Goal: Task Accomplishment & Management: Use online tool/utility

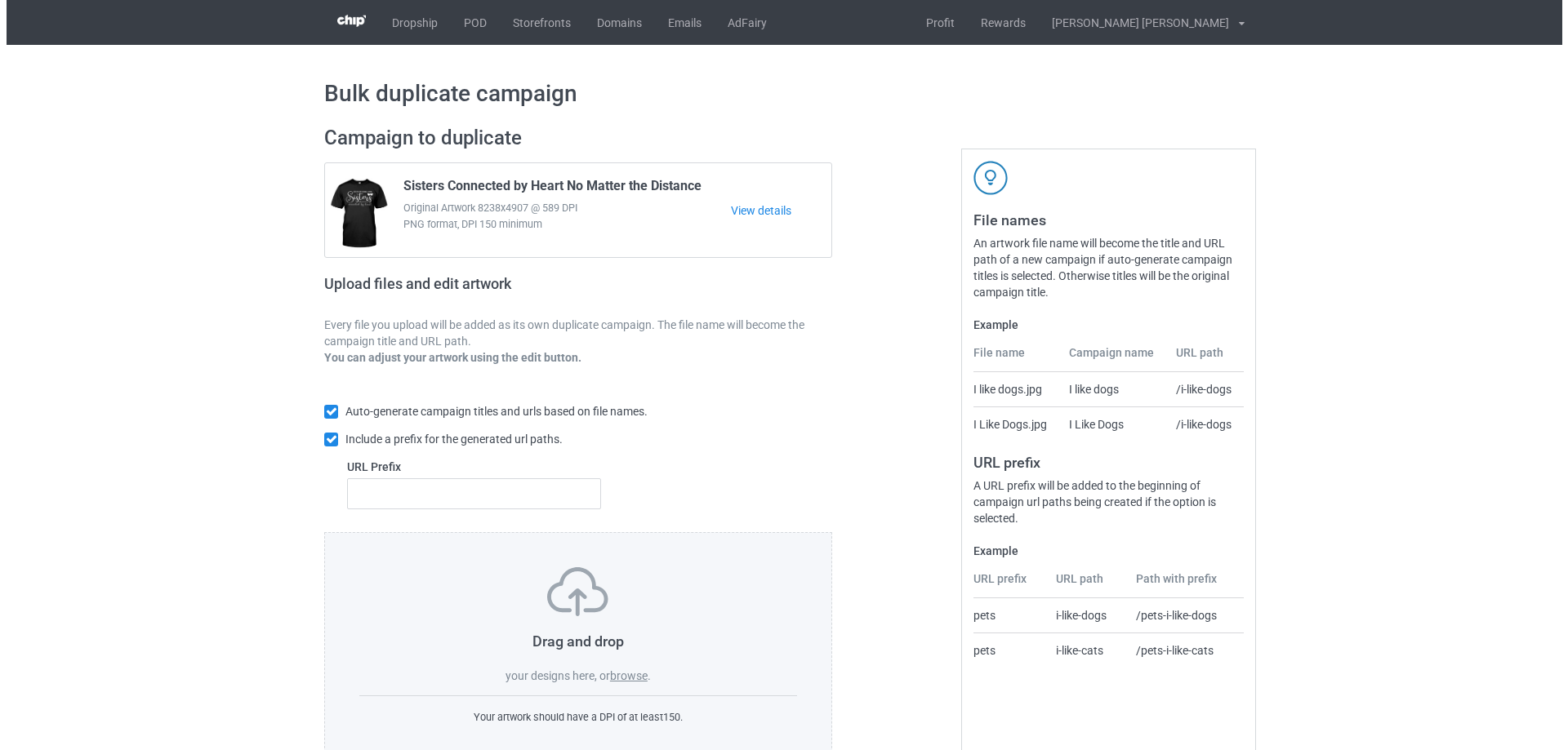
scroll to position [45, 0]
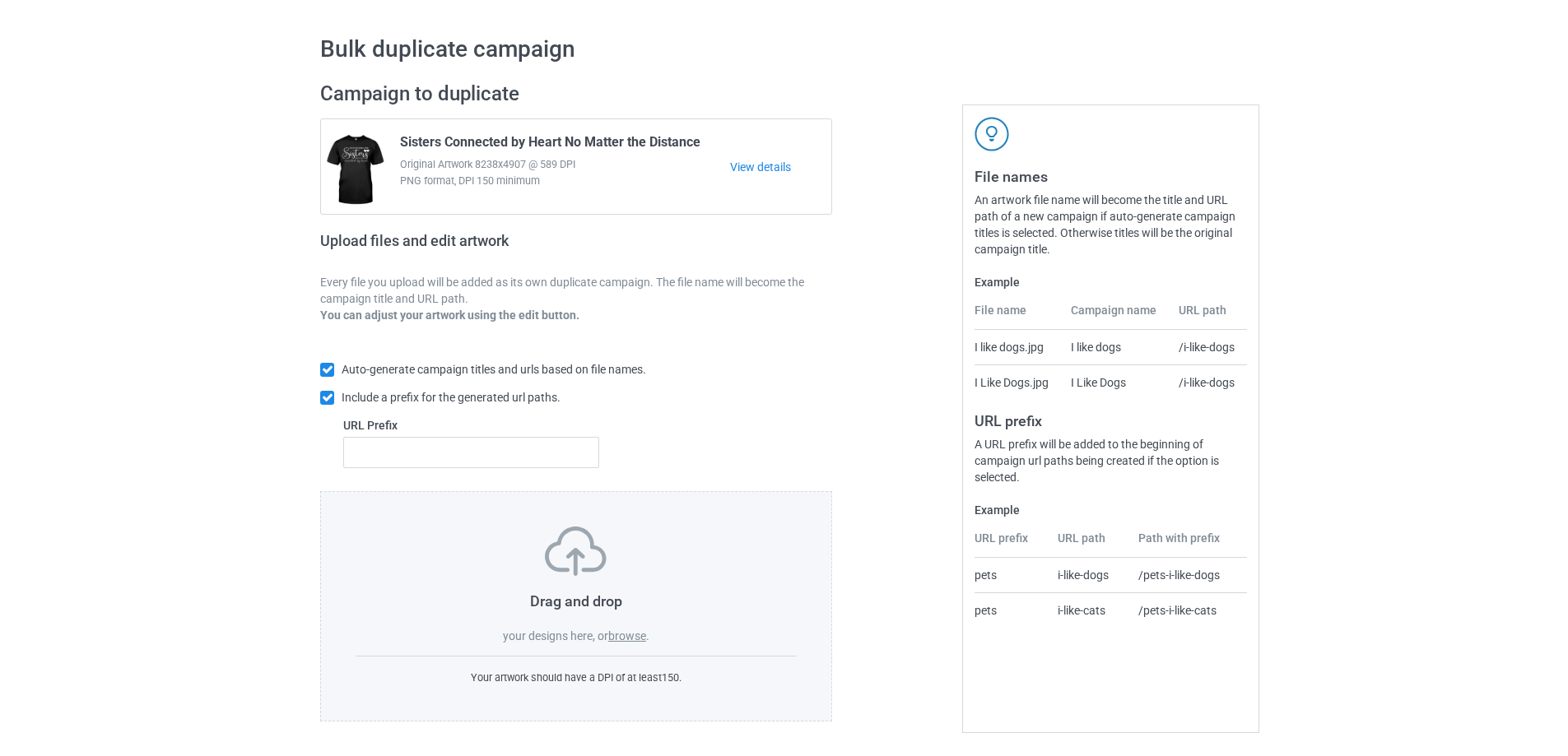
click at [634, 635] on label "browse" at bounding box center [627, 636] width 38 height 13
click at [0, 0] on input "browse" at bounding box center [0, 0] width 0 height 0
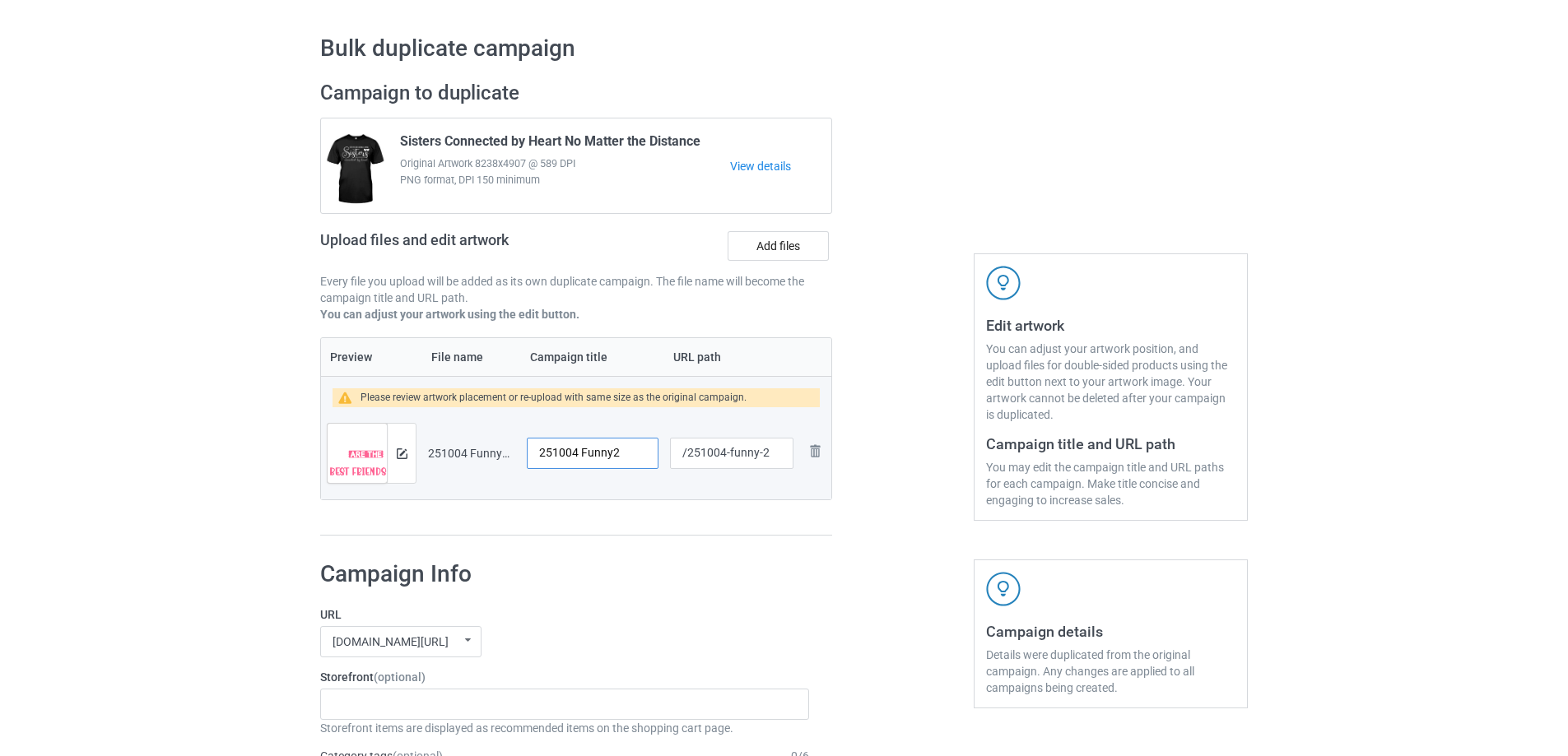
drag, startPoint x: 641, startPoint y: 458, endPoint x: 508, endPoint y: 454, distance: 133.1
click at [508, 454] on tr "Preview and edit artwork 251004 Funny2.png 251004 Funny2 /251004-funny-2 Remove…" at bounding box center [576, 453] width 510 height 92
type input "Sisters"
drag, startPoint x: 729, startPoint y: 455, endPoint x: 760, endPoint y: 457, distance: 31.1
click at [760, 457] on input "/251004-funny-2" at bounding box center [731, 453] width 123 height 32
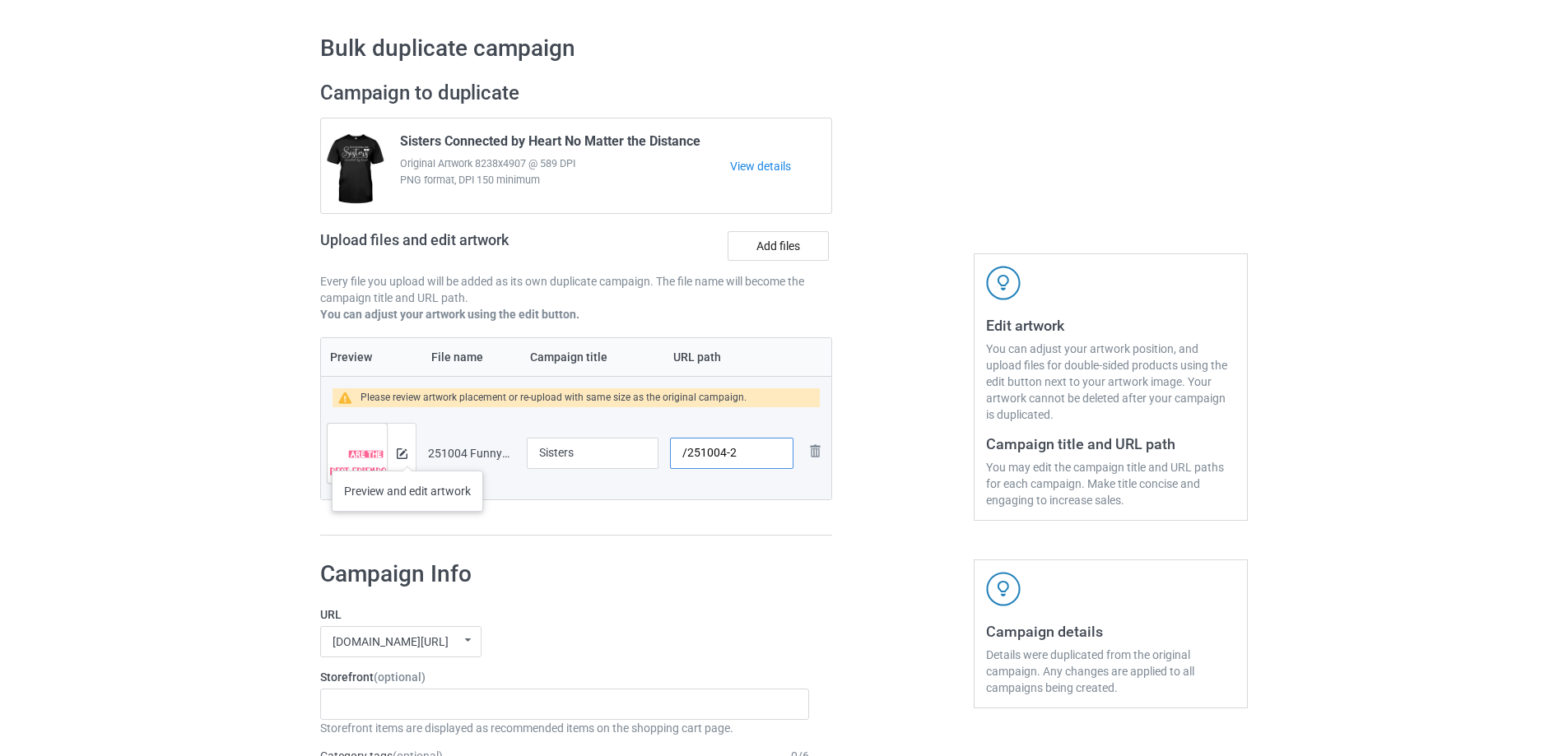
type input "/251004-2"
click at [403, 454] on img at bounding box center [402, 453] width 11 height 11
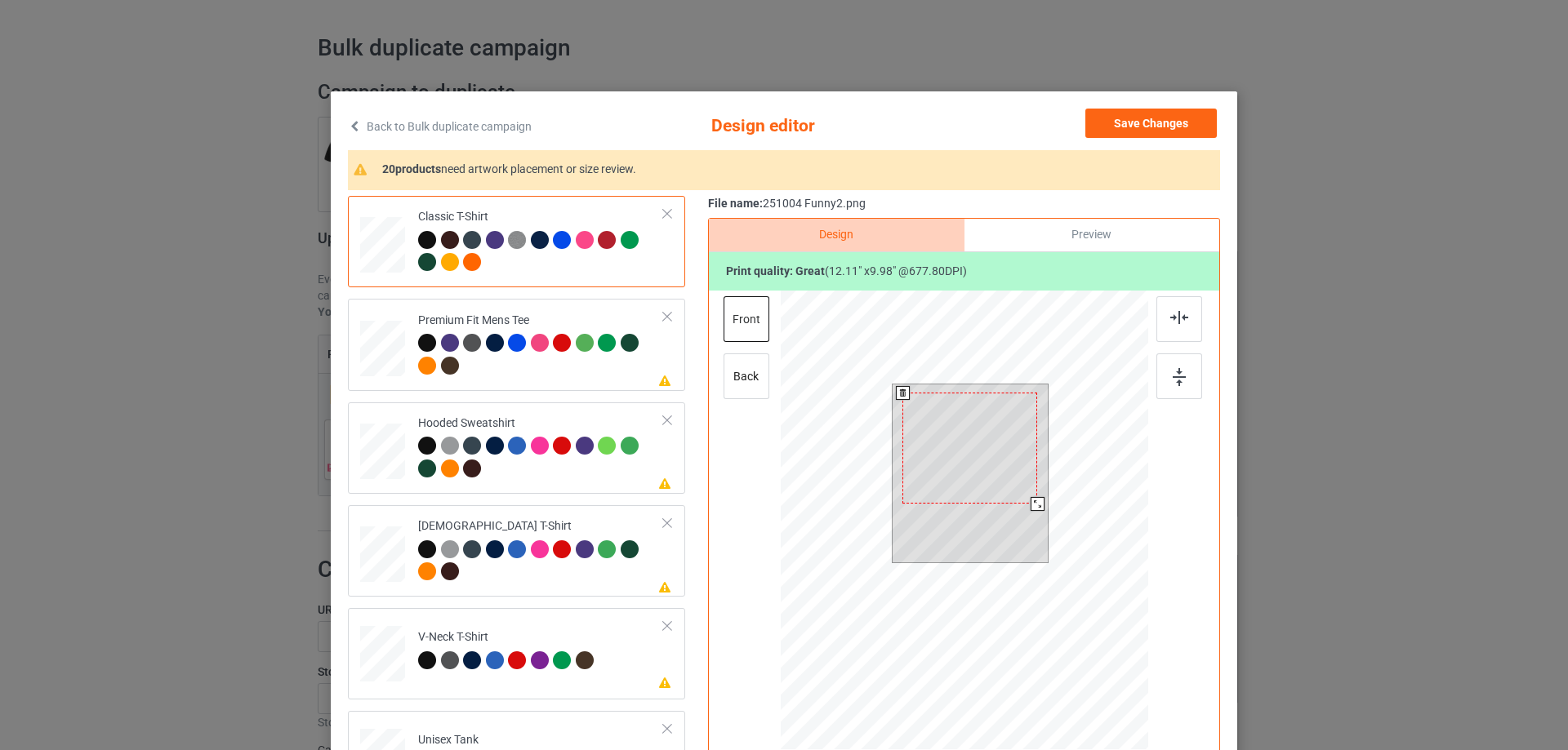
drag, startPoint x: 1041, startPoint y: 515, endPoint x: 1033, endPoint y: 504, distance: 13.6
click at [1033, 504] on div at bounding box center [1037, 504] width 14 height 14
drag, startPoint x: 1001, startPoint y: 481, endPoint x: 1002, endPoint y: 473, distance: 8.1
click at [1002, 473] on div at bounding box center [970, 440] width 135 height 111
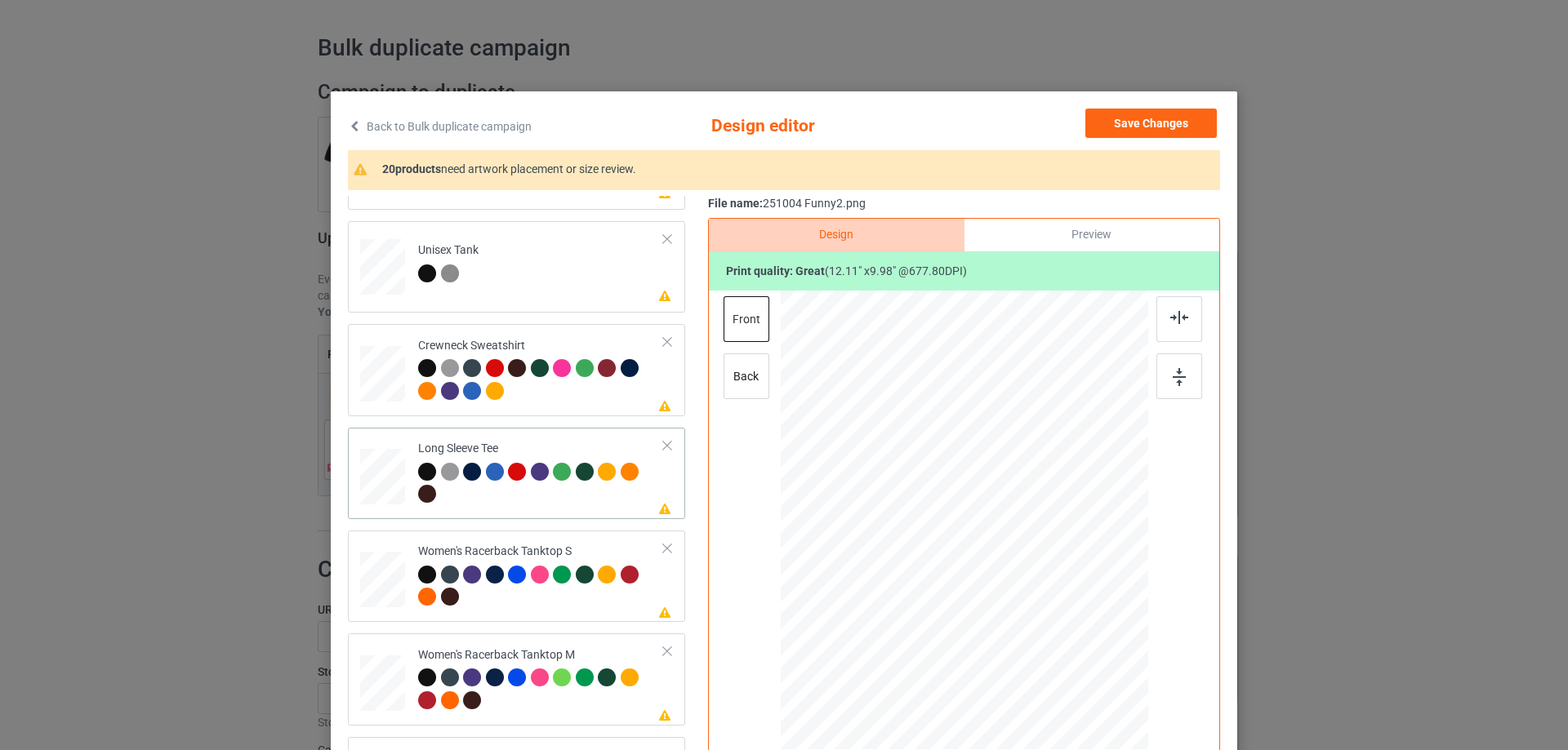
scroll to position [572, 0]
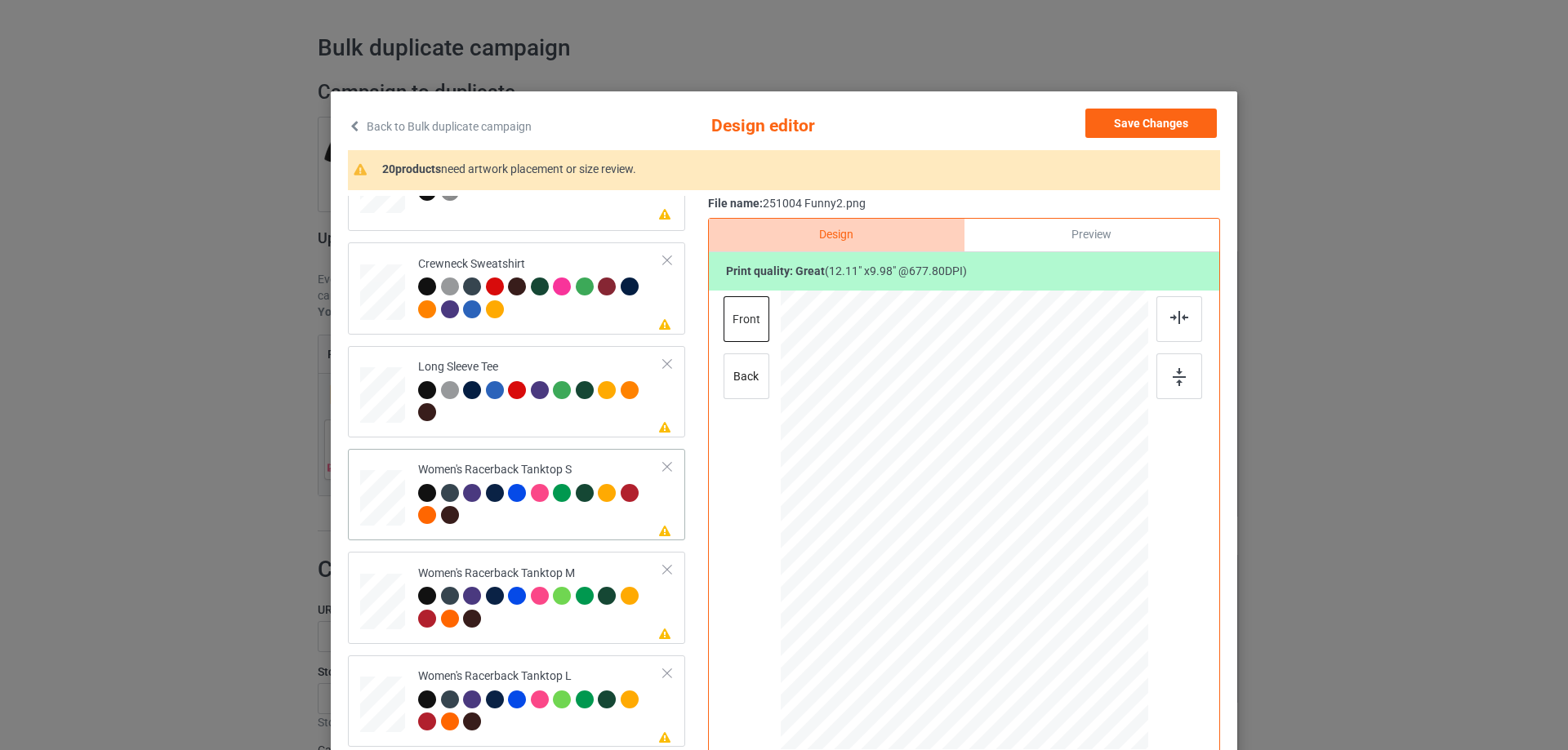
click at [380, 521] on div at bounding box center [382, 498] width 44 height 56
drag, startPoint x: 1067, startPoint y: 611, endPoint x: 1056, endPoint y: 605, distance: 12.5
click at [1056, 605] on div at bounding box center [1062, 601] width 14 height 14
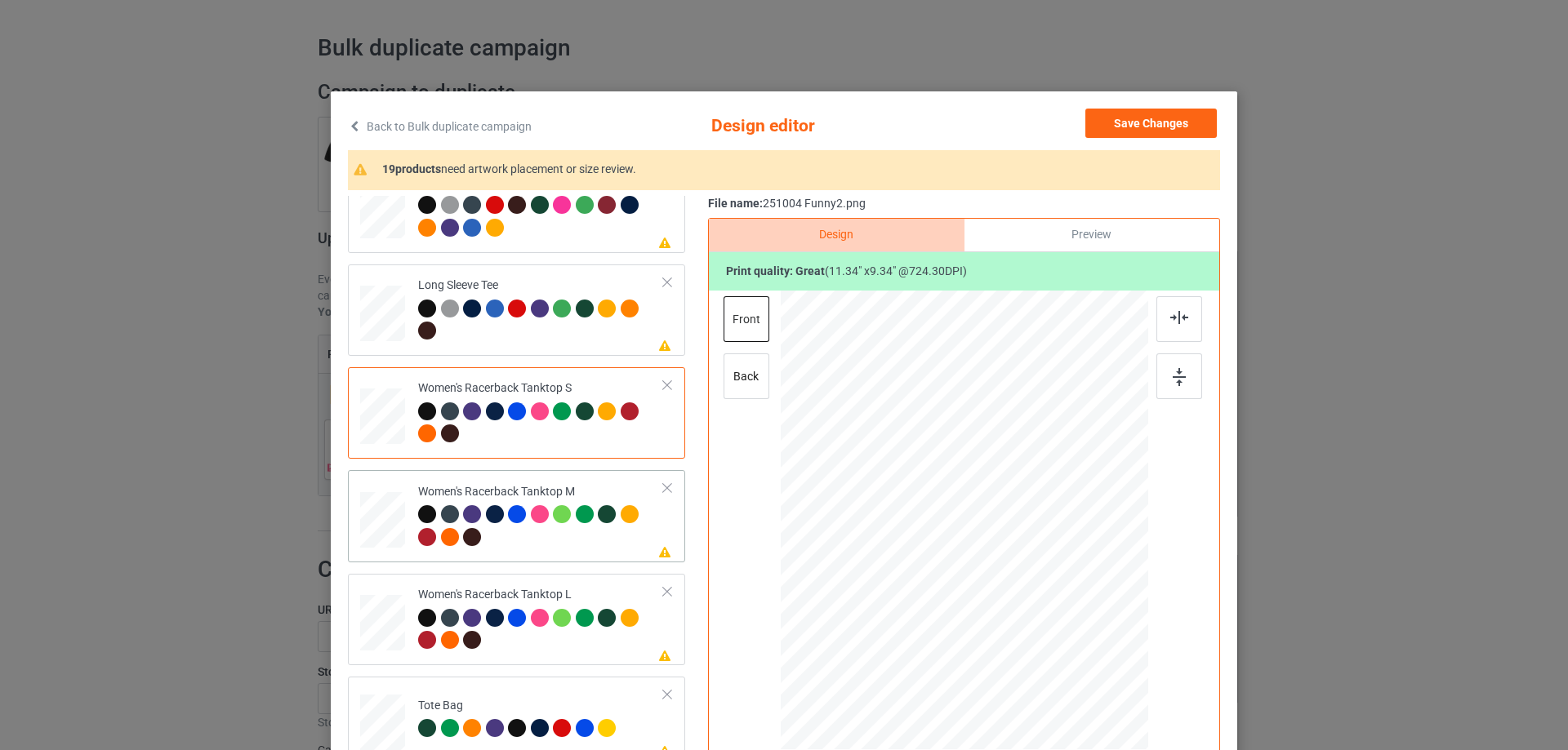
click at [389, 529] on div at bounding box center [382, 521] width 45 height 56
drag, startPoint x: 1069, startPoint y: 613, endPoint x: 1040, endPoint y: 601, distance: 31.4
click at [1059, 601] on div at bounding box center [1062, 601] width 14 height 14
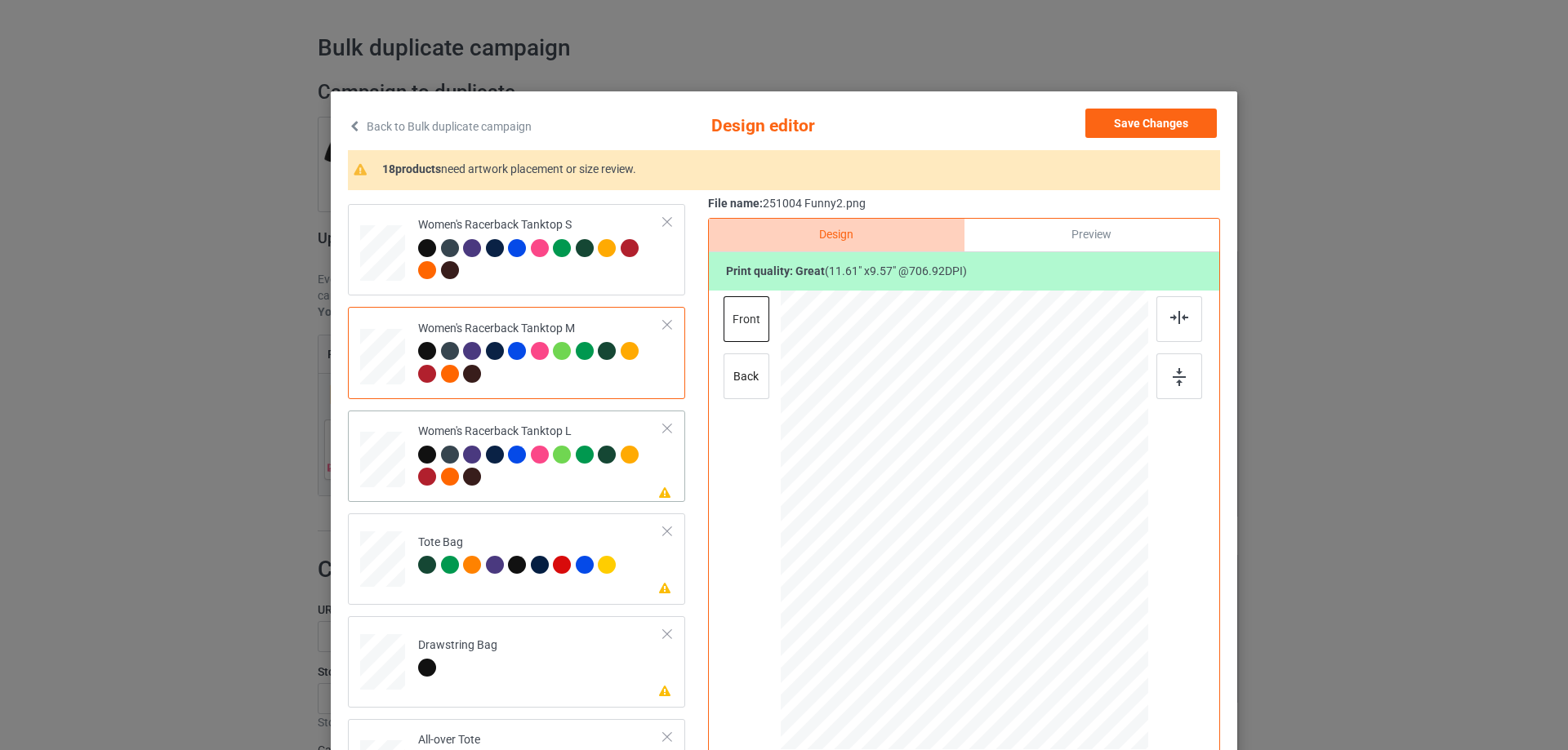
click at [386, 474] on div at bounding box center [382, 460] width 45 height 54
drag, startPoint x: 1070, startPoint y: 611, endPoint x: 1044, endPoint y: 591, distance: 32.8
click at [1044, 591] on div at bounding box center [1048, 590] width 14 height 14
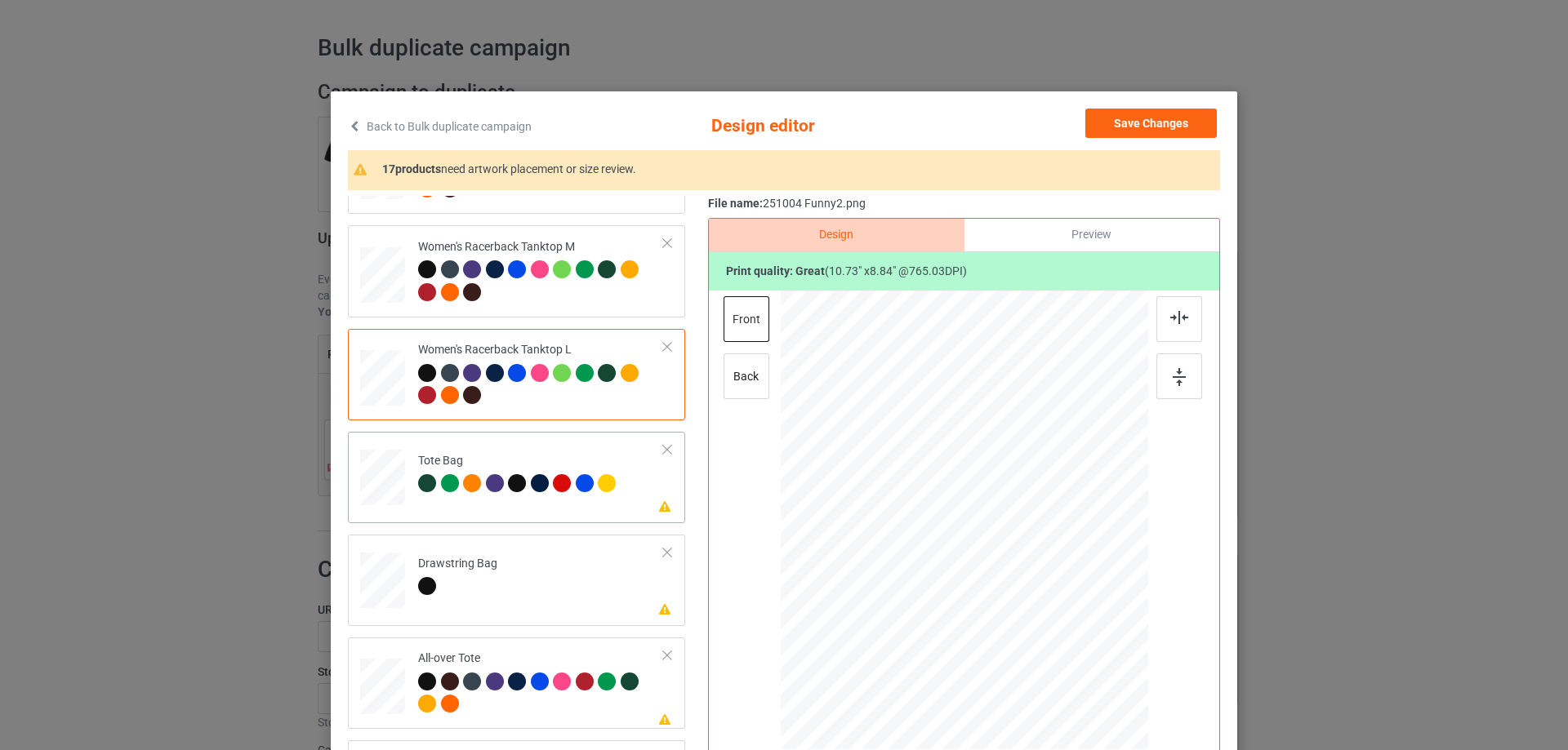
click at [381, 490] on div at bounding box center [383, 486] width 21 height 25
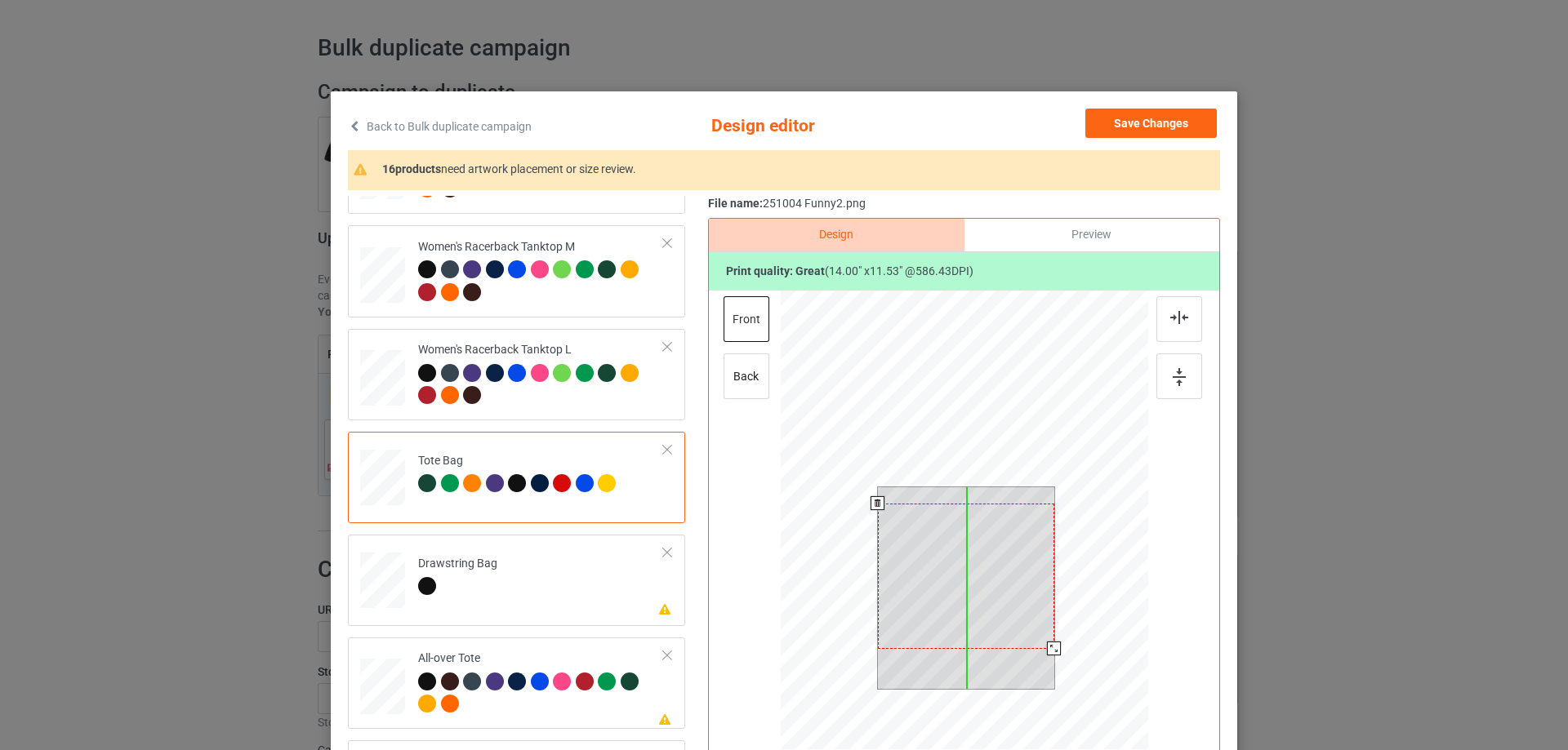
click at [989, 574] on div at bounding box center [966, 576] width 177 height 145
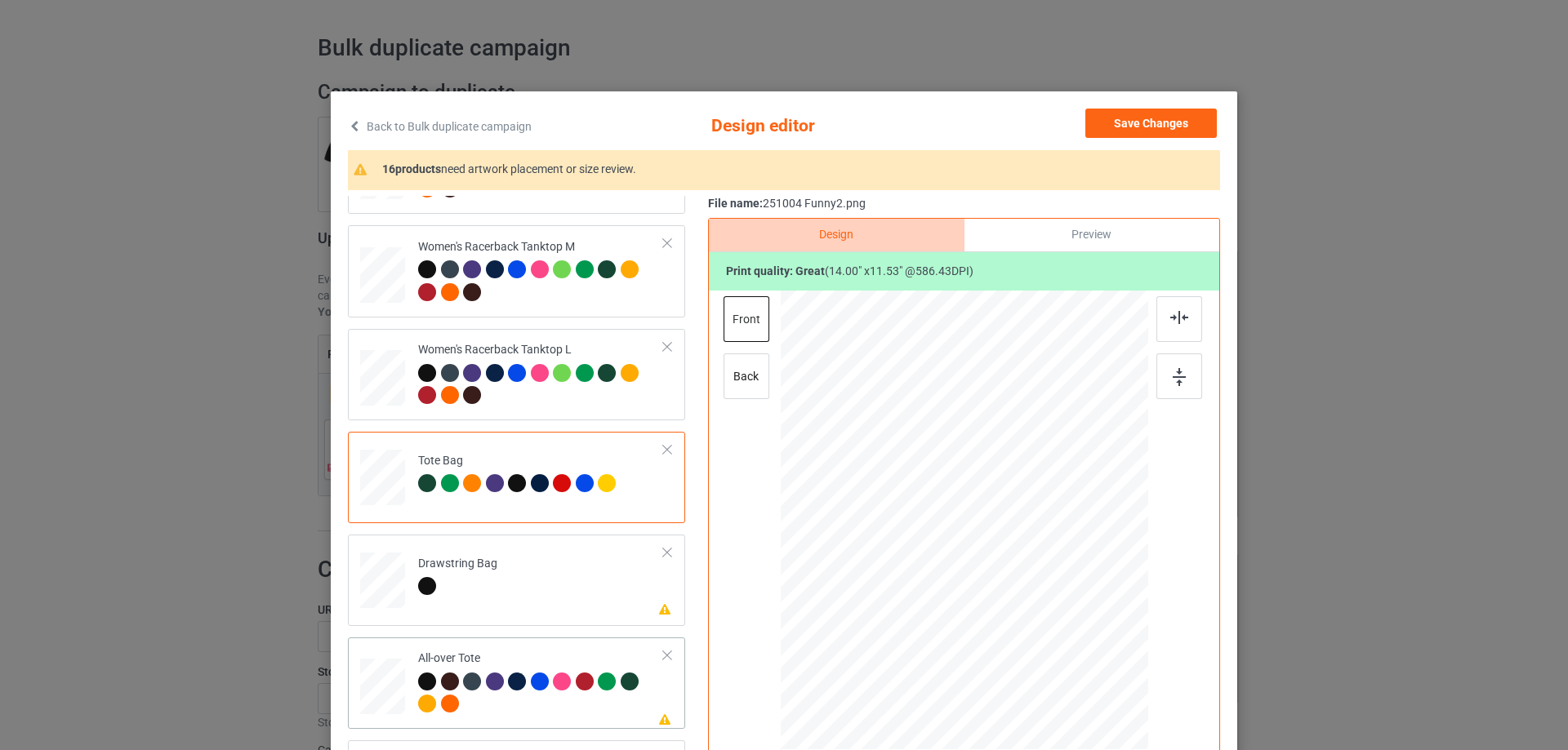
scroll to position [1061, 0]
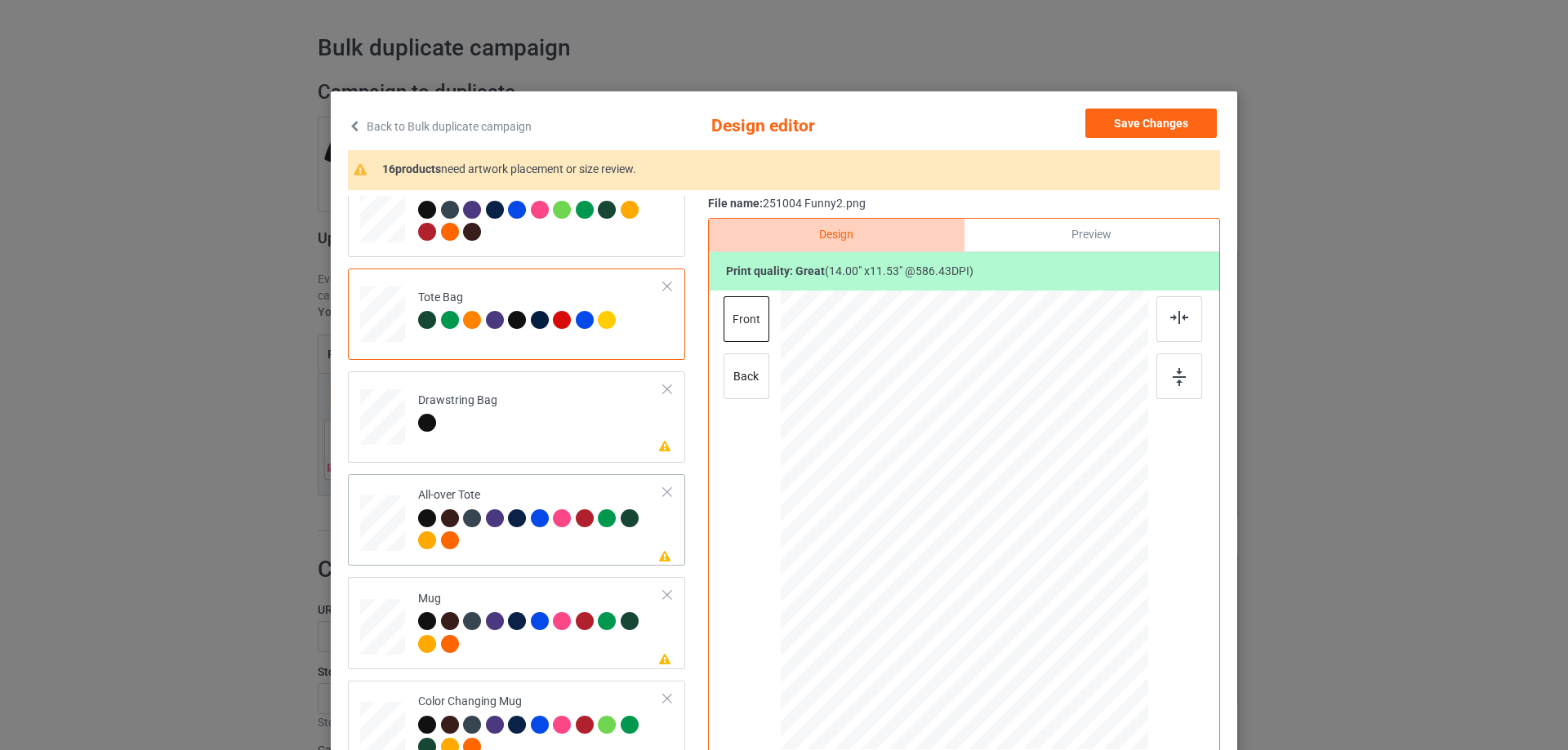
click at [394, 504] on div at bounding box center [382, 523] width 45 height 45
drag, startPoint x: 1070, startPoint y: 613, endPoint x: 1086, endPoint y: 639, distance: 30.5
click at [1086, 639] on div at bounding box center [964, 520] width 367 height 367
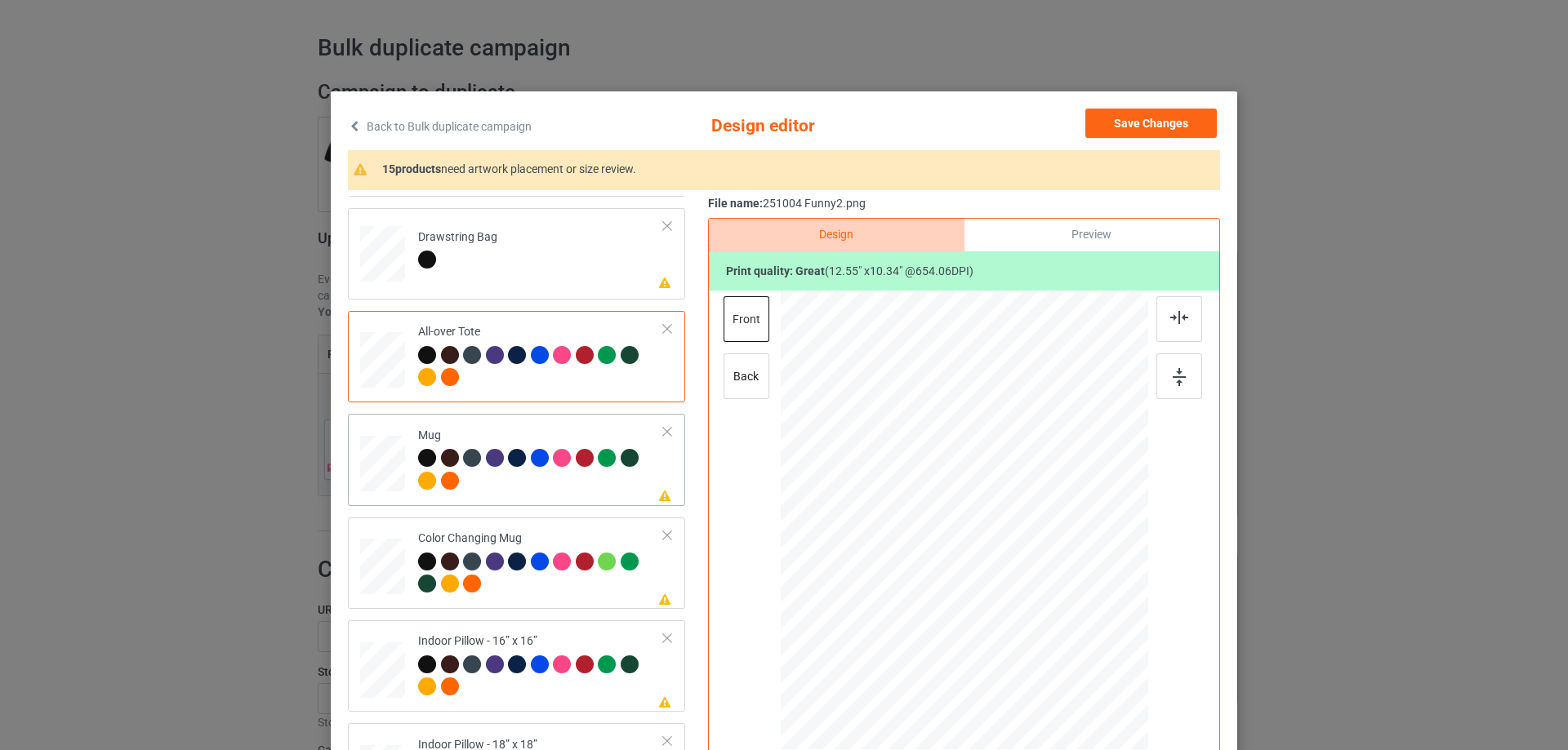
click at [381, 460] on div at bounding box center [382, 464] width 45 height 19
drag, startPoint x: 1072, startPoint y: 614, endPoint x: 1021, endPoint y: 573, distance: 65.4
click at [1021, 573] on div at bounding box center [1024, 570] width 14 height 14
drag, startPoint x: 949, startPoint y: 540, endPoint x: 1050, endPoint y: 539, distance: 101.0
click at [1050, 539] on div at bounding box center [1065, 519] width 120 height 100
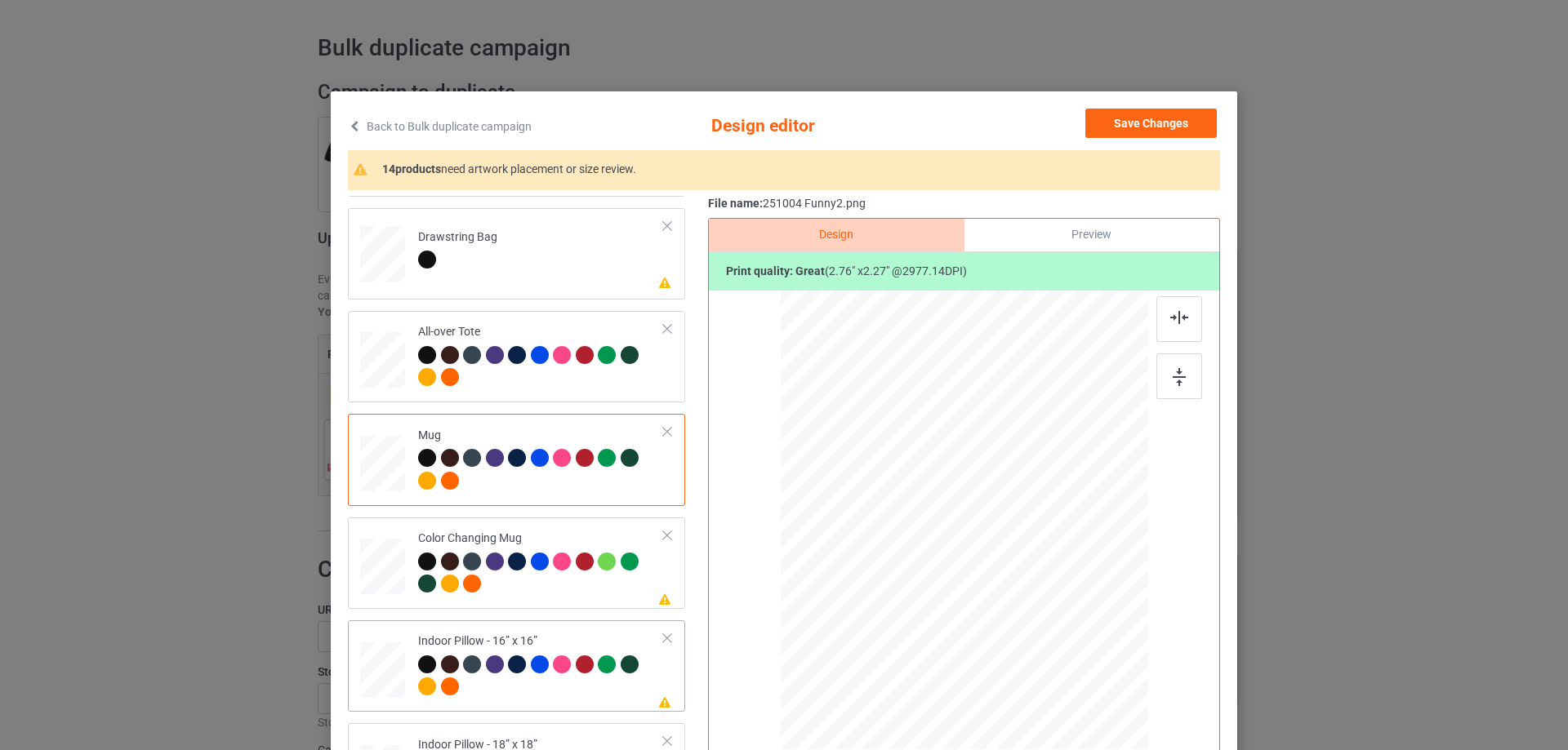
scroll to position [1306, 0]
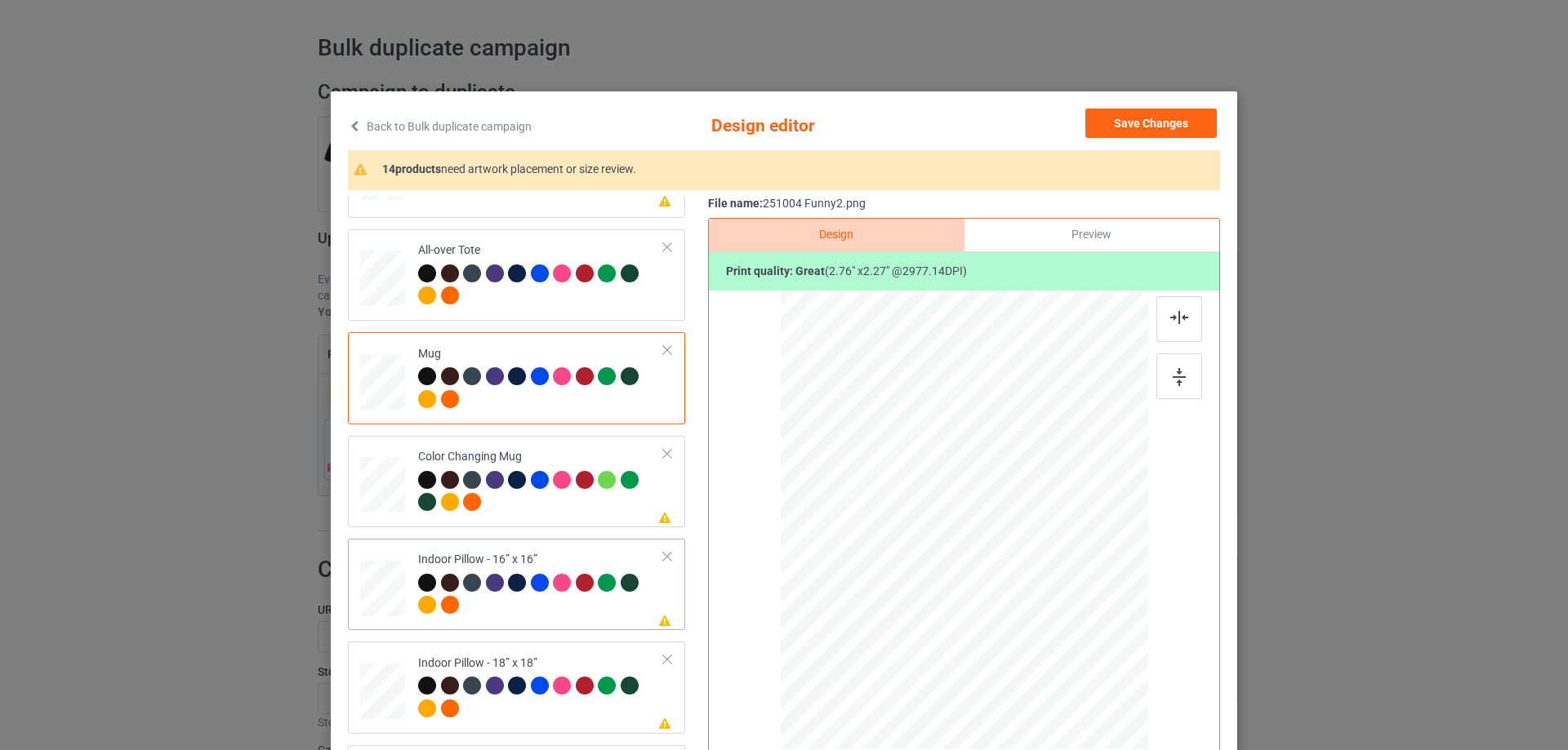
click at [371, 587] on div at bounding box center [382, 588] width 45 height 45
drag, startPoint x: 1068, startPoint y: 612, endPoint x: 1098, endPoint y: 634, distance: 37.2
click at [1098, 634] on div at bounding box center [1103, 634] width 14 height 14
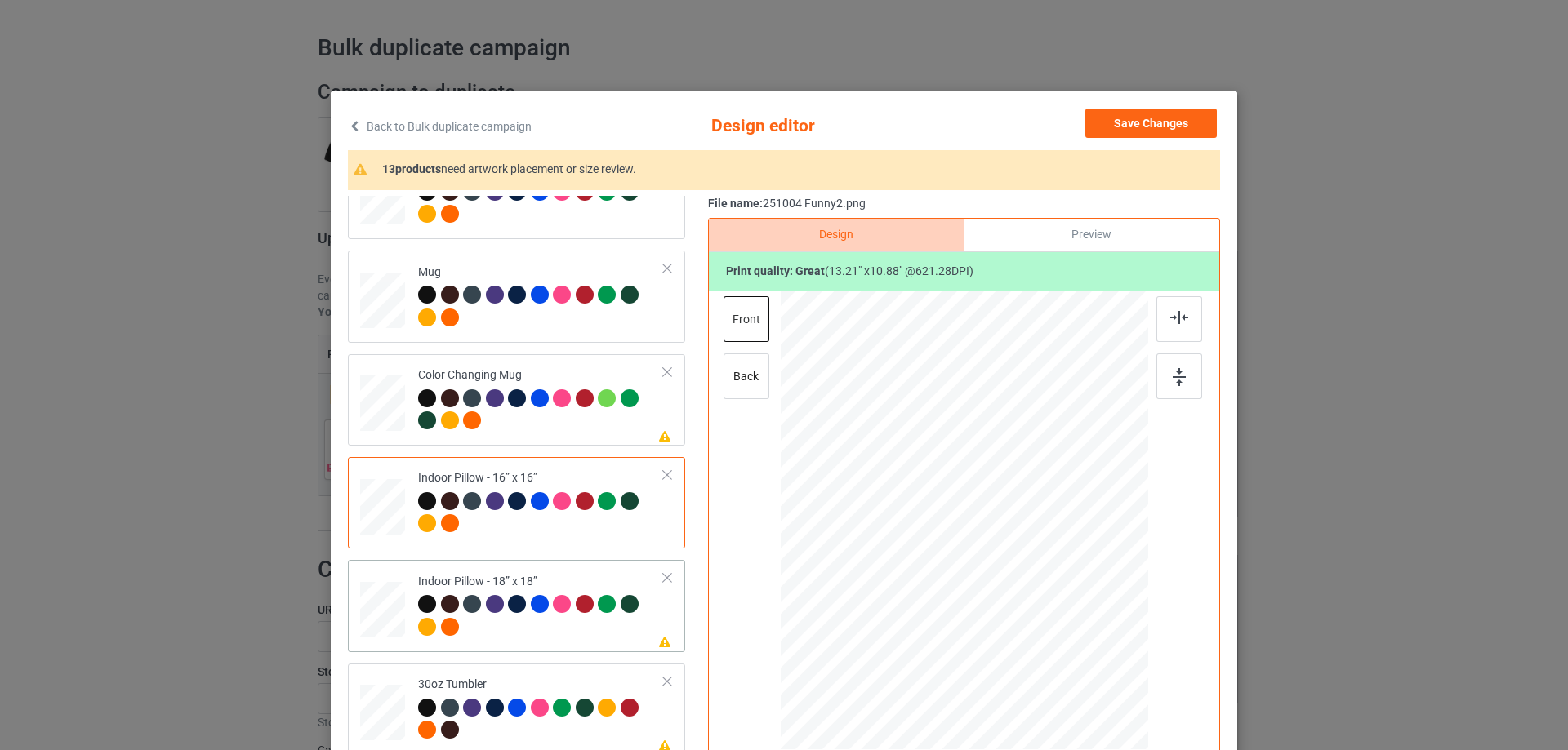
click at [390, 596] on div at bounding box center [382, 610] width 45 height 45
drag, startPoint x: 1069, startPoint y: 616, endPoint x: 1091, endPoint y: 648, distance: 38.8
click at [1091, 648] on div at bounding box center [964, 520] width 366 height 366
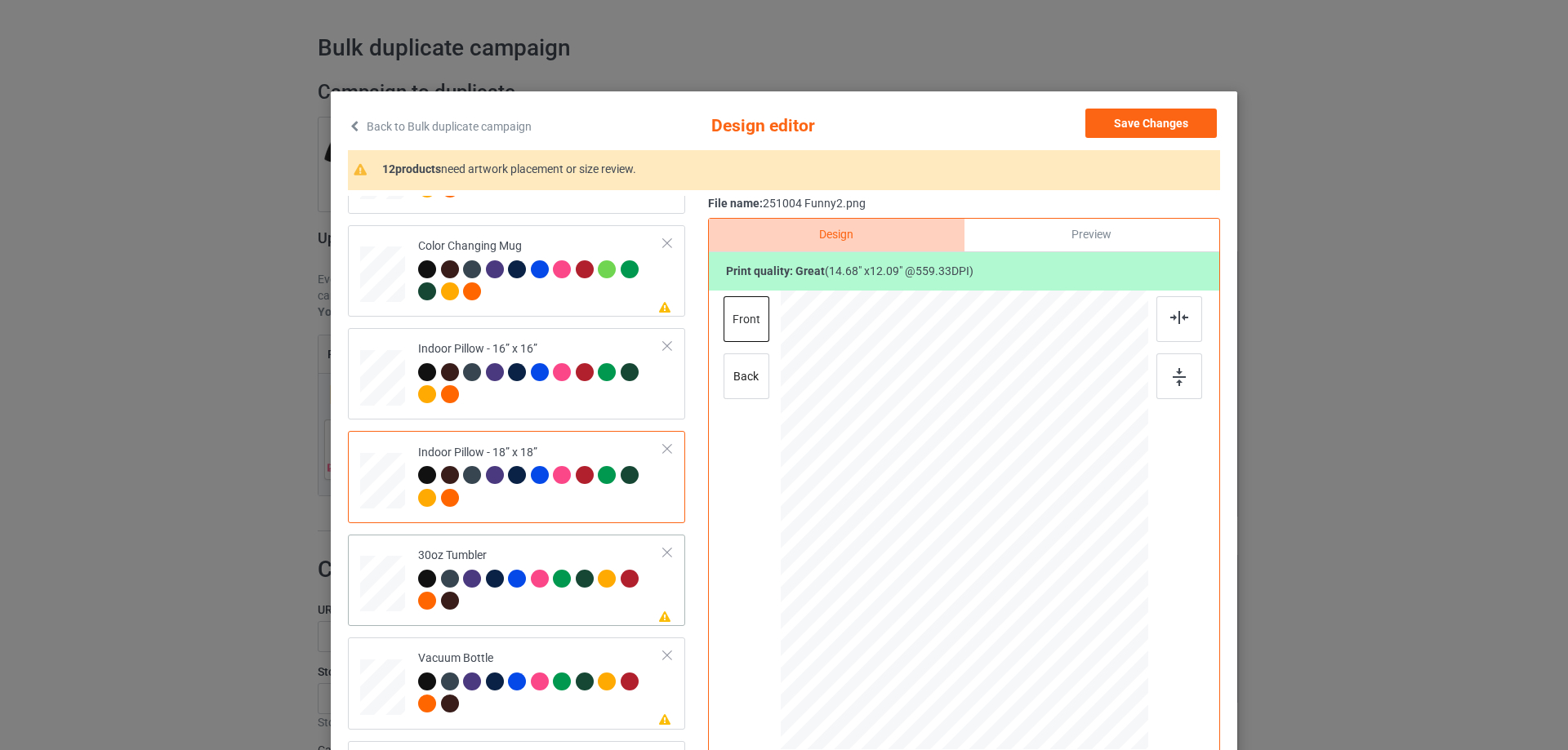
click at [387, 585] on div at bounding box center [382, 585] width 43 height 25
drag, startPoint x: 1065, startPoint y: 609, endPoint x: 1004, endPoint y: 565, distance: 75.2
click at [1023, 571] on div at bounding box center [1027, 573] width 14 height 14
drag, startPoint x: 930, startPoint y: 553, endPoint x: 909, endPoint y: 550, distance: 21.2
click at [909, 550] on div at bounding box center [876, 510] width 125 height 103
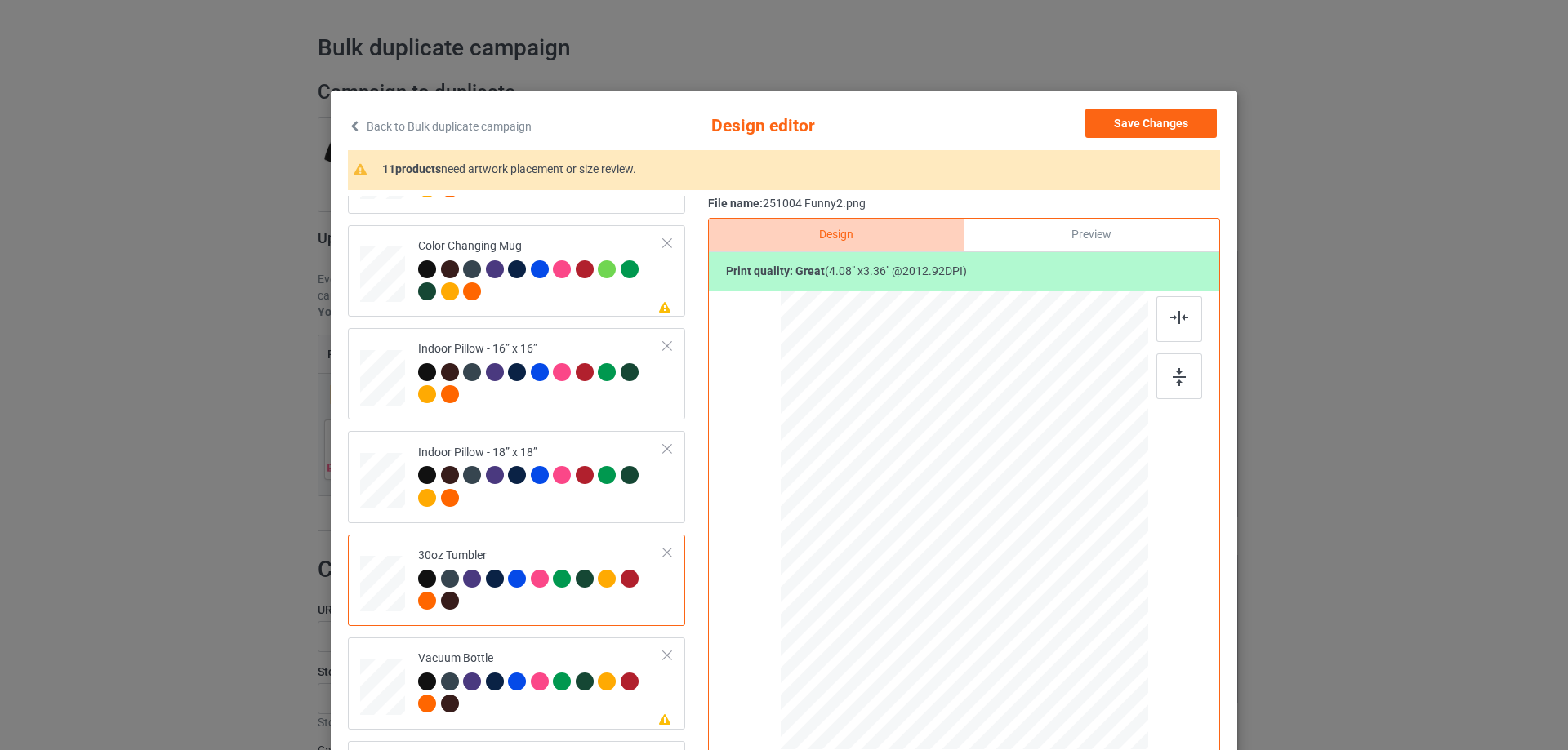
scroll to position [82, 0]
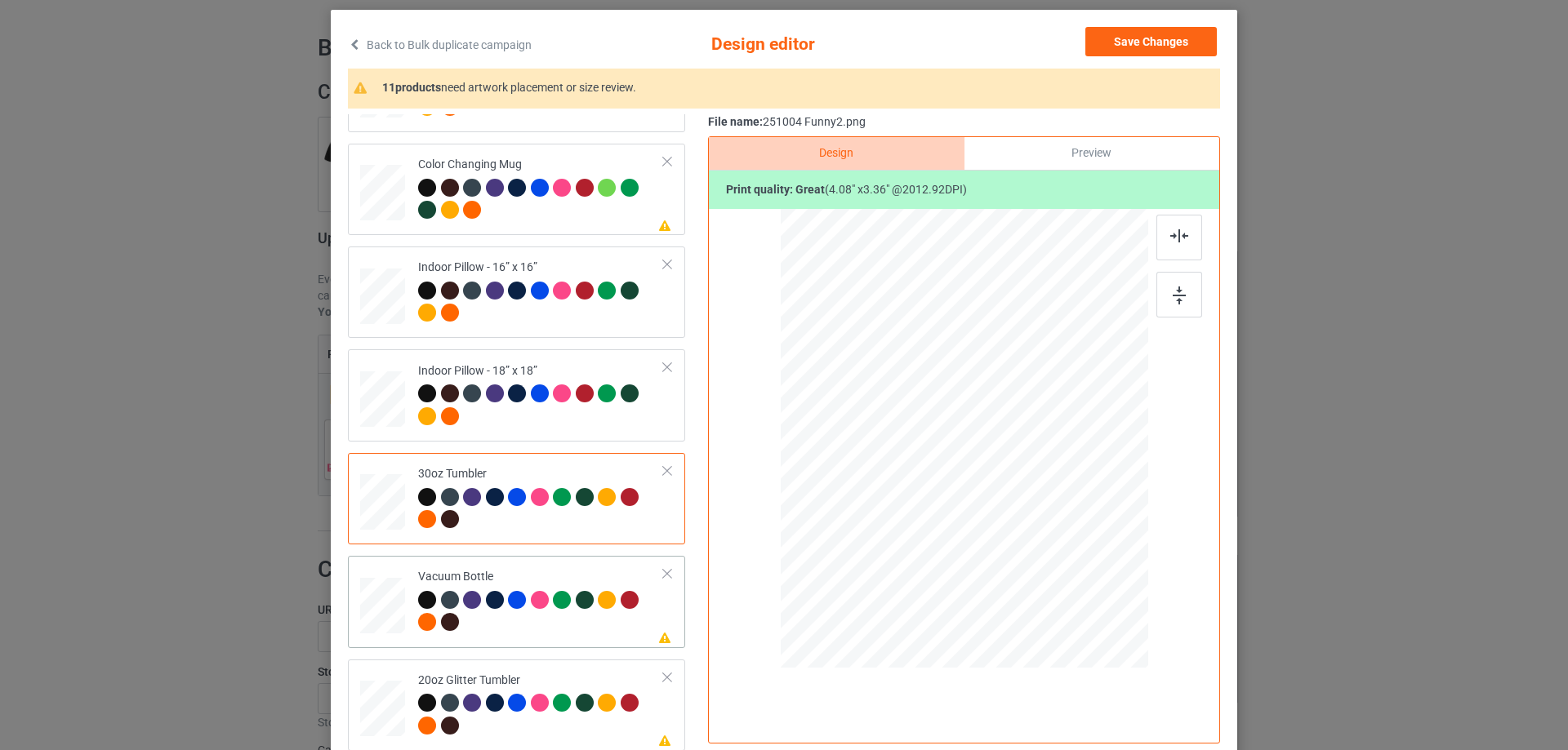
click at [394, 599] on div at bounding box center [382, 606] width 43 height 23
drag, startPoint x: 1061, startPoint y: 527, endPoint x: 989, endPoint y: 469, distance: 92.5
click at [1024, 497] on div at bounding box center [1031, 493] width 14 height 14
drag, startPoint x: 926, startPoint y: 449, endPoint x: 904, endPoint y: 455, distance: 22.8
click at [904, 455] on div at bounding box center [880, 427] width 131 height 109
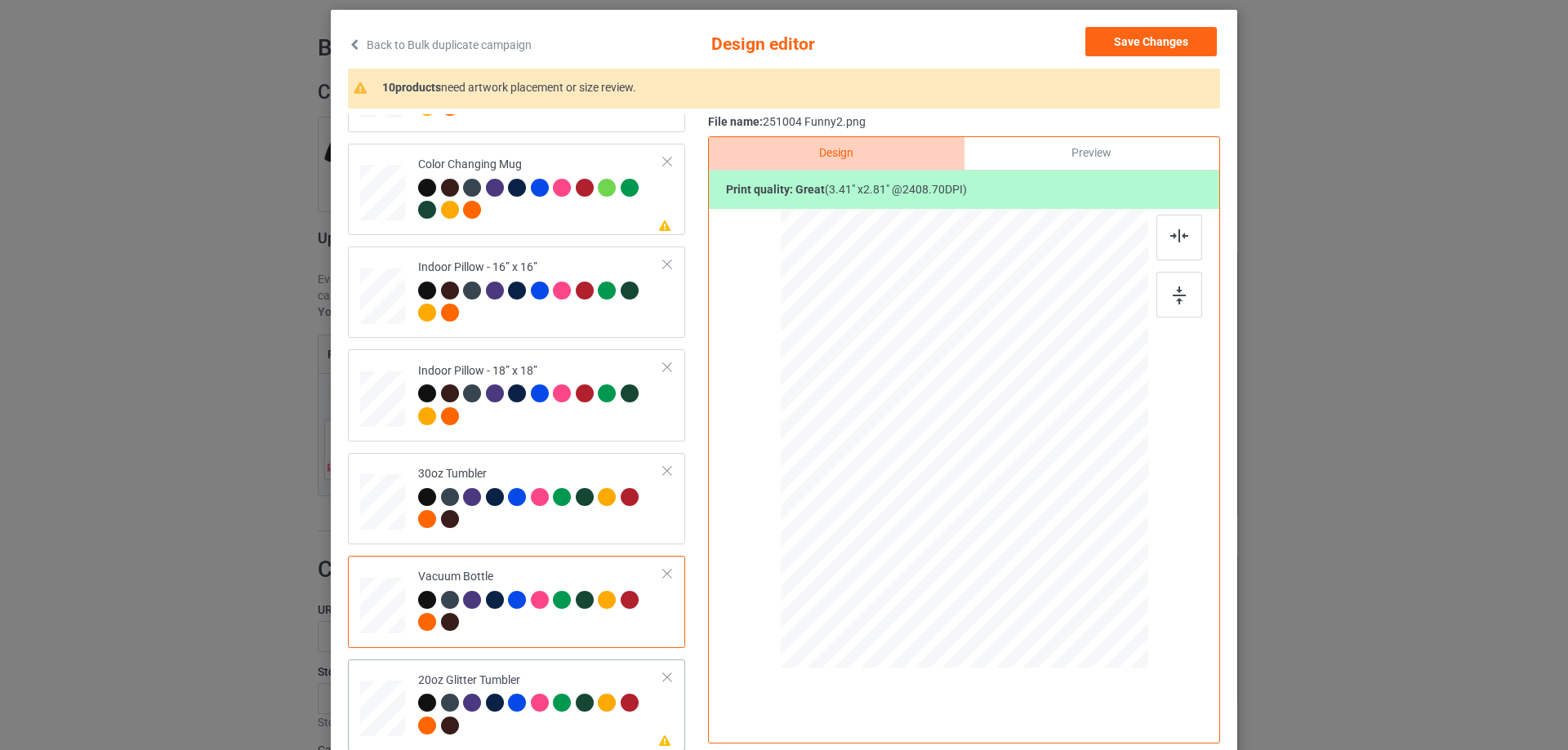
scroll to position [191, 0]
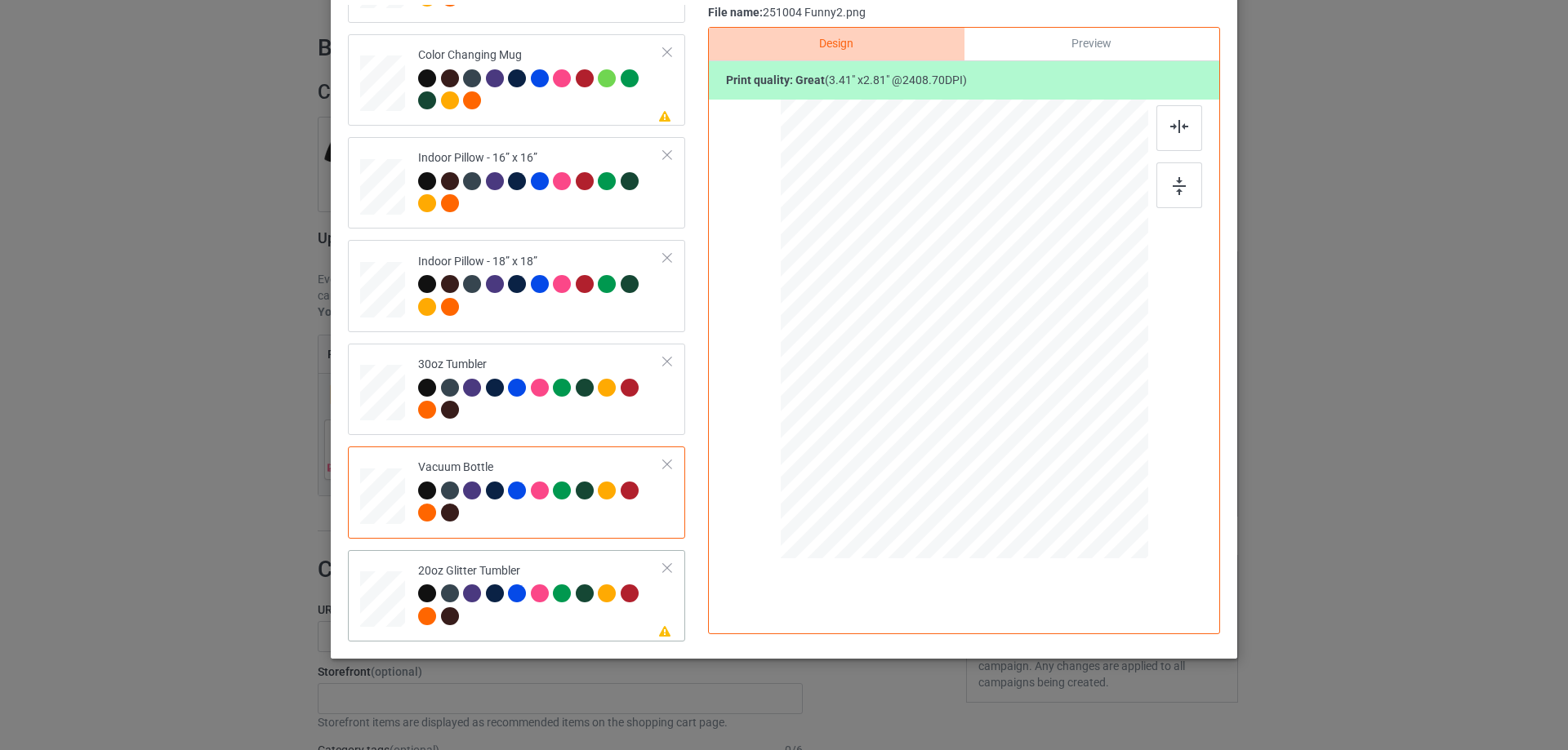
click at [394, 587] on div at bounding box center [382, 599] width 42 height 36
drag, startPoint x: 1061, startPoint y: 419, endPoint x: 1004, endPoint y: 376, distance: 71.4
click at [1026, 381] on div at bounding box center [1031, 384] width 14 height 14
drag, startPoint x: 960, startPoint y: 354, endPoint x: 877, endPoint y: 303, distance: 97.4
click at [877, 303] on div at bounding box center [880, 278] width 129 height 107
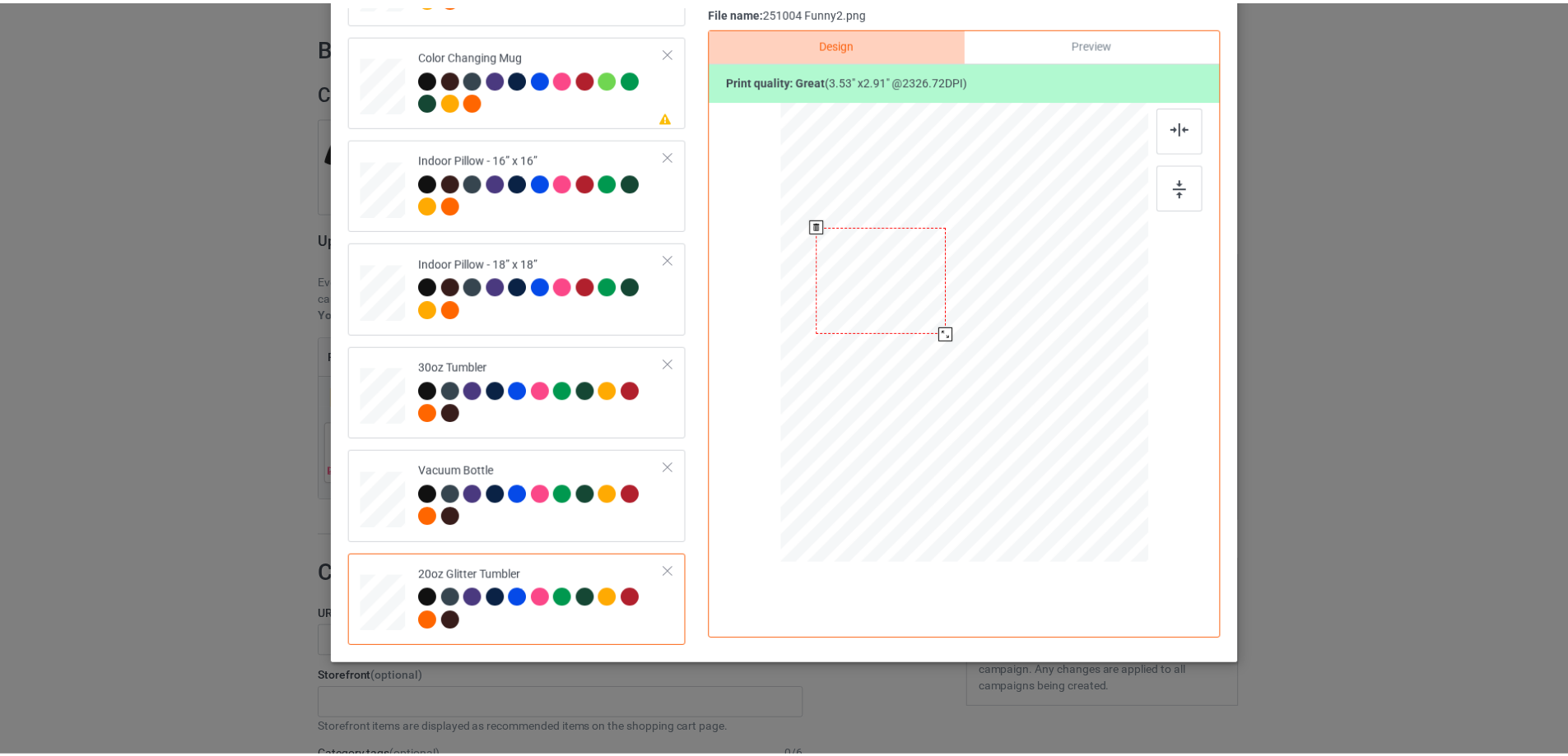
scroll to position [0, 0]
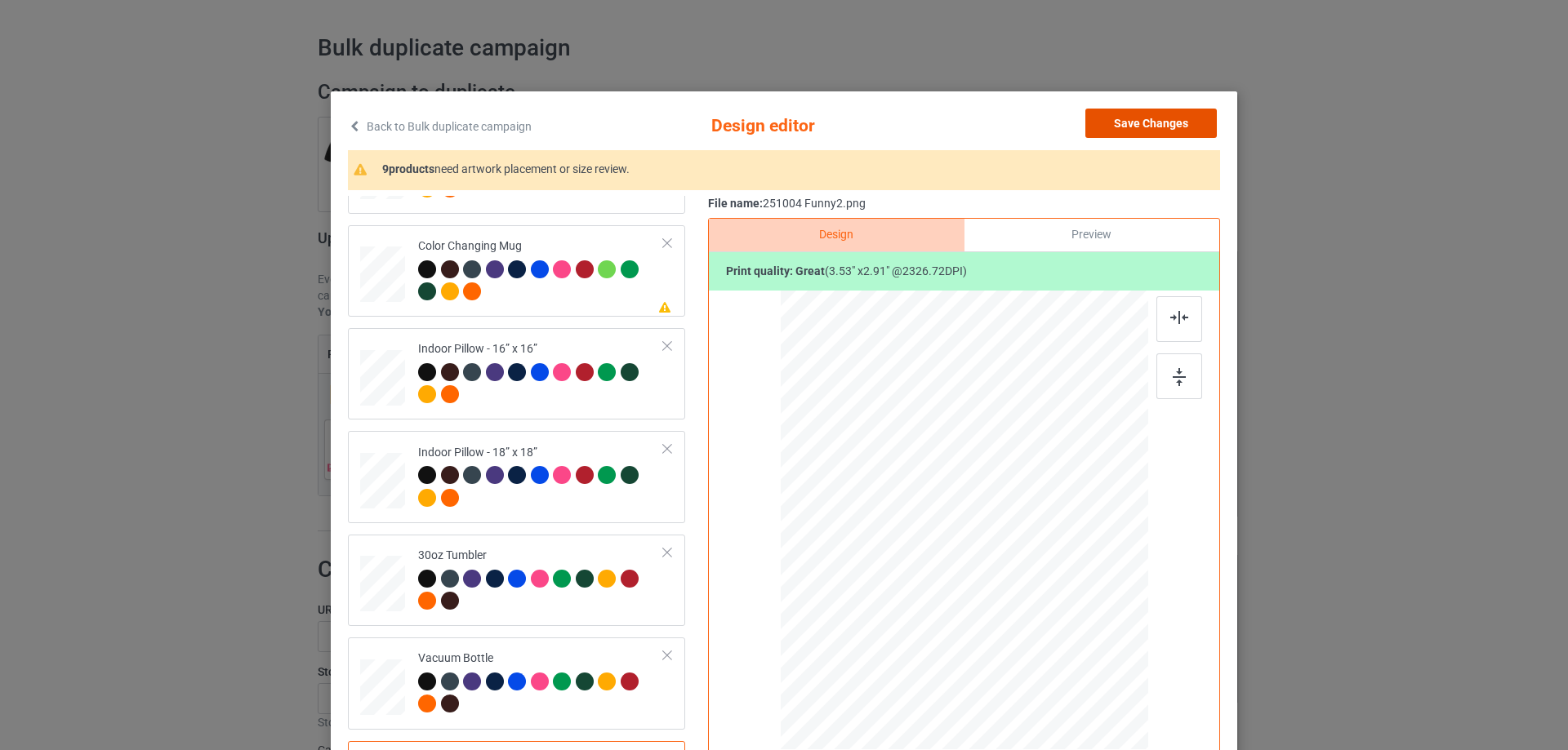
click at [1164, 122] on button "Save Changes" at bounding box center [1150, 124] width 131 height 30
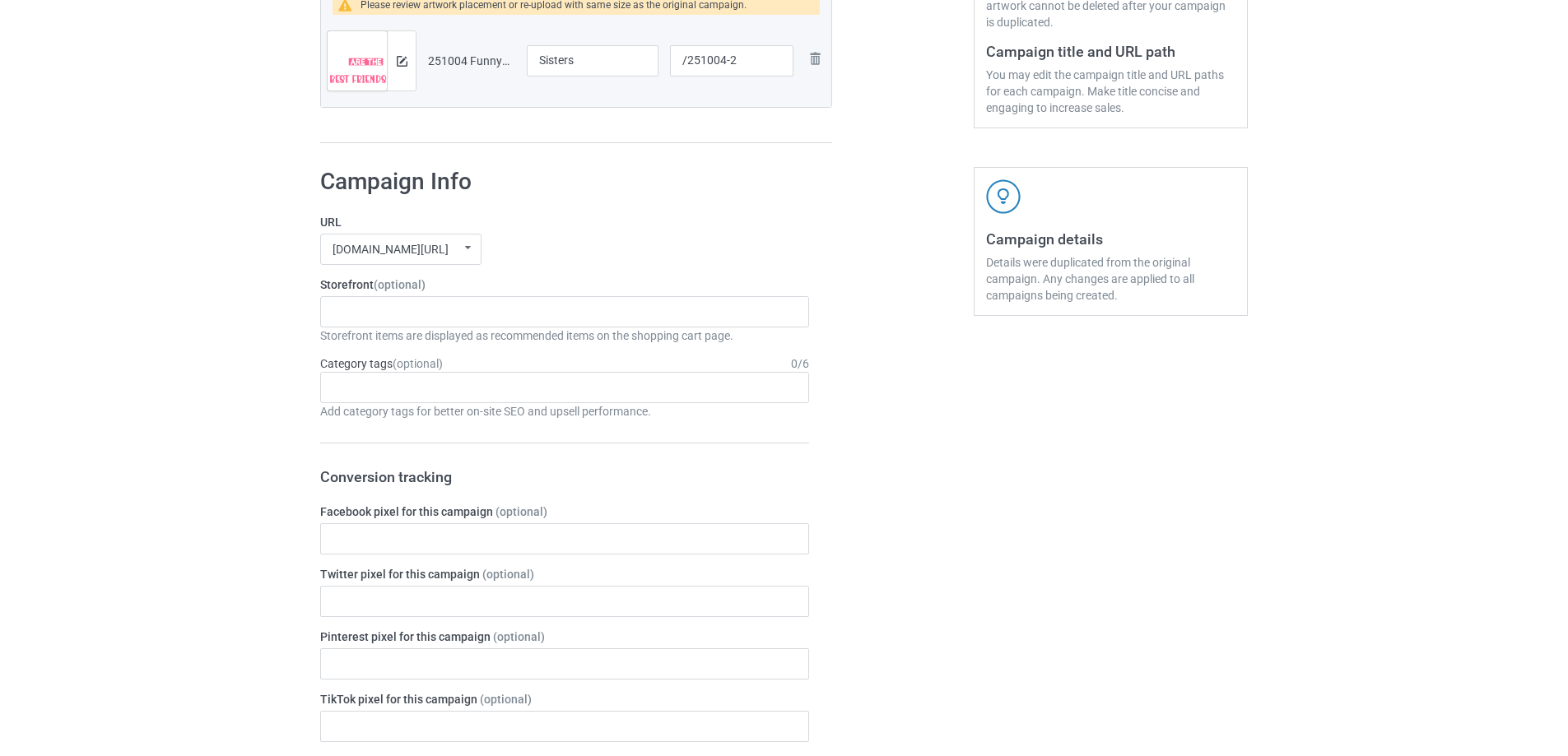
scroll to position [1371, 0]
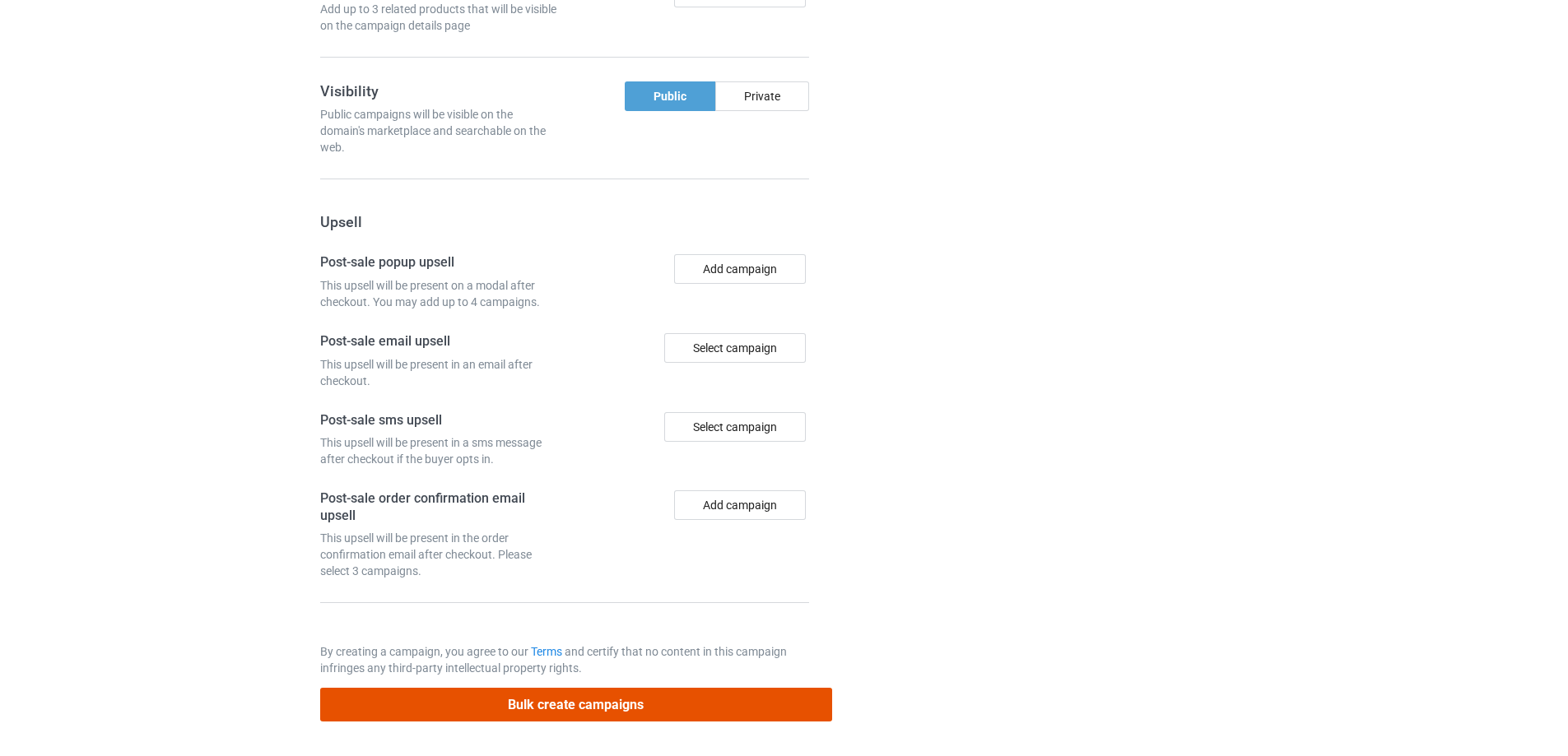
click at [676, 707] on button "Bulk create campaigns" at bounding box center [576, 704] width 512 height 34
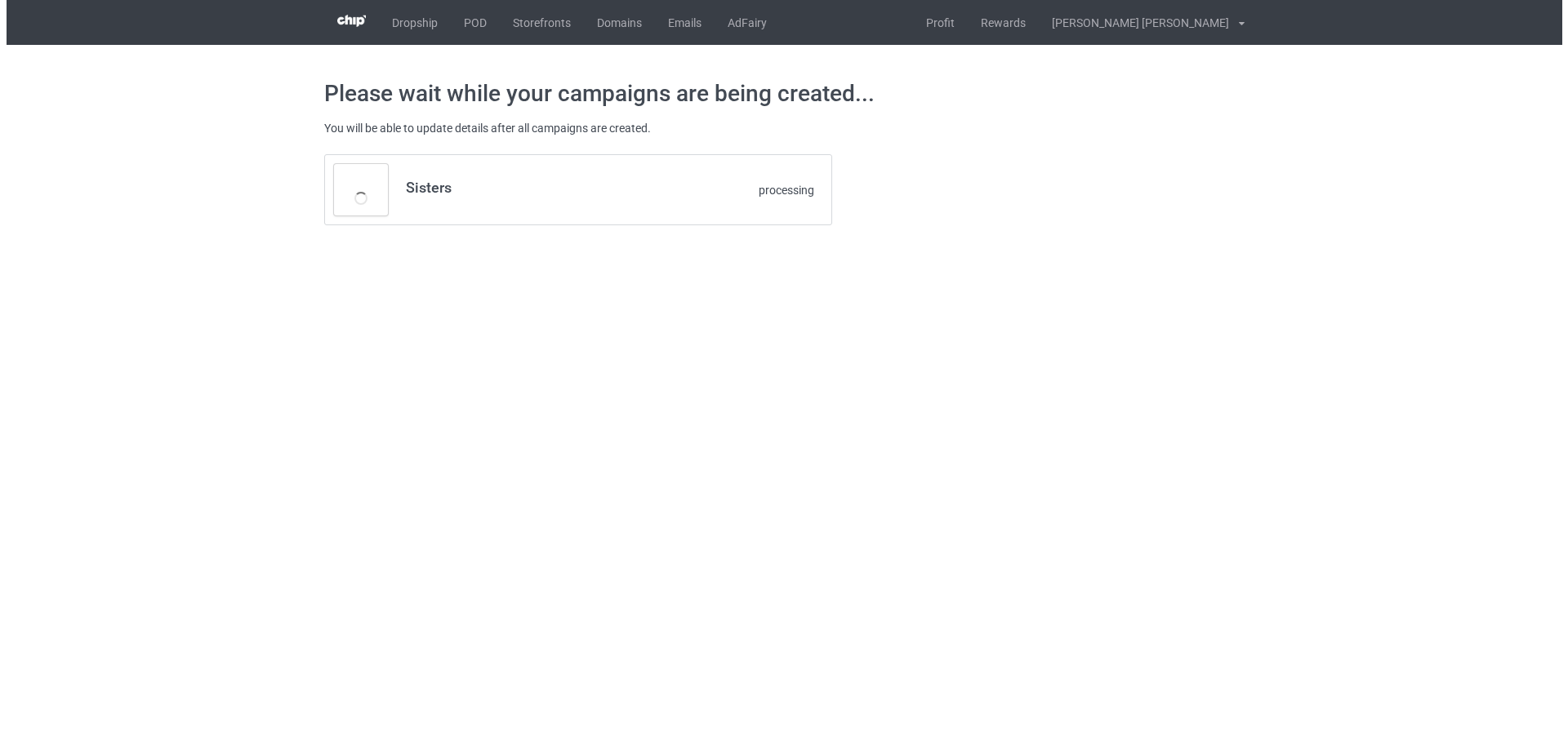
scroll to position [0, 0]
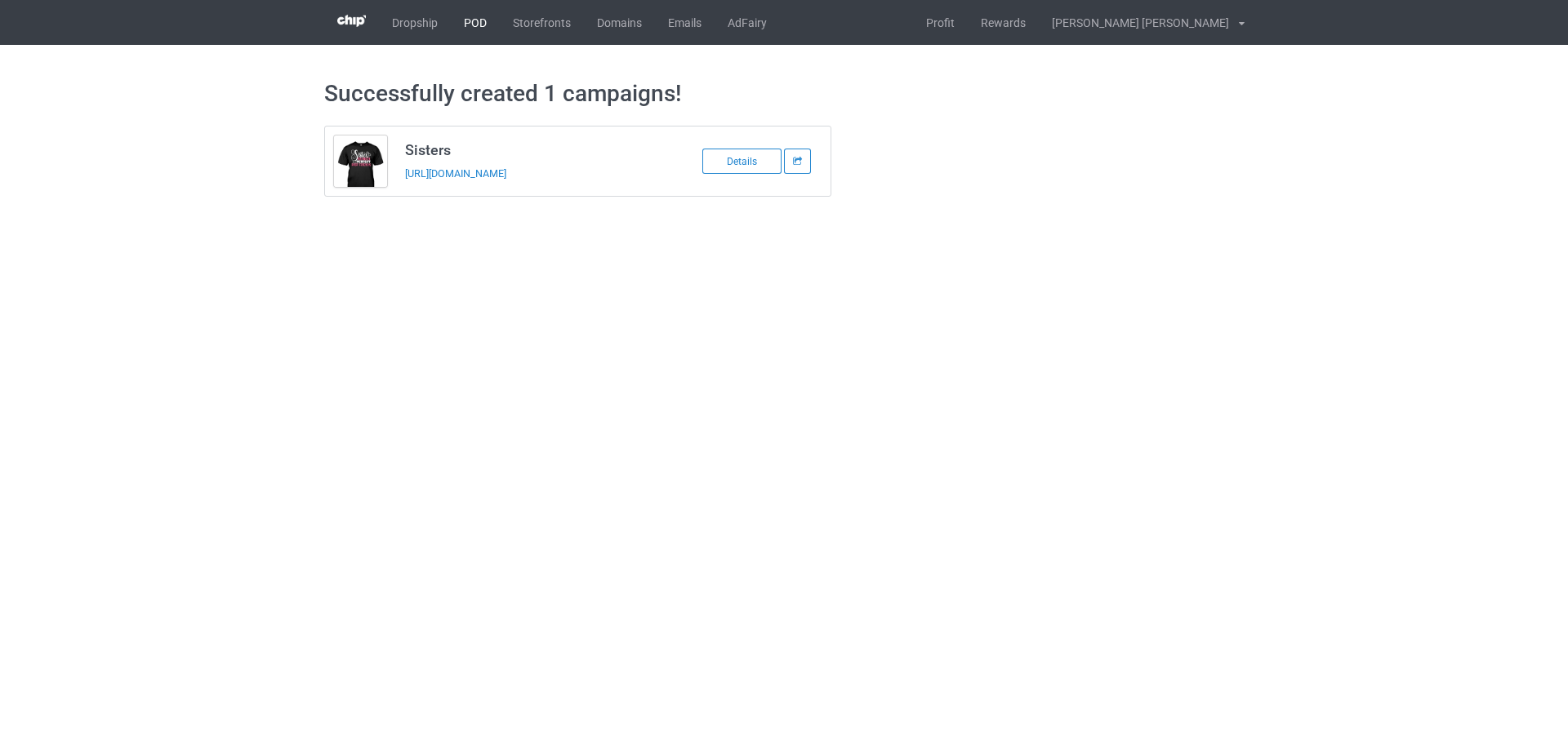
click at [473, 26] on link "POD" at bounding box center [475, 22] width 49 height 45
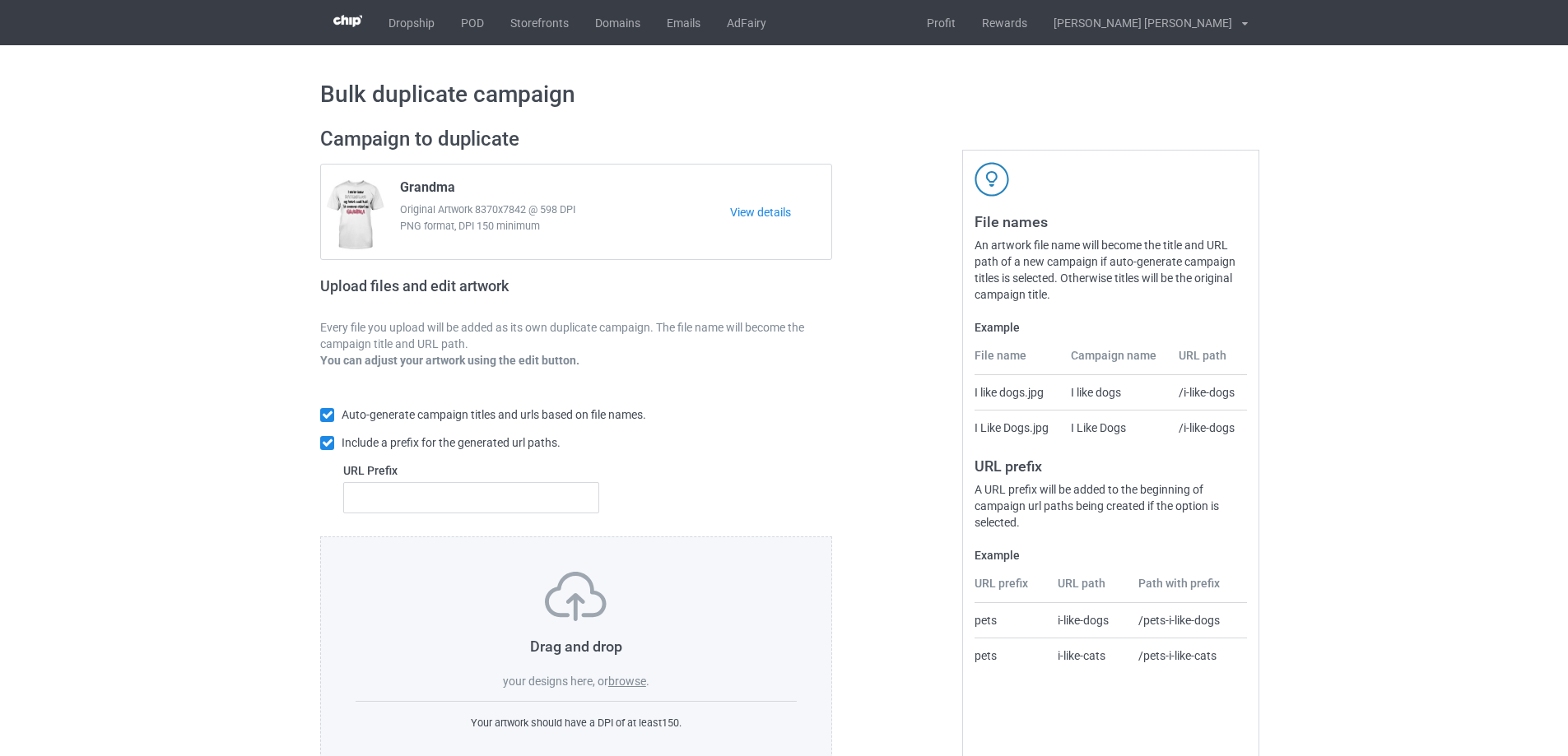
click at [633, 677] on label "browse" at bounding box center [627, 681] width 38 height 13
click at [0, 0] on input "browse" at bounding box center [0, 0] width 0 height 0
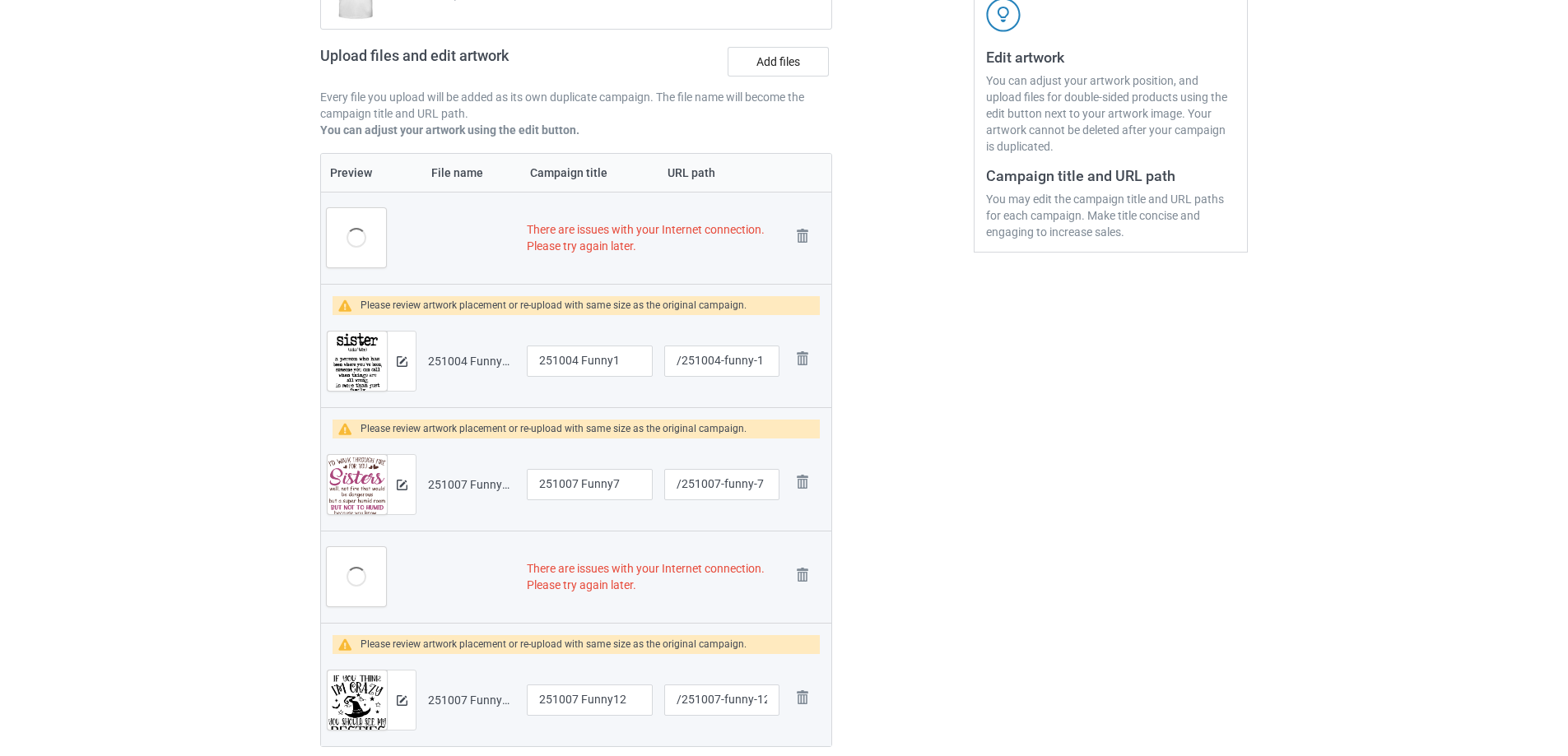
scroll to position [331, 0]
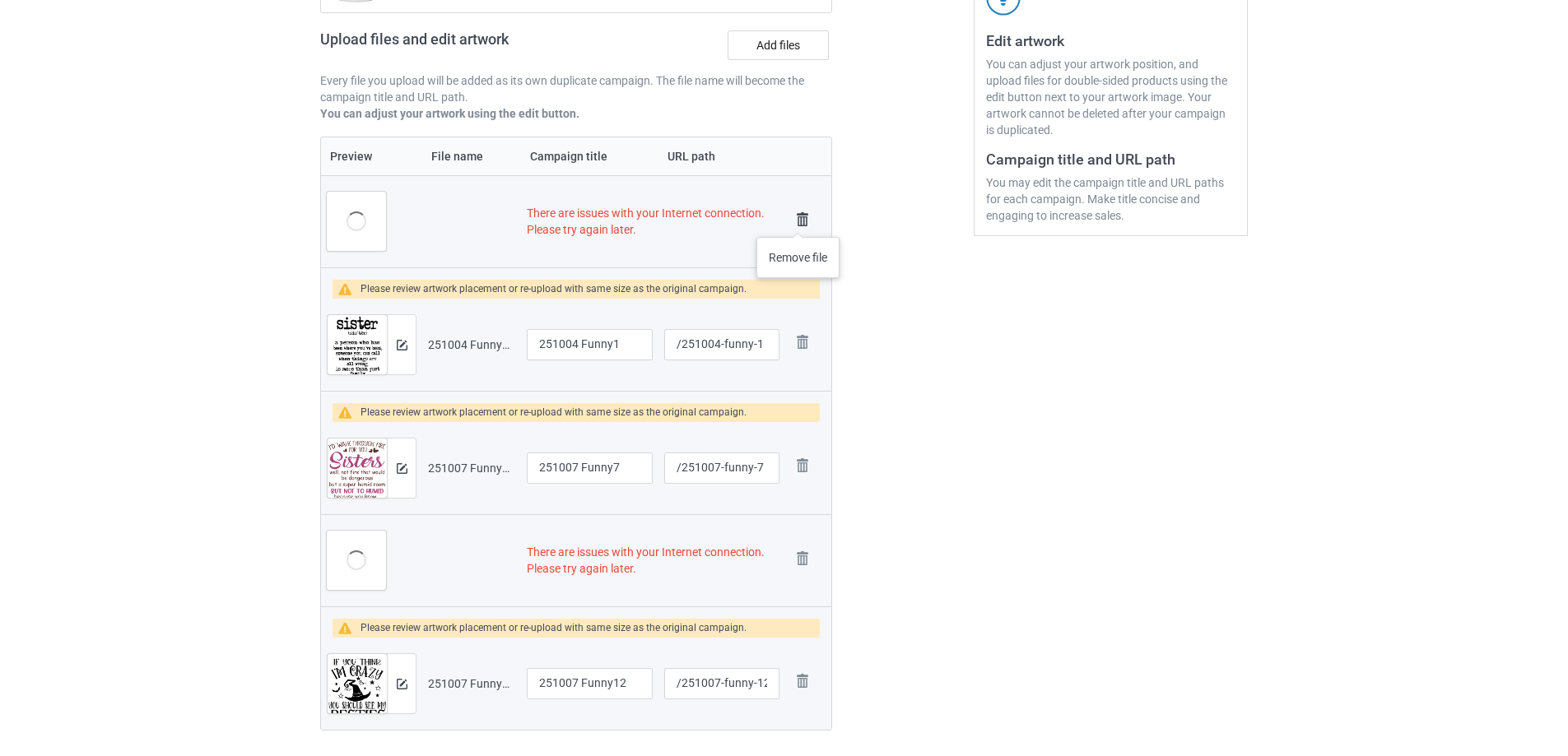
click at [799, 220] on img at bounding box center [803, 220] width 23 height 23
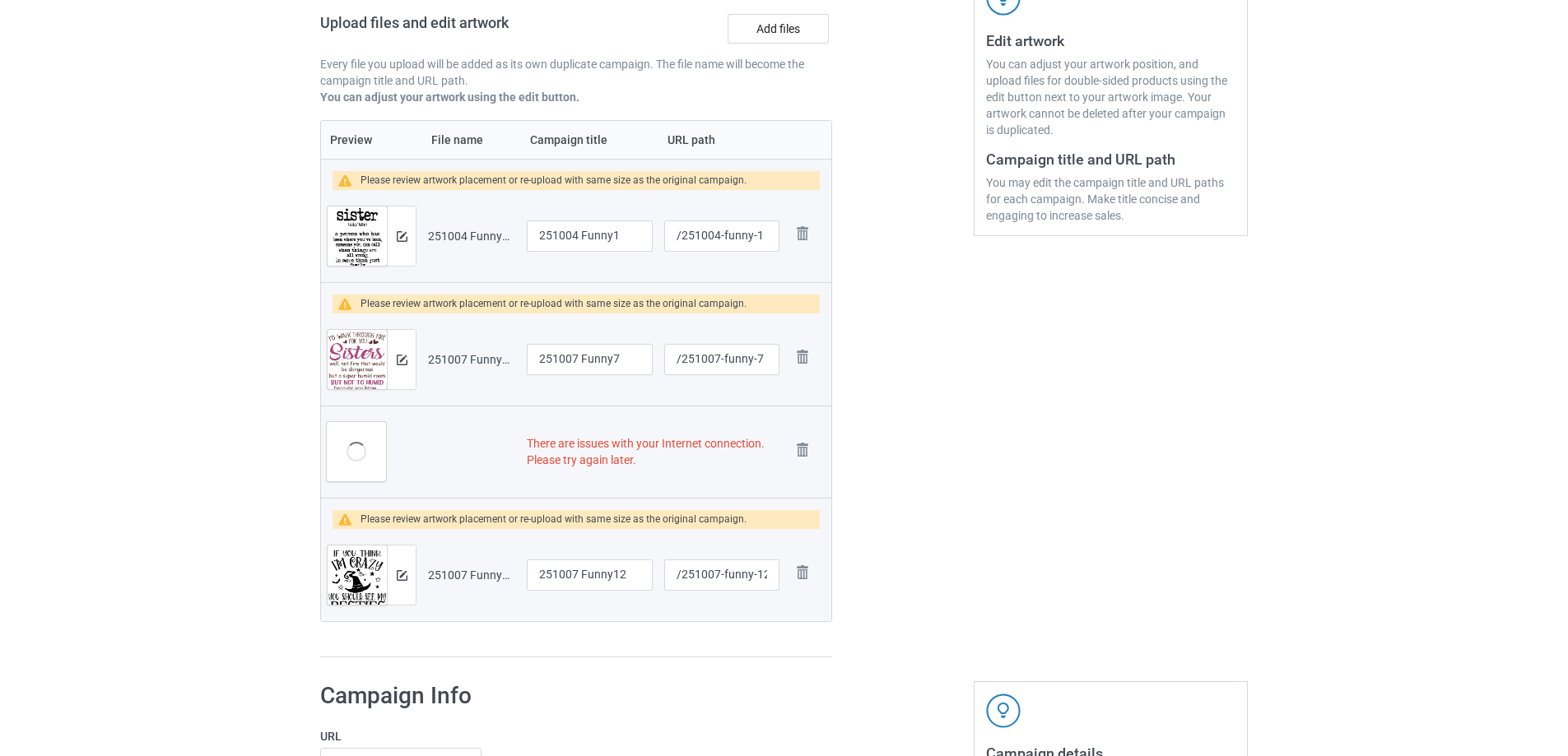
scroll to position [314, 0]
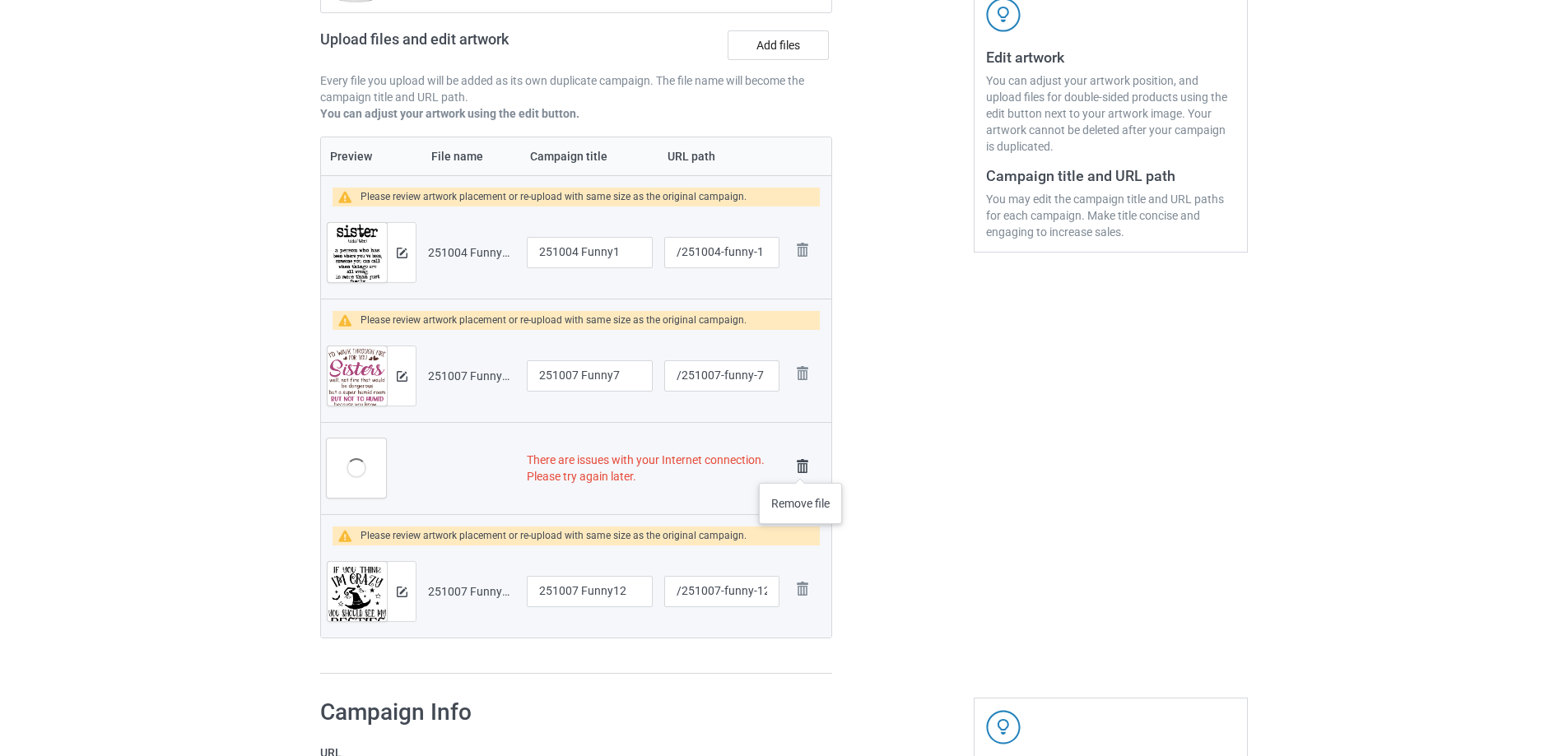
click at [801, 467] on img at bounding box center [803, 467] width 23 height 23
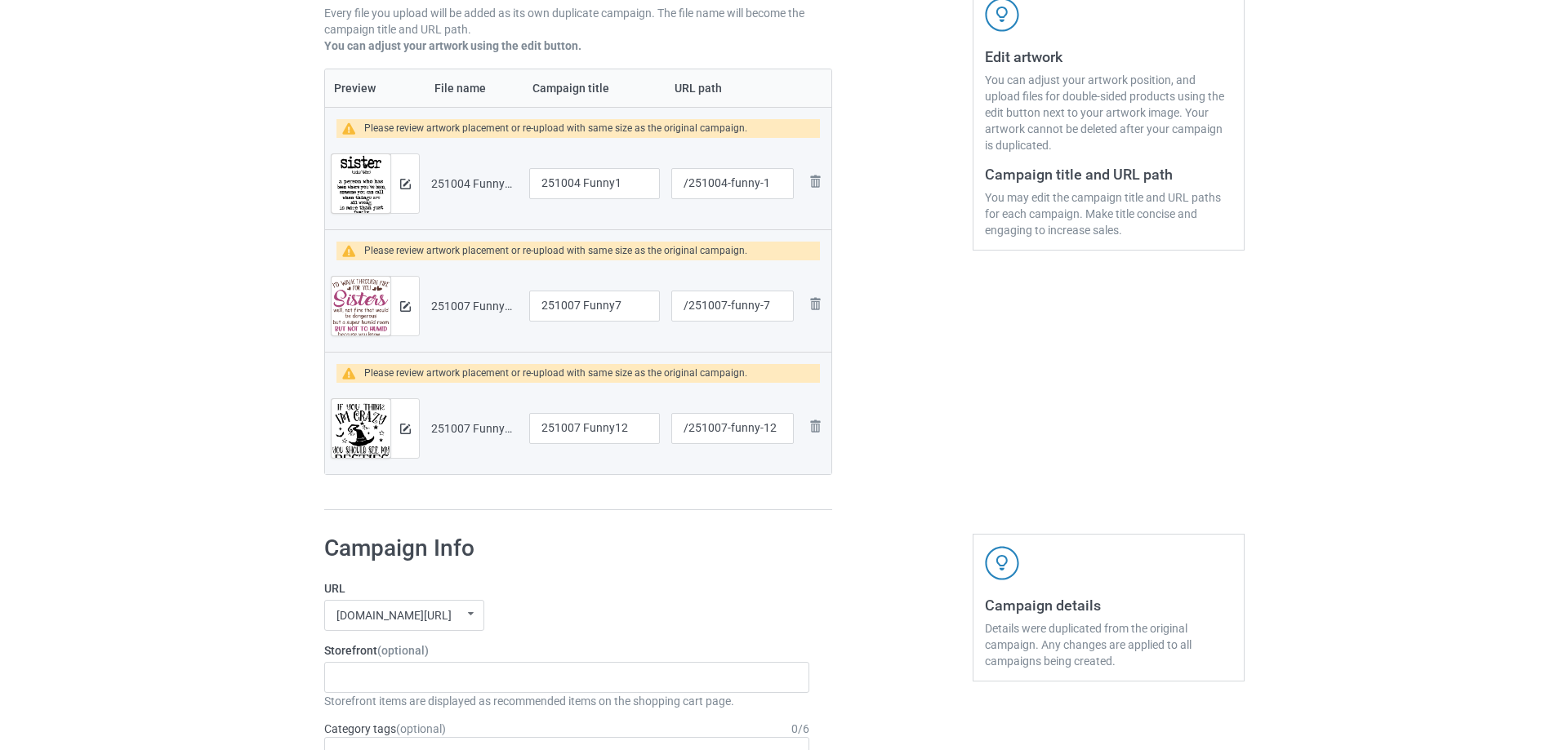
scroll to position [245, 0]
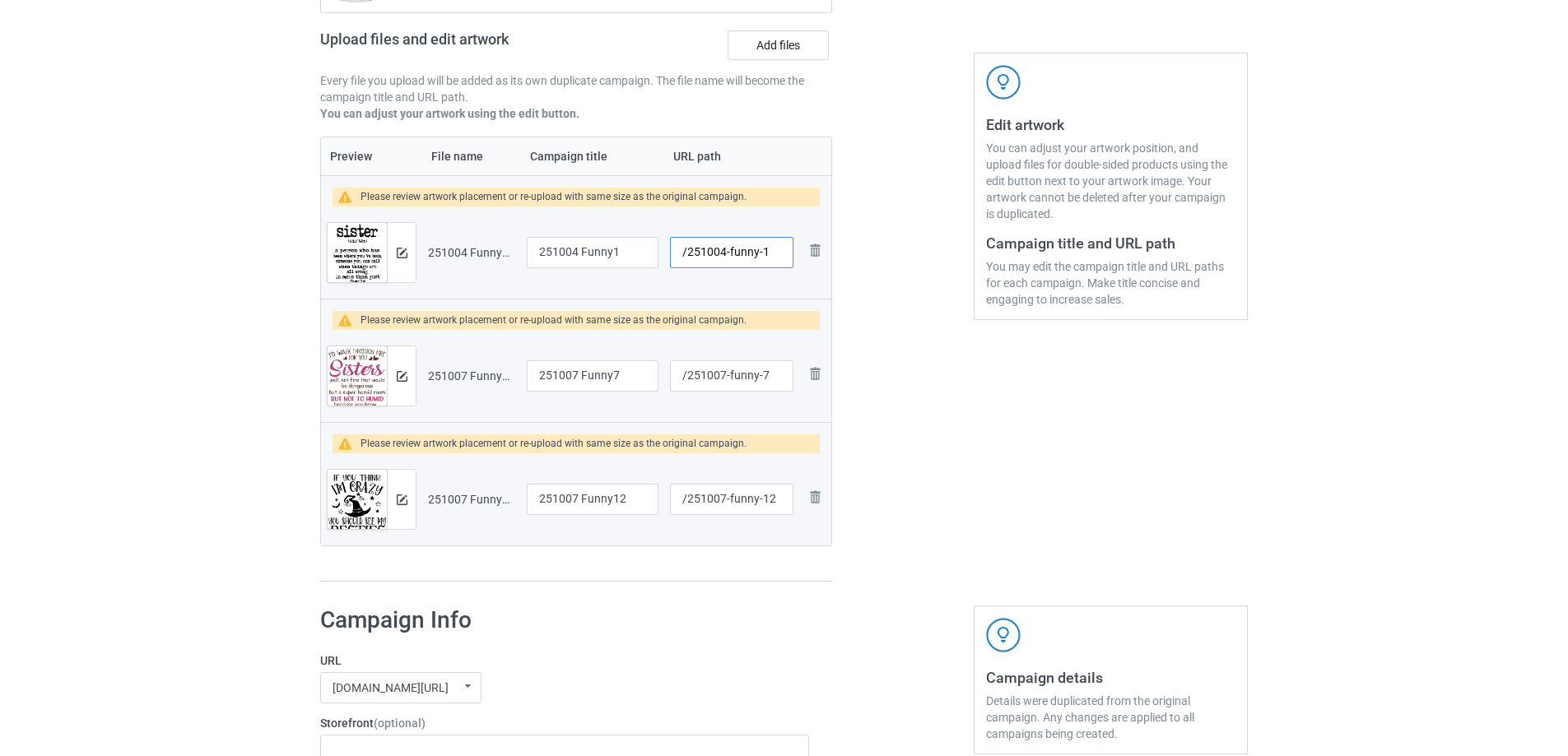
drag, startPoint x: 729, startPoint y: 252, endPoint x: 759, endPoint y: 256, distance: 30.3
click at [759, 256] on input "/251004-funny-1" at bounding box center [731, 253] width 123 height 32
type input "/251004-1"
drag, startPoint x: 729, startPoint y: 376, endPoint x: 759, endPoint y: 377, distance: 30.0
click at [759, 377] on input "/251007-funny-7" at bounding box center [731, 376] width 123 height 32
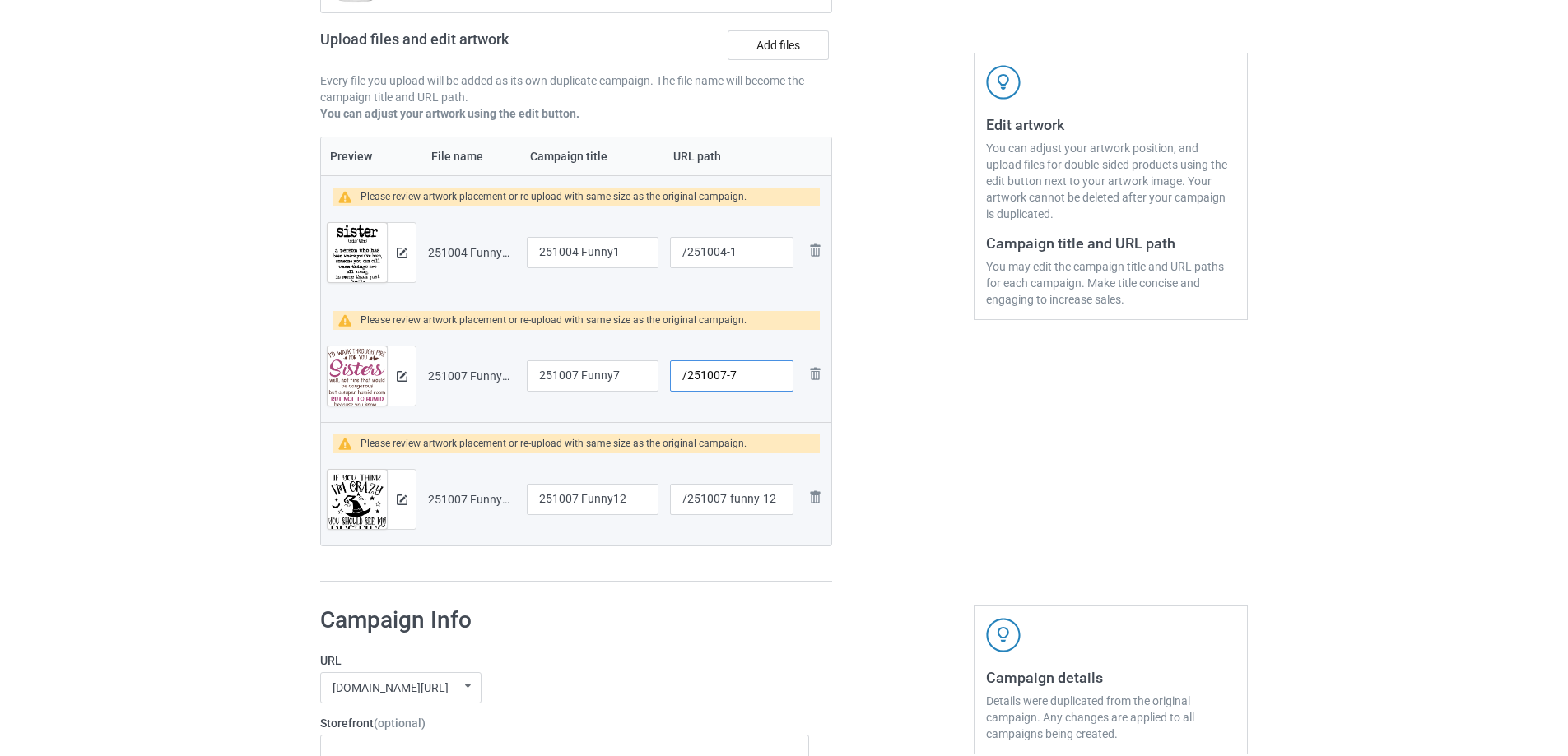
type input "/251007-7"
drag, startPoint x: 728, startPoint y: 498, endPoint x: 760, endPoint y: 498, distance: 32.0
click at [760, 498] on input "/251007-funny-12" at bounding box center [731, 500] width 123 height 32
type input "/251007-12"
drag, startPoint x: 629, startPoint y: 253, endPoint x: 498, endPoint y: 250, distance: 131.0
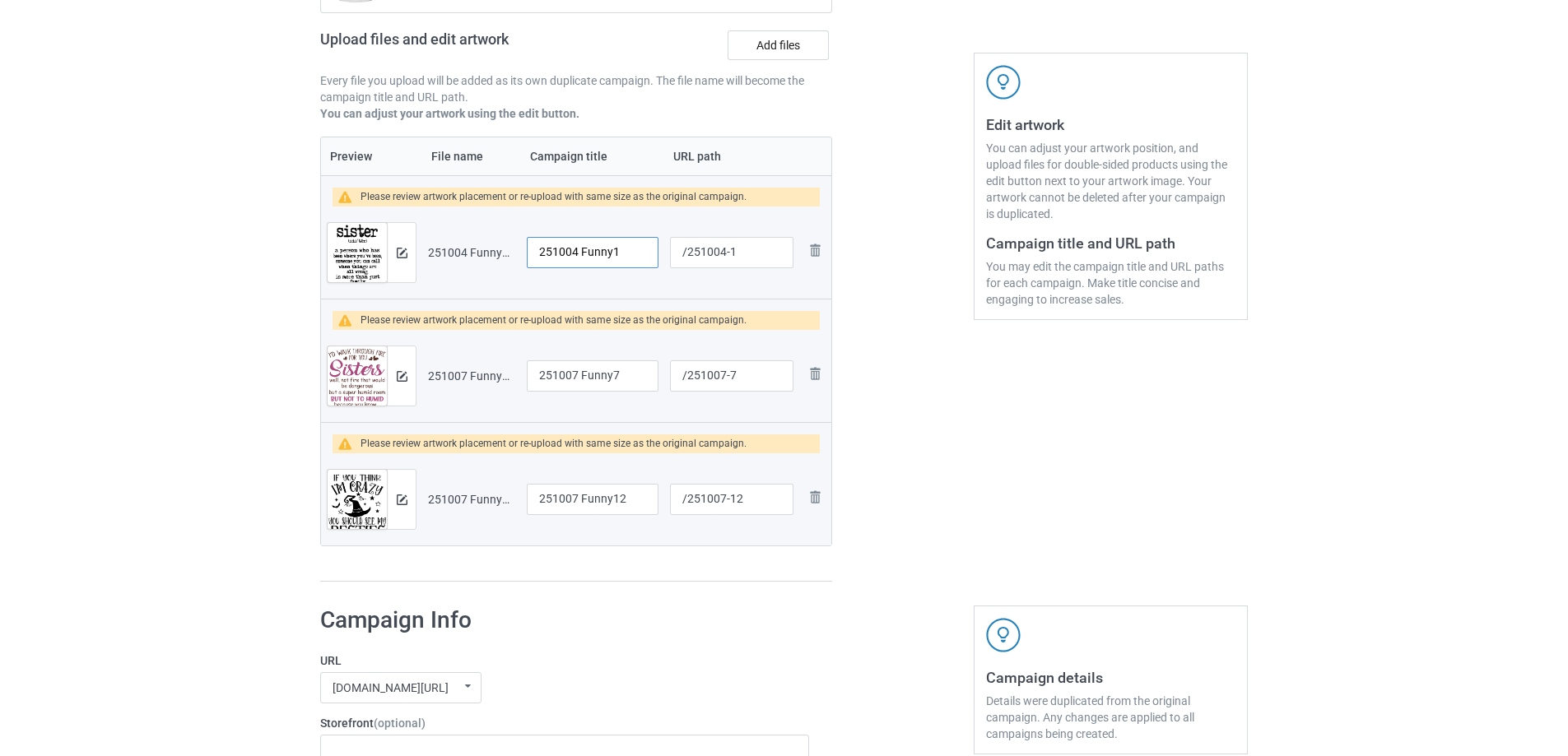
click at [498, 250] on tr "Preview and edit artwork 251004 Funny1.png 251004 Funny1 /251004-1 Remove file" at bounding box center [576, 252] width 510 height 92
type input "Sister"
drag, startPoint x: 631, startPoint y: 378, endPoint x: 455, endPoint y: 368, distance: 176.3
click at [455, 368] on tr "Preview and edit artwork 251007 Funny7.png 251007 Funny7 /251007-7 Remove file" at bounding box center [576, 376] width 510 height 92
type input "Sisters"
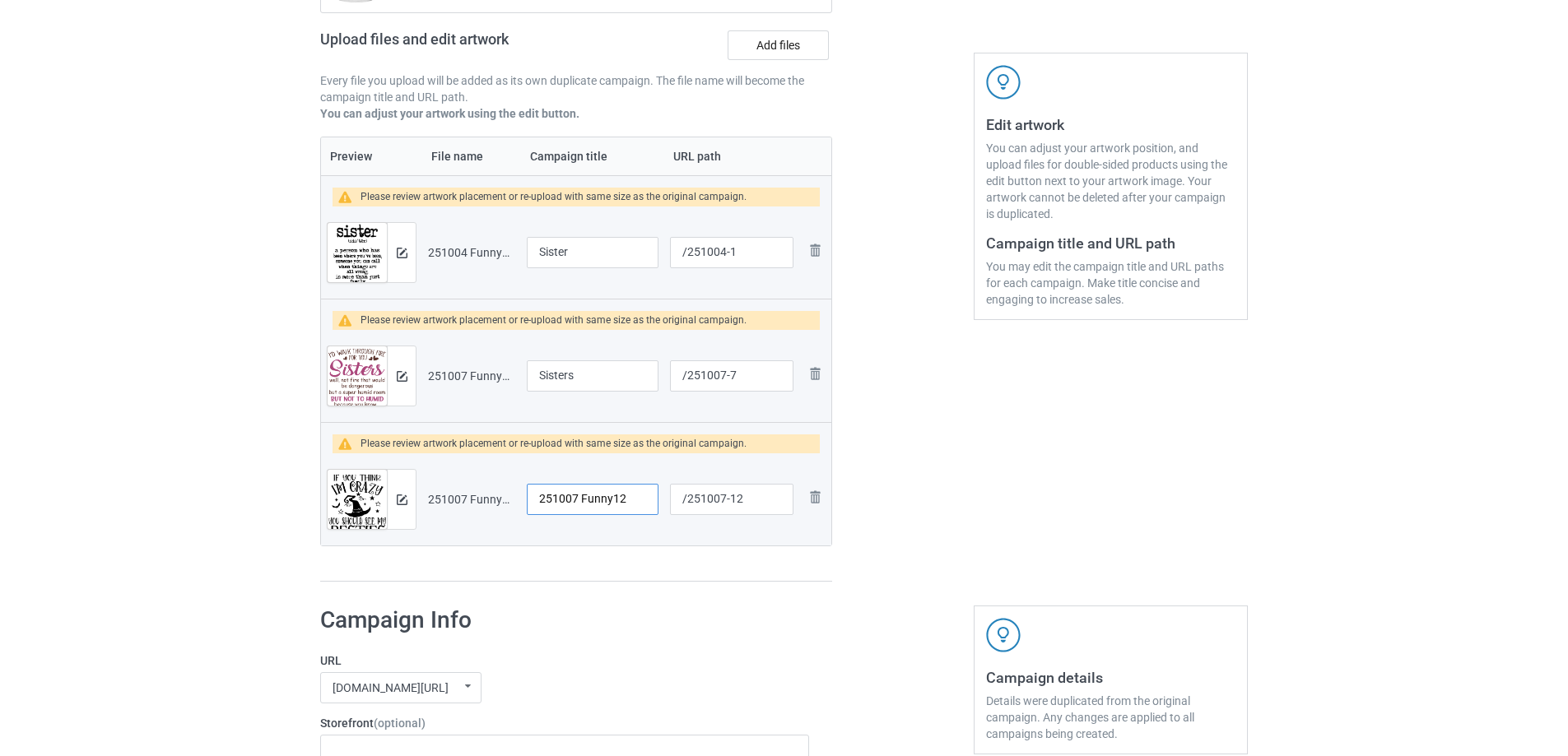
drag, startPoint x: 641, startPoint y: 505, endPoint x: 433, endPoint y: 502, distance: 208.0
click at [433, 502] on tr "Preview and edit artwork 251007 Funny12.png 251007 Funny12 /251007-12 Remove fi…" at bounding box center [576, 499] width 510 height 92
type input "I'm crazy"
click at [406, 250] on img at bounding box center [402, 253] width 11 height 11
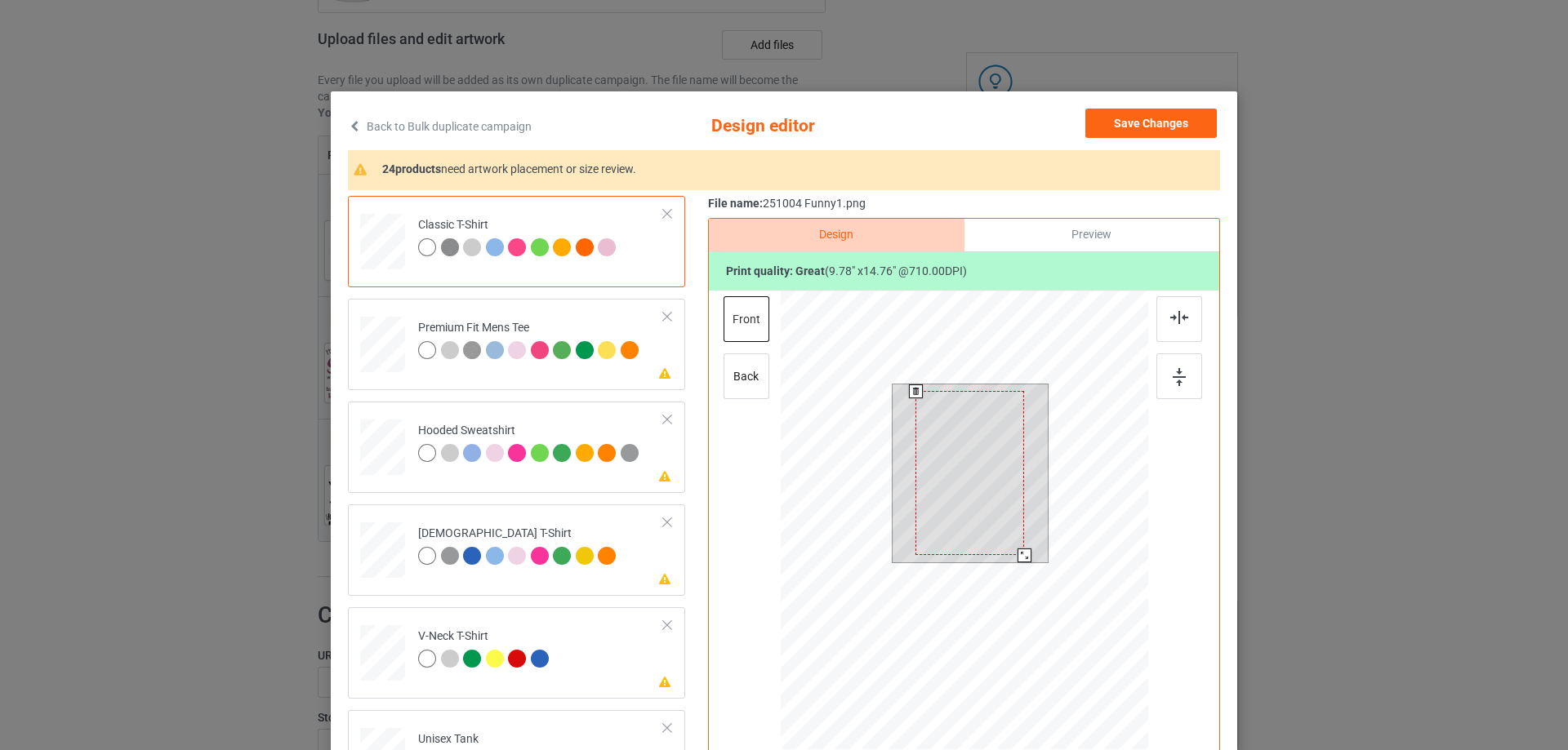
drag, startPoint x: 1023, startPoint y: 557, endPoint x: 1019, endPoint y: 549, distance: 8.9
click at [1019, 549] on div at bounding box center [1024, 555] width 14 height 14
click at [994, 524] on div at bounding box center [970, 469] width 107 height 162
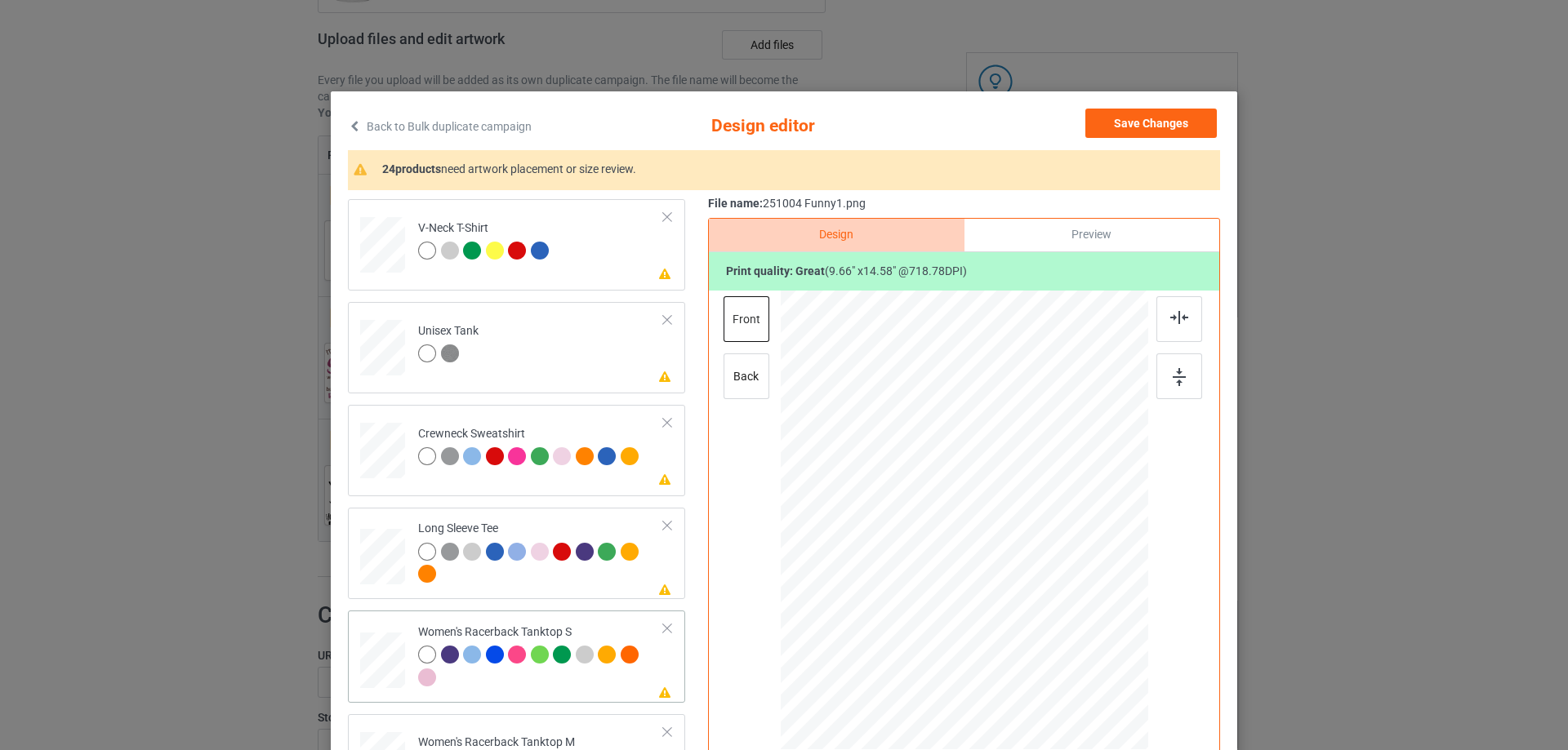
scroll to position [572, 0]
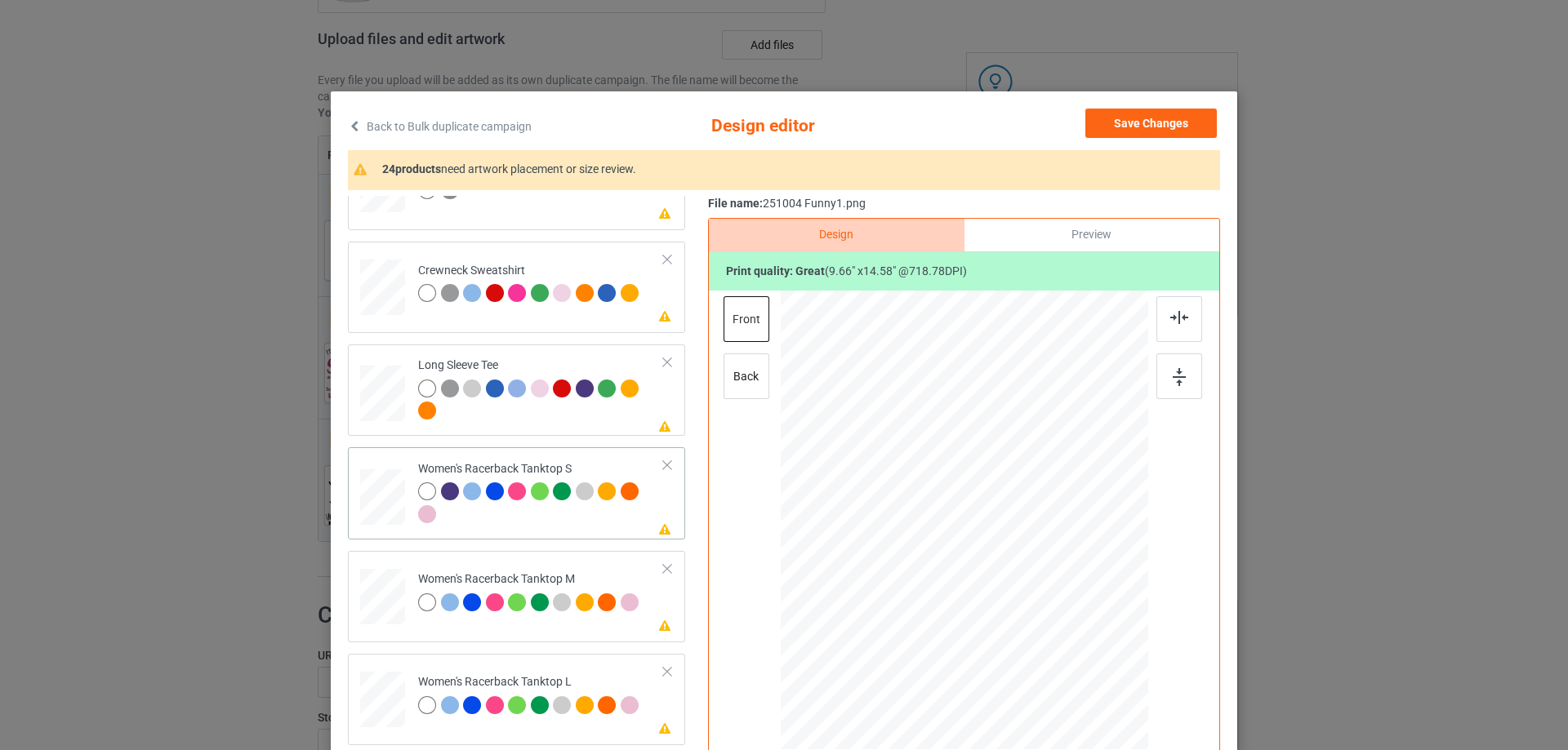
click at [390, 527] on div at bounding box center [382, 499] width 45 height 60
drag, startPoint x: 1065, startPoint y: 681, endPoint x: 1047, endPoint y: 627, distance: 56.9
click at [1047, 627] on div at bounding box center [964, 520] width 357 height 460
drag, startPoint x: 1002, startPoint y: 582, endPoint x: 1006, endPoint y: 613, distance: 31.3
click at [1006, 613] on div at bounding box center [967, 551] width 154 height 233
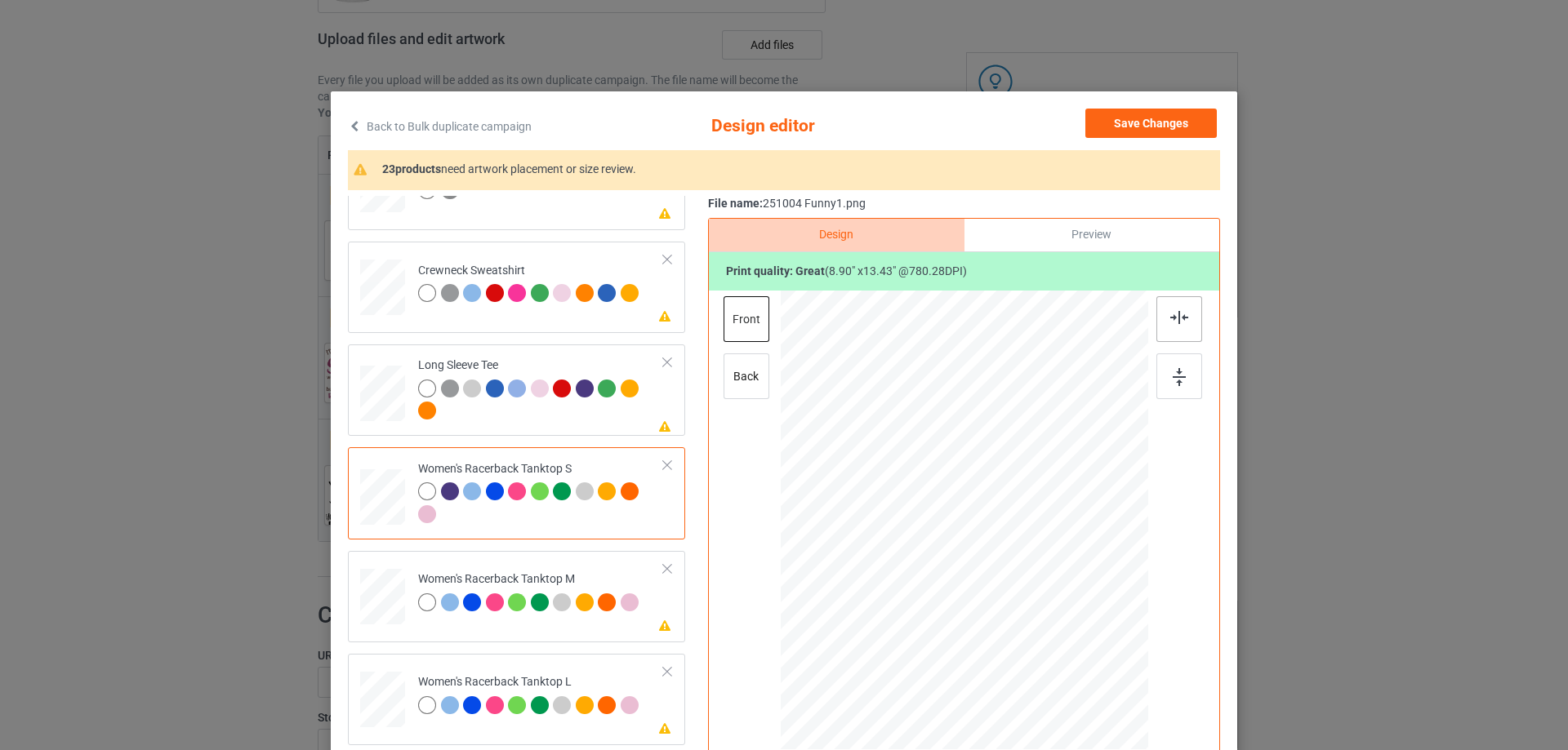
click at [1179, 327] on div at bounding box center [1178, 318] width 45 height 45
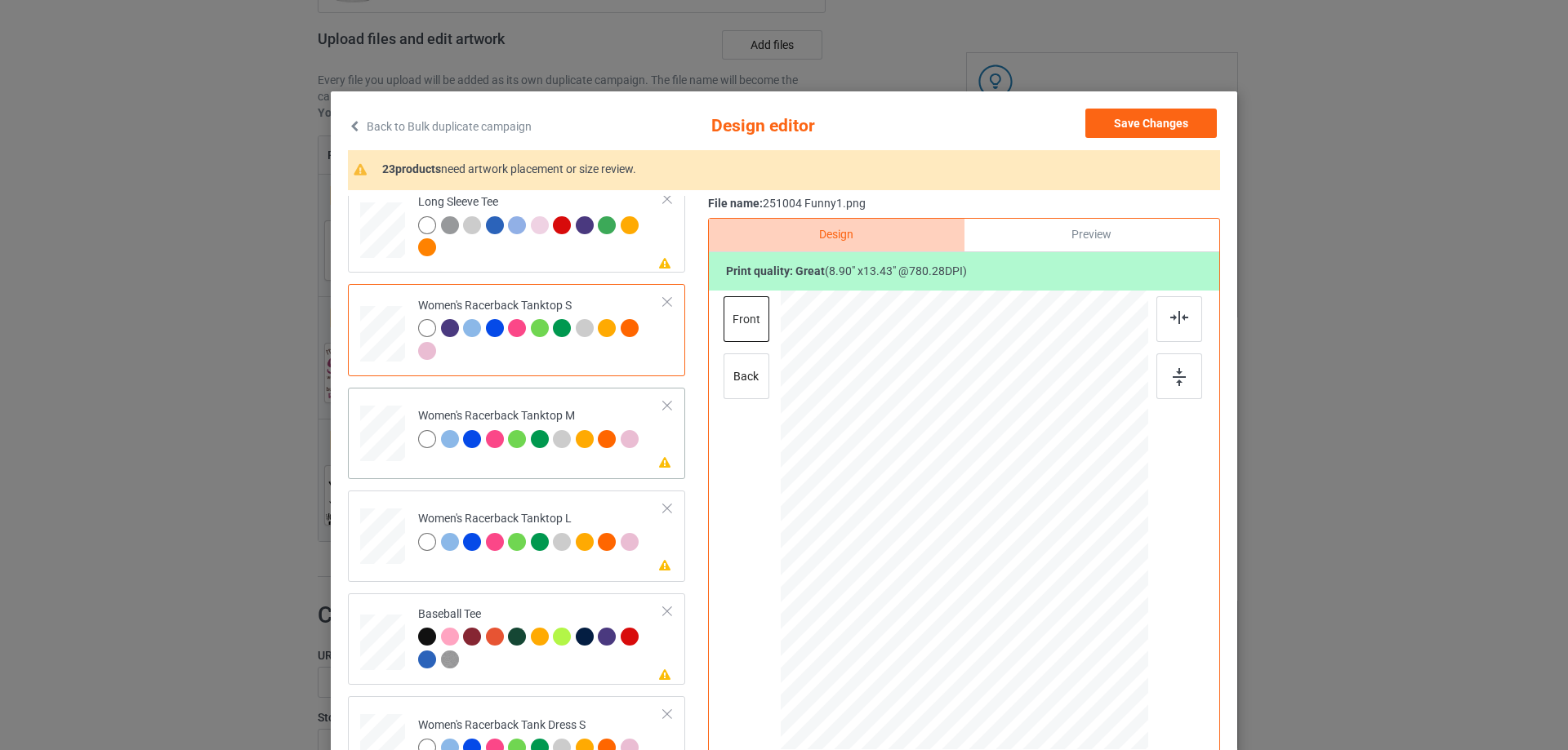
click at [375, 443] on div at bounding box center [382, 434] width 45 height 56
drag, startPoint x: 1066, startPoint y: 691, endPoint x: 1013, endPoint y: 611, distance: 96.0
click at [1050, 652] on div at bounding box center [1050, 650] width 14 height 14
drag, startPoint x: 989, startPoint y: 590, endPoint x: 988, endPoint y: 636, distance: 46.0
click at [988, 636] on div at bounding box center [963, 566] width 174 height 263
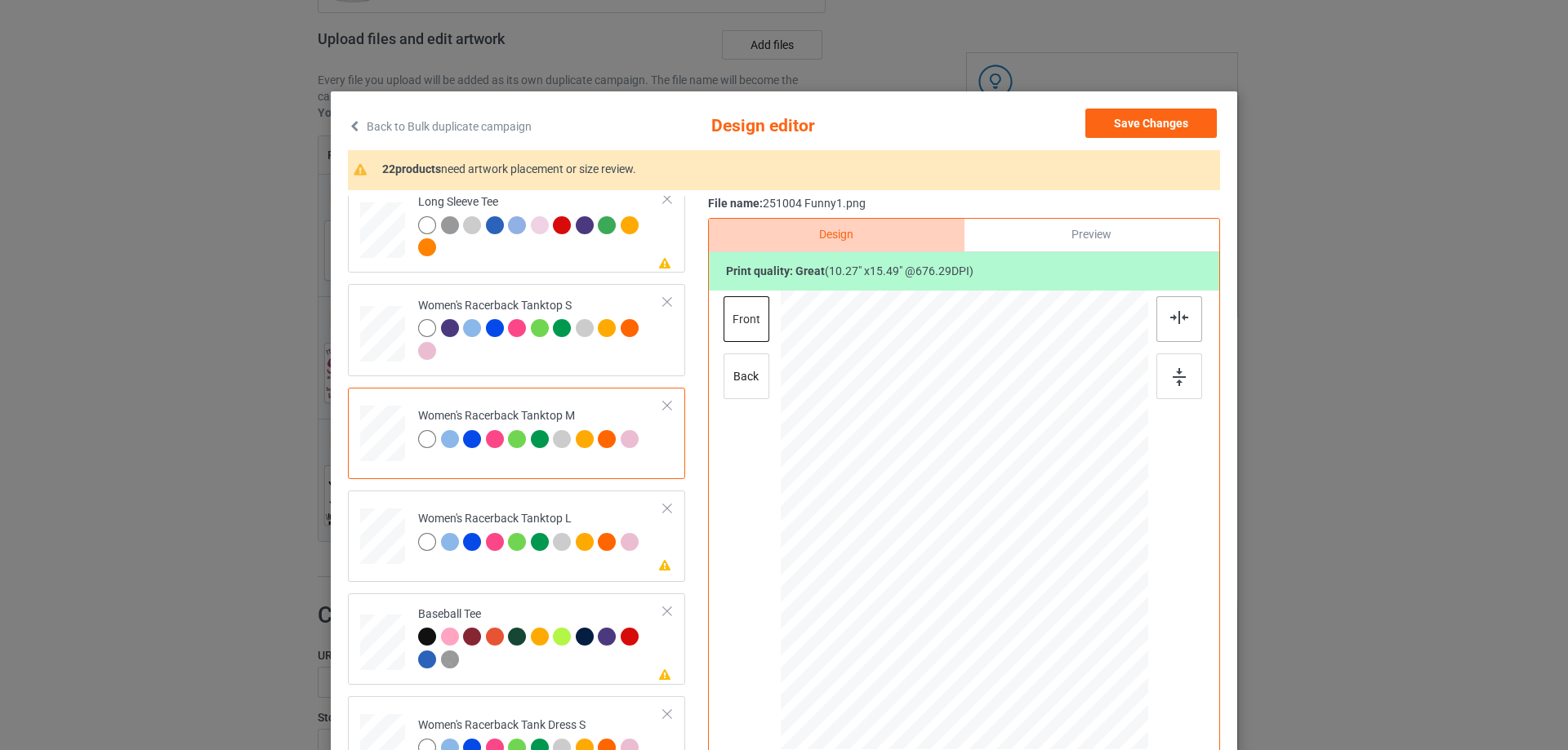
click at [1175, 324] on img at bounding box center [1179, 318] width 18 height 13
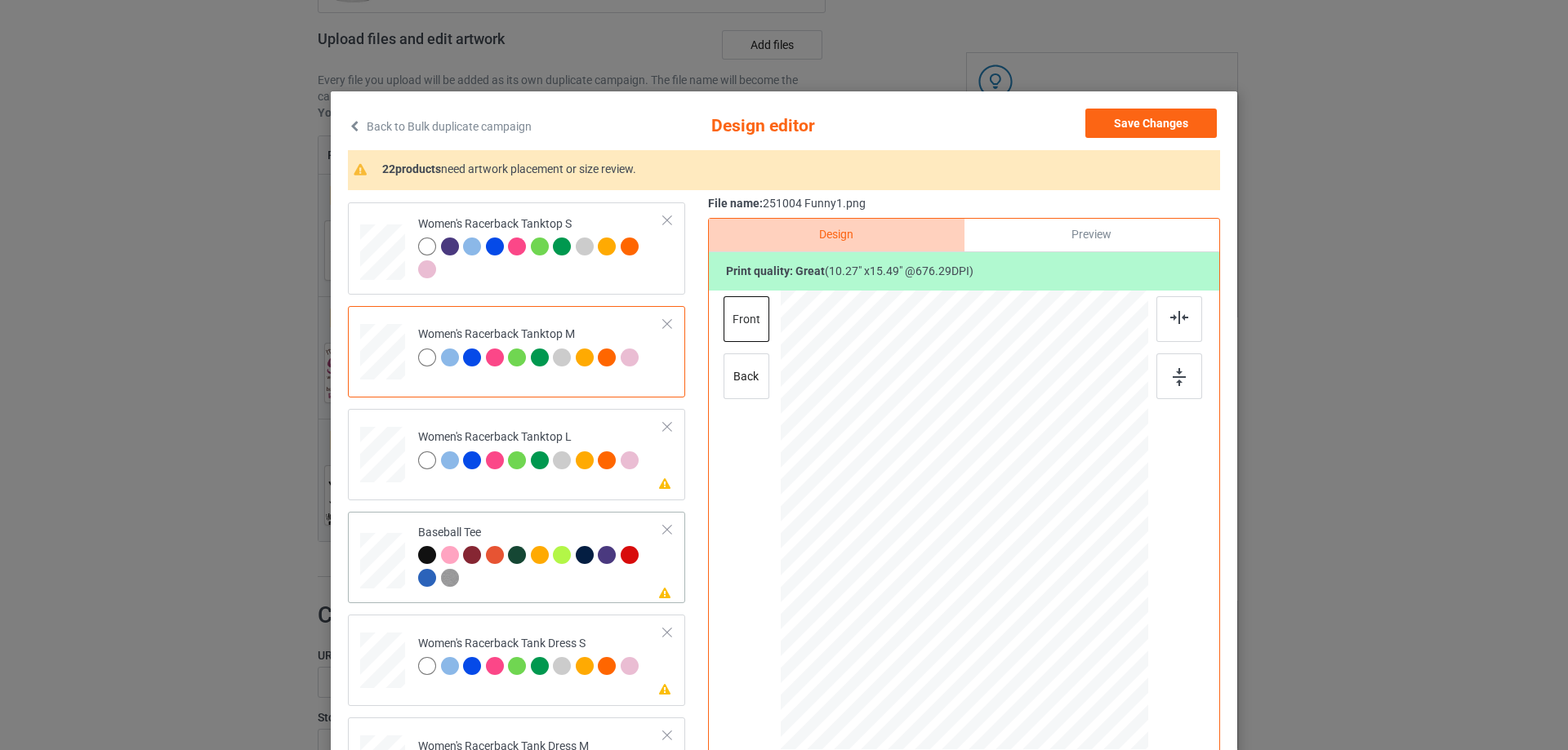
scroll to position [898, 0]
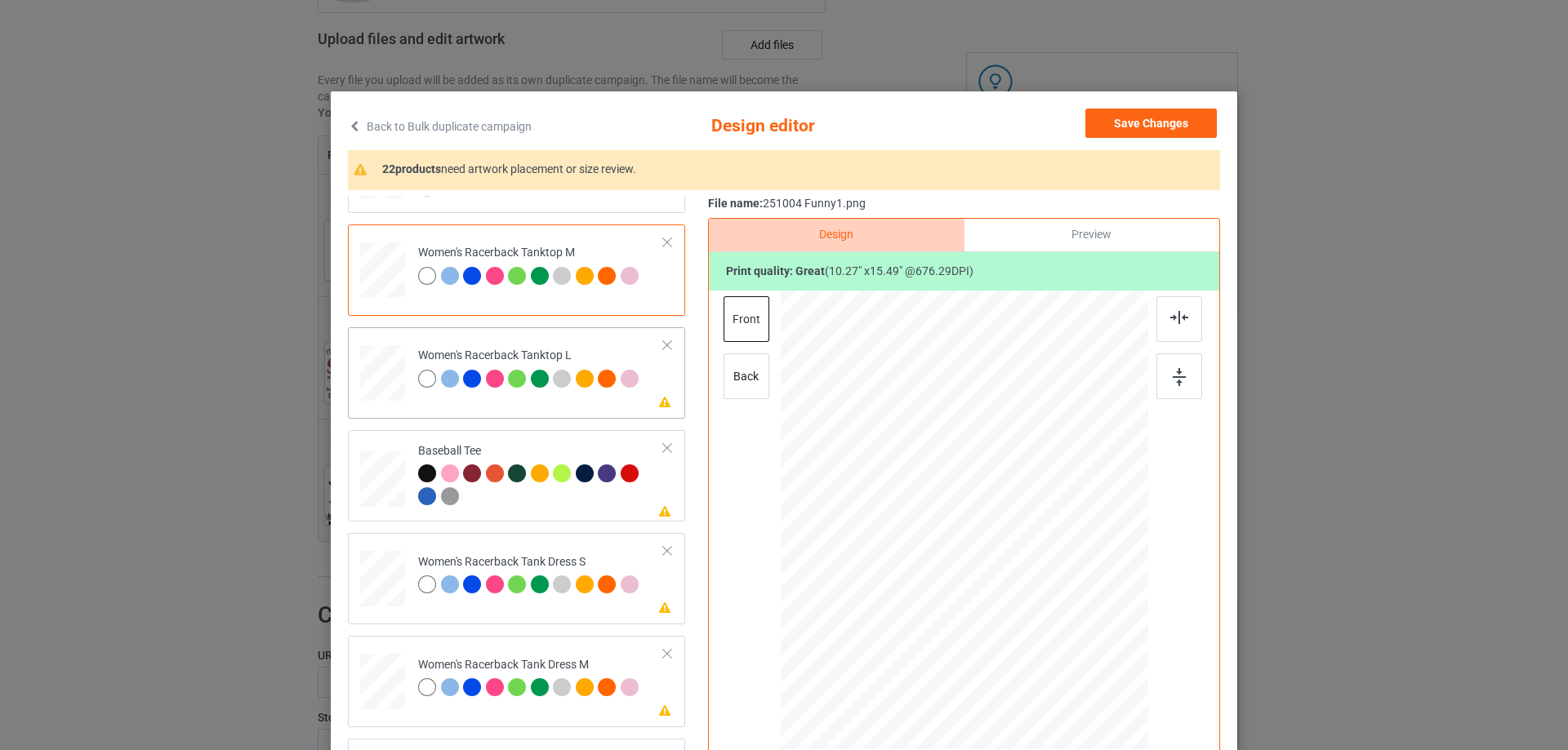
click at [375, 373] on div at bounding box center [382, 372] width 45 height 54
drag, startPoint x: 1072, startPoint y: 691, endPoint x: 1057, endPoint y: 641, distance: 52.2
click at [1057, 641] on div at bounding box center [964, 521] width 367 height 438
drag, startPoint x: 933, startPoint y: 549, endPoint x: 937, endPoint y: 597, distance: 48.2
click at [937, 597] on div at bounding box center [966, 568] width 168 height 253
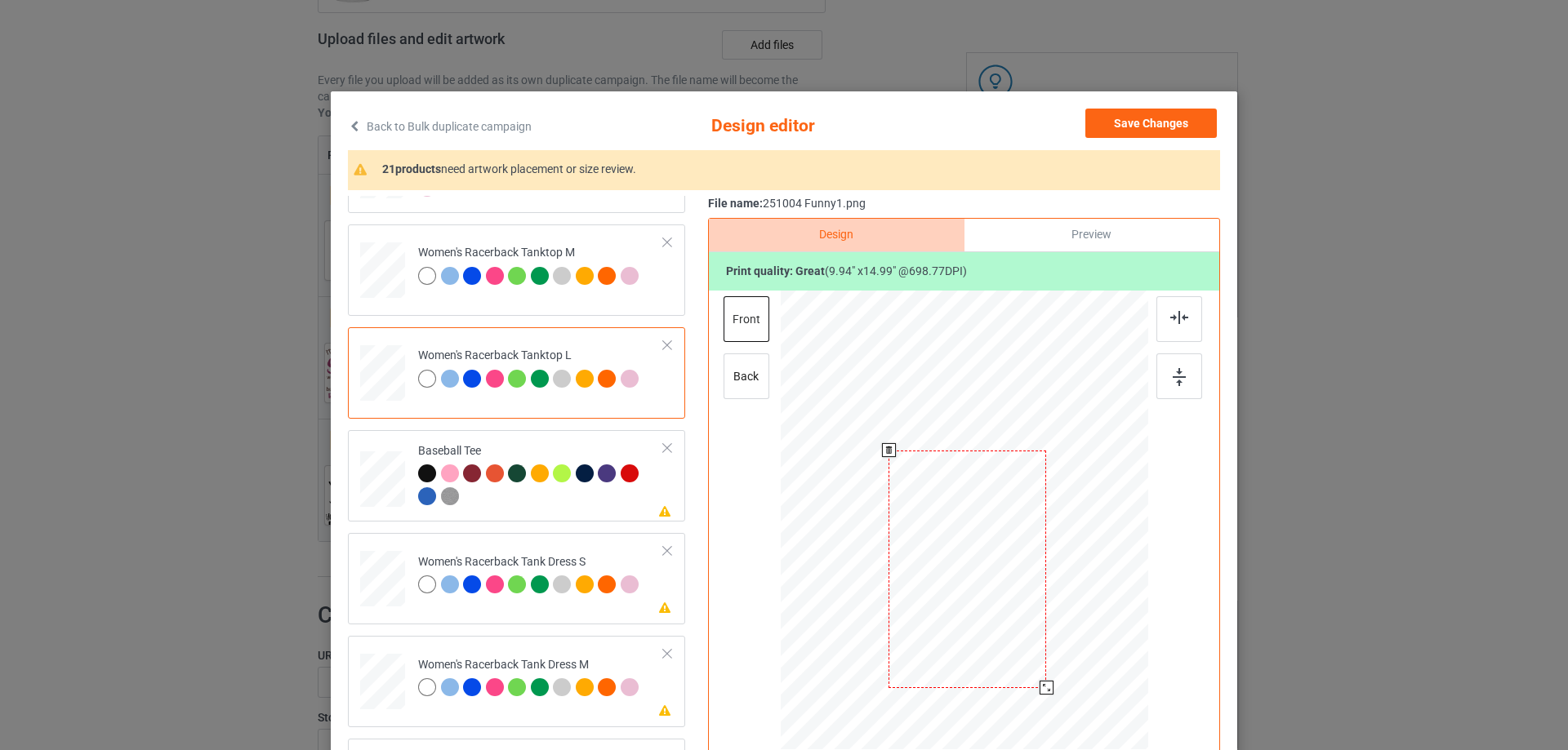
drag, startPoint x: 1049, startPoint y: 700, endPoint x: 971, endPoint y: 649, distance: 93.2
click at [1046, 689] on div at bounding box center [1046, 687] width 14 height 14
click at [964, 639] on div at bounding box center [966, 561] width 156 height 234
click at [1174, 319] on img at bounding box center [1179, 318] width 18 height 13
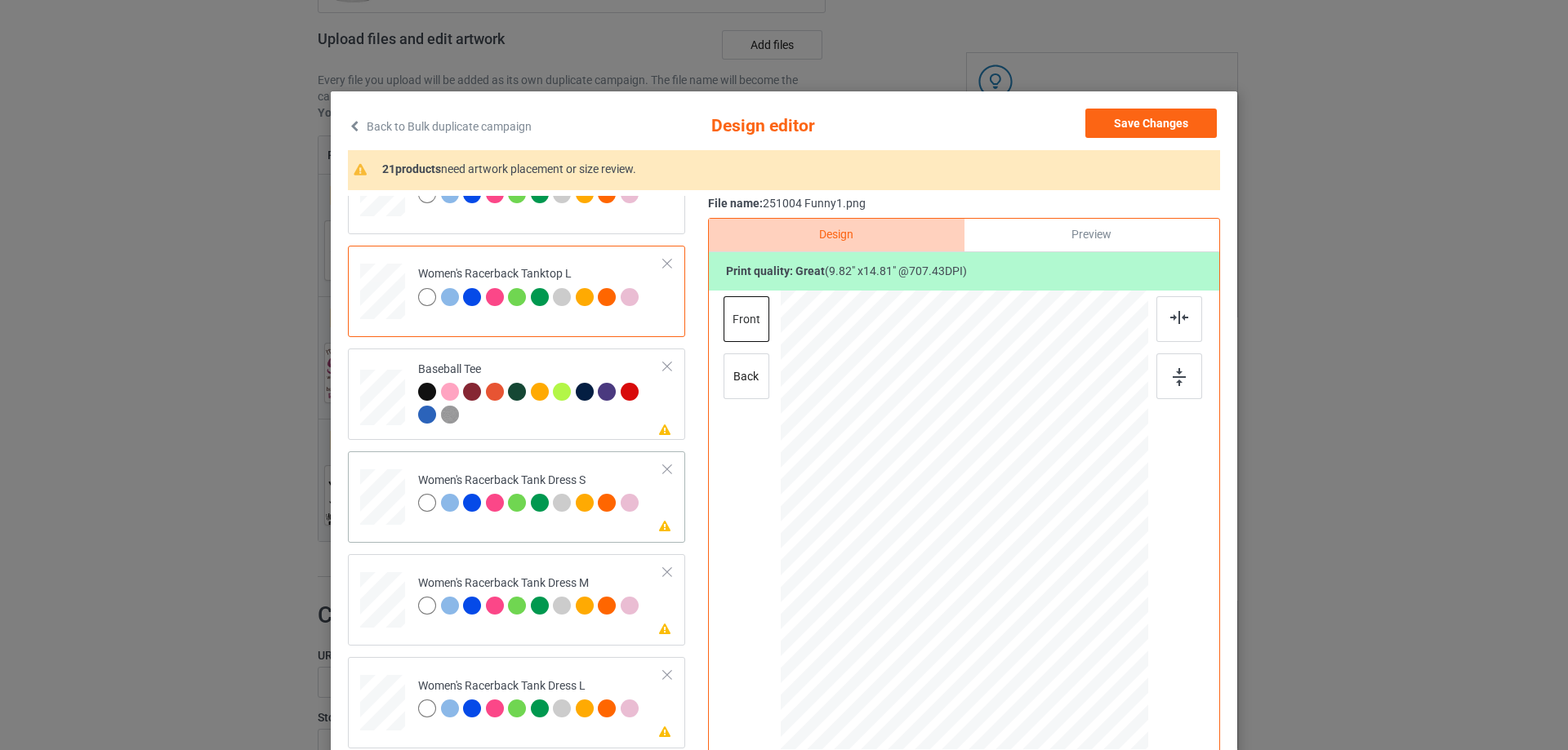
click at [380, 498] on div at bounding box center [382, 498] width 37 height 56
drag, startPoint x: 1049, startPoint y: 658, endPoint x: 960, endPoint y: 579, distance: 119.0
click at [1027, 615] on div at bounding box center [1028, 618] width 14 height 14
drag, startPoint x: 960, startPoint y: 579, endPoint x: 960, endPoint y: 567, distance: 12.0
click at [960, 567] on div at bounding box center [964, 501] width 127 height 192
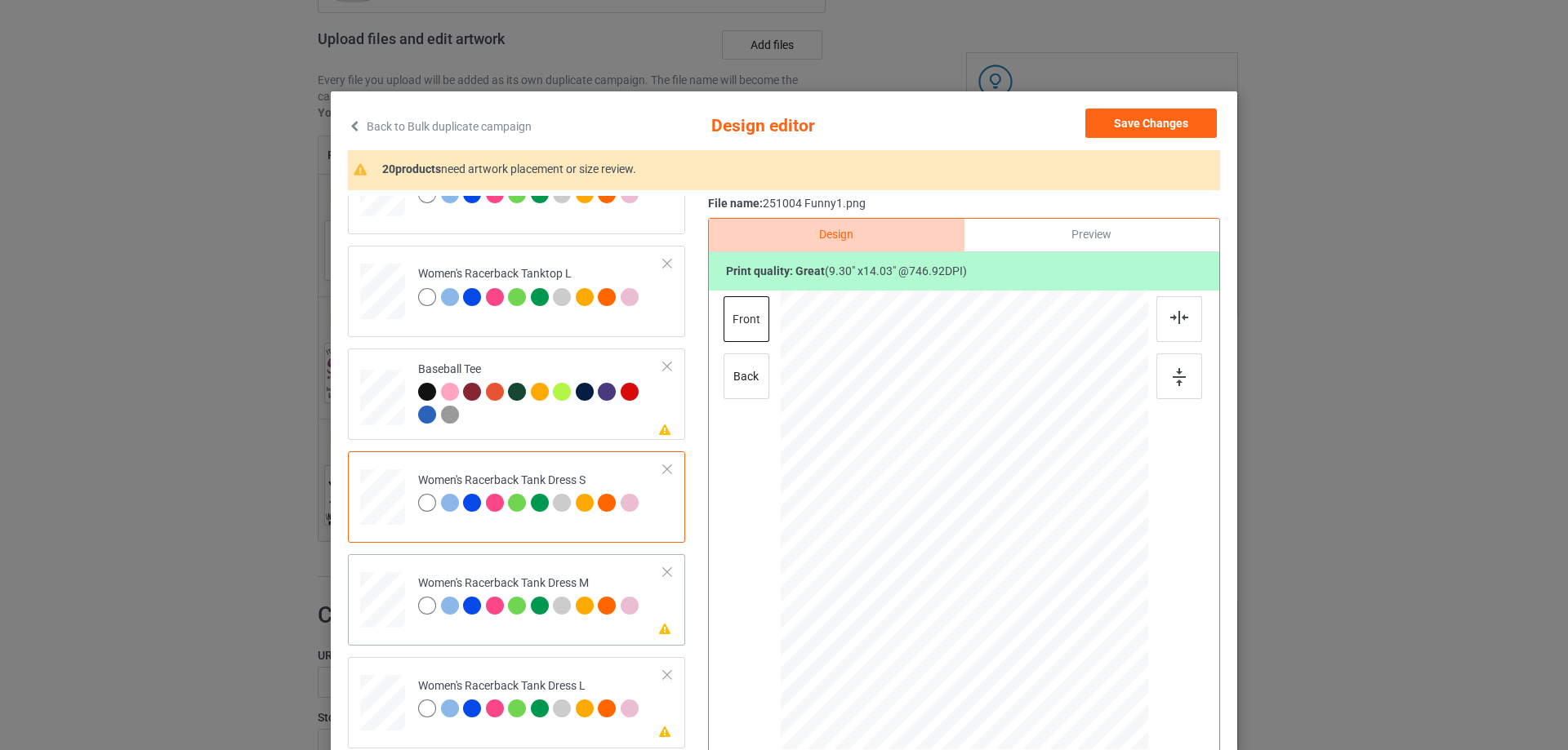
click at [380, 610] on div at bounding box center [382, 601] width 38 height 56
drag, startPoint x: 1047, startPoint y: 662, endPoint x: 1036, endPoint y: 626, distance: 37.6
click at [1036, 626] on div at bounding box center [1037, 630] width 14 height 14
click at [991, 610] on div at bounding box center [963, 521] width 146 height 220
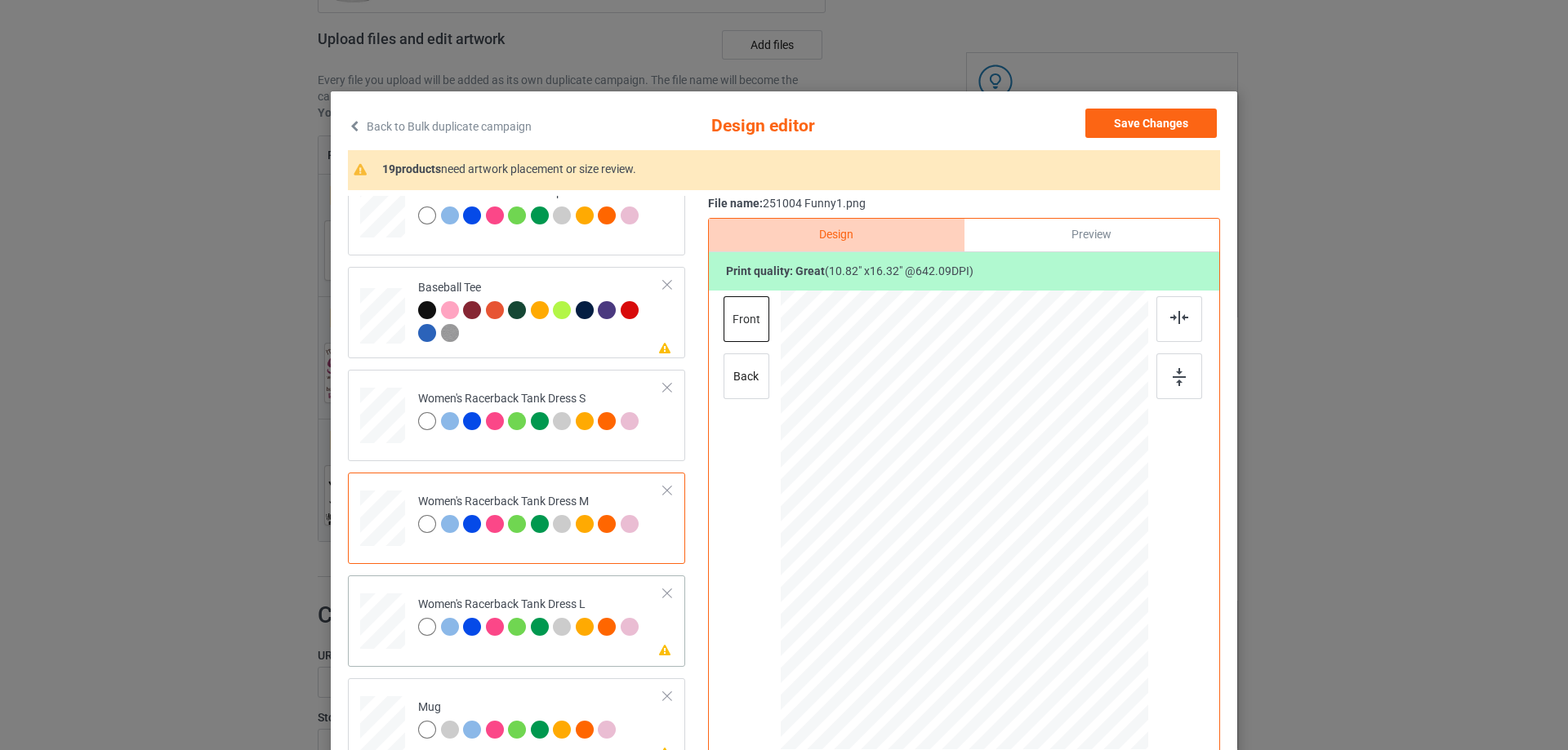
click at [401, 620] on td at bounding box center [384, 617] width 49 height 72
drag, startPoint x: 1052, startPoint y: 670, endPoint x: 1008, endPoint y: 616, distance: 69.7
click at [1036, 635] on div at bounding box center [1041, 636] width 14 height 14
drag, startPoint x: 1008, startPoint y: 616, endPoint x: 1013, endPoint y: 638, distance: 22.6
click at [1013, 643] on div at bounding box center [966, 535] width 153 height 230
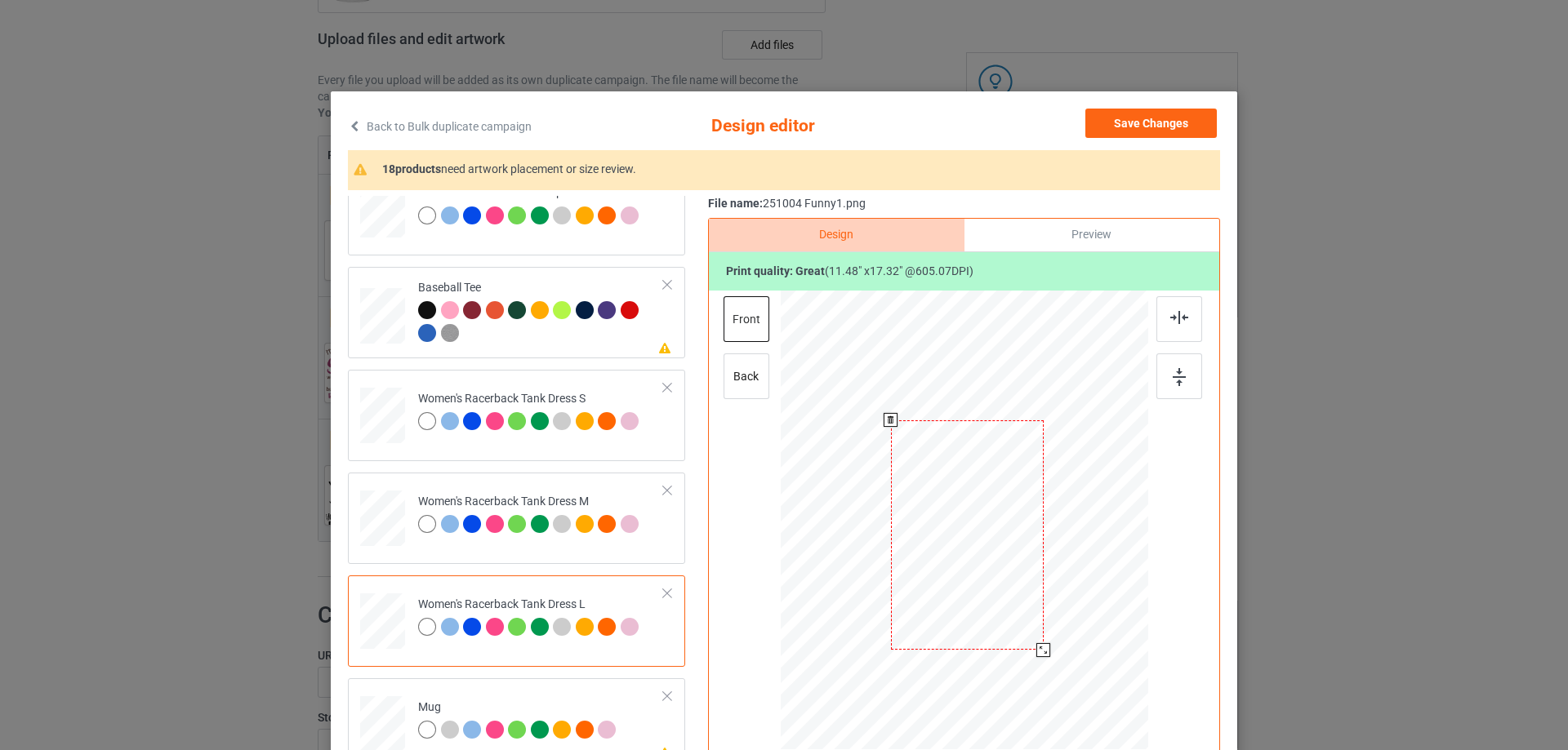
click at [1013, 638] on div at bounding box center [966, 535] width 153 height 230
drag, startPoint x: 1002, startPoint y: 608, endPoint x: 1003, endPoint y: 596, distance: 12.0
click at [1003, 596] on div at bounding box center [968, 525] width 153 height 230
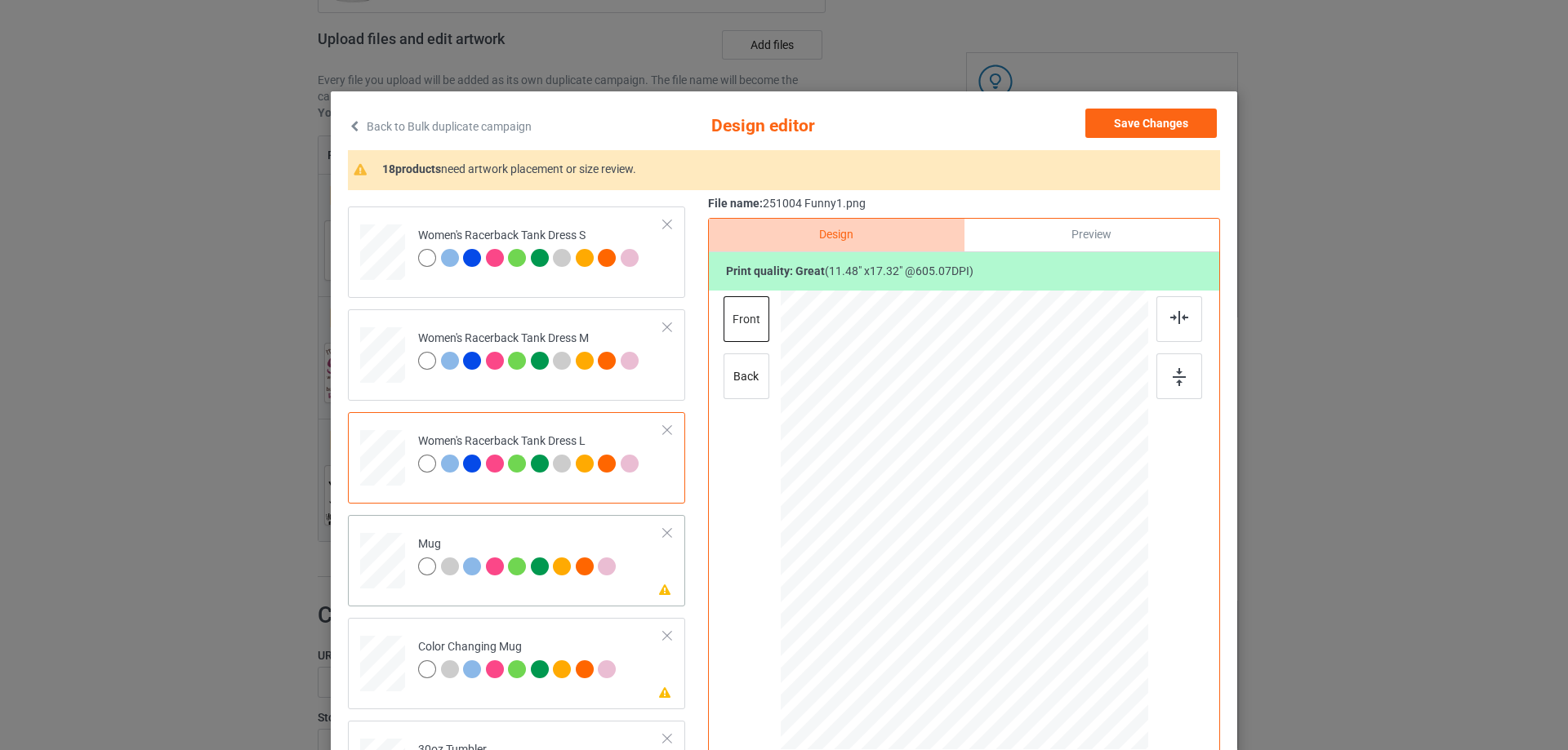
click at [390, 568] on div at bounding box center [382, 561] width 45 height 19
drag, startPoint x: 1070, startPoint y: 686, endPoint x: 1025, endPoint y: 578, distance: 117.0
click at [1025, 578] on div at bounding box center [964, 519] width 367 height 153
drag, startPoint x: 956, startPoint y: 559, endPoint x: 1054, endPoint y: 558, distance: 98.0
click at [1054, 558] on div at bounding box center [1063, 518] width 97 height 146
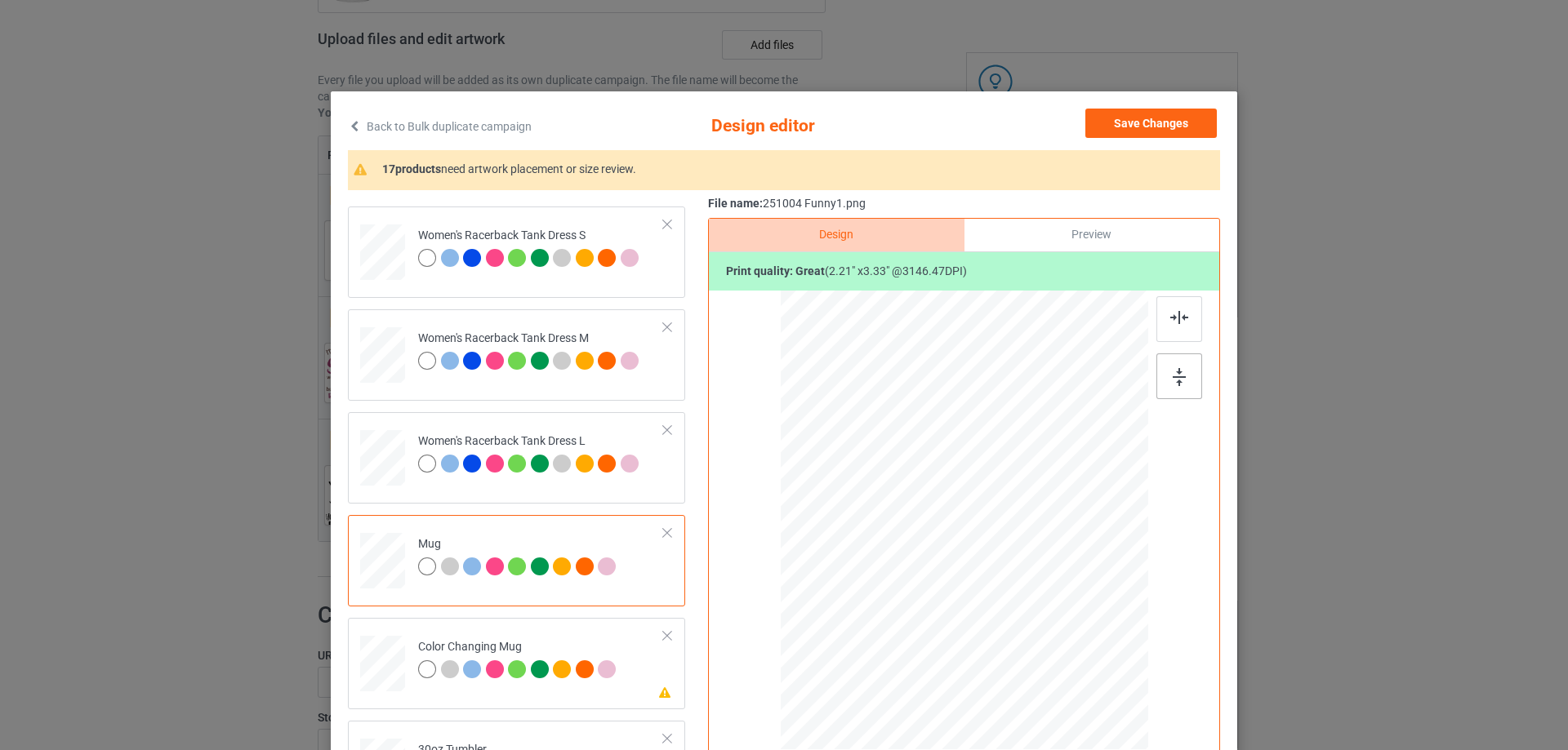
click at [1179, 380] on img at bounding box center [1179, 377] width 13 height 18
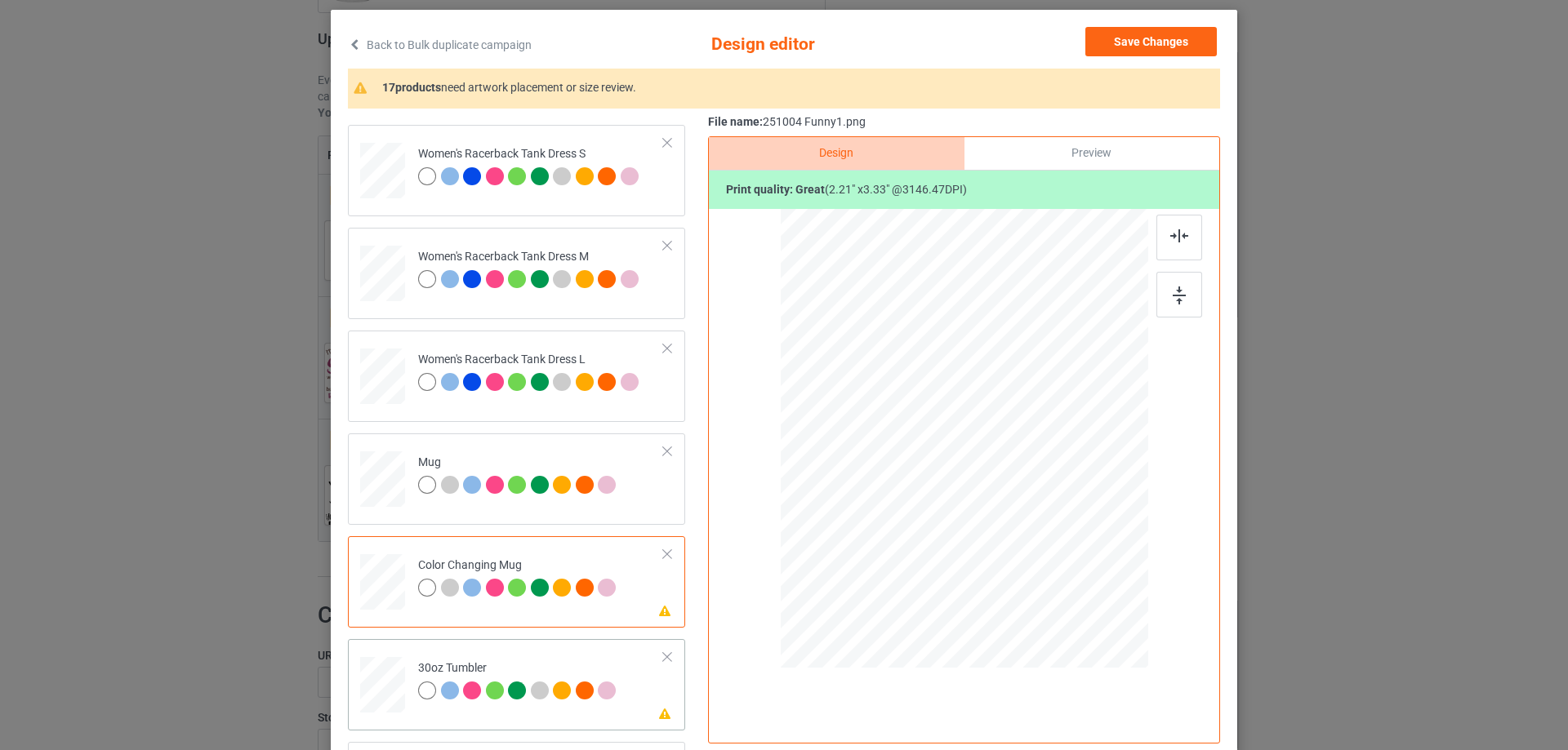
scroll to position [1306, 0]
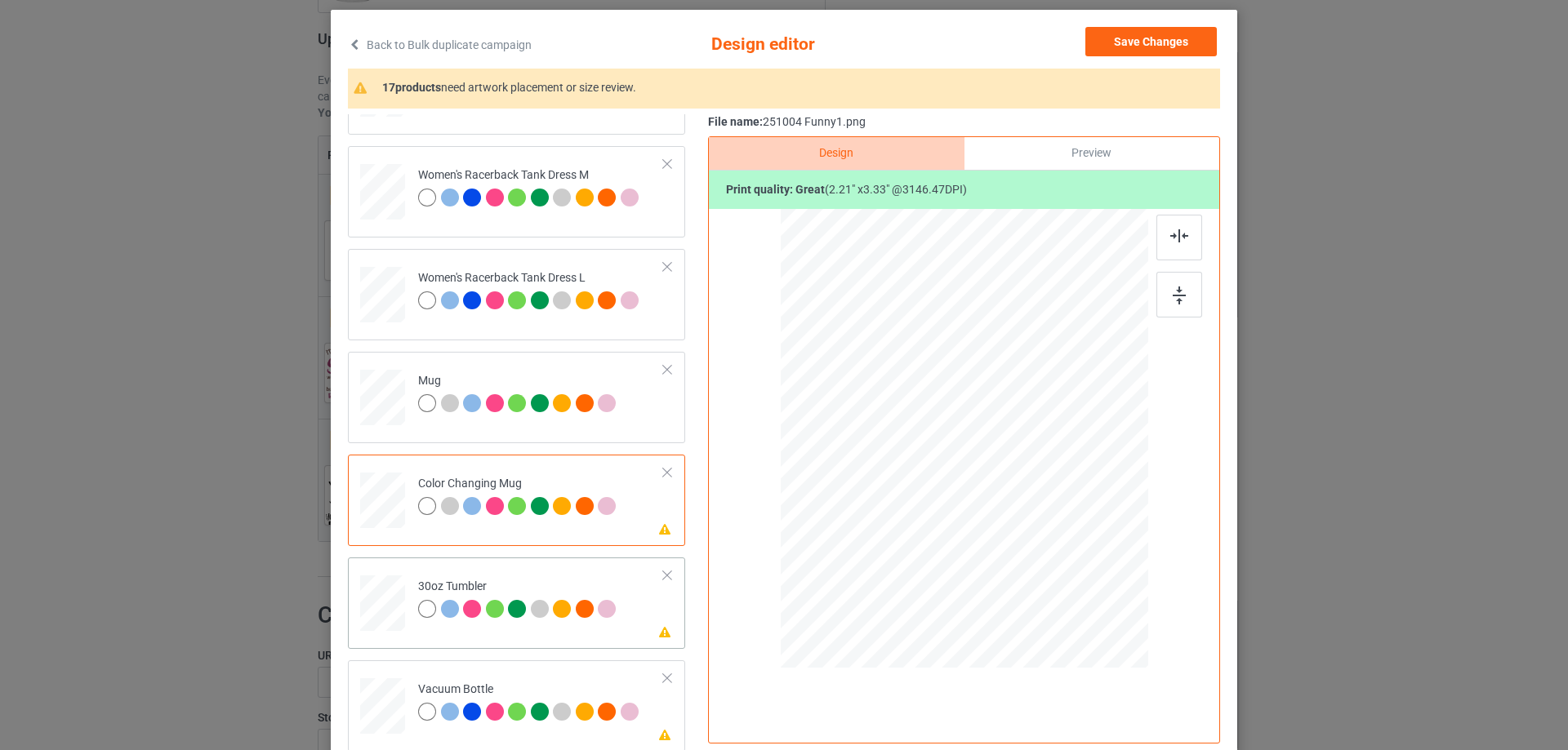
click at [394, 592] on div at bounding box center [382, 604] width 43 height 25
drag, startPoint x: 1064, startPoint y: 601, endPoint x: 1017, endPoint y: 506, distance: 106.0
click at [1017, 506] on div at bounding box center [964, 439] width 357 height 197
drag, startPoint x: 900, startPoint y: 482, endPoint x: 890, endPoint y: 480, distance: 10.2
click at [890, 480] on div at bounding box center [876, 436] width 98 height 148
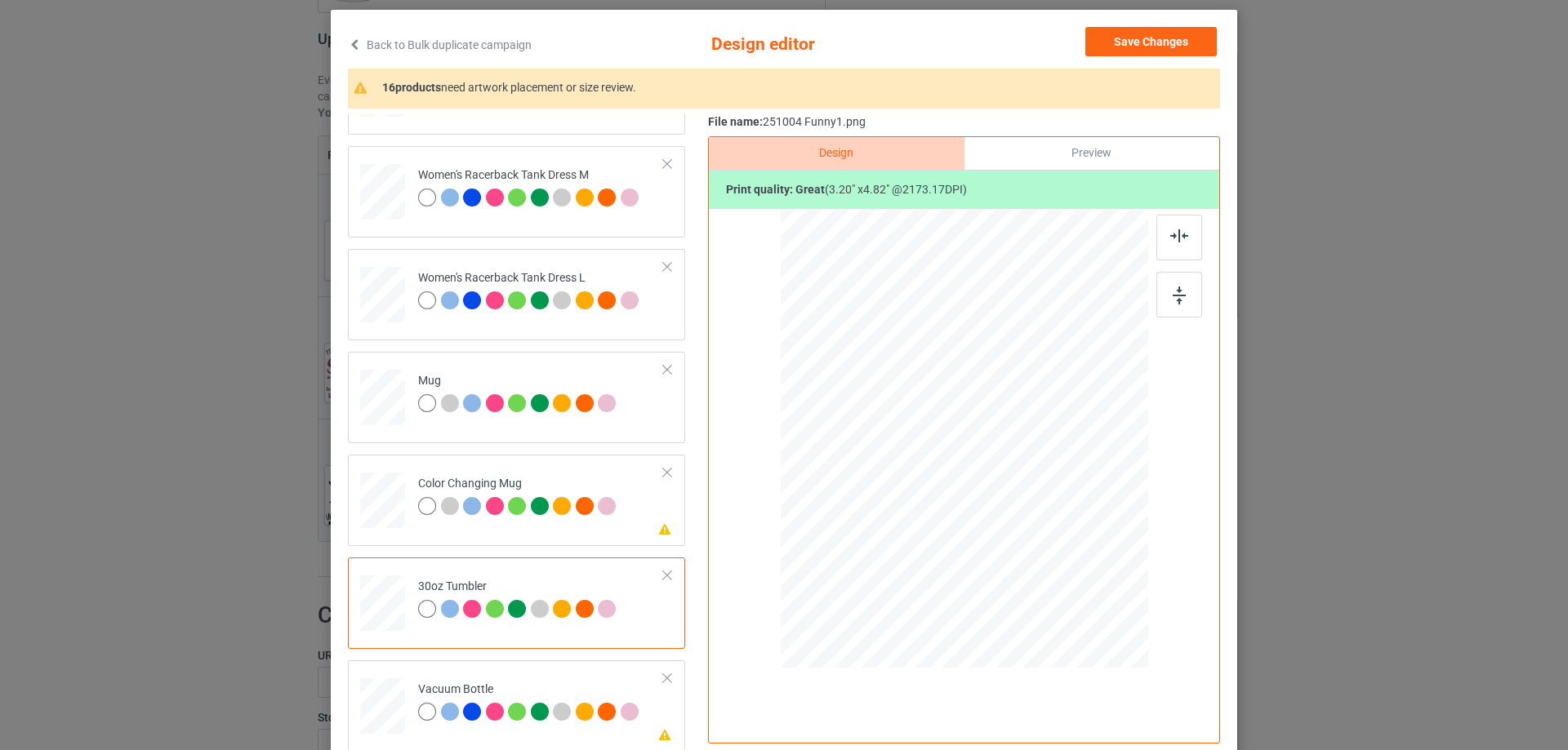
scroll to position [1551, 0]
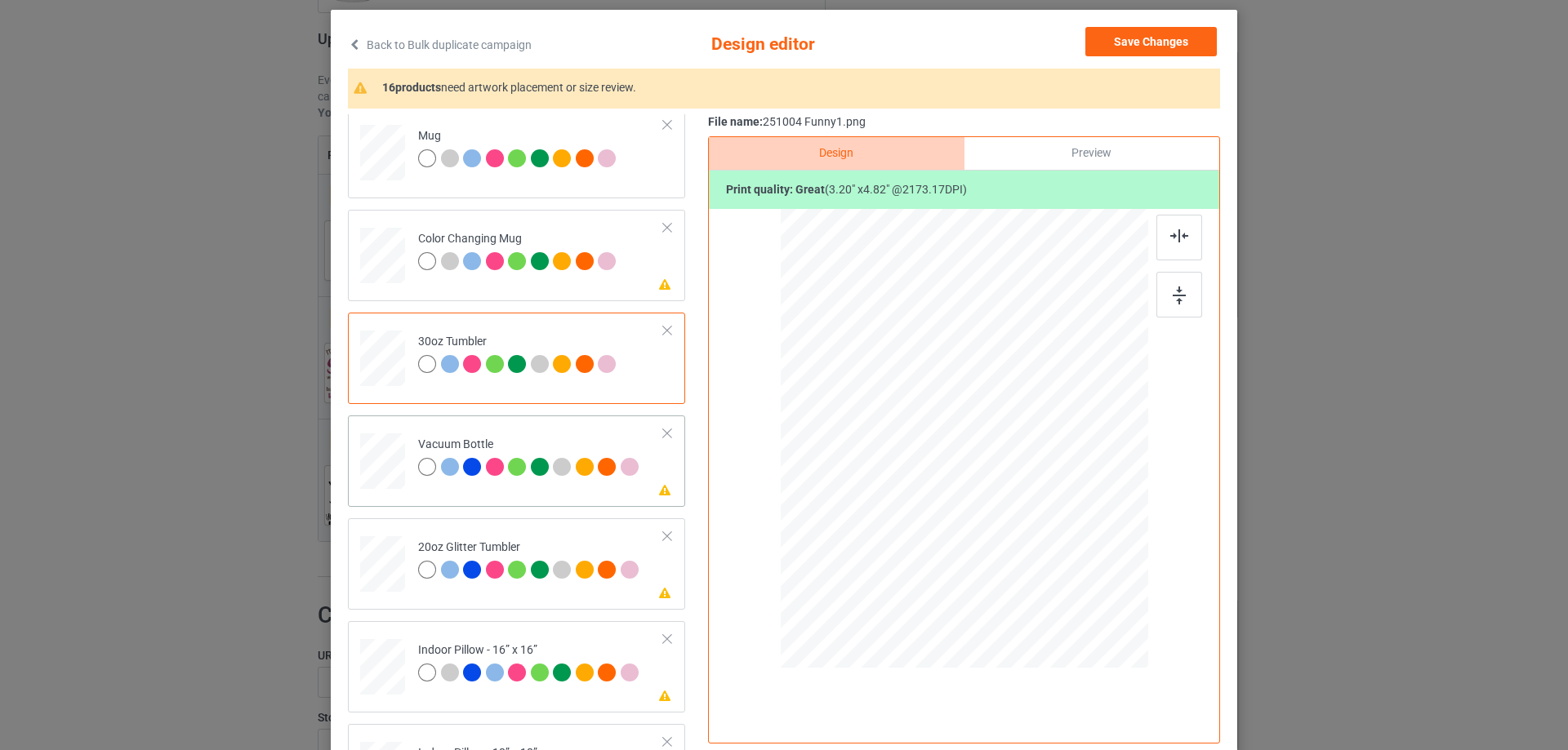
click at [376, 472] on div at bounding box center [382, 461] width 43 height 23
drag, startPoint x: 1061, startPoint y: 600, endPoint x: 1005, endPoint y: 506, distance: 109.4
click at [1005, 506] on div at bounding box center [1008, 506] width 14 height 14
drag, startPoint x: 895, startPoint y: 488, endPoint x: 887, endPoint y: 478, distance: 12.8
click at [887, 478] on div at bounding box center [876, 436] width 91 height 136
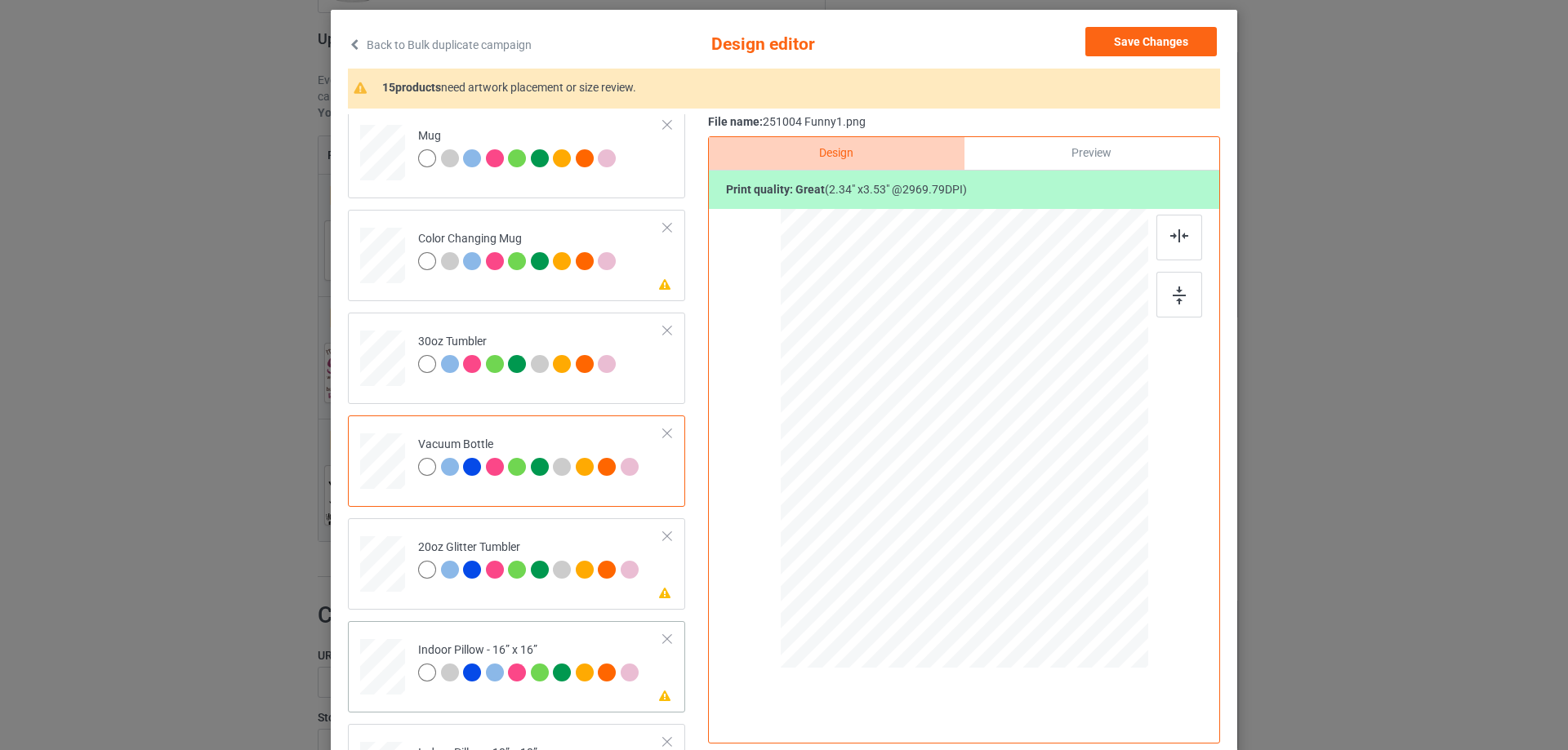
scroll to position [1633, 0]
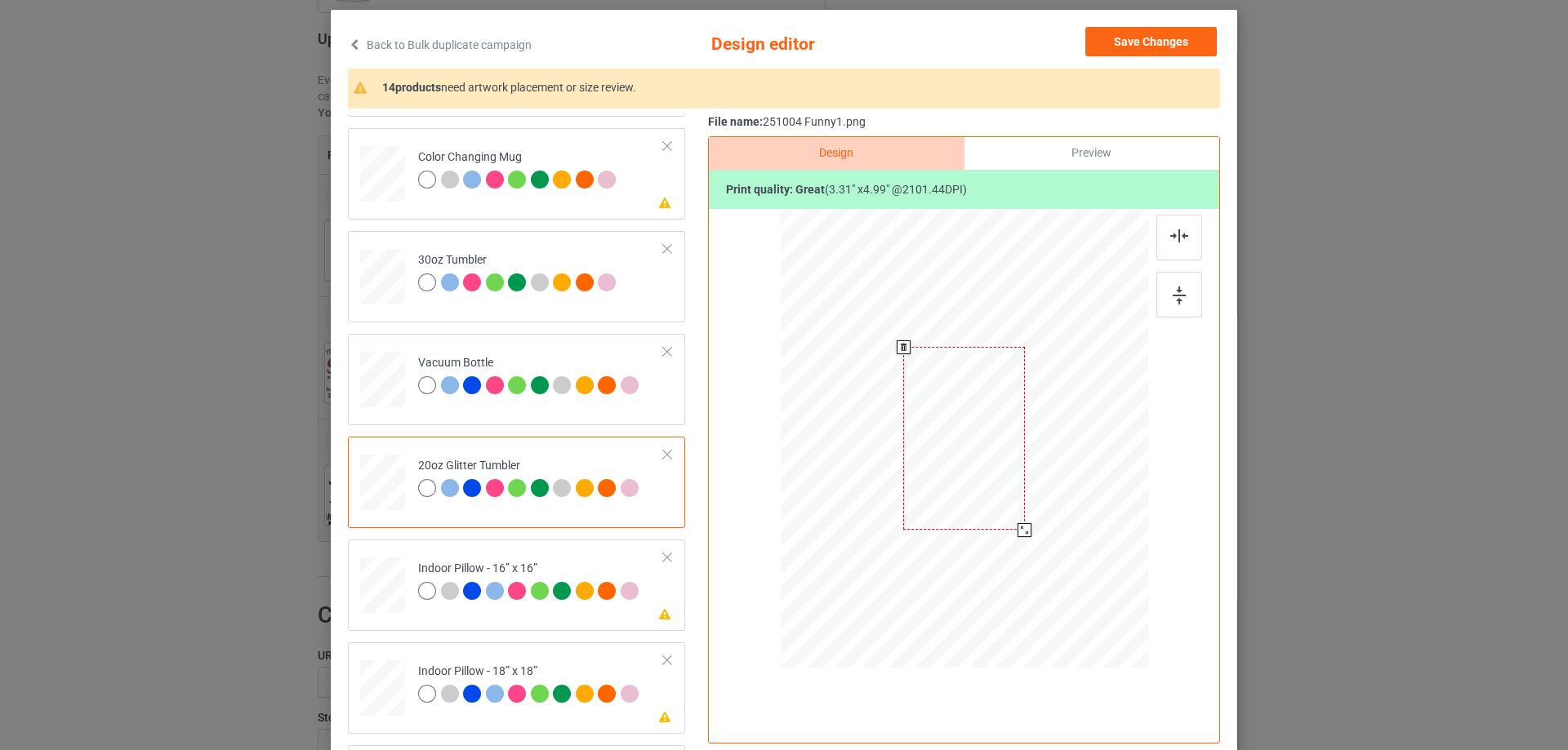
drag, startPoint x: 1065, startPoint y: 601, endPoint x: 1027, endPoint y: 529, distance: 81.4
click at [1027, 529] on div at bounding box center [964, 438] width 347 height 296
drag, startPoint x: 980, startPoint y: 497, endPoint x: 898, endPoint y: 478, distance: 84.2
click at [898, 478] on div at bounding box center [881, 420] width 120 height 183
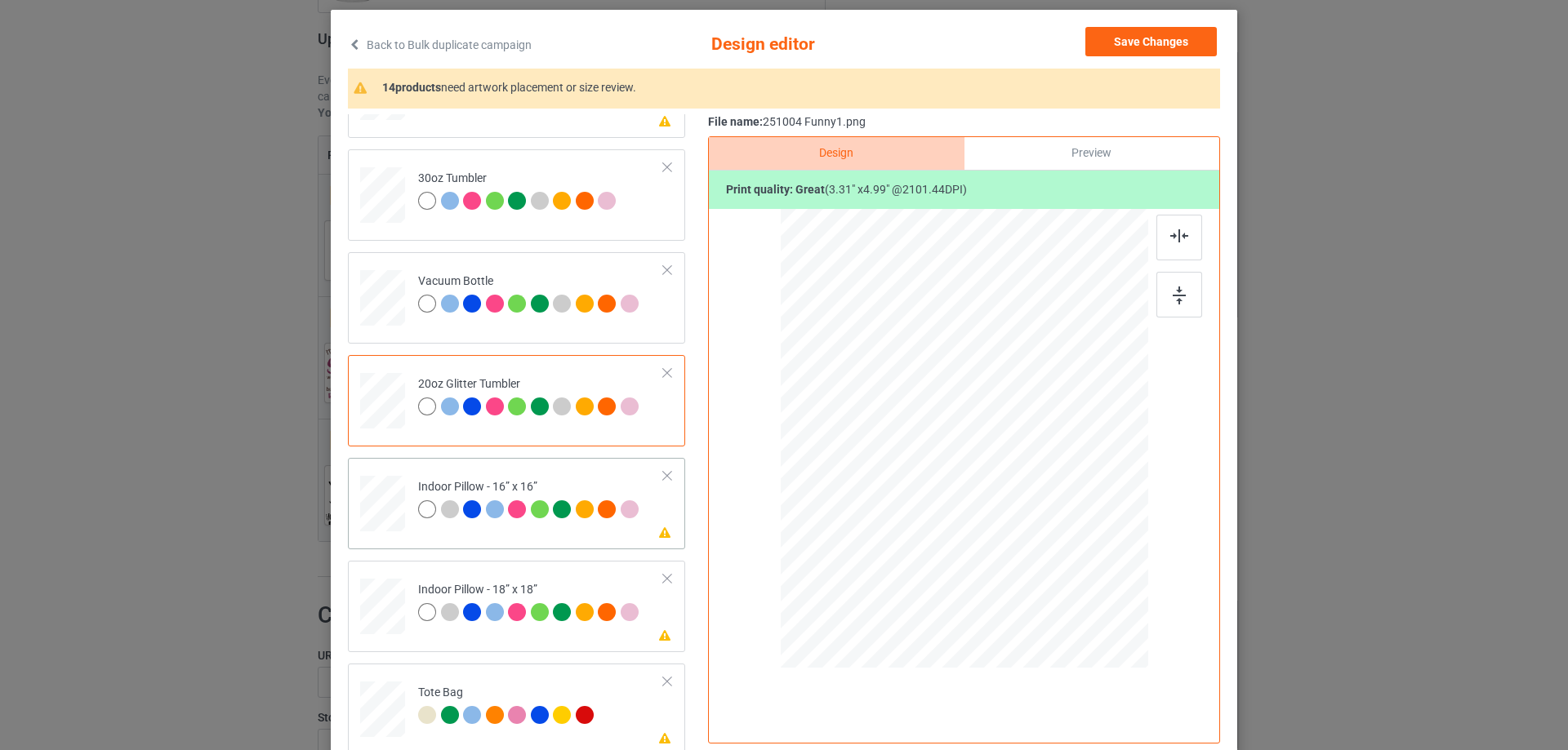
scroll to position [1796, 0]
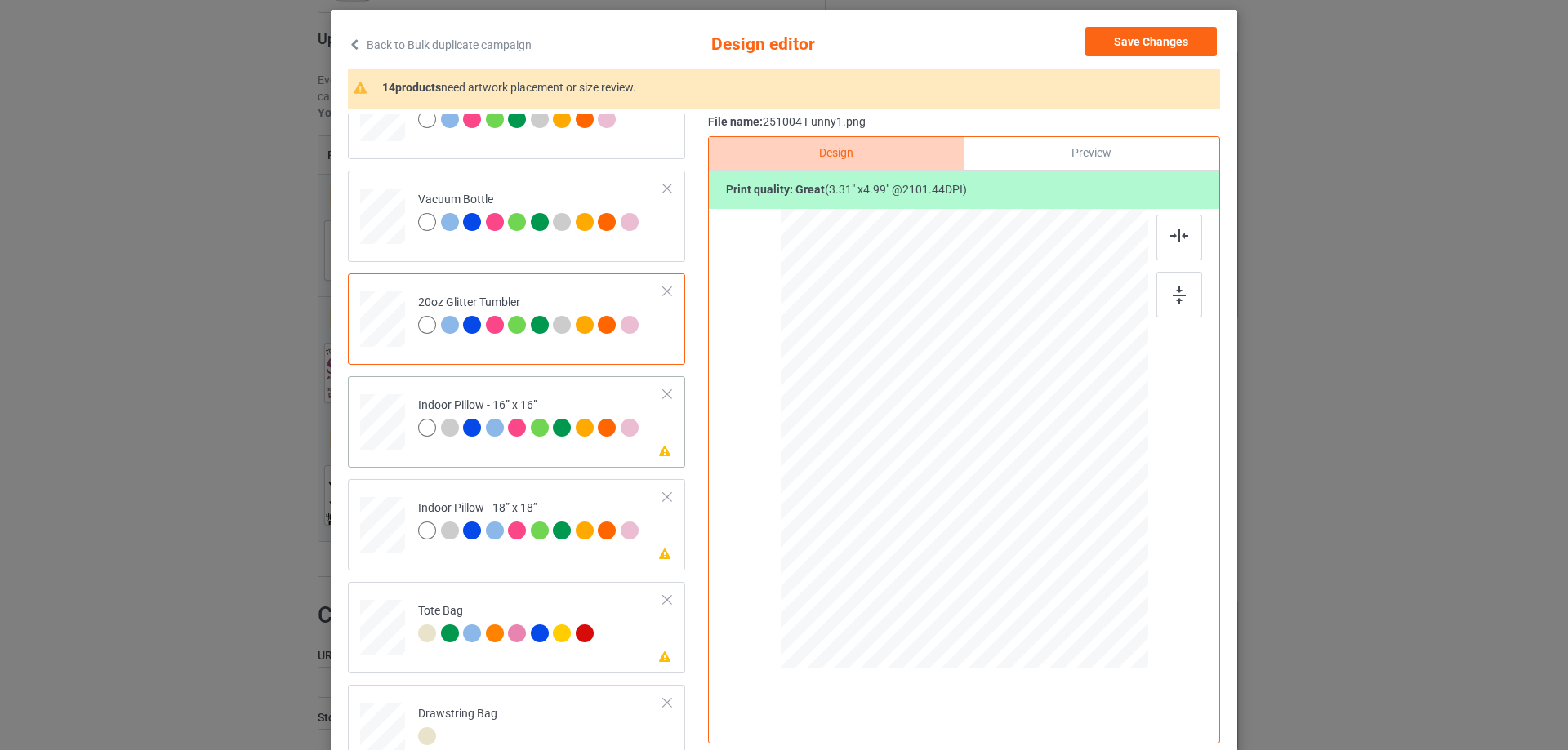
click at [382, 436] on div at bounding box center [382, 422] width 45 height 45
drag, startPoint x: 1070, startPoint y: 605, endPoint x: 1045, endPoint y: 568, distance: 44.7
click at [1045, 568] on div at bounding box center [1048, 568] width 14 height 14
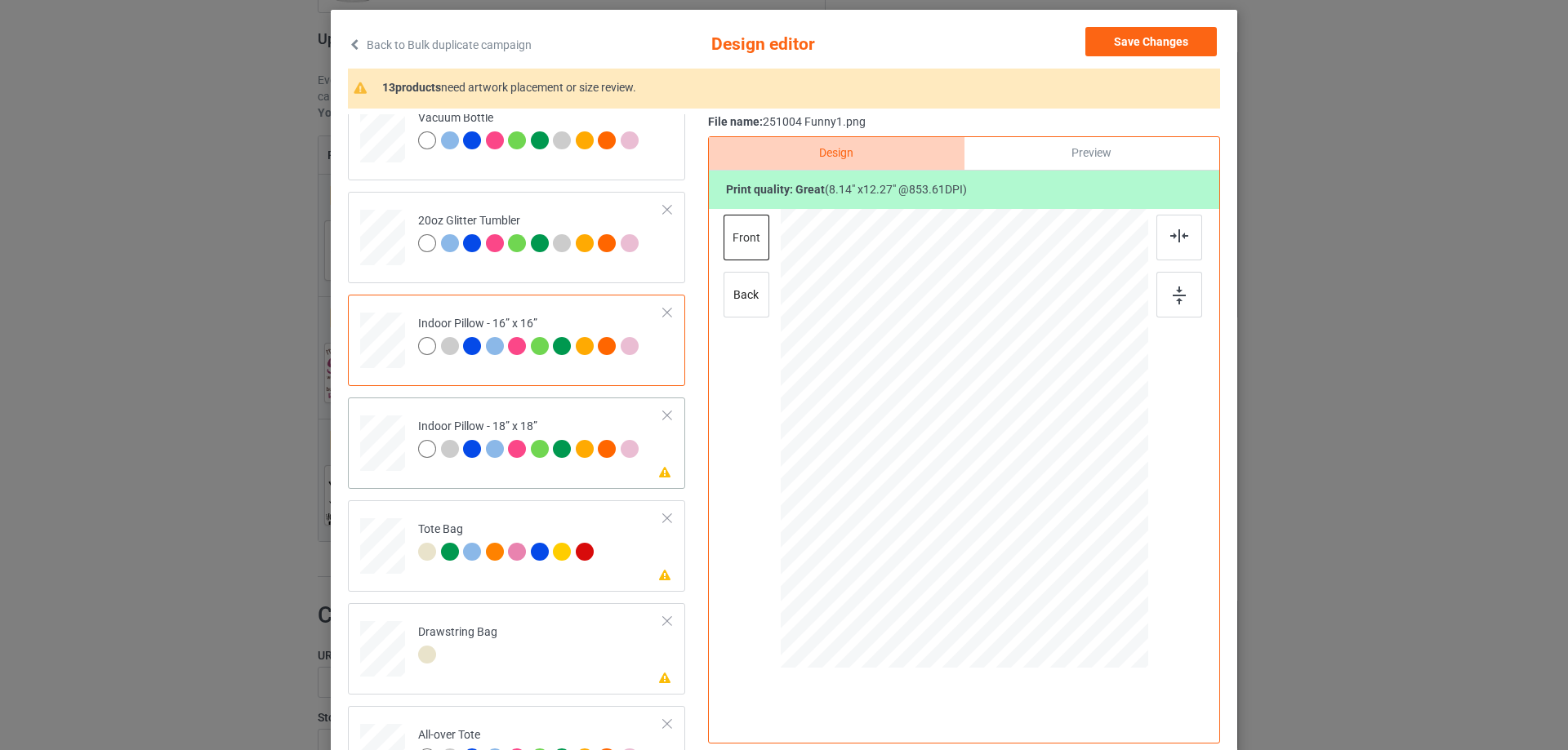
click at [376, 429] on div at bounding box center [382, 444] width 45 height 45
drag, startPoint x: 1075, startPoint y: 606, endPoint x: 1058, endPoint y: 571, distance: 38.9
click at [1058, 560] on div at bounding box center [964, 438] width 366 height 366
drag, startPoint x: 1069, startPoint y: 606, endPoint x: 1048, endPoint y: 566, distance: 45.2
click at [1048, 566] on div at bounding box center [1049, 568] width 14 height 14
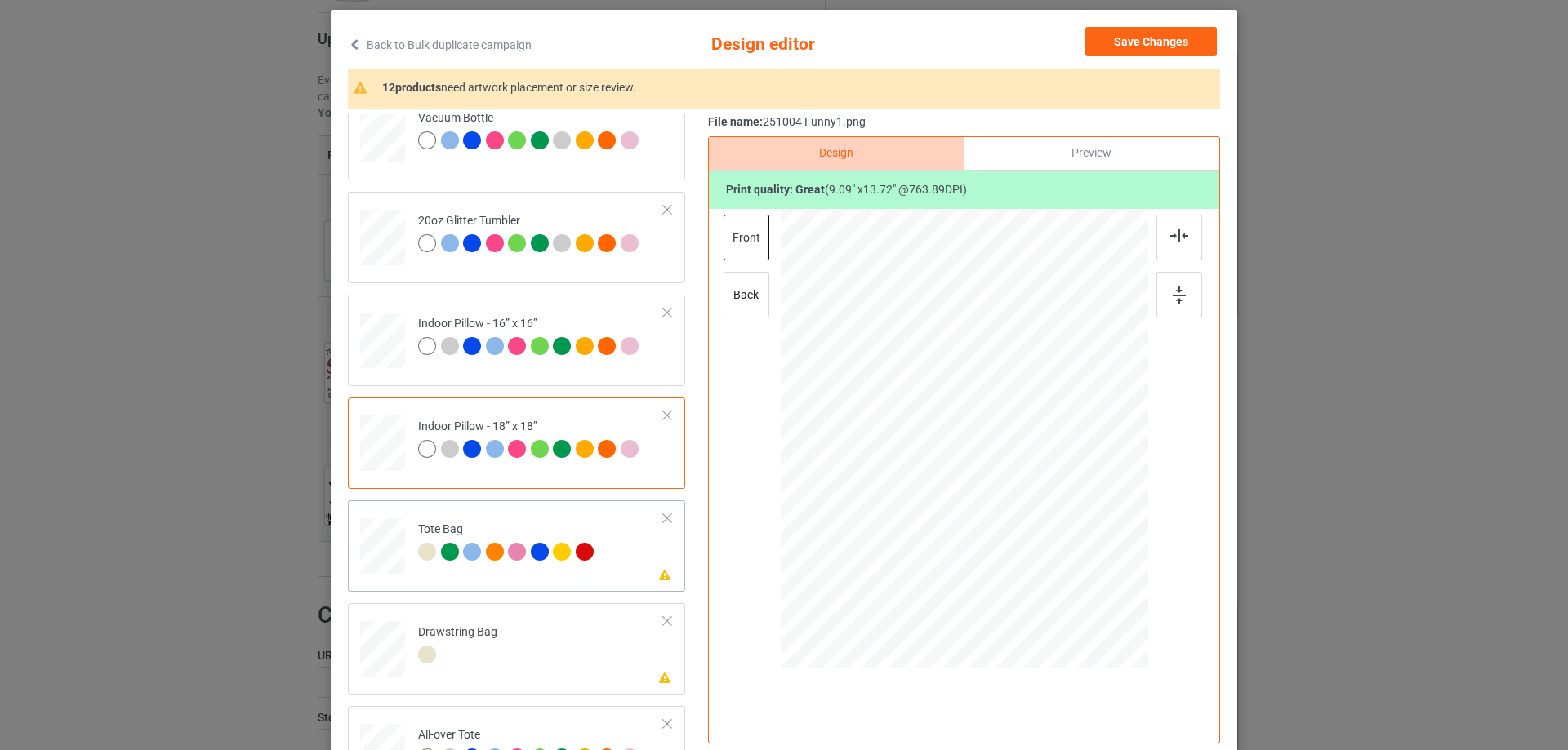
scroll to position [1924, 0]
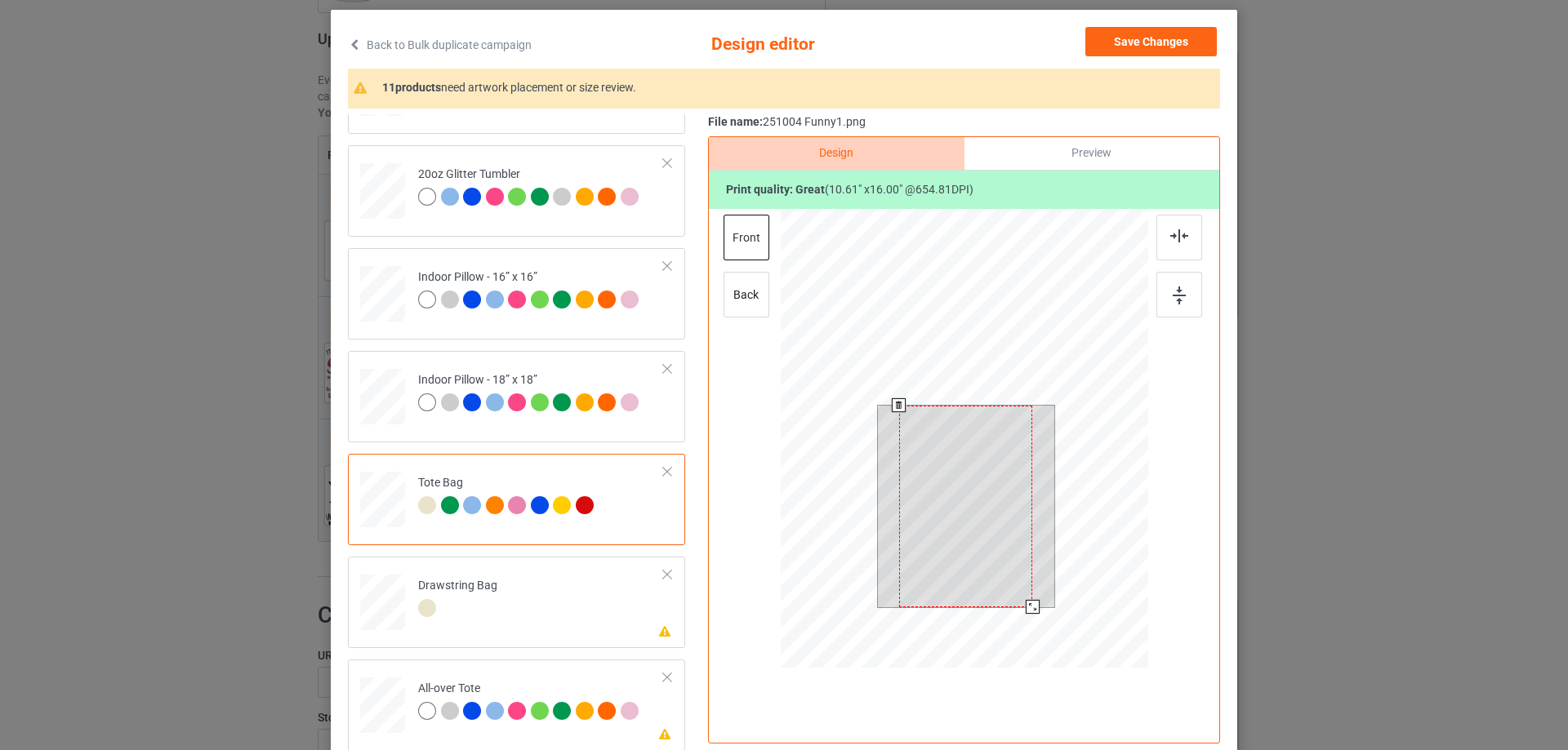
click at [1029, 611] on div at bounding box center [1032, 606] width 14 height 14
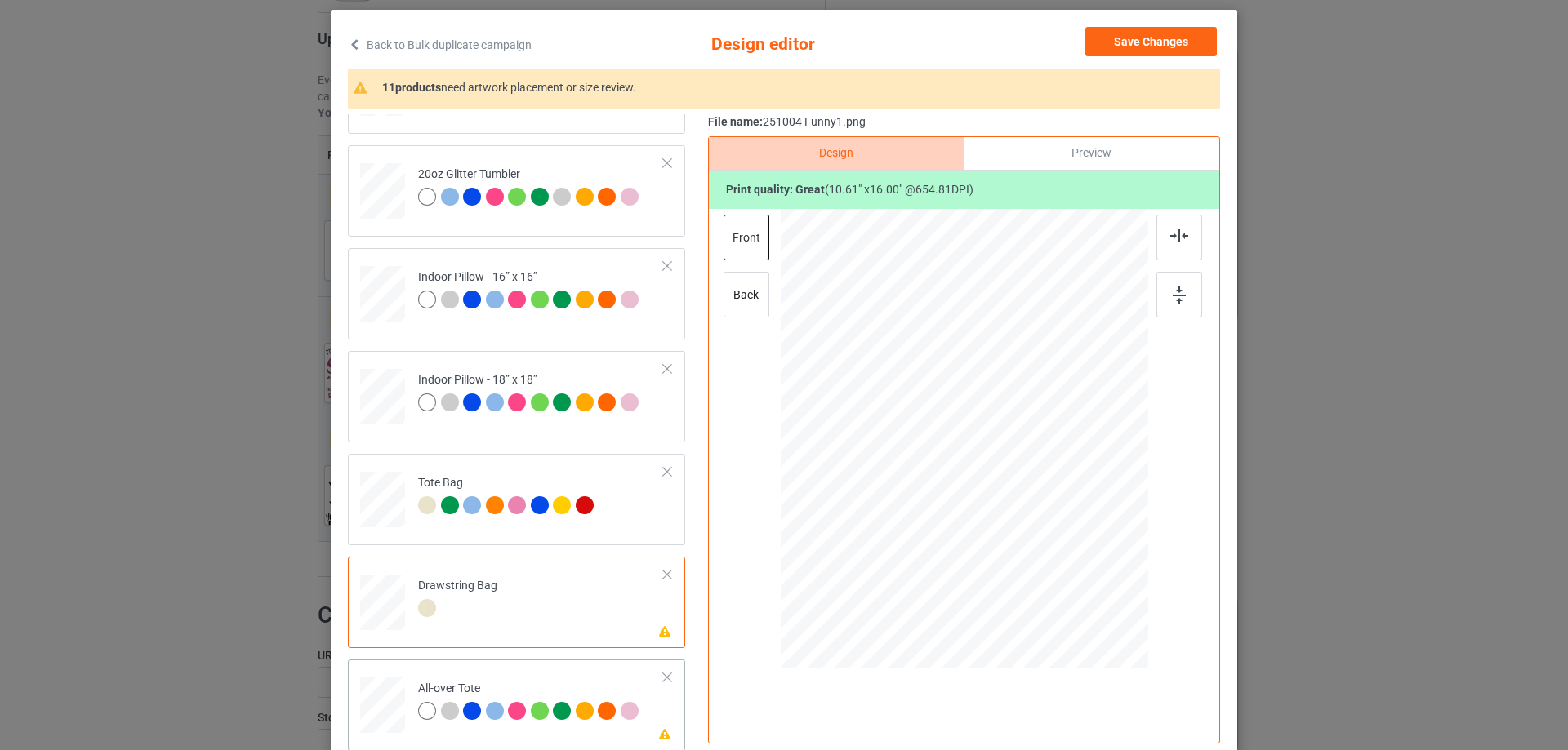
scroll to position [163, 0]
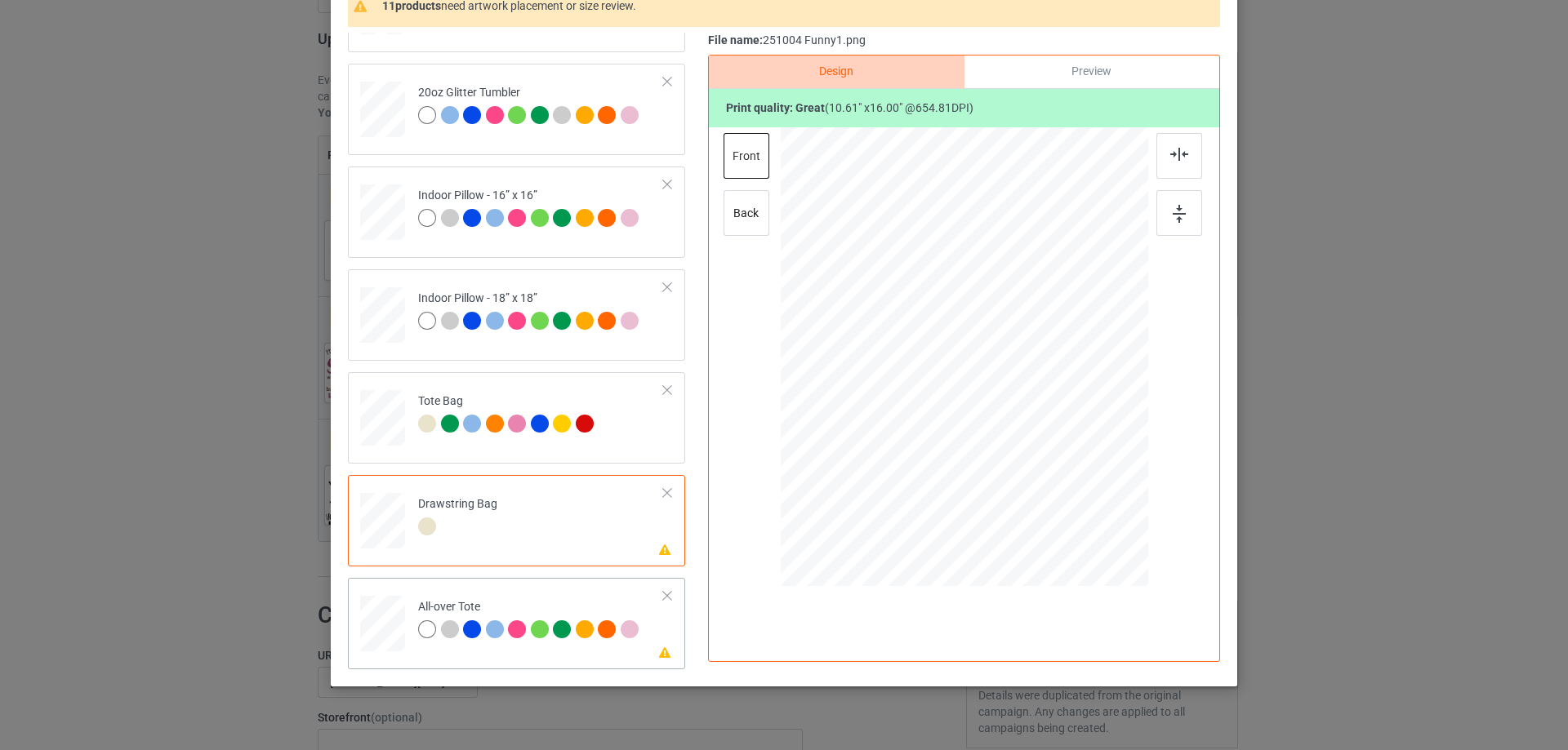
click at [385, 640] on div at bounding box center [382, 624] width 45 height 45
drag, startPoint x: 1067, startPoint y: 526, endPoint x: 1056, endPoint y: 498, distance: 30.1
click at [1056, 498] on div at bounding box center [1057, 498] width 14 height 14
click at [1012, 465] on div at bounding box center [965, 351] width 188 height 283
click at [1173, 153] on img at bounding box center [1179, 154] width 18 height 13
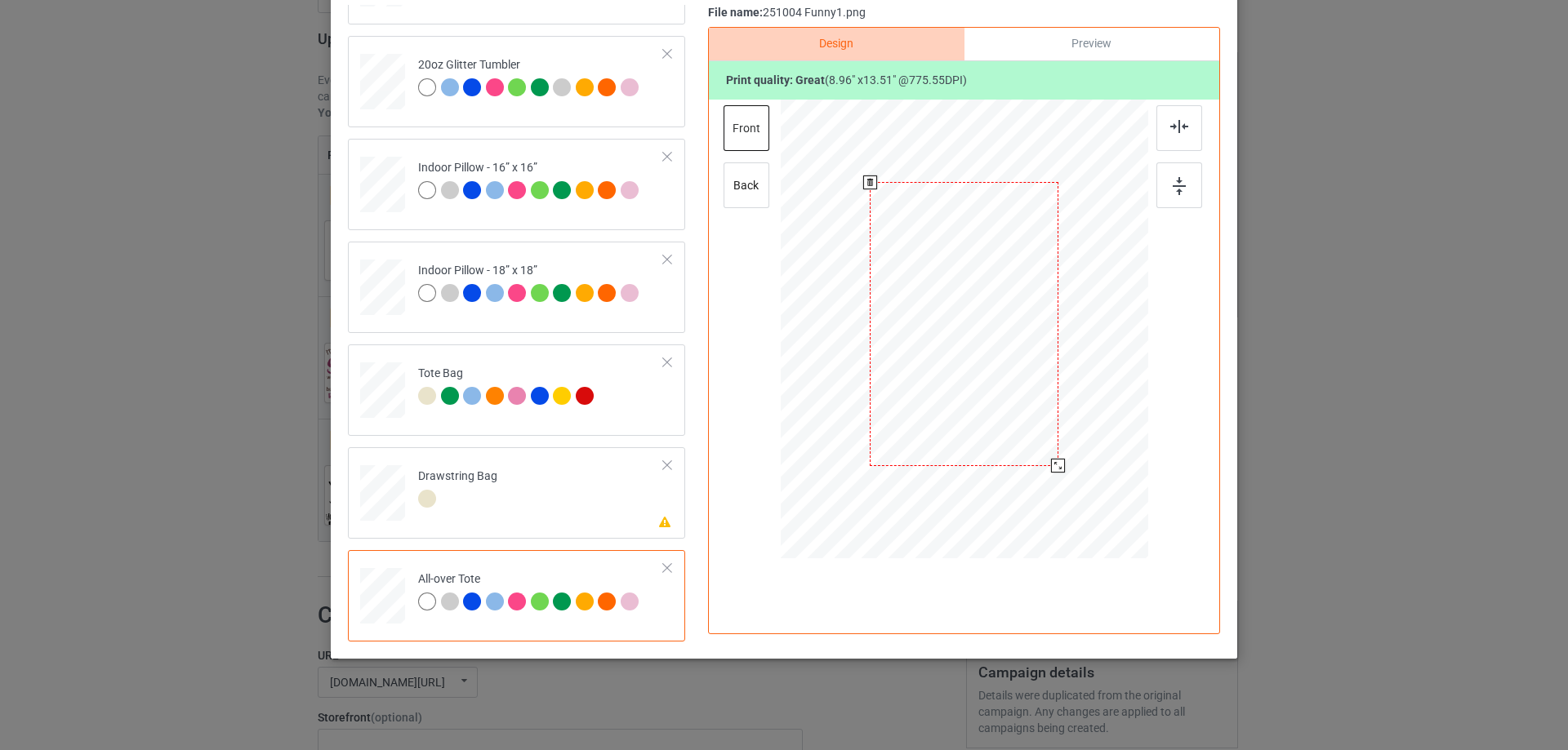
scroll to position [0, 0]
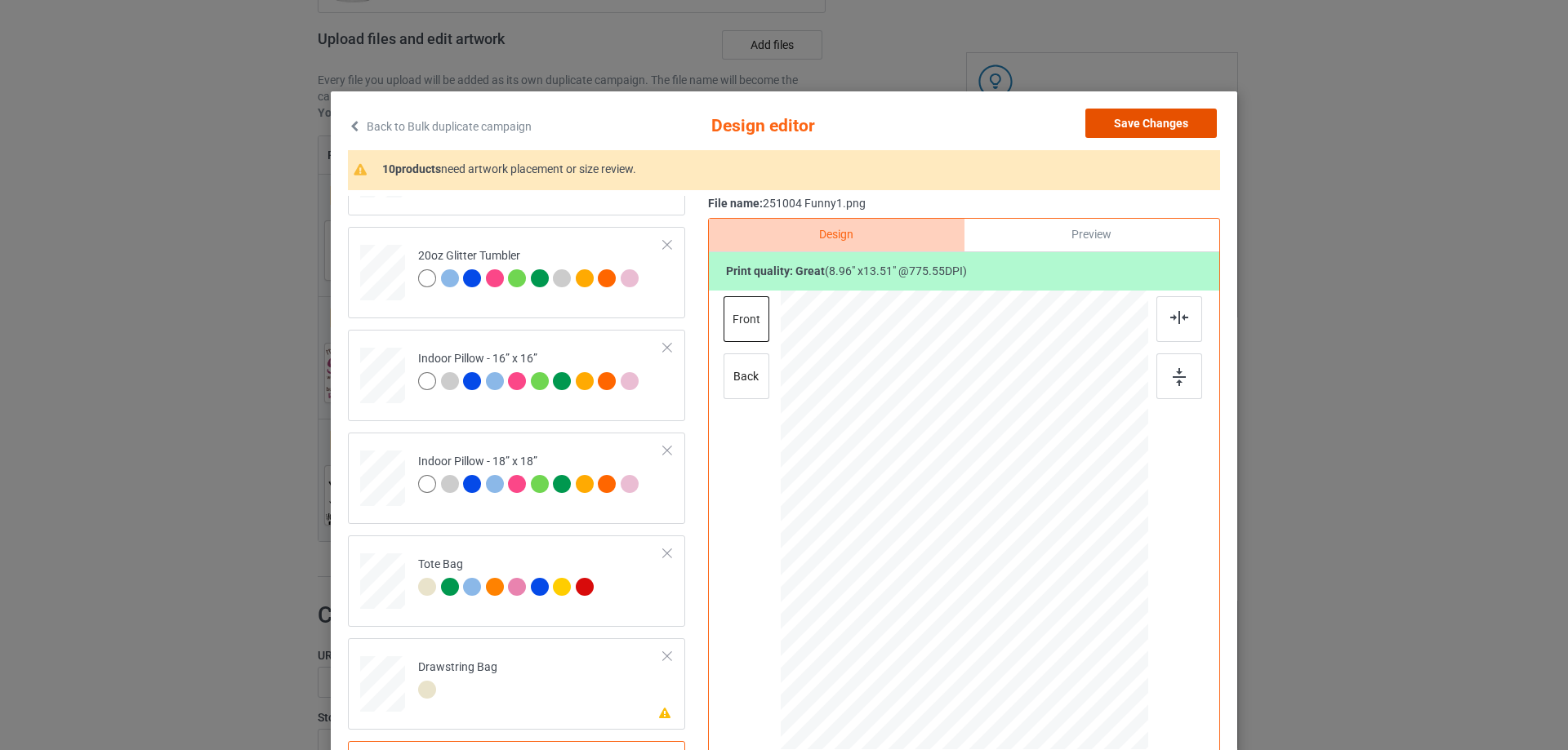
click at [1141, 124] on button "Save Changes" at bounding box center [1150, 124] width 131 height 30
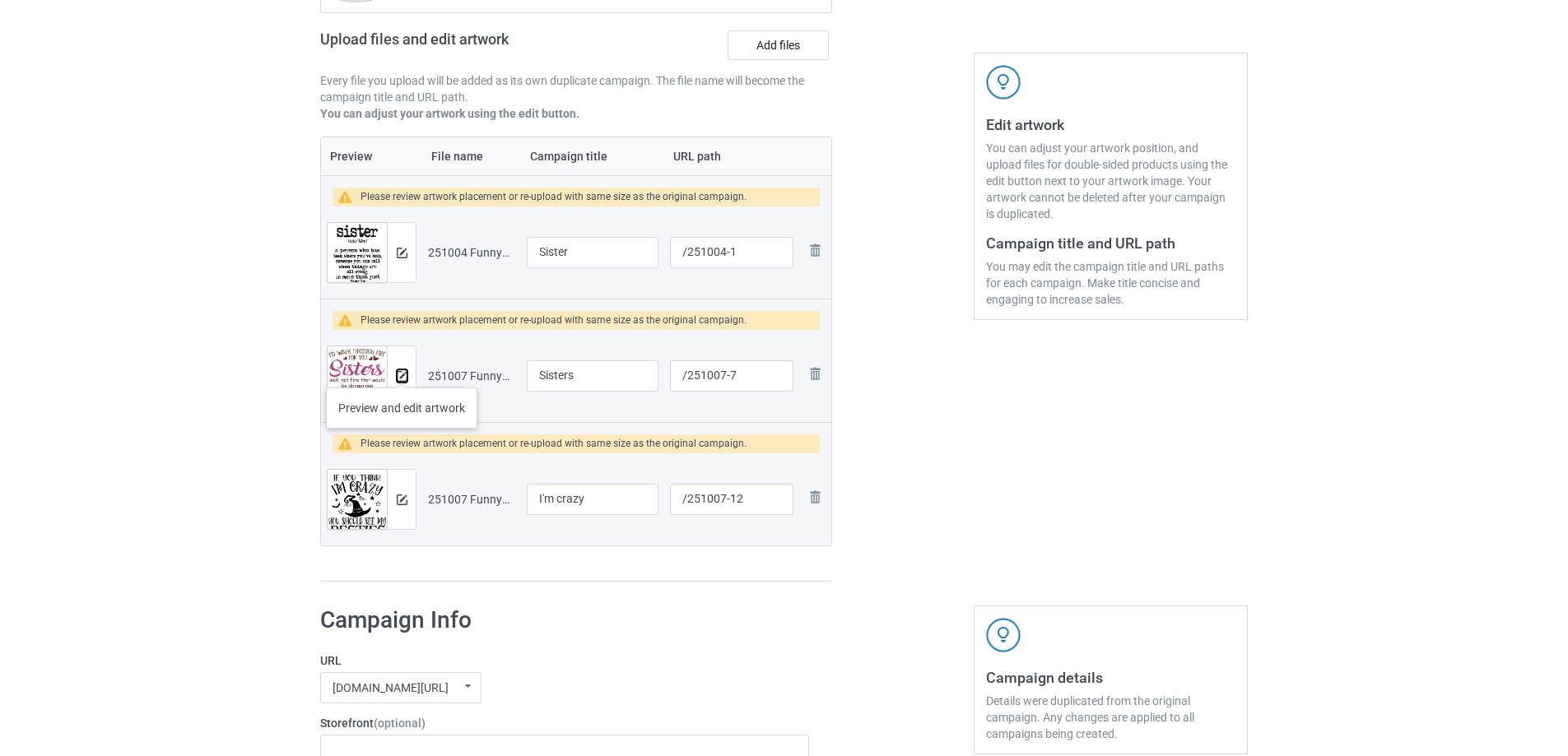
click at [402, 371] on img at bounding box center [402, 376] width 11 height 11
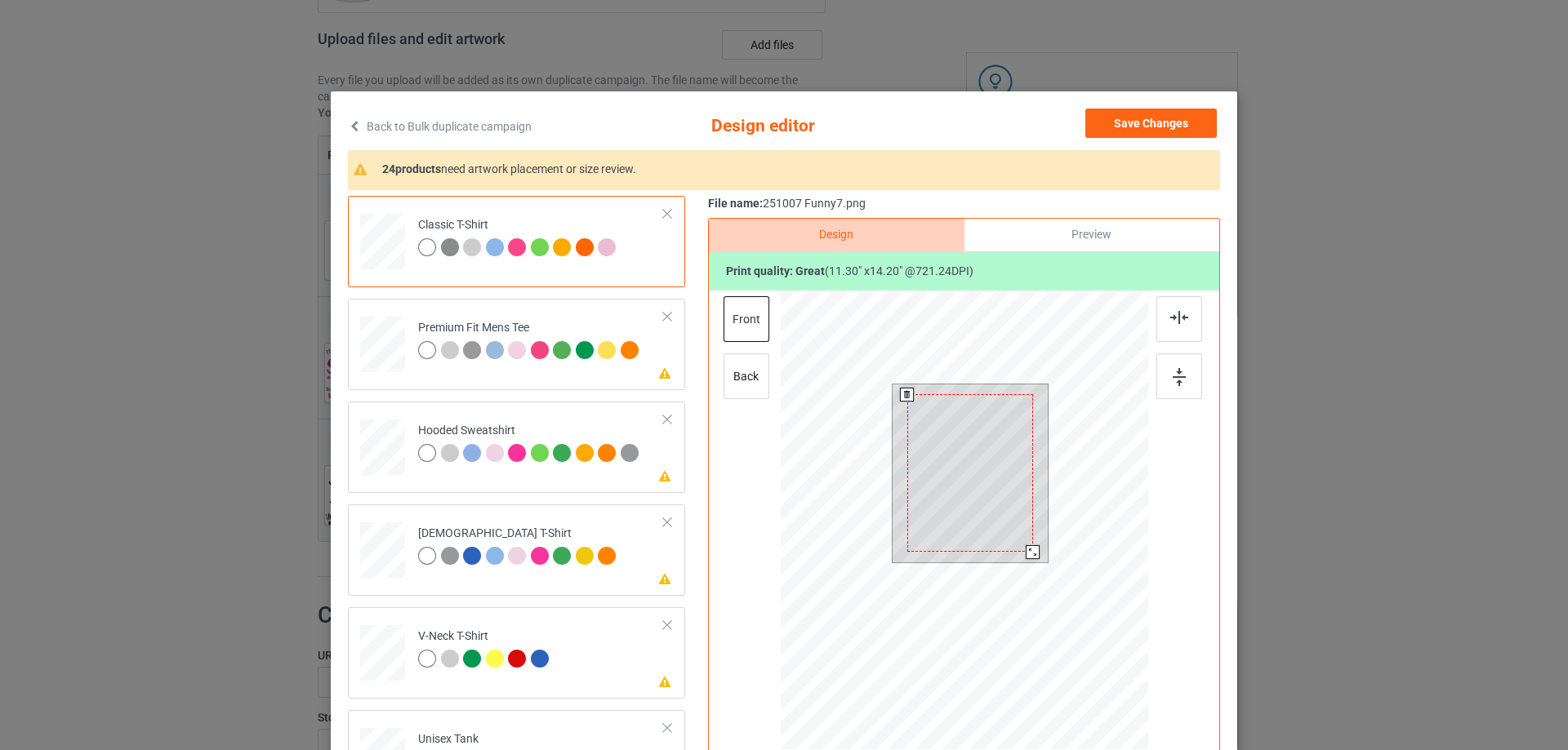
drag, startPoint x: 1035, startPoint y: 565, endPoint x: 1027, endPoint y: 554, distance: 13.6
click at [1027, 554] on div at bounding box center [1032, 552] width 14 height 14
click at [997, 527] on div at bounding box center [970, 467] width 125 height 158
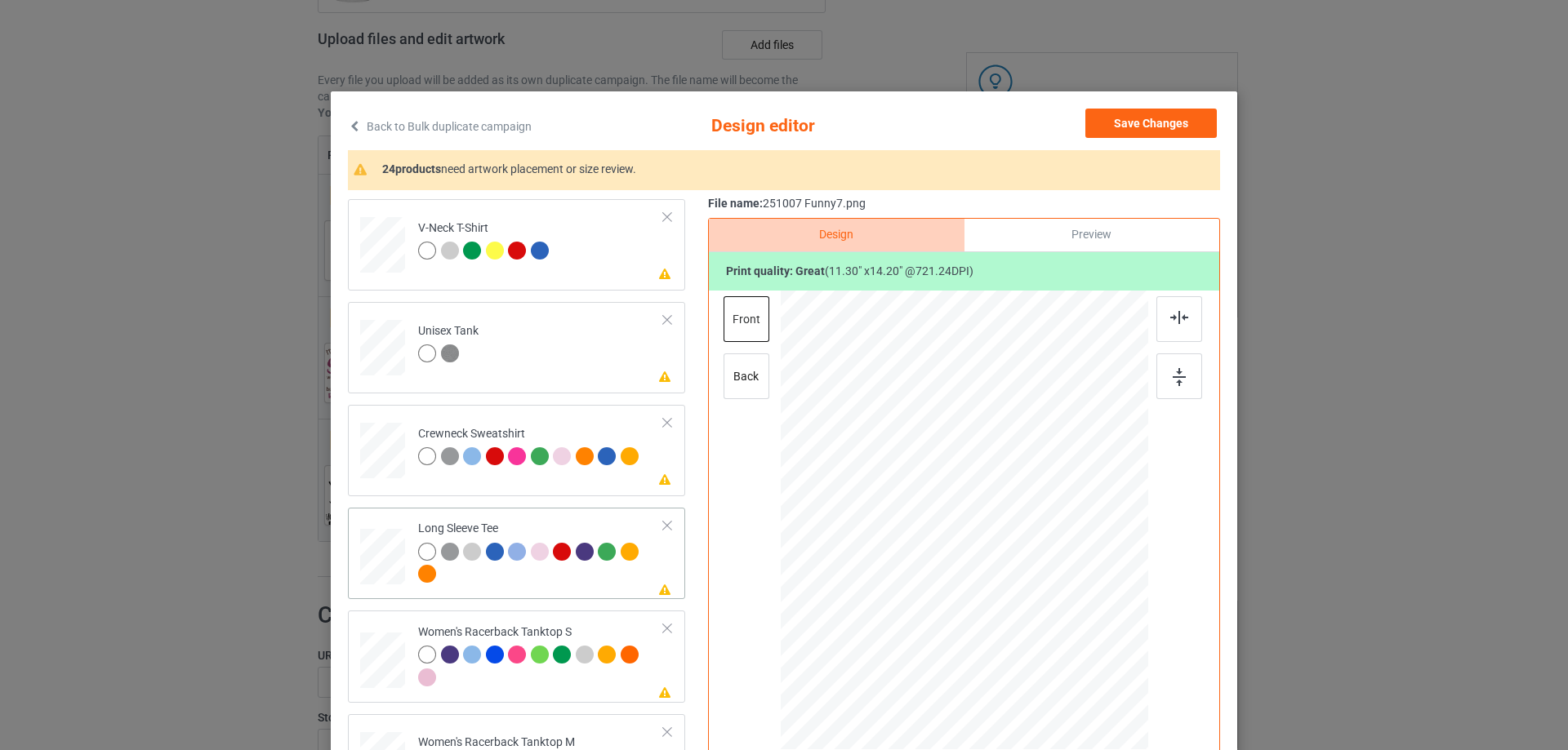
scroll to position [572, 0]
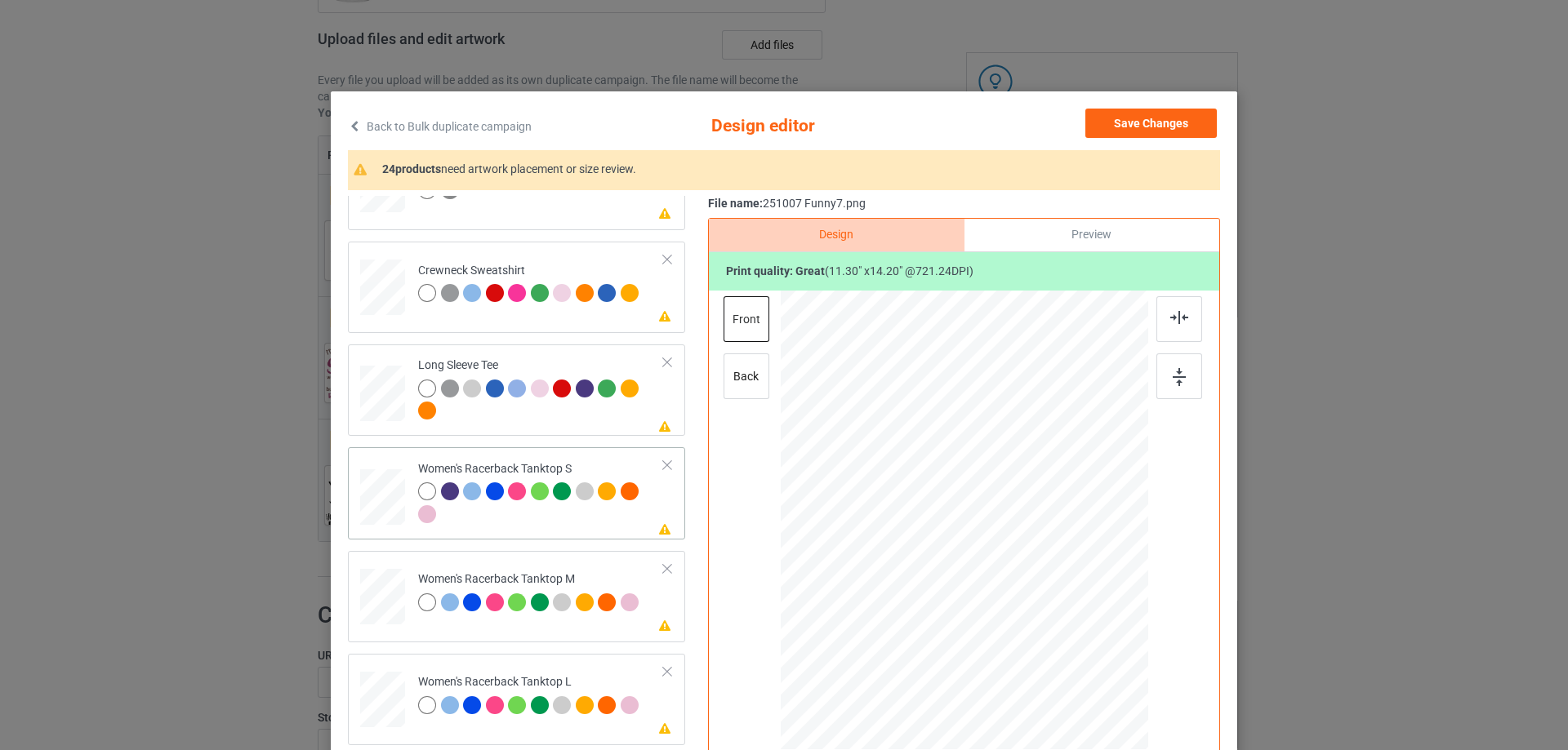
click at [390, 503] on div at bounding box center [382, 498] width 44 height 56
drag, startPoint x: 1065, startPoint y: 658, endPoint x: 1027, endPoint y: 608, distance: 62.8
click at [1053, 626] on div at bounding box center [964, 520] width 357 height 460
drag, startPoint x: 1020, startPoint y: 590, endPoint x: 1019, endPoint y: 618, distance: 28.0
click at [1019, 618] on div at bounding box center [964, 548] width 175 height 219
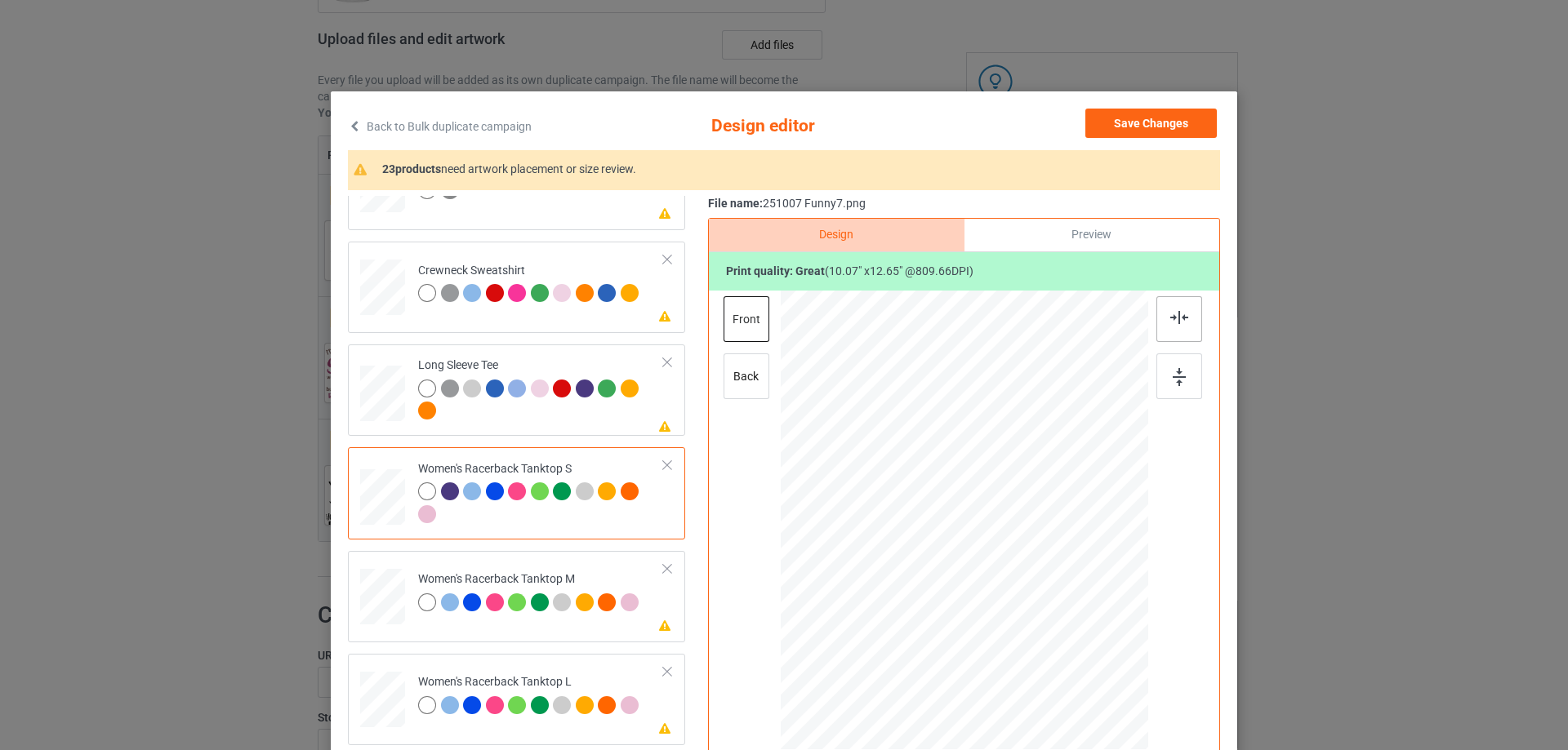
click at [1180, 327] on div at bounding box center [1178, 318] width 45 height 45
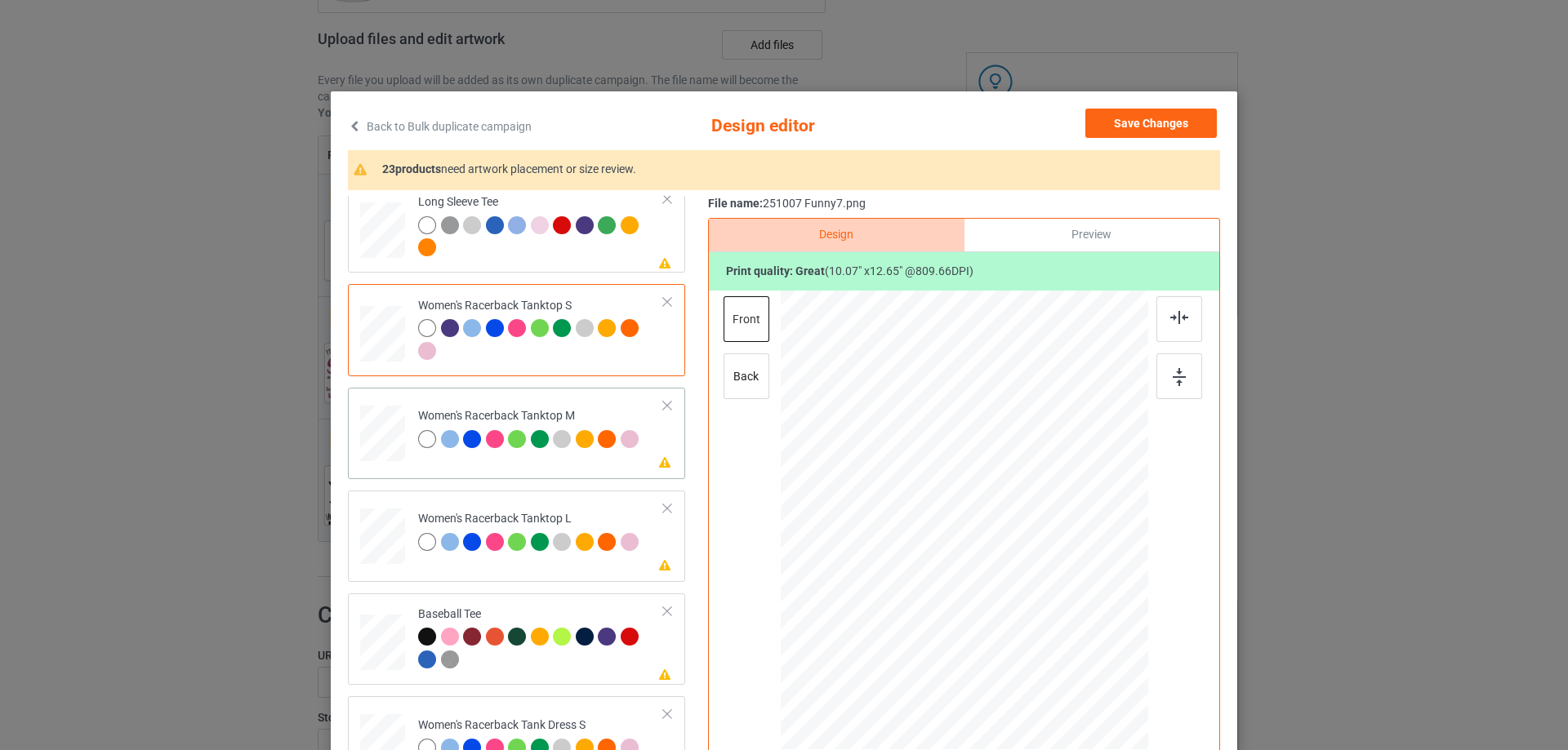
click at [386, 446] on div at bounding box center [382, 434] width 45 height 56
drag, startPoint x: 1065, startPoint y: 659, endPoint x: 1053, endPoint y: 630, distance: 31.4
click at [1053, 630] on div at bounding box center [1054, 634] width 14 height 14
click at [988, 560] on div at bounding box center [961, 554] width 182 height 229
click at [1173, 323] on img at bounding box center [1179, 318] width 18 height 13
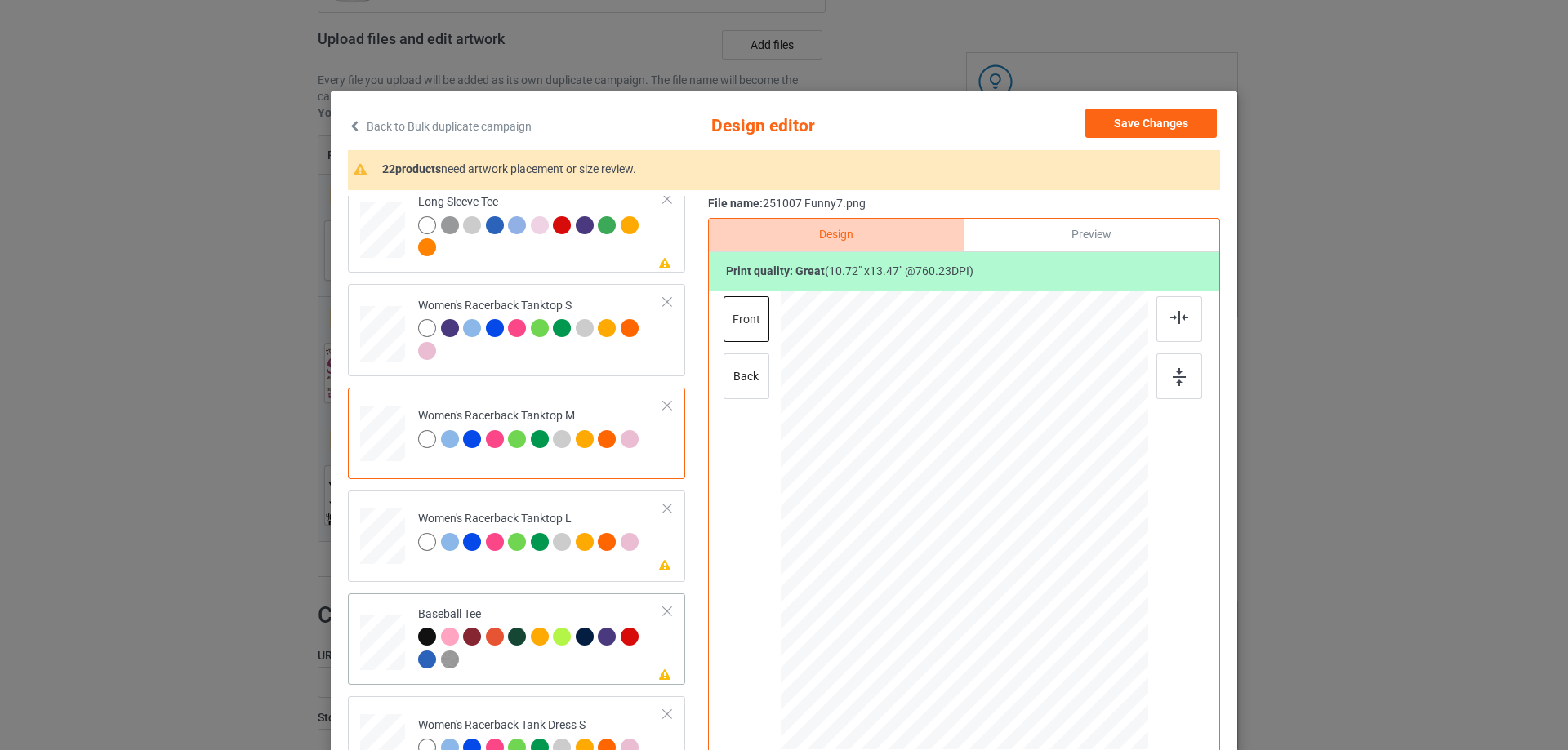
scroll to position [816, 0]
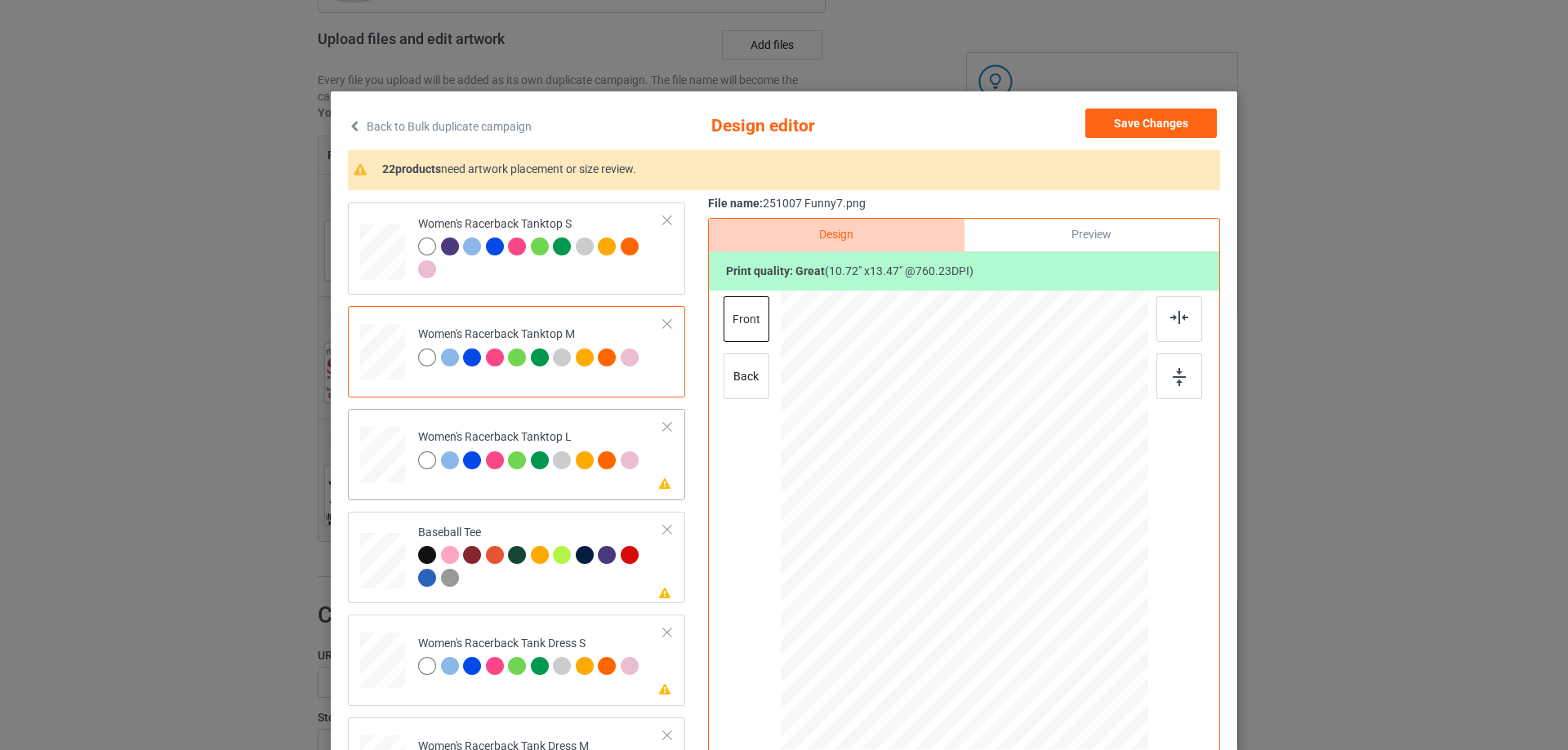
click at [409, 469] on td "Please review artwork placement Women's Racerback Tanktop L" at bounding box center [541, 451] width 264 height 72
drag, startPoint x: 1069, startPoint y: 663, endPoint x: 1060, endPoint y: 624, distance: 40.0
click at [1060, 624] on div at bounding box center [964, 521] width 367 height 438
drag, startPoint x: 1018, startPoint y: 544, endPoint x: 1019, endPoint y: 575, distance: 31.0
click at [1019, 575] on div at bounding box center [965, 552] width 177 height 223
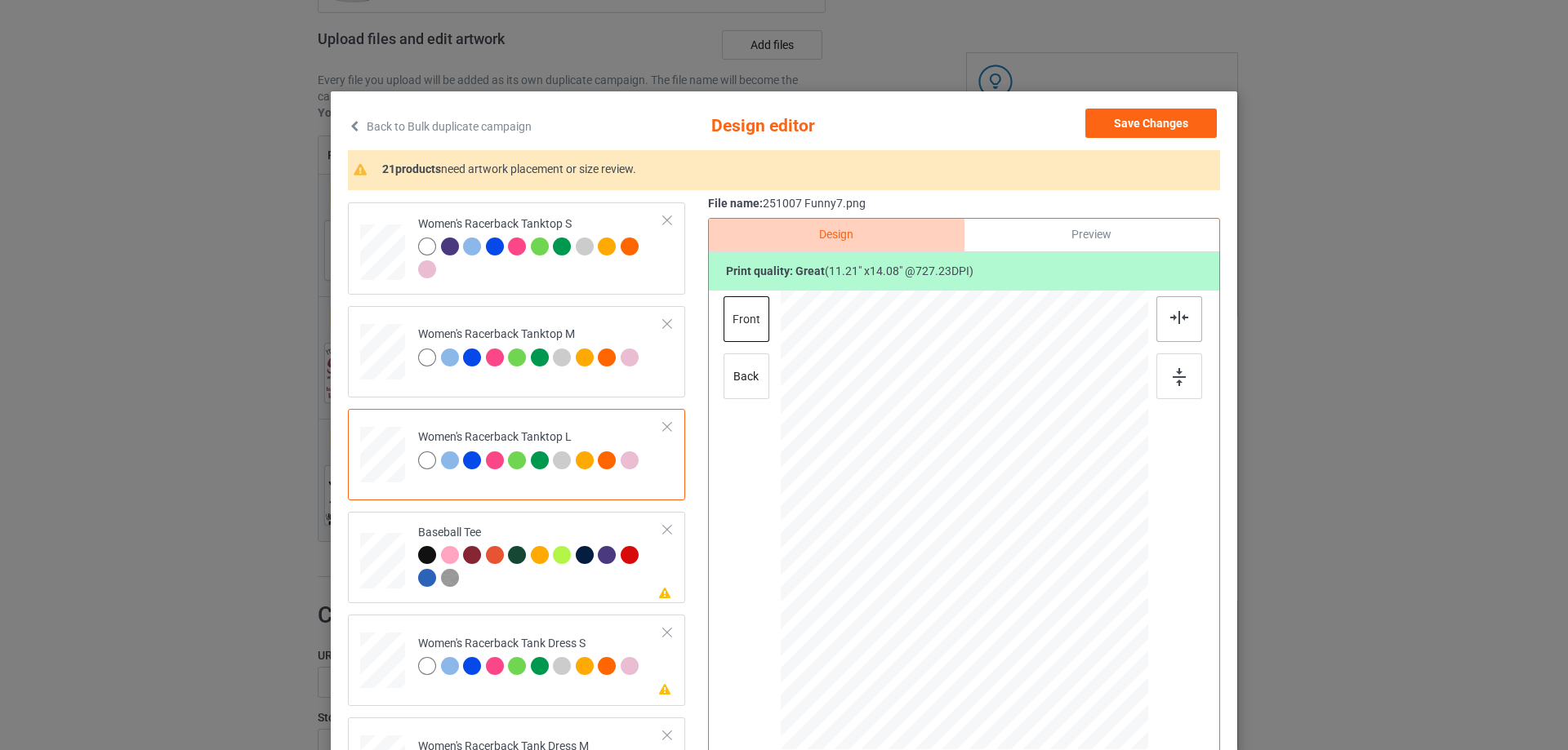
click at [1181, 325] on div at bounding box center [1178, 318] width 45 height 45
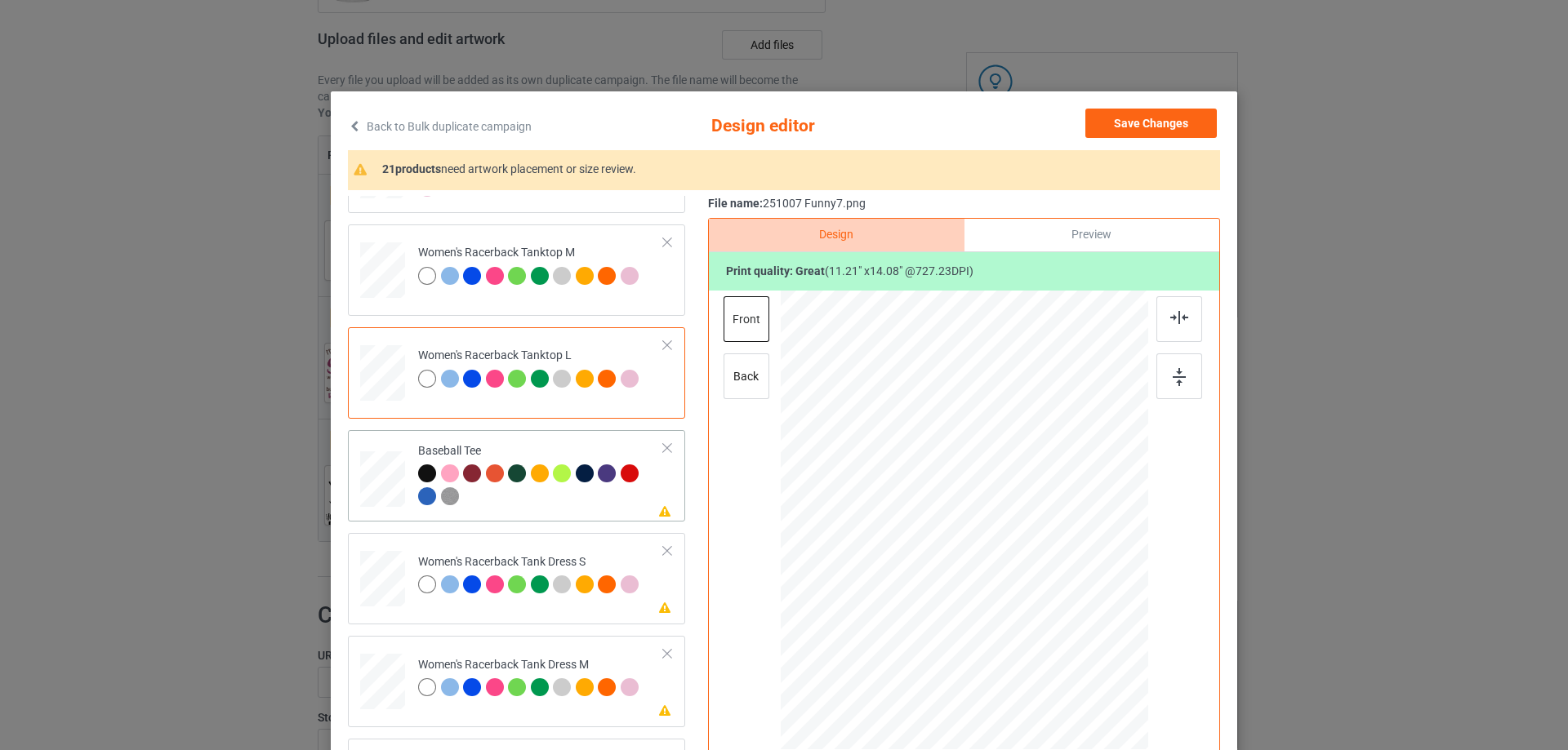
scroll to position [979, 0]
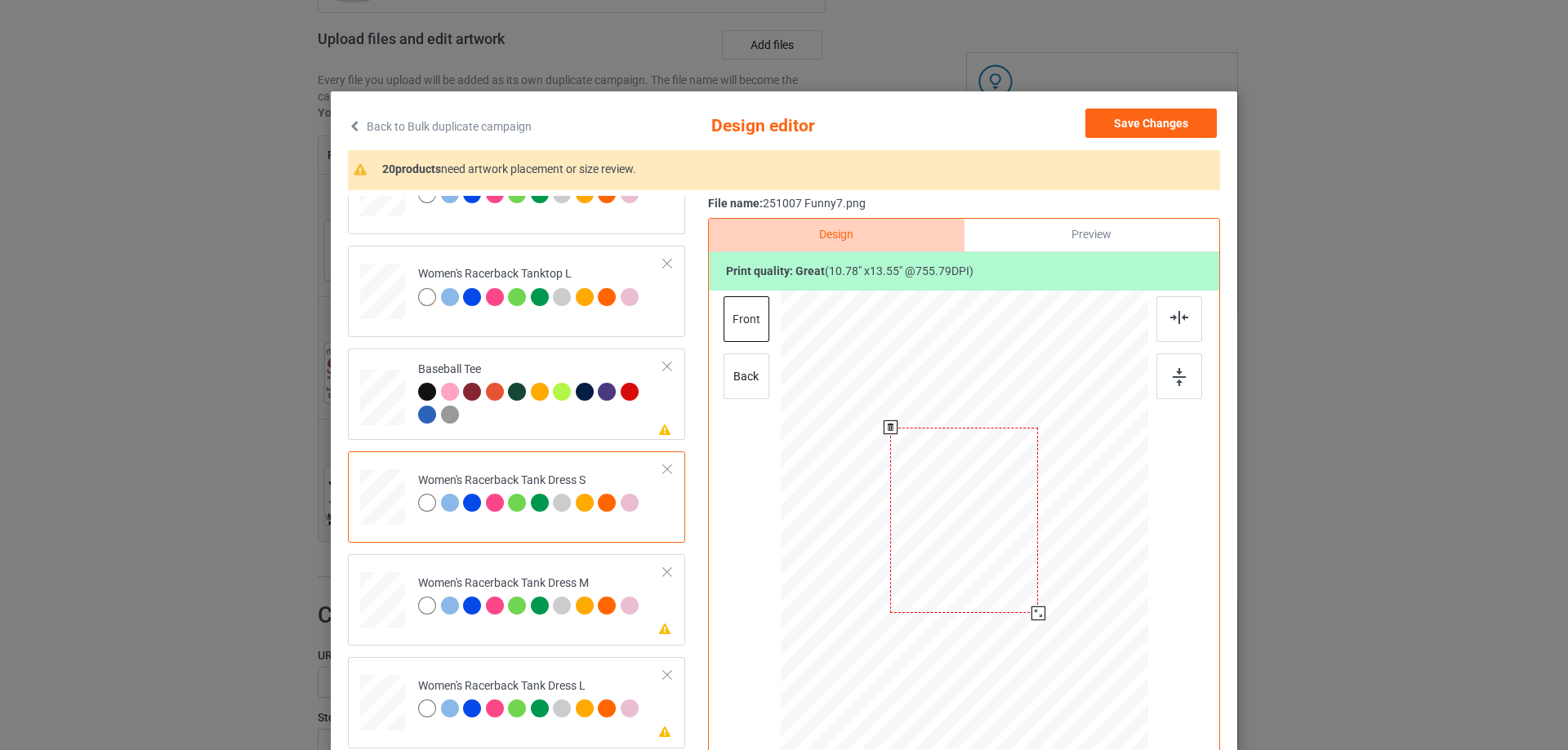
drag, startPoint x: 1044, startPoint y: 636, endPoint x: 964, endPoint y: 573, distance: 101.8
click at [1032, 611] on div at bounding box center [1038, 613] width 14 height 14
drag, startPoint x: 964, startPoint y: 573, endPoint x: 964, endPoint y: 550, distance: 23.0
click at [964, 550] on div at bounding box center [963, 498] width 144 height 182
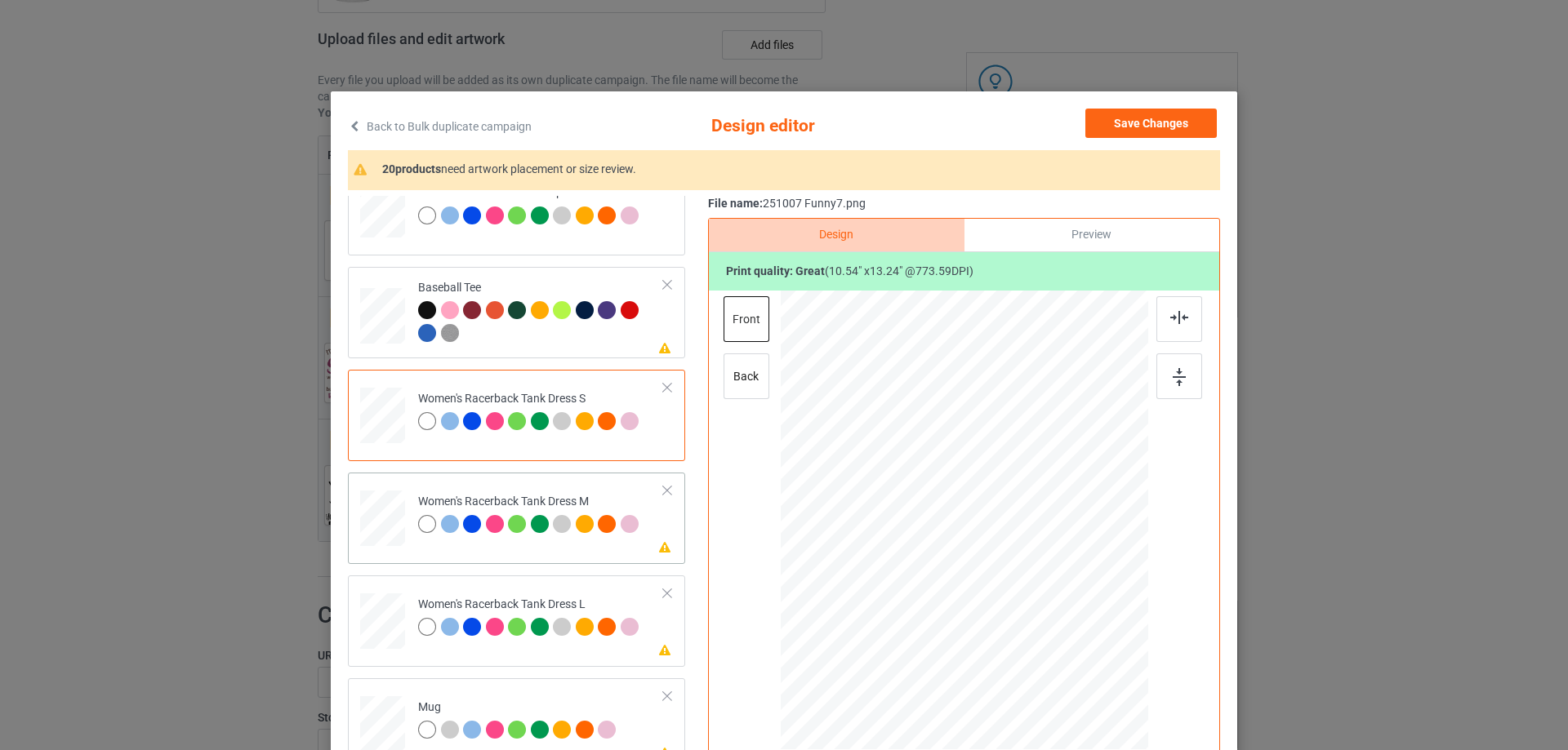
click at [386, 530] on div at bounding box center [382, 519] width 38 height 56
drag, startPoint x: 1056, startPoint y: 640, endPoint x: 971, endPoint y: 585, distance: 101.2
click at [1037, 620] on div at bounding box center [1042, 620] width 14 height 14
drag, startPoint x: 971, startPoint y: 585, endPoint x: 972, endPoint y: 567, distance: 18.0
click at [972, 567] on div at bounding box center [964, 502] width 154 height 193
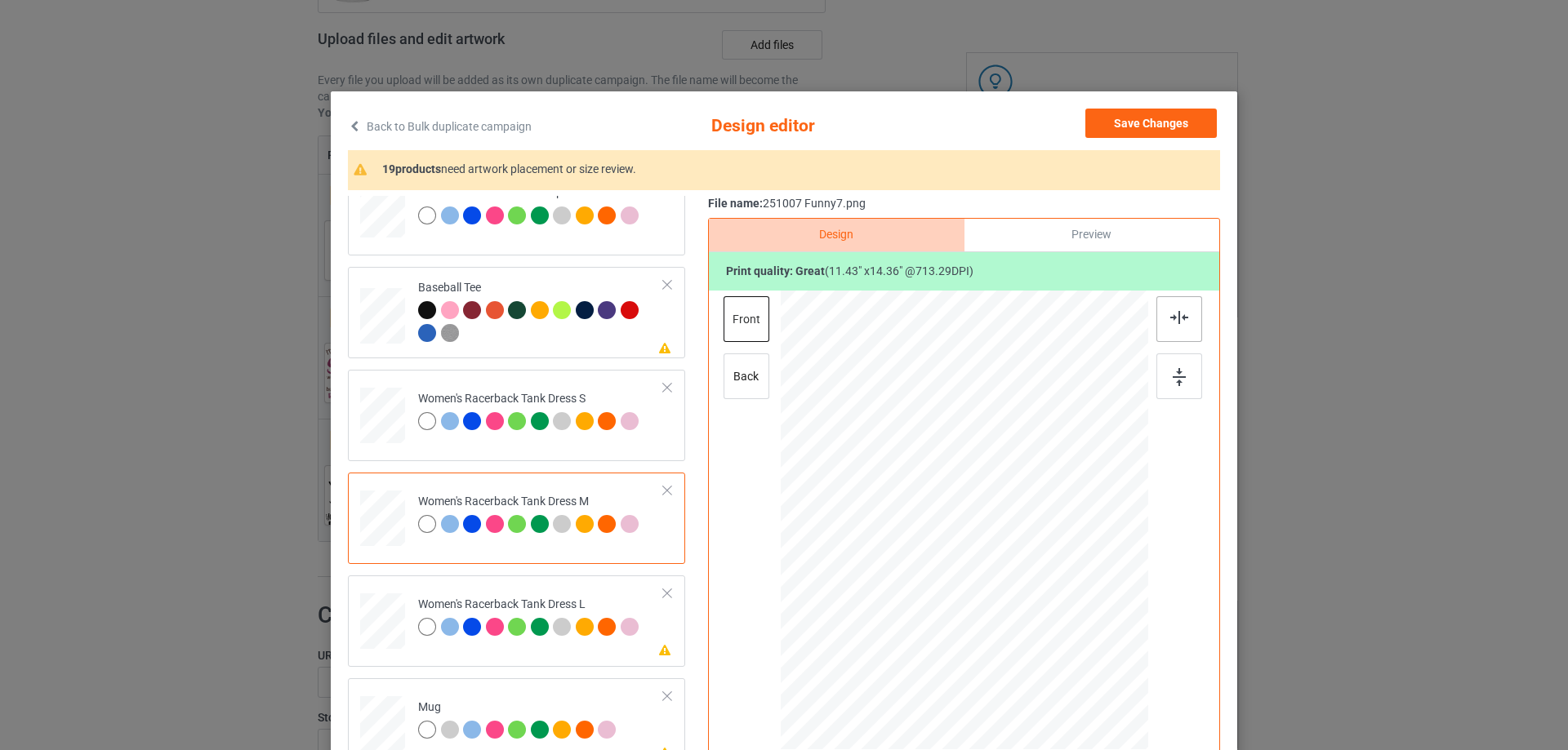
click at [1172, 323] on img at bounding box center [1179, 318] width 18 height 13
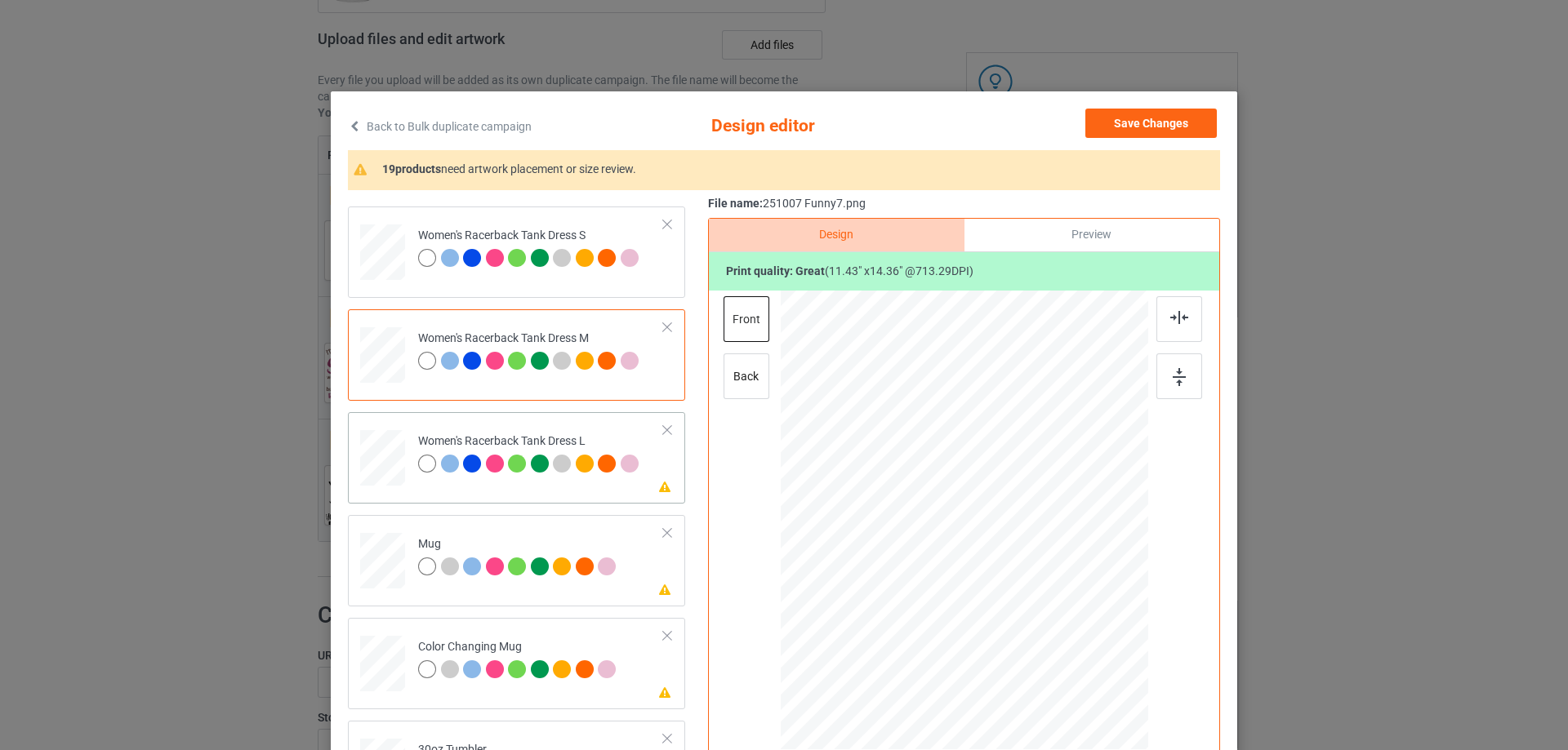
click at [392, 472] on div at bounding box center [382, 458] width 40 height 56
drag, startPoint x: 1056, startPoint y: 650, endPoint x: 1045, endPoint y: 620, distance: 32.0
click at [1045, 620] on div at bounding box center [964, 520] width 326 height 460
drag, startPoint x: 996, startPoint y: 587, endPoint x: 995, endPoint y: 576, distance: 11.0
click at [995, 576] on div at bounding box center [962, 509] width 159 height 200
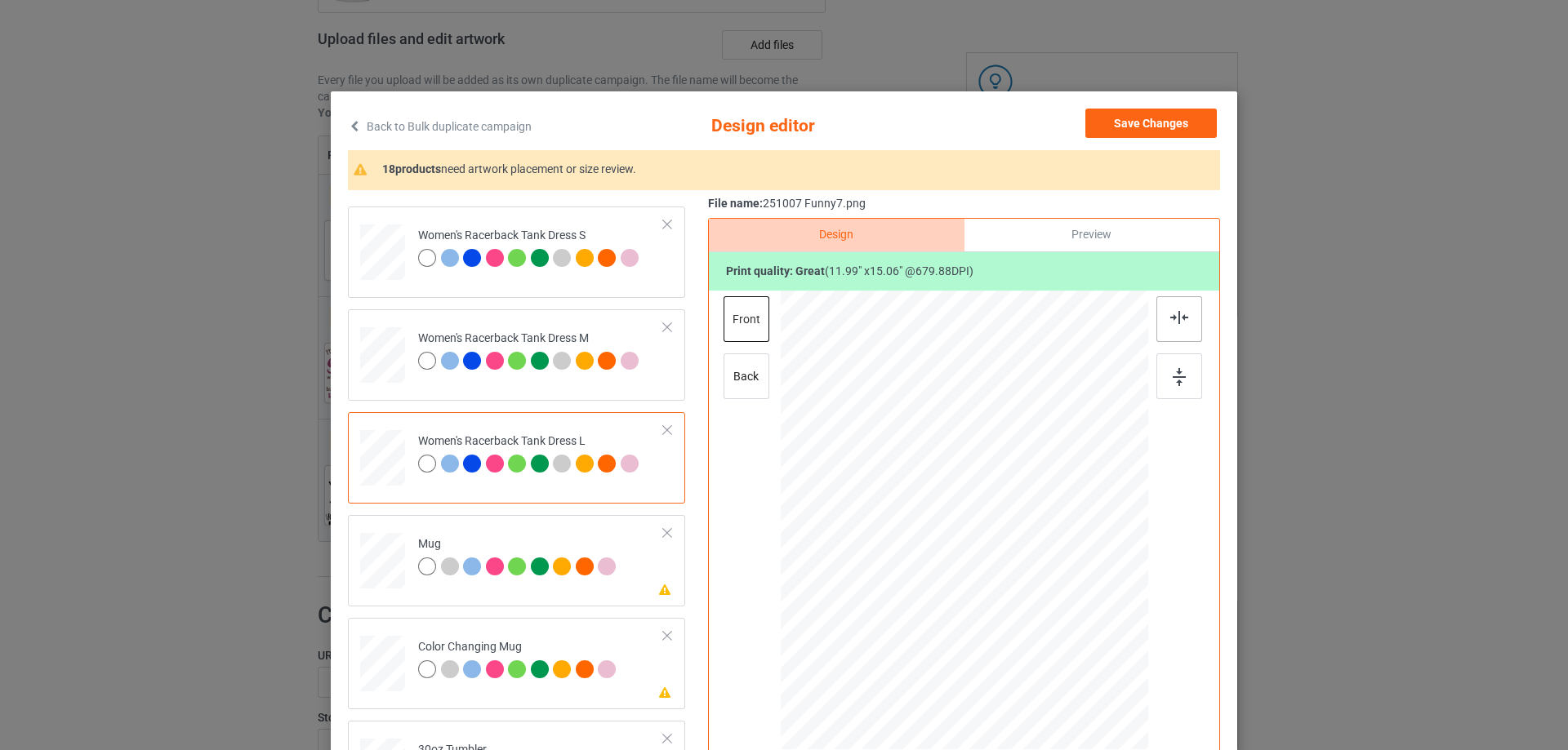
click at [1183, 327] on div at bounding box center [1178, 318] width 45 height 45
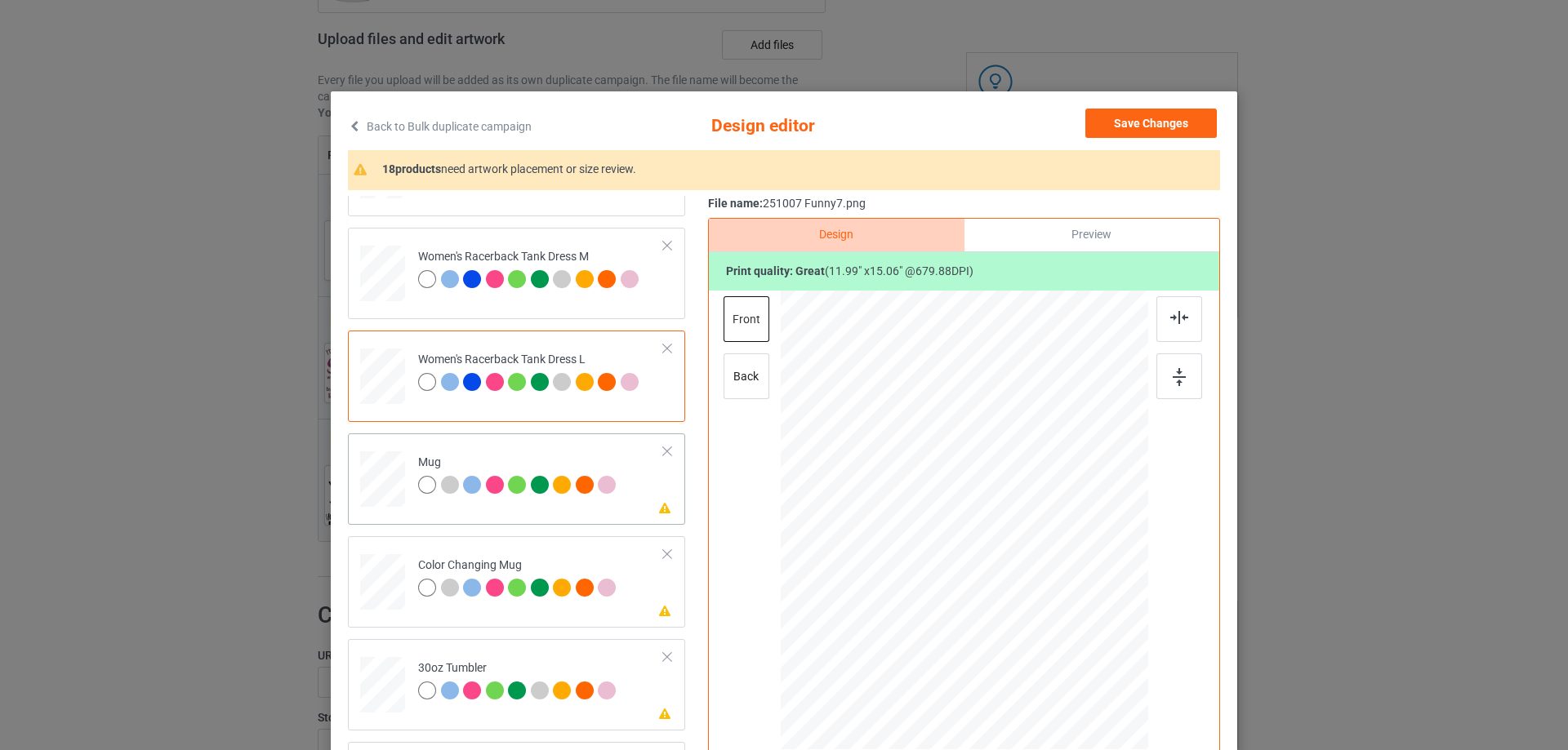
click at [388, 481] on div at bounding box center [382, 479] width 45 height 19
drag, startPoint x: 1073, startPoint y: 659, endPoint x: 1034, endPoint y: 577, distance: 90.8
click at [1034, 577] on div at bounding box center [964, 519] width 367 height 153
drag, startPoint x: 963, startPoint y: 552, endPoint x: 1063, endPoint y: 552, distance: 100.0
click at [1063, 552] on div at bounding box center [1063, 519] width 115 height 144
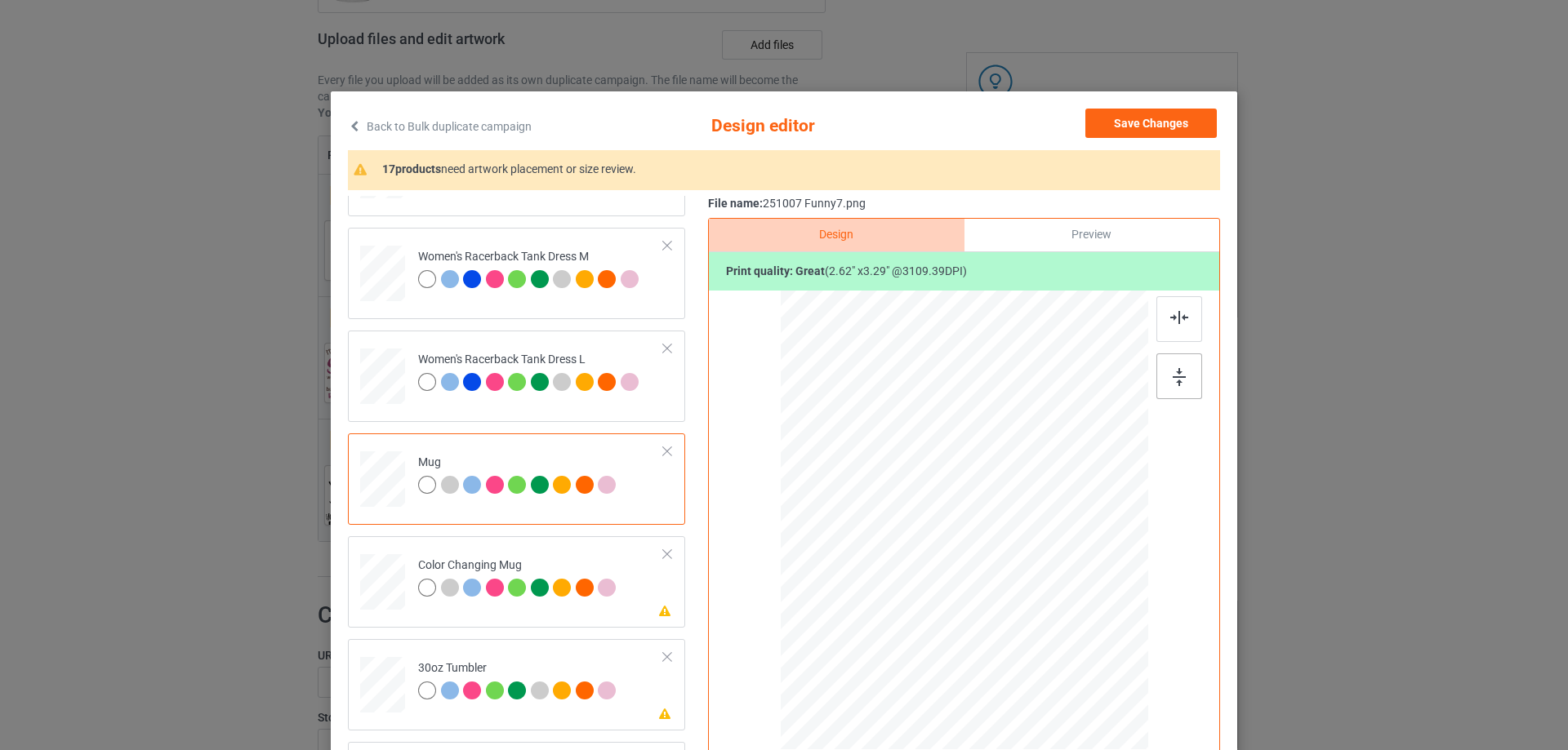
click at [1181, 374] on div at bounding box center [1178, 375] width 45 height 45
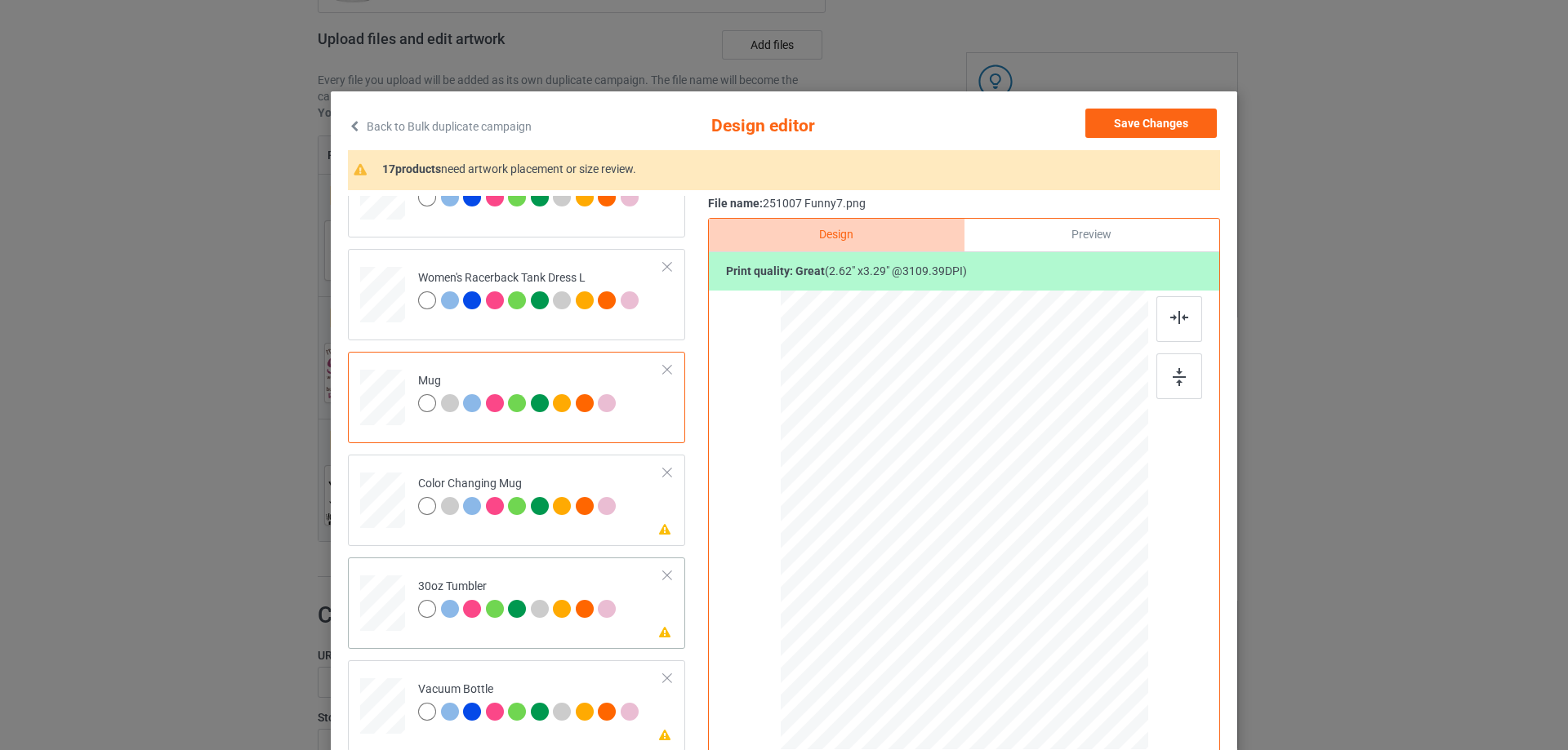
click at [365, 606] on div at bounding box center [382, 604] width 43 height 25
drag, startPoint x: 1065, startPoint y: 658, endPoint x: 1027, endPoint y: 583, distance: 84.1
click at [1027, 583] on div at bounding box center [964, 520] width 357 height 197
drag, startPoint x: 919, startPoint y: 549, endPoint x: 890, endPoint y: 545, distance: 29.3
click at [890, 545] on div at bounding box center [875, 515] width 115 height 144
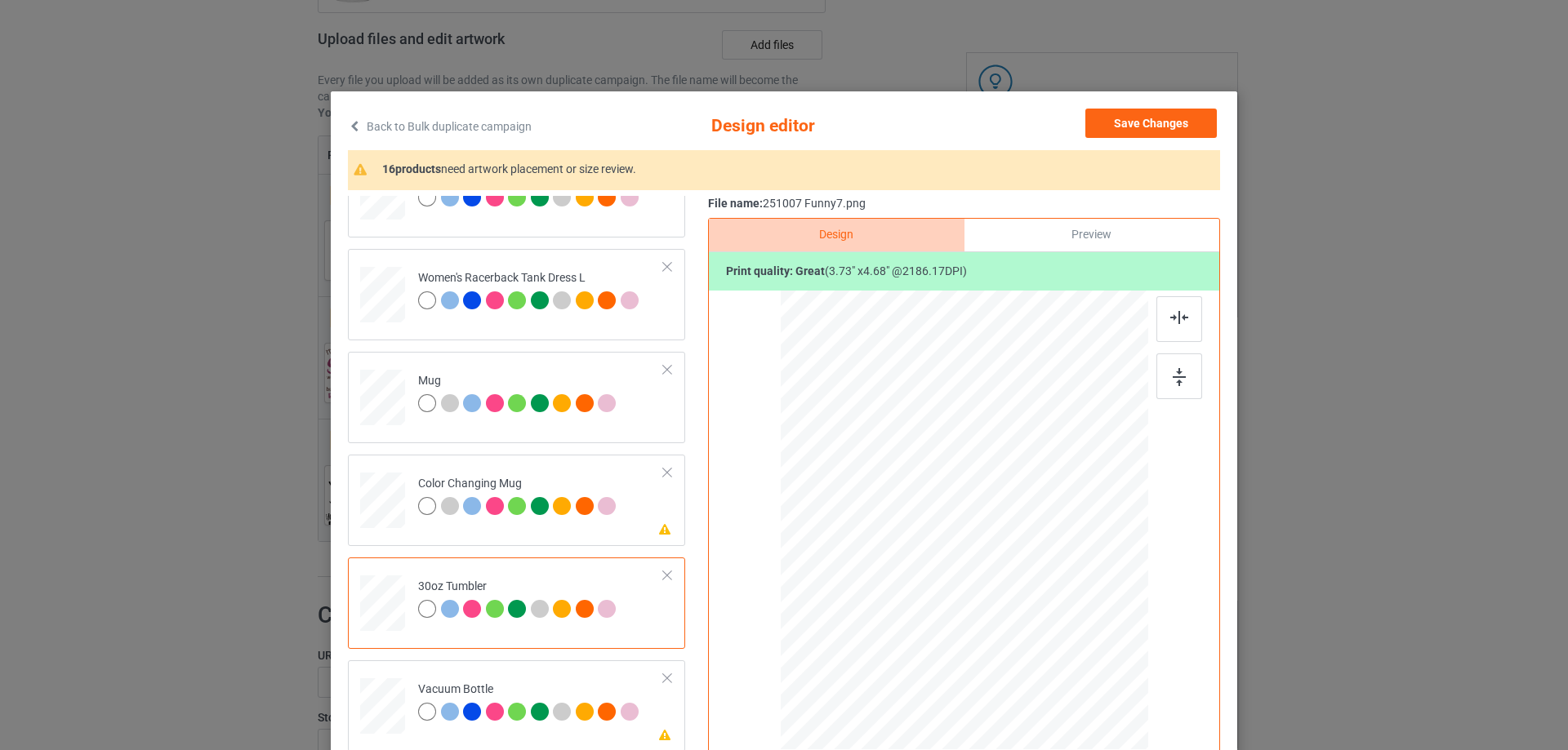
scroll to position [1551, 0]
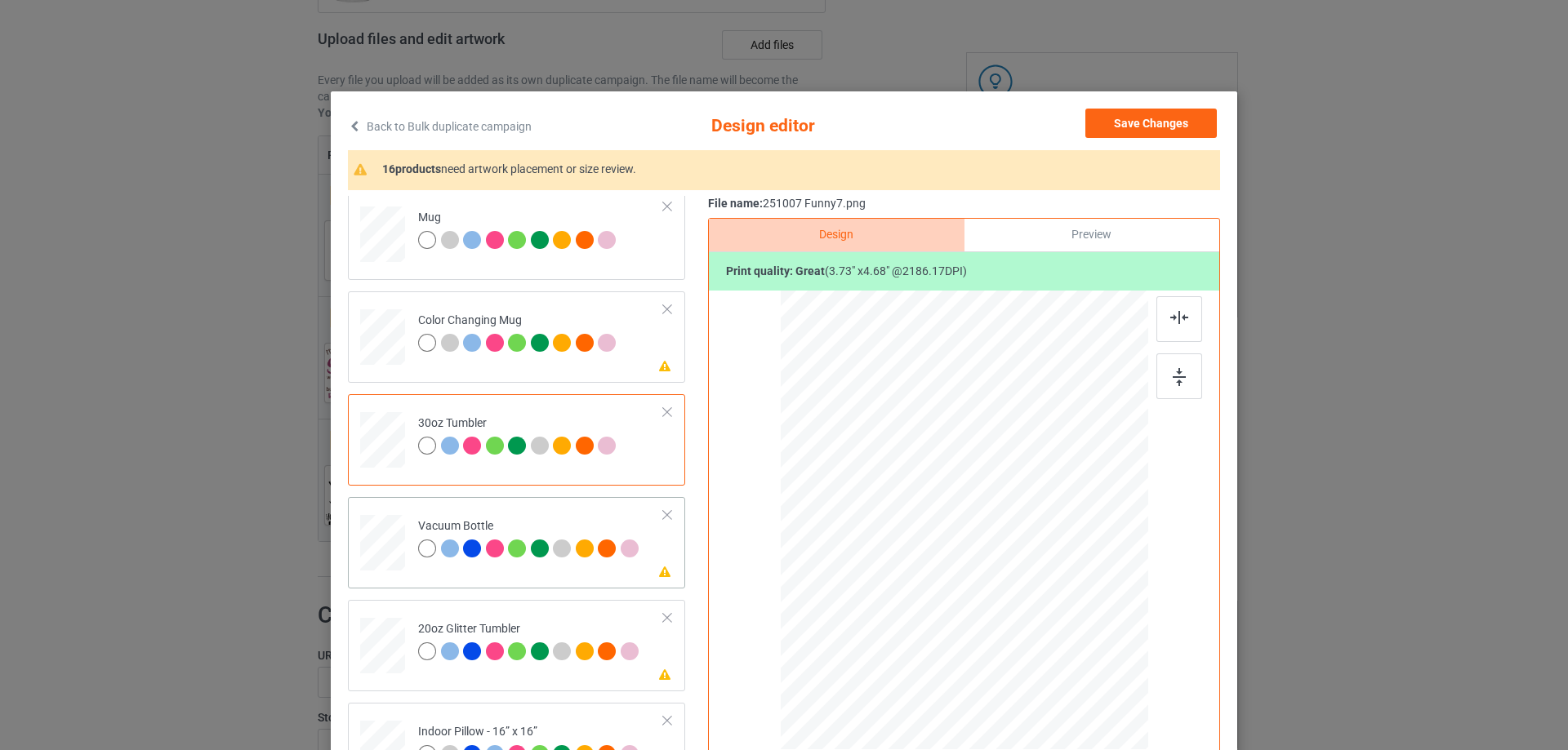
click at [388, 546] on div at bounding box center [382, 543] width 43 height 23
drag, startPoint x: 1061, startPoint y: 656, endPoint x: 1018, endPoint y: 590, distance: 78.8
click at [1018, 590] on div at bounding box center [1021, 591] width 14 height 14
click at [899, 551] on div at bounding box center [881, 517] width 114 height 143
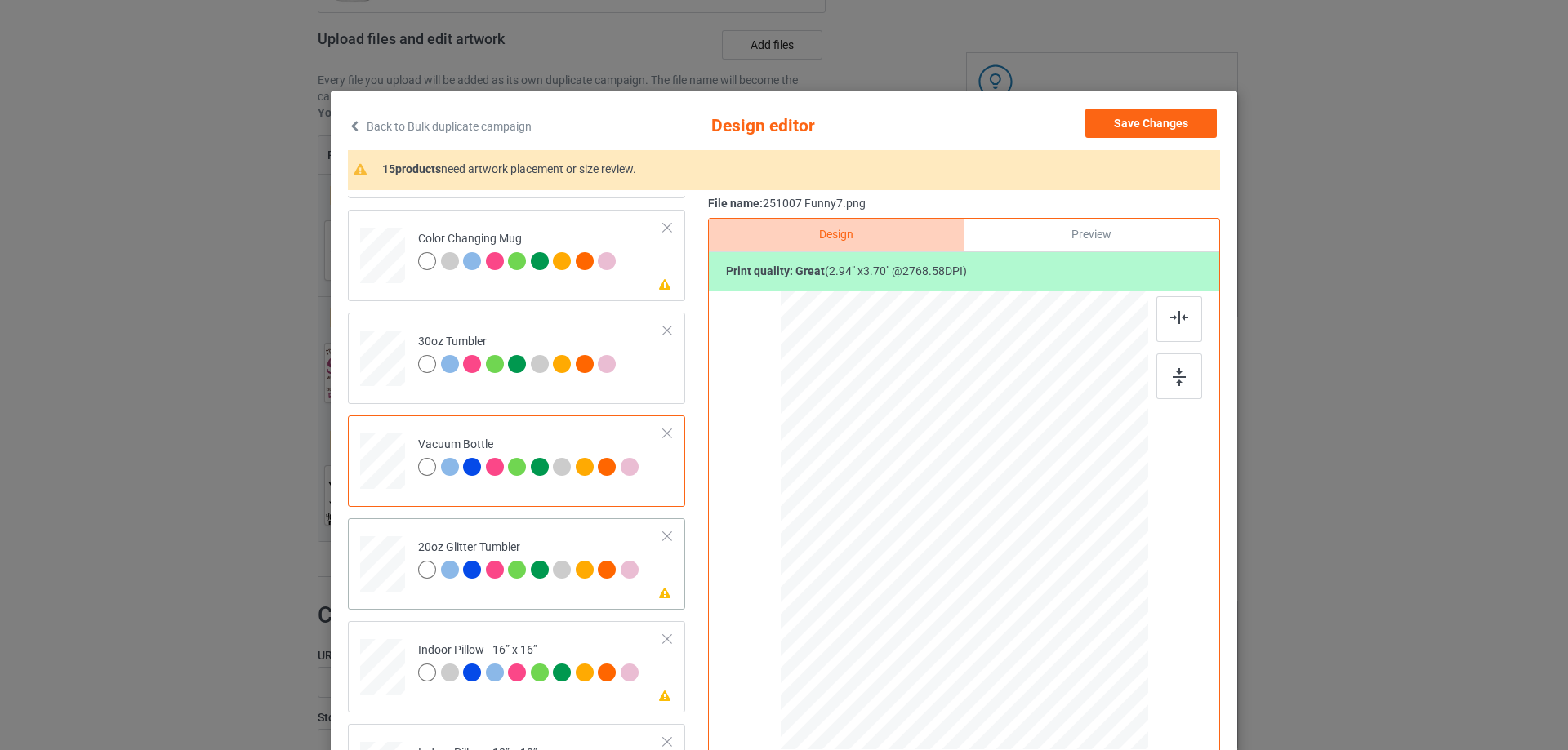
click at [384, 568] on div at bounding box center [382, 564] width 42 height 36
drag, startPoint x: 1061, startPoint y: 651, endPoint x: 1008, endPoint y: 596, distance: 76.4
click at [1025, 608] on div at bounding box center [1032, 605] width 14 height 14
drag, startPoint x: 918, startPoint y: 563, endPoint x: 902, endPoint y: 554, distance: 18.4
click at [902, 554] on div at bounding box center [881, 498] width 134 height 168
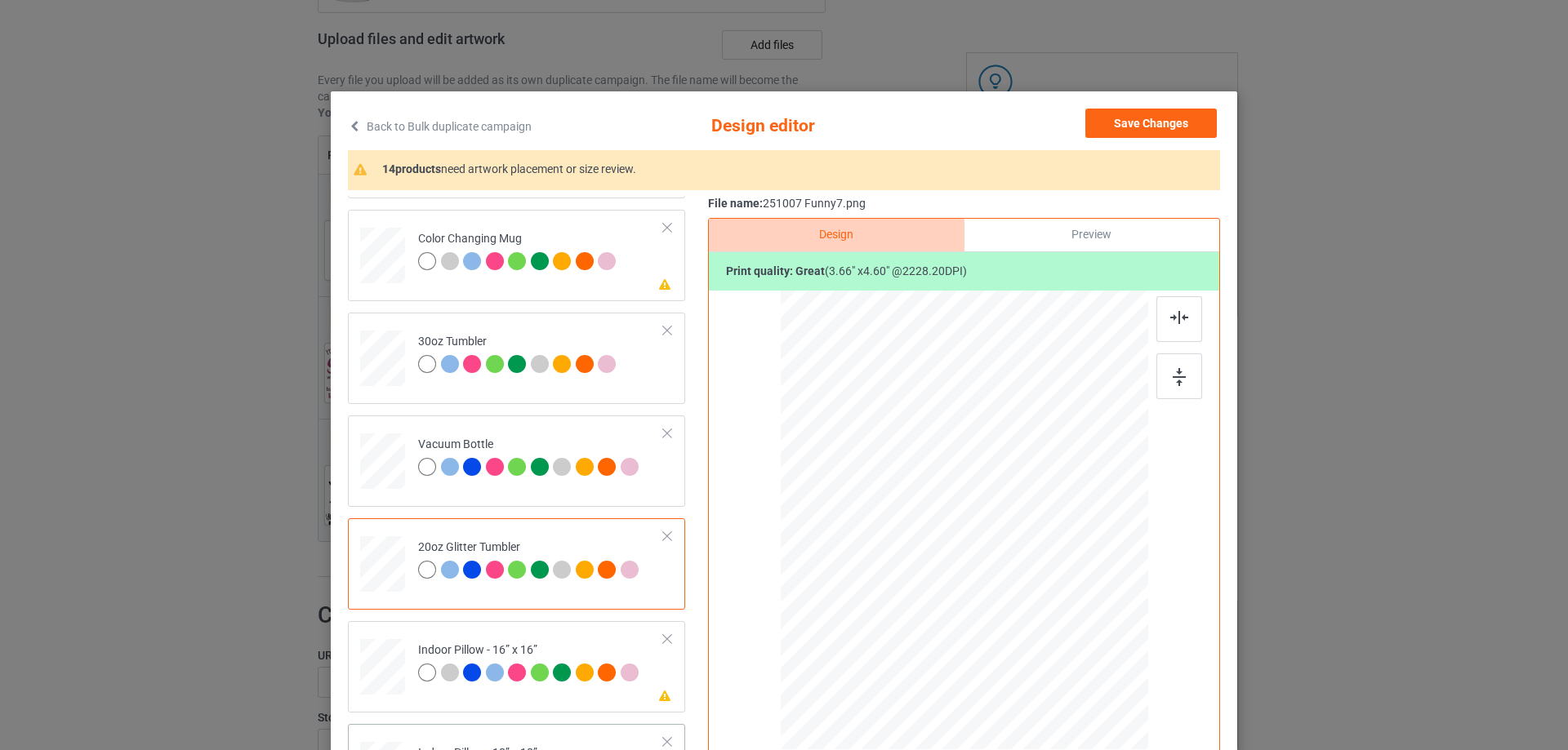
scroll to position [1796, 0]
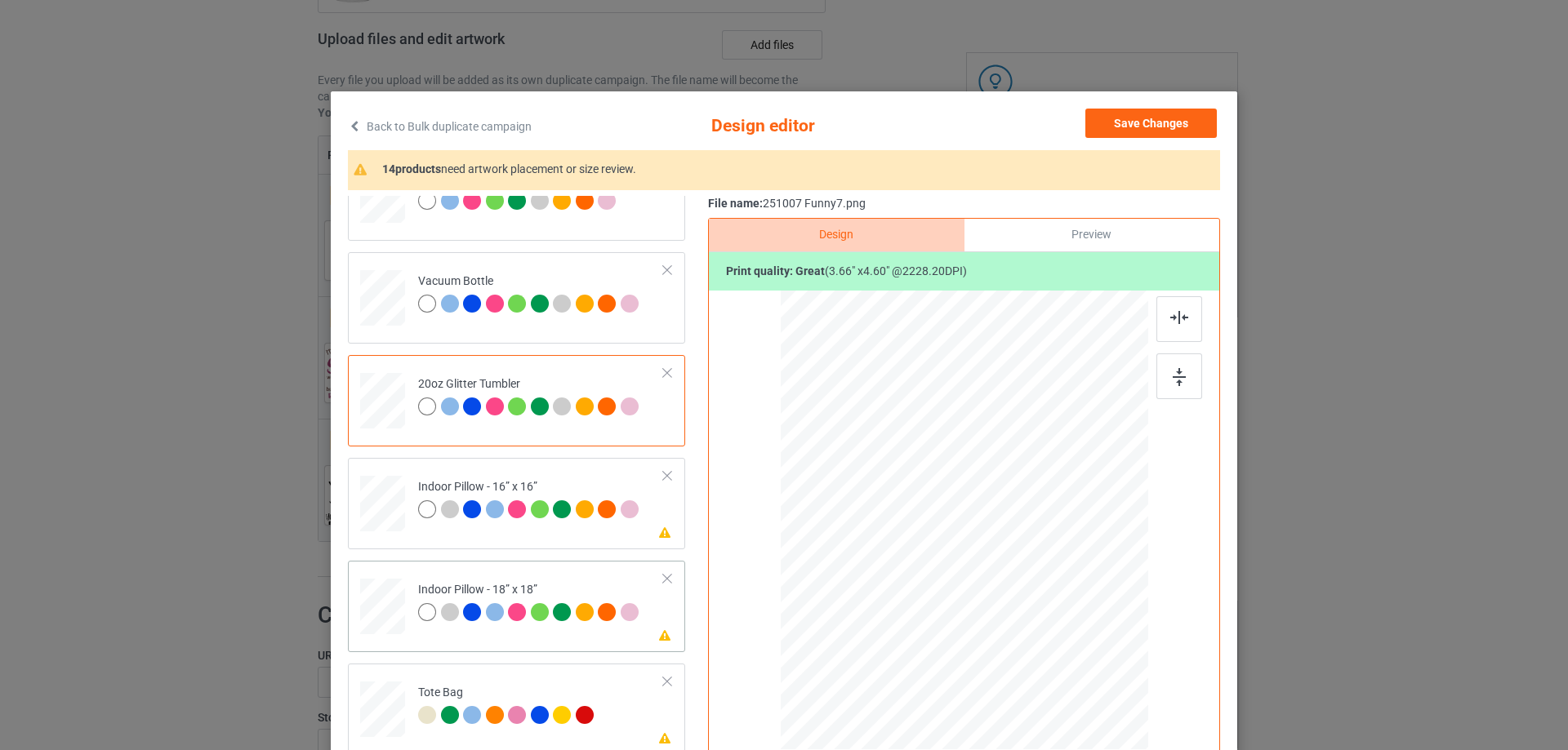
click at [373, 598] on div at bounding box center [382, 606] width 45 height 45
click at [374, 500] on div at bounding box center [382, 504] width 45 height 45
drag, startPoint x: 1070, startPoint y: 662, endPoint x: 1069, endPoint y: 649, distance: 13.0
click at [1069, 649] on div at bounding box center [964, 521] width 367 height 366
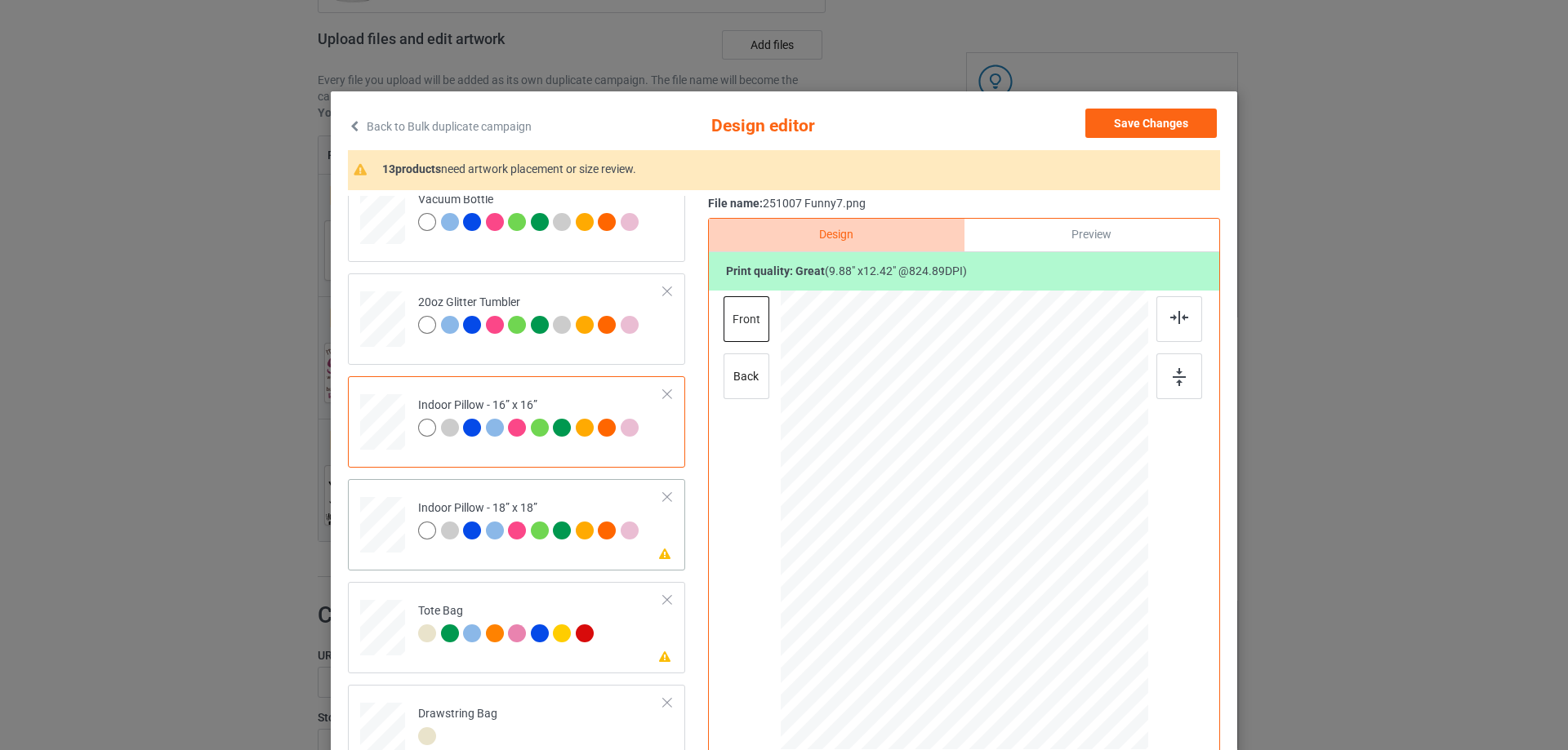
click at [393, 535] on div at bounding box center [382, 525] width 45 height 45
drag, startPoint x: 1067, startPoint y: 660, endPoint x: 1061, endPoint y: 646, distance: 15.2
click at [1061, 646] on div at bounding box center [1064, 647] width 14 height 14
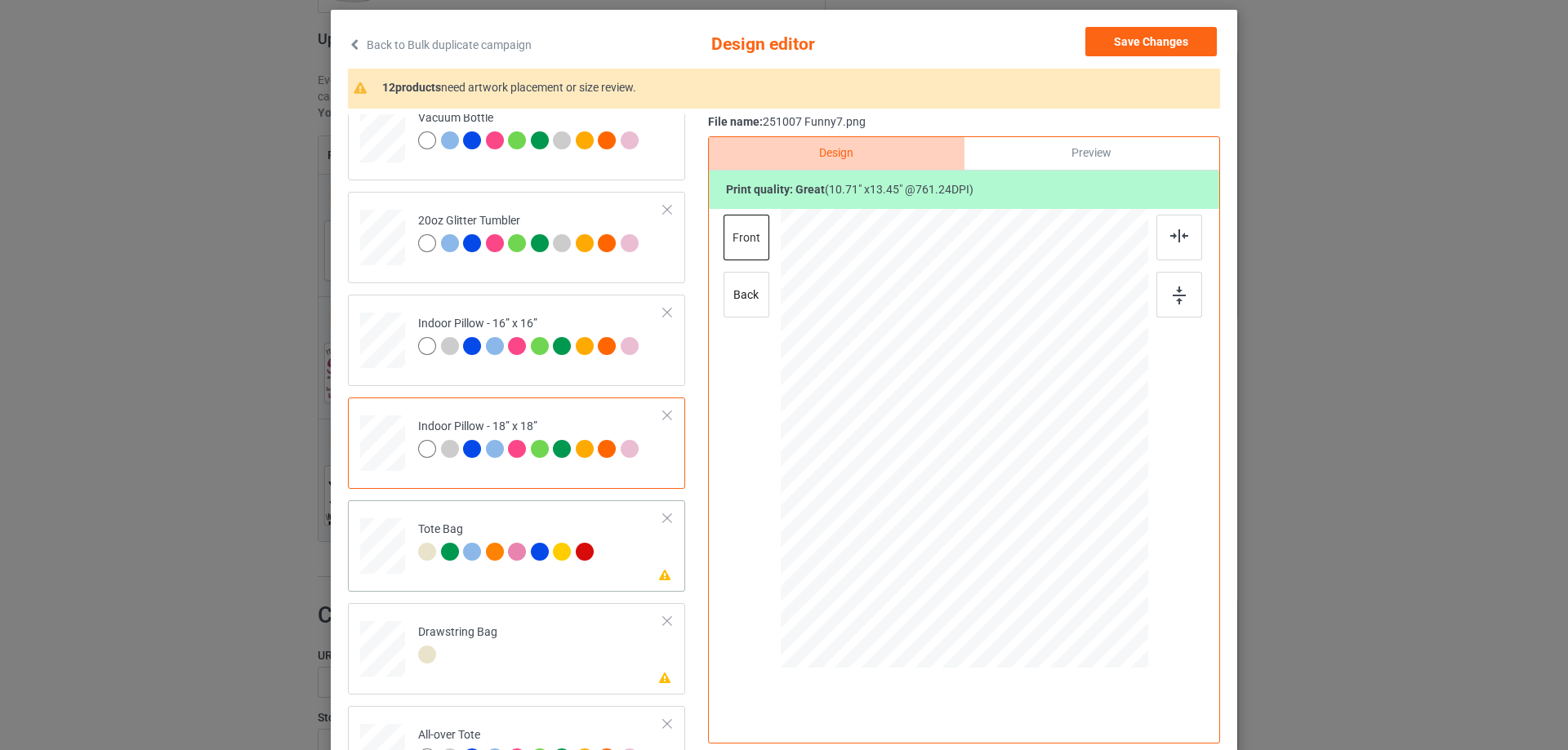
click at [378, 549] on div at bounding box center [383, 554] width 21 height 25
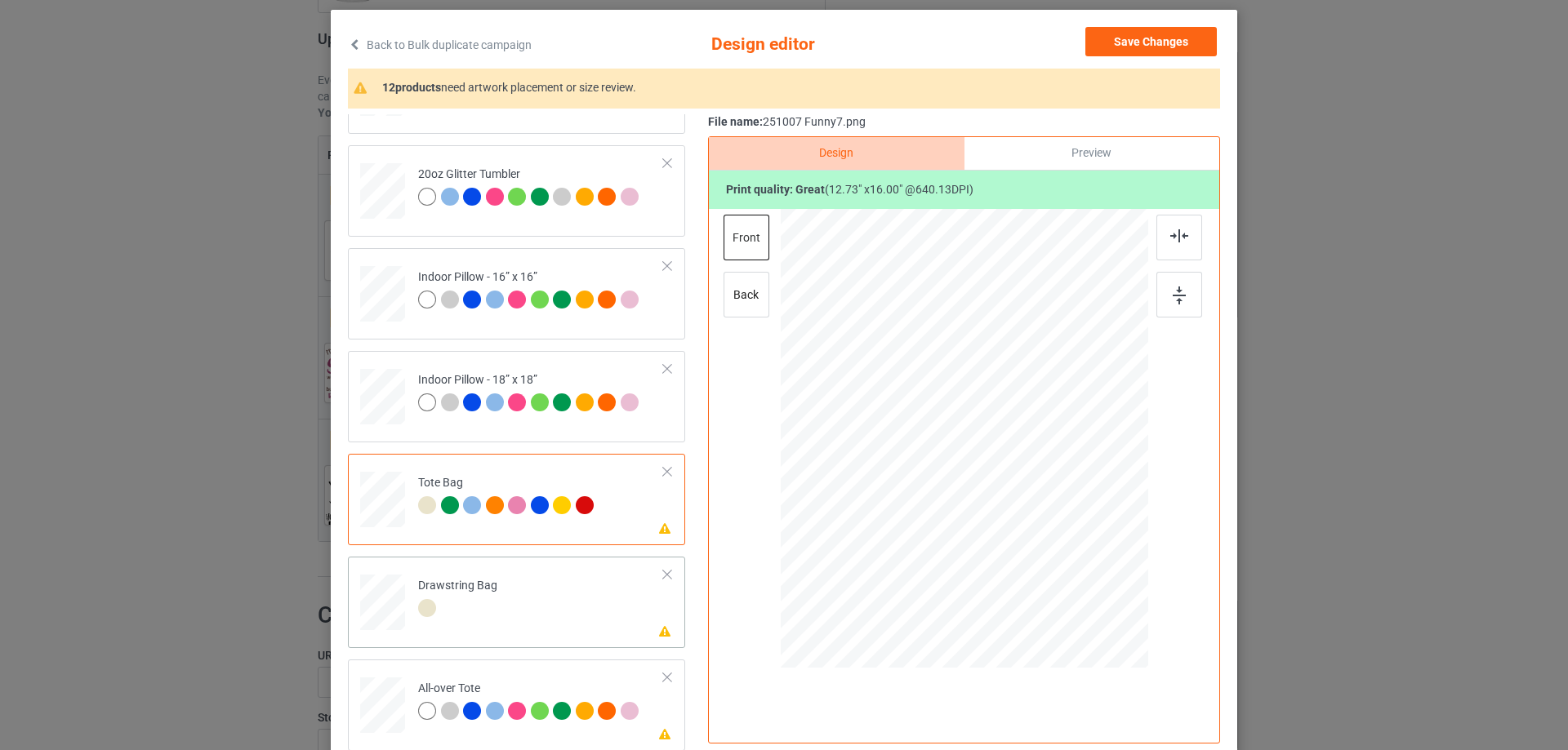
scroll to position [163, 0]
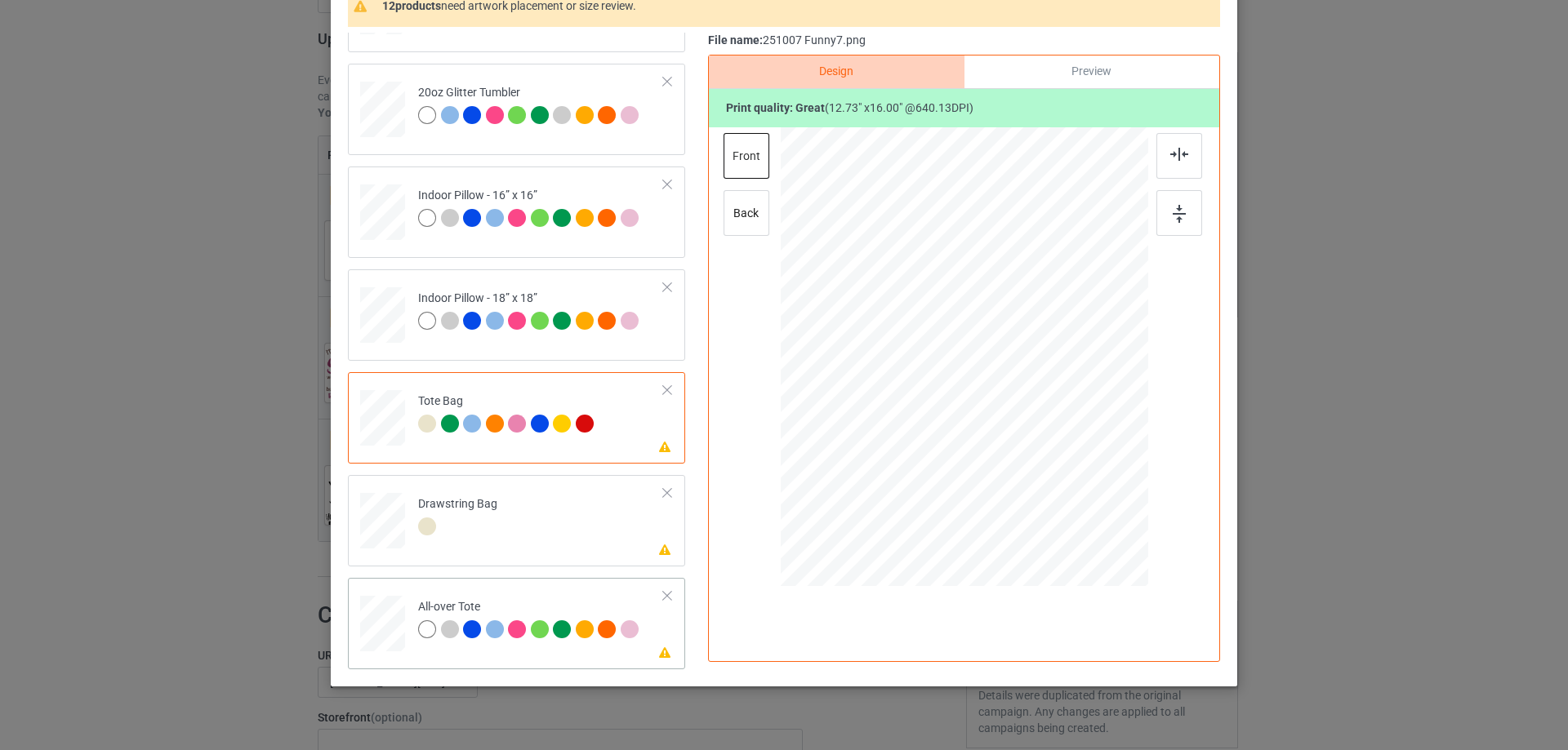
click at [375, 608] on div at bounding box center [382, 624] width 45 height 45
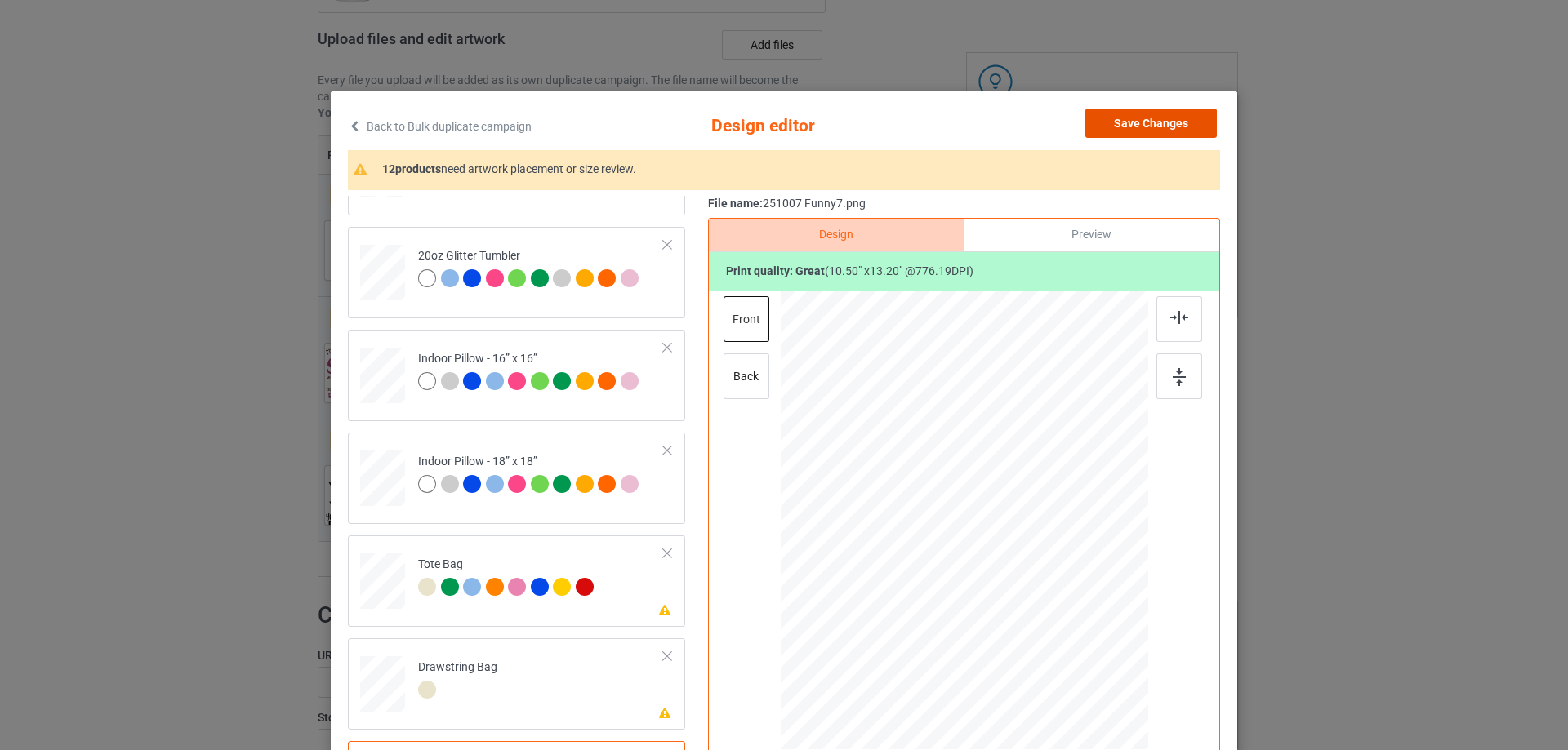
click at [1152, 125] on button "Save Changes" at bounding box center [1150, 124] width 131 height 30
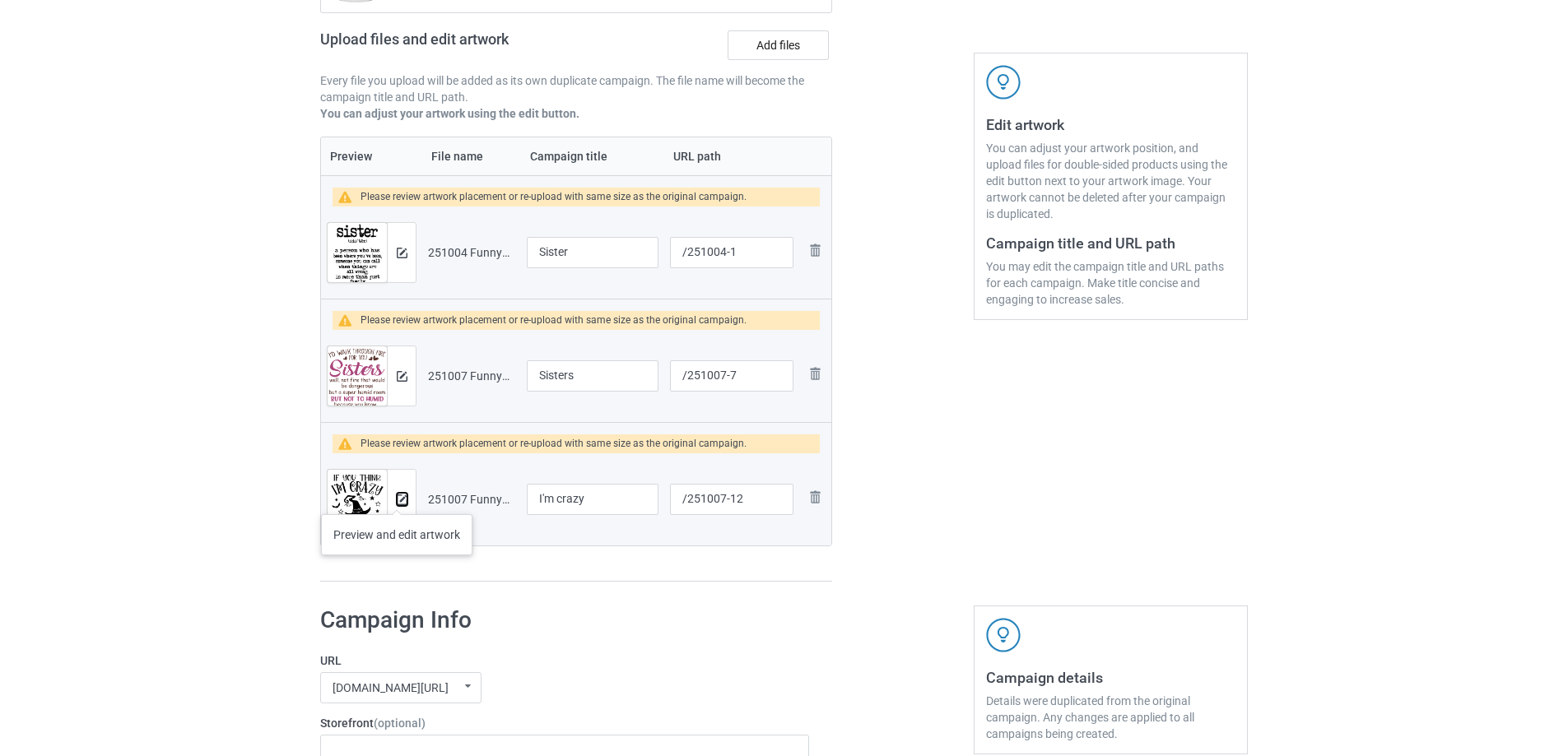
click at [397, 498] on img at bounding box center [402, 500] width 11 height 11
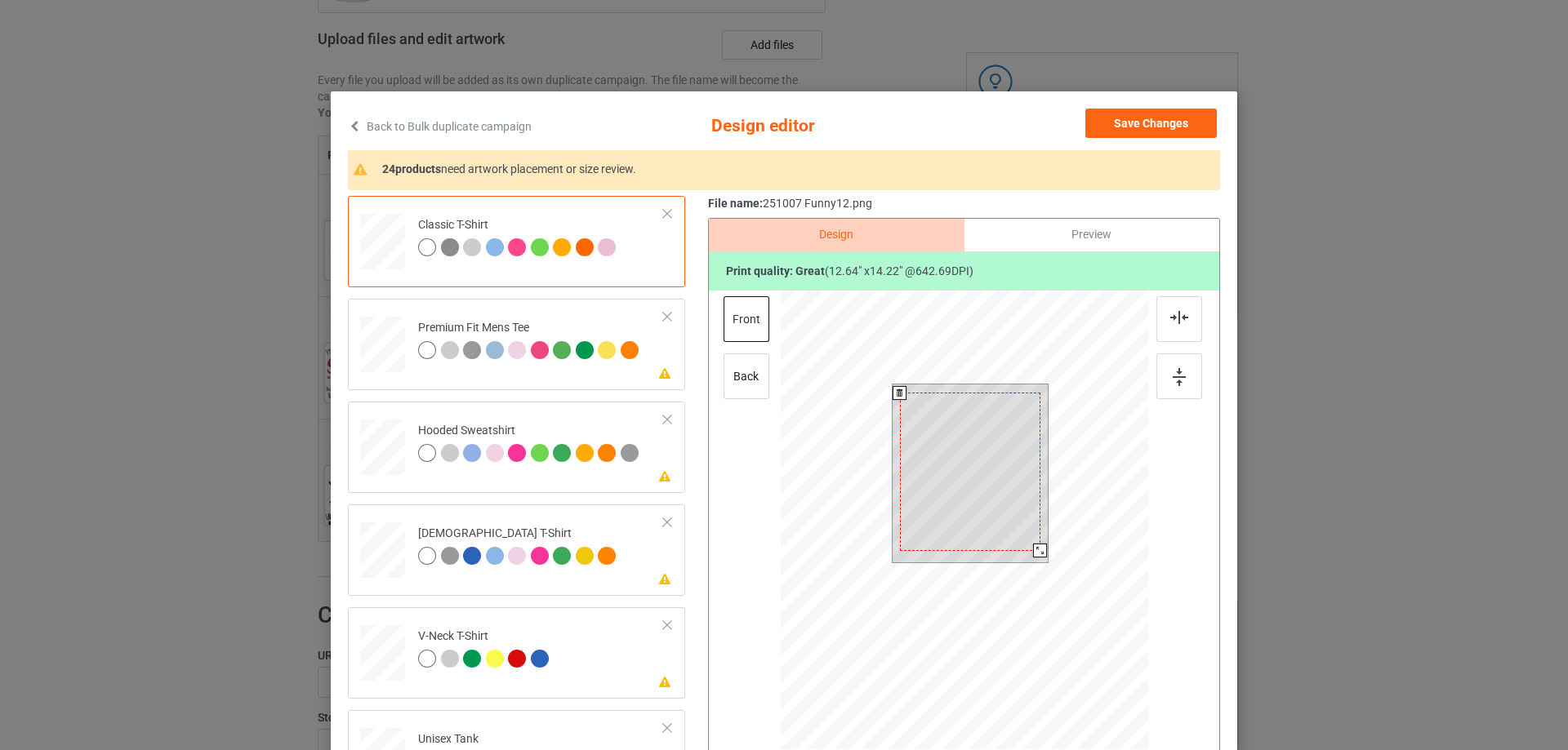
drag, startPoint x: 1037, startPoint y: 561, endPoint x: 1031, endPoint y: 552, distance: 10.8
click at [1033, 552] on div at bounding box center [1040, 550] width 14 height 14
click at [1005, 535] on div at bounding box center [970, 464] width 140 height 158
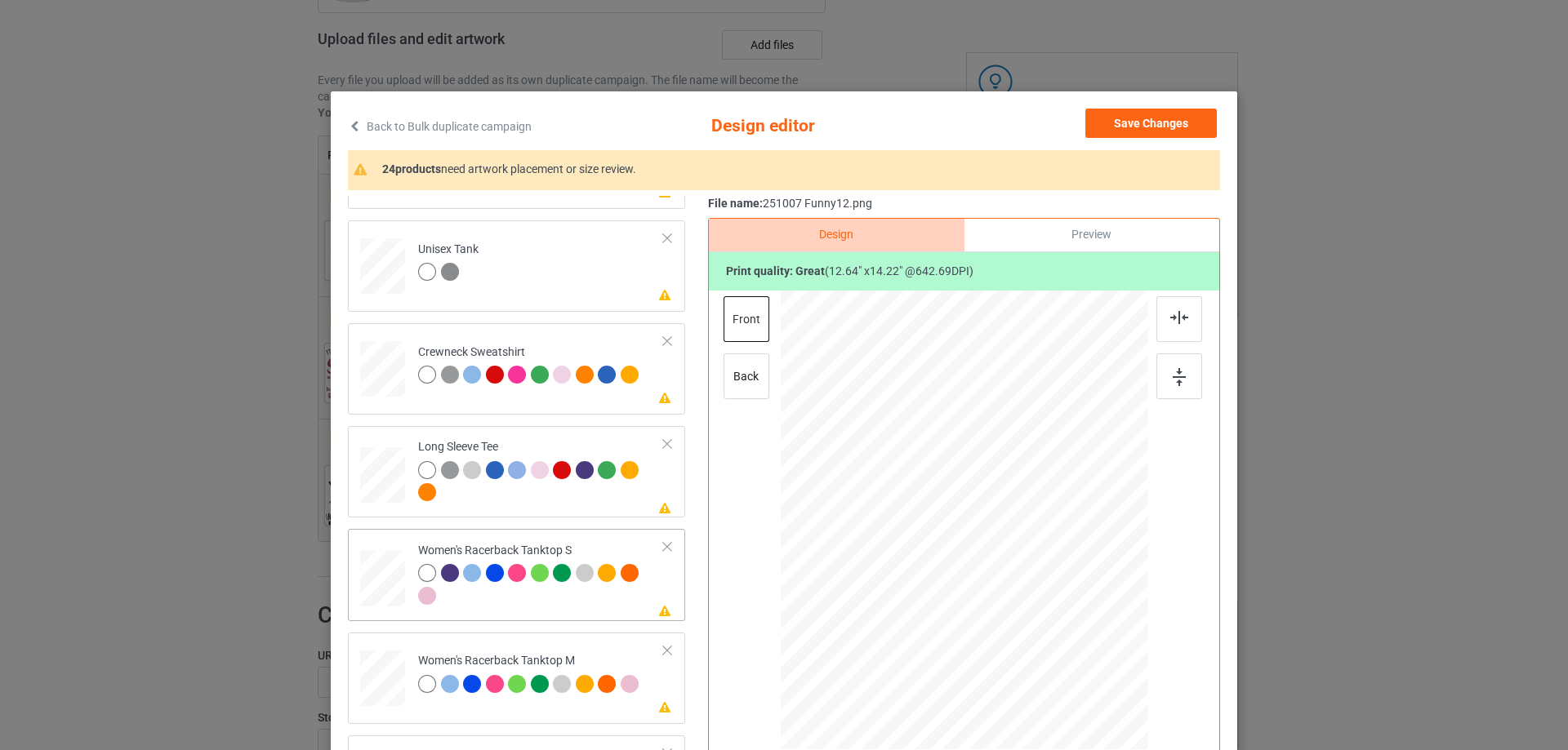
scroll to position [572, 0]
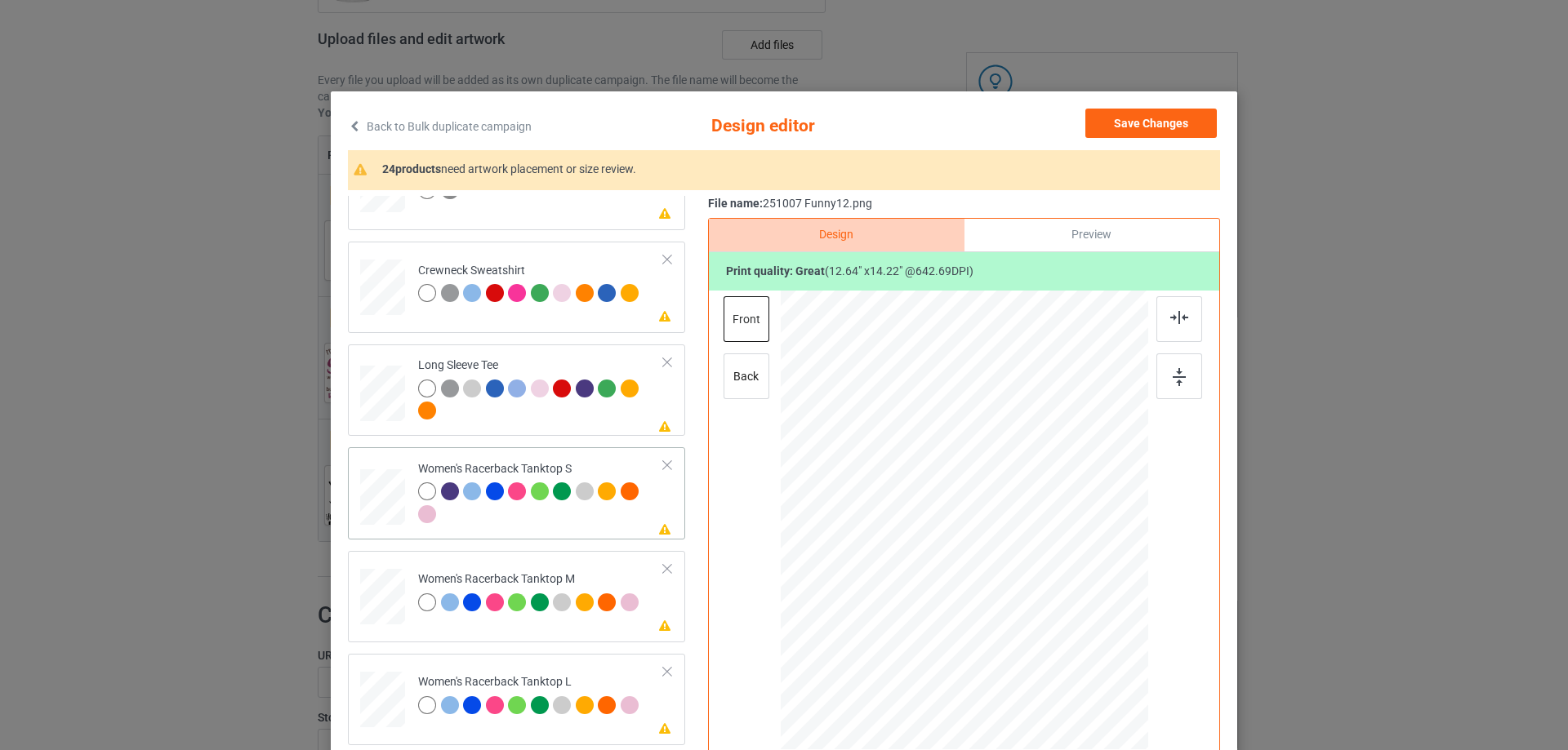
click at [388, 501] on div at bounding box center [382, 498] width 44 height 56
drag, startPoint x: 1064, startPoint y: 646, endPoint x: 1058, endPoint y: 621, distance: 25.7
click at [1058, 621] on div at bounding box center [964, 520] width 357 height 460
drag, startPoint x: 987, startPoint y: 589, endPoint x: 993, endPoint y: 614, distance: 25.7
click at [993, 614] on div at bounding box center [970, 544] width 186 height 209
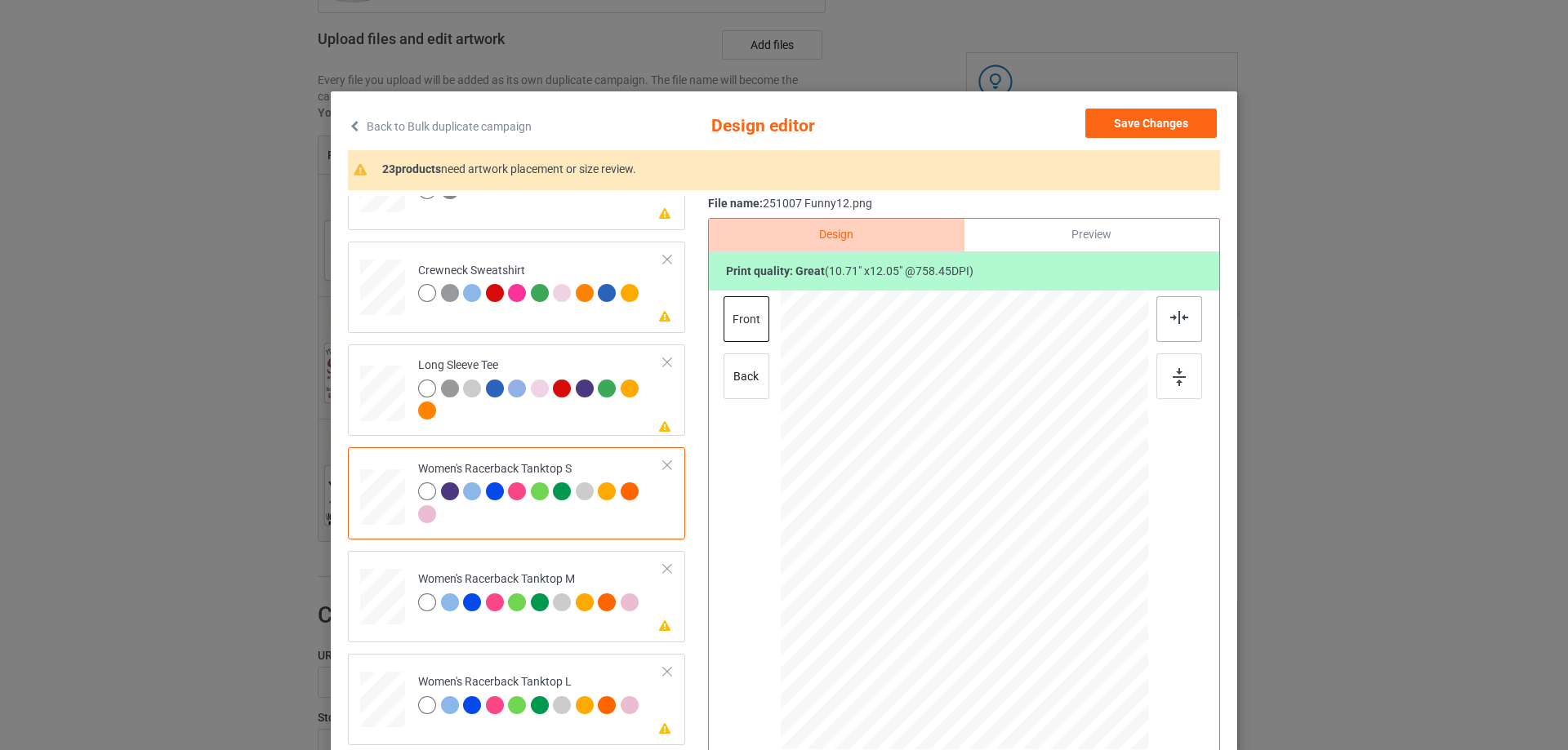
click at [1164, 332] on div at bounding box center [1178, 318] width 45 height 45
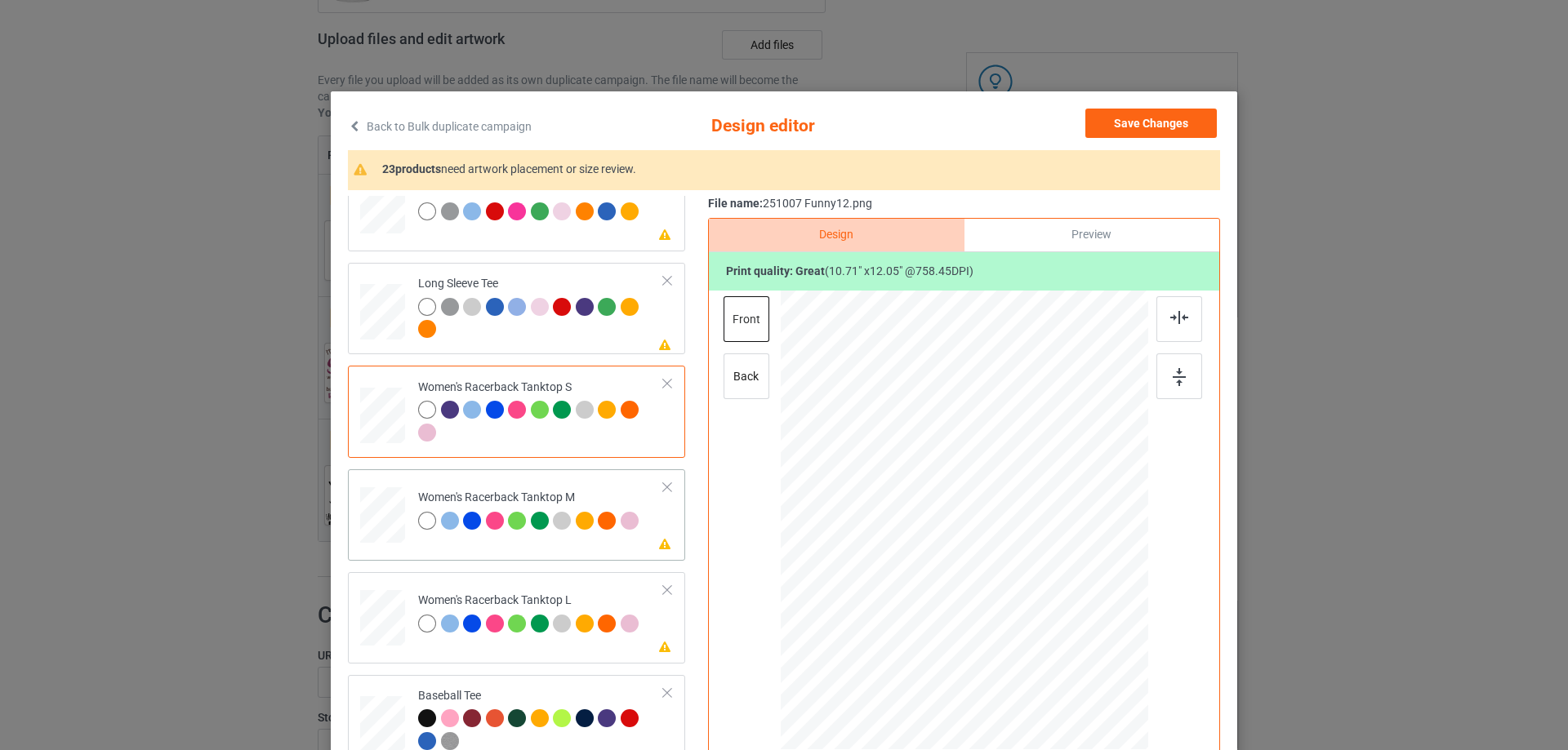
click at [374, 516] on div at bounding box center [382, 516] width 45 height 56
drag, startPoint x: 1066, startPoint y: 646, endPoint x: 1056, endPoint y: 606, distance: 41.2
click at [1056, 606] on div at bounding box center [964, 520] width 367 height 460
click at [994, 572] on div at bounding box center [963, 538] width 173 height 195
click at [1170, 306] on div at bounding box center [1178, 318] width 45 height 45
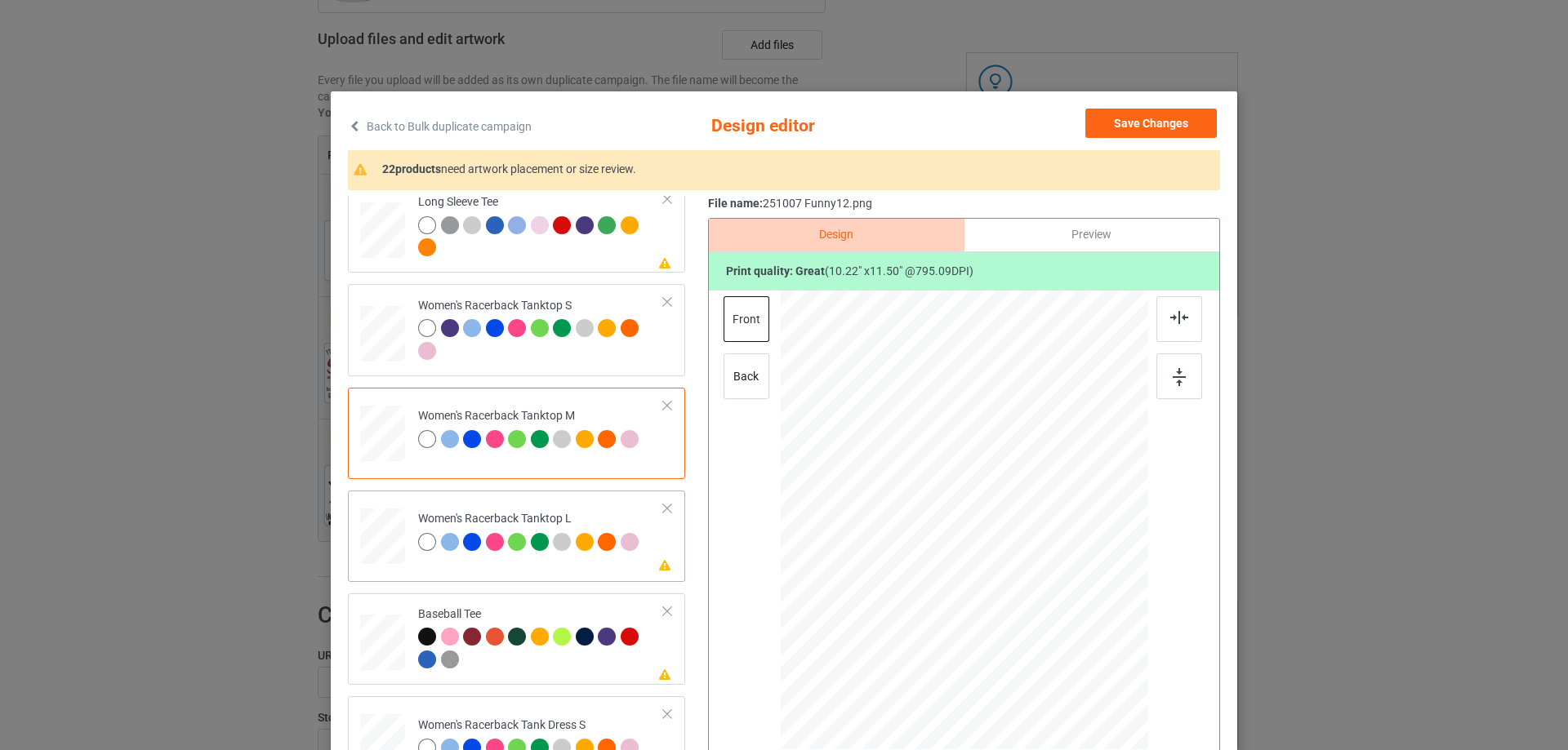
scroll to position [816, 0]
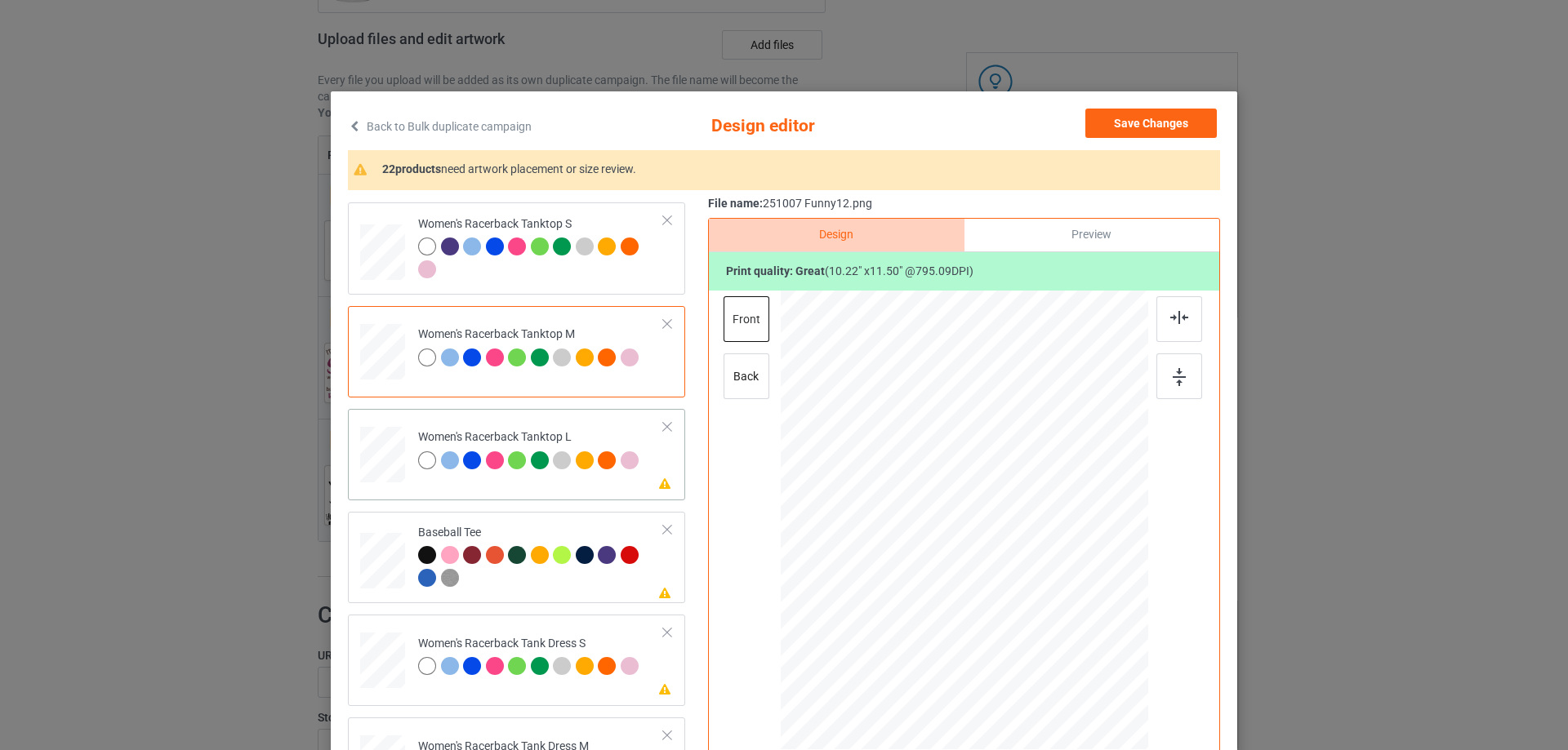
click at [386, 473] on div at bounding box center [382, 454] width 45 height 54
drag, startPoint x: 1070, startPoint y: 644, endPoint x: 1038, endPoint y: 592, distance: 61.1
click at [1060, 608] on div at bounding box center [964, 521] width 367 height 438
drag, startPoint x: 989, startPoint y: 549, endPoint x: 986, endPoint y: 571, distance: 22.2
click at [986, 571] on div at bounding box center [962, 543] width 178 height 200
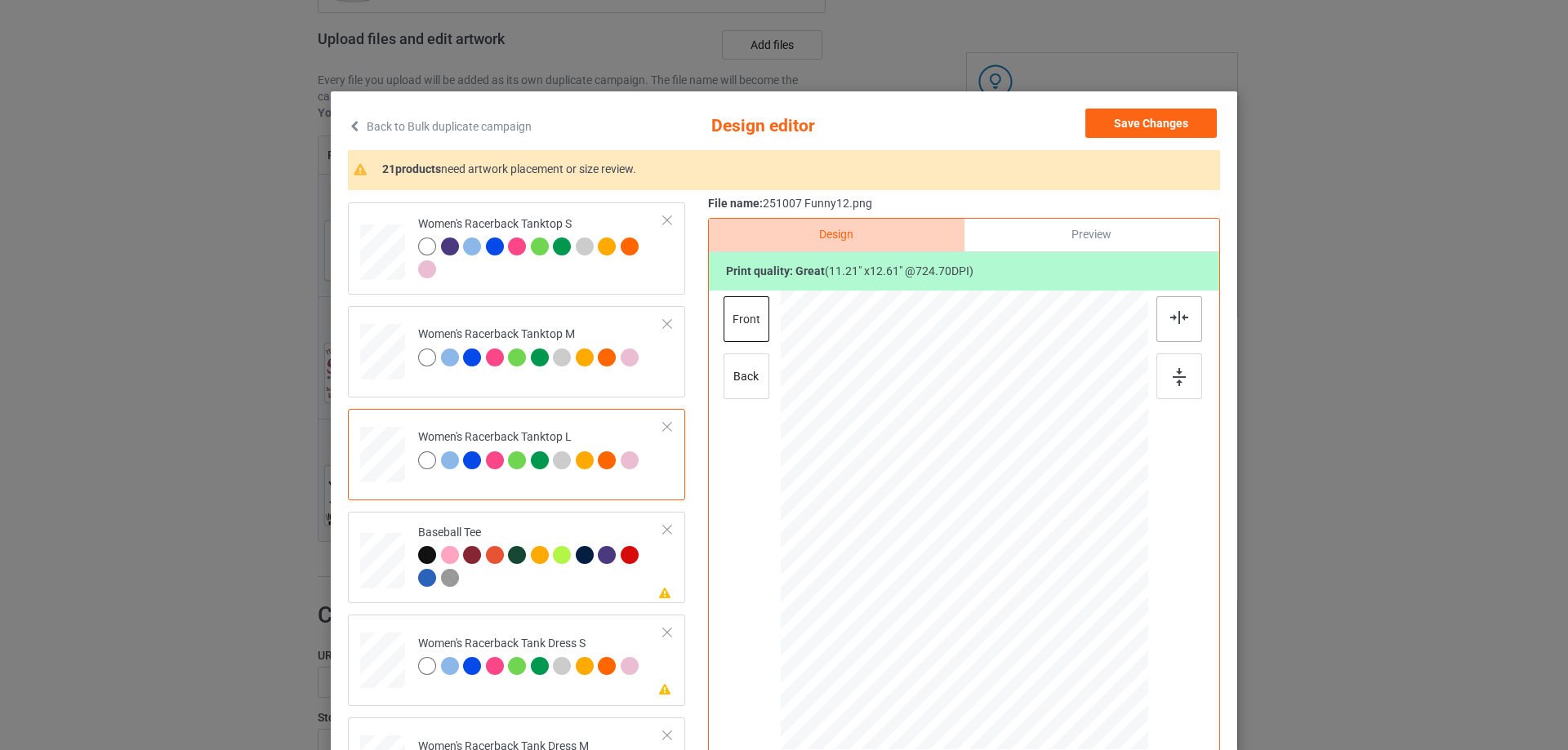
click at [1170, 323] on img at bounding box center [1179, 318] width 18 height 13
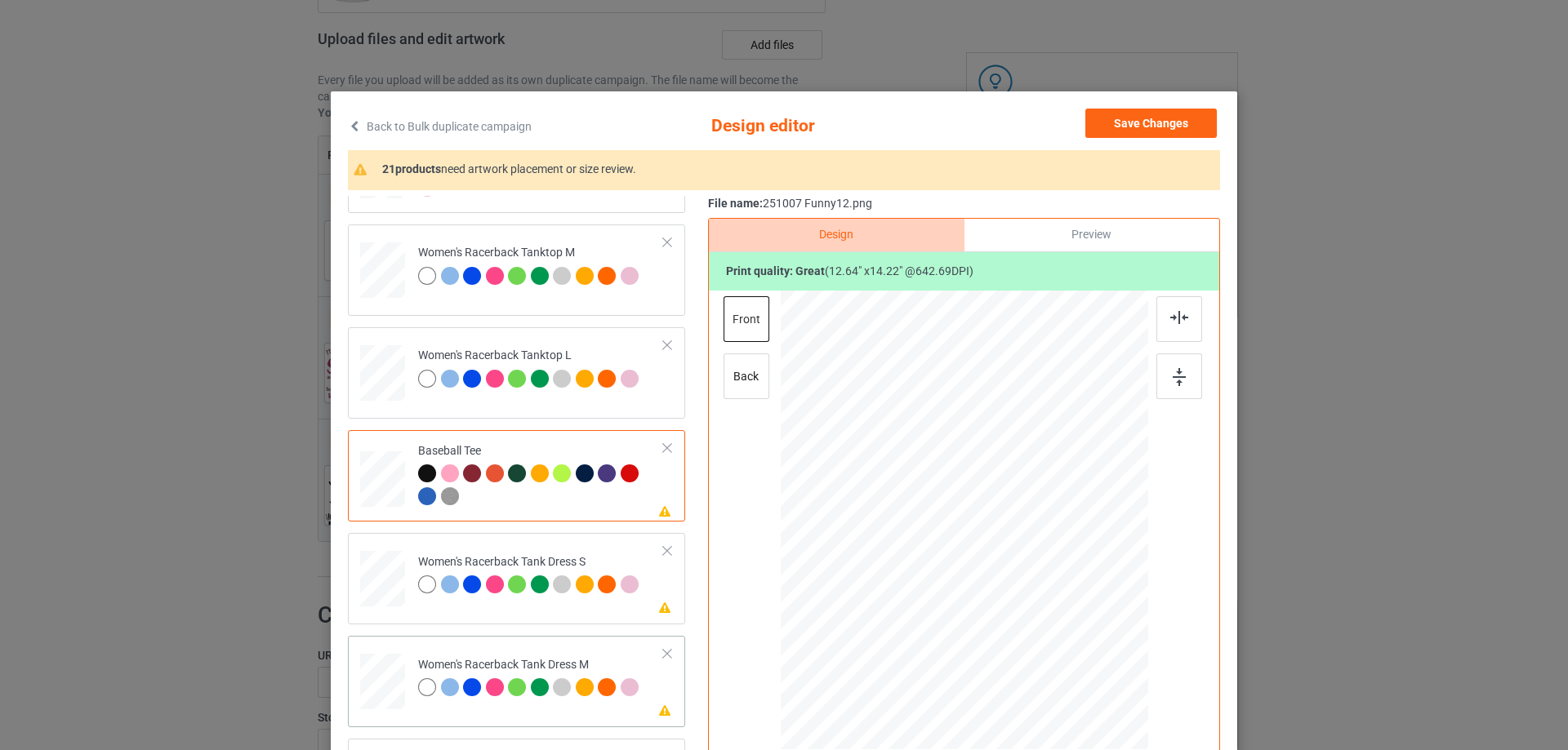
scroll to position [979, 0]
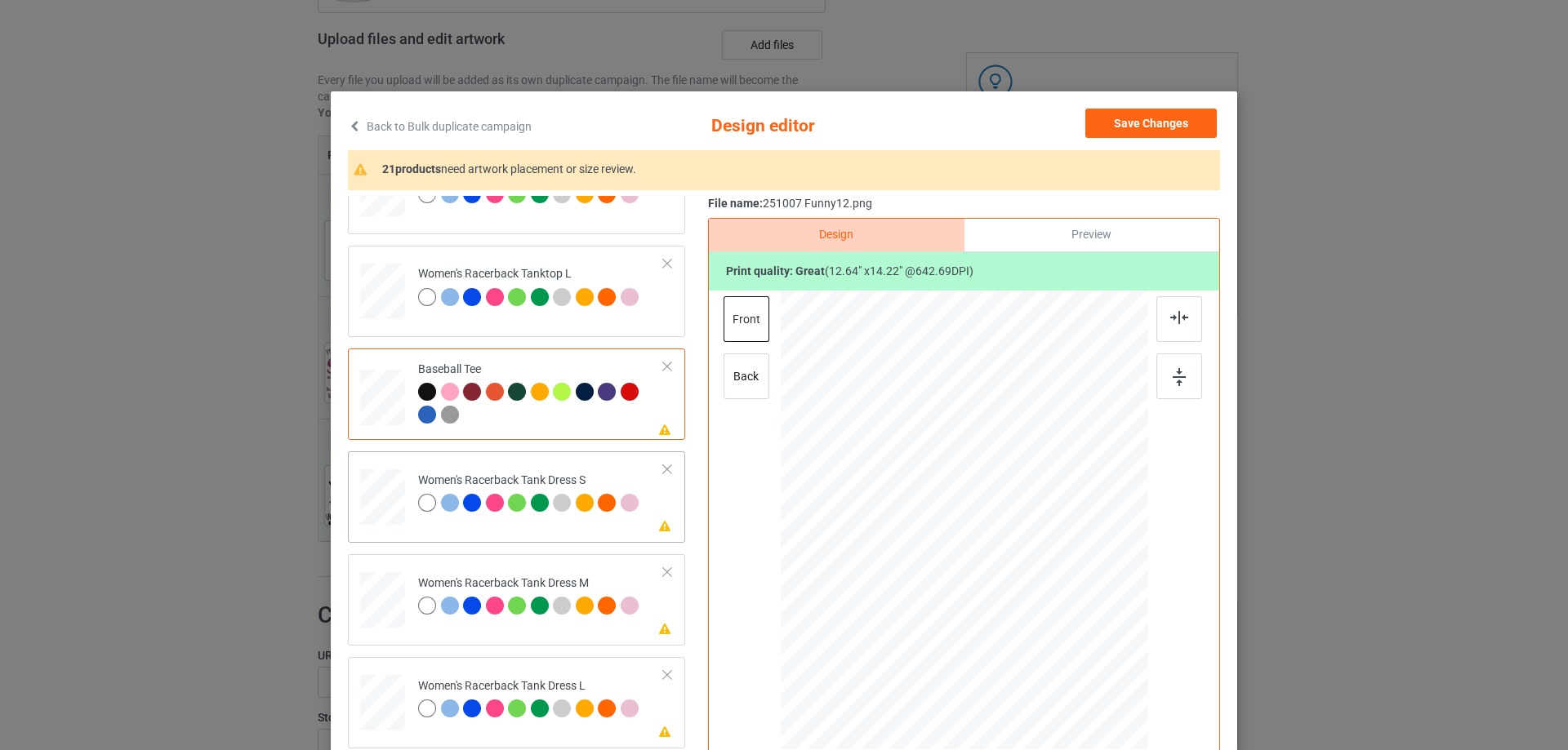
click at [381, 512] on div at bounding box center [382, 498] width 37 height 56
drag, startPoint x: 1042, startPoint y: 623, endPoint x: 955, endPoint y: 577, distance: 98.4
click at [1038, 606] on div at bounding box center [1045, 611] width 14 height 14
drag, startPoint x: 953, startPoint y: 541, endPoint x: 954, endPoint y: 556, distance: 15.0
click at [954, 556] on div at bounding box center [963, 502] width 157 height 177
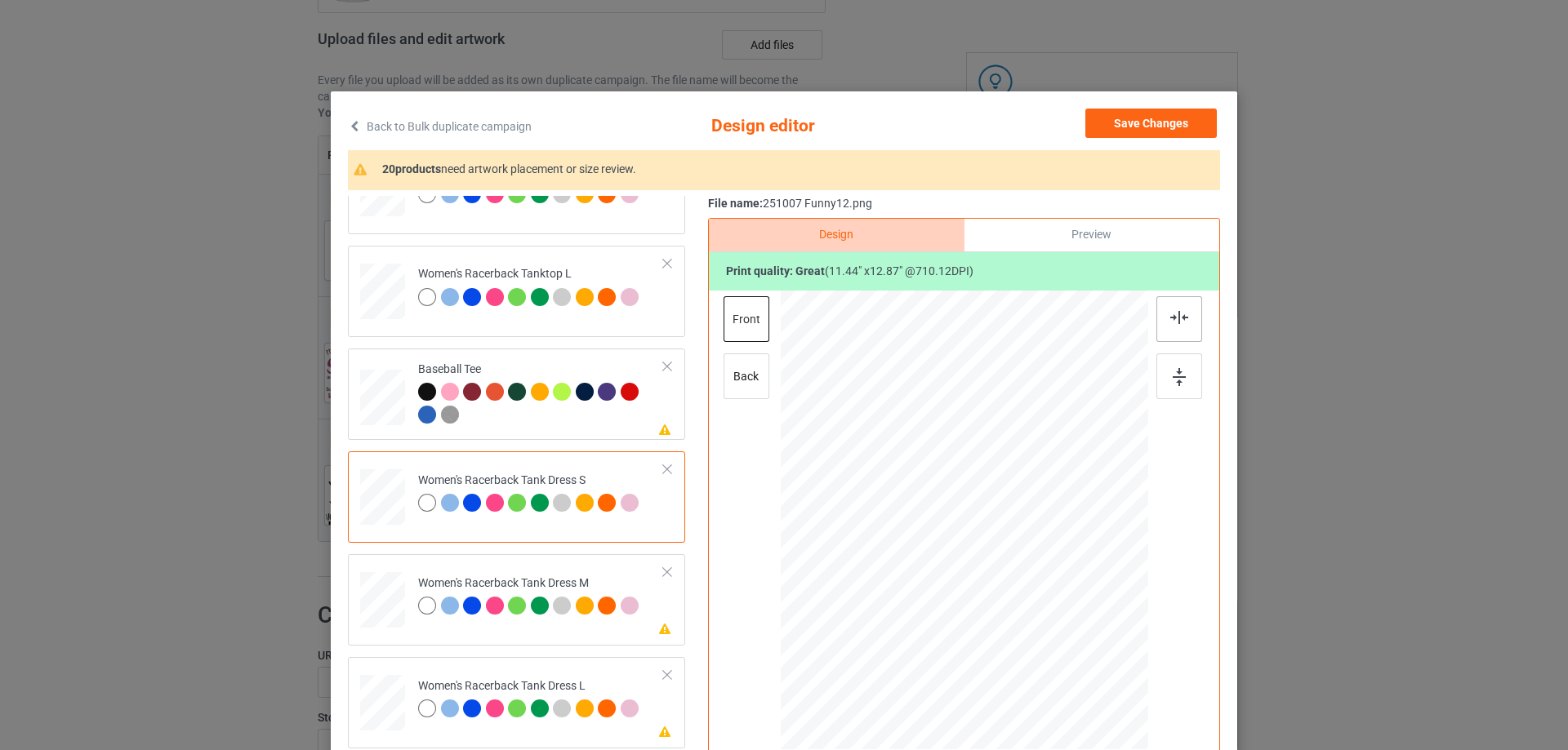
click at [1174, 320] on img at bounding box center [1179, 318] width 18 height 13
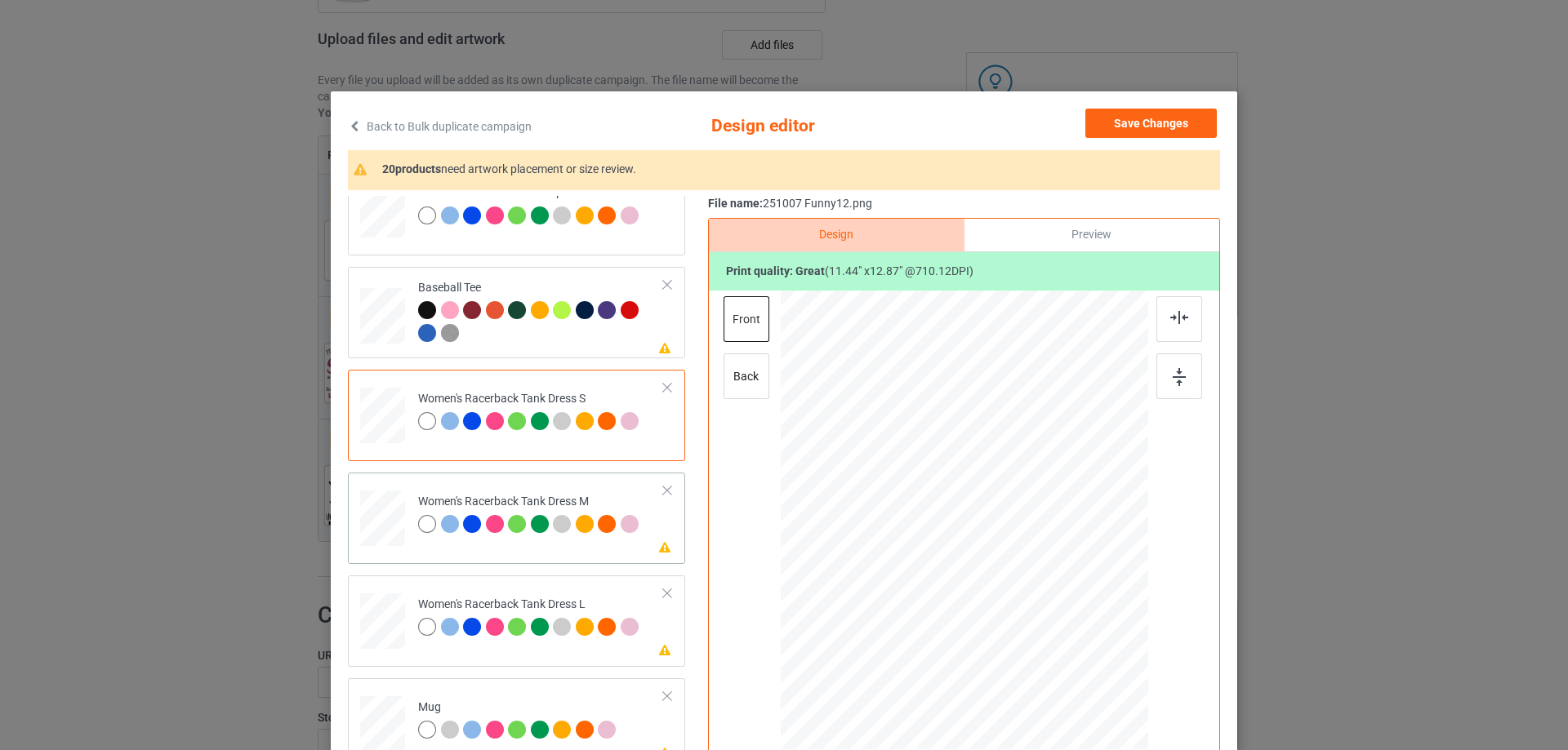
click at [378, 528] on div at bounding box center [382, 519] width 38 height 56
drag, startPoint x: 1056, startPoint y: 629, endPoint x: 975, endPoint y: 578, distance: 95.7
click at [1043, 612] on div at bounding box center [1045, 611] width 14 height 14
drag, startPoint x: 975, startPoint y: 578, endPoint x: 978, endPoint y: 566, distance: 12.4
click at [975, 567] on div at bounding box center [962, 498] width 160 height 181
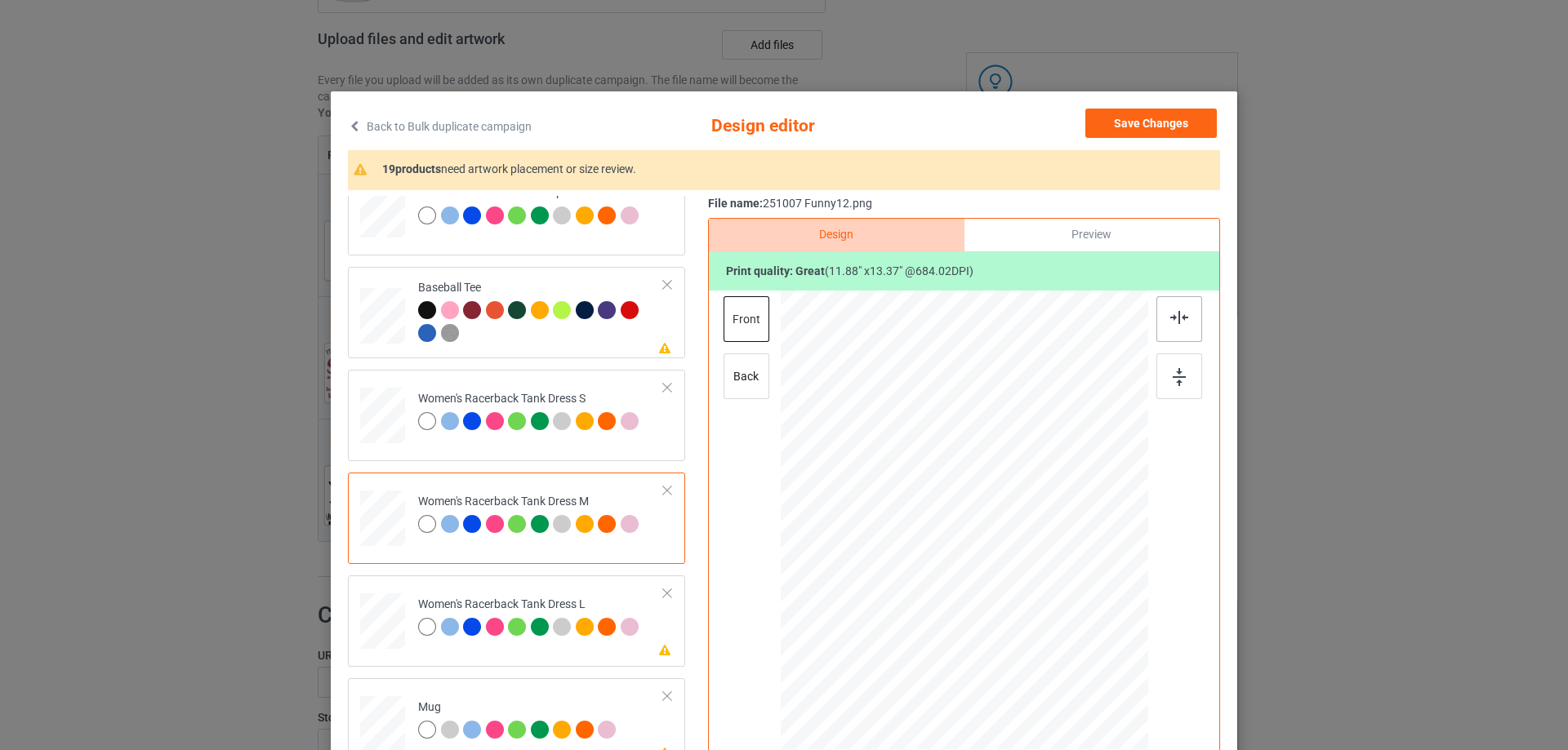
click at [1176, 322] on img at bounding box center [1179, 318] width 18 height 13
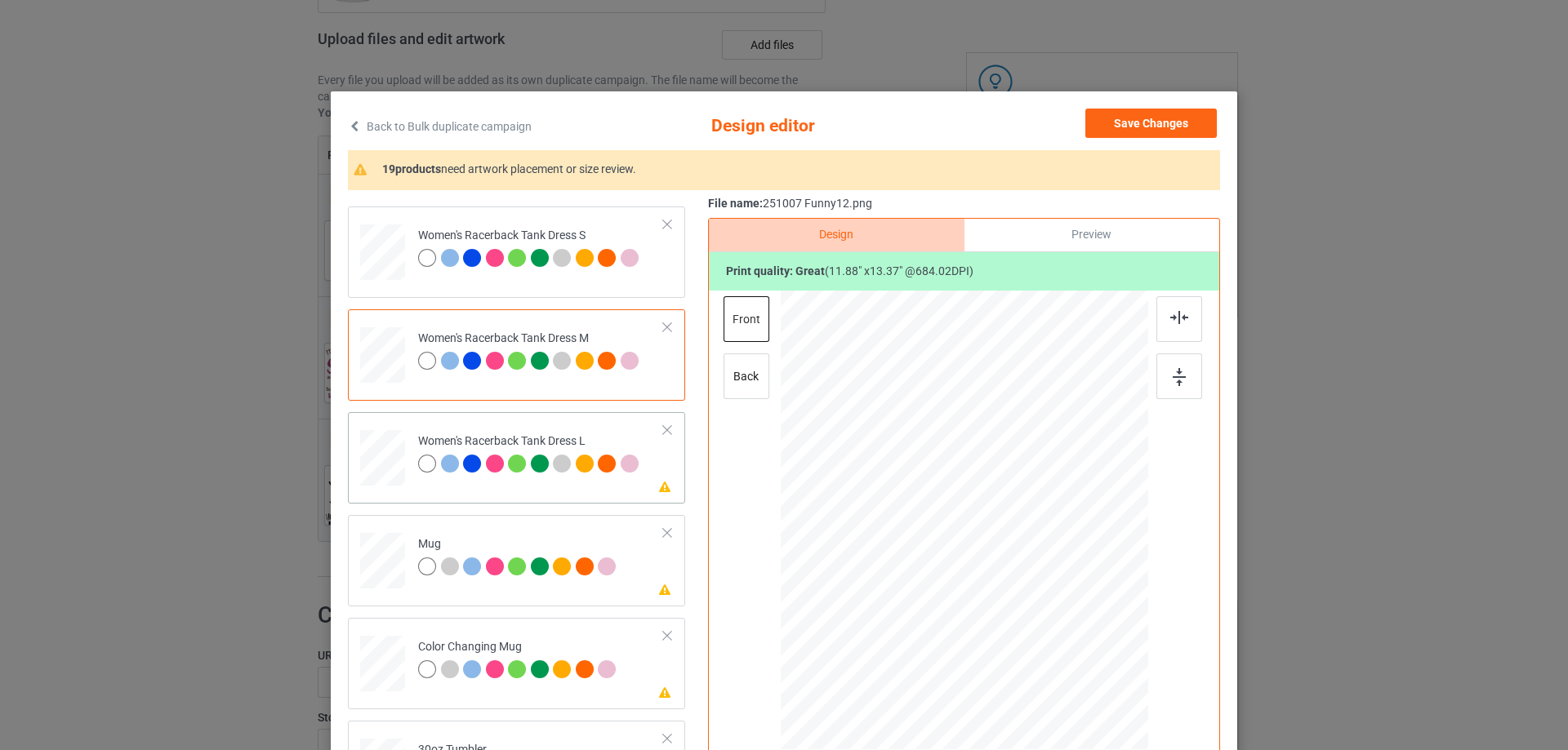
click at [390, 453] on div at bounding box center [382, 458] width 40 height 56
drag, startPoint x: 1056, startPoint y: 632, endPoint x: 1046, endPoint y: 613, distance: 21.5
click at [1046, 613] on div at bounding box center [1047, 615] width 14 height 14
drag, startPoint x: 1008, startPoint y: 587, endPoint x: 1013, endPoint y: 572, distance: 15.8
click at [1013, 572] on div at bounding box center [967, 505] width 168 height 190
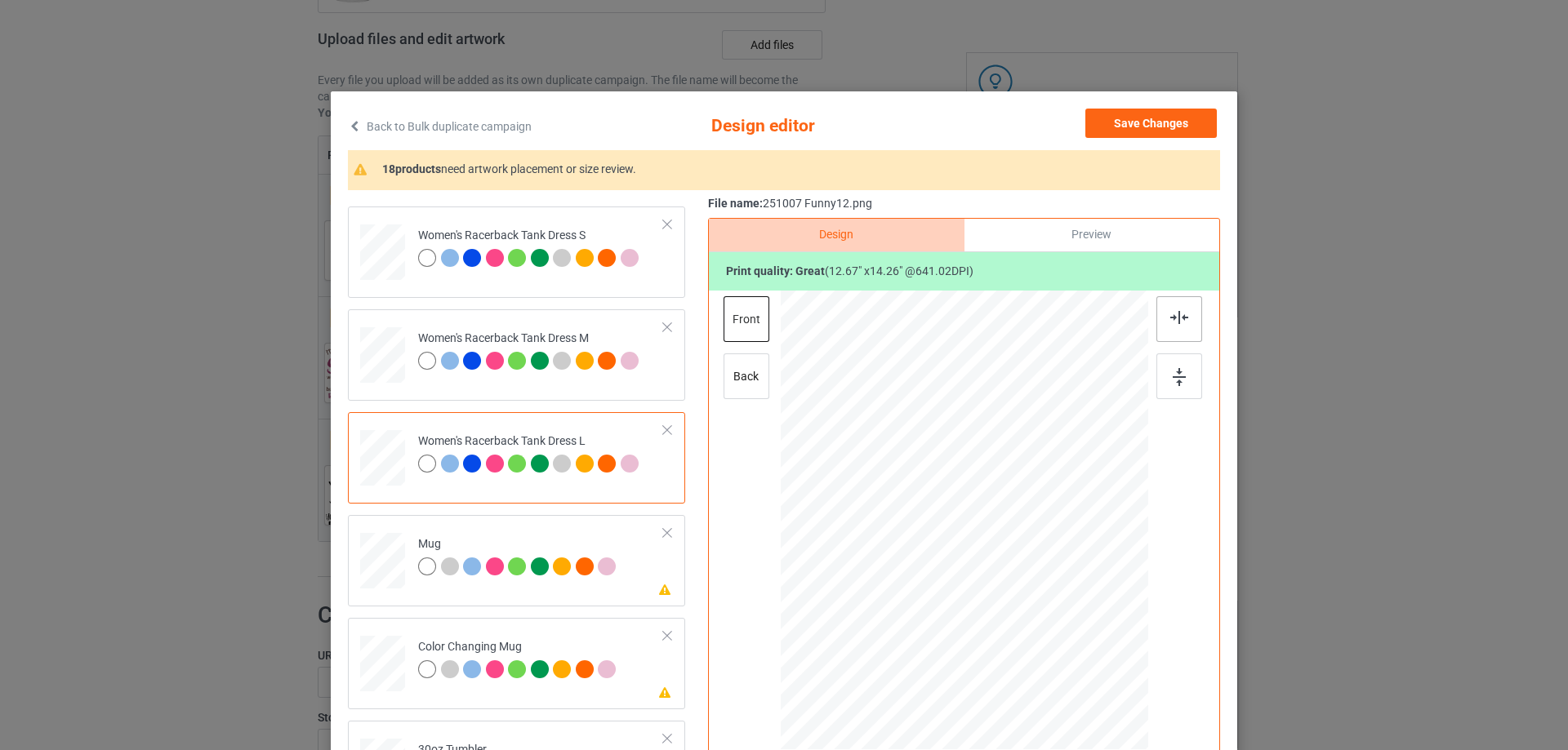
click at [1171, 321] on img at bounding box center [1179, 318] width 18 height 13
click at [374, 555] on div at bounding box center [382, 561] width 45 height 19
drag, startPoint x: 1070, startPoint y: 644, endPoint x: 1035, endPoint y: 577, distance: 75.6
click at [1035, 577] on div at bounding box center [964, 519] width 367 height 153
drag, startPoint x: 959, startPoint y: 543, endPoint x: 1060, endPoint y: 542, distance: 101.0
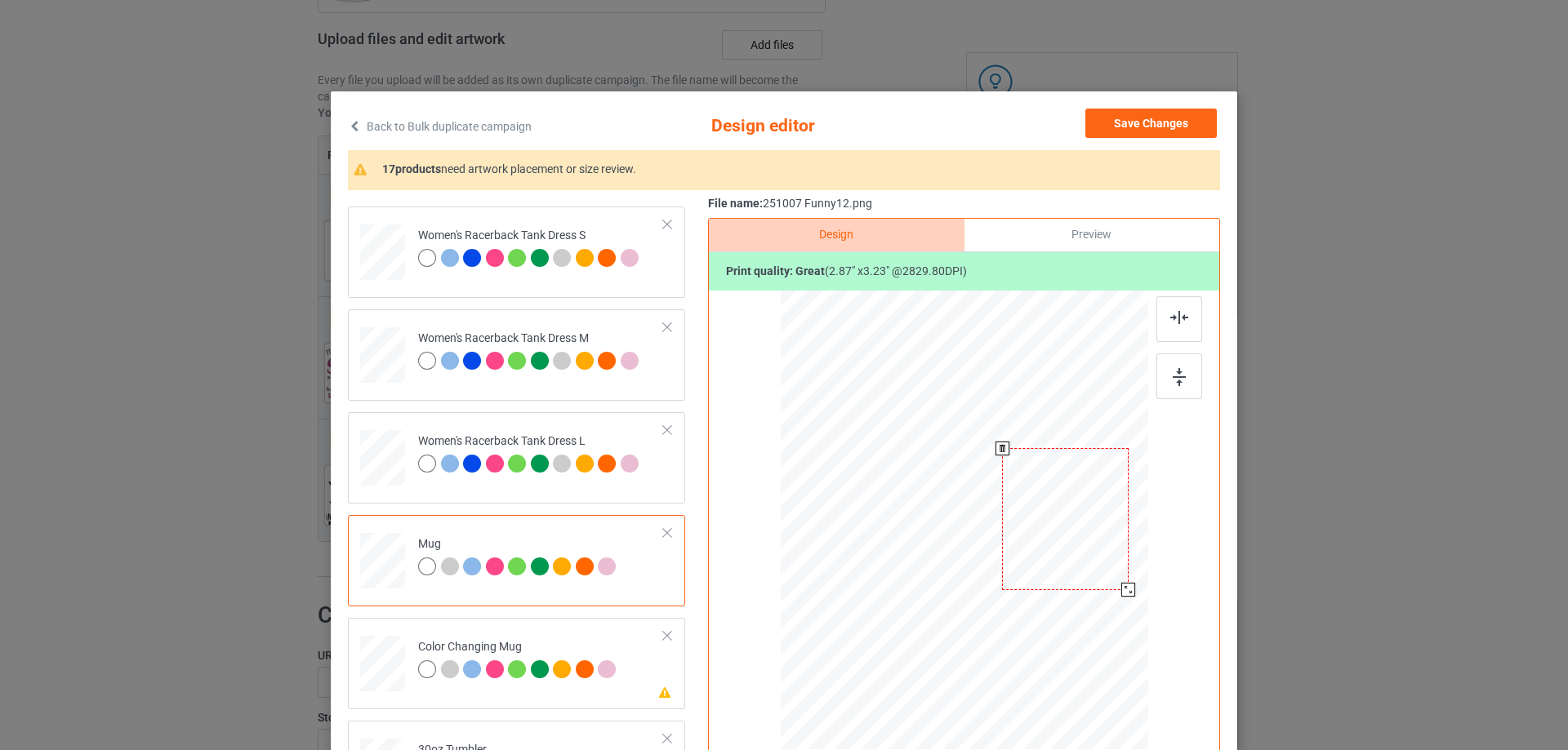
click at [1060, 542] on div at bounding box center [1065, 519] width 126 height 142
click at [1175, 375] on img at bounding box center [1179, 377] width 13 height 18
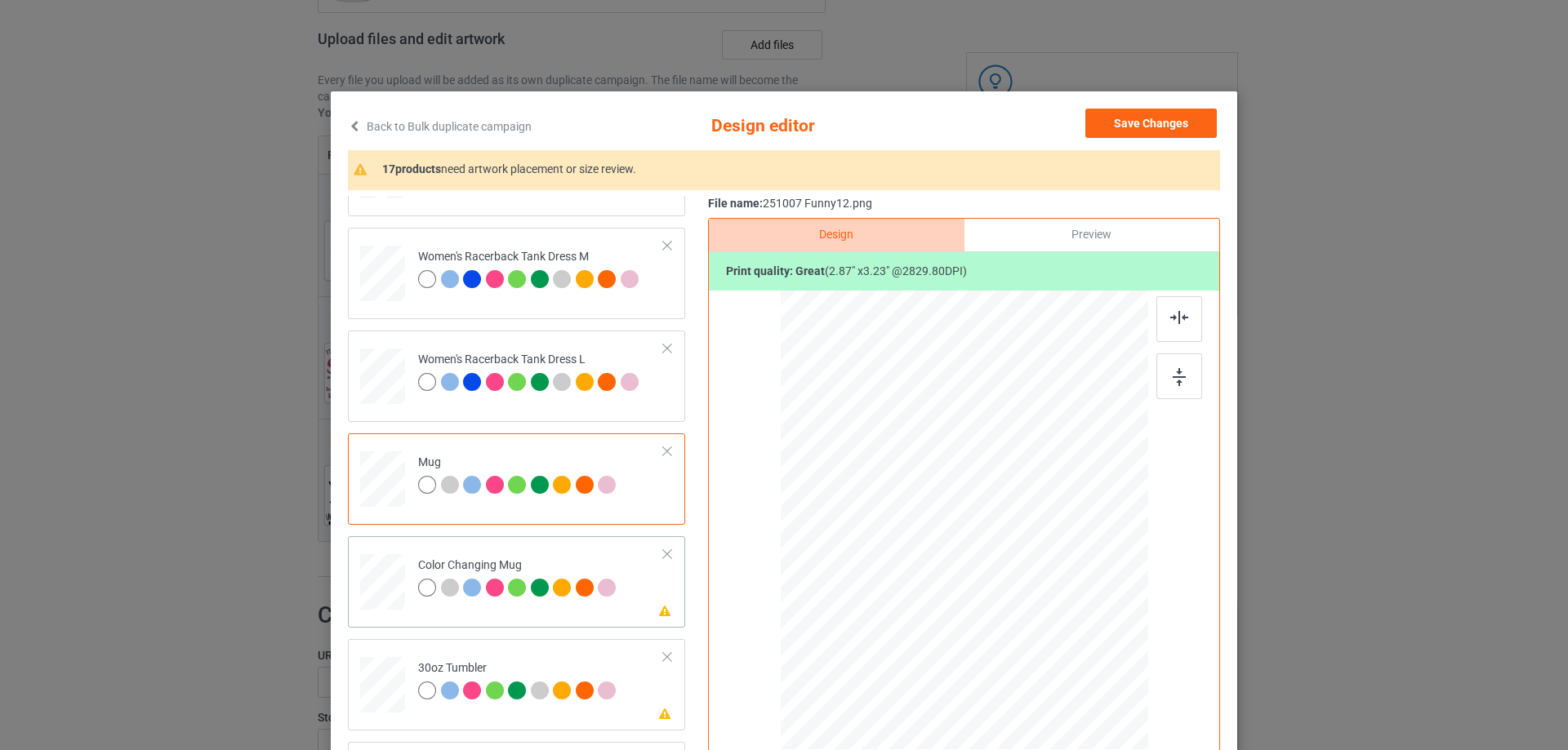
click at [378, 590] on div at bounding box center [382, 583] width 45 height 19
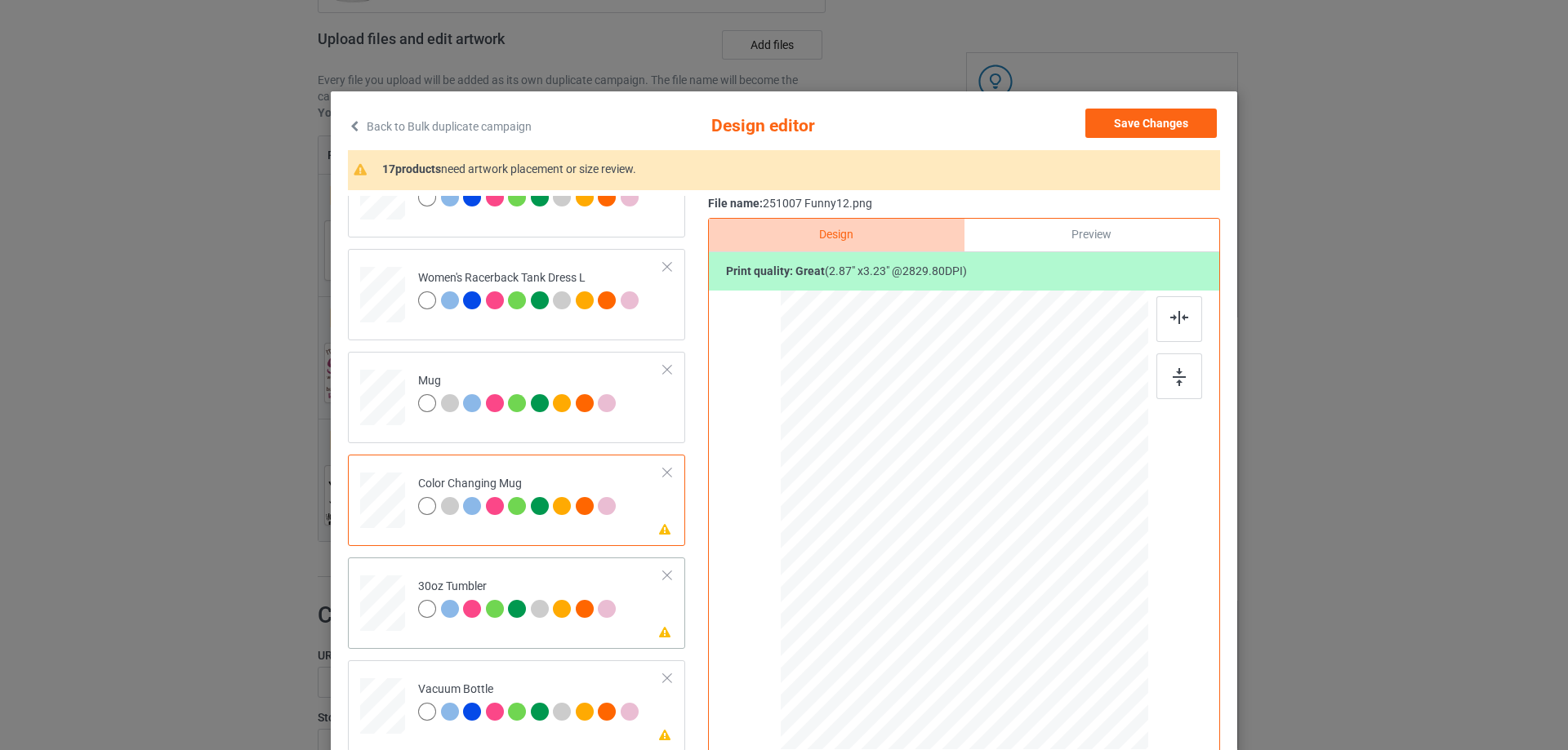
click at [375, 602] on div at bounding box center [382, 604] width 43 height 25
drag, startPoint x: 1064, startPoint y: 643, endPoint x: 1017, endPoint y: 592, distance: 69.4
click at [1018, 592] on div at bounding box center [1025, 589] width 14 height 14
click at [890, 568] on div at bounding box center [878, 516] width 122 height 138
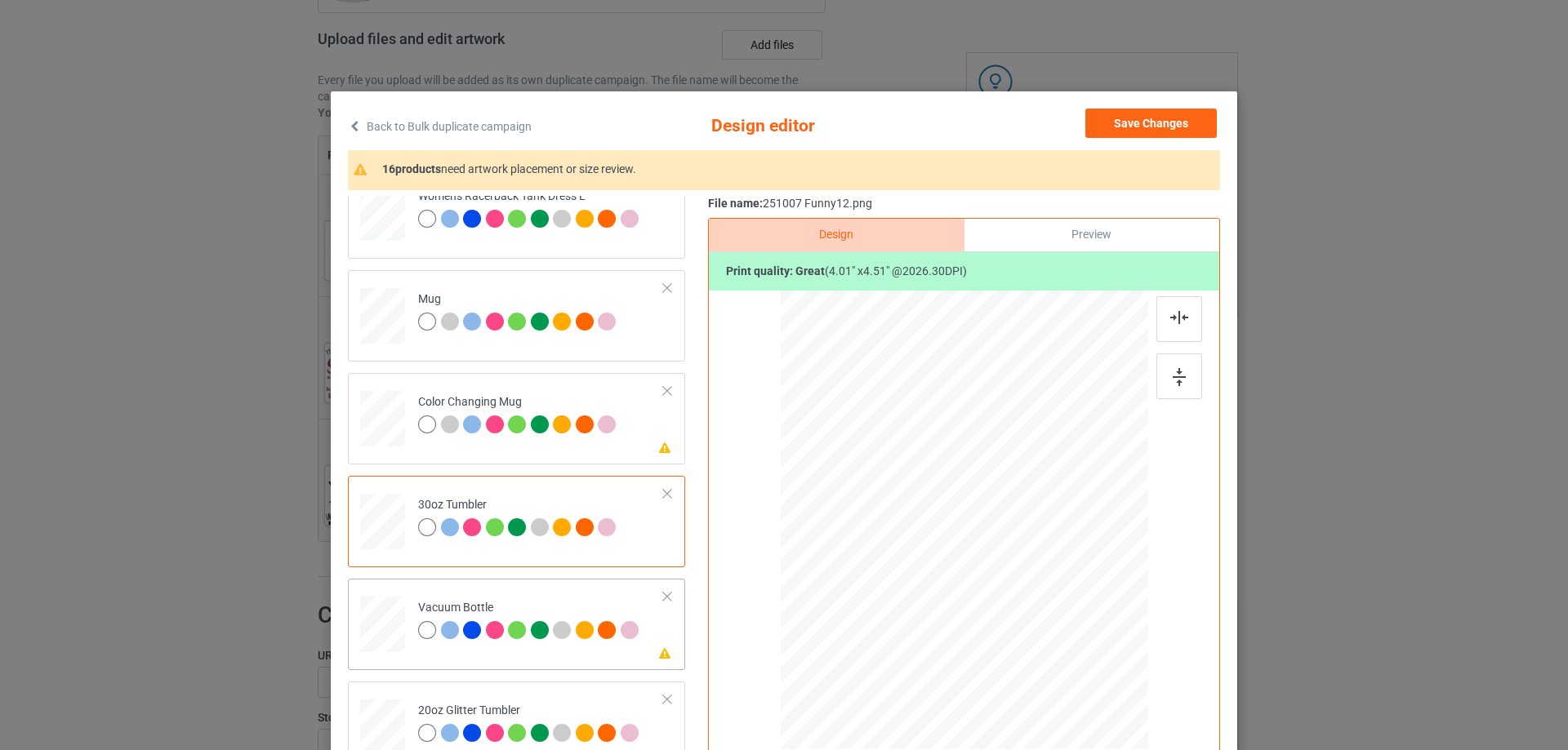
click at [374, 625] on div at bounding box center [382, 625] width 43 height 23
drag, startPoint x: 1060, startPoint y: 640, endPoint x: 1027, endPoint y: 584, distance: 65.0
click at [1027, 584] on div at bounding box center [1027, 591] width 14 height 14
click at [902, 557] on div at bounding box center [876, 519] width 125 height 142
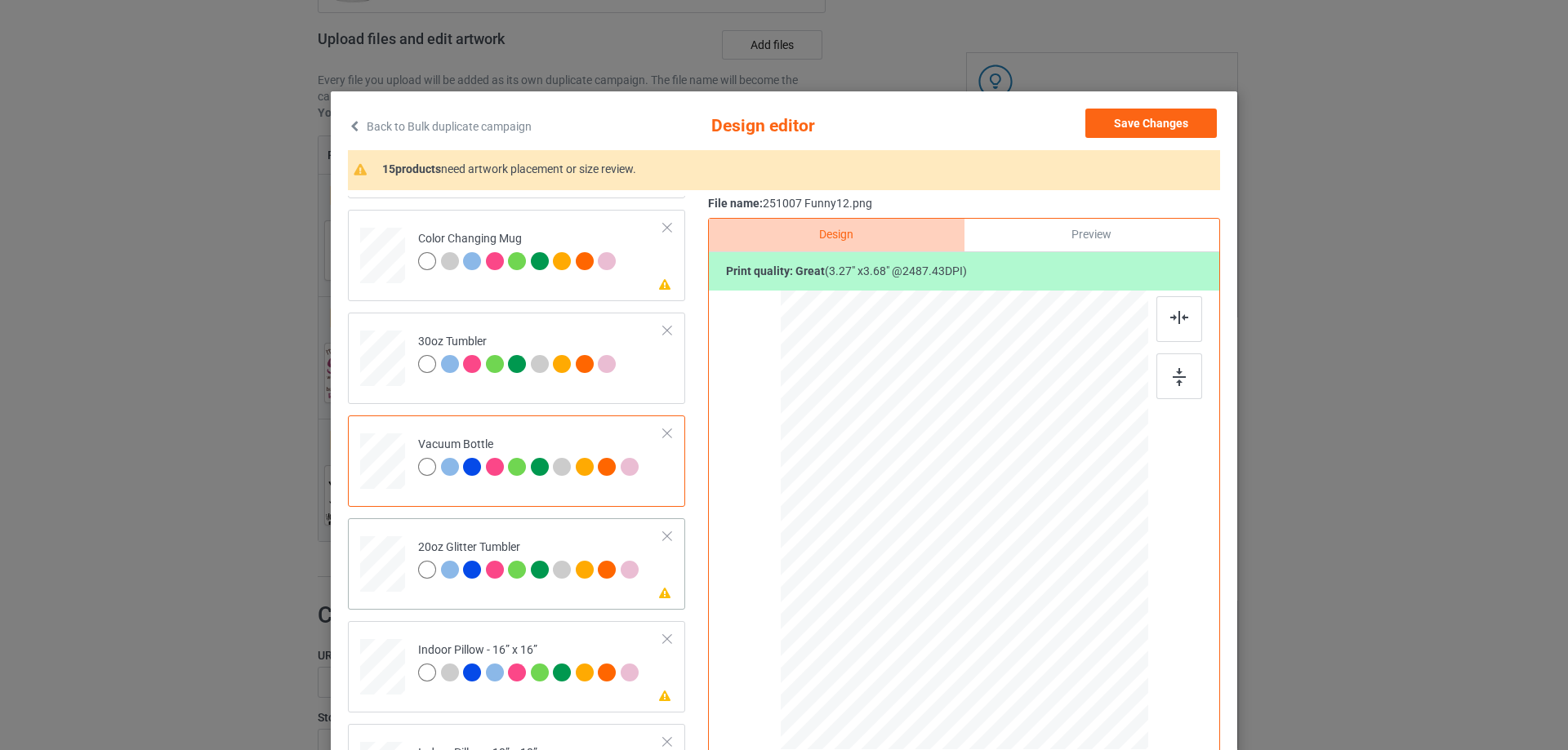
click at [361, 565] on div at bounding box center [382, 564] width 42 height 36
drag, startPoint x: 1063, startPoint y: 641, endPoint x: 1026, endPoint y: 597, distance: 57.5
click at [1026, 597] on div at bounding box center [1030, 594] width 14 height 14
drag, startPoint x: 917, startPoint y: 541, endPoint x: 918, endPoint y: 526, distance: 15.0
click at [918, 526] on div at bounding box center [882, 479] width 132 height 149
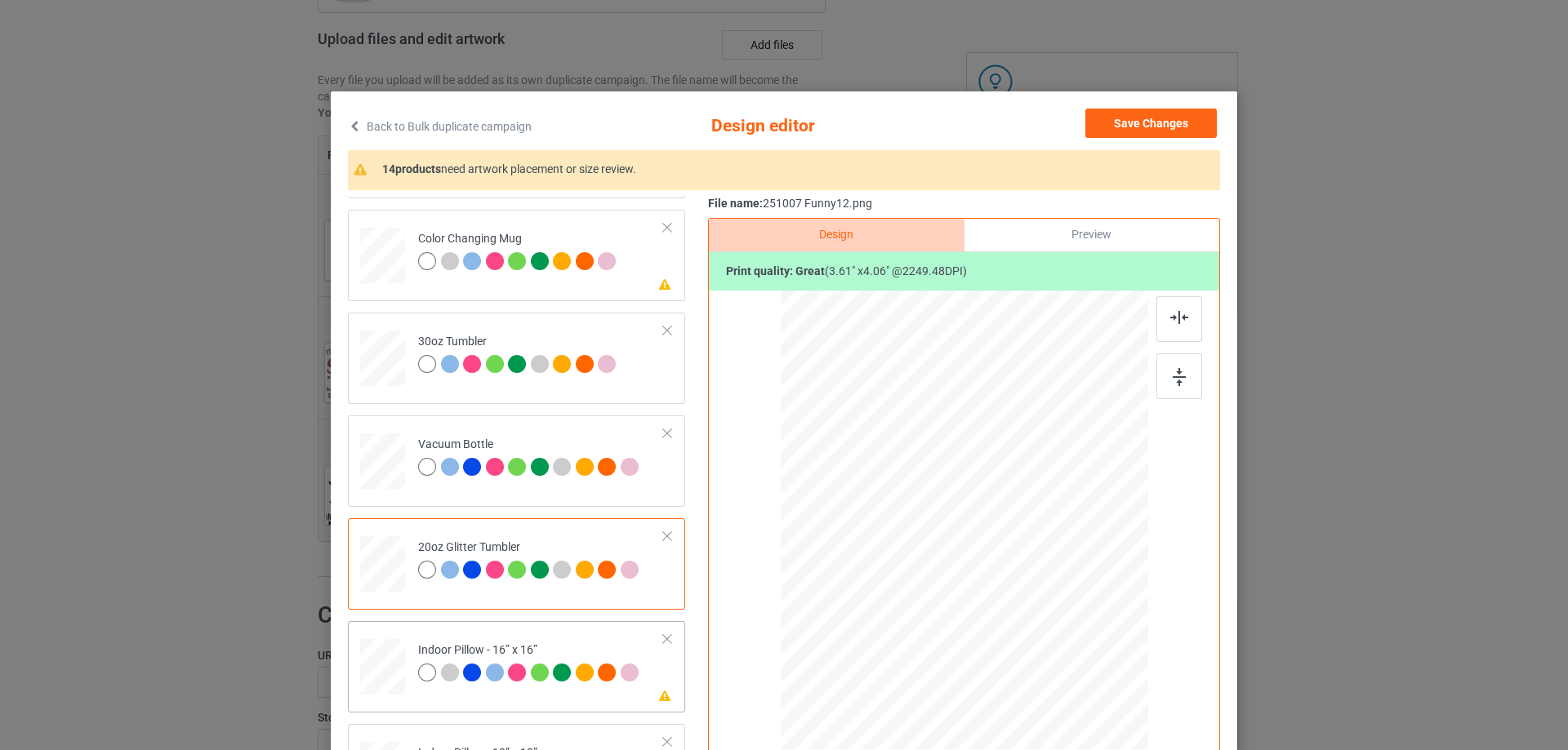
scroll to position [1715, 0]
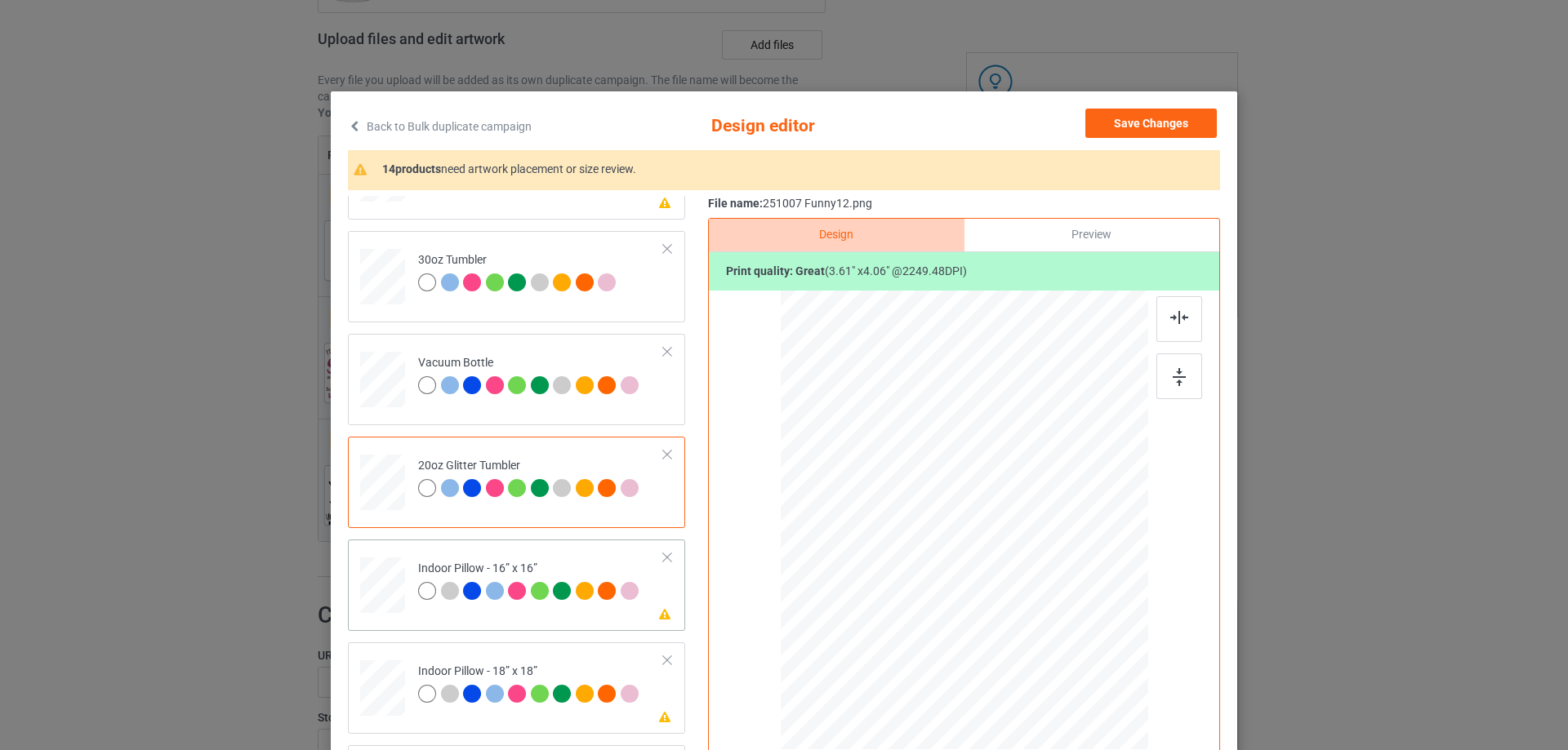
click at [418, 600] on div at bounding box center [430, 593] width 23 height 23
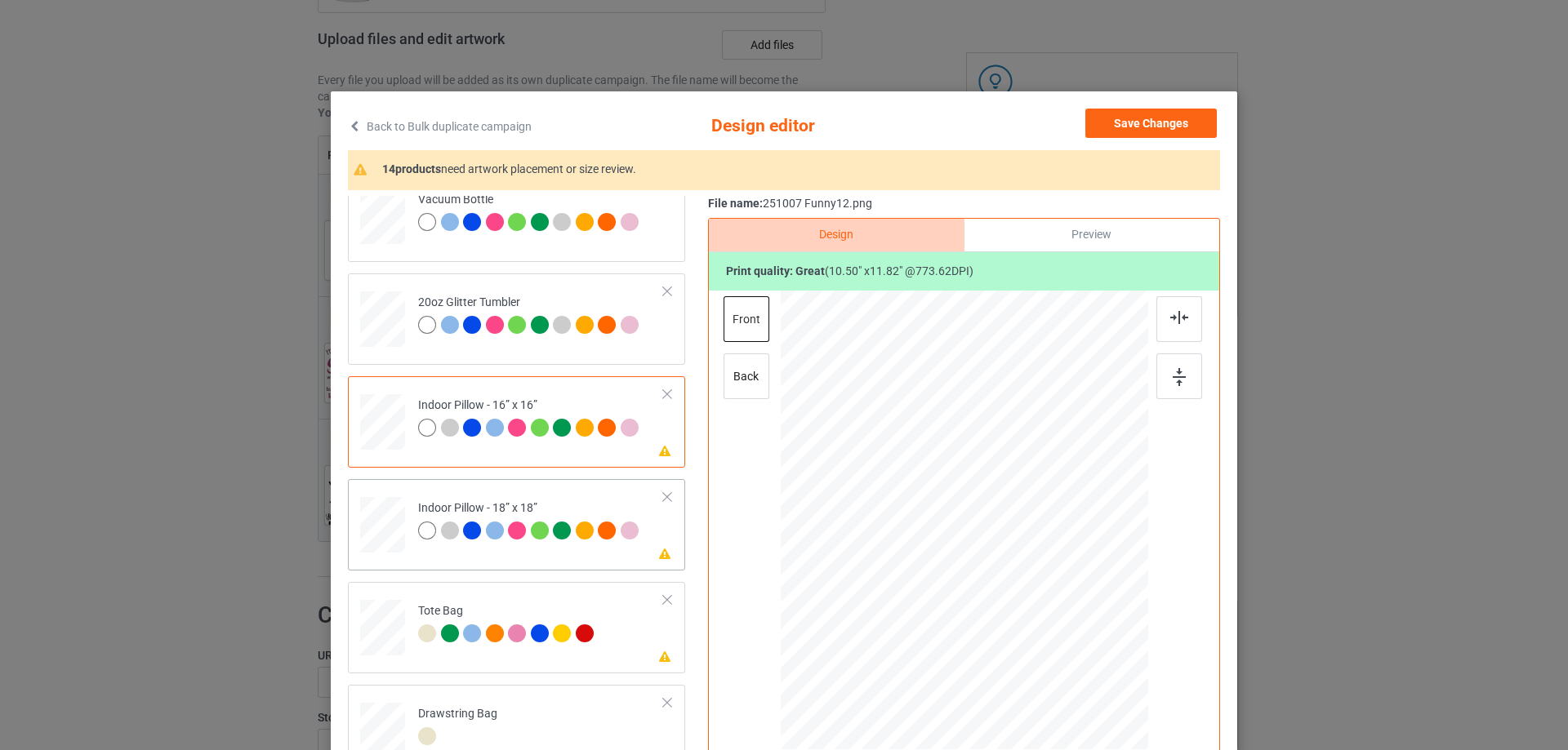
click at [385, 535] on div at bounding box center [382, 525] width 45 height 45
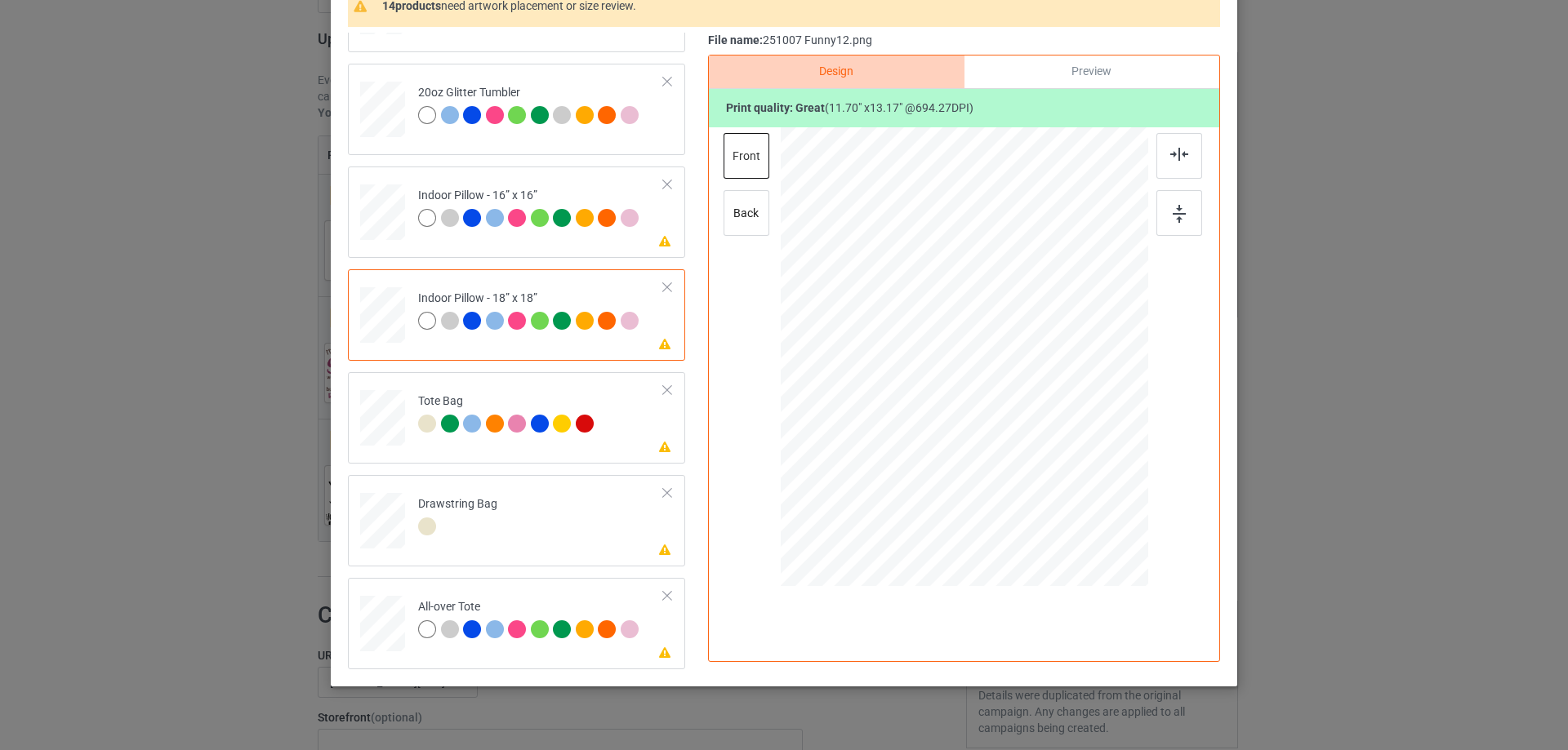
scroll to position [191, 0]
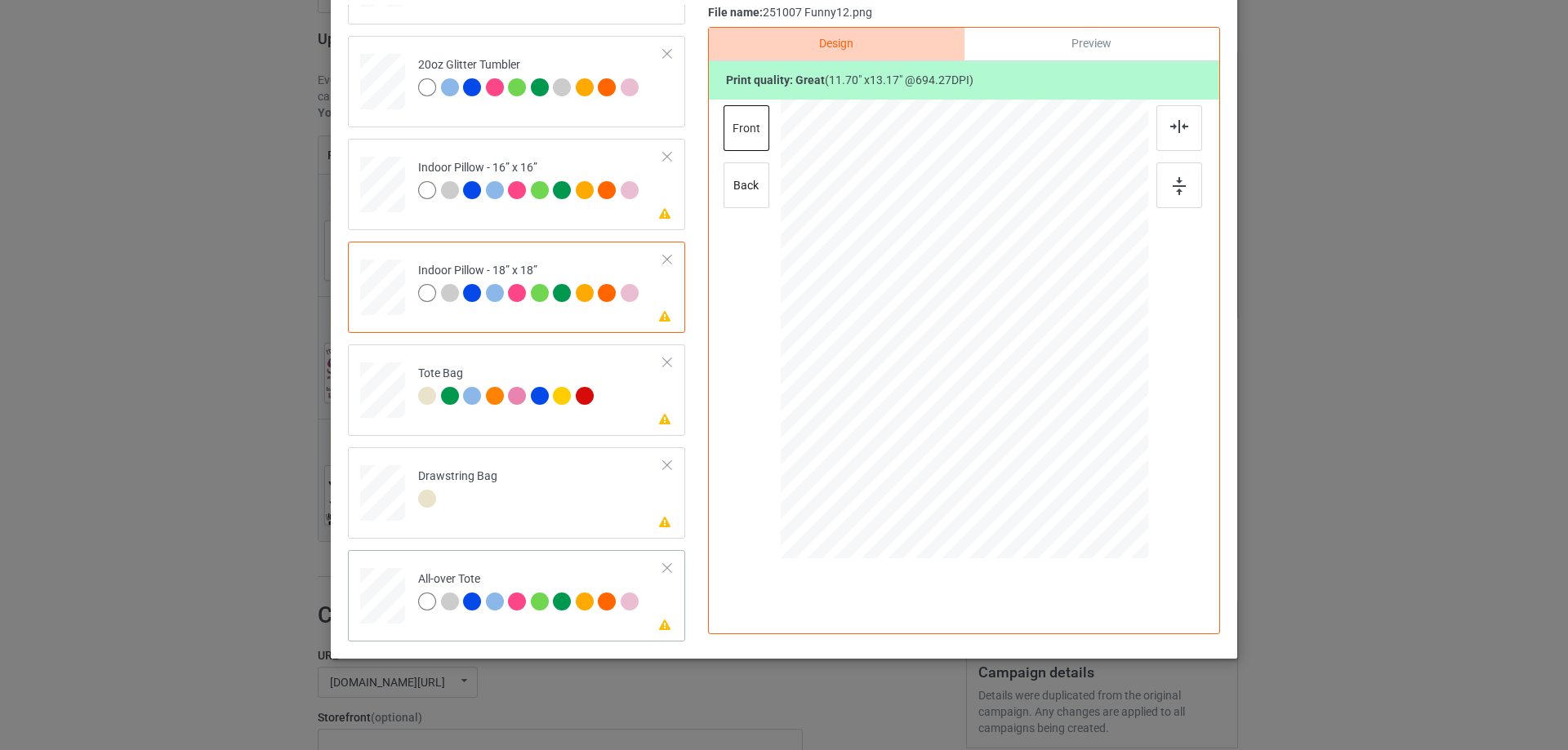
click at [380, 602] on div at bounding box center [382, 597] width 45 height 45
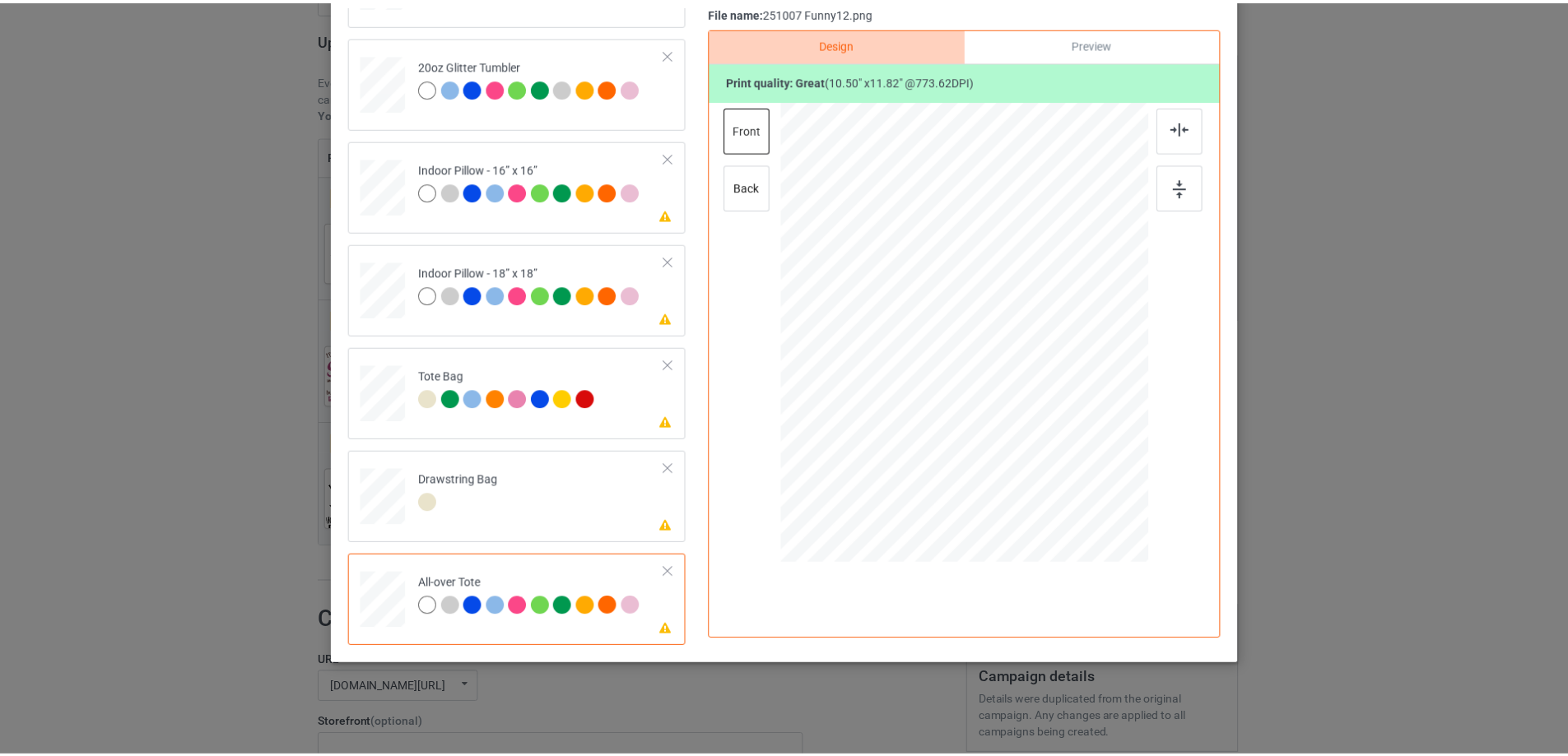
scroll to position [29, 0]
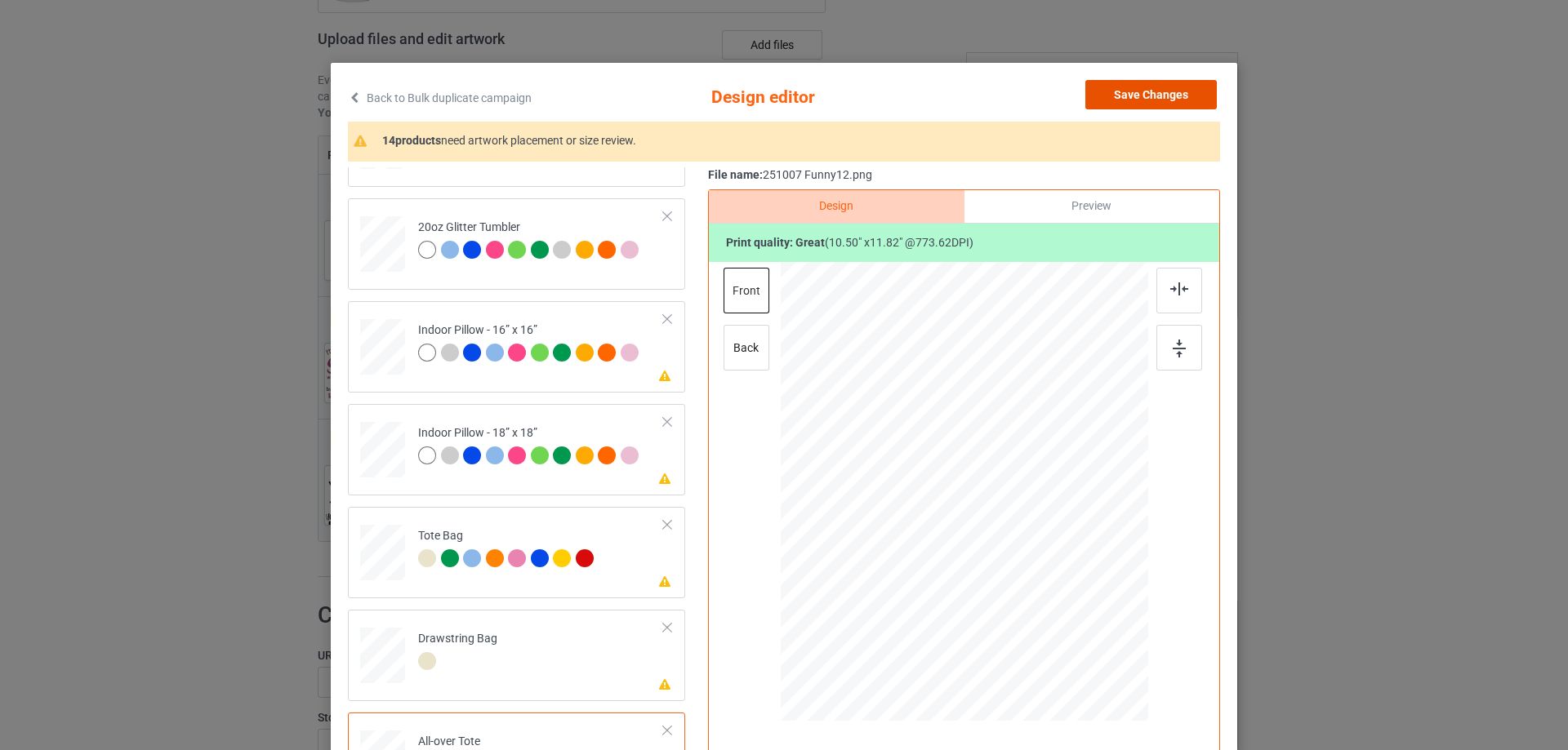
click at [1178, 96] on button "Save Changes" at bounding box center [1150, 95] width 131 height 30
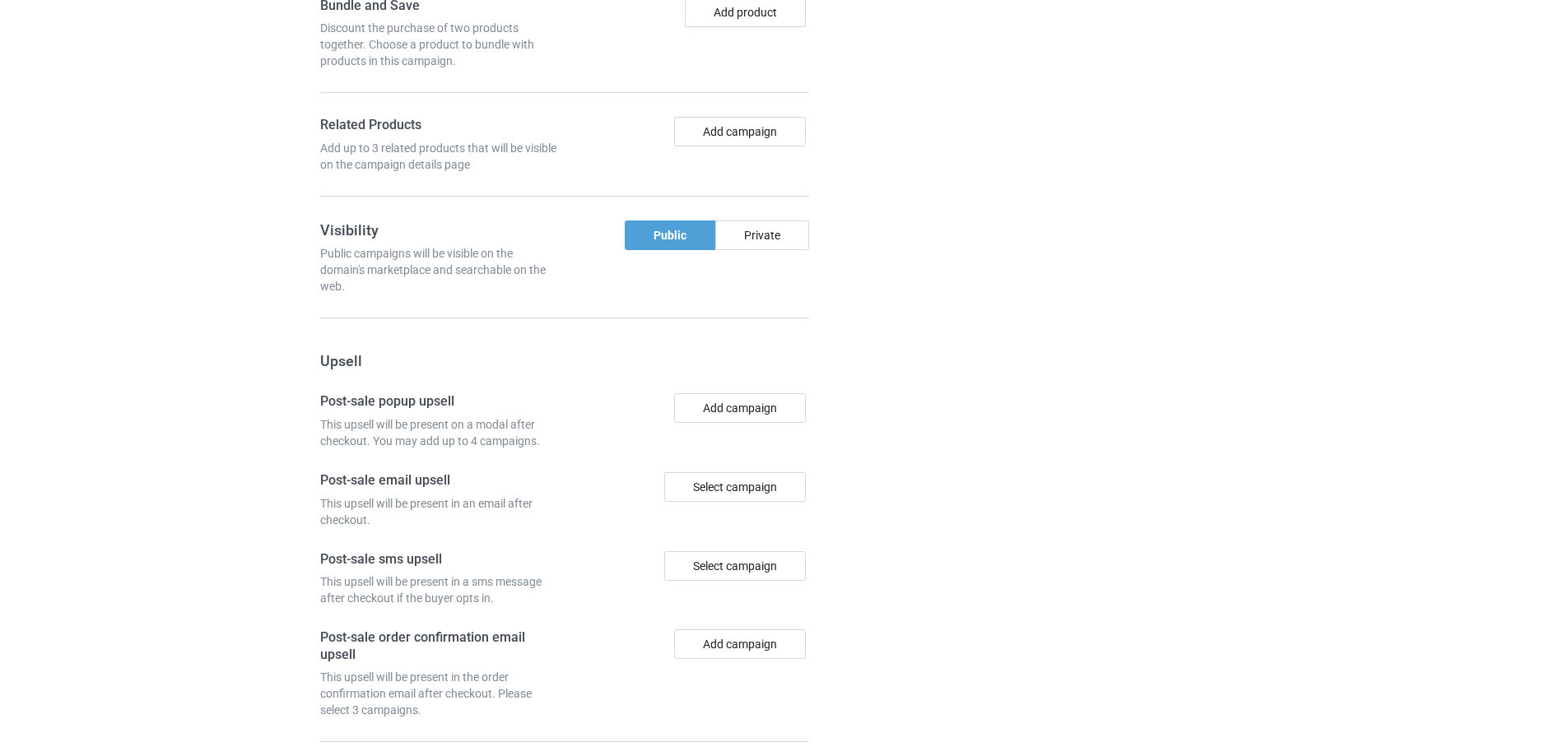
scroll to position [1618, 0]
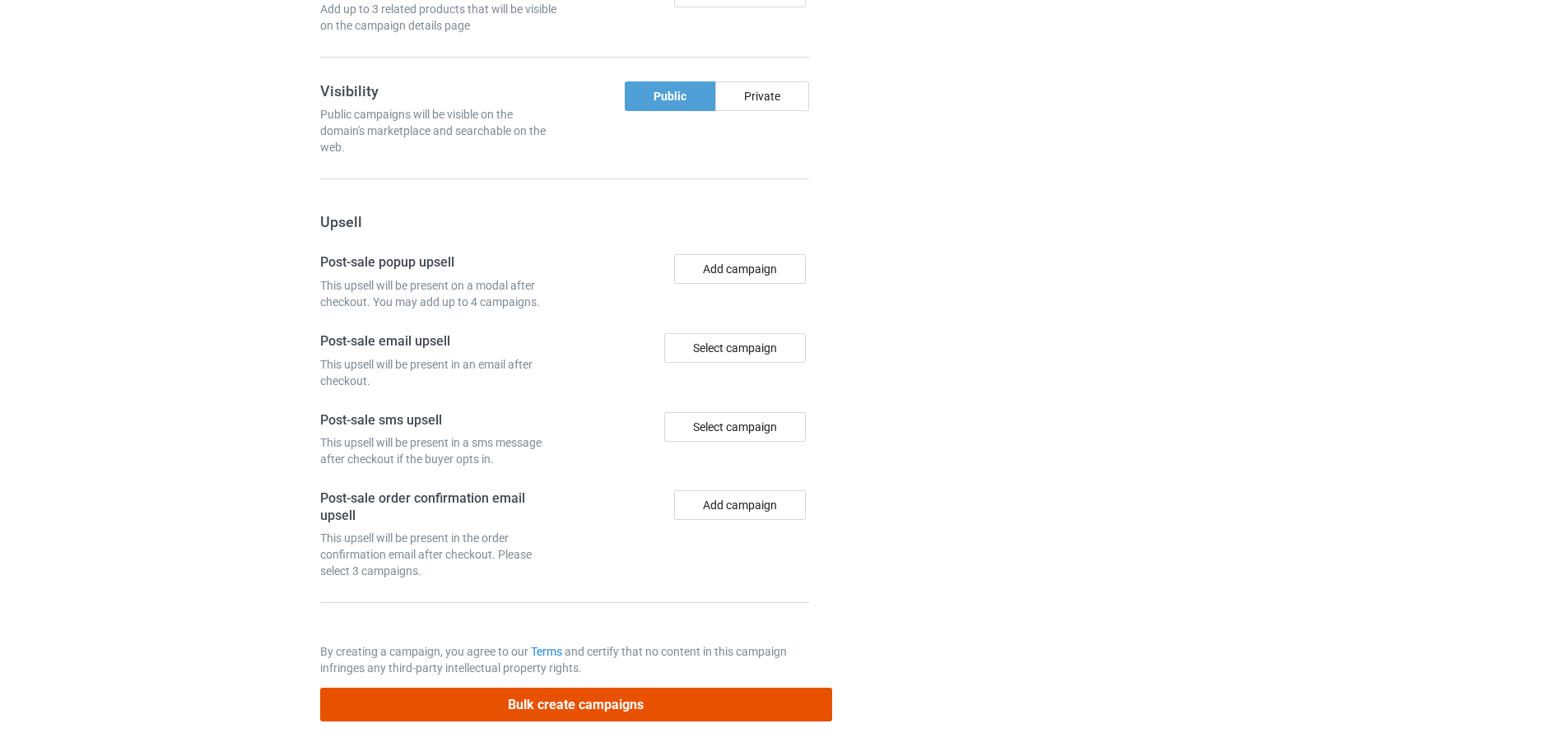
click at [600, 709] on button "Bulk create campaigns" at bounding box center [576, 704] width 512 height 34
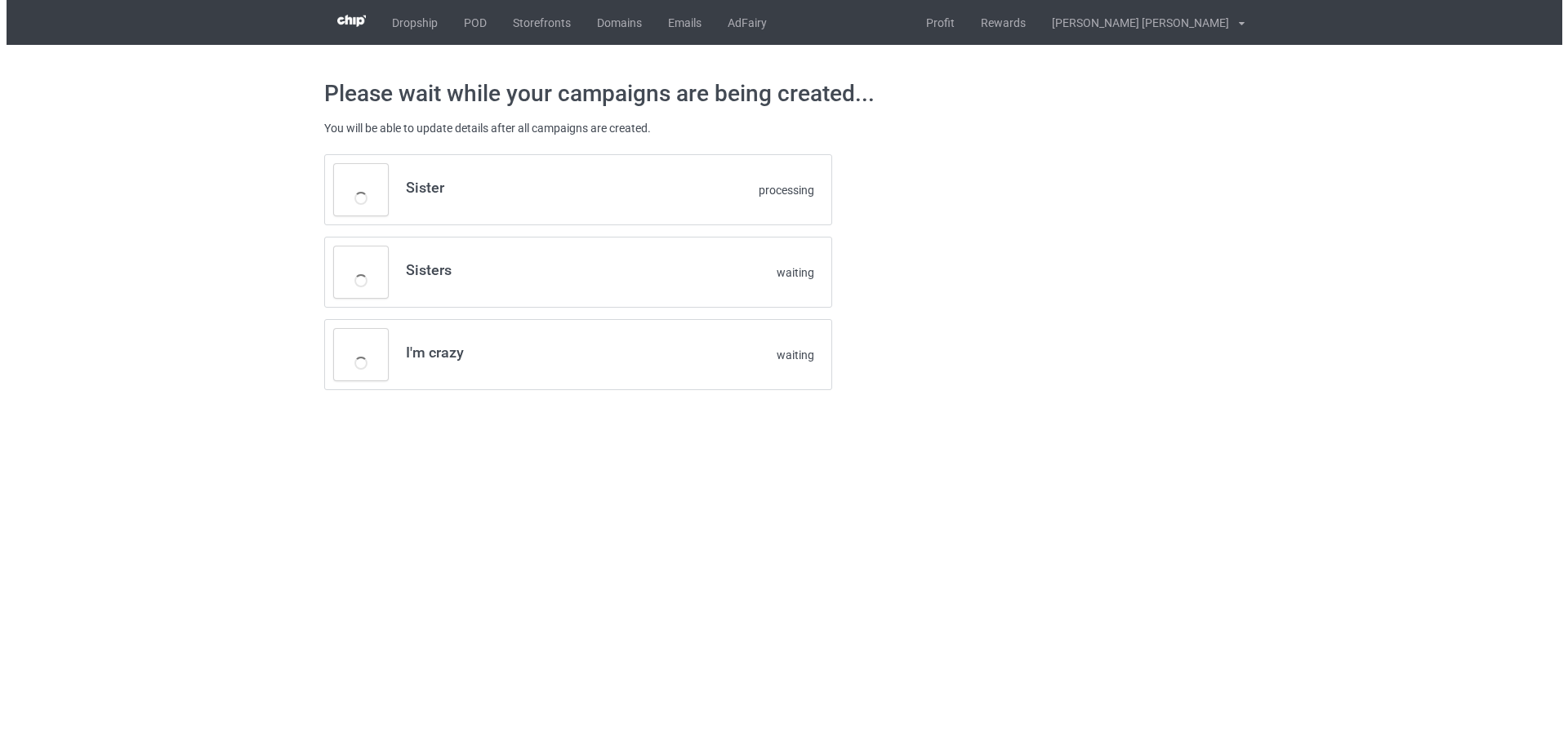
scroll to position [0, 0]
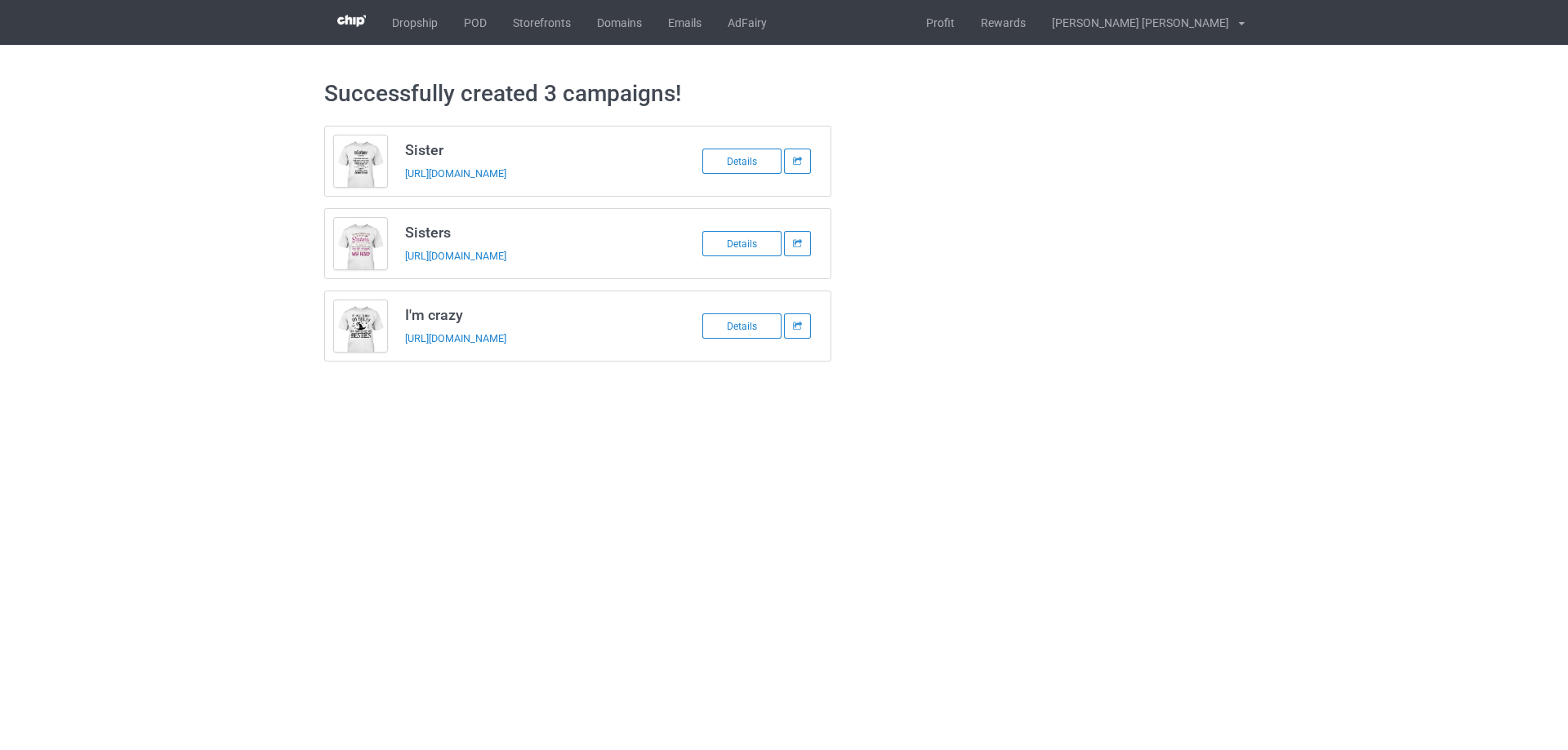
drag, startPoint x: 400, startPoint y: 149, endPoint x: 636, endPoint y: 349, distance: 309.3
click at [636, 349] on div "Sister https://www.familyismytreasure.com/251004-1 Details Sisters https://www.…" at bounding box center [578, 243] width 508 height 236
copy div "Sister https://www.familyismytreasure.com/251004-1 Details Sisters https://www.…"
click at [484, 22] on link "POD" at bounding box center [475, 22] width 49 height 45
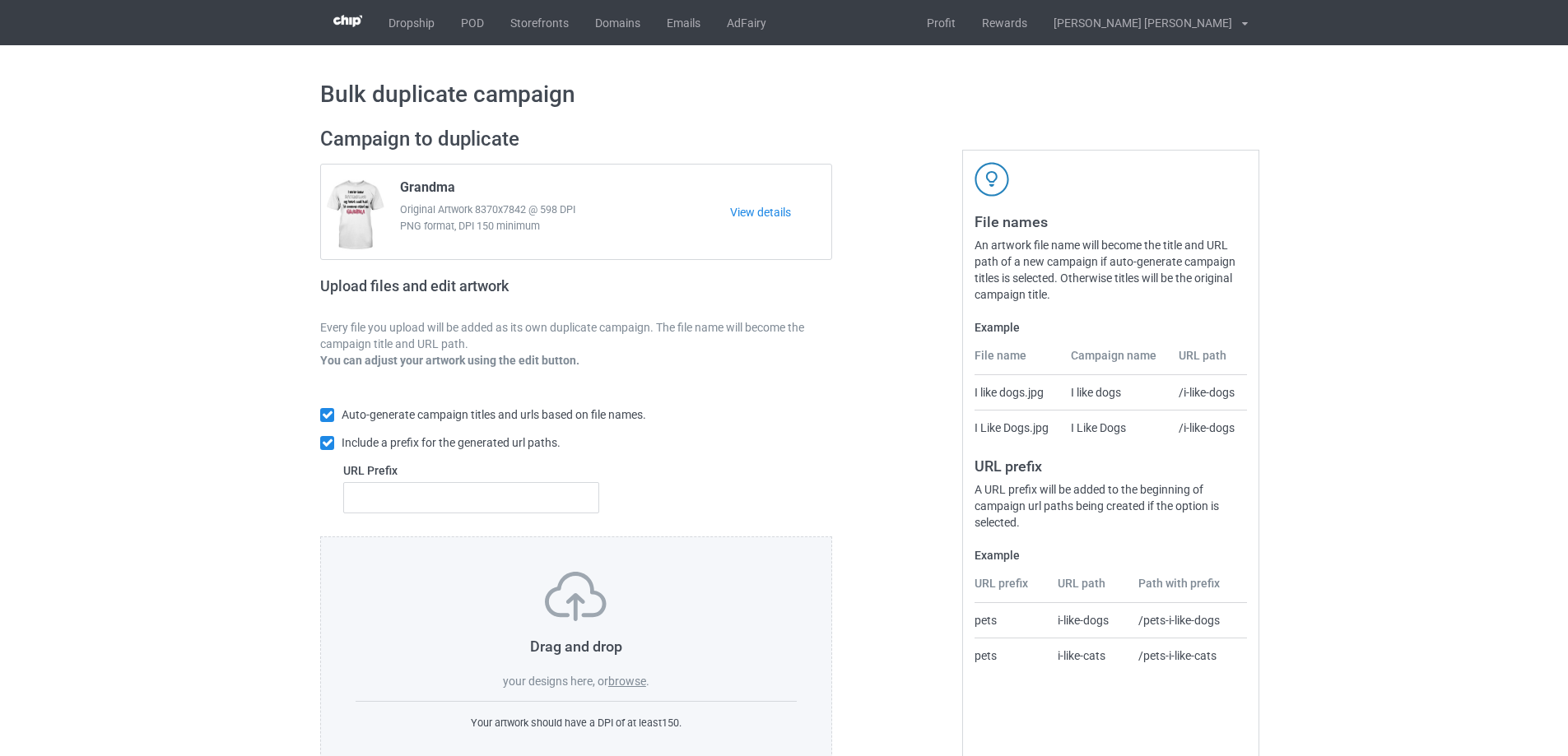
click at [626, 679] on label "browse" at bounding box center [627, 681] width 38 height 13
click at [0, 0] on input "browse" at bounding box center [0, 0] width 0 height 0
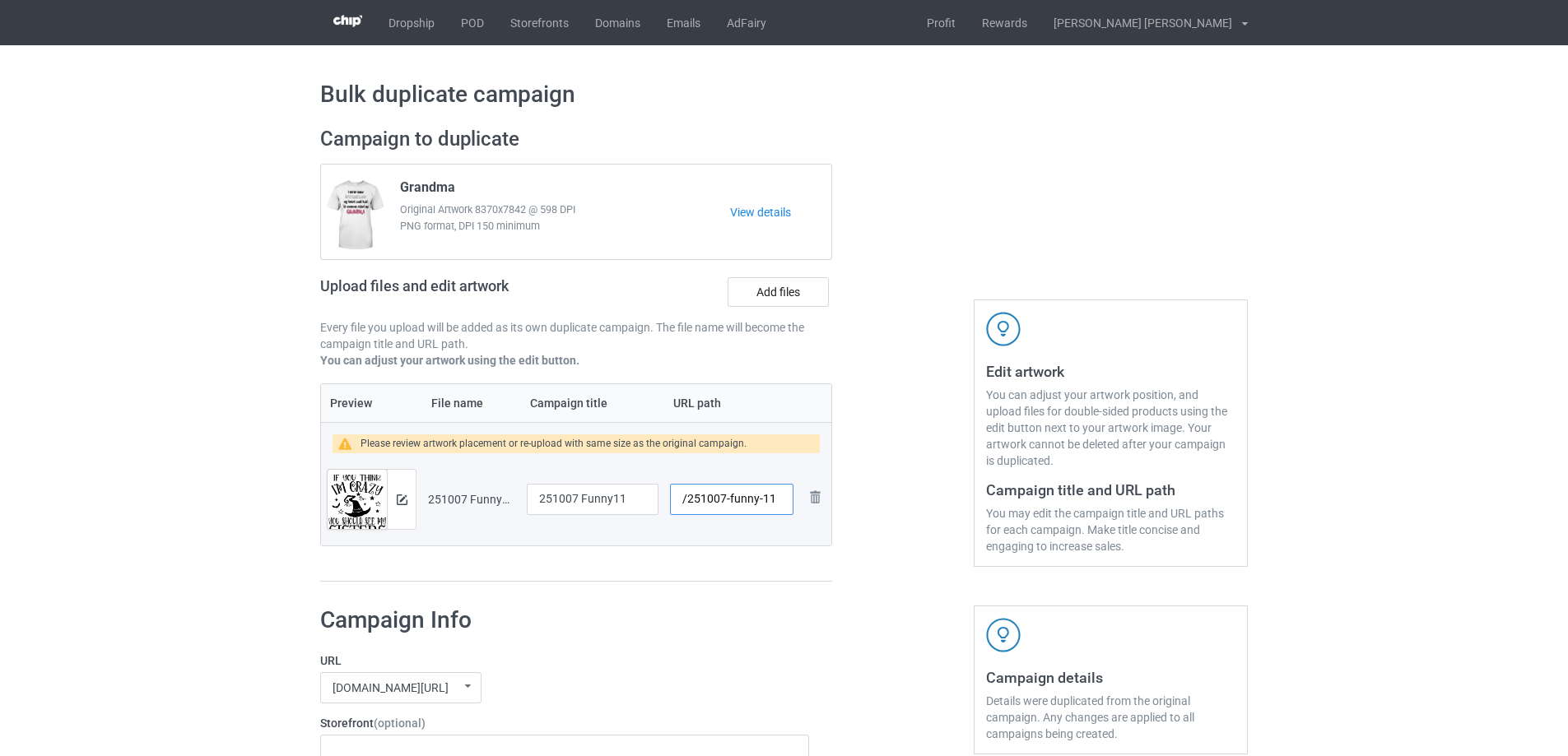
drag, startPoint x: 728, startPoint y: 501, endPoint x: 761, endPoint y: 502, distance: 33.0
click at [761, 502] on input "/251007-funny-11" at bounding box center [731, 500] width 123 height 32
type input "/251007-11"
drag, startPoint x: 641, startPoint y: 496, endPoint x: 481, endPoint y: 497, distance: 160.0
click at [481, 497] on tr "Preview and edit artwork 251007 Funny11.png 251007 Funny11 /251007-11 Remove fi…" at bounding box center [576, 499] width 510 height 92
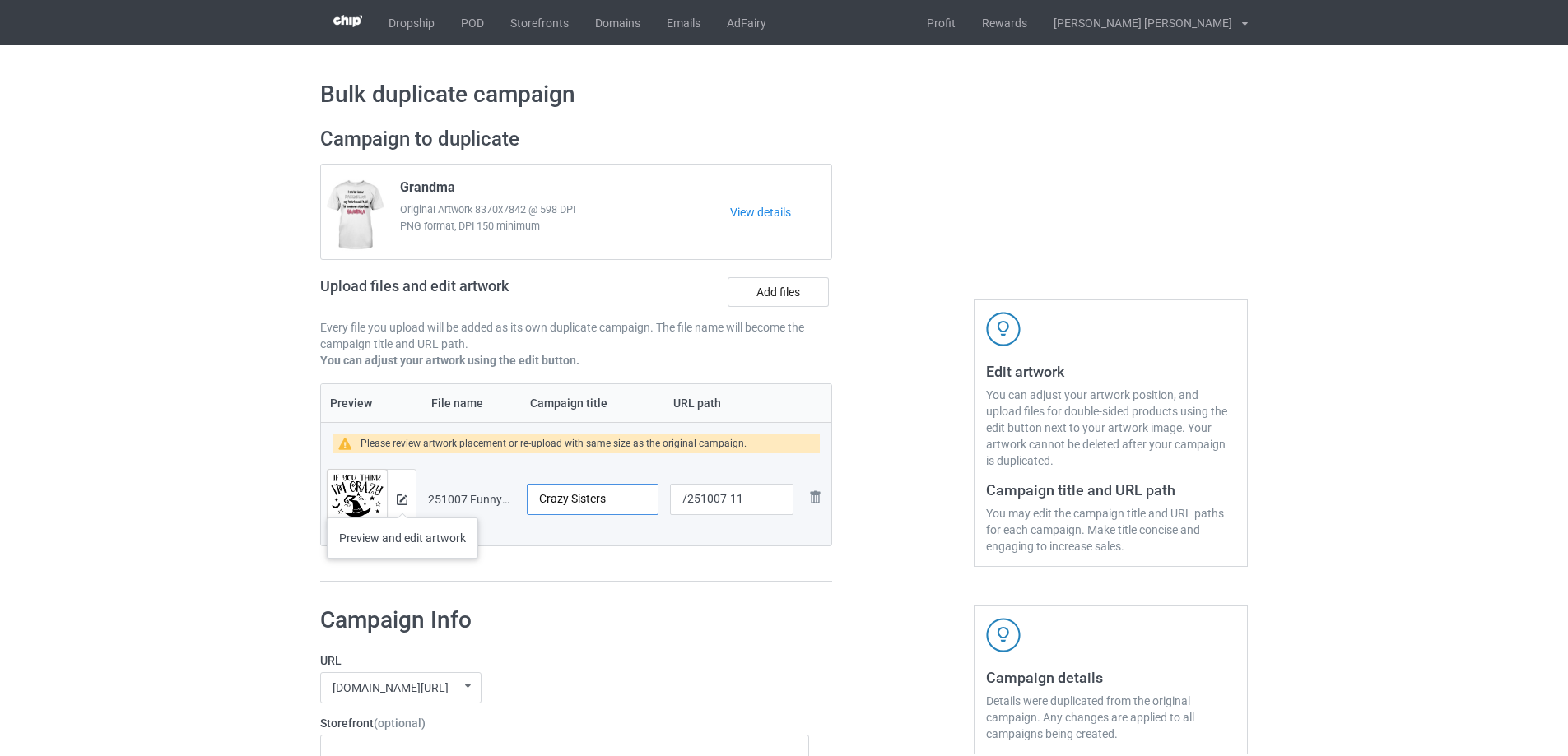
type input "Crazy Sisters"
click at [394, 497] on div at bounding box center [401, 499] width 29 height 59
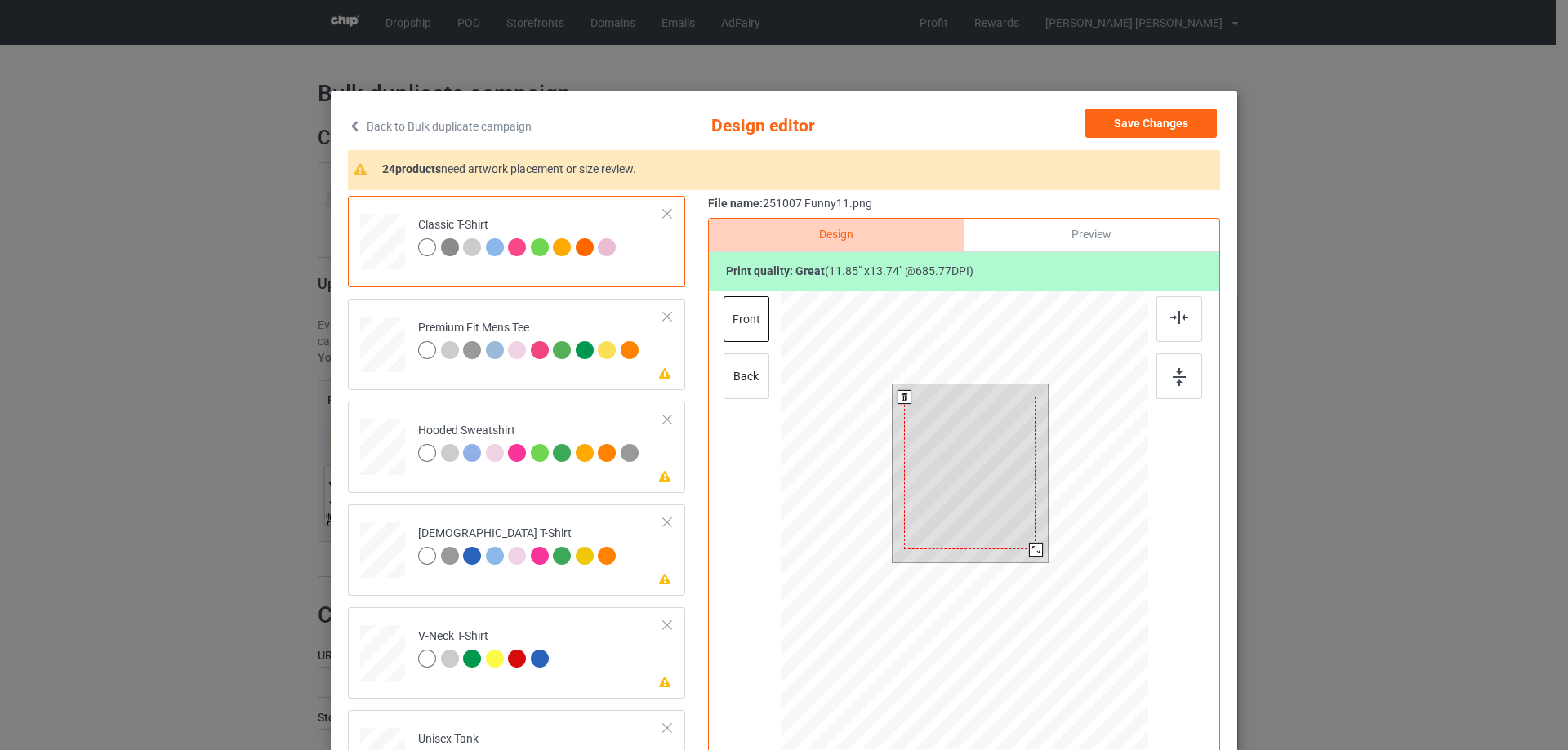
drag, startPoint x: 1040, startPoint y: 563, endPoint x: 1032, endPoint y: 548, distance: 17.0
click at [1032, 548] on div at bounding box center [1036, 550] width 14 height 14
click at [993, 504] on div at bounding box center [969, 460] width 131 height 153
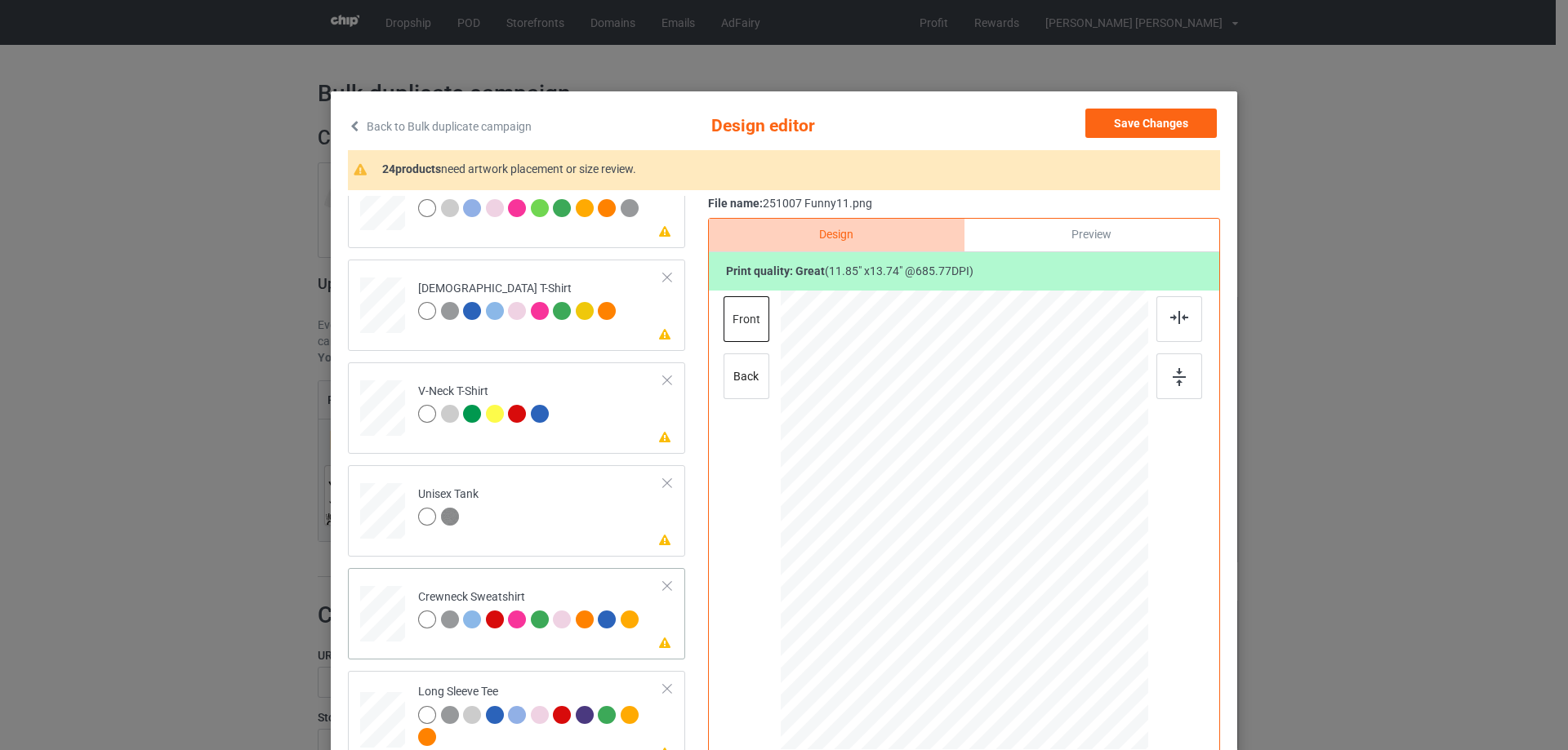
scroll to position [572, 0]
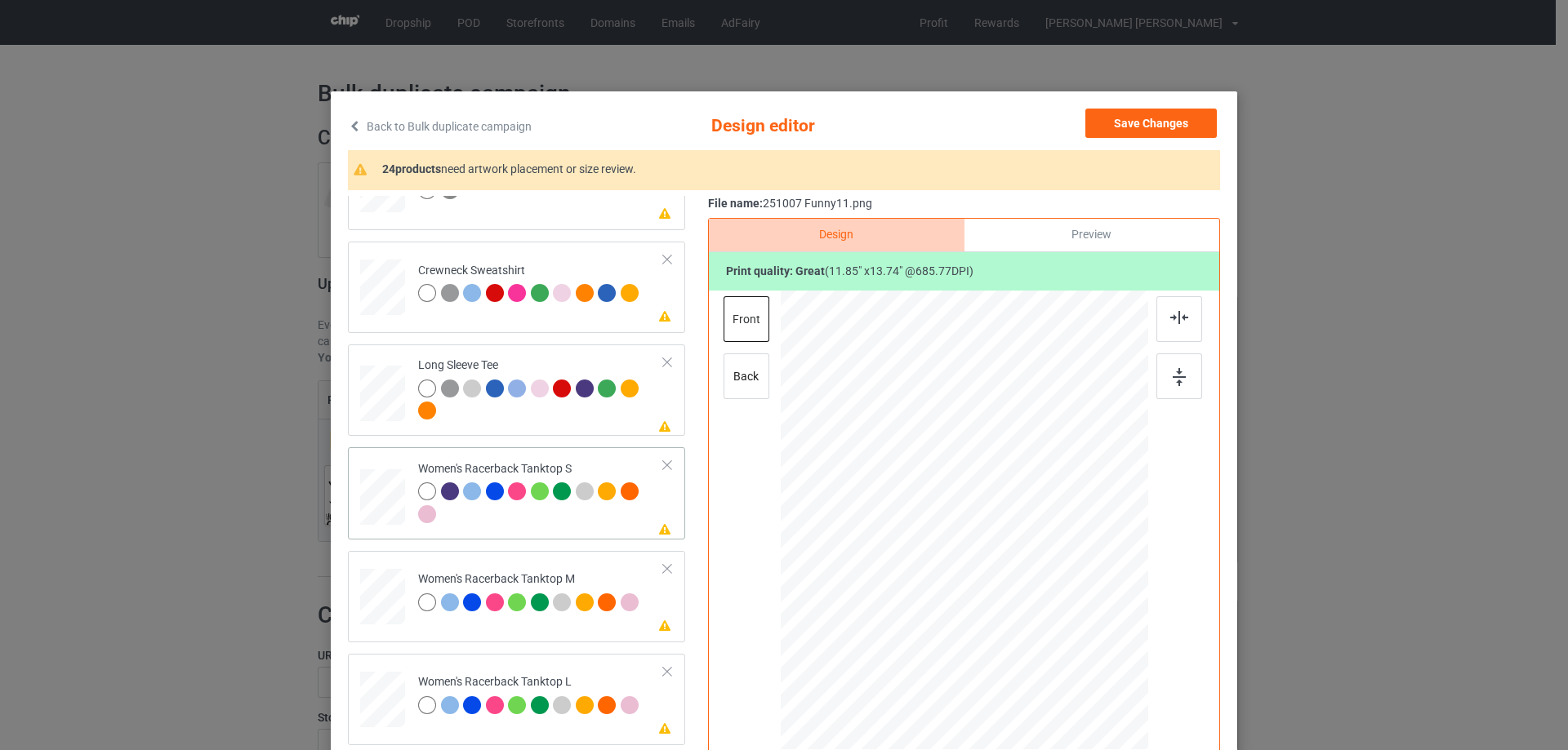
click at [374, 493] on div at bounding box center [382, 498] width 44 height 56
drag, startPoint x: 1068, startPoint y: 645, endPoint x: 1059, endPoint y: 625, distance: 21.9
click at [1059, 625] on div at bounding box center [1057, 629] width 14 height 14
drag, startPoint x: 1028, startPoint y: 585, endPoint x: 1028, endPoint y: 613, distance: 28.0
click at [1028, 613] on div at bounding box center [965, 548] width 188 height 218
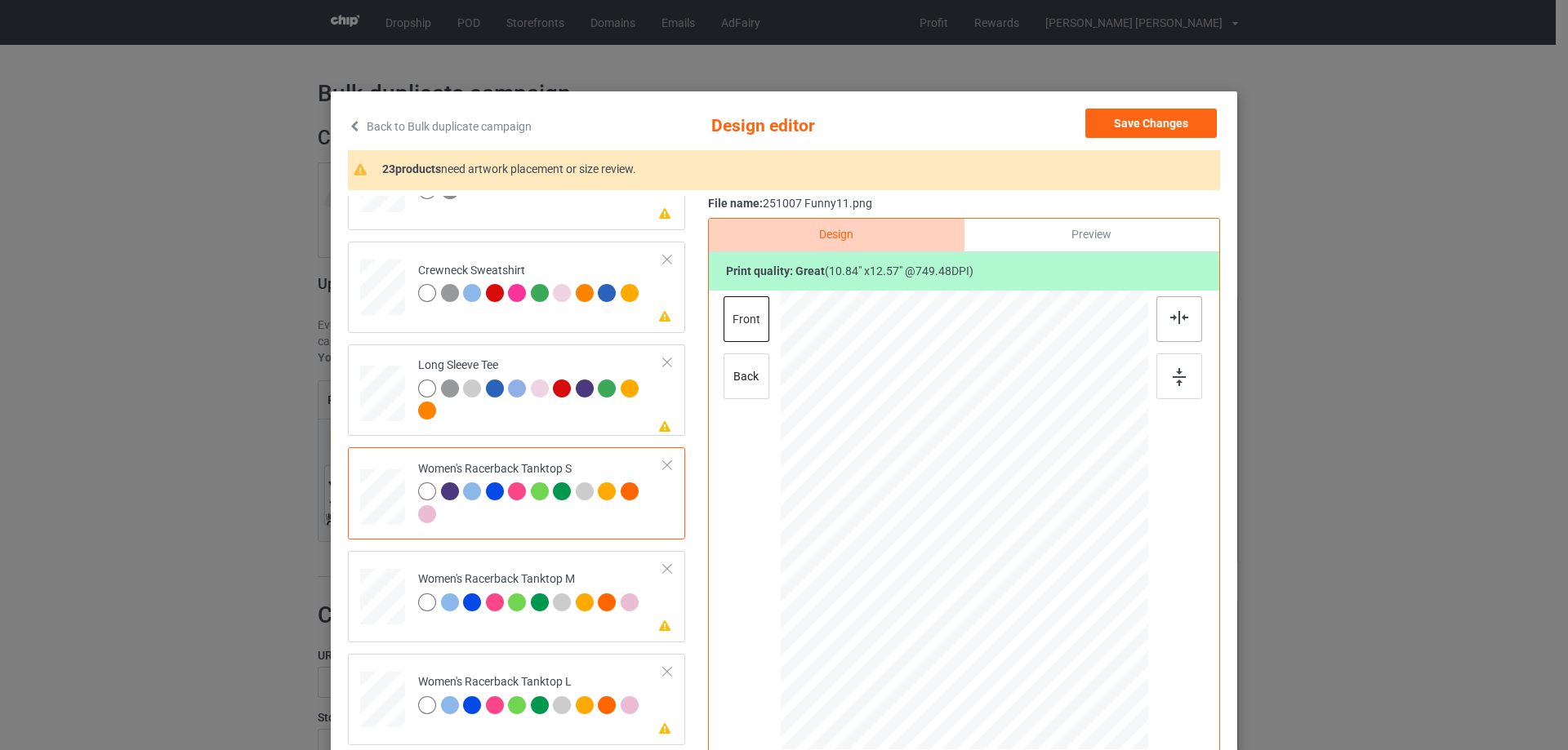
click at [1173, 336] on div at bounding box center [1178, 318] width 45 height 45
click at [1174, 318] on img at bounding box center [1179, 318] width 18 height 13
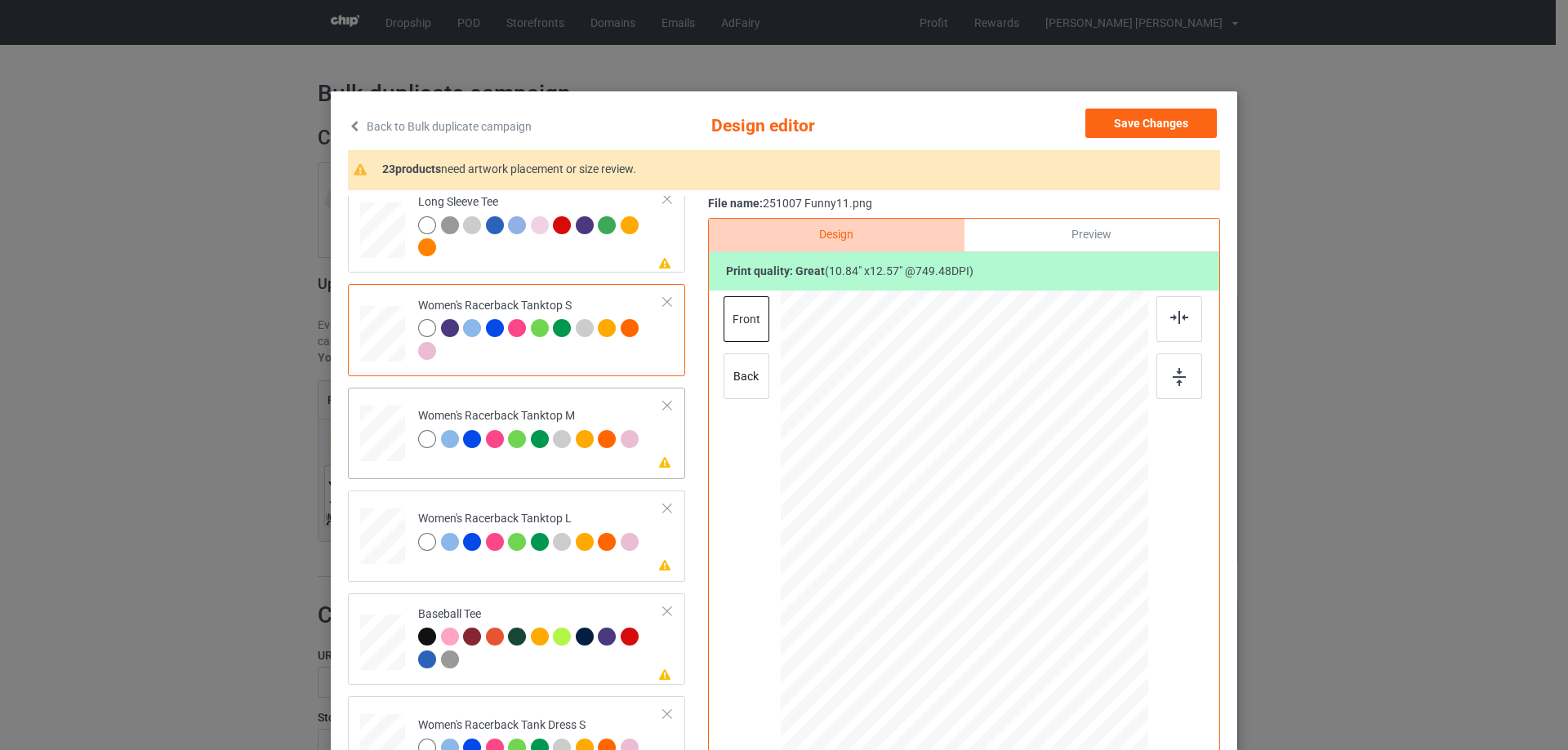
drag, startPoint x: 380, startPoint y: 450, endPoint x: 514, endPoint y: 446, distance: 134.1
click at [380, 449] on div at bounding box center [382, 434] width 45 height 56
drag, startPoint x: 1072, startPoint y: 652, endPoint x: 993, endPoint y: 583, distance: 104.9
click at [1049, 621] on div at bounding box center [1052, 623] width 14 height 14
drag, startPoint x: 981, startPoint y: 545, endPoint x: 980, endPoint y: 566, distance: 21.0
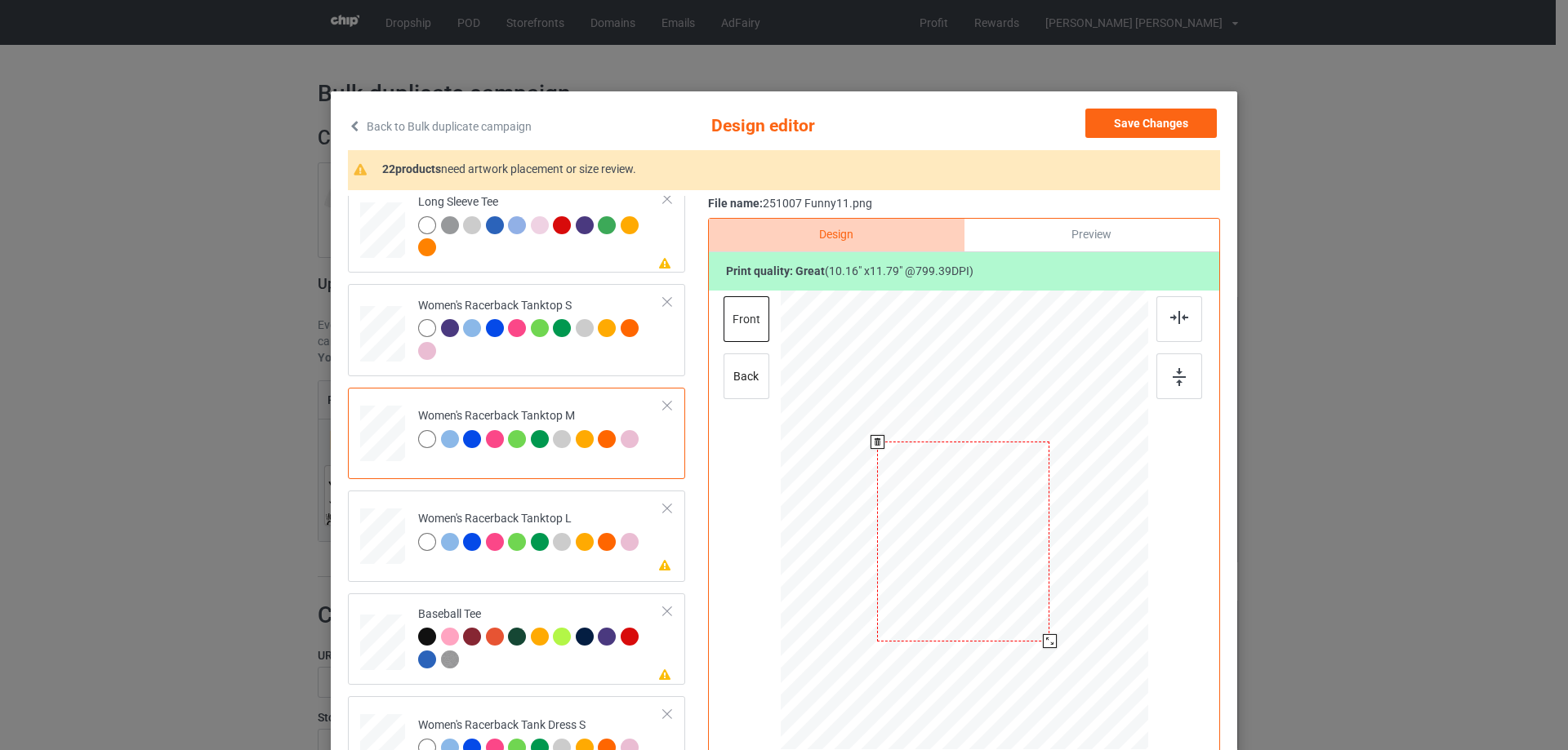
click at [980, 566] on div at bounding box center [963, 541] width 172 height 200
click at [1173, 318] on img at bounding box center [1179, 318] width 18 height 13
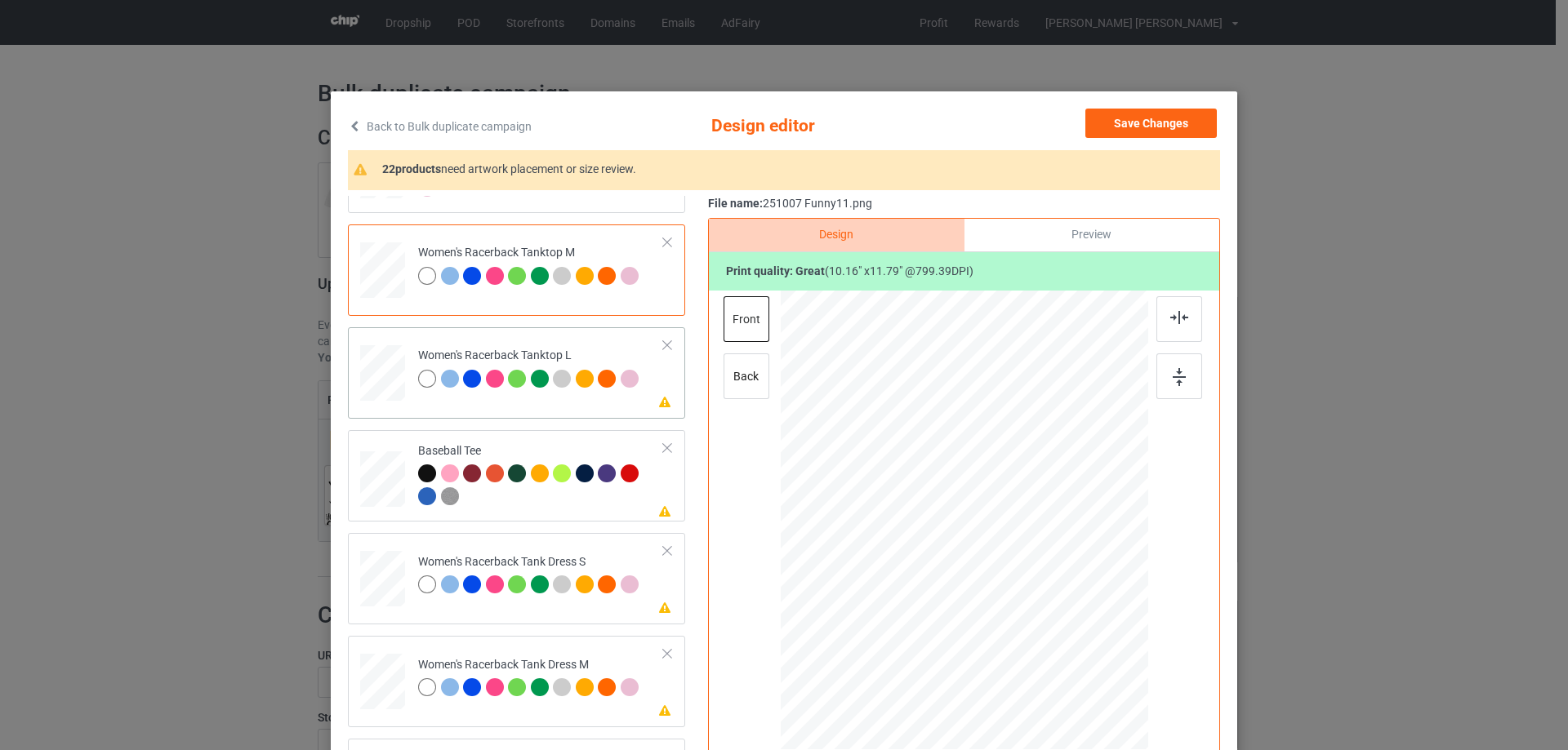
click at [372, 394] on div at bounding box center [382, 372] width 45 height 54
drag, startPoint x: 1065, startPoint y: 651, endPoint x: 974, endPoint y: 531, distance: 150.6
click at [1045, 614] on div at bounding box center [1050, 620] width 14 height 14
drag, startPoint x: 969, startPoint y: 526, endPoint x: 969, endPoint y: 549, distance: 23.0
click at [969, 549] on div at bounding box center [964, 543] width 166 height 192
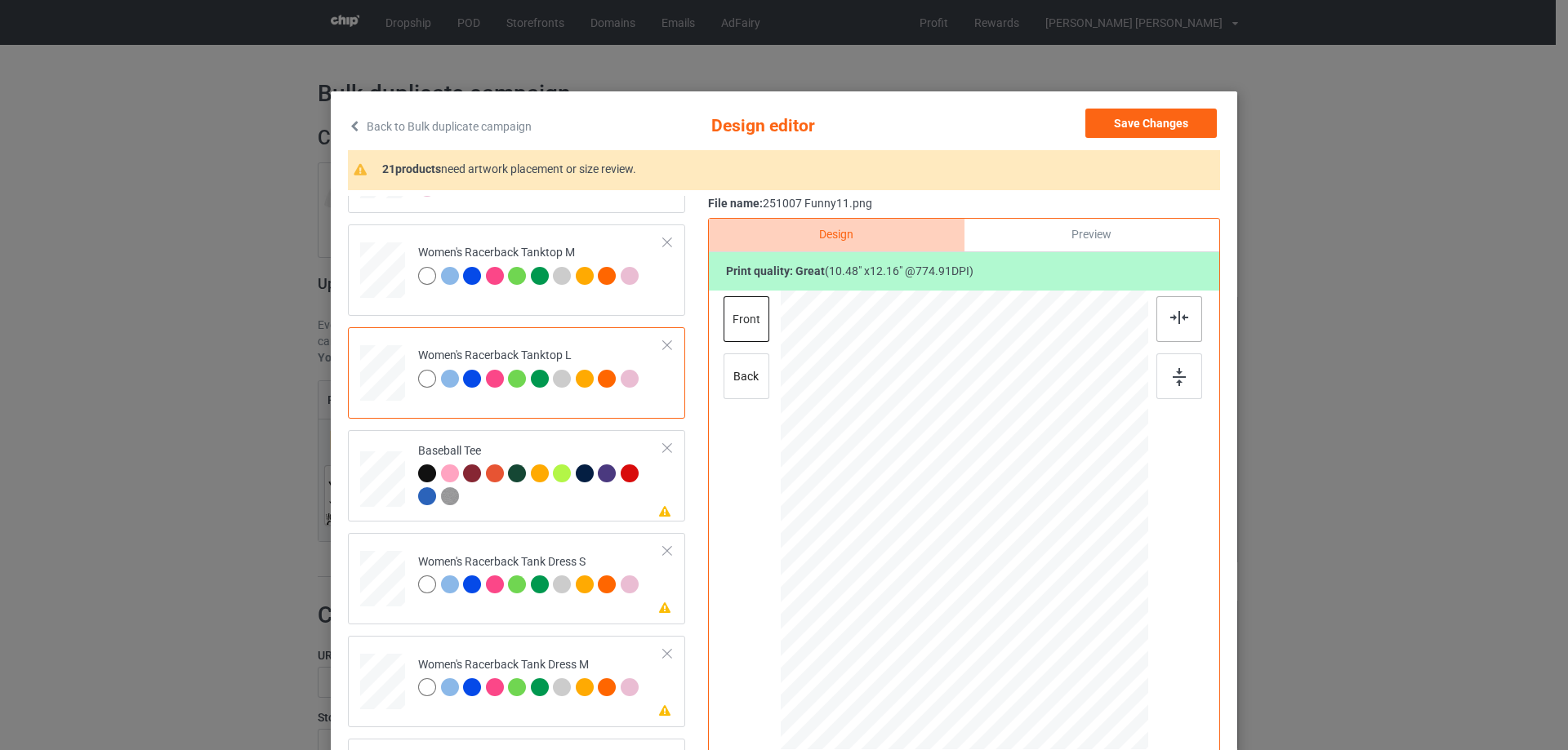
click at [1171, 318] on img at bounding box center [1179, 318] width 18 height 13
click at [373, 485] on div at bounding box center [382, 475] width 18 height 21
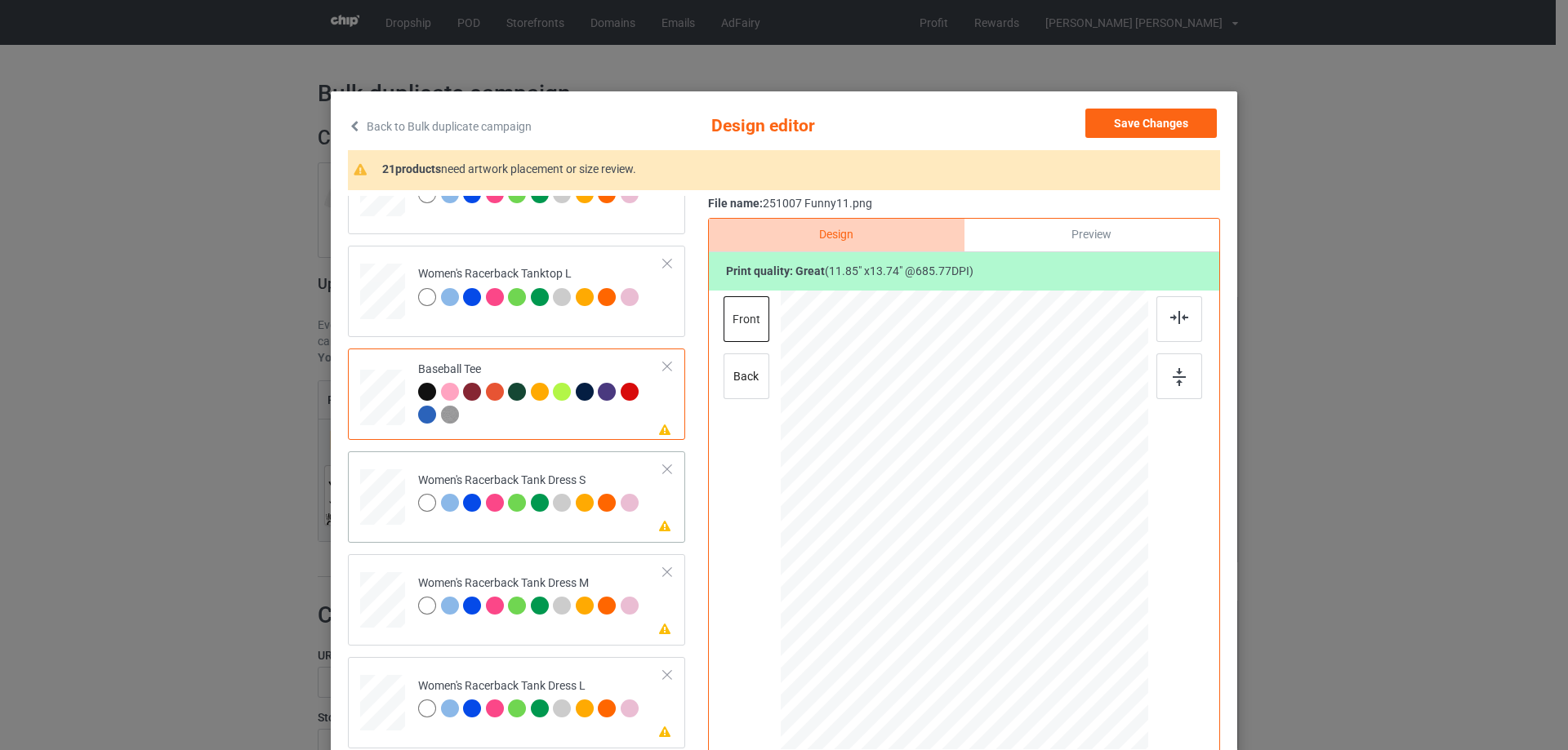
click at [409, 516] on td "Please review artwork placement Women's Racerback Tank Dress S" at bounding box center [541, 493] width 264 height 72
drag, startPoint x: 1047, startPoint y: 625, endPoint x: 1035, endPoint y: 609, distance: 20.0
click at [1035, 609] on div at bounding box center [1041, 609] width 14 height 14
click at [1006, 567] on div at bounding box center [963, 499] width 153 height 178
click at [1172, 323] on img at bounding box center [1179, 318] width 18 height 13
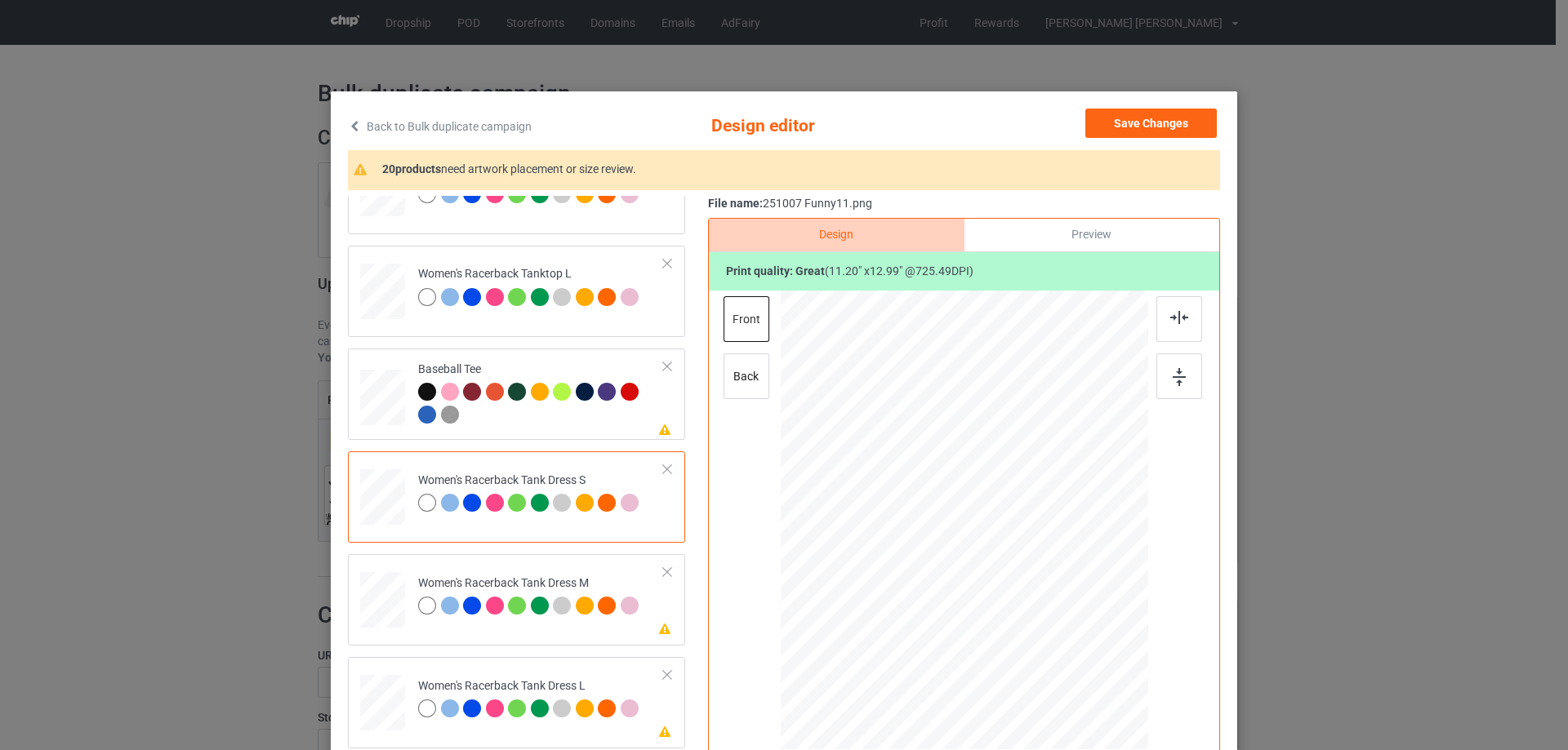
scroll to position [1143, 0]
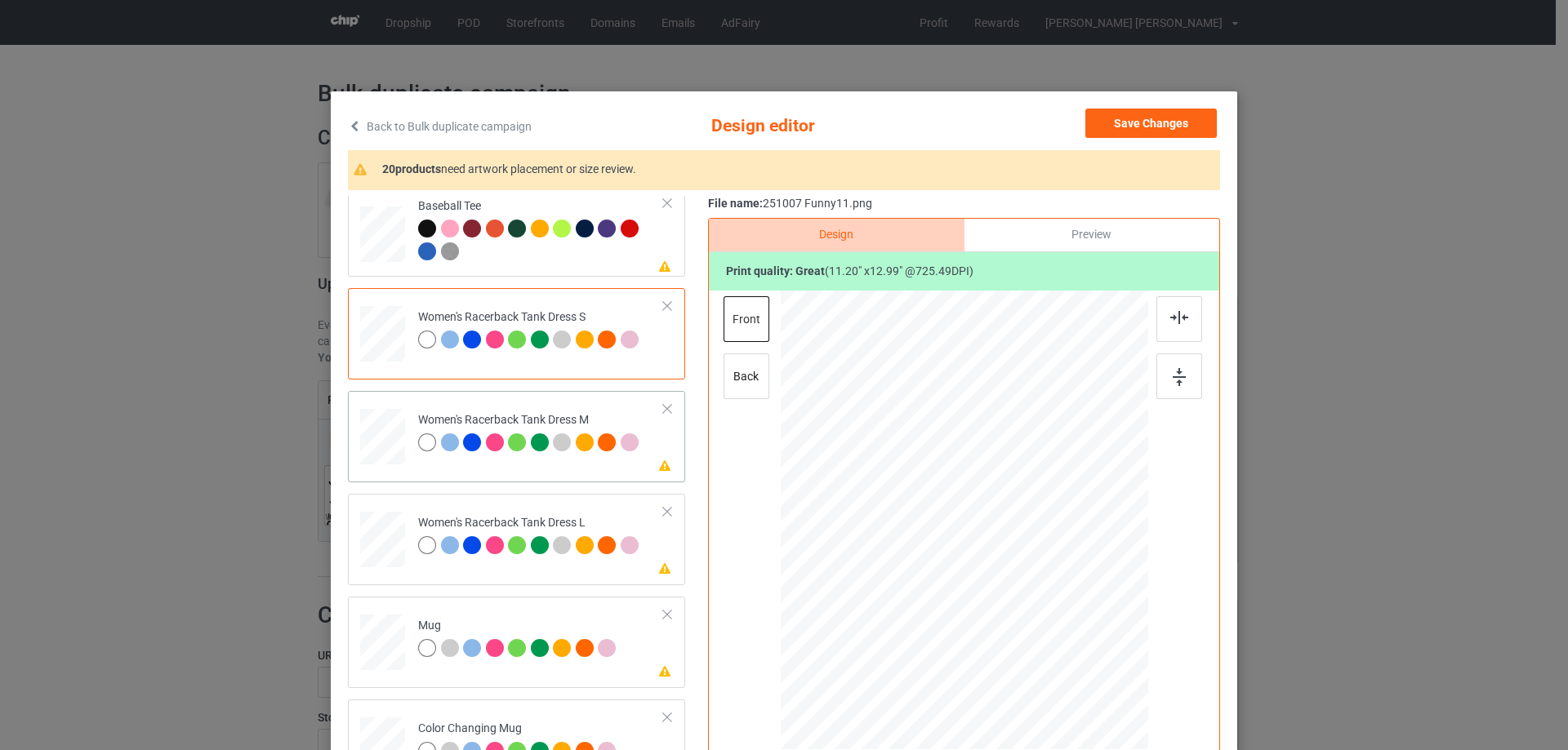
click at [366, 450] on div at bounding box center [382, 437] width 38 height 56
drag, startPoint x: 1049, startPoint y: 631, endPoint x: 1001, endPoint y: 596, distance: 59.4
click at [1041, 620] on div at bounding box center [1047, 618] width 14 height 14
click at [1000, 583] on div at bounding box center [966, 509] width 168 height 195
click at [1170, 318] on img at bounding box center [1179, 318] width 18 height 13
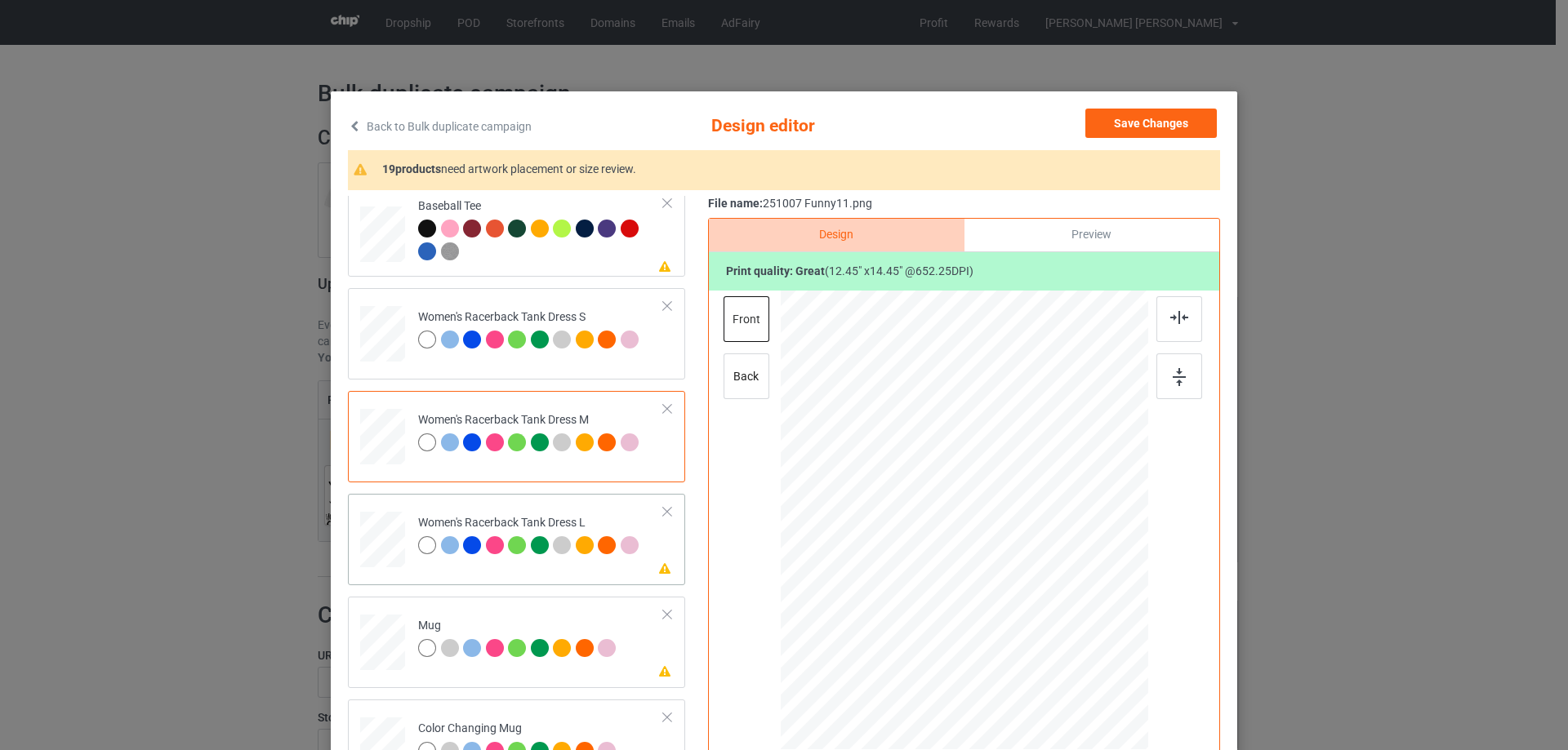
click at [376, 545] on div at bounding box center [382, 540] width 40 height 56
click at [383, 642] on div at bounding box center [382, 643] width 45 height 19
drag, startPoint x: 1068, startPoint y: 652, endPoint x: 933, endPoint y: 552, distance: 168.0
click at [1030, 586] on div at bounding box center [964, 519] width 367 height 153
drag, startPoint x: 1022, startPoint y: 553, endPoint x: 1034, endPoint y: 554, distance: 12.0
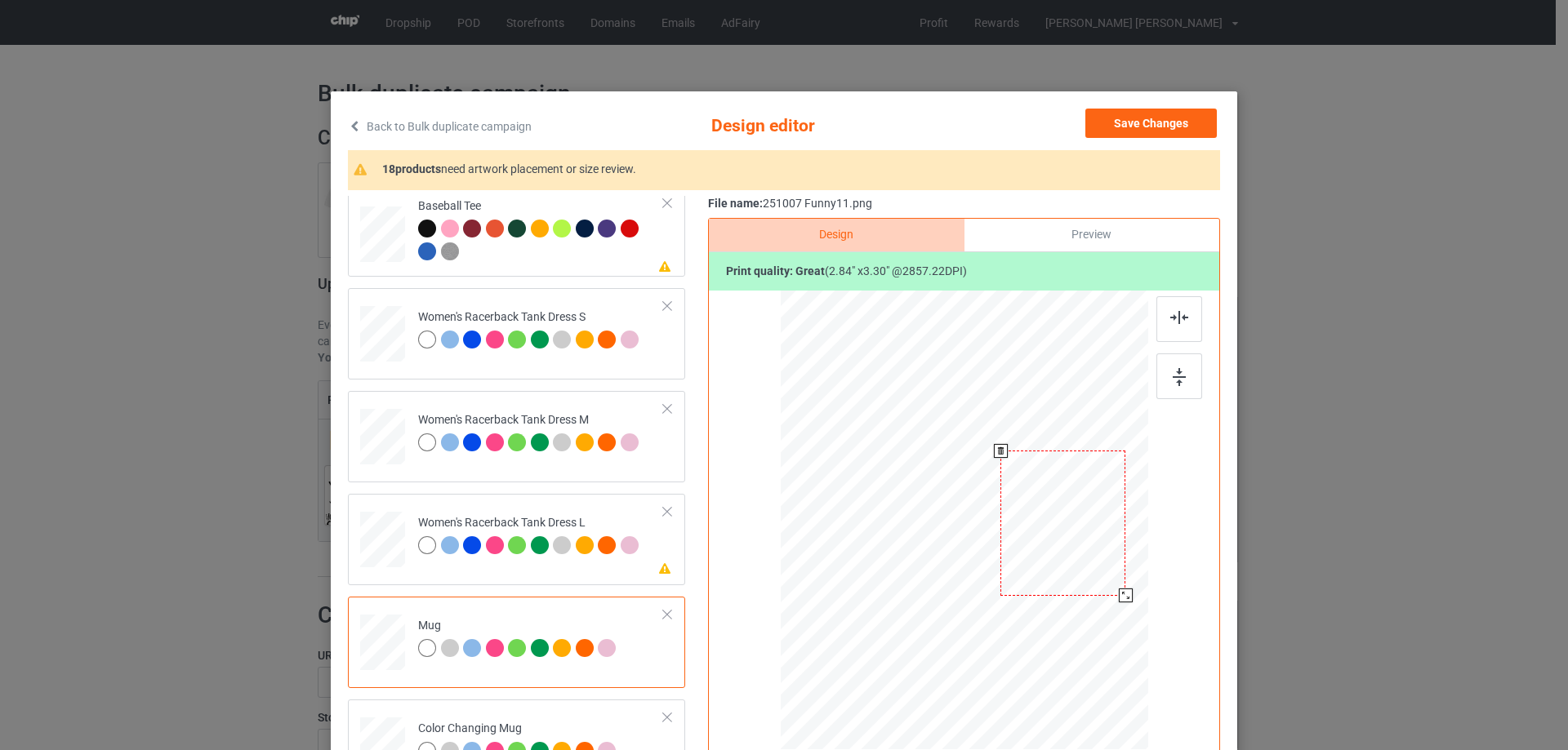
click at [1034, 554] on div at bounding box center [1062, 523] width 125 height 145
click at [1174, 375] on img at bounding box center [1179, 377] width 13 height 18
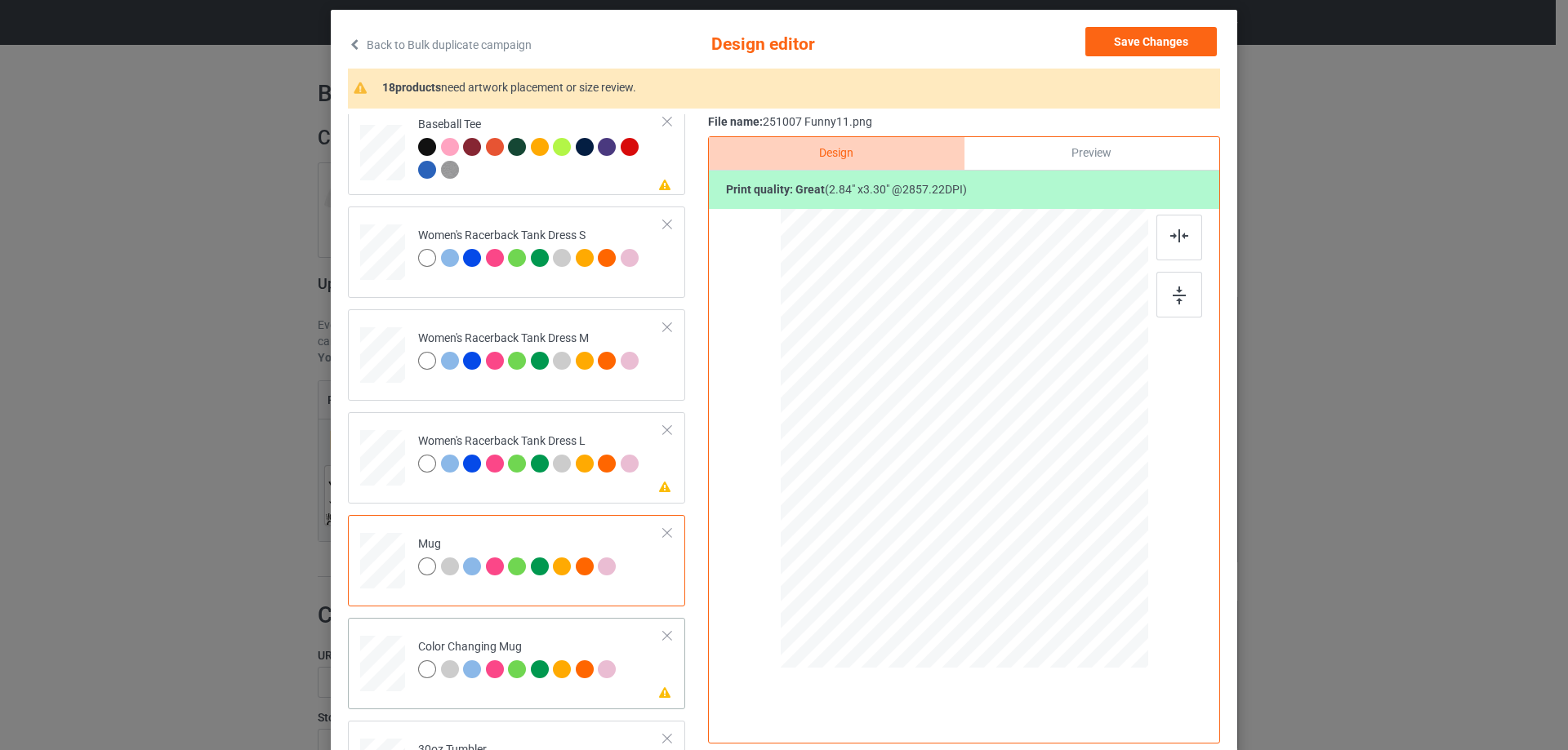
scroll to position [1388, 0]
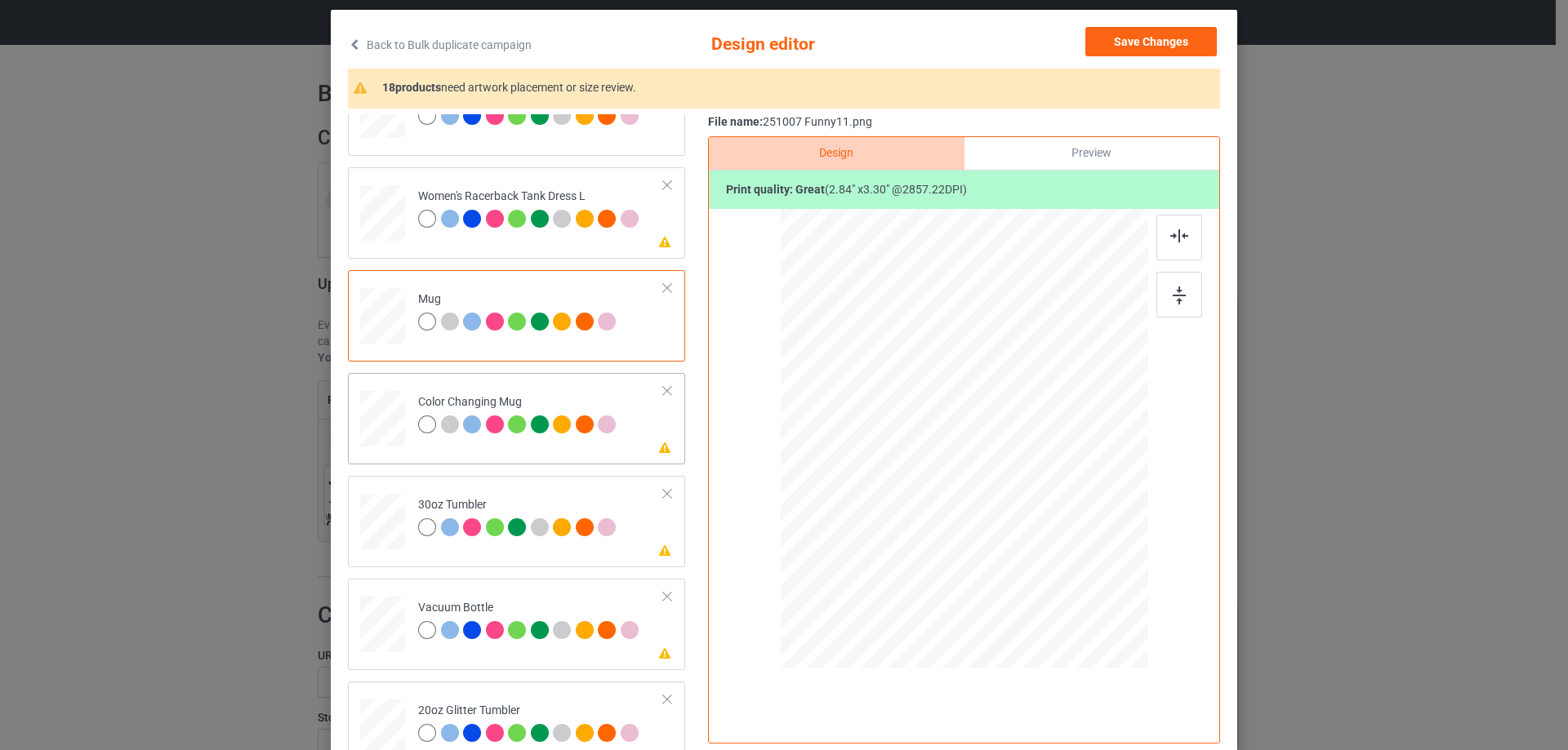
click at [396, 425] on div at bounding box center [382, 419] width 45 height 19
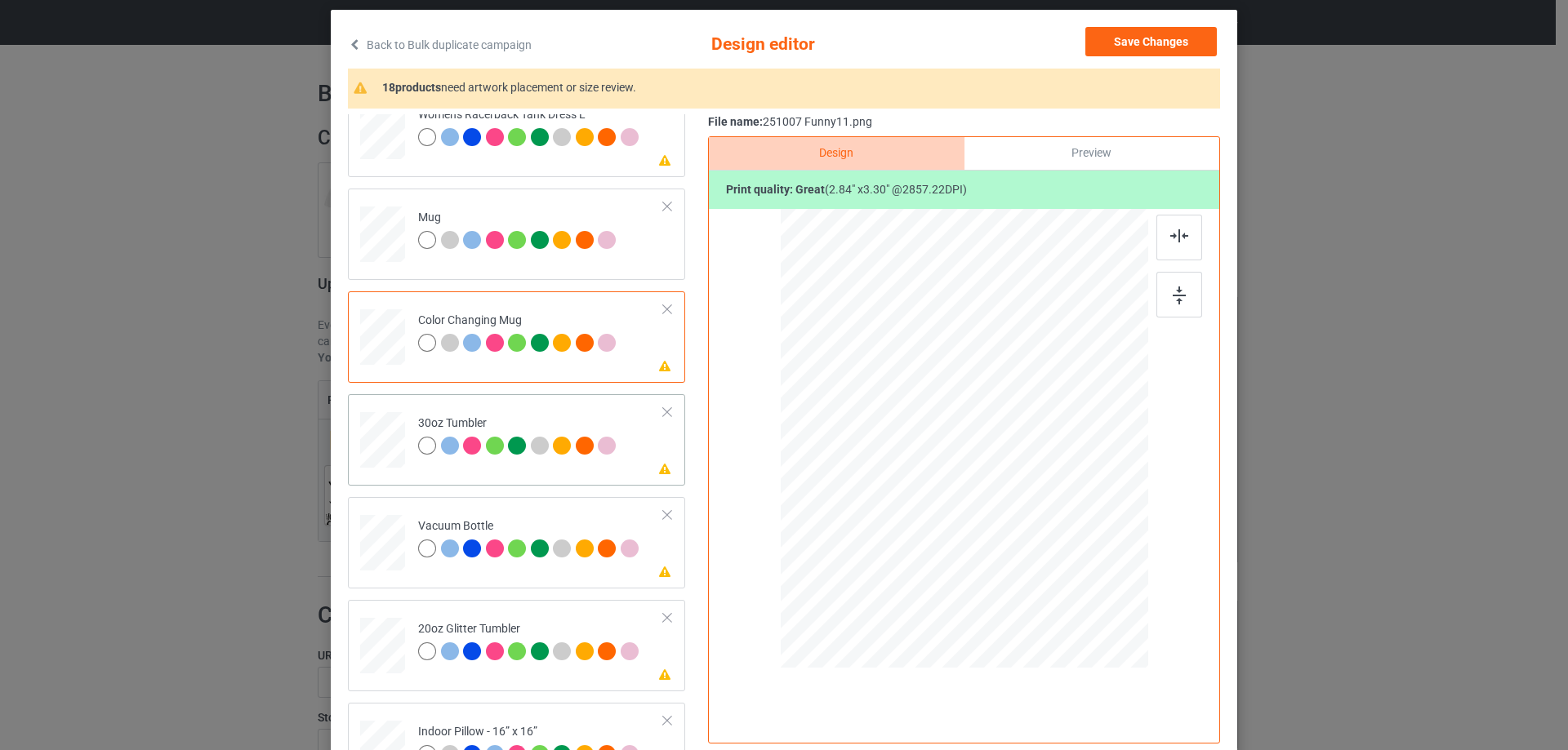
click at [376, 430] on div at bounding box center [382, 442] width 45 height 60
drag, startPoint x: 1065, startPoint y: 565, endPoint x: 1024, endPoint y: 512, distance: 67.0
click at [1024, 512] on div at bounding box center [1027, 512] width 14 height 14
drag, startPoint x: 921, startPoint y: 491, endPoint x: 904, endPoint y: 484, distance: 18.4
click at [904, 484] on div at bounding box center [875, 438] width 128 height 149
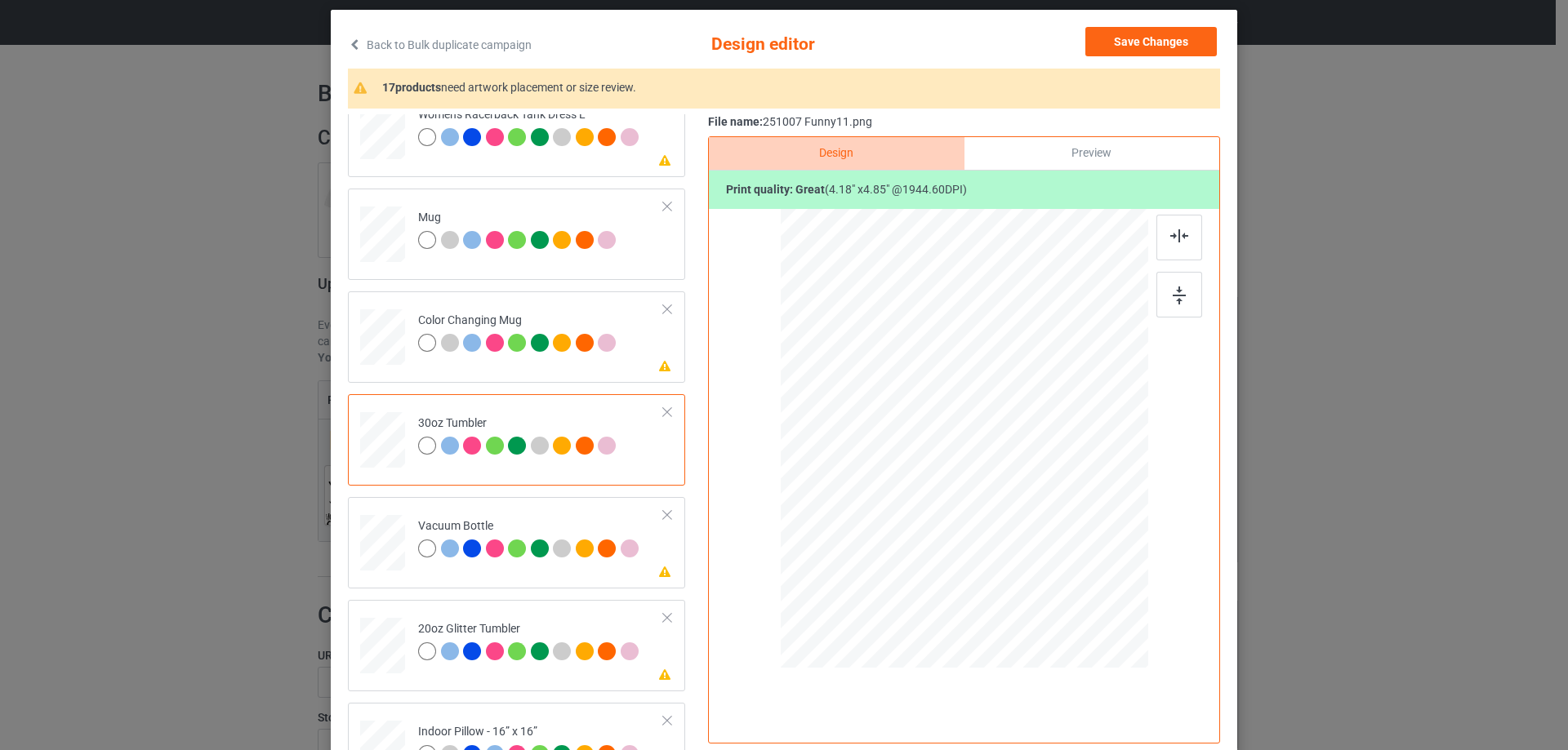
scroll to position [1551, 0]
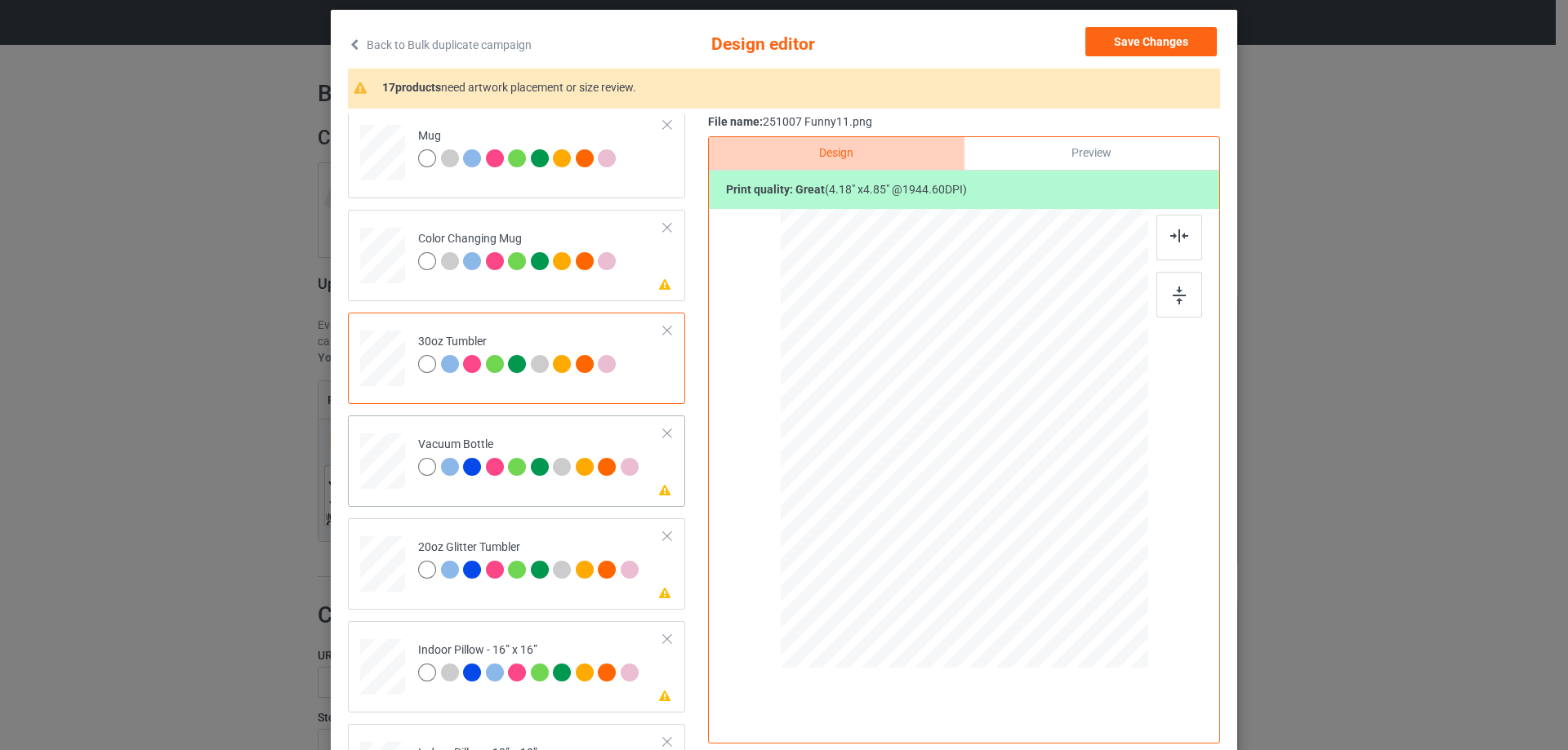
click at [389, 465] on div at bounding box center [382, 461] width 43 height 23
drag, startPoint x: 1061, startPoint y: 560, endPoint x: 1020, endPoint y: 502, distance: 71.0
click at [1020, 502] on div at bounding box center [1023, 506] width 14 height 14
click at [912, 488] on div at bounding box center [877, 437] width 116 height 135
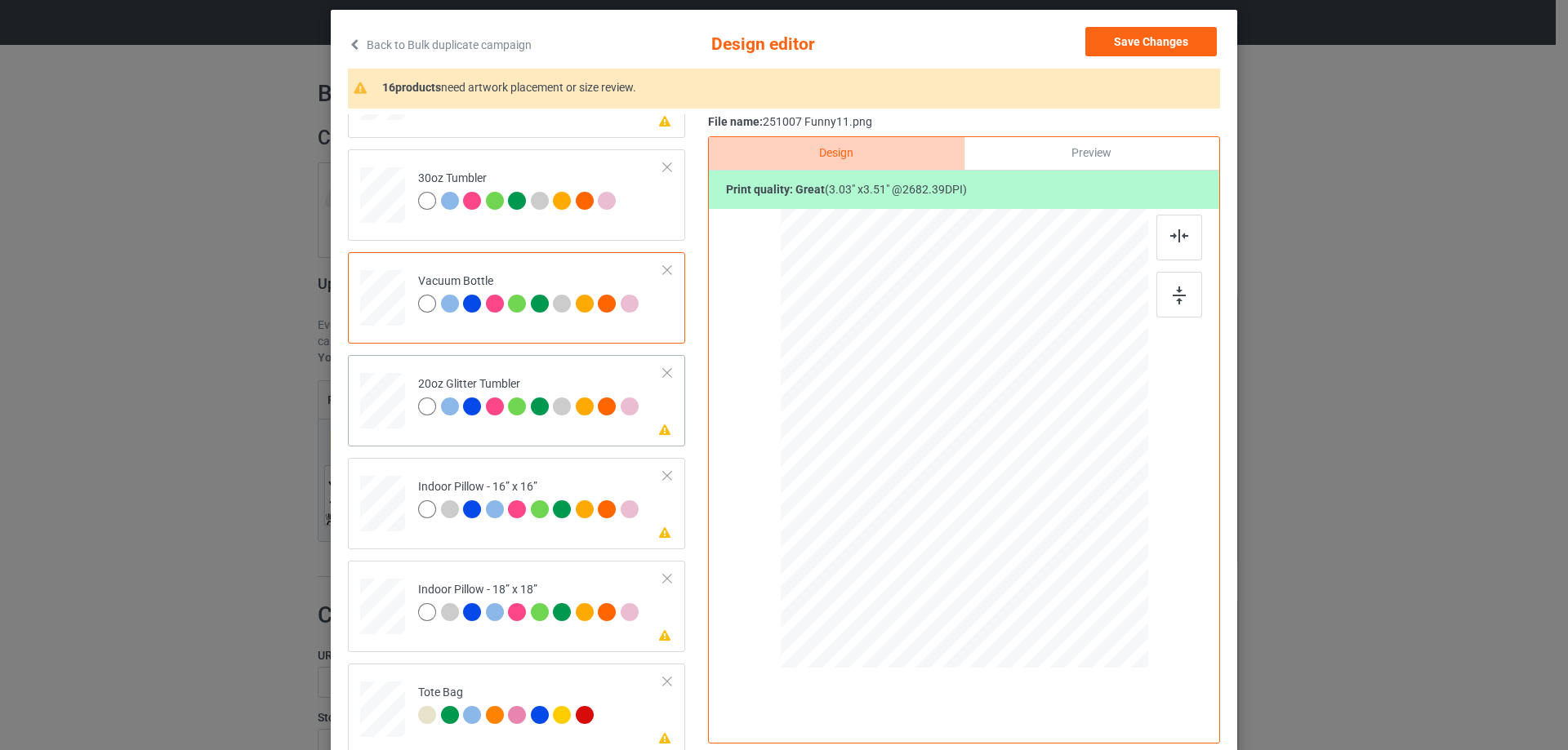
click at [364, 419] on div at bounding box center [382, 401] width 42 height 36
drag, startPoint x: 1065, startPoint y: 562, endPoint x: 1010, endPoint y: 511, distance: 75.0
click at [1013, 511] on div at bounding box center [1020, 504] width 14 height 14
drag, startPoint x: 915, startPoint y: 440, endPoint x: 893, endPoint y: 426, distance: 26.1
click at [893, 426] on div at bounding box center [881, 386] width 114 height 131
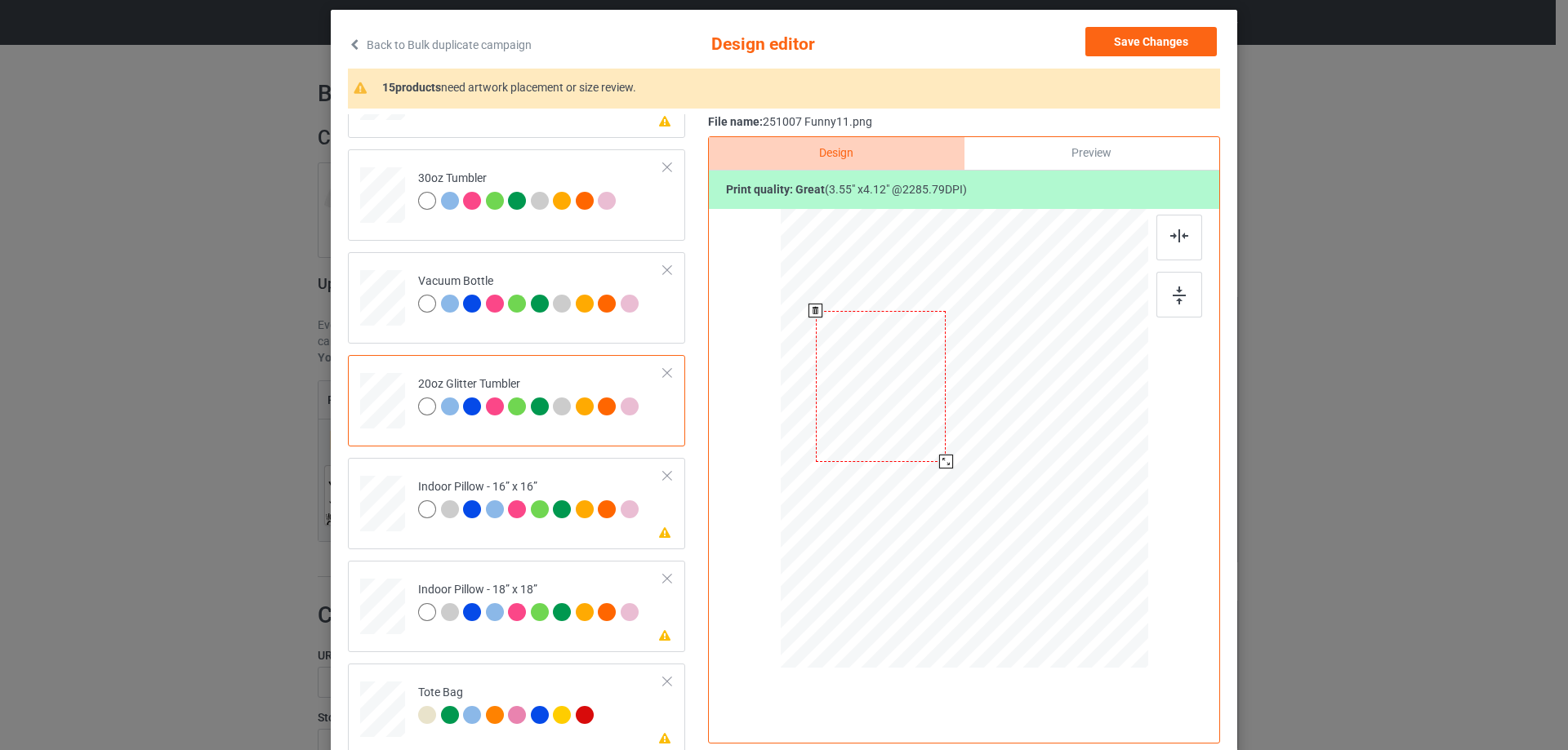
click at [936, 470] on div at bounding box center [964, 438] width 347 height 296
drag, startPoint x: 904, startPoint y: 418, endPoint x: 905, endPoint y: 427, distance: 9.1
click at [905, 427] on div at bounding box center [882, 395] width 130 height 151
click at [380, 502] on div at bounding box center [382, 504] width 45 height 45
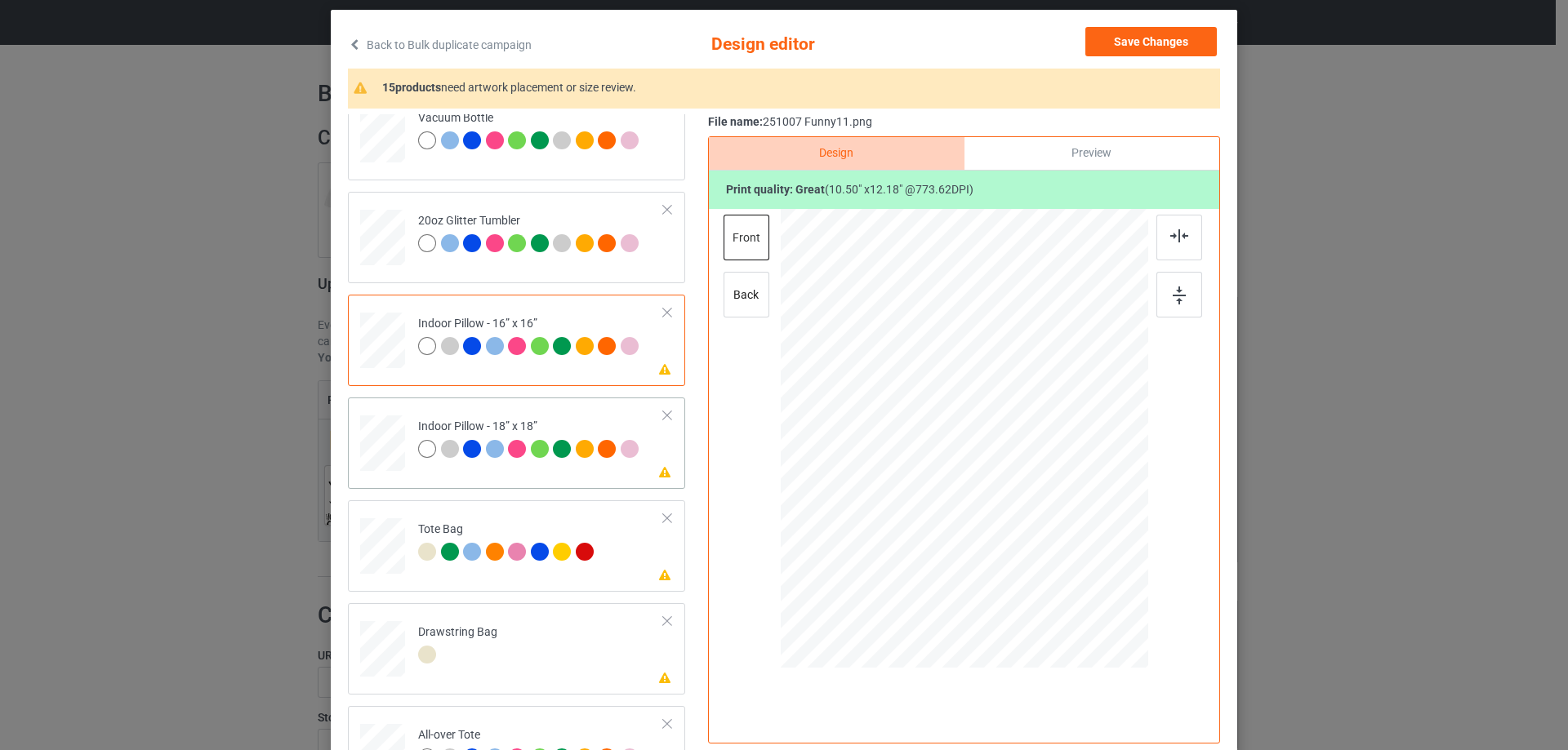
drag, startPoint x: 386, startPoint y: 450, endPoint x: 621, endPoint y: 454, distance: 235.0
click at [387, 450] on div at bounding box center [382, 444] width 45 height 45
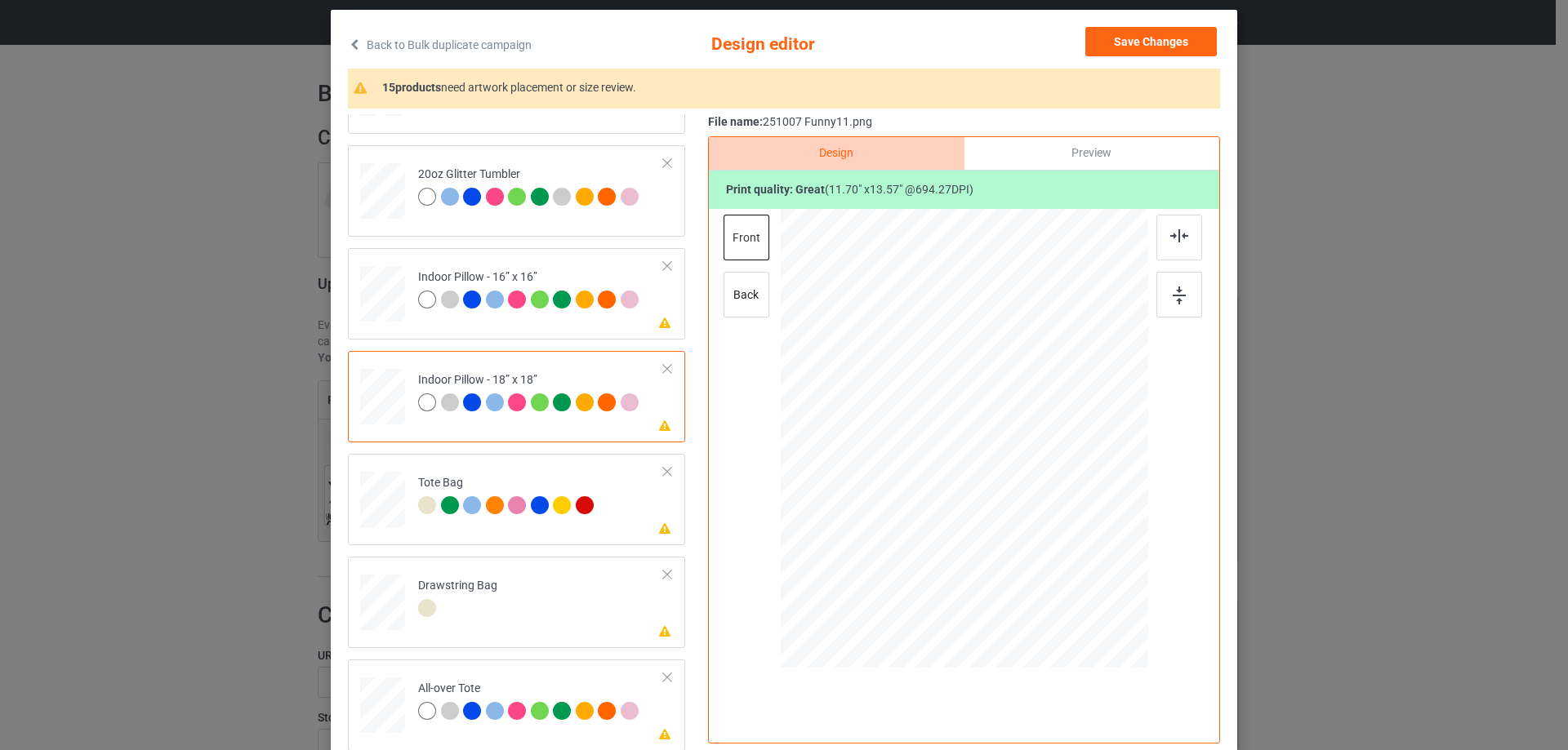
scroll to position [191, 0]
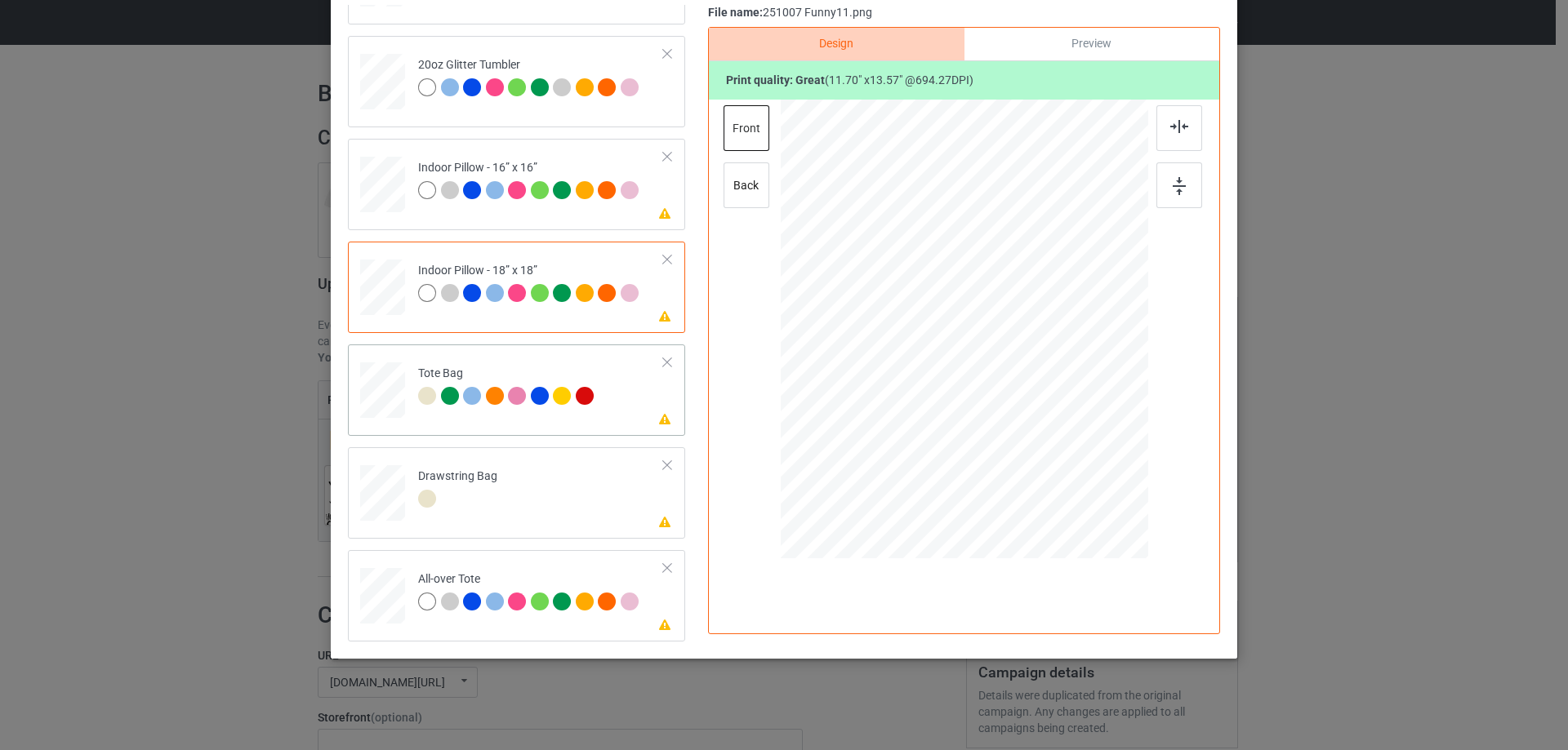
click at [375, 401] on div at bounding box center [383, 399] width 21 height 25
click at [368, 594] on div at bounding box center [382, 597] width 45 height 45
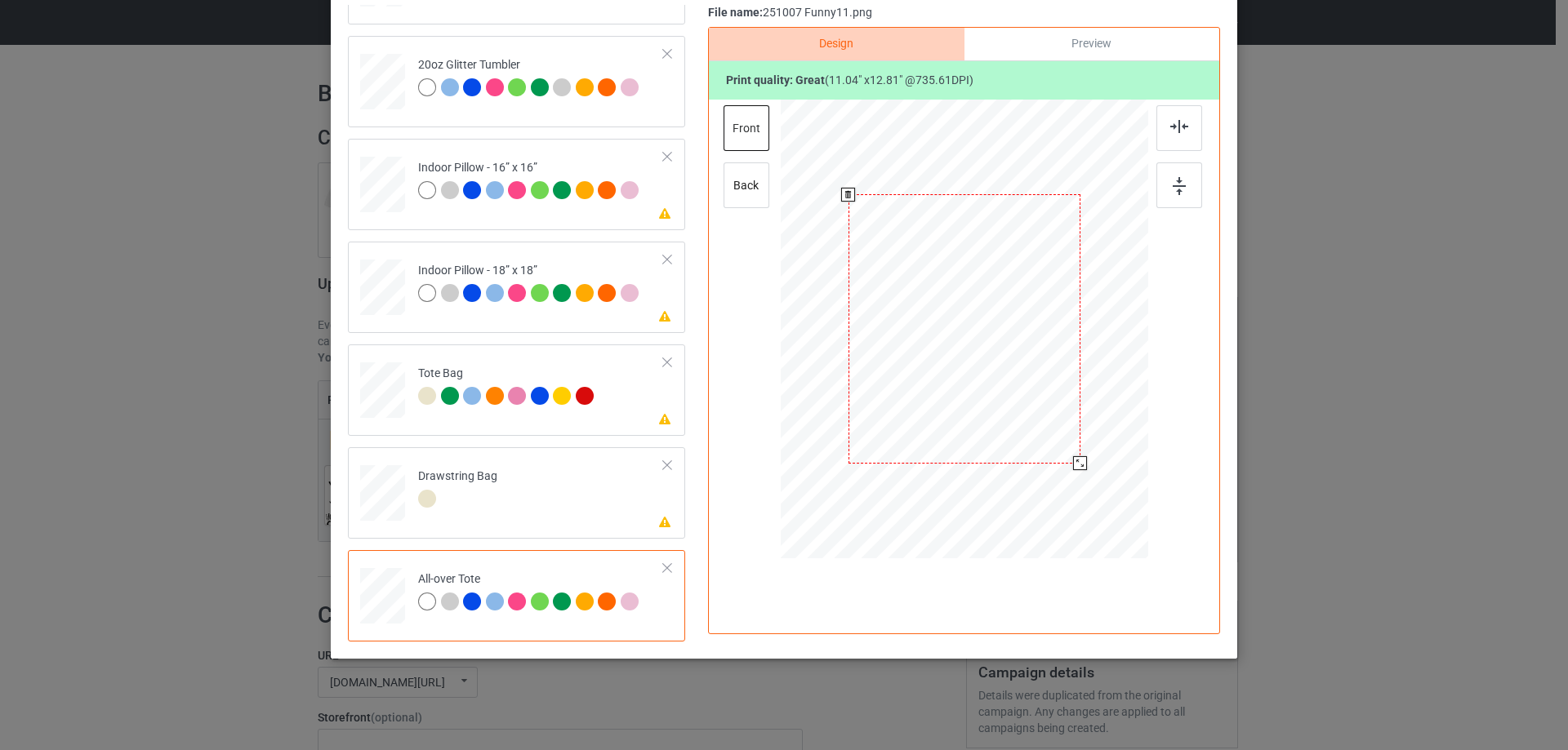
drag, startPoint x: 1071, startPoint y: 458, endPoint x: 1075, endPoint y: 466, distance: 8.9
click at [1075, 466] on div at bounding box center [1079, 463] width 14 height 14
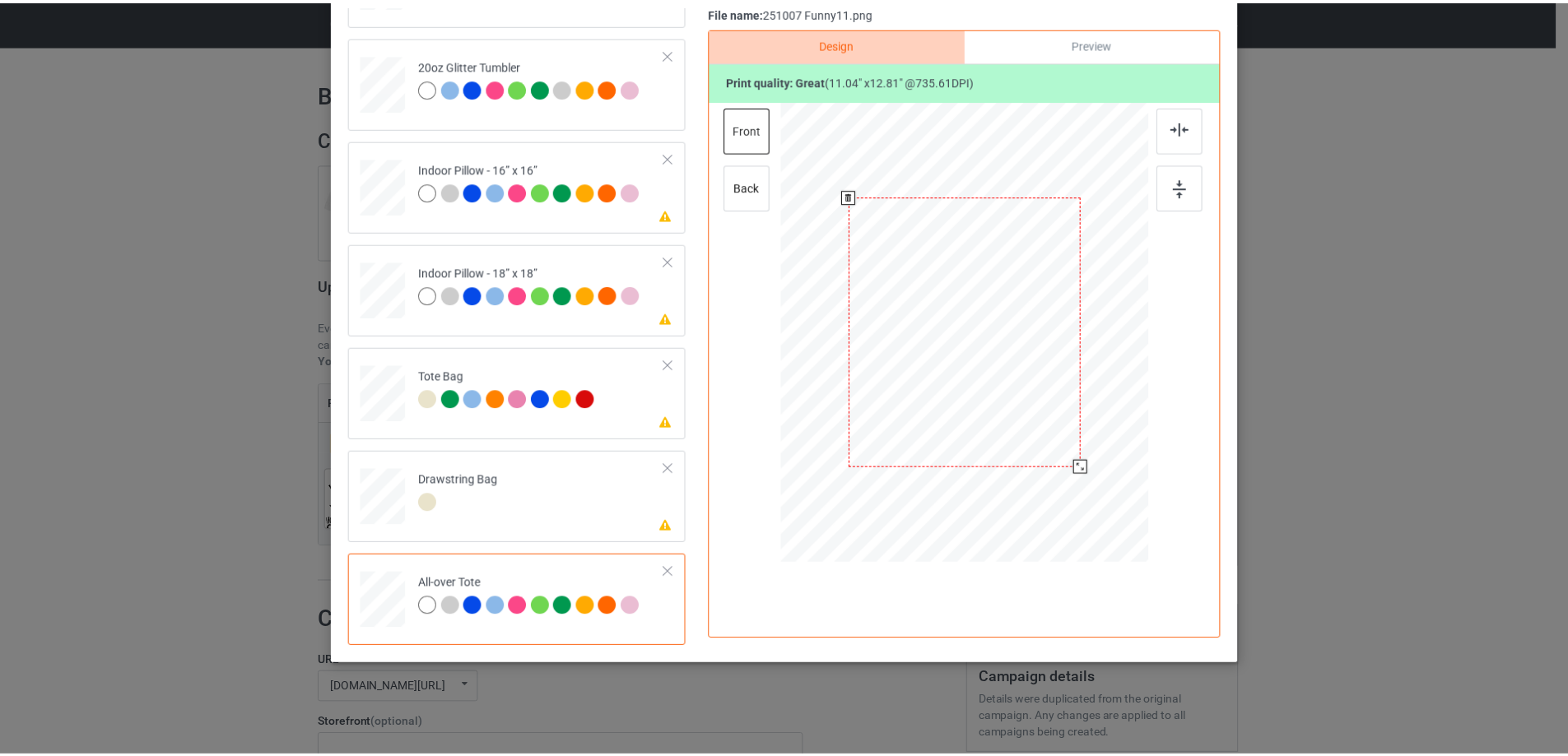
scroll to position [111, 0]
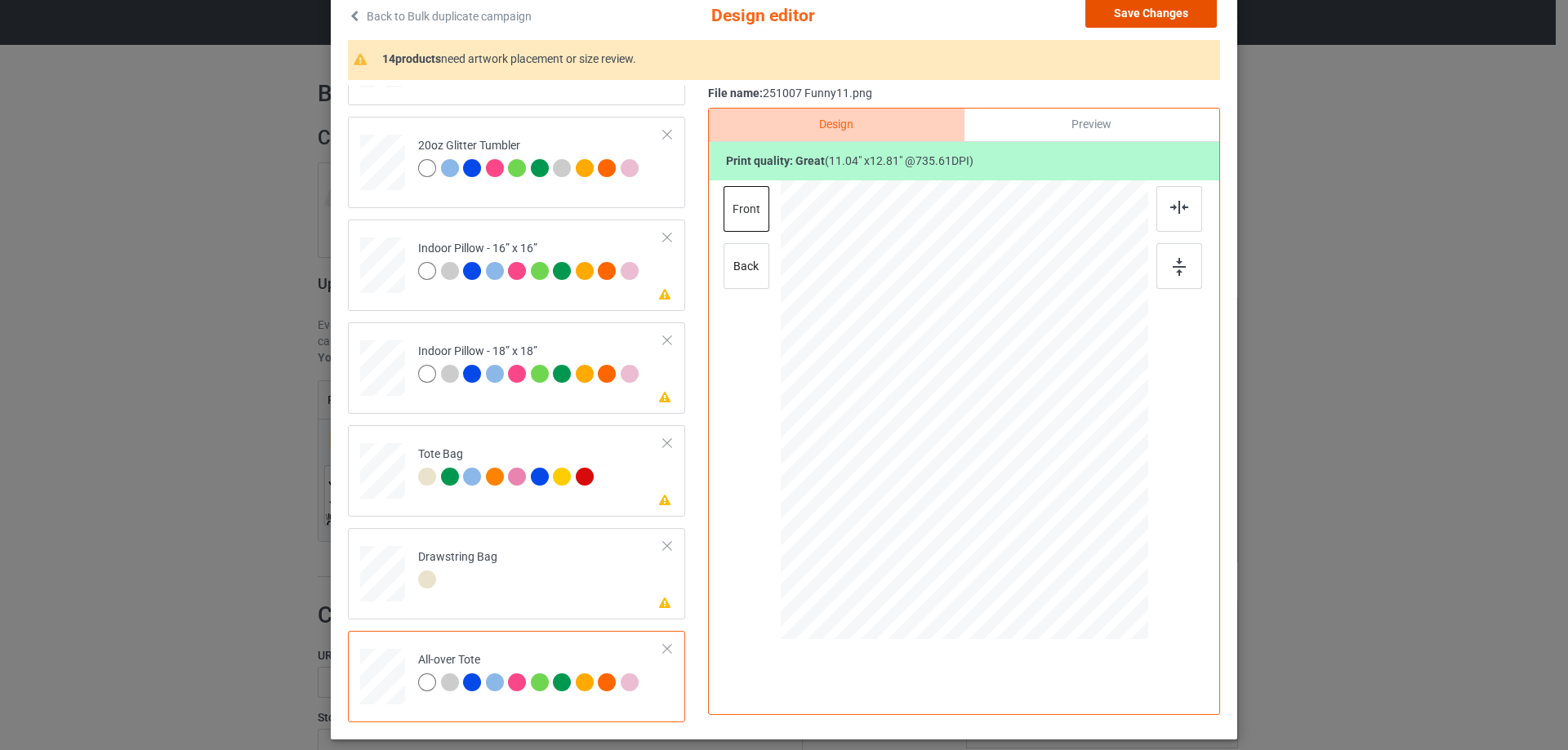
click at [1163, 15] on button "Save Changes" at bounding box center [1150, 13] width 131 height 30
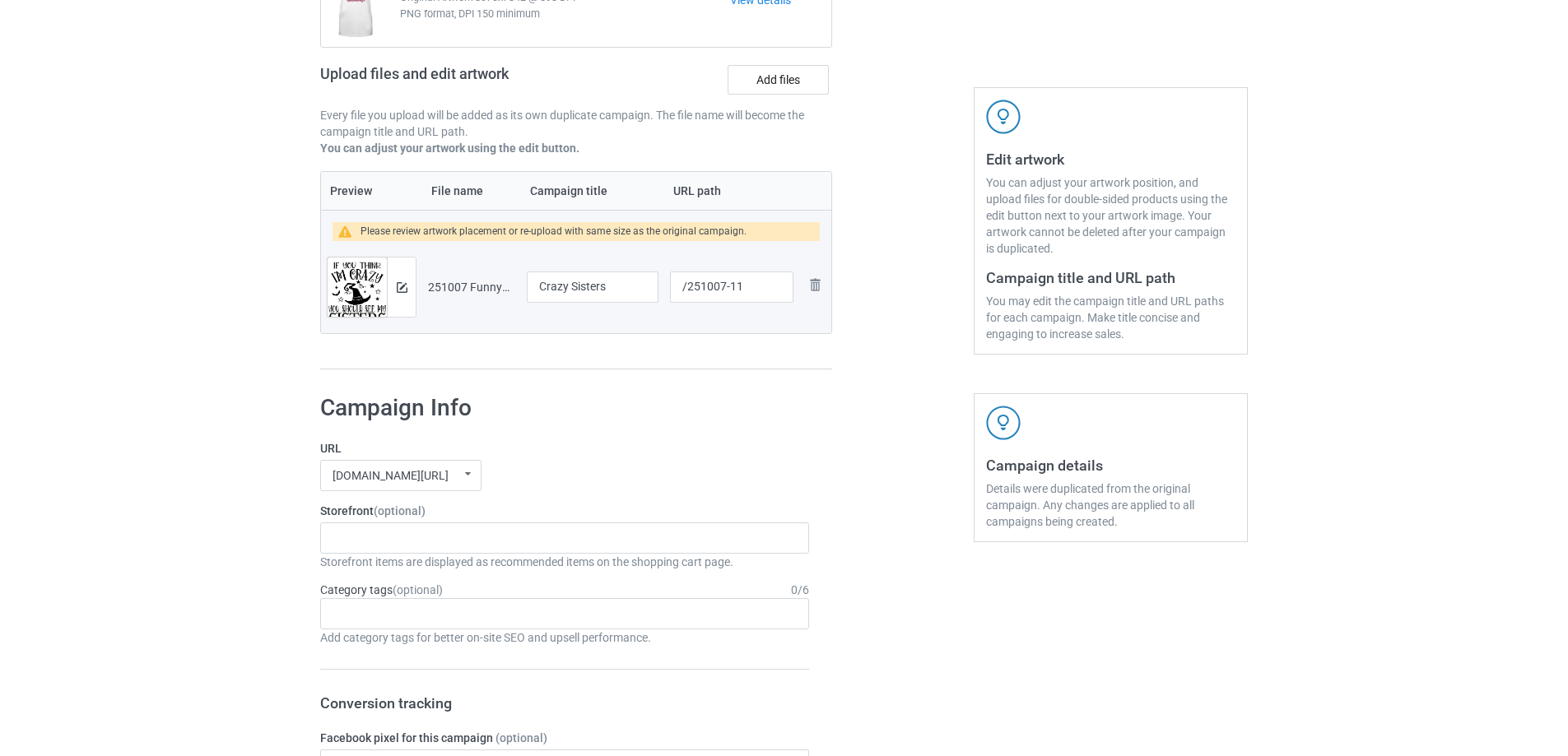
scroll to position [1371, 0]
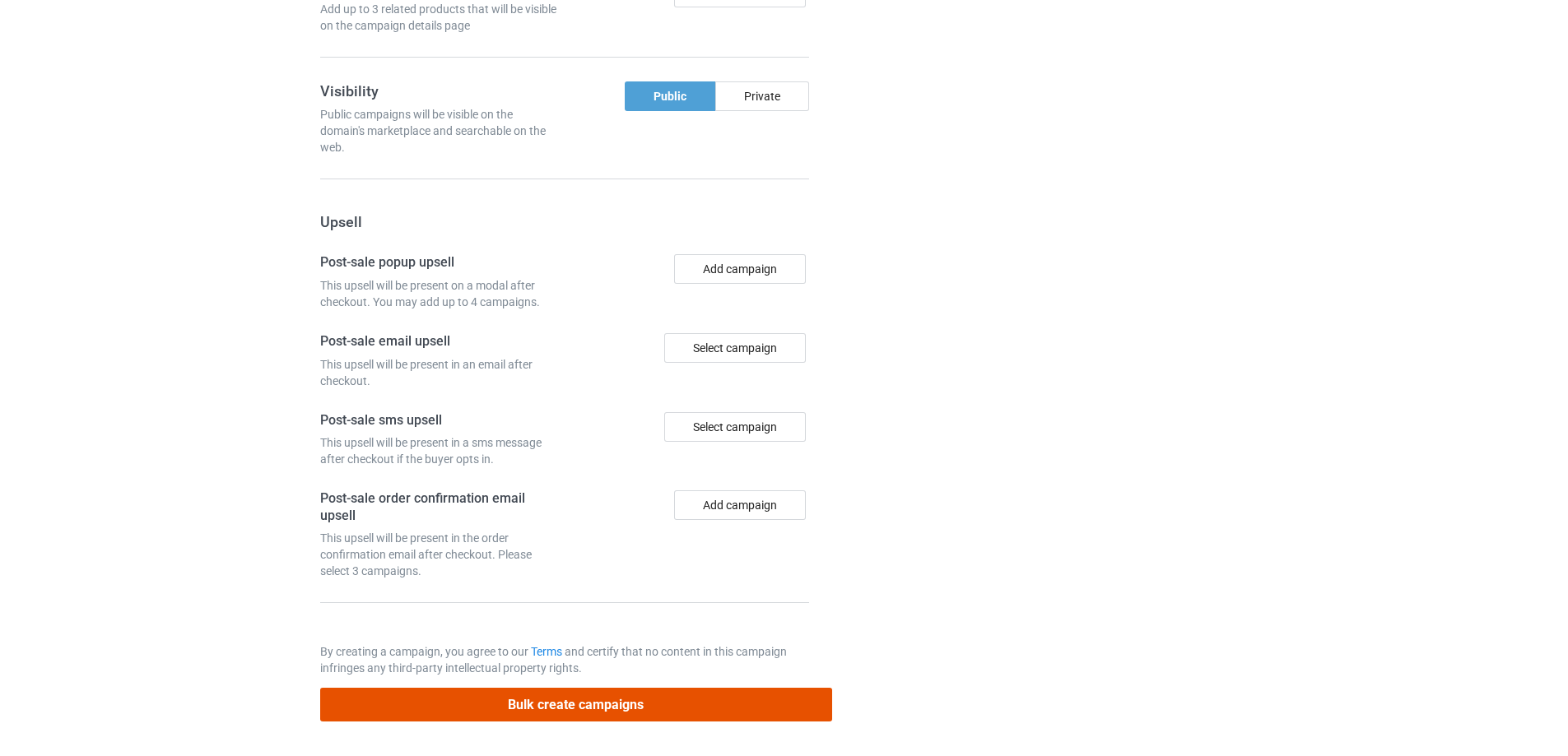
click at [571, 710] on button "Bulk create campaigns" at bounding box center [576, 704] width 512 height 34
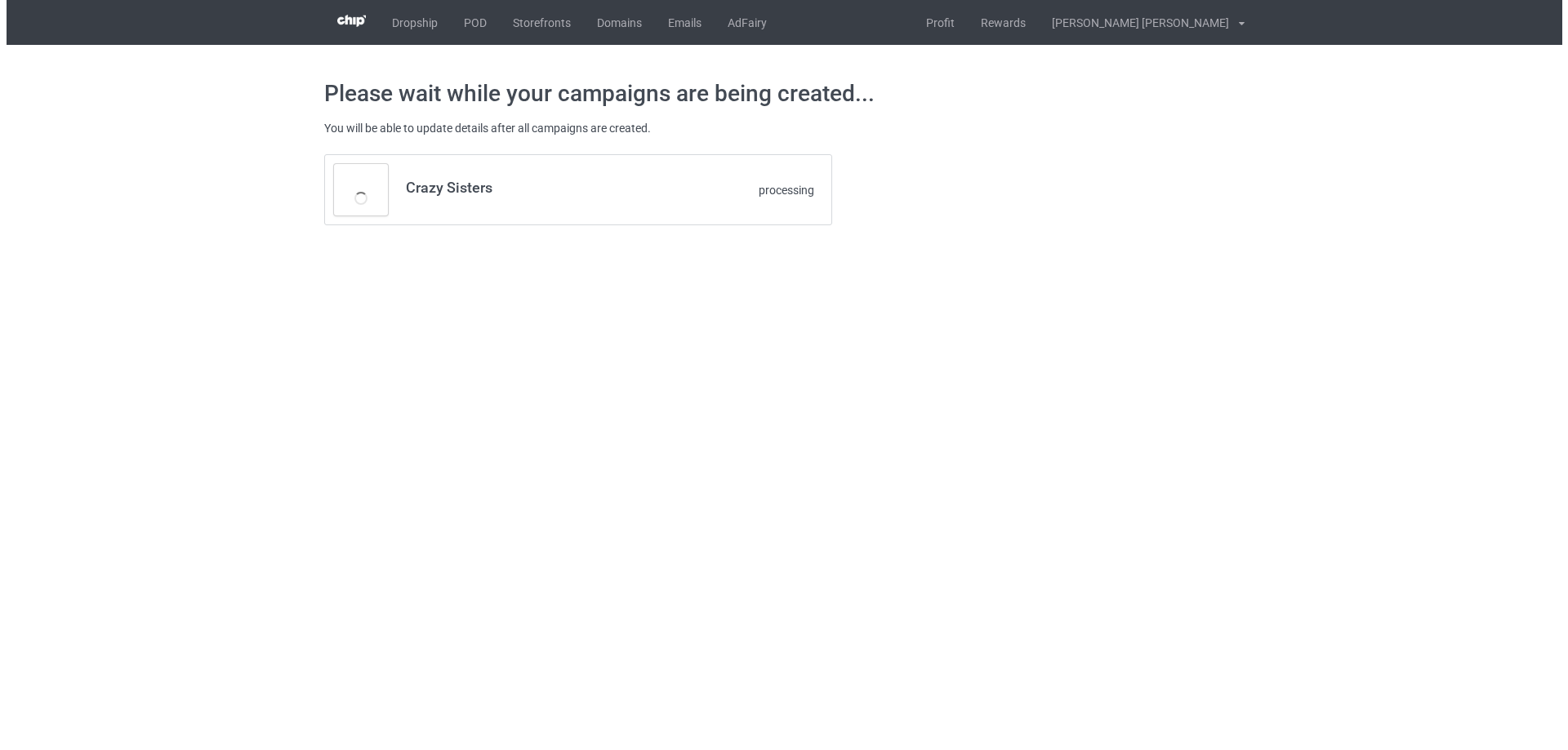
scroll to position [0, 0]
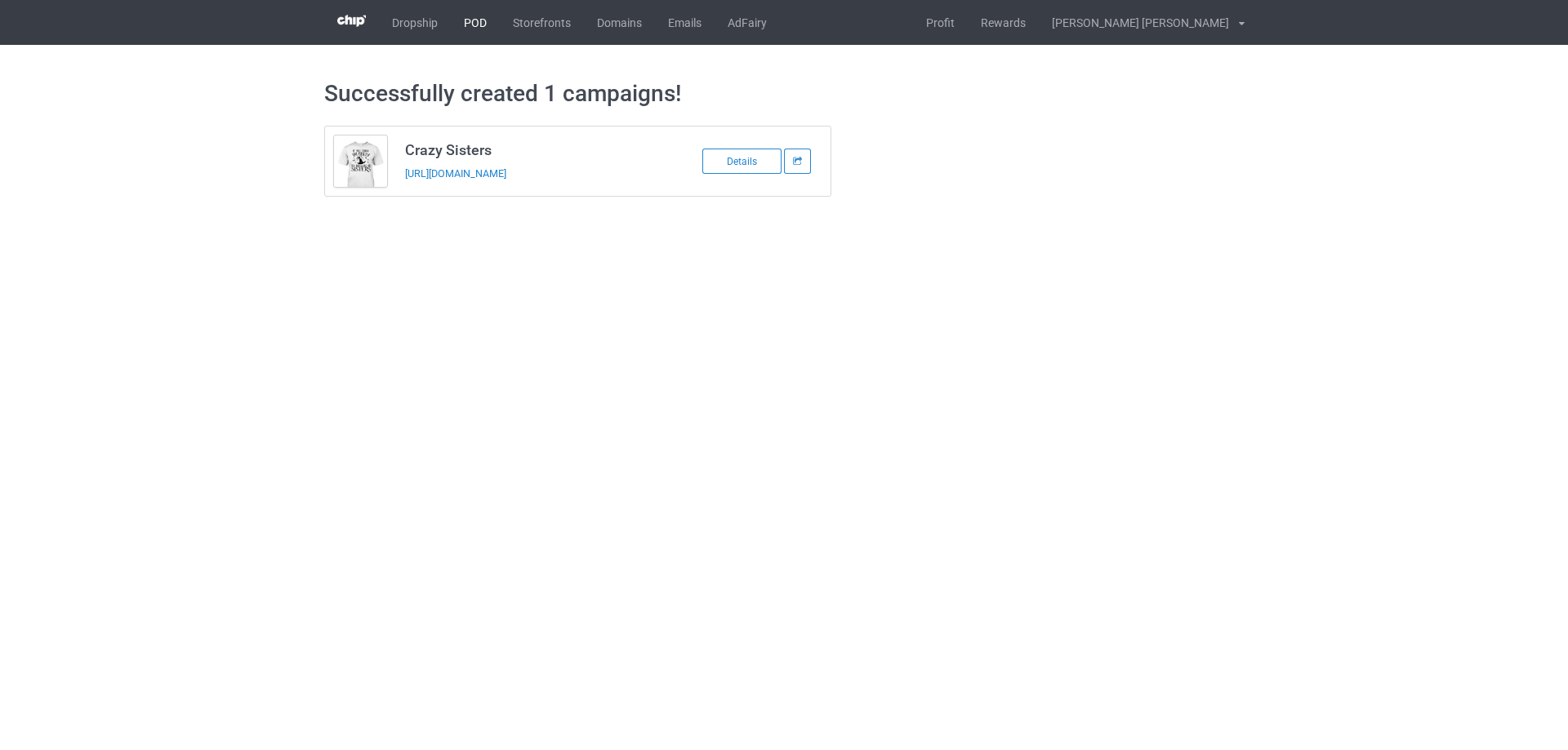
click at [475, 18] on link "POD" at bounding box center [475, 22] width 49 height 45
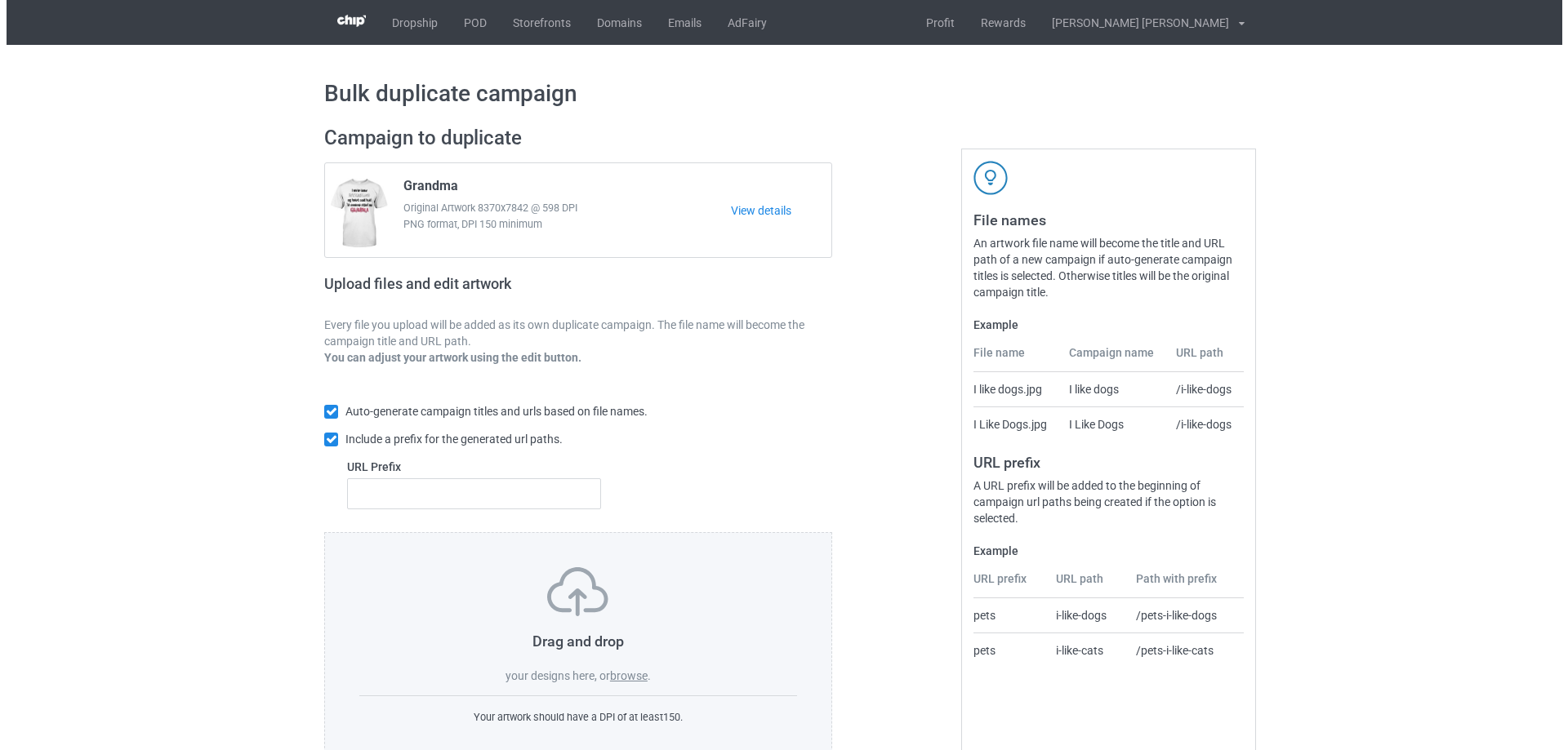
scroll to position [45, 0]
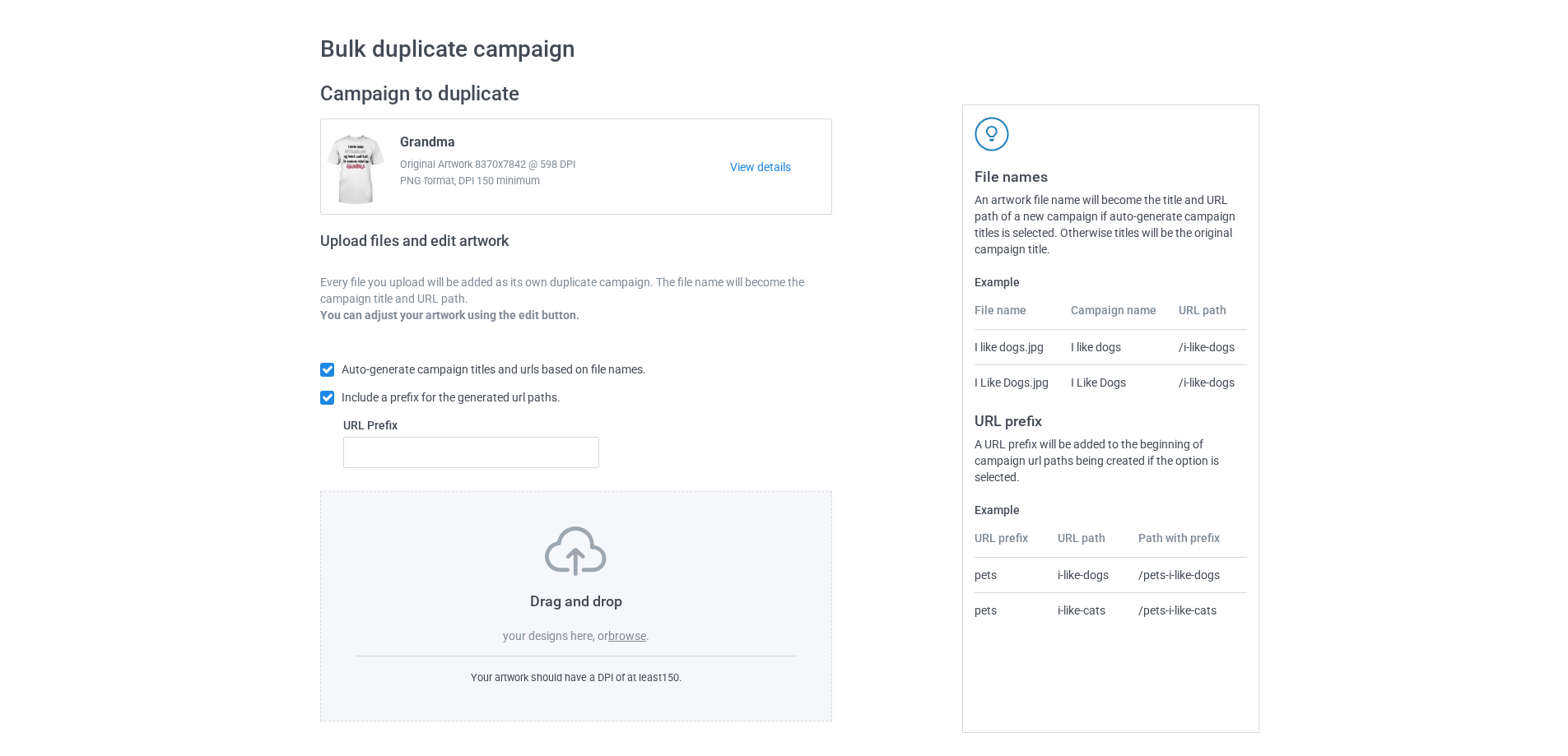
click at [636, 635] on label "browse" at bounding box center [627, 636] width 38 height 13
click at [0, 0] on input "browse" at bounding box center [0, 0] width 0 height 0
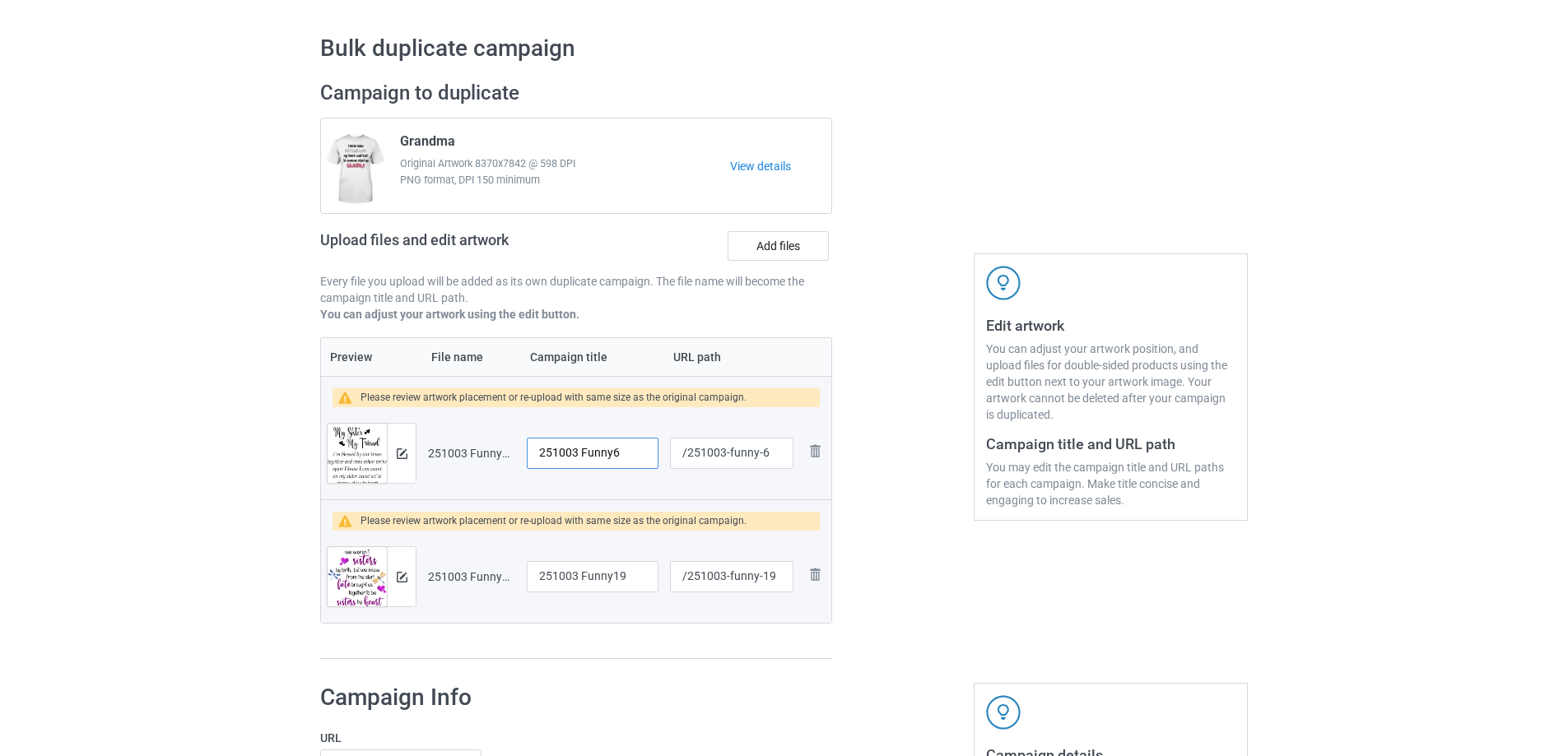
drag, startPoint x: 625, startPoint y: 453, endPoint x: 484, endPoint y: 453, distance: 141.0
click at [484, 453] on tr "Preview and edit artwork 251003 Funny6.png 251003 Funny6 /251003-funny-6 Remove…" at bounding box center [576, 453] width 510 height 92
type input "My sister my friend"
drag, startPoint x: 637, startPoint y: 576, endPoint x: 507, endPoint y: 572, distance: 130.1
click at [507, 572] on tr "Preview and edit artwork 251003 Funny19.png 251003 Funny19 /251003-funny-19 Rem…" at bounding box center [576, 576] width 510 height 92
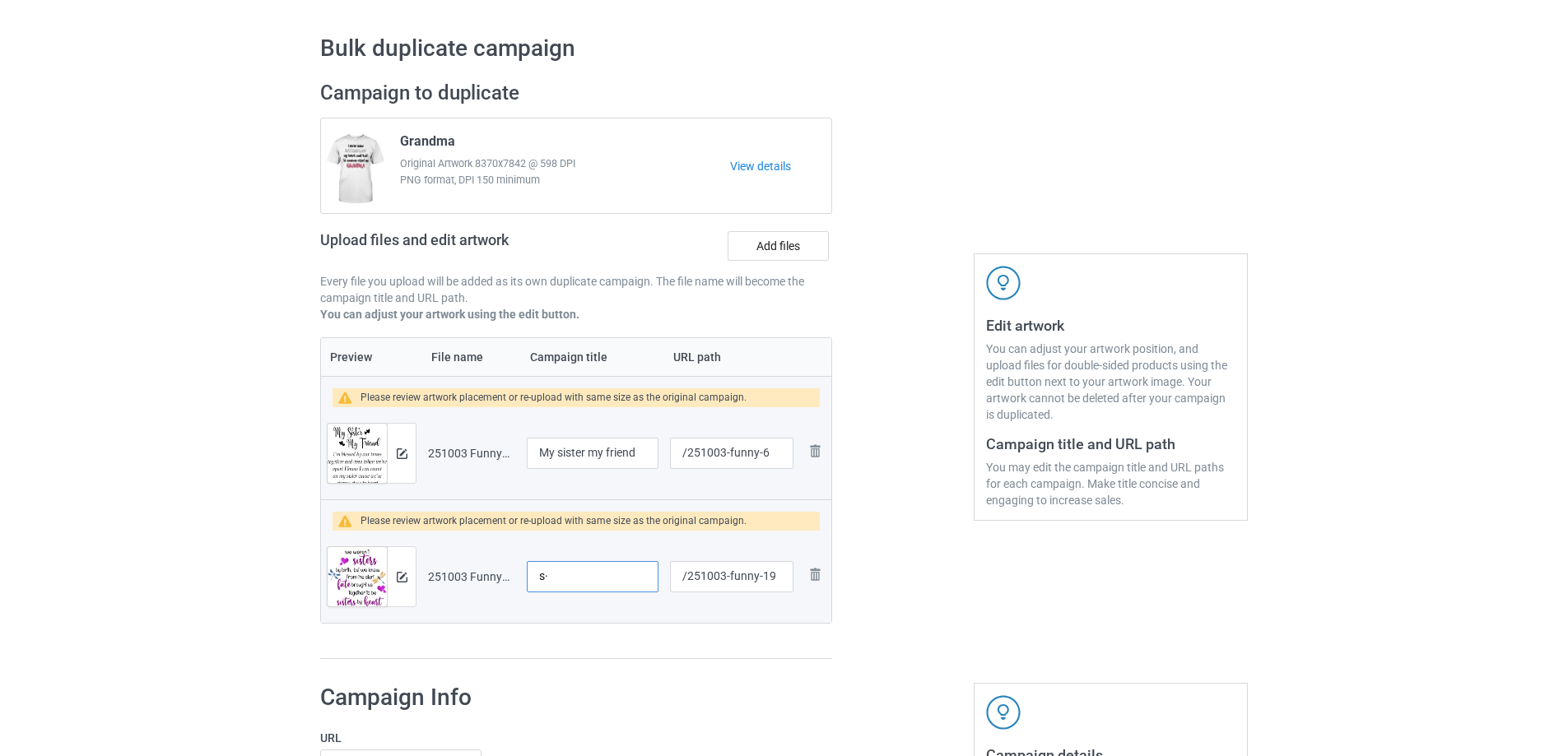
type input "s"
type input "Sister by heart"
drag, startPoint x: 730, startPoint y: 578, endPoint x: 762, endPoint y: 583, distance: 32.4
click at [762, 583] on input "/251003-funny-19" at bounding box center [731, 577] width 123 height 32
type input "/251003-19"
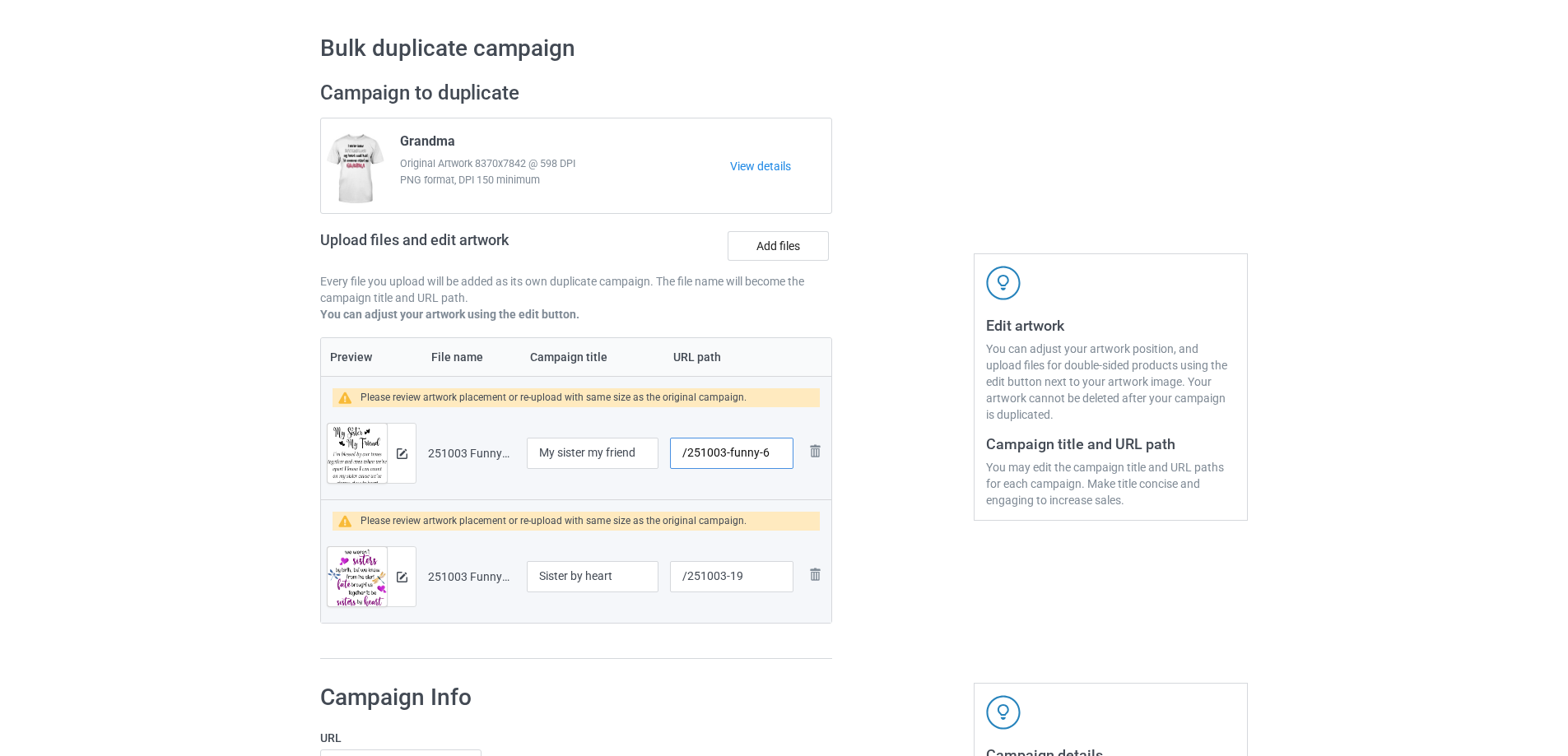
drag, startPoint x: 729, startPoint y: 455, endPoint x: 761, endPoint y: 457, distance: 32.1
click at [761, 457] on input "/251003-funny-6" at bounding box center [731, 453] width 123 height 32
type input "/251003-6"
click at [404, 452] on img at bounding box center [402, 453] width 11 height 11
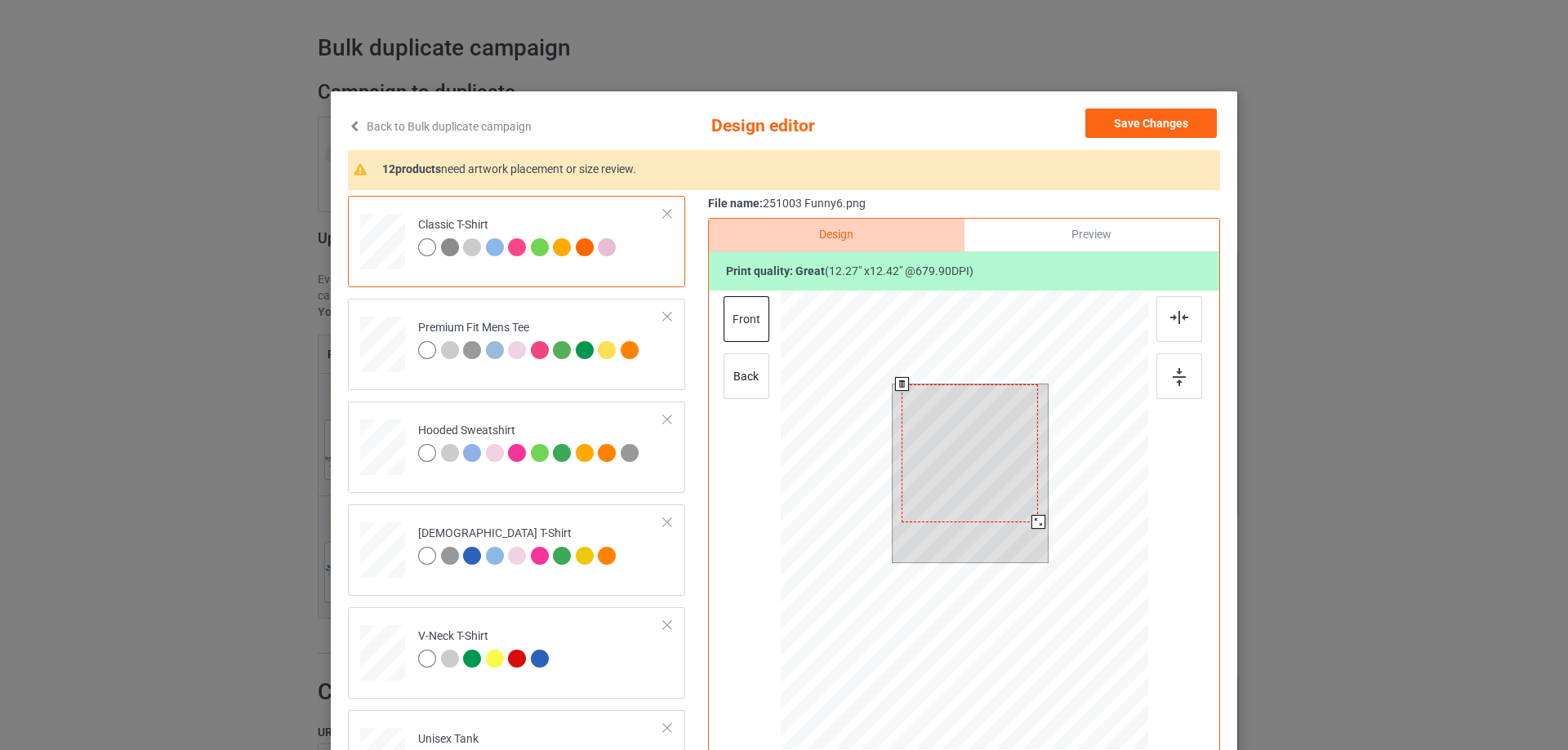
click at [1032, 525] on div at bounding box center [1038, 521] width 14 height 14
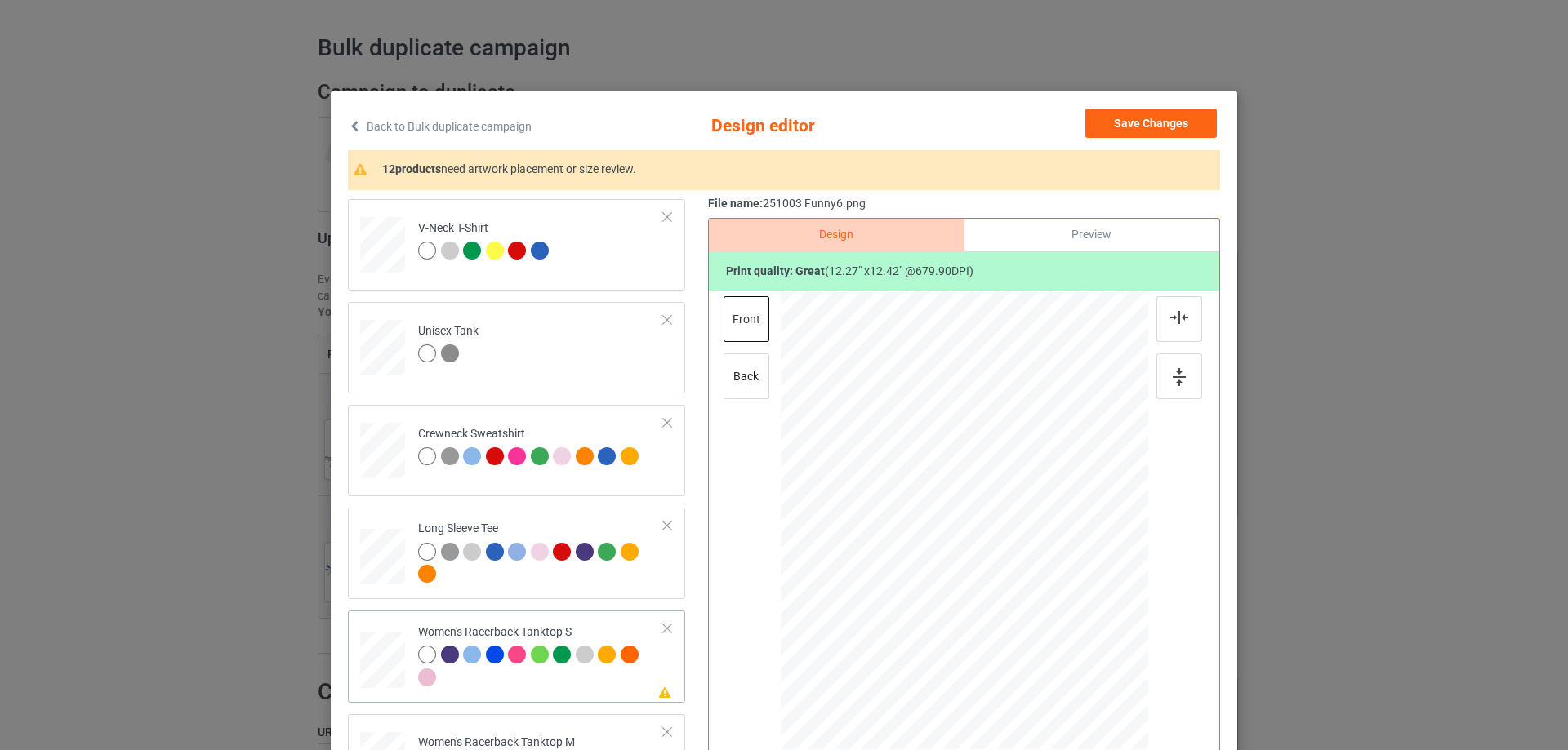
scroll to position [572, 0]
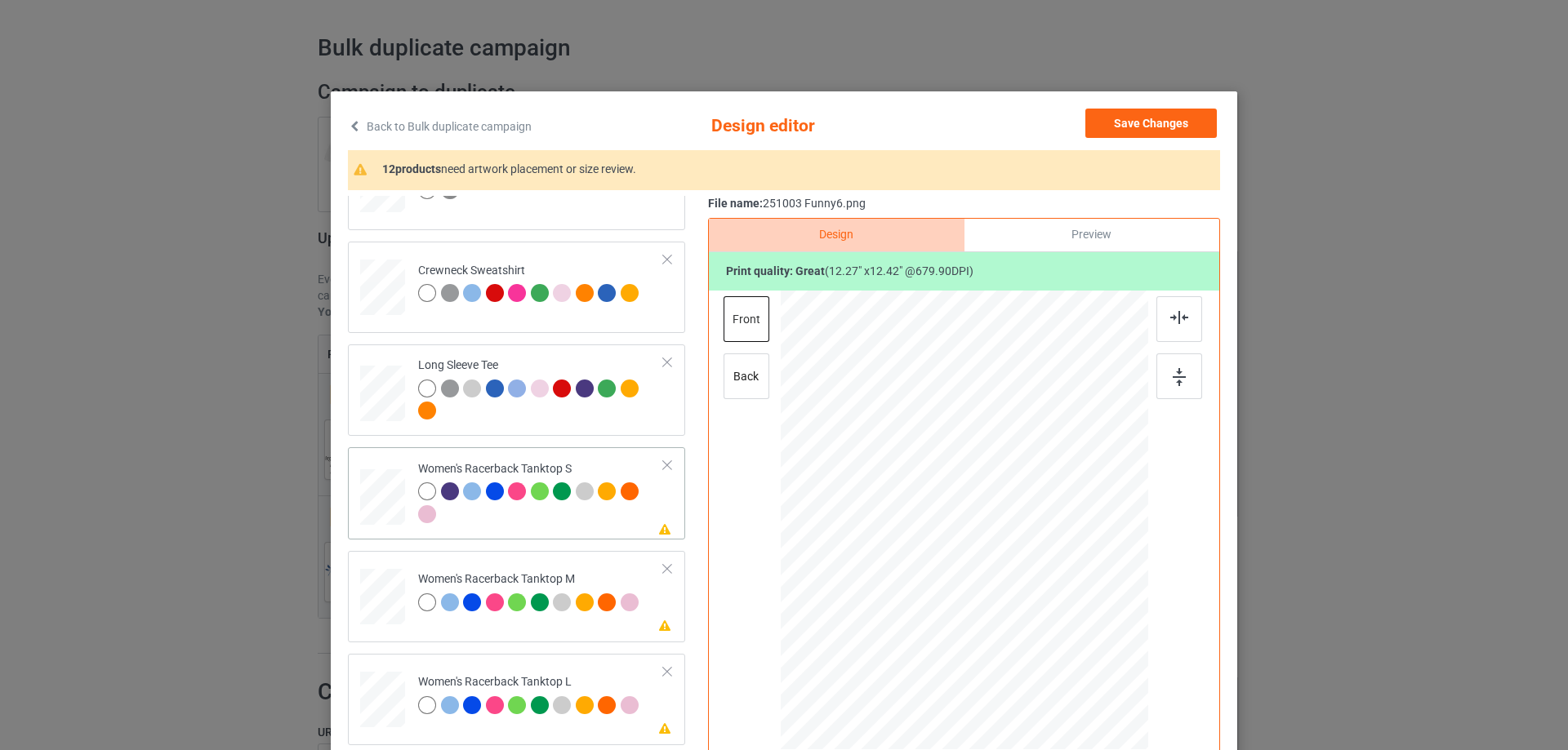
click at [380, 491] on div at bounding box center [382, 498] width 44 height 56
drag, startPoint x: 1063, startPoint y: 629, endPoint x: 1015, endPoint y: 561, distance: 83.2
click at [1054, 611] on div at bounding box center [1059, 616] width 14 height 14
drag, startPoint x: 1015, startPoint y: 561, endPoint x: 1016, endPoint y: 570, distance: 9.1
click at [1016, 570] on div at bounding box center [966, 531] width 188 height 191
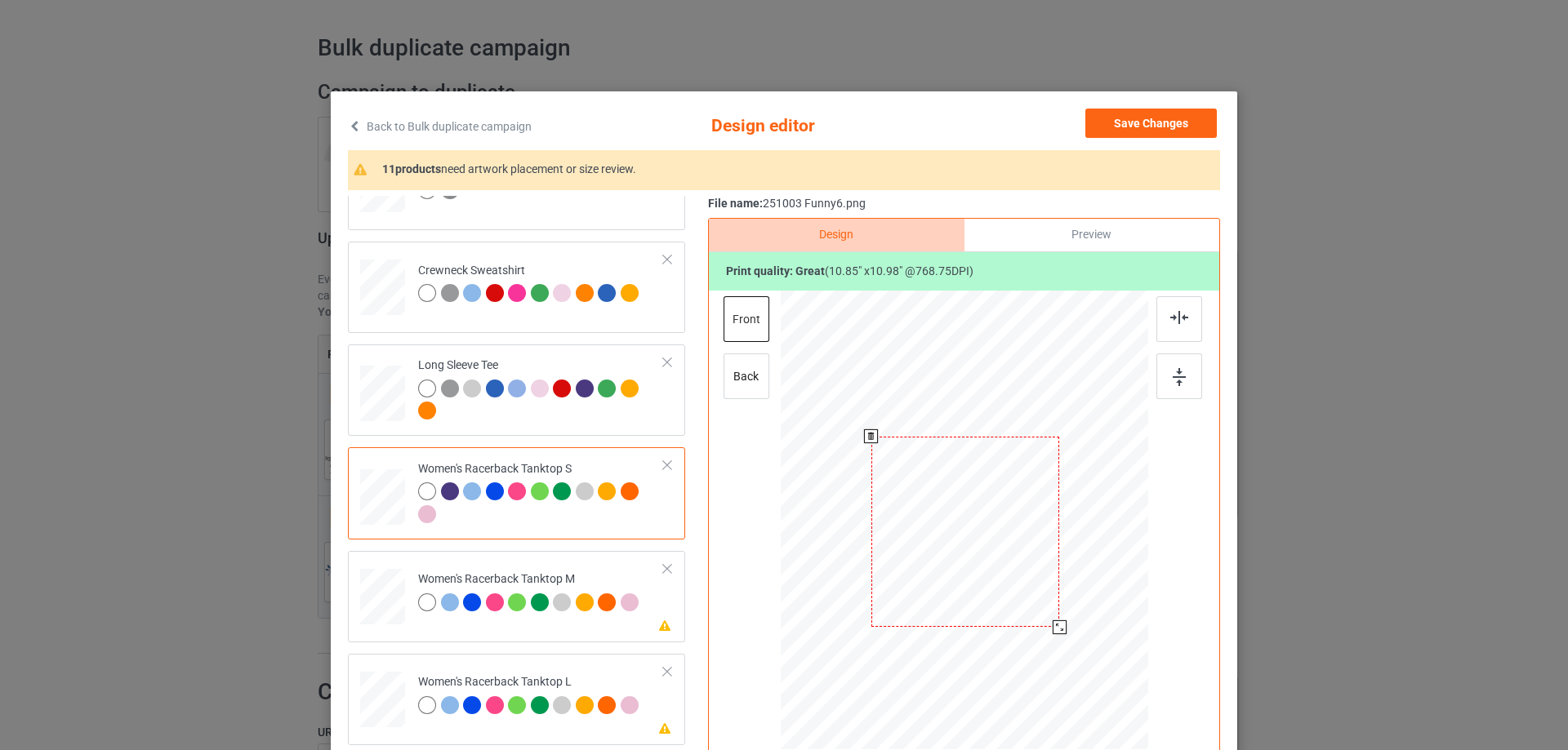
click at [1052, 620] on div at bounding box center [1059, 627] width 14 height 14
click at [1004, 580] on div at bounding box center [969, 526] width 179 height 181
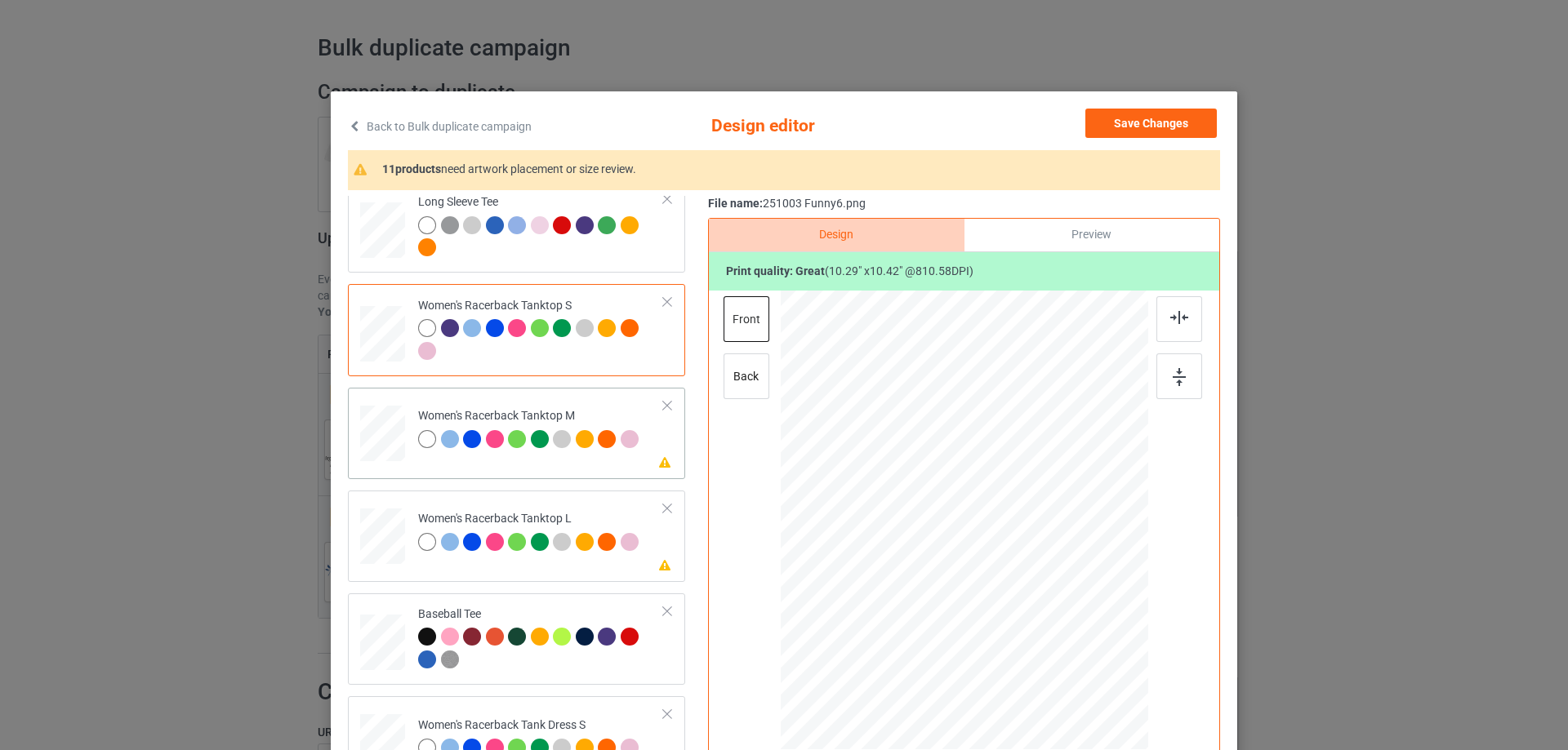
click at [390, 436] on div at bounding box center [382, 434] width 45 height 56
drag, startPoint x: 1068, startPoint y: 630, endPoint x: 1045, endPoint y: 606, distance: 33.2
click at [1045, 606] on div at bounding box center [1050, 607] width 14 height 14
click at [966, 559] on div at bounding box center [967, 523] width 173 height 175
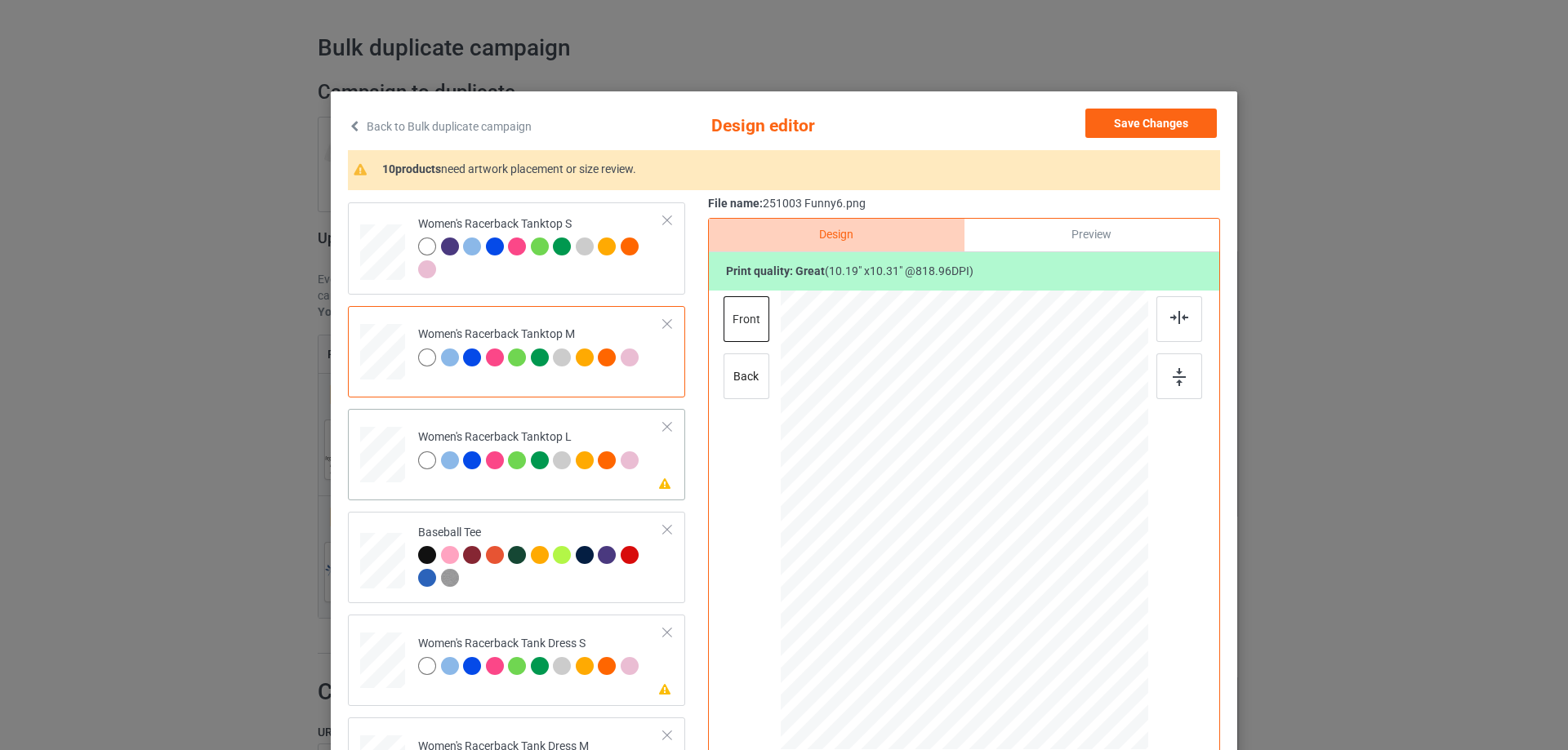
drag, startPoint x: 382, startPoint y: 448, endPoint x: 446, endPoint y: 461, distance: 65.3
click at [383, 448] on div at bounding box center [382, 454] width 45 height 54
drag, startPoint x: 1069, startPoint y: 635, endPoint x: 1031, endPoint y: 591, distance: 58.1
click at [1051, 601] on div at bounding box center [964, 521] width 367 height 438
click at [989, 571] on div at bounding box center [966, 528] width 170 height 172
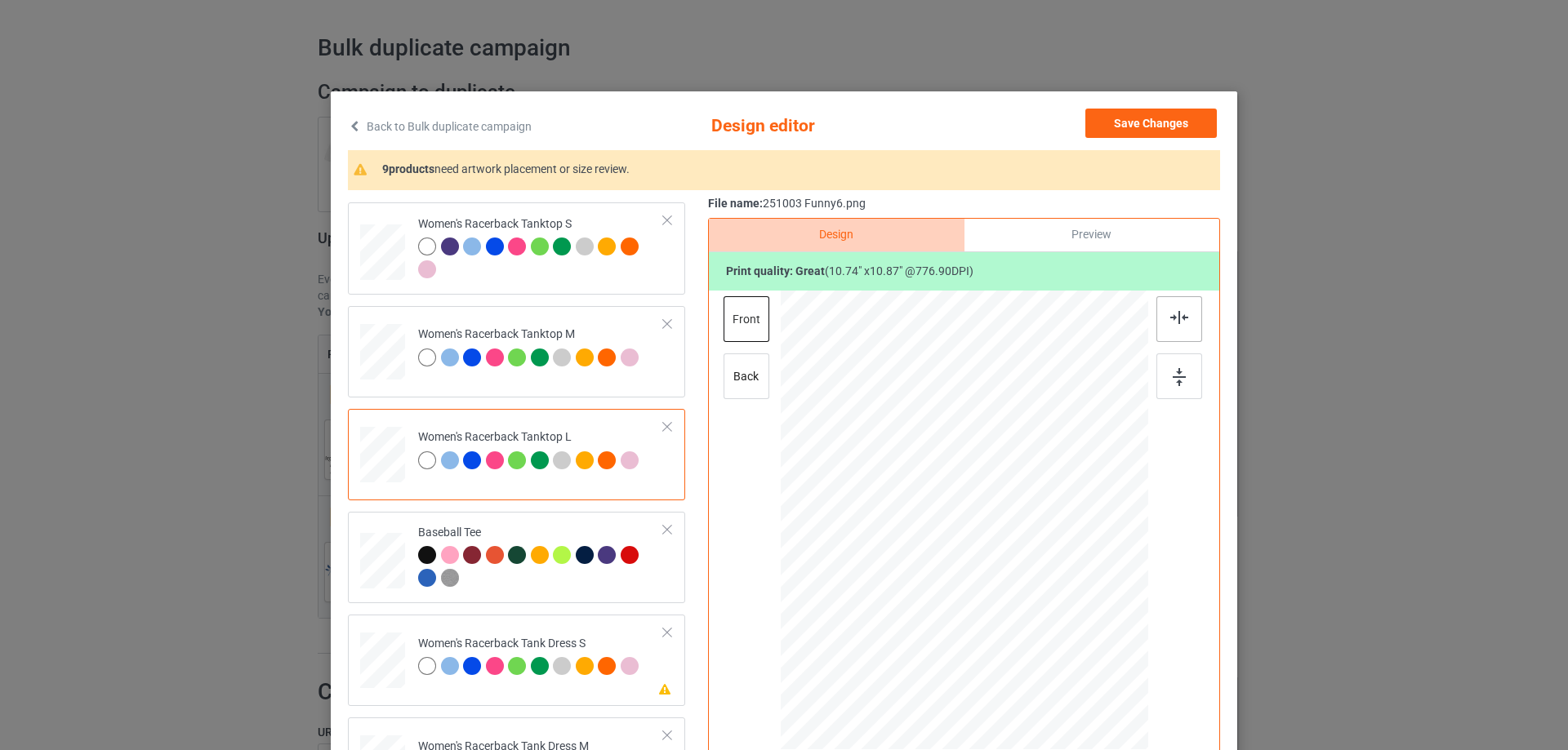
click at [1178, 327] on div at bounding box center [1178, 318] width 45 height 45
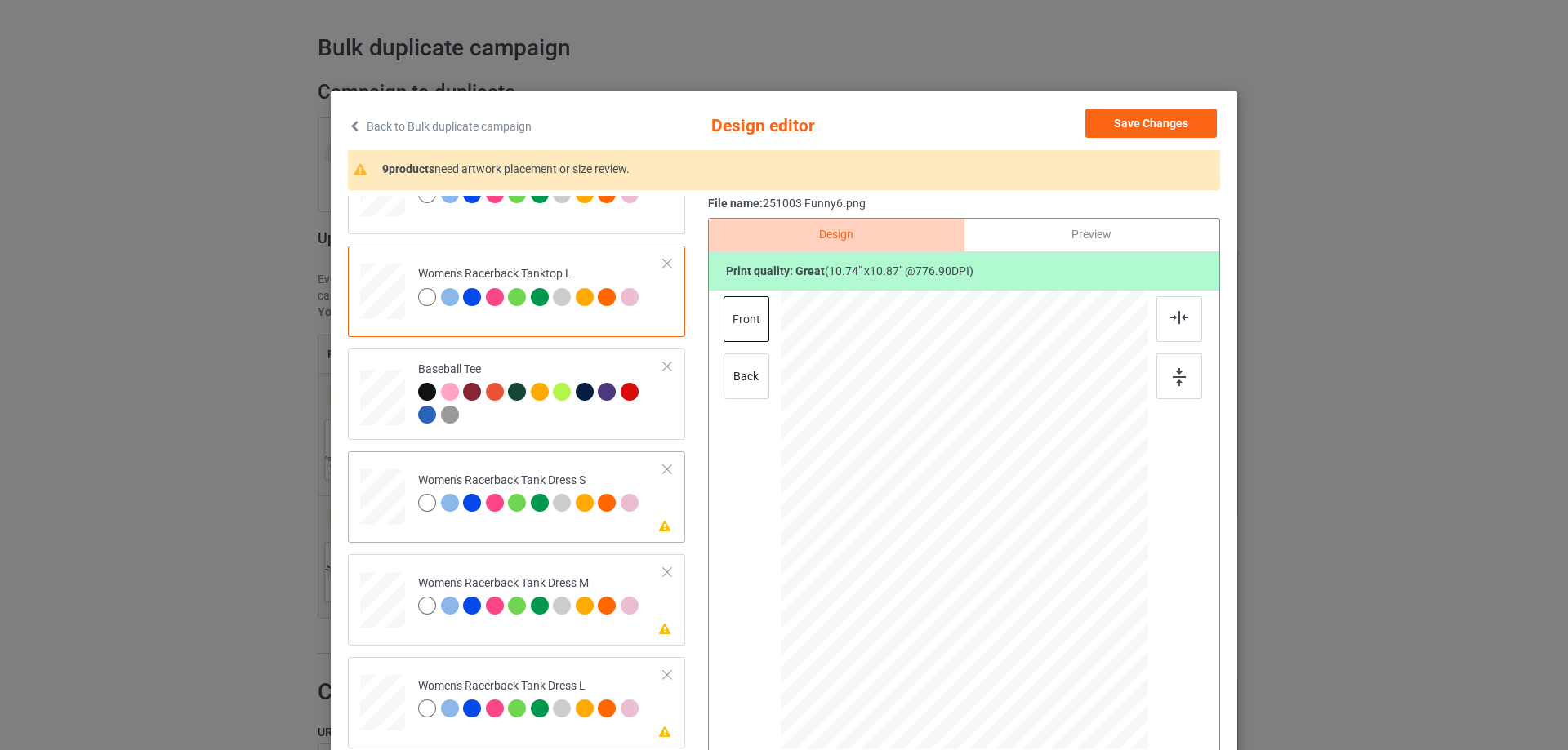
drag, startPoint x: 370, startPoint y: 487, endPoint x: 401, endPoint y: 490, distance: 31.1
click at [370, 488] on div at bounding box center [382, 498] width 37 height 56
drag, startPoint x: 1051, startPoint y: 611, endPoint x: 970, endPoint y: 572, distance: 89.9
click at [1041, 598] on div at bounding box center [1047, 605] width 14 height 14
click at [971, 533] on div at bounding box center [968, 487] width 158 height 160
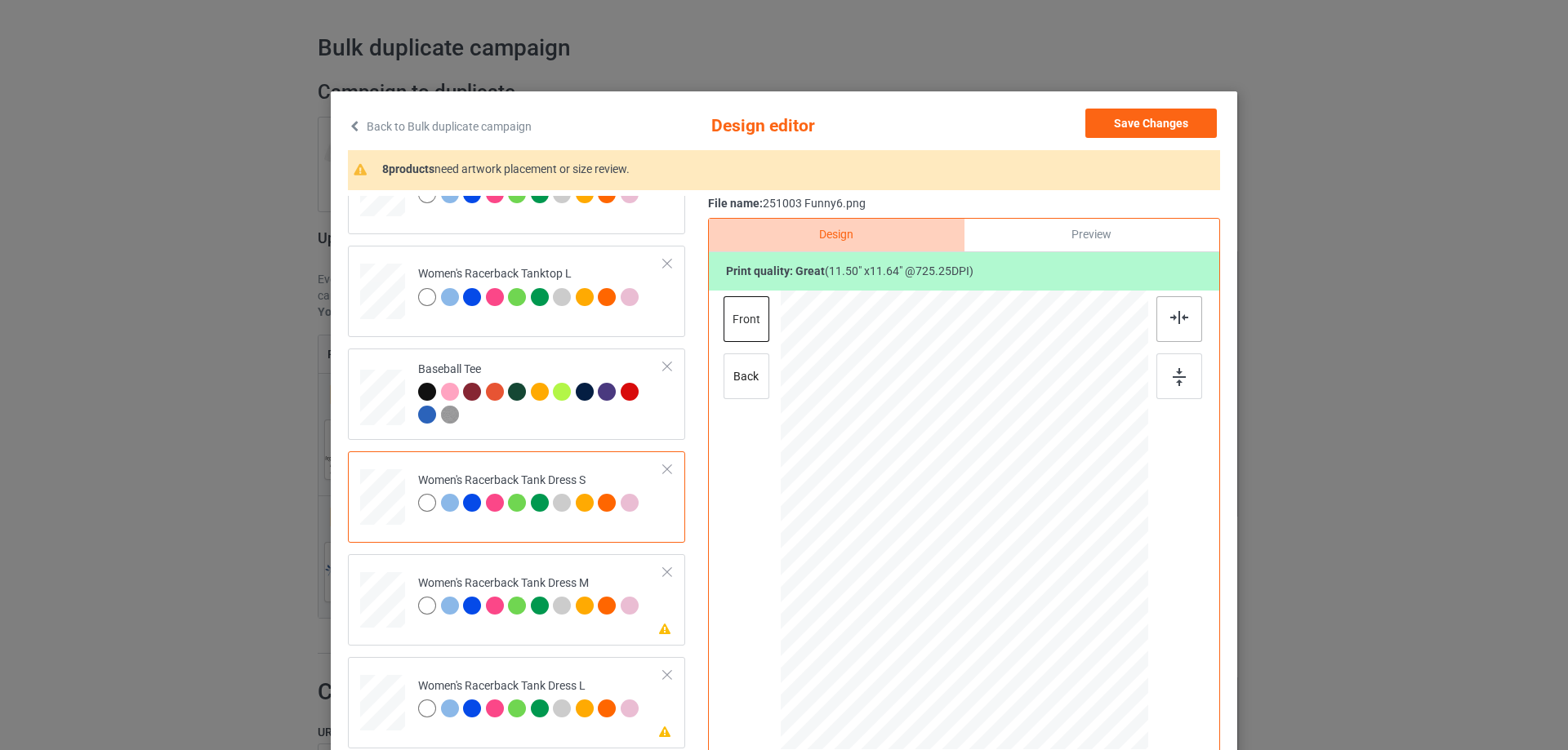
click at [1174, 325] on div at bounding box center [1178, 318] width 45 height 45
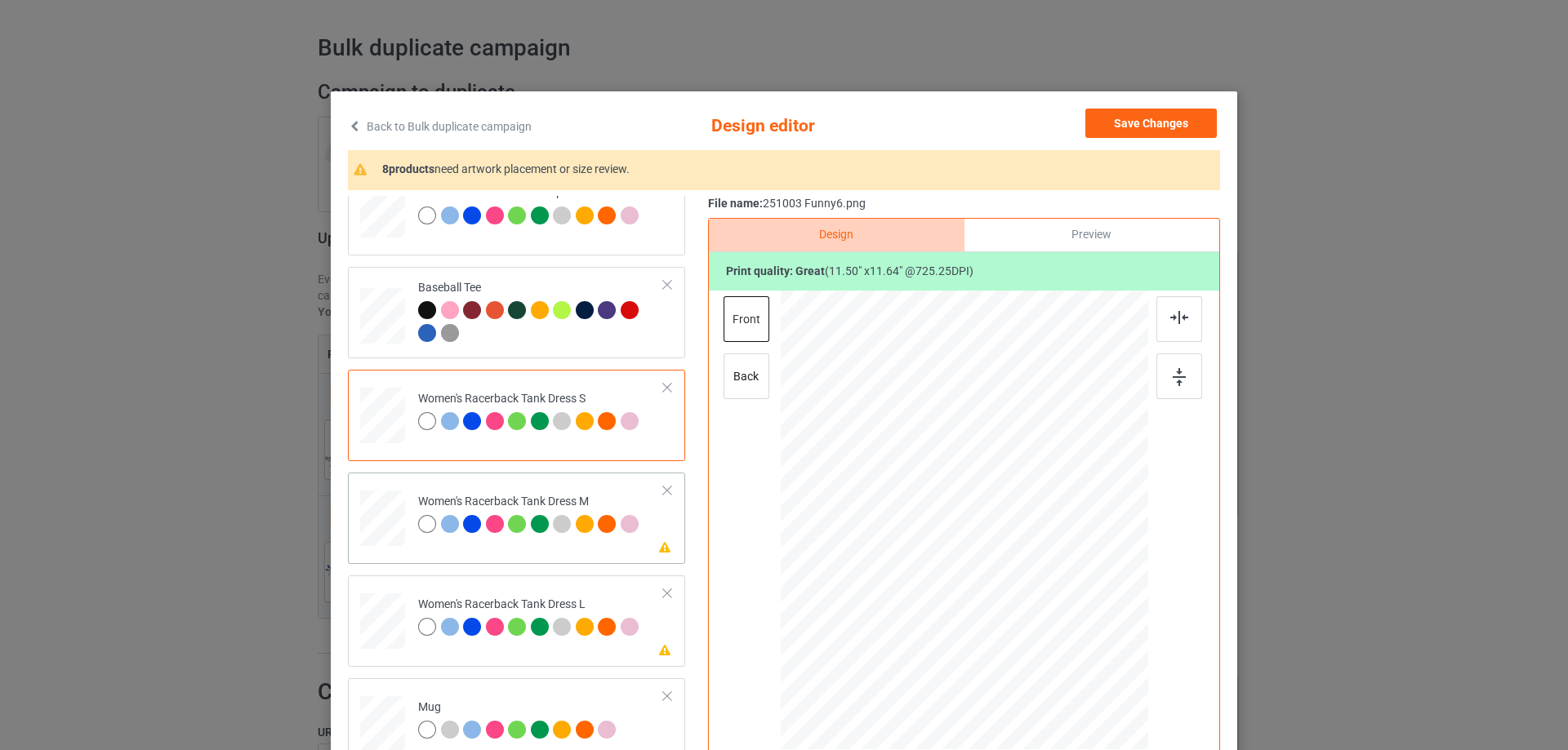
click at [366, 514] on div at bounding box center [382, 519] width 38 height 56
drag, startPoint x: 1053, startPoint y: 616, endPoint x: 1003, endPoint y: 571, distance: 67.3
click at [1041, 592] on div at bounding box center [963, 520] width 310 height 460
click at [1008, 535] on div at bounding box center [969, 487] width 152 height 153
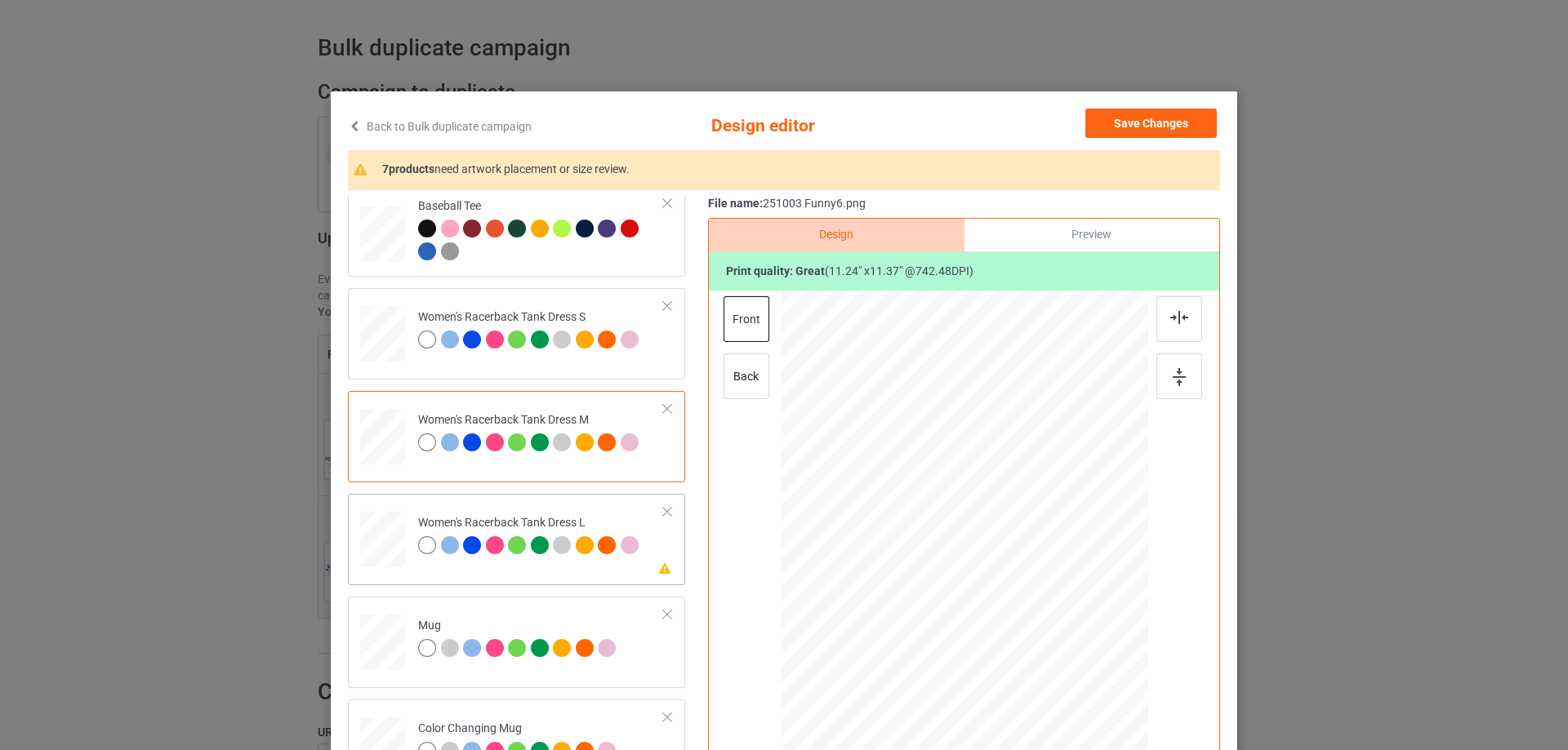
click at [393, 543] on div at bounding box center [382, 540] width 40 height 56
drag, startPoint x: 1056, startPoint y: 620, endPoint x: 1038, endPoint y: 595, distance: 30.8
click at [1038, 595] on div at bounding box center [1041, 597] width 14 height 14
click at [980, 532] on div at bounding box center [964, 488] width 153 height 155
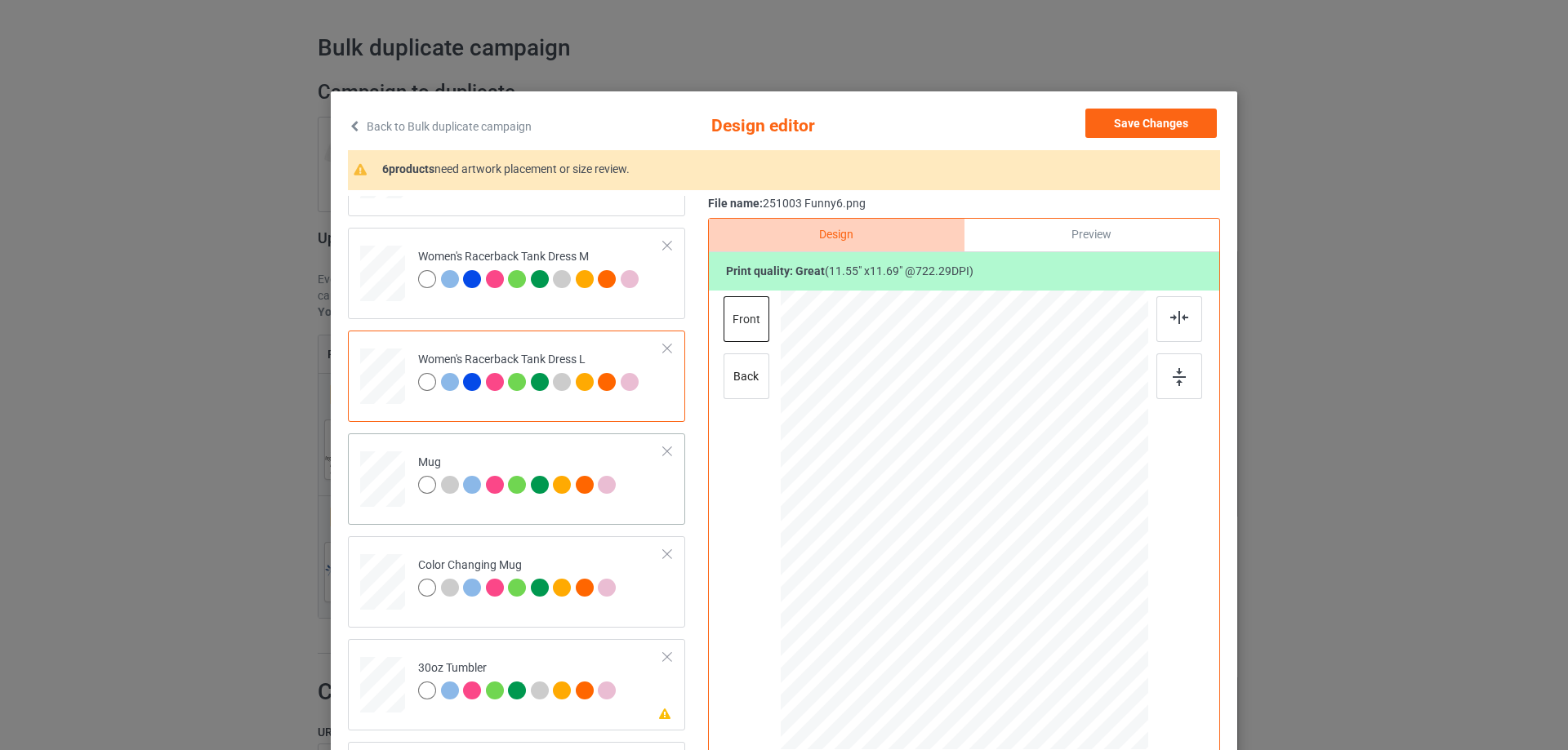
click at [376, 477] on div at bounding box center [382, 479] width 45 height 19
click at [1122, 586] on div at bounding box center [1126, 583] width 14 height 14
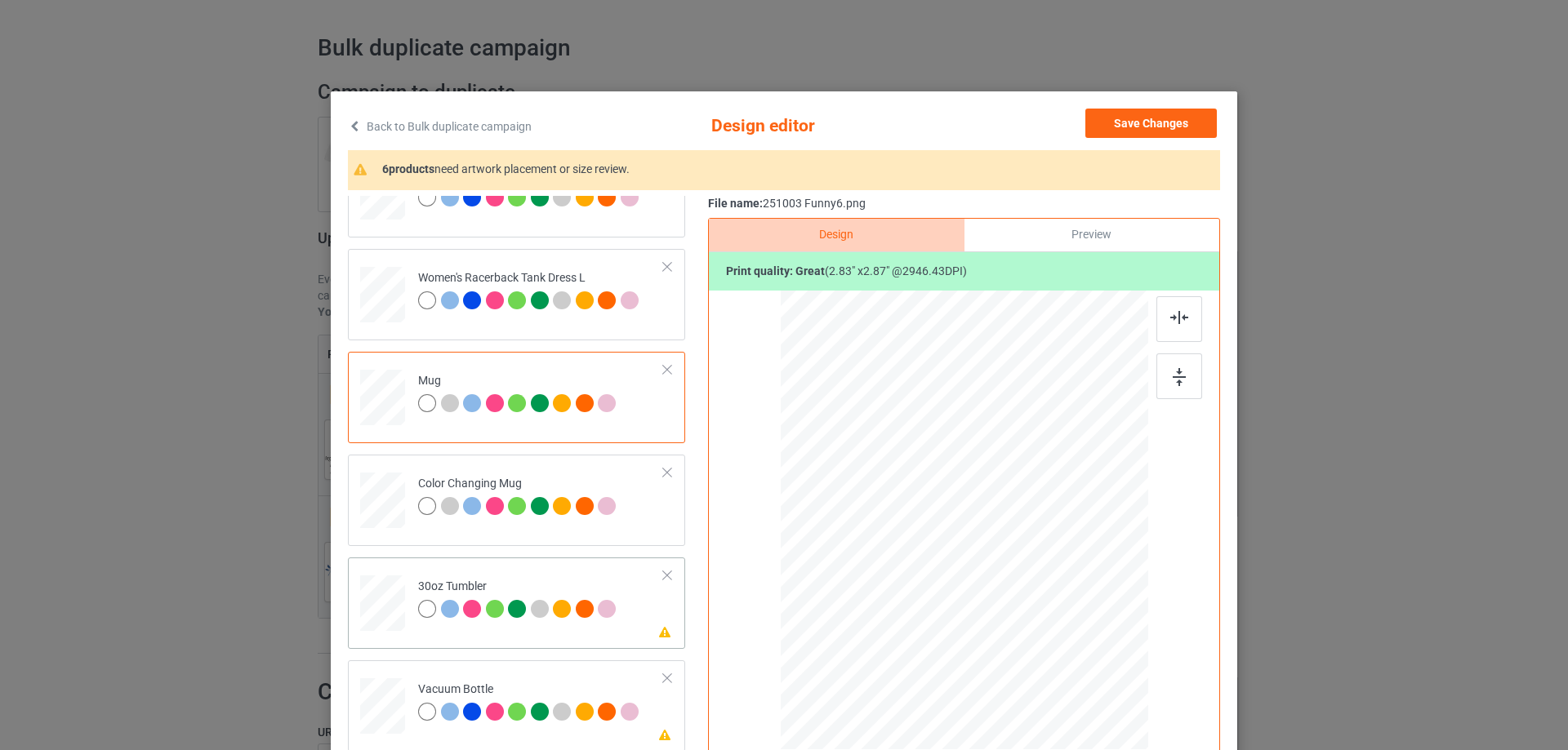
click at [388, 593] on div at bounding box center [382, 604] width 43 height 25
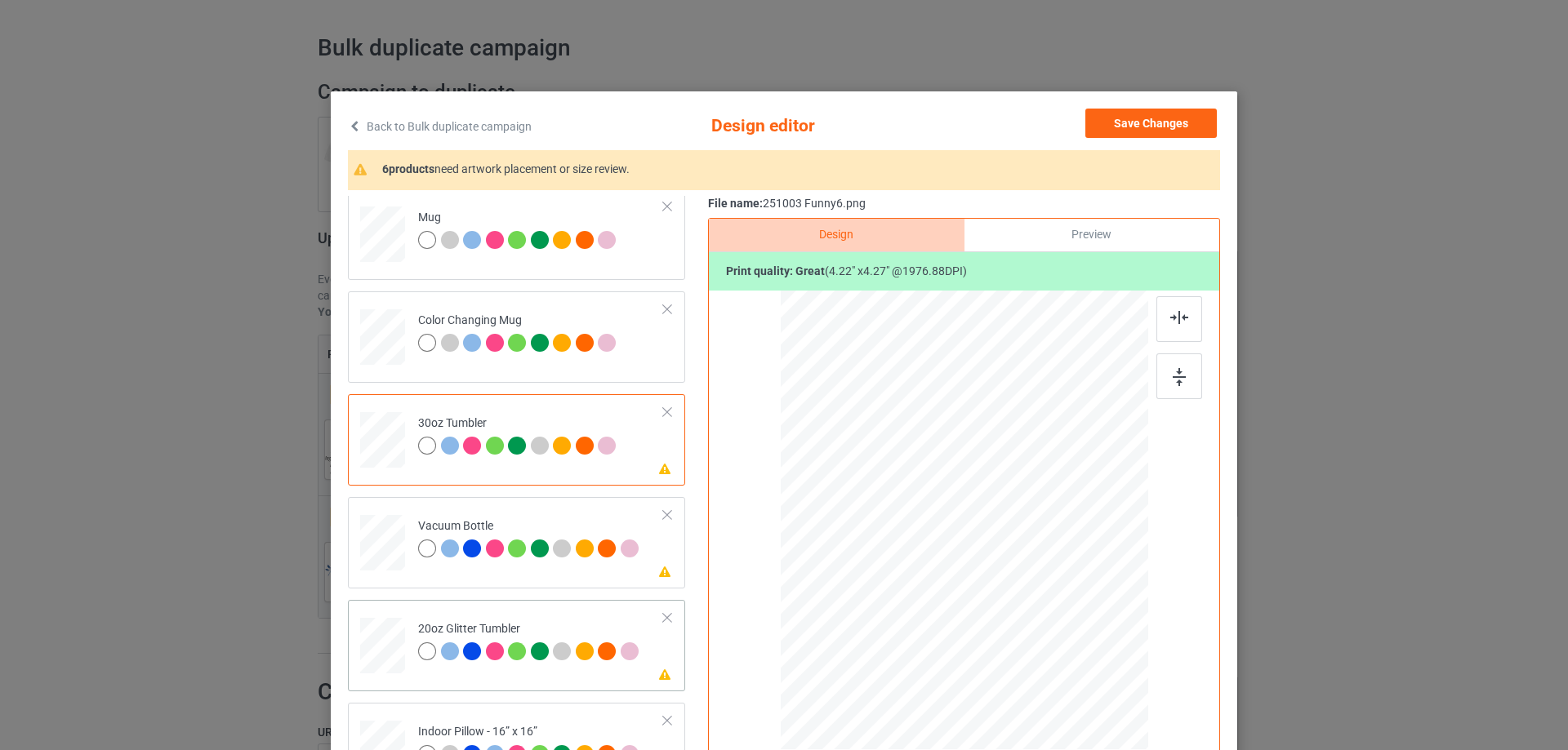
scroll to position [1715, 0]
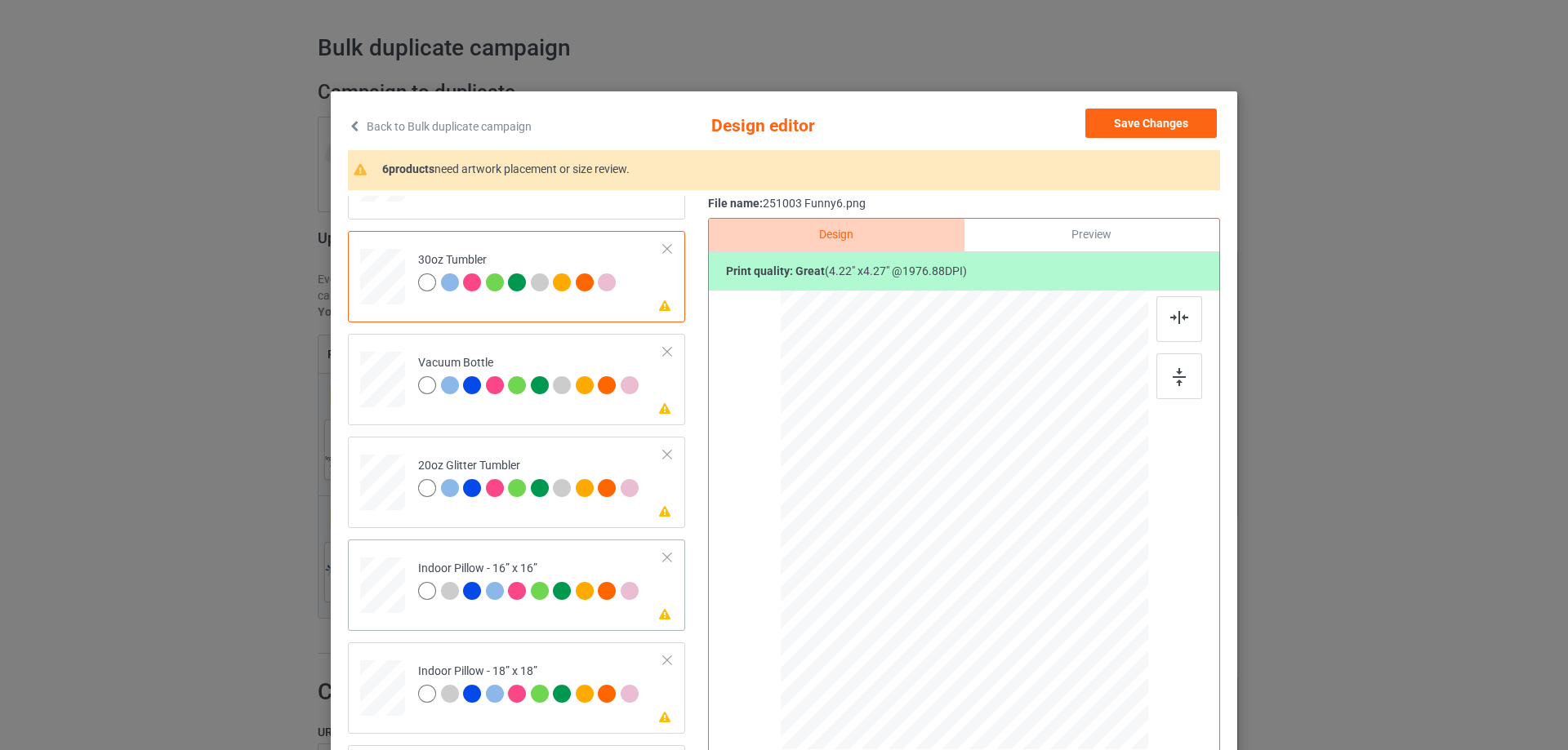
drag, startPoint x: 381, startPoint y: 583, endPoint x: 401, endPoint y: 587, distance: 20.4
click at [382, 583] on div at bounding box center [382, 586] width 45 height 45
drag, startPoint x: 1070, startPoint y: 628, endPoint x: 1079, endPoint y: 641, distance: 15.8
click at [1079, 641] on div at bounding box center [1084, 643] width 14 height 14
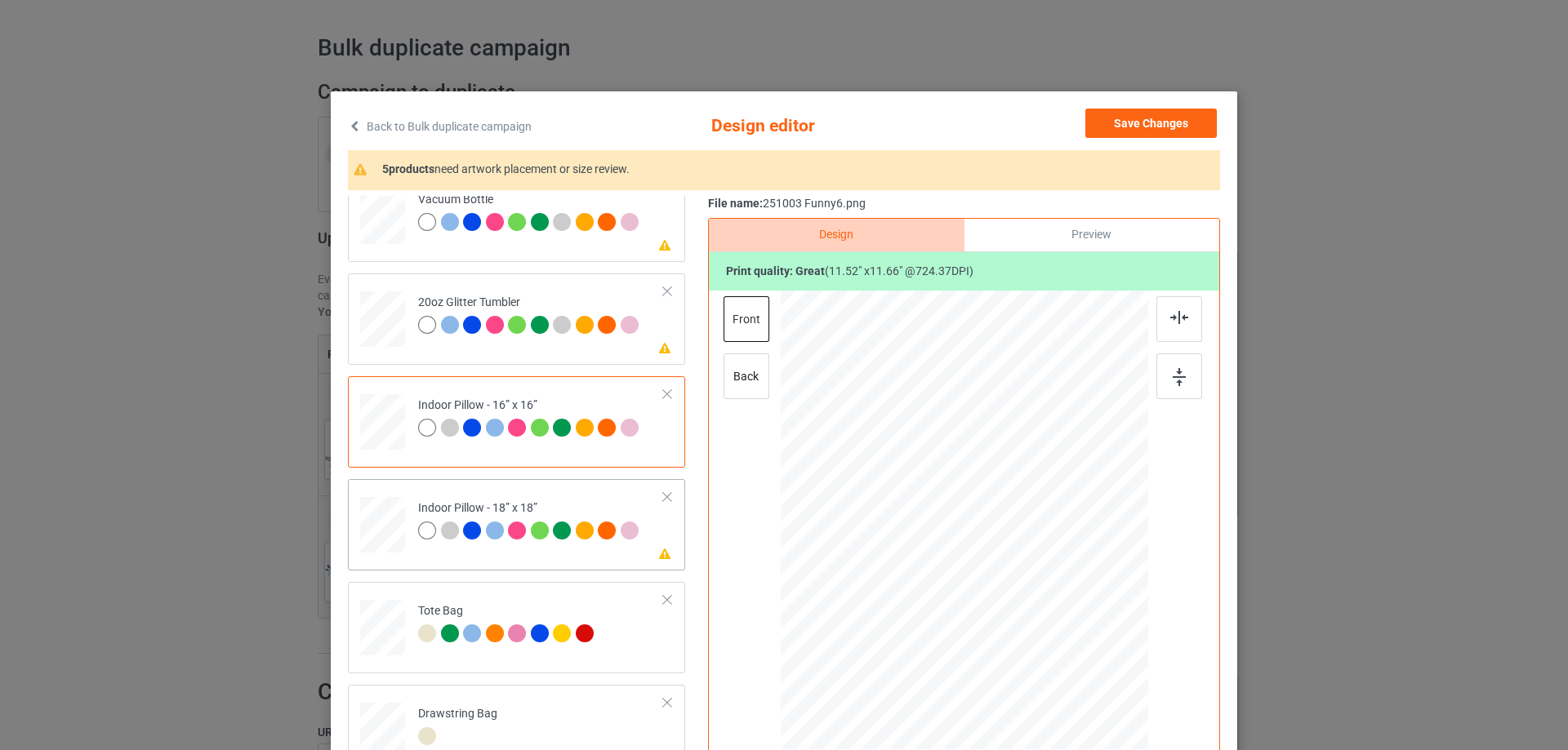
drag, startPoint x: 385, startPoint y: 531, endPoint x: 404, endPoint y: 535, distance: 19.4
click at [386, 530] on div at bounding box center [382, 525] width 45 height 45
drag, startPoint x: 1067, startPoint y: 631, endPoint x: 1083, endPoint y: 650, distance: 24.8
click at [1084, 650] on div at bounding box center [1091, 649] width 14 height 14
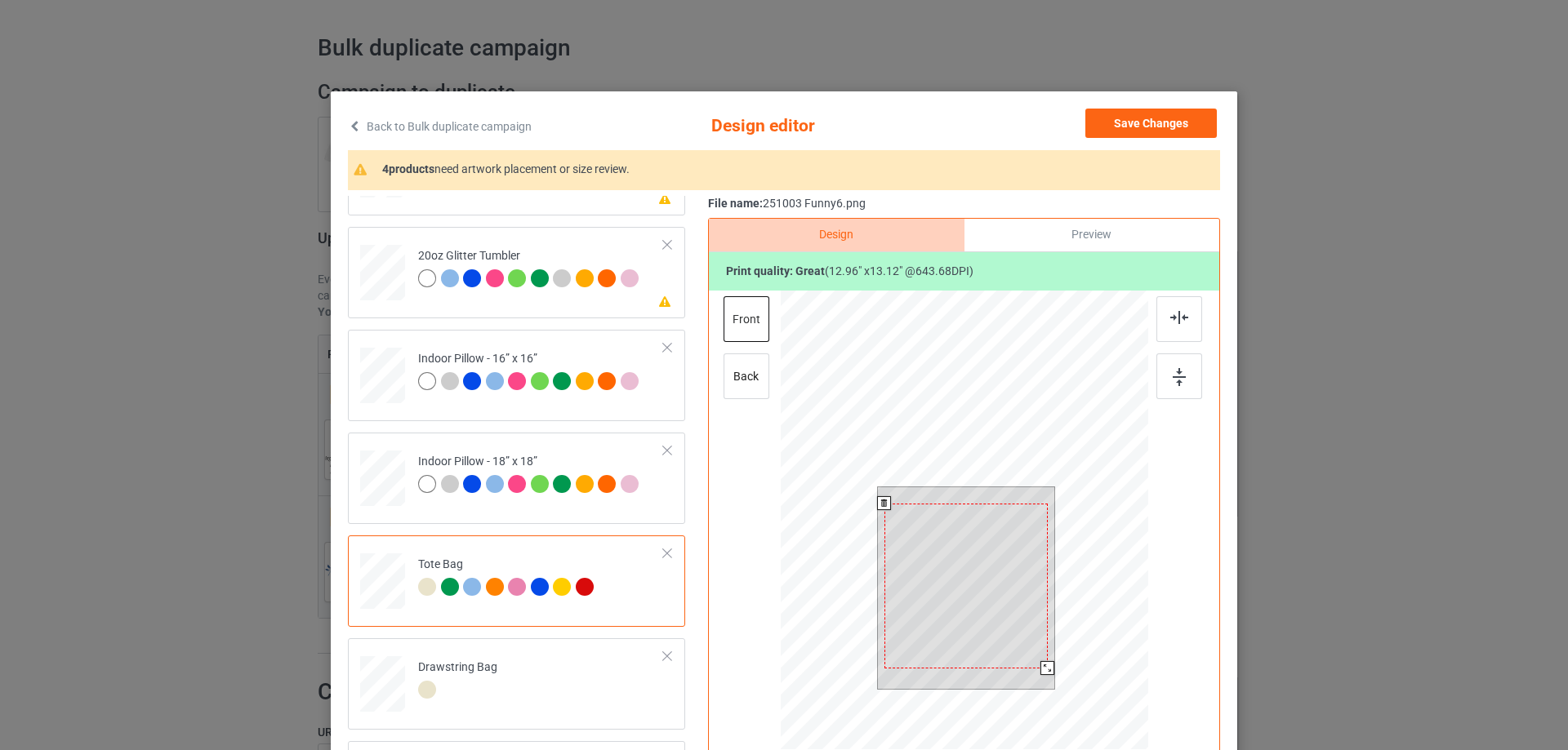
click at [1061, 719] on div at bounding box center [964, 522] width 367 height 464
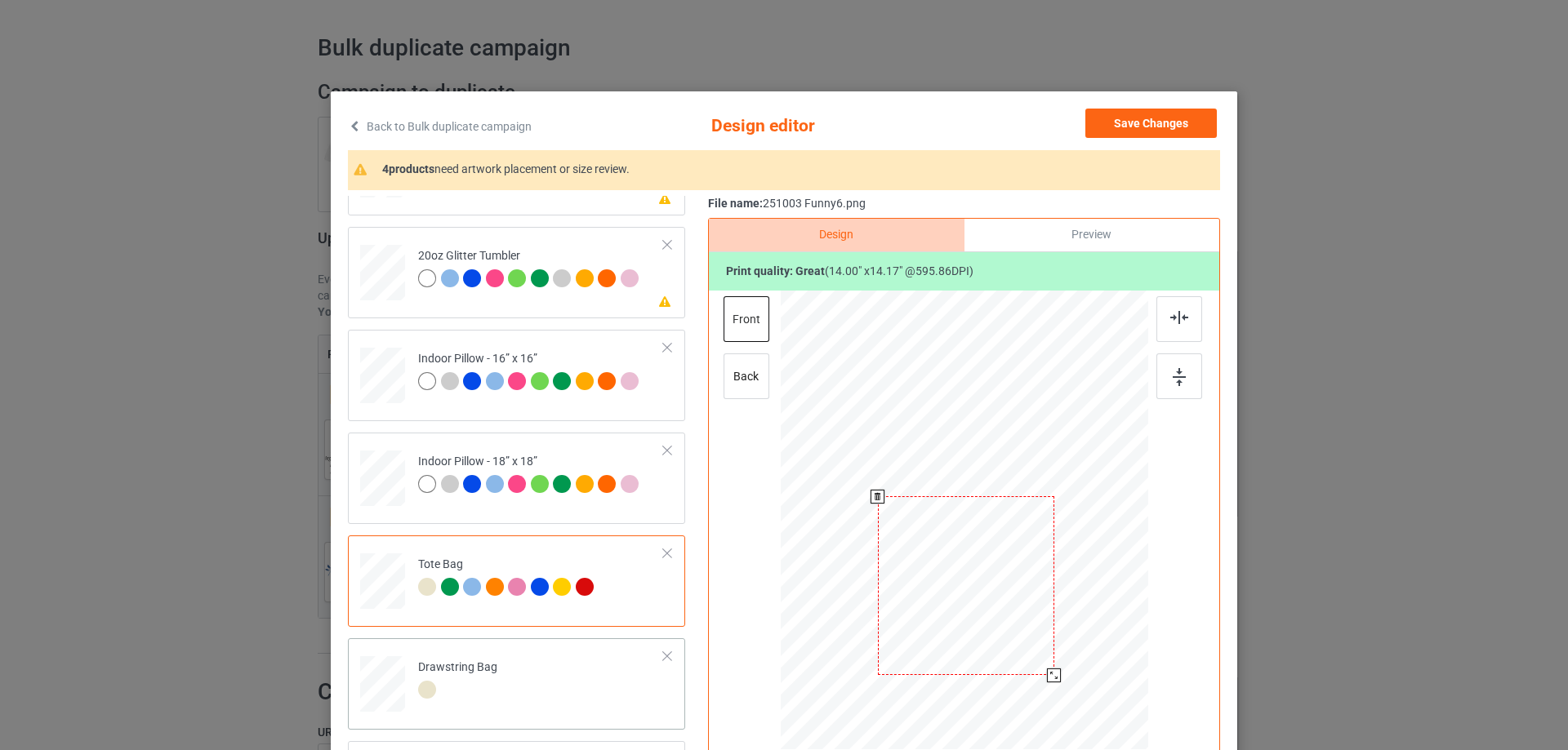
scroll to position [82, 0]
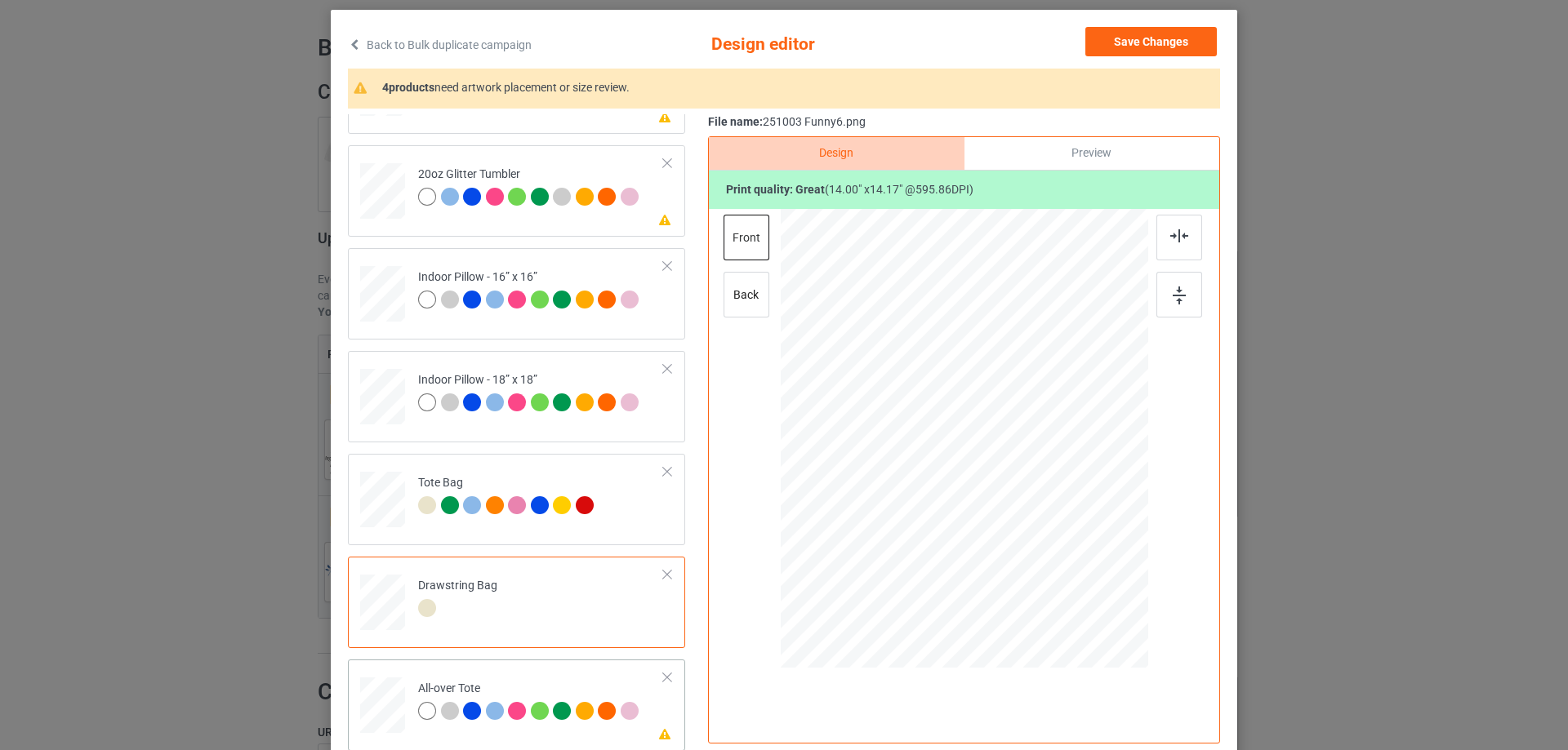
click at [381, 721] on div at bounding box center [382, 705] width 45 height 45
drag, startPoint x: 1069, startPoint y: 549, endPoint x: 1084, endPoint y: 575, distance: 30.0
click at [1089, 575] on div at bounding box center [1095, 571] width 14 height 14
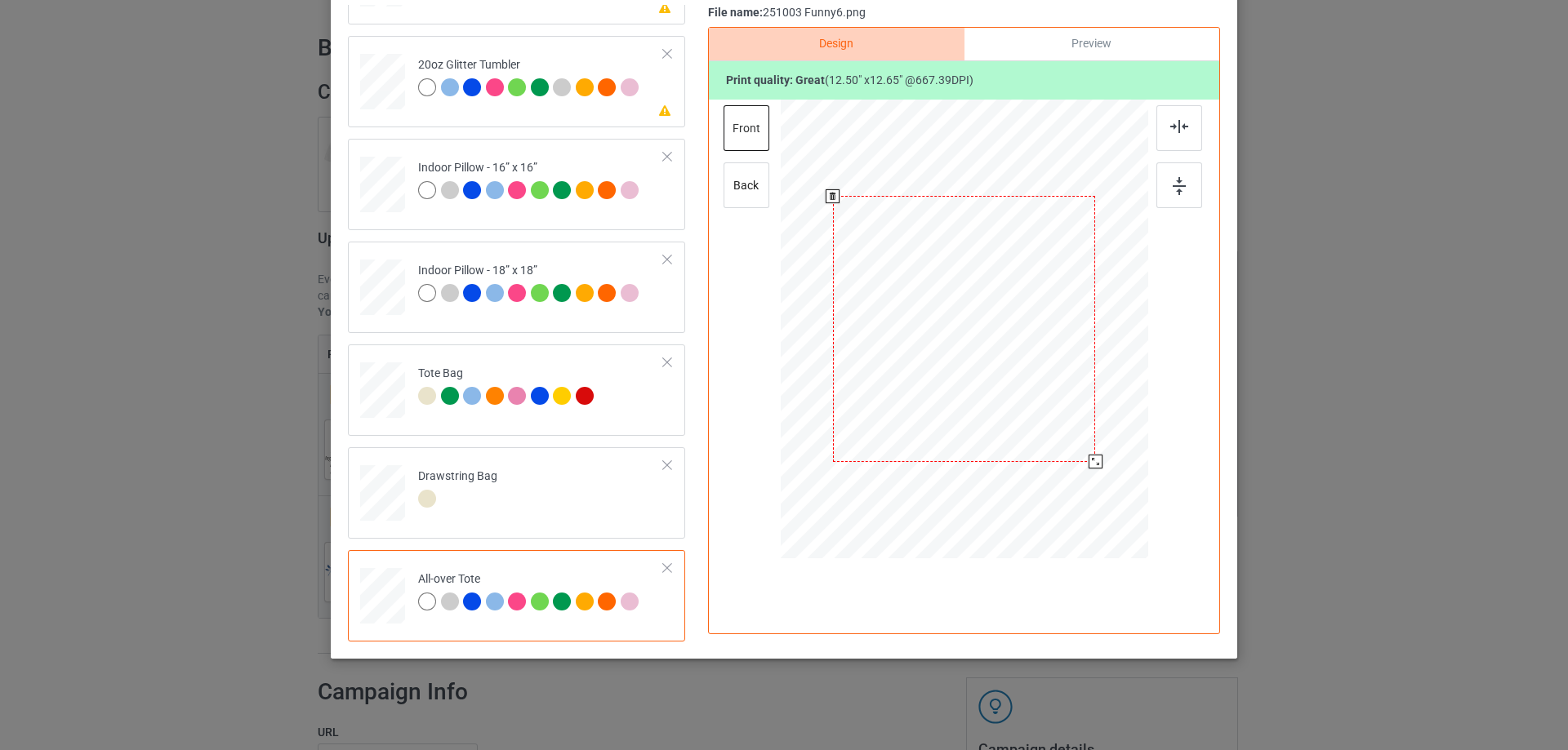
scroll to position [0, 0]
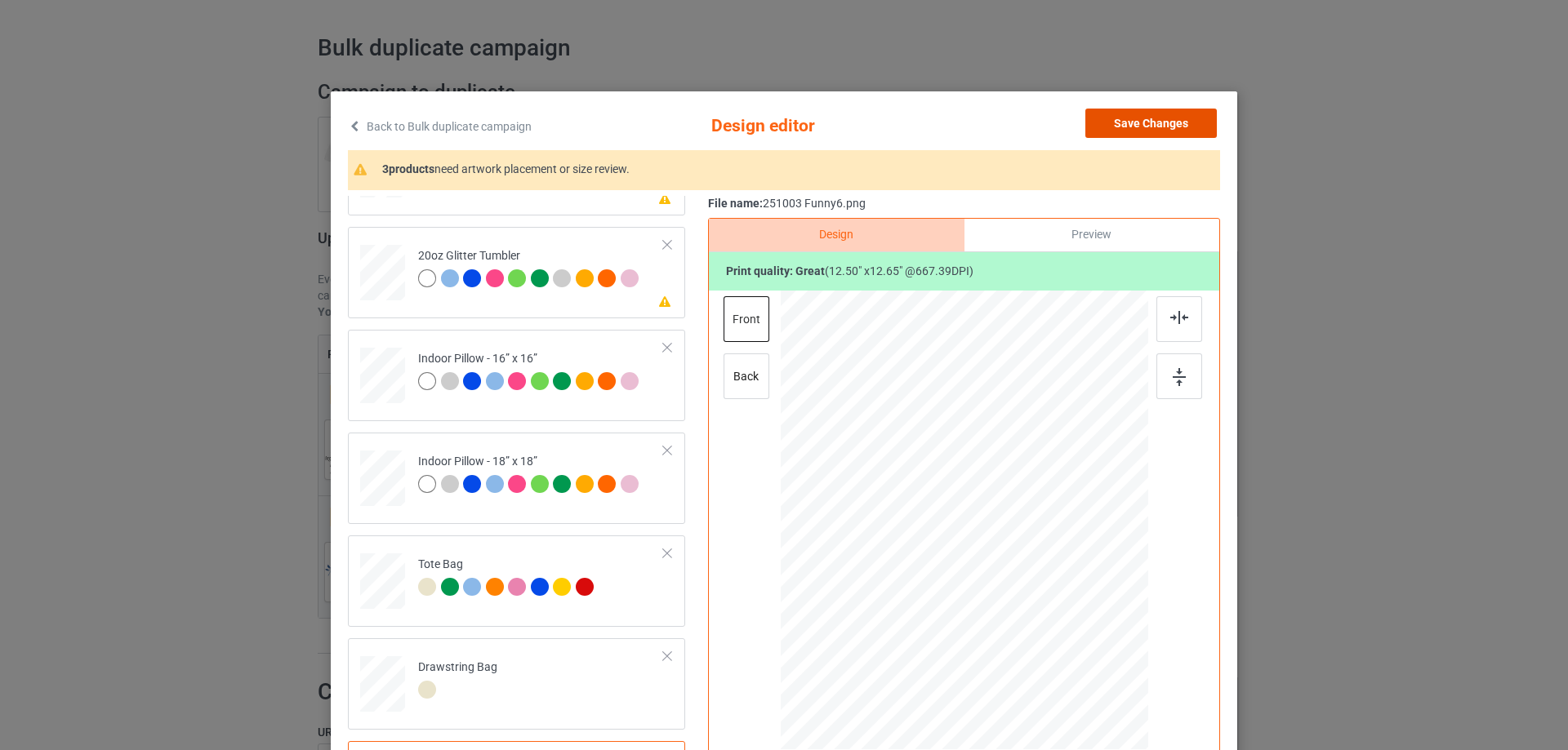
click at [1180, 129] on button "Save Changes" at bounding box center [1150, 124] width 131 height 30
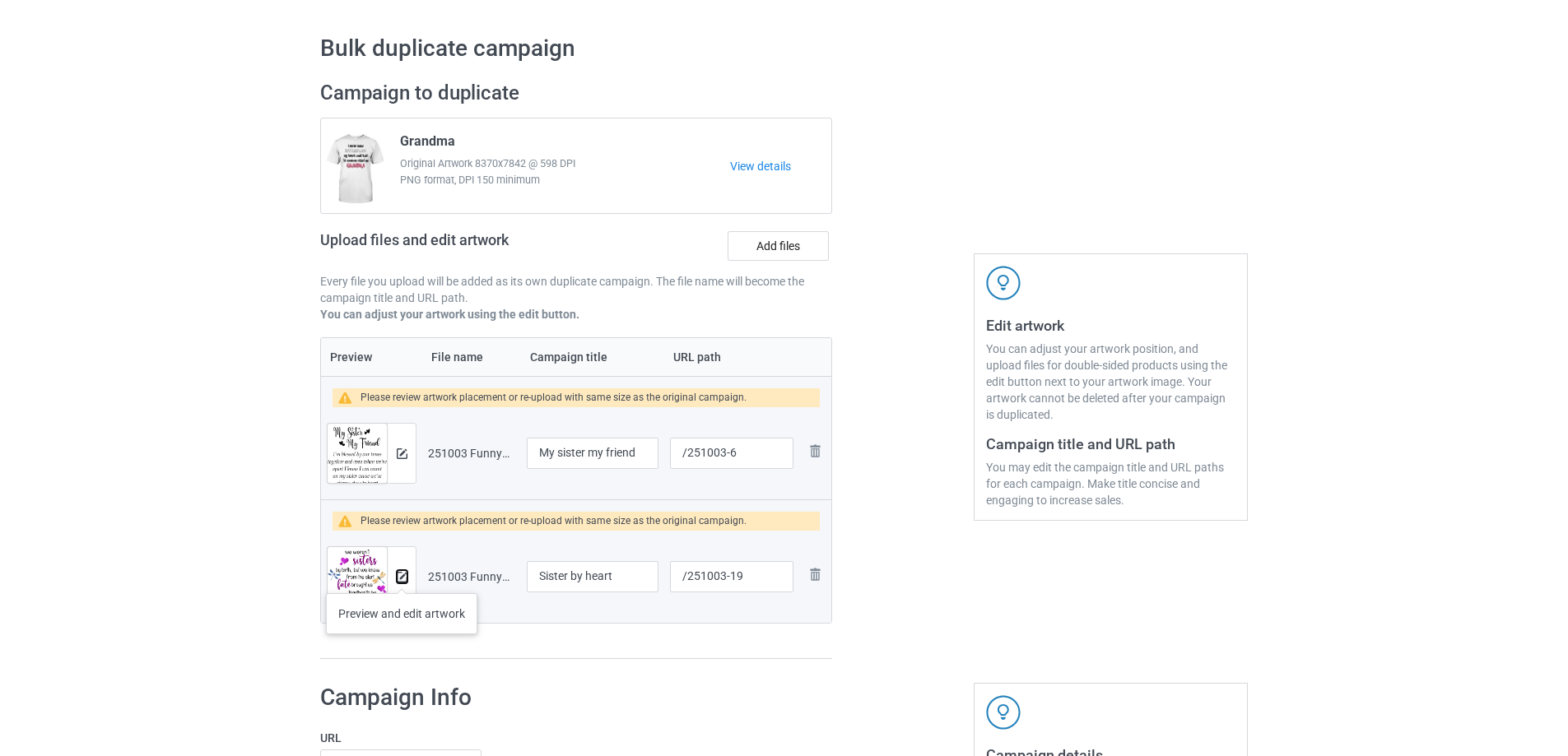
click at [402, 577] on img at bounding box center [402, 577] width 11 height 11
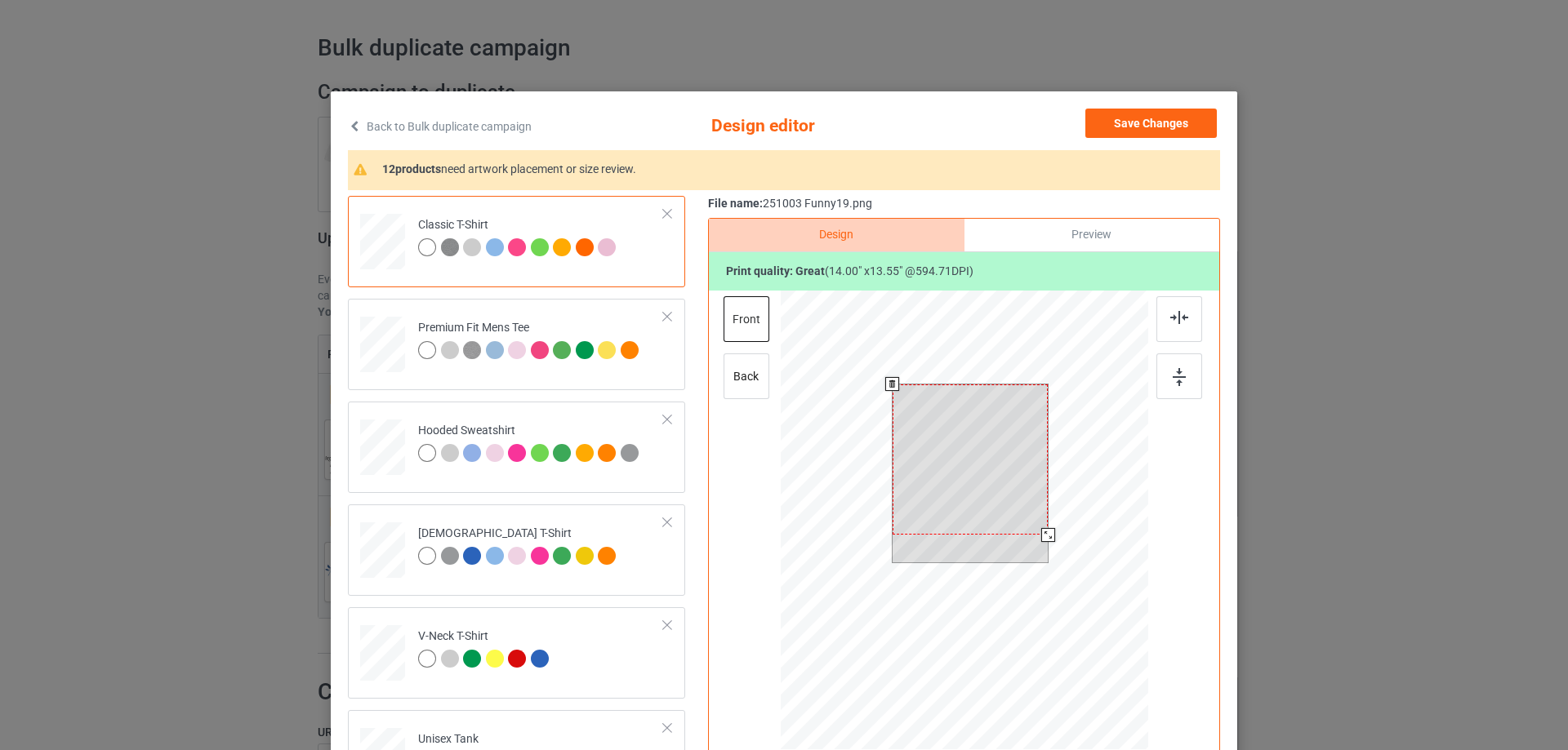
click at [1037, 521] on div at bounding box center [970, 460] width 156 height 150
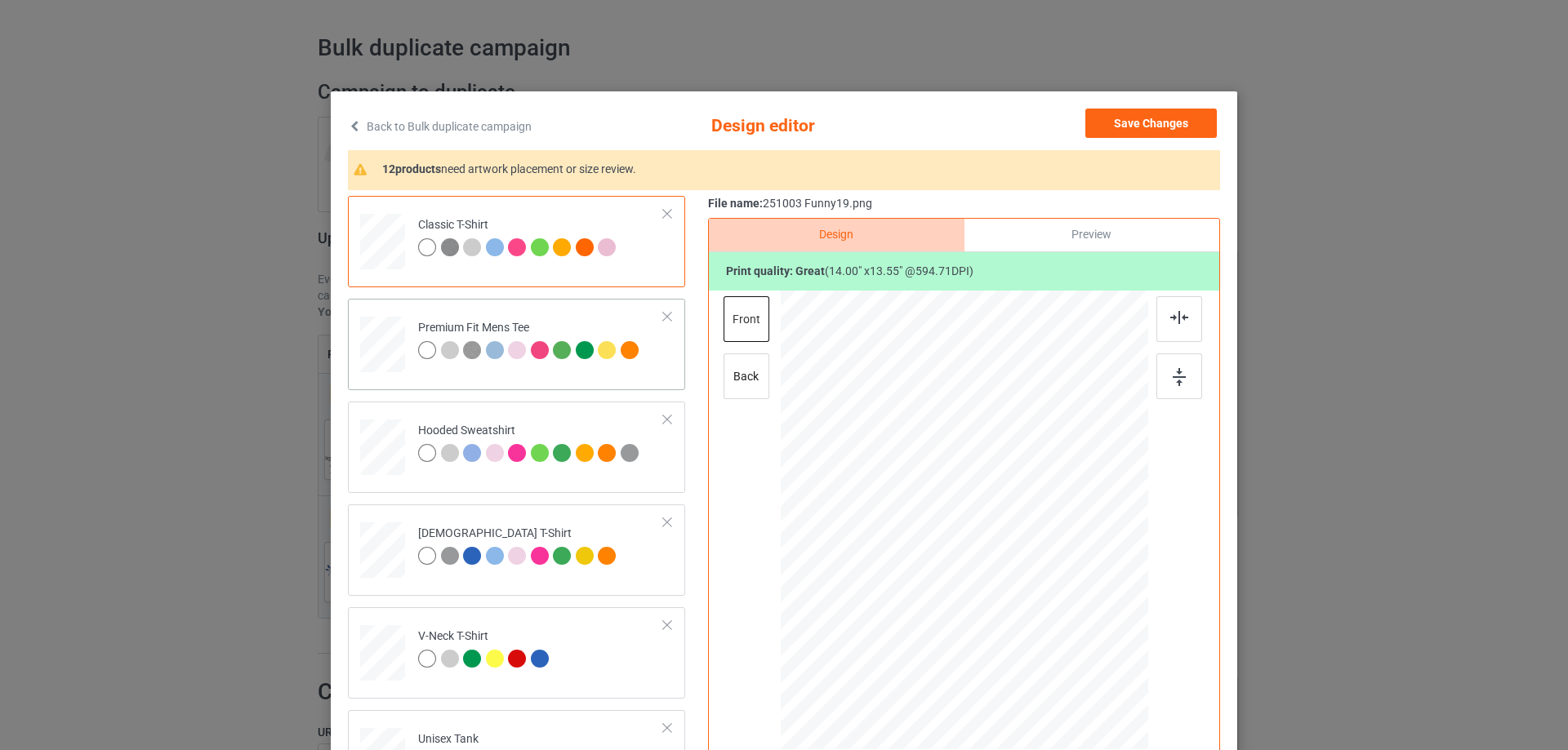
click at [385, 345] on div at bounding box center [383, 339] width 19 height 22
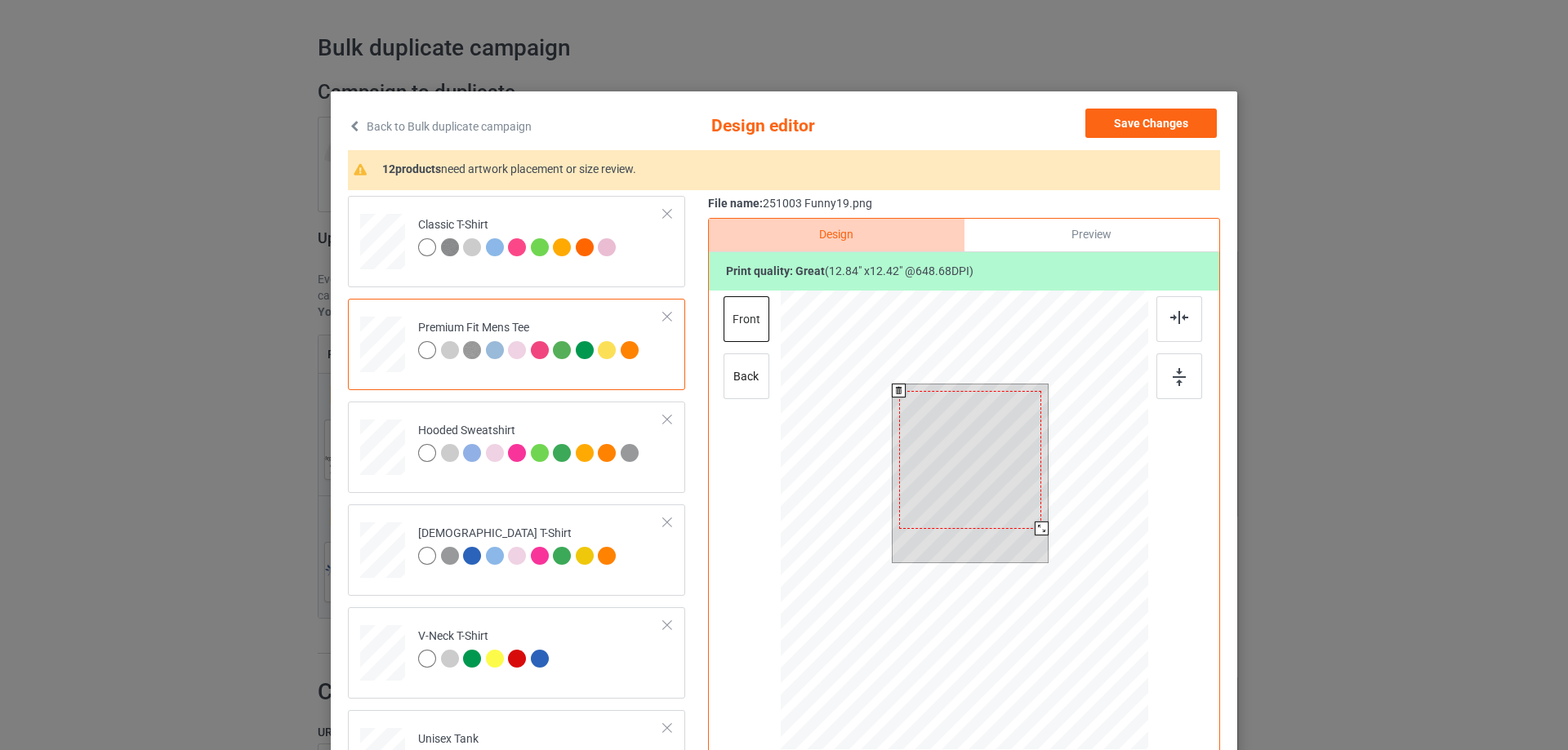
drag, startPoint x: 1041, startPoint y: 540, endPoint x: 1011, endPoint y: 521, distance: 35.5
click at [1036, 532] on div at bounding box center [1041, 528] width 14 height 14
click at [992, 504] on div at bounding box center [970, 456] width 142 height 137
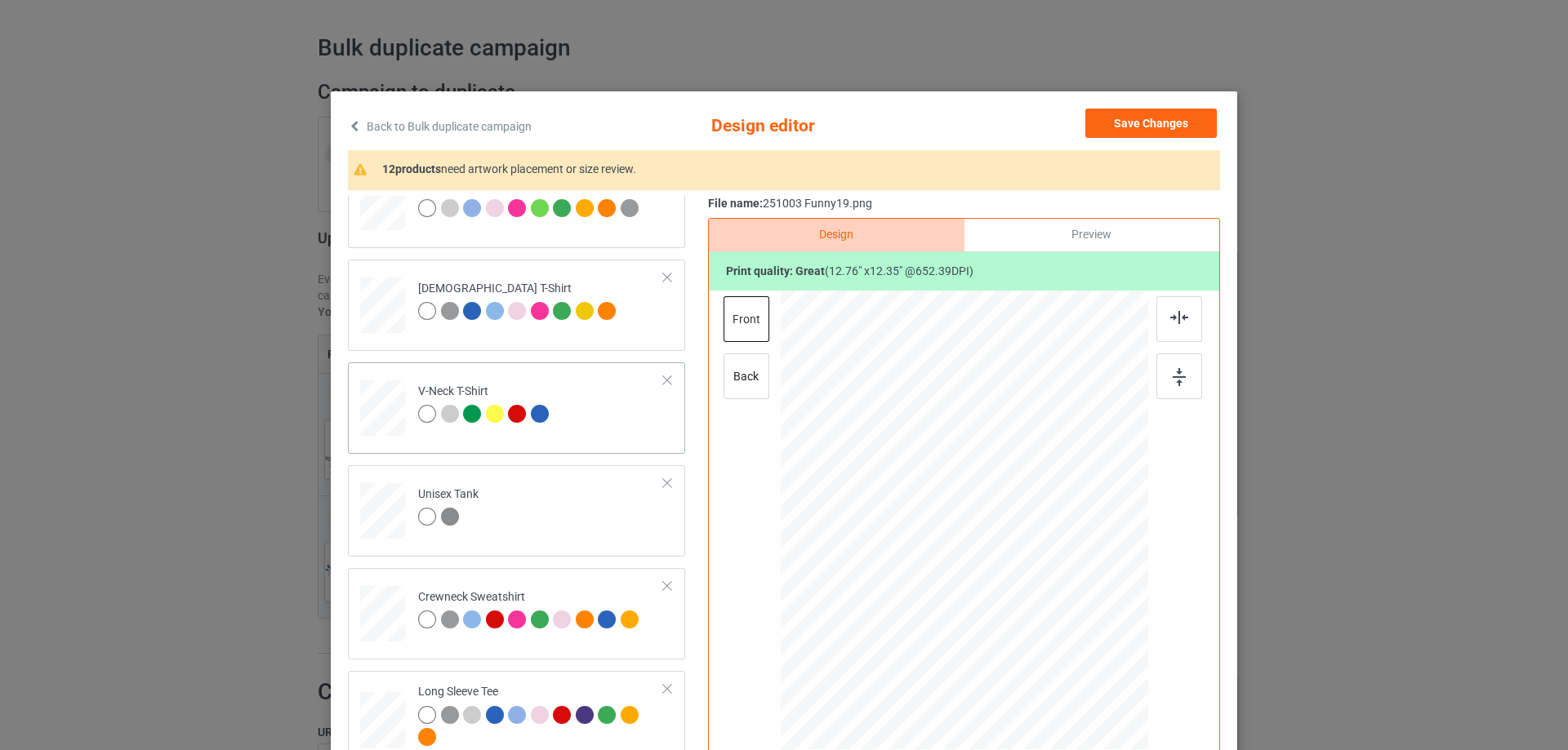
scroll to position [572, 0]
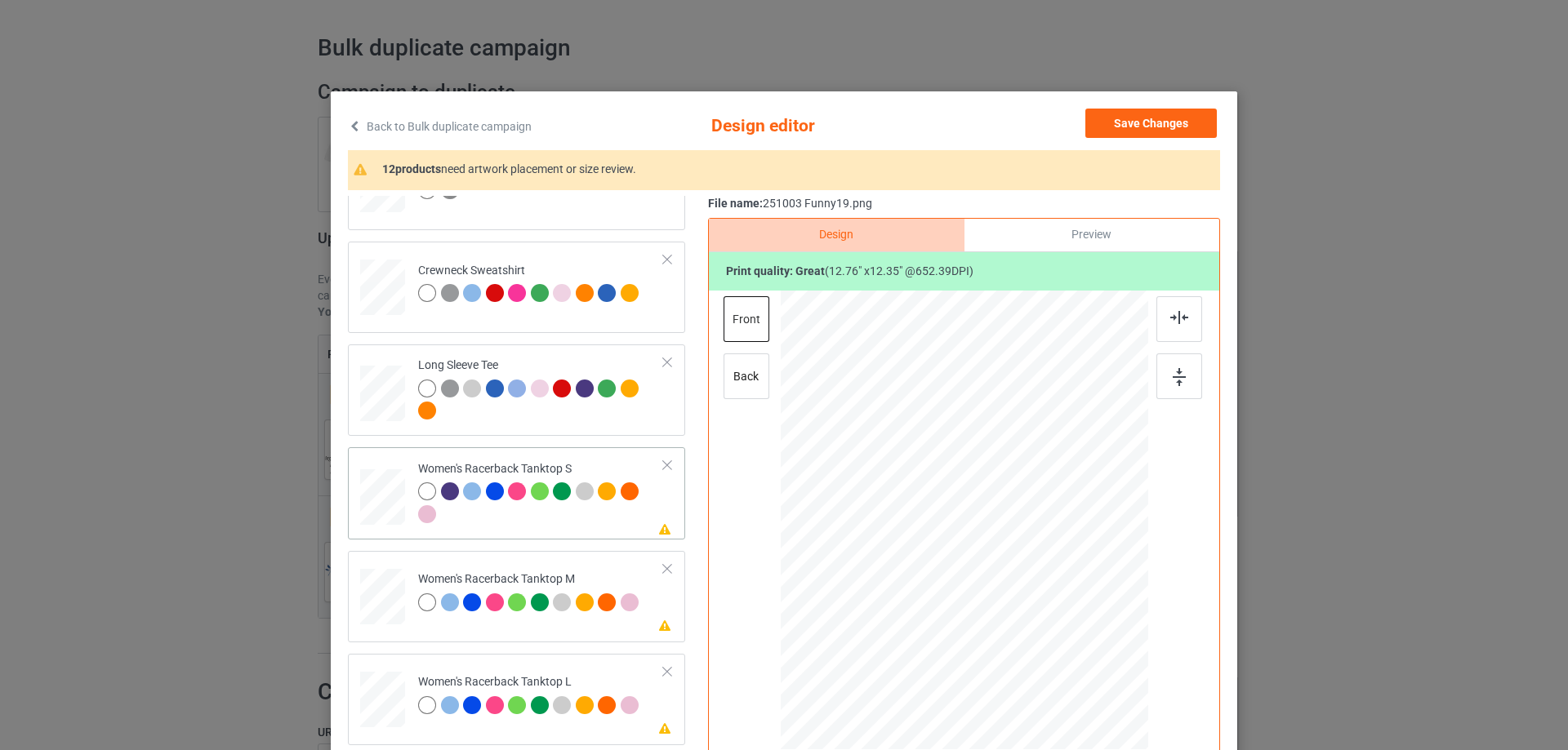
click at [384, 511] on div at bounding box center [382, 498] width 44 height 56
drag, startPoint x: 1063, startPoint y: 630, endPoint x: 1061, endPoint y: 620, distance: 10.2
click at [1061, 620] on div at bounding box center [1065, 618] width 14 height 14
drag, startPoint x: 989, startPoint y: 533, endPoint x: 990, endPoint y: 548, distance: 15.0
click at [990, 548] on div at bounding box center [966, 535] width 203 height 196
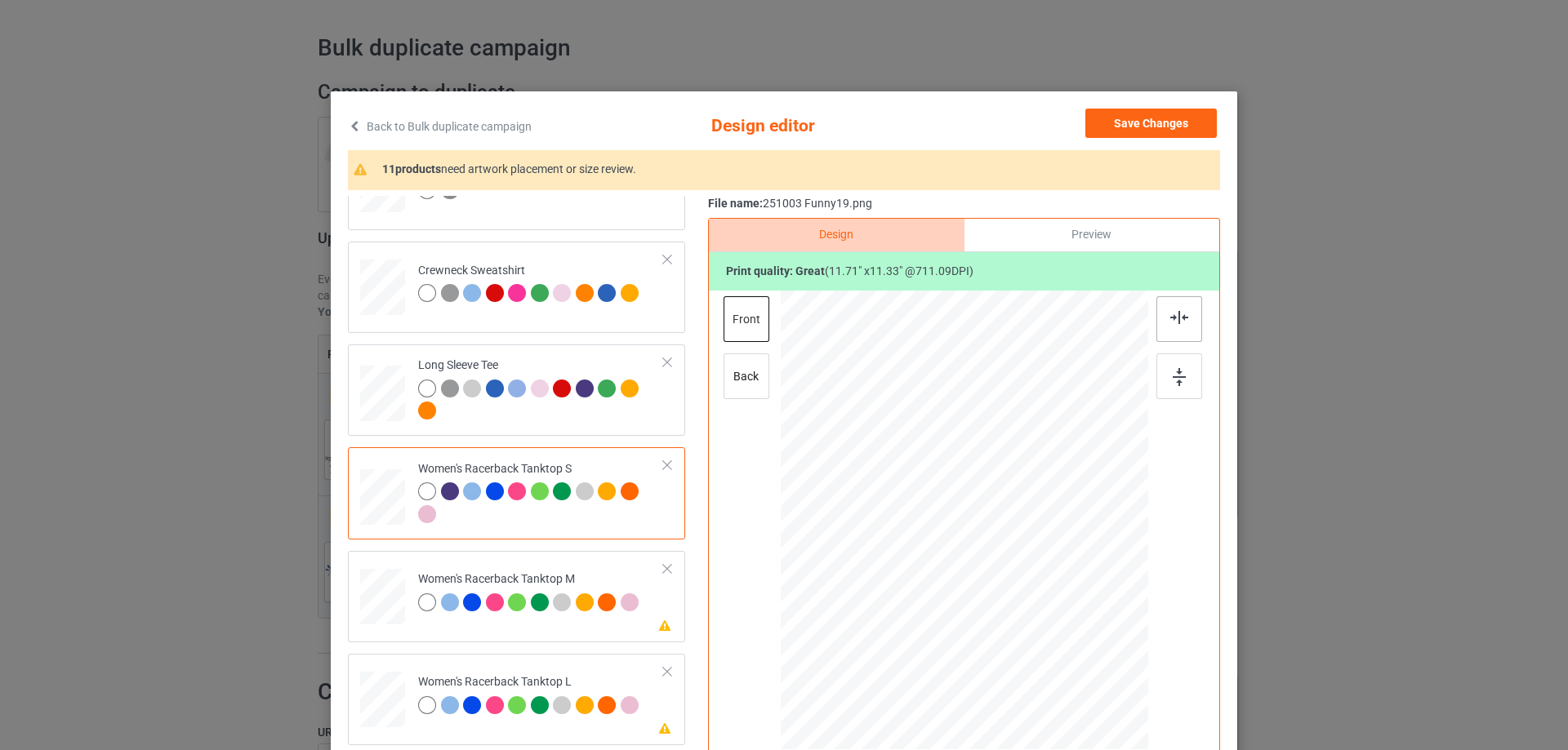
click at [1180, 323] on img at bounding box center [1179, 318] width 18 height 13
click at [375, 595] on div at bounding box center [382, 597] width 45 height 56
drag, startPoint x: 1069, startPoint y: 634, endPoint x: 1053, endPoint y: 613, distance: 26.4
click at [1053, 613] on div at bounding box center [1056, 610] width 14 height 14
click at [997, 578] on div at bounding box center [961, 526] width 185 height 179
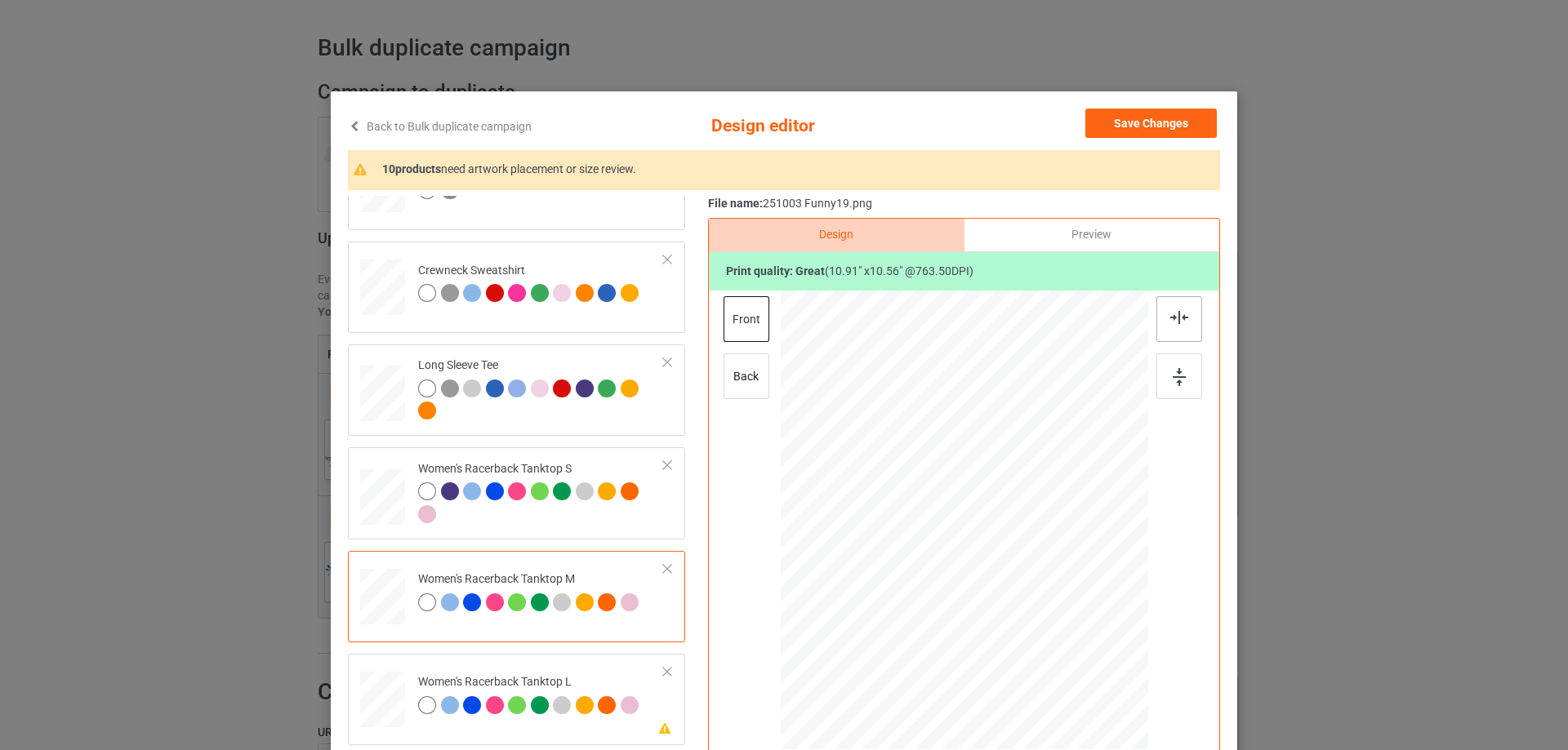
click at [1170, 322] on img at bounding box center [1179, 318] width 18 height 13
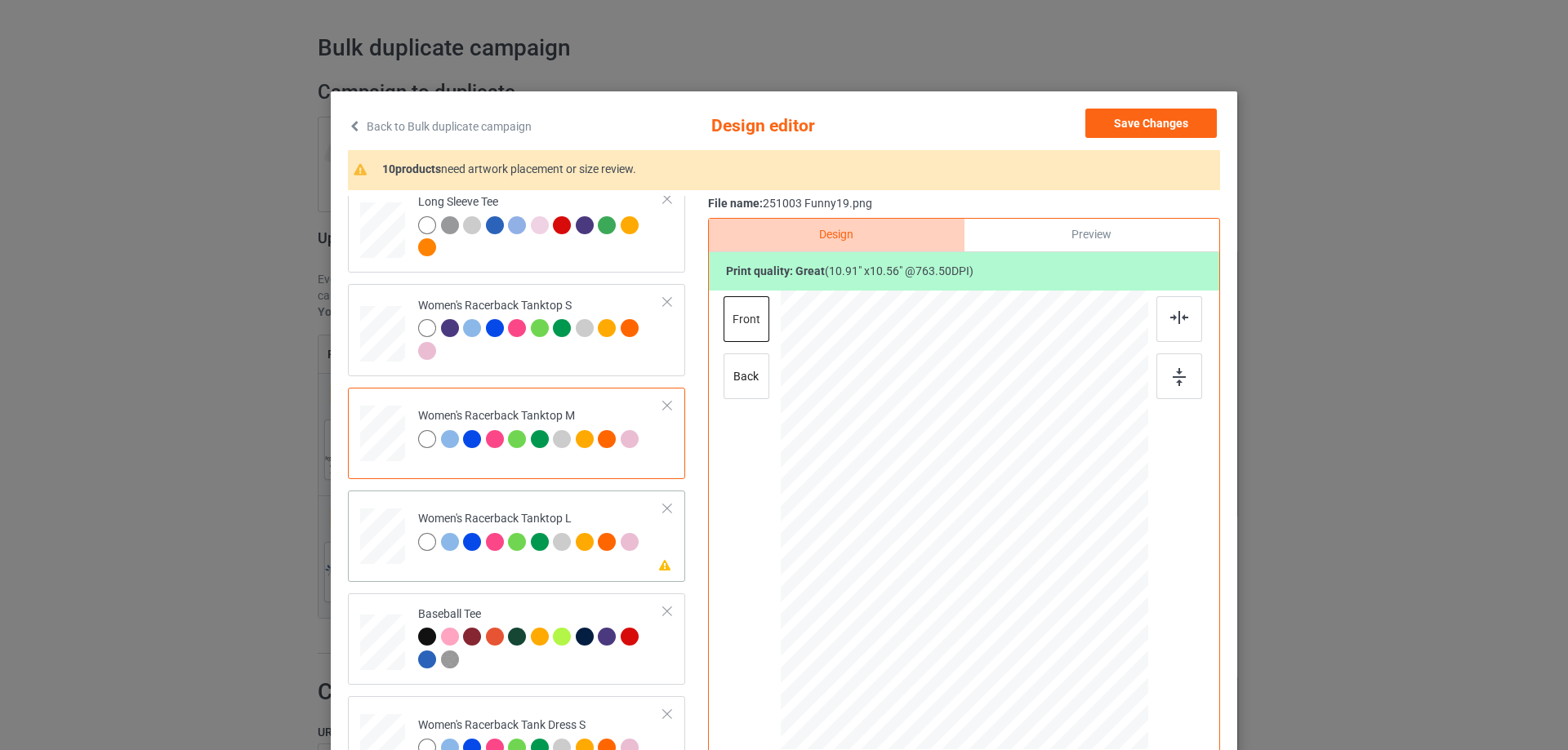
click at [381, 543] on div at bounding box center [382, 535] width 45 height 54
drag, startPoint x: 1067, startPoint y: 632, endPoint x: 1051, endPoint y: 608, distance: 28.8
click at [1051, 608] on div at bounding box center [1053, 607] width 14 height 14
drag, startPoint x: 1000, startPoint y: 557, endPoint x: 1136, endPoint y: 410, distance: 200.3
click at [999, 568] on div at bounding box center [962, 531] width 181 height 175
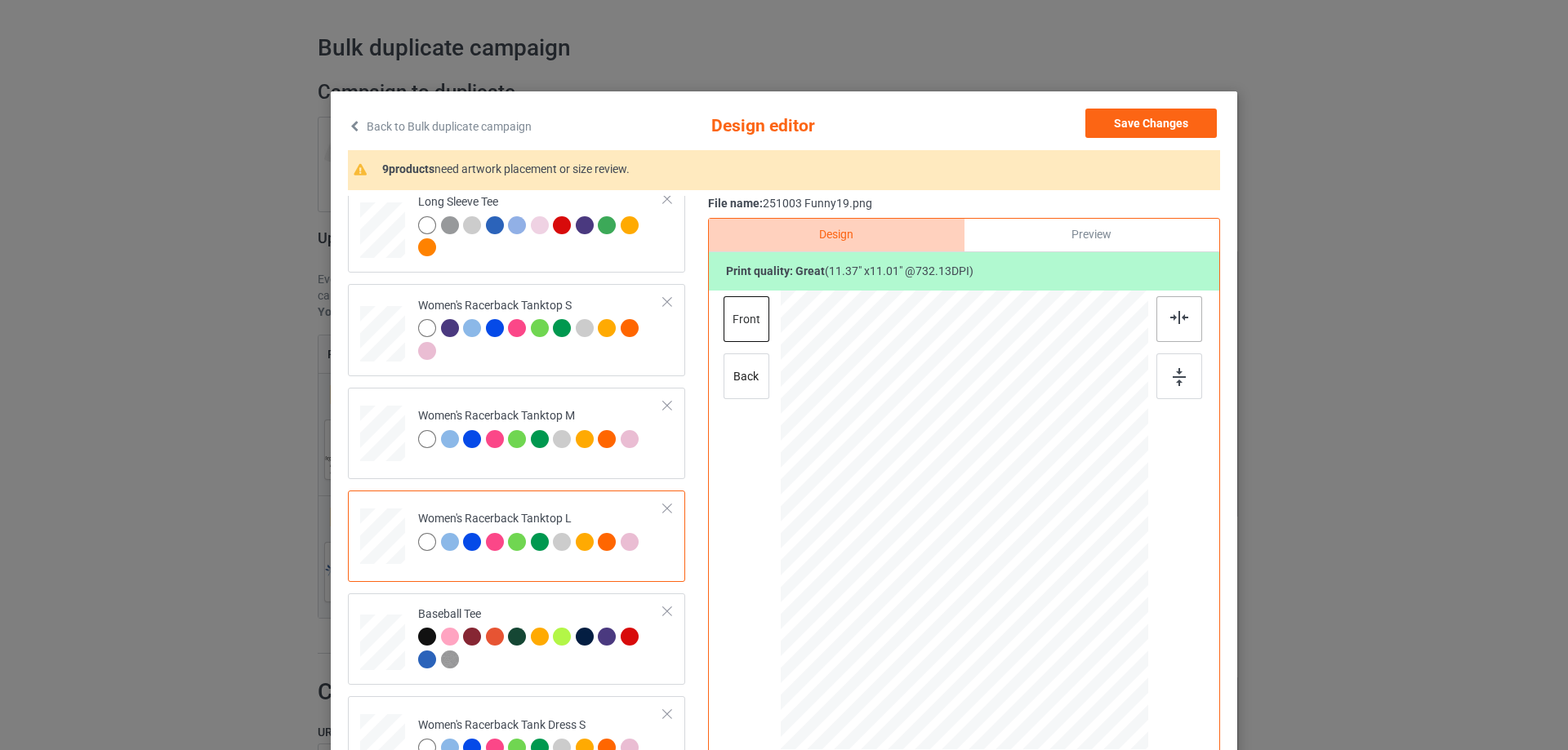
click at [1179, 314] on img at bounding box center [1179, 318] width 18 height 13
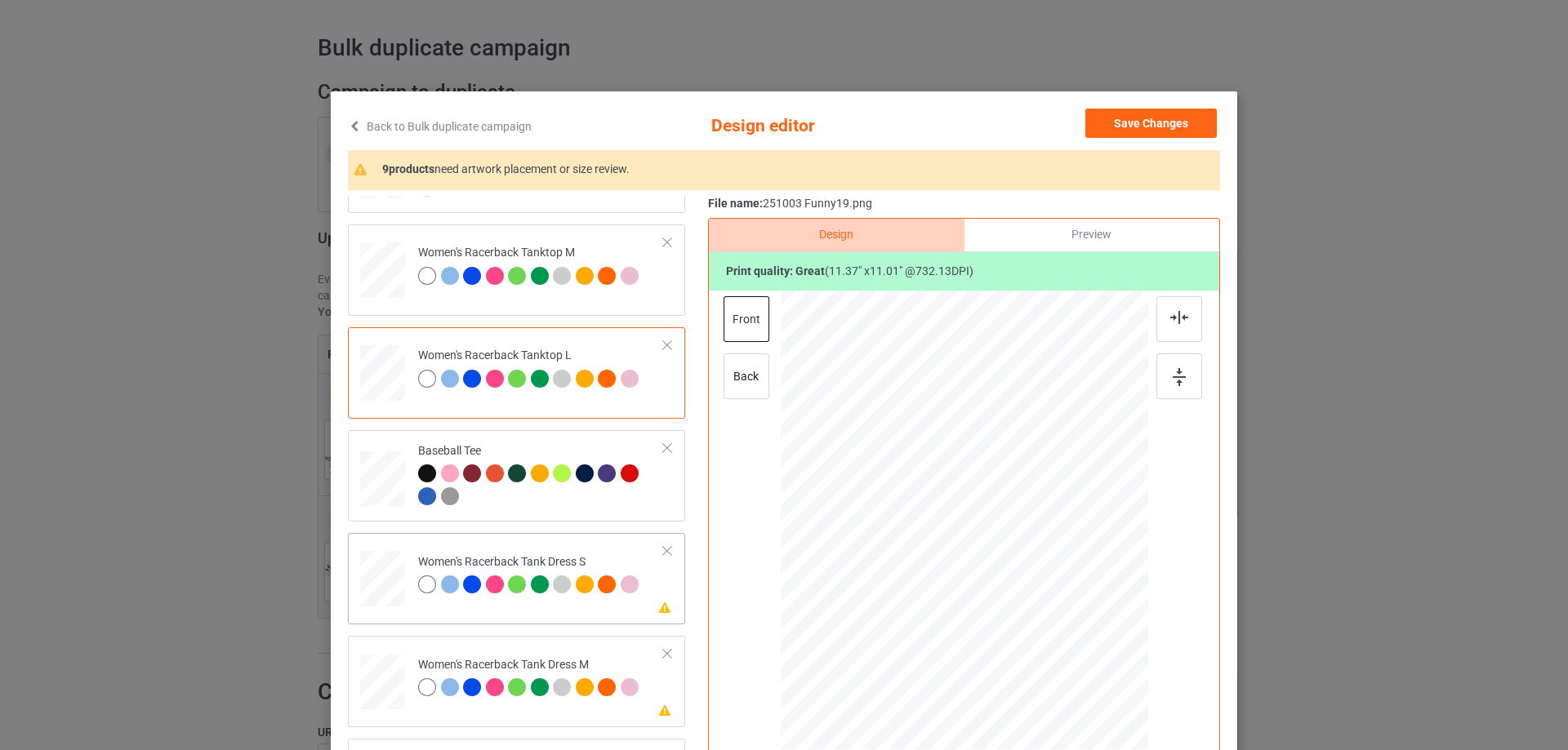
click at [380, 590] on div at bounding box center [382, 579] width 37 height 56
click at [1046, 604] on div at bounding box center [1050, 604] width 14 height 14
drag, startPoint x: 1046, startPoint y: 608, endPoint x: 1044, endPoint y: 599, distance: 9.2
click at [1044, 599] on div at bounding box center [1044, 598] width 14 height 14
drag, startPoint x: 1006, startPoint y: 575, endPoint x: 1008, endPoint y: 539, distance: 36.1
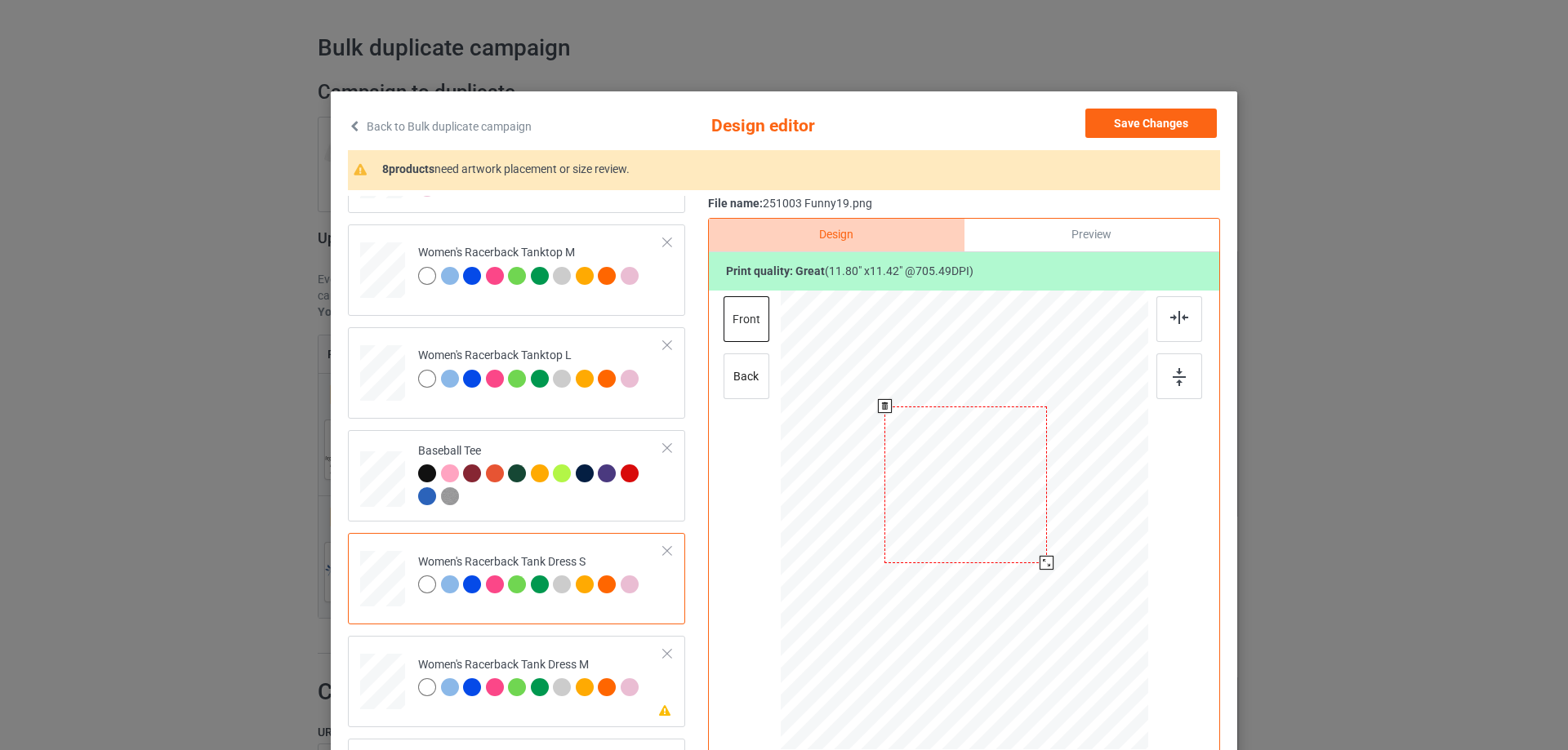
click at [1008, 539] on div at bounding box center [965, 485] width 162 height 157
click at [1177, 328] on div at bounding box center [1178, 318] width 45 height 45
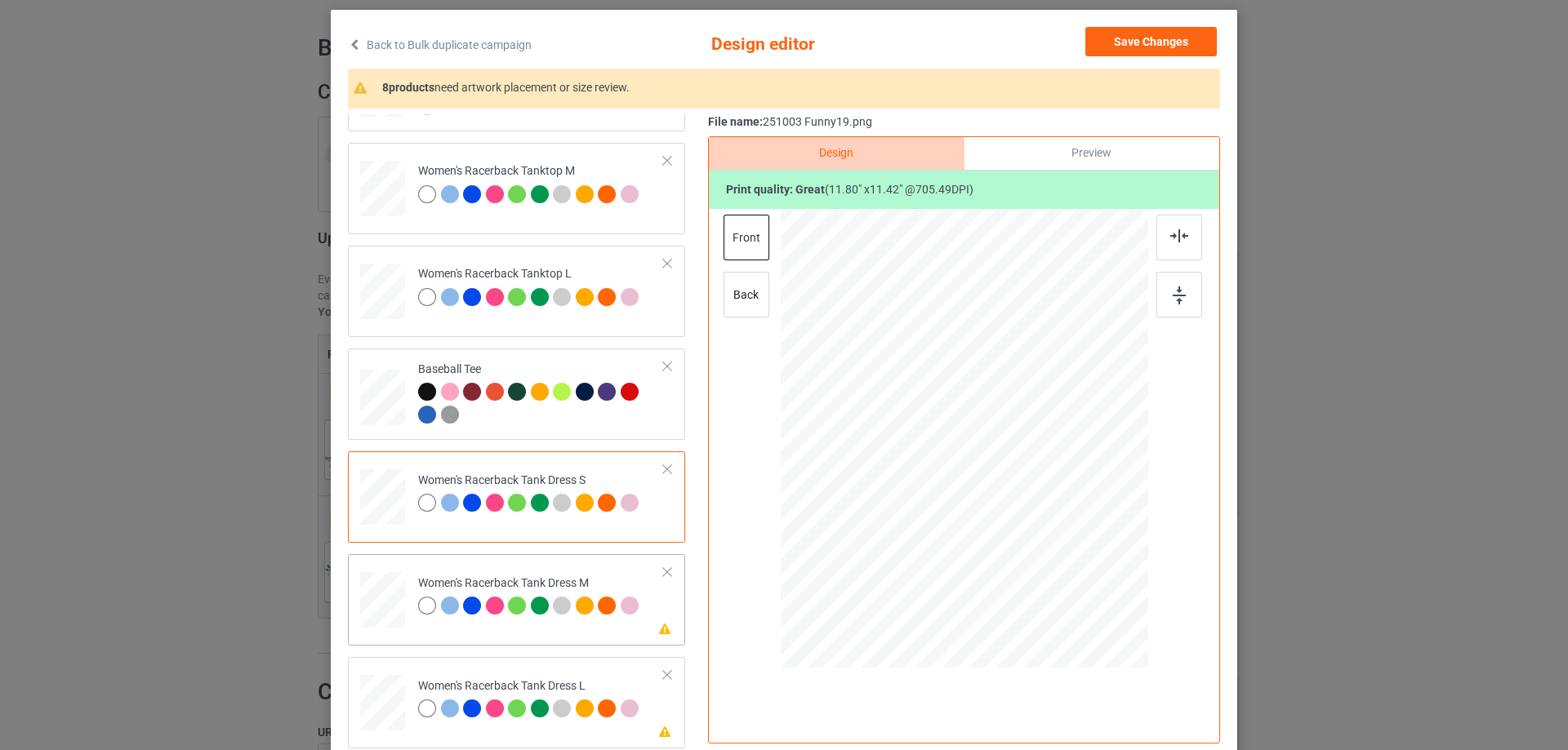
click at [380, 600] on div at bounding box center [382, 601] width 38 height 56
drag, startPoint x: 1021, startPoint y: 471, endPoint x: 1020, endPoint y: 450, distance: 21.0
click at [1020, 450] on div at bounding box center [963, 418] width 187 height 181
click at [1172, 245] on div at bounding box center [1178, 237] width 45 height 45
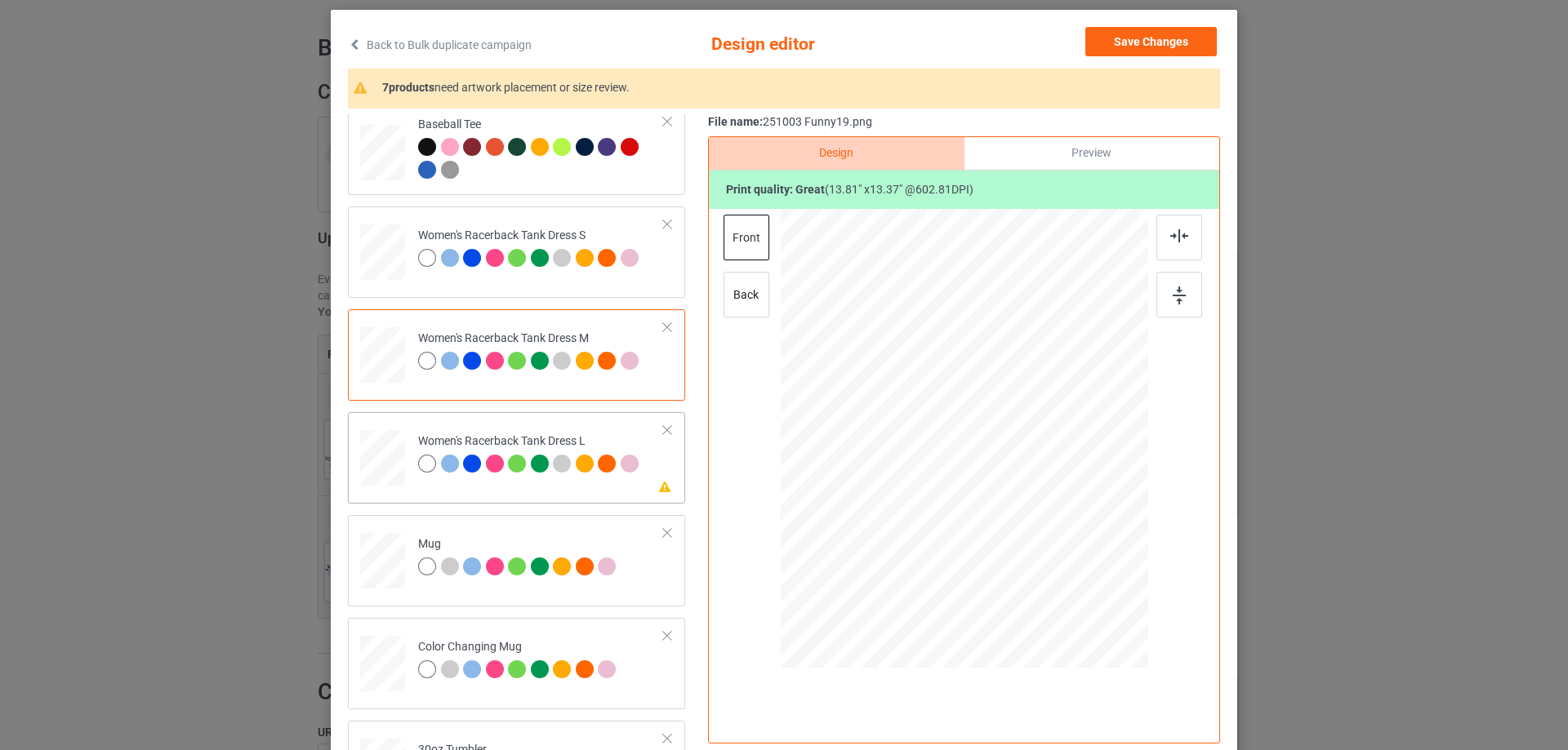
click at [381, 470] on div at bounding box center [382, 458] width 40 height 56
drag, startPoint x: 1059, startPoint y: 535, endPoint x: 1050, endPoint y: 525, distance: 13.5
click at [1050, 525] on div at bounding box center [1052, 525] width 14 height 14
drag, startPoint x: 1002, startPoint y: 508, endPoint x: 1004, endPoint y: 488, distance: 20.1
click at [1004, 488] on div at bounding box center [966, 418] width 177 height 172
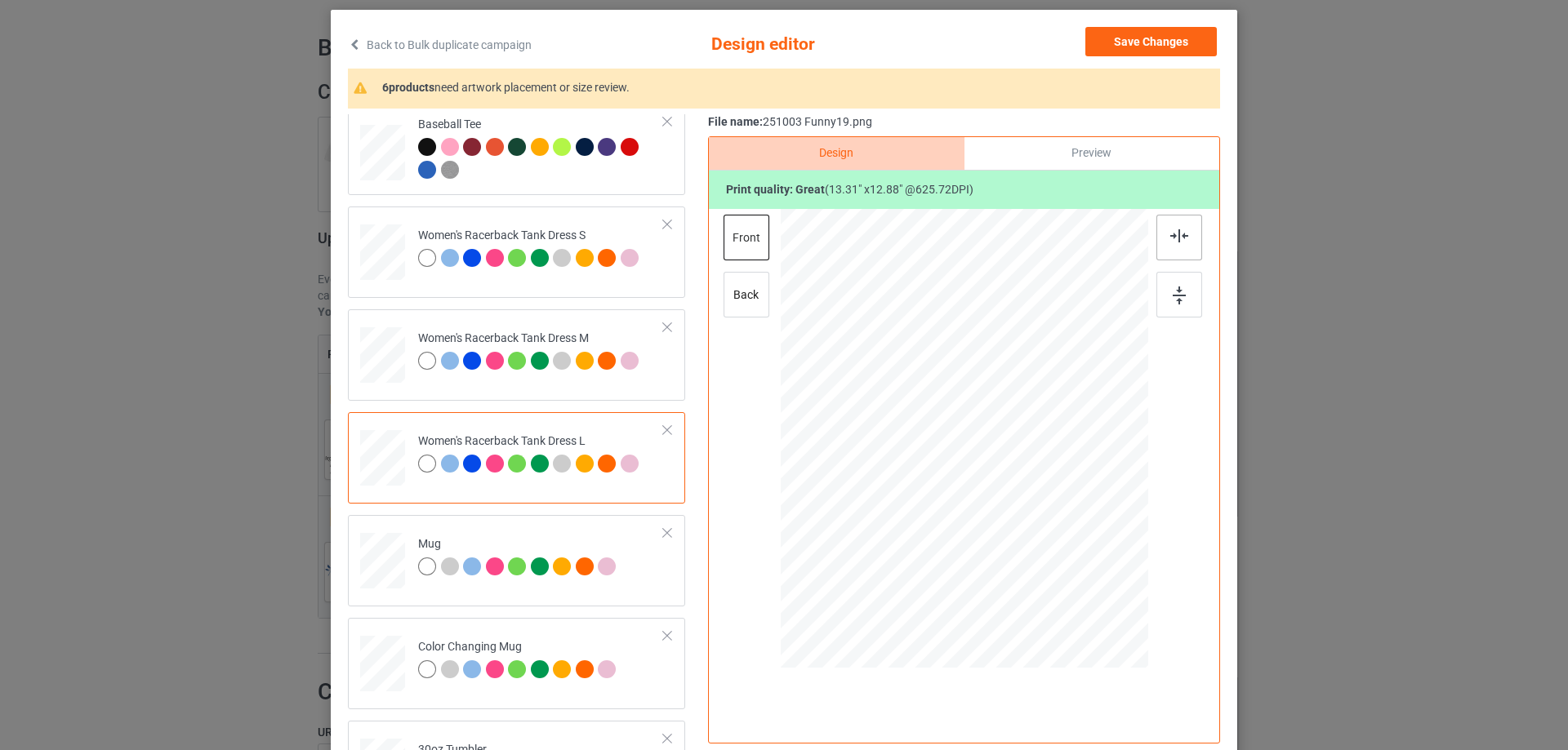
click at [1174, 234] on img at bounding box center [1179, 236] width 18 height 13
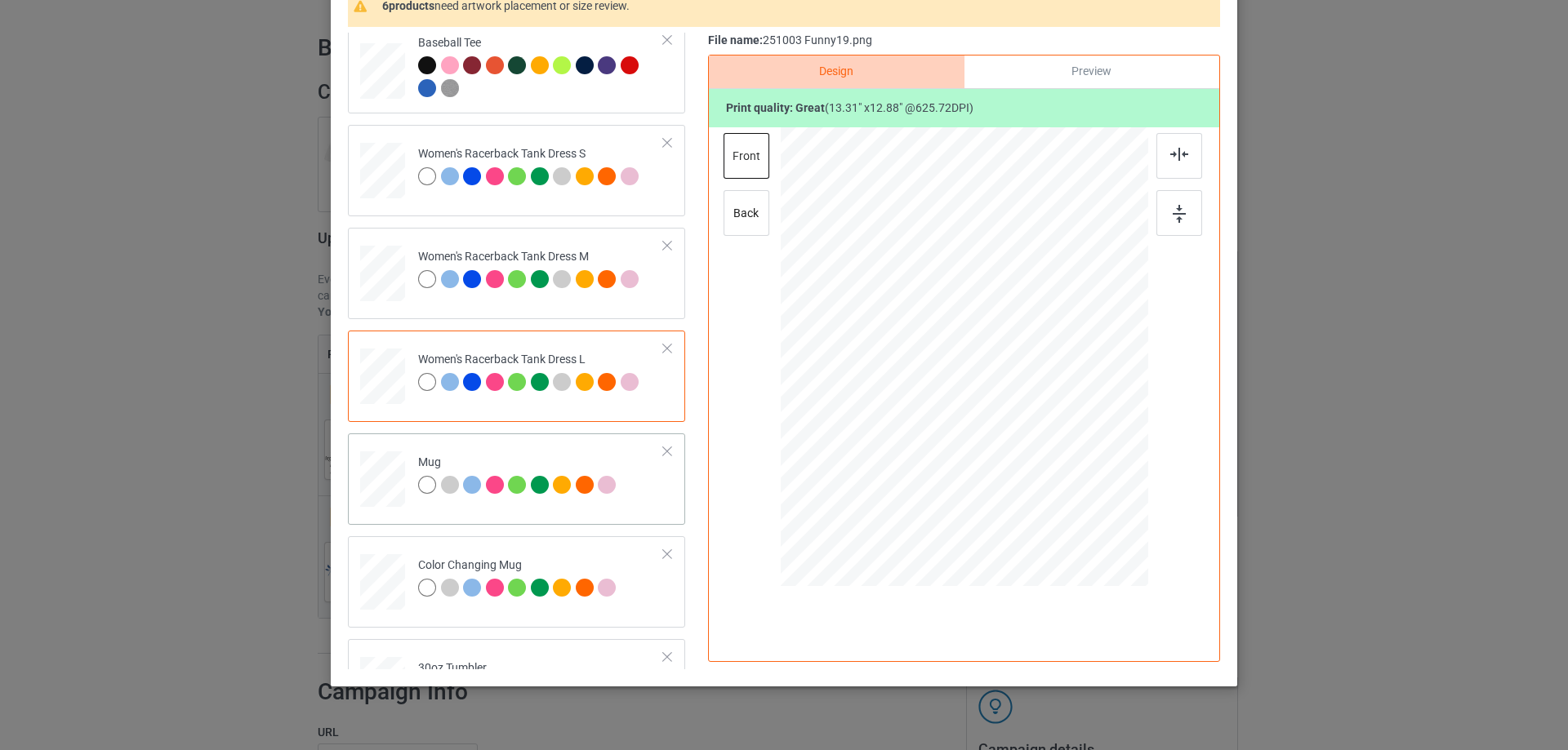
click at [386, 487] on div at bounding box center [382, 479] width 45 height 19
click at [1126, 423] on div at bounding box center [1131, 421] width 14 height 14
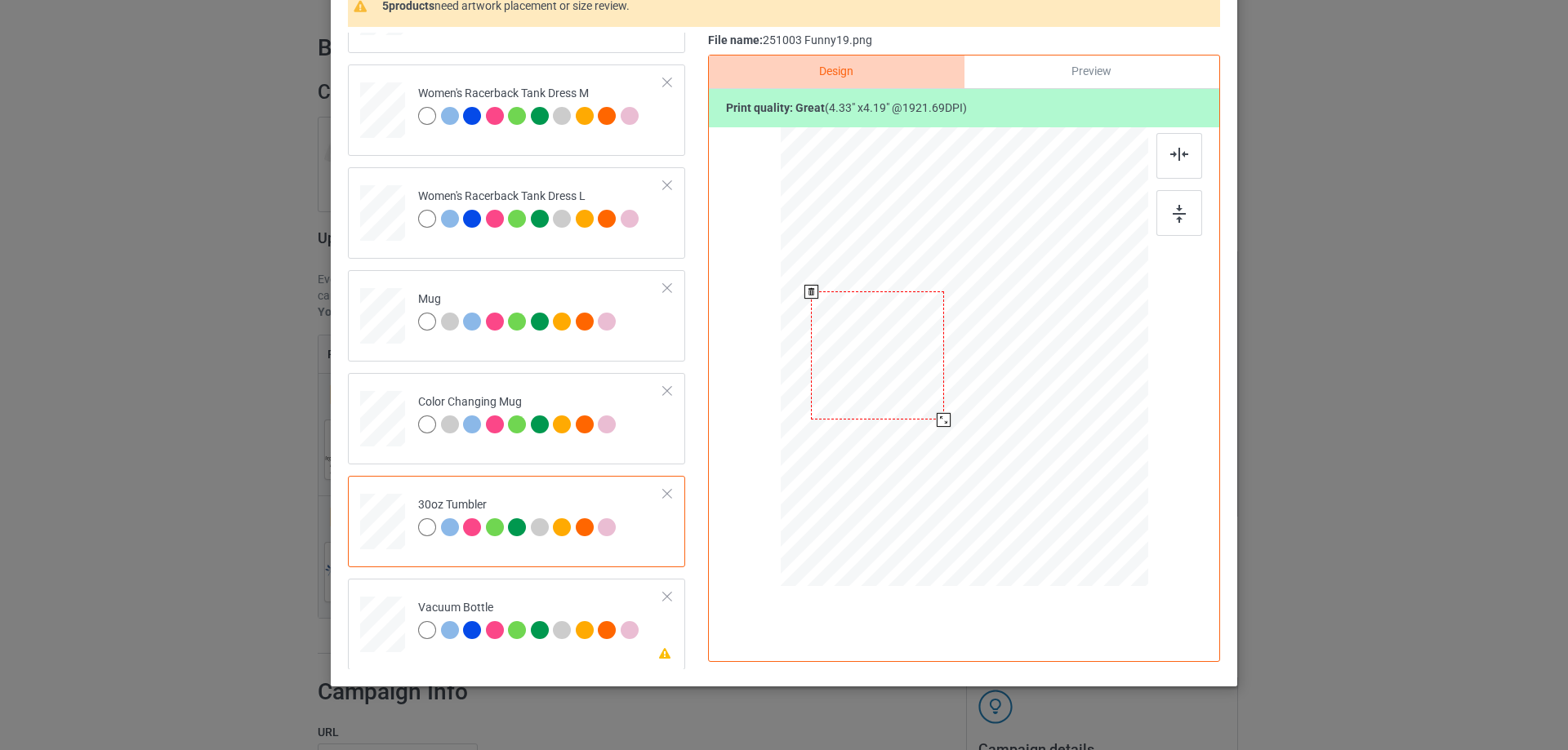
click at [939, 422] on div at bounding box center [943, 420] width 14 height 14
click at [884, 374] on div at bounding box center [876, 351] width 132 height 128
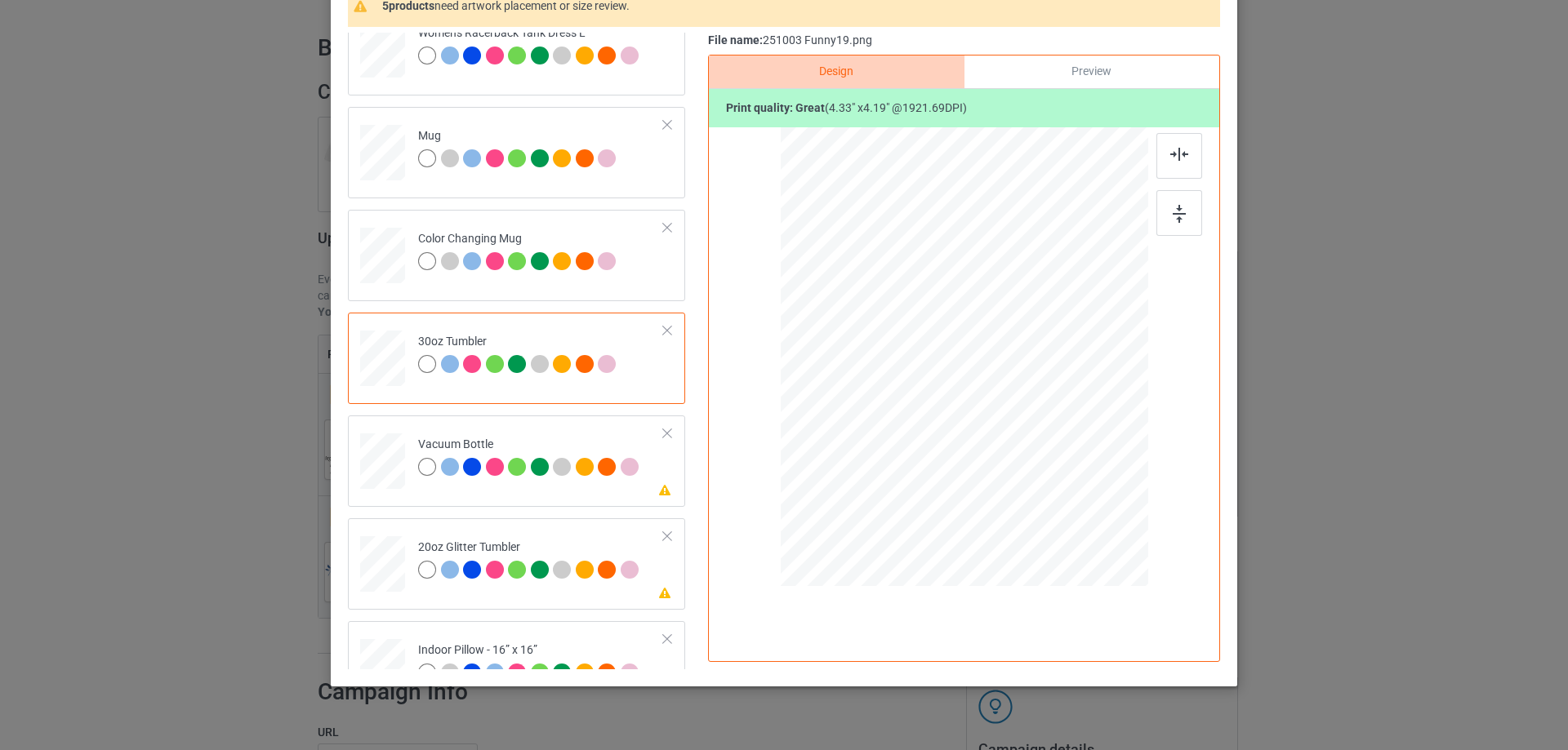
click at [379, 361] on div at bounding box center [382, 359] width 43 height 25
click at [389, 457] on div at bounding box center [382, 461] width 43 height 23
click at [937, 421] on div at bounding box center [942, 417] width 14 height 14
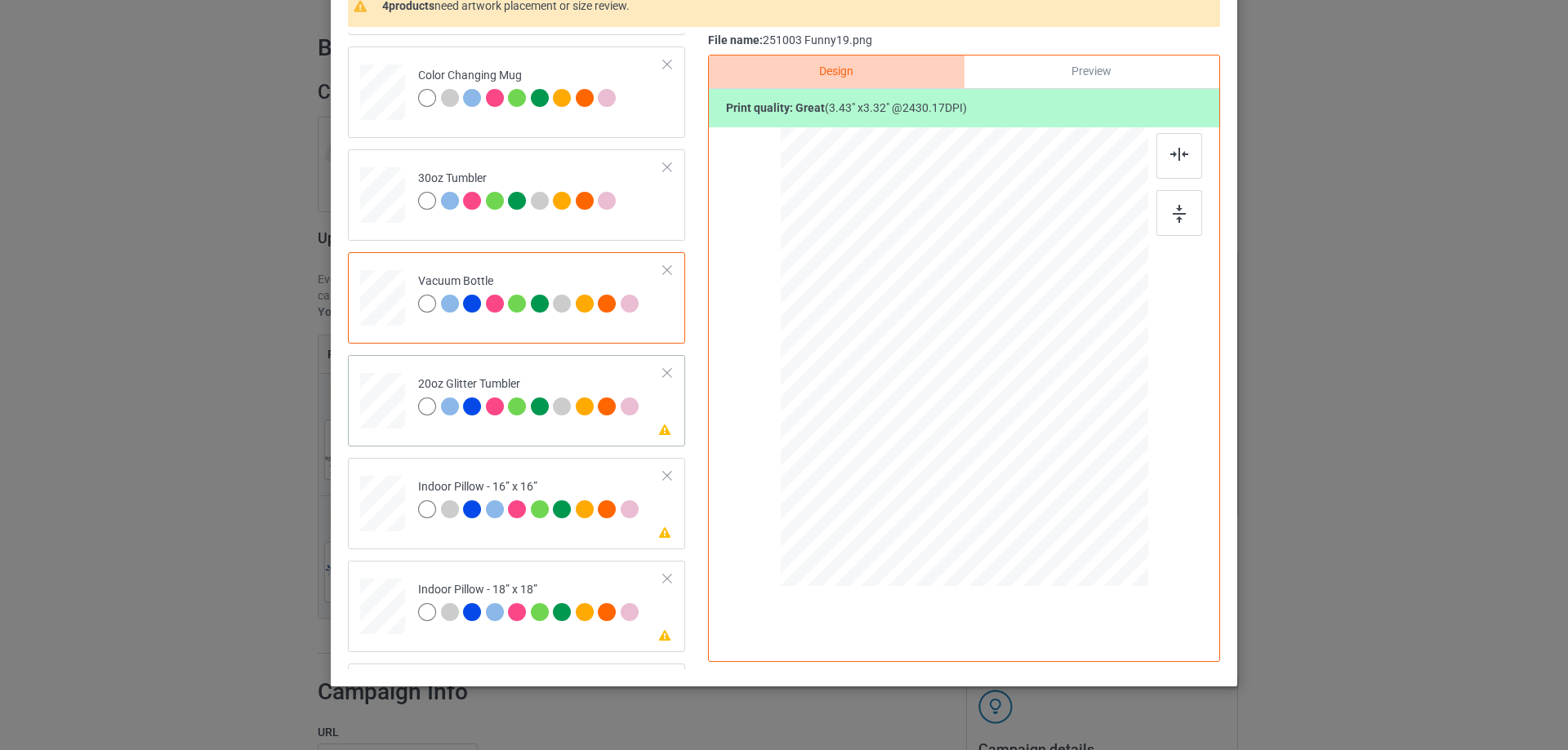
click at [380, 415] on div at bounding box center [382, 401] width 42 height 36
click at [943, 370] on div at bounding box center [950, 367] width 14 height 14
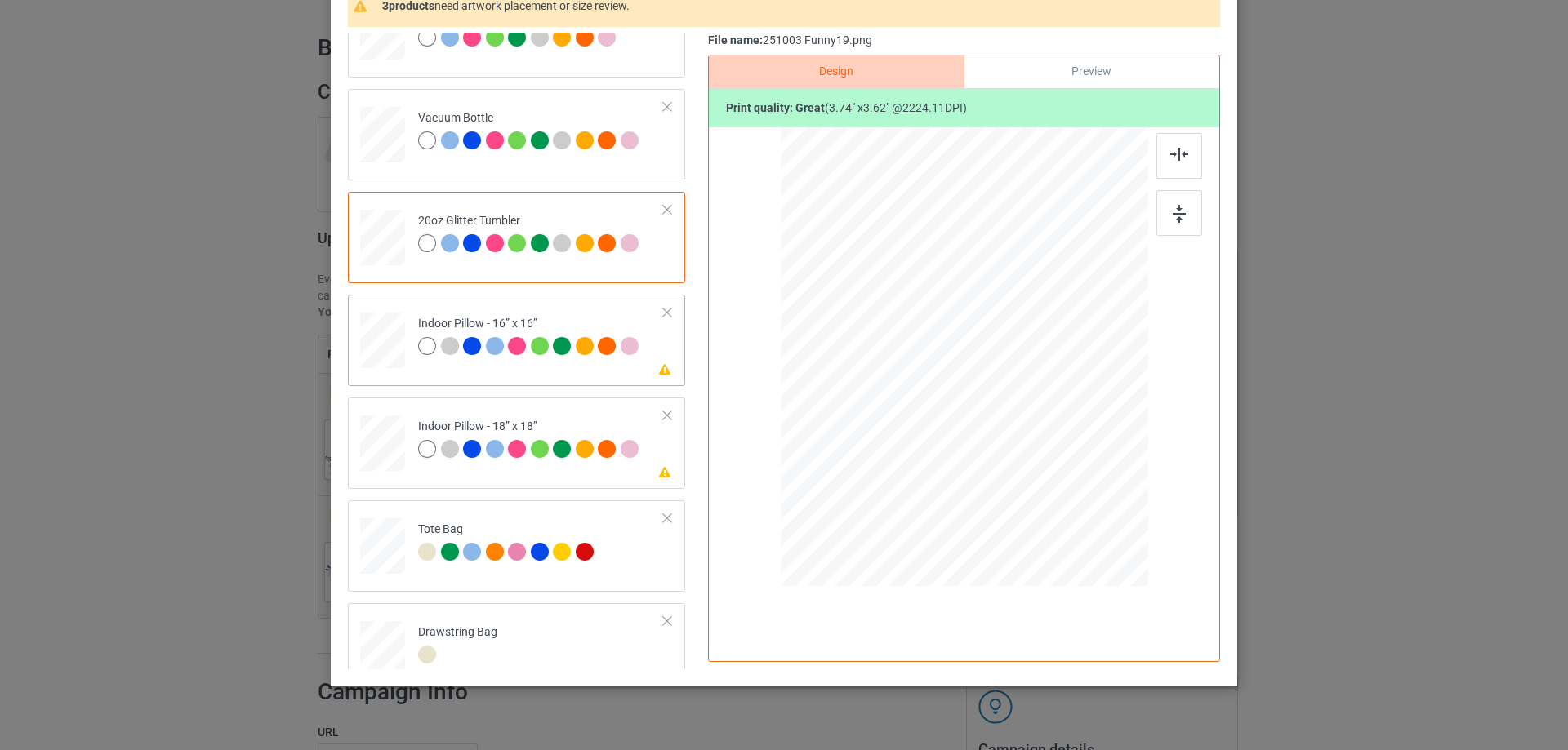
click at [386, 341] on div at bounding box center [382, 341] width 45 height 45
drag, startPoint x: 1070, startPoint y: 464, endPoint x: 1073, endPoint y: 474, distance: 10.4
click at [1074, 474] on div at bounding box center [1080, 470] width 14 height 14
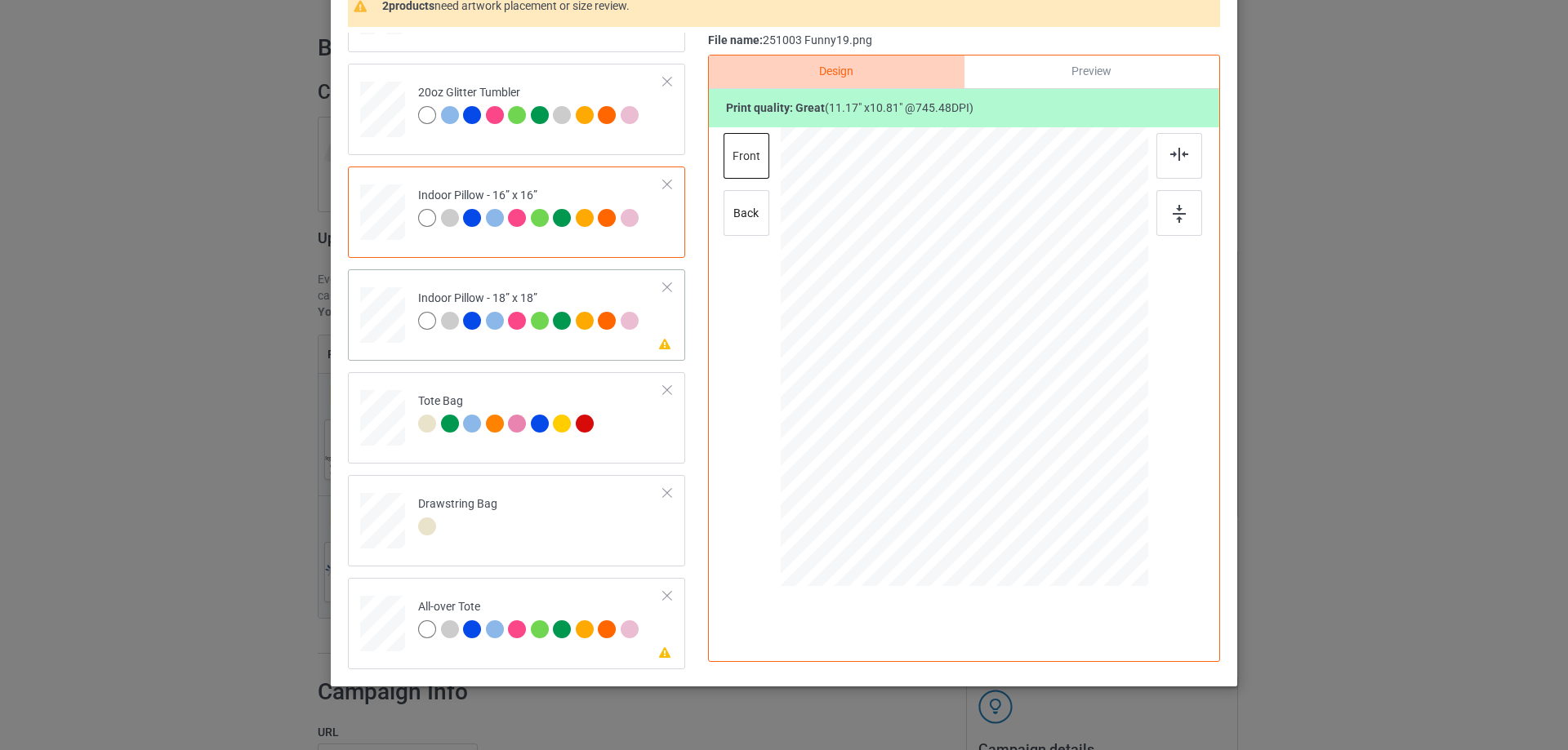
click at [394, 326] on div at bounding box center [382, 315] width 45 height 45
drag, startPoint x: 1068, startPoint y: 468, endPoint x: 1081, endPoint y: 488, distance: 23.9
click at [1081, 488] on div at bounding box center [964, 356] width 366 height 366
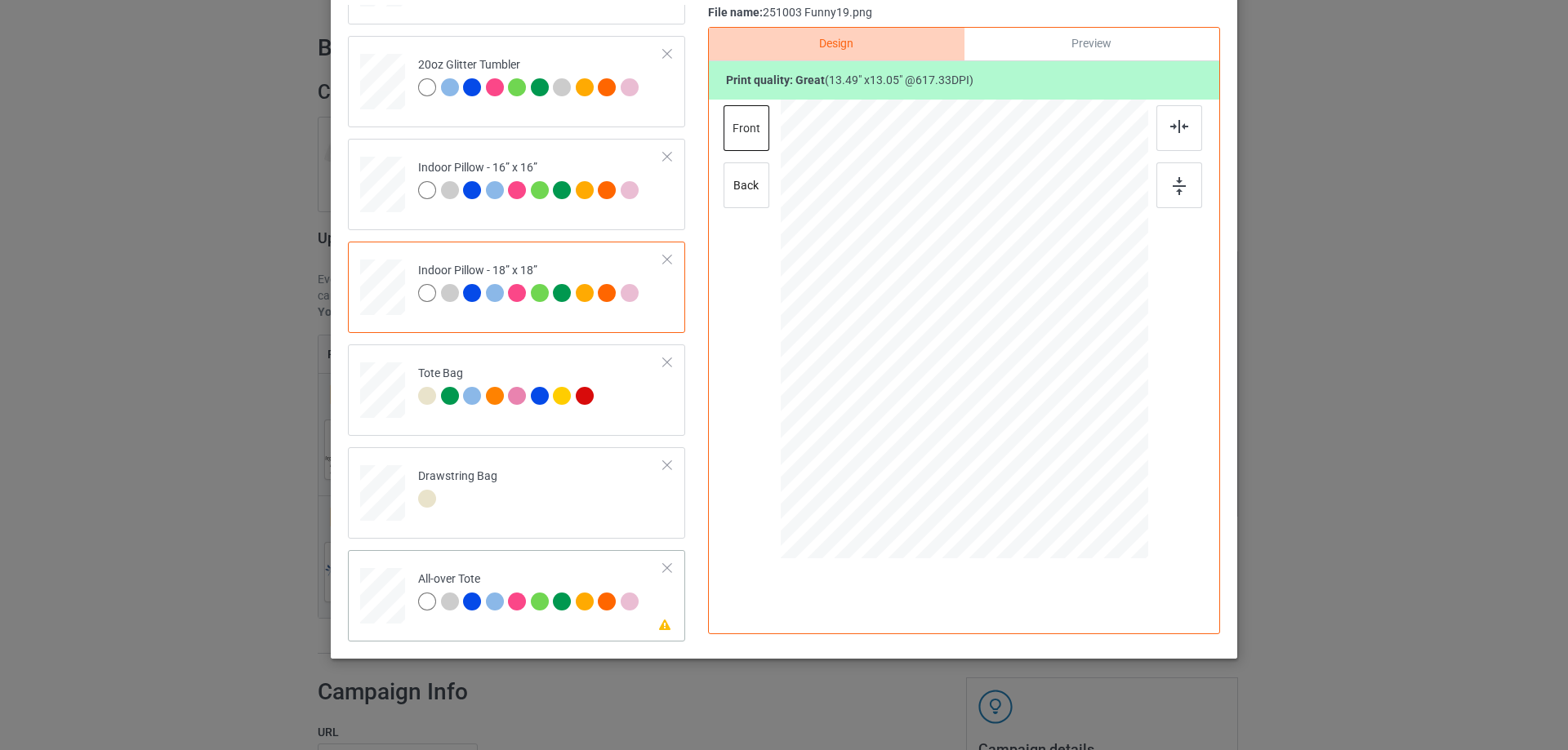
click at [376, 577] on div at bounding box center [382, 597] width 45 height 45
drag, startPoint x: 1070, startPoint y: 438, endPoint x: 1089, endPoint y: 456, distance: 26.2
click at [1089, 456] on div at bounding box center [1093, 453] width 14 height 14
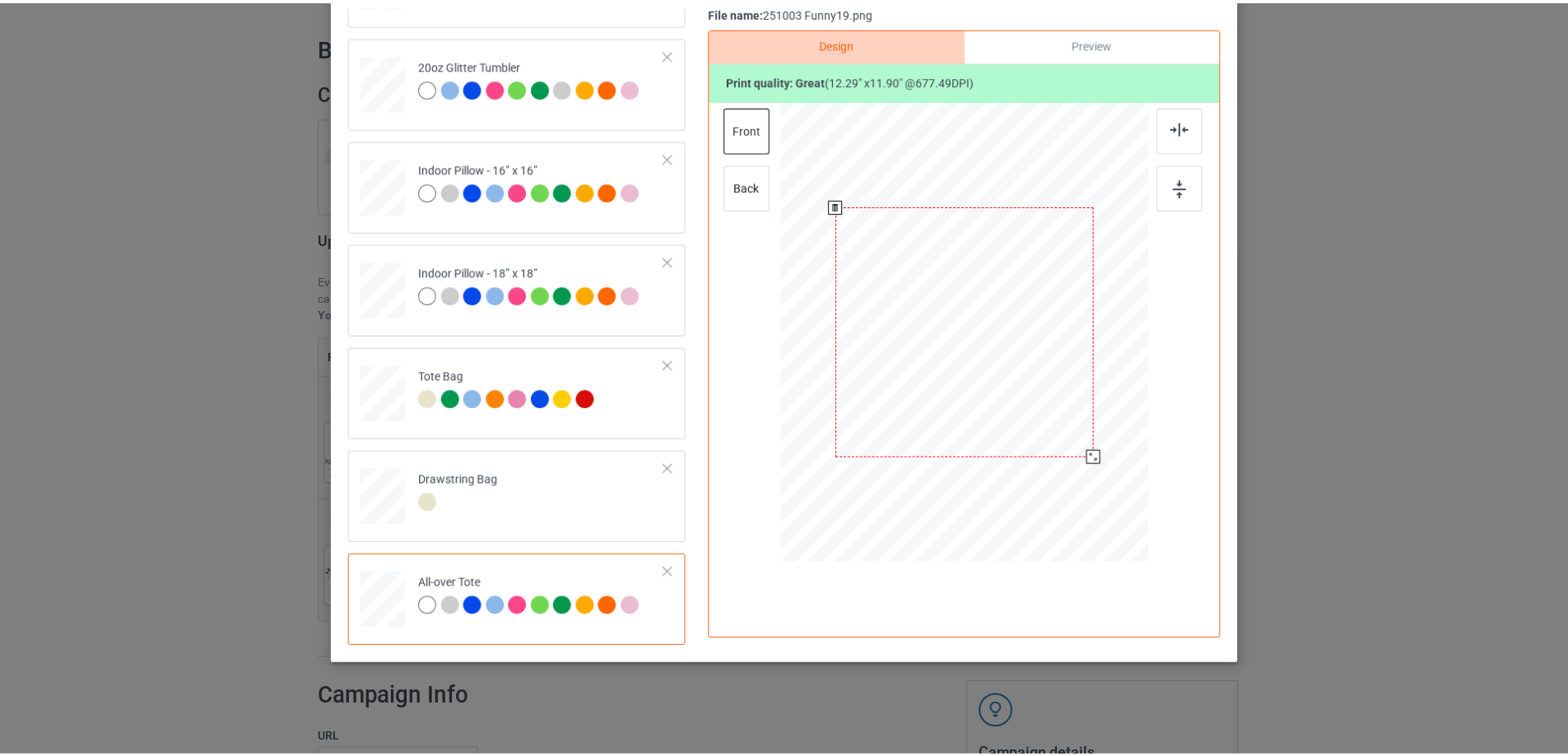
scroll to position [29, 0]
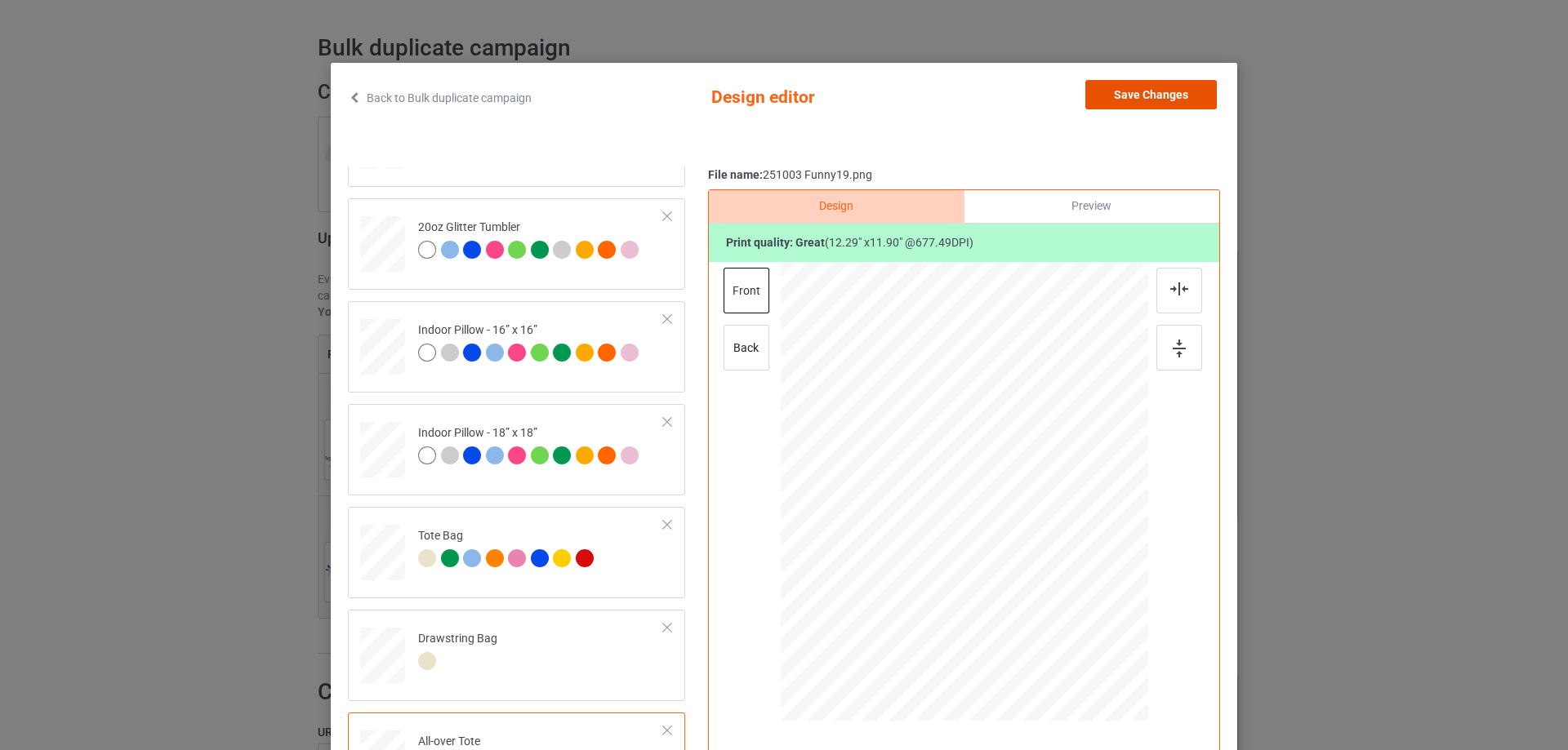
click at [1162, 95] on button "Save Changes" at bounding box center [1150, 95] width 131 height 30
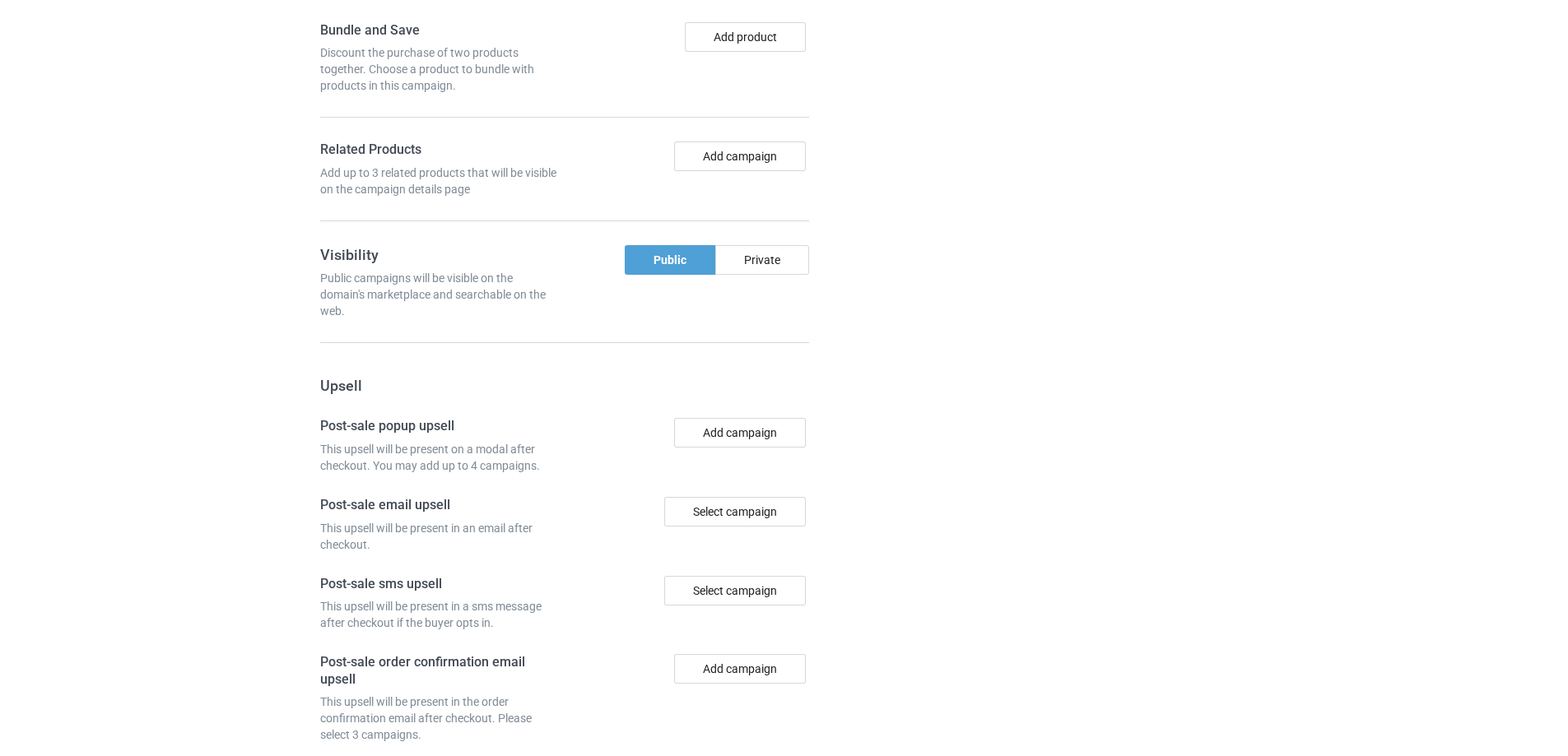
scroll to position [1463, 0]
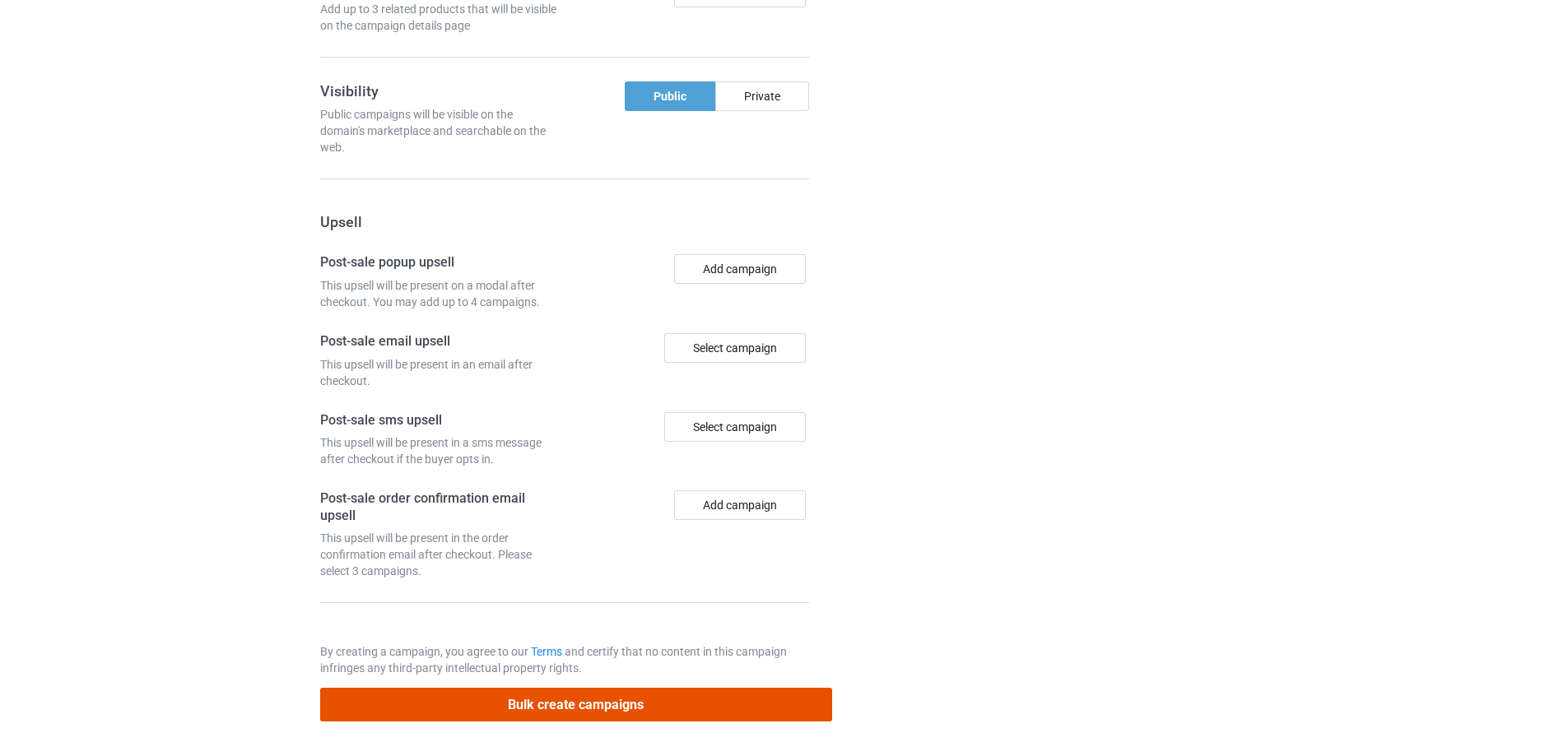
click at [621, 712] on button "Bulk create campaigns" at bounding box center [576, 704] width 512 height 34
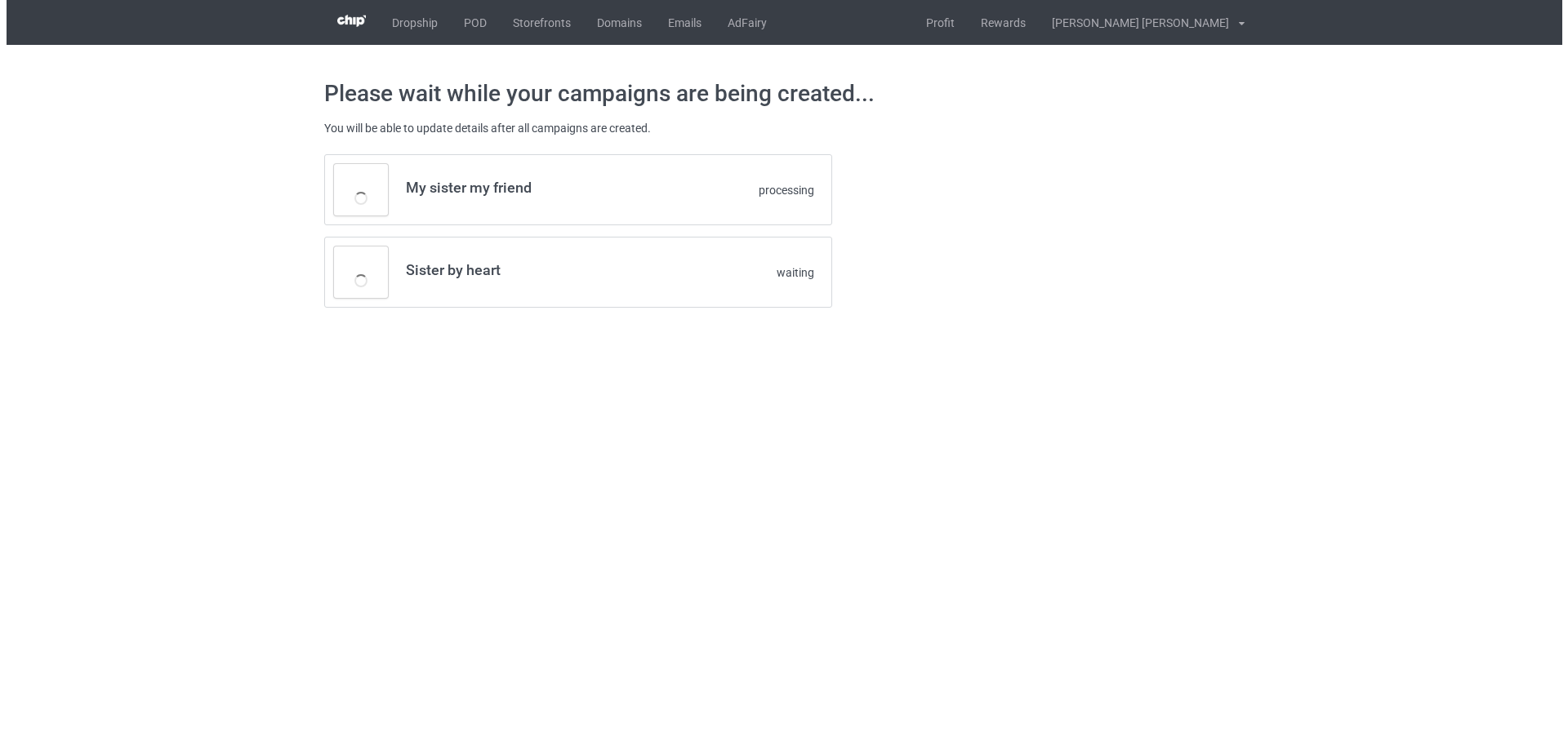
scroll to position [0, 0]
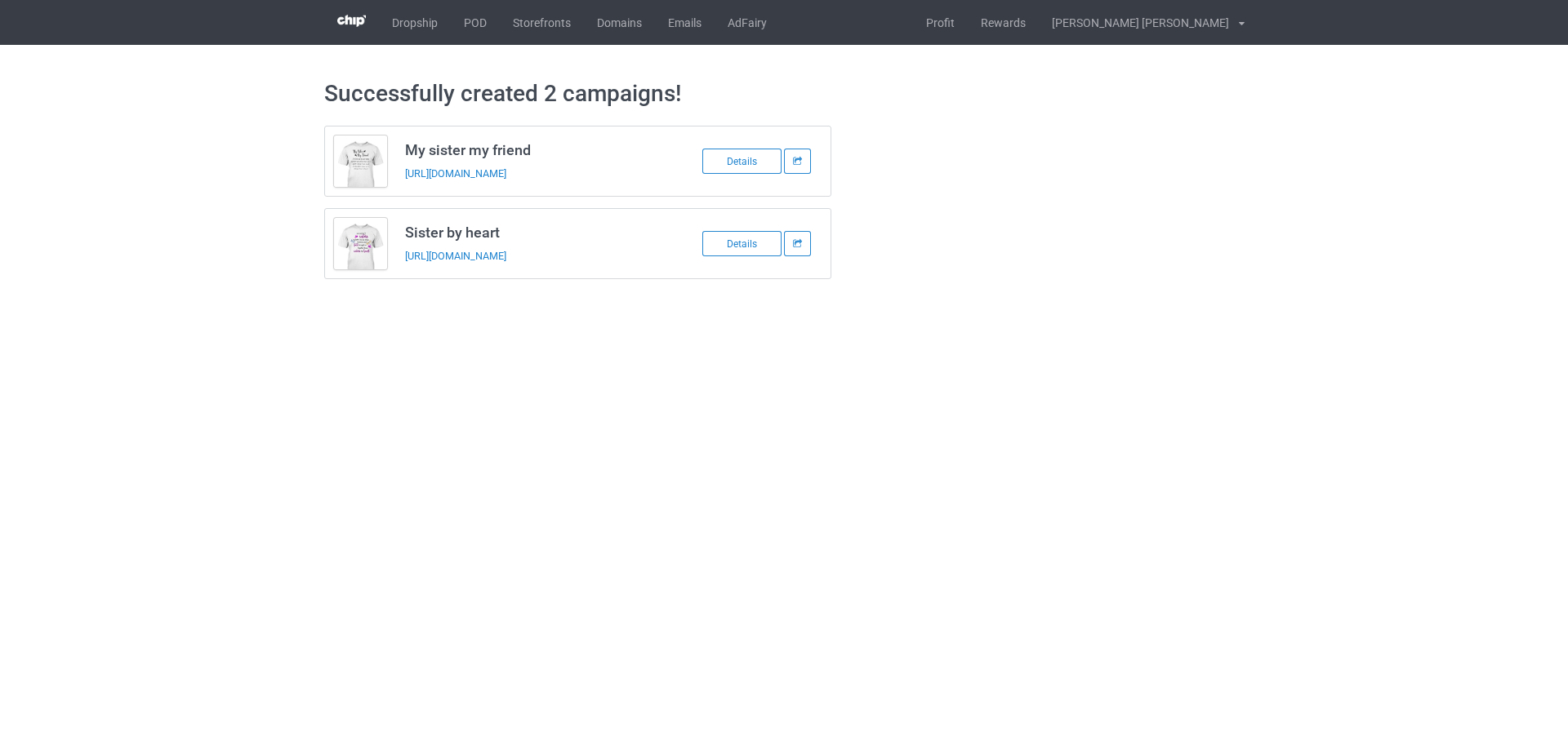
drag, startPoint x: 399, startPoint y: 148, endPoint x: 635, endPoint y: 252, distance: 257.9
click at [635, 252] on div "My sister my friend https://www.familyismytreasure.com/251003-6 Details Sister …" at bounding box center [578, 202] width 508 height 153
copy div "My sister my friend https://www.familyismytreasure.com/251003-6 Details Sister …"
click at [474, 28] on link "POD" at bounding box center [475, 22] width 49 height 45
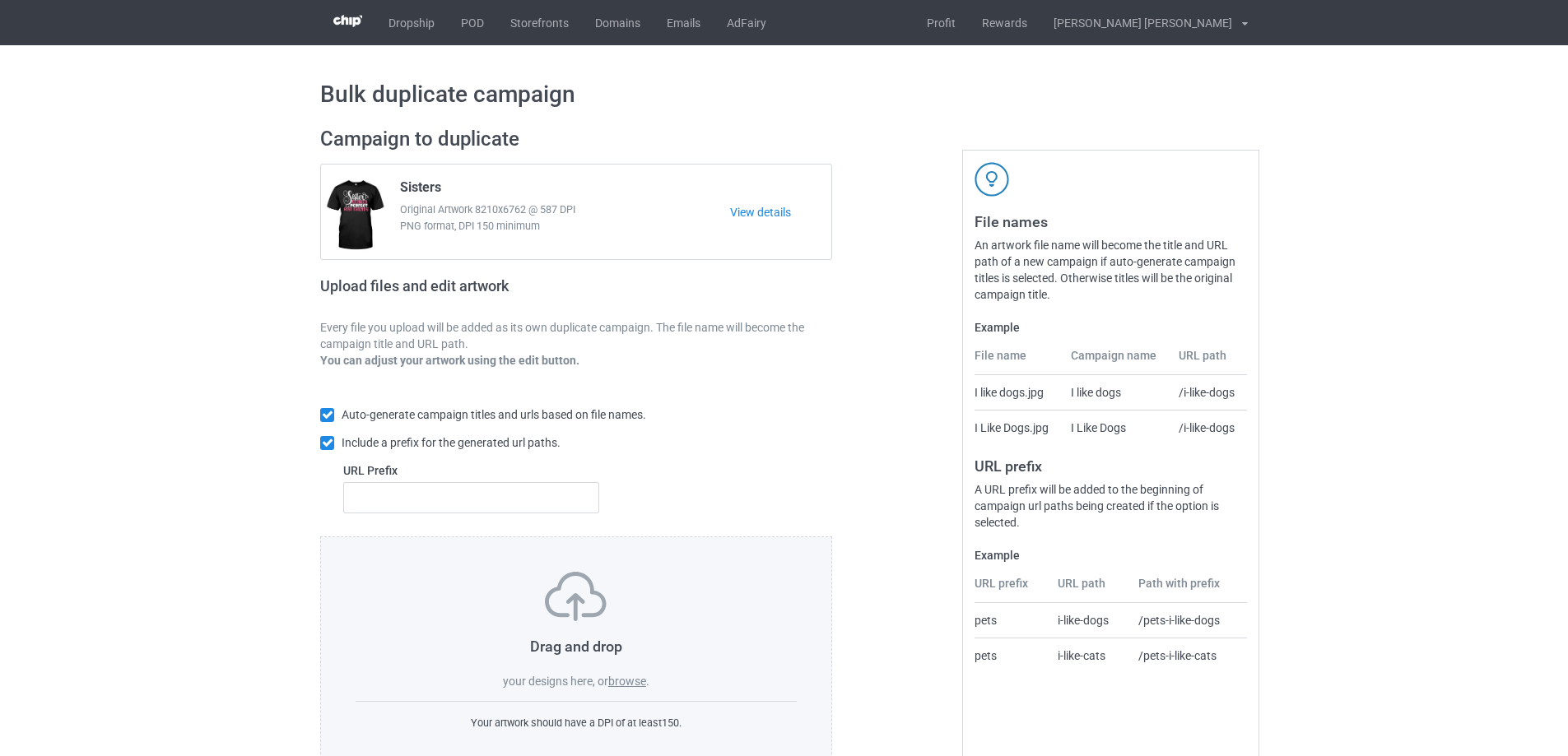
click at [631, 675] on label "browse" at bounding box center [627, 681] width 38 height 13
click at [0, 0] on input "browse" at bounding box center [0, 0] width 0 height 0
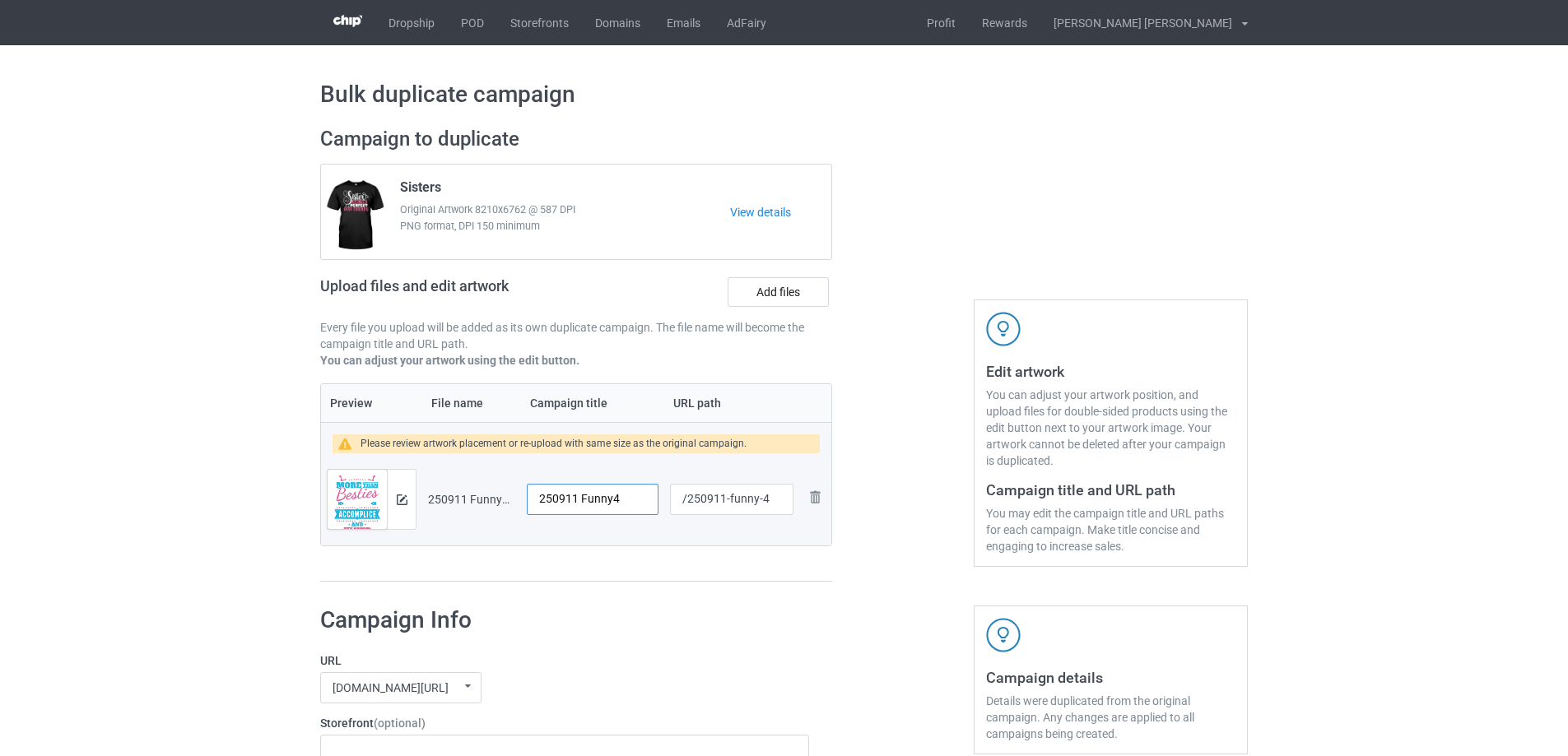
drag, startPoint x: 627, startPoint y: 502, endPoint x: 441, endPoint y: 502, distance: 186.0
click at [441, 502] on tr "Preview and edit artwork 250911 Funny4.png 250911 Funny4 /250911-funny-4 Remove…" at bounding box center [576, 499] width 510 height 92
type input "Besties"
drag, startPoint x: 730, startPoint y: 502, endPoint x: 763, endPoint y: 506, distance: 33.2
click at [763, 506] on input "/250911-funny-4" at bounding box center [731, 500] width 123 height 32
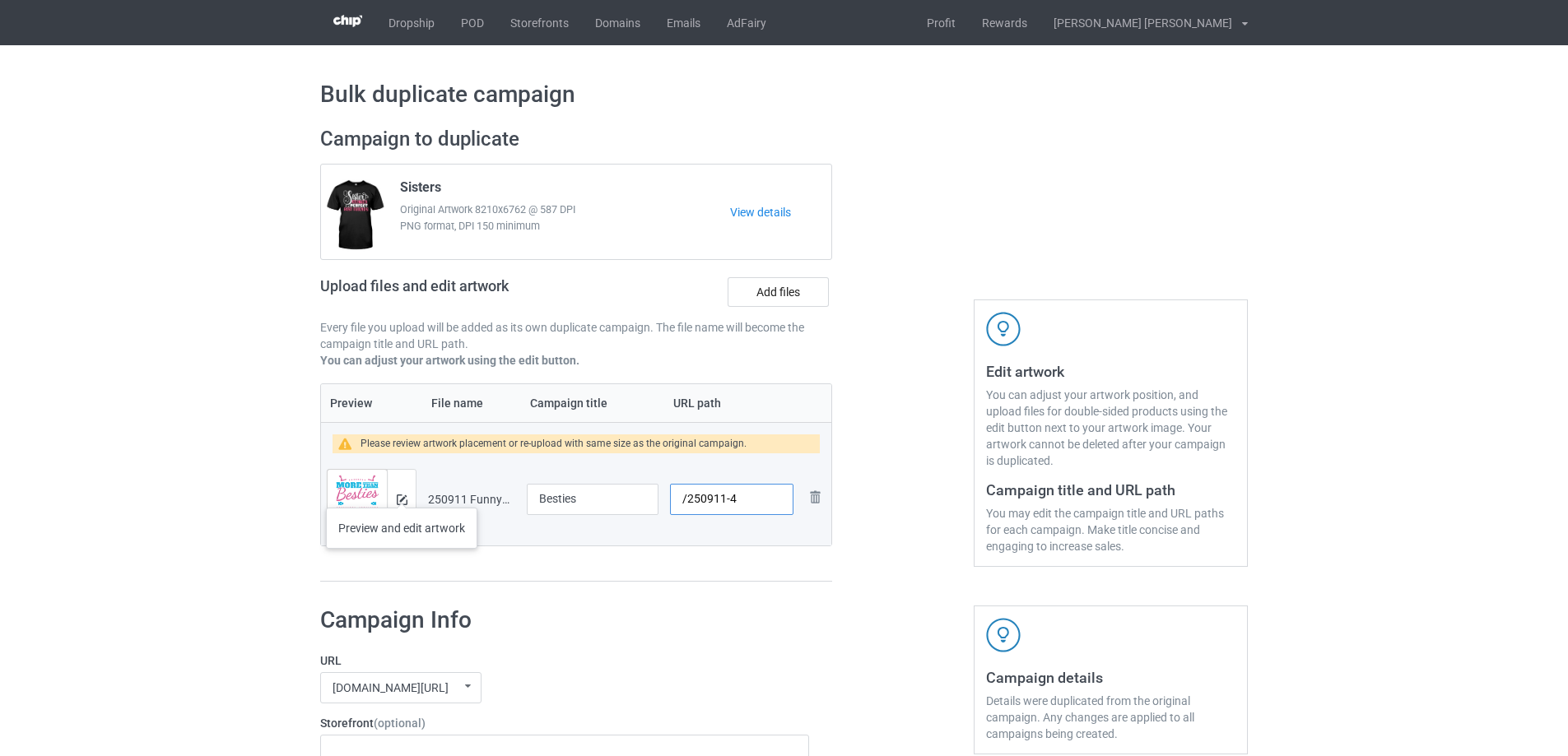
type input "/250911-4"
click at [402, 500] on img at bounding box center [402, 500] width 11 height 11
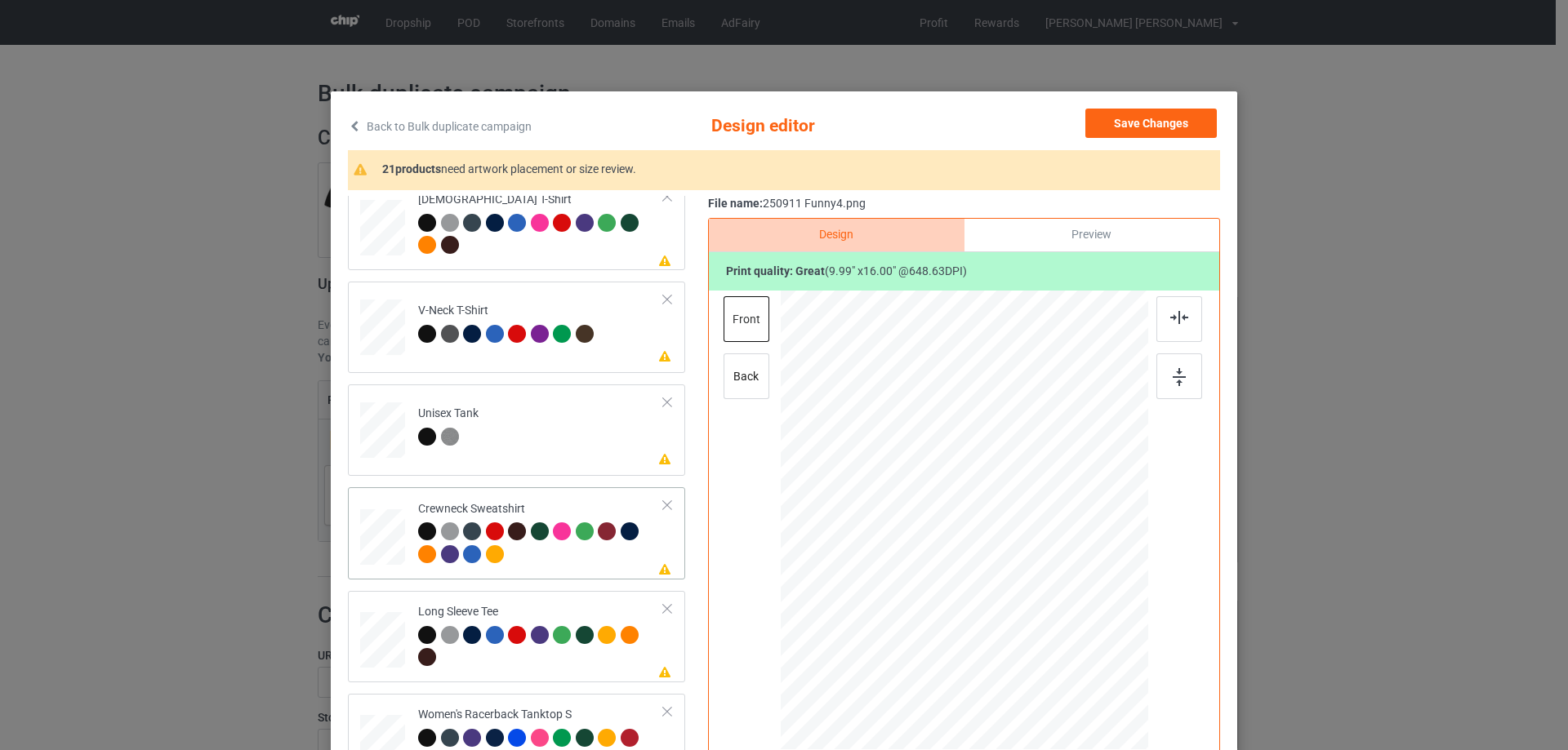
scroll to position [572, 0]
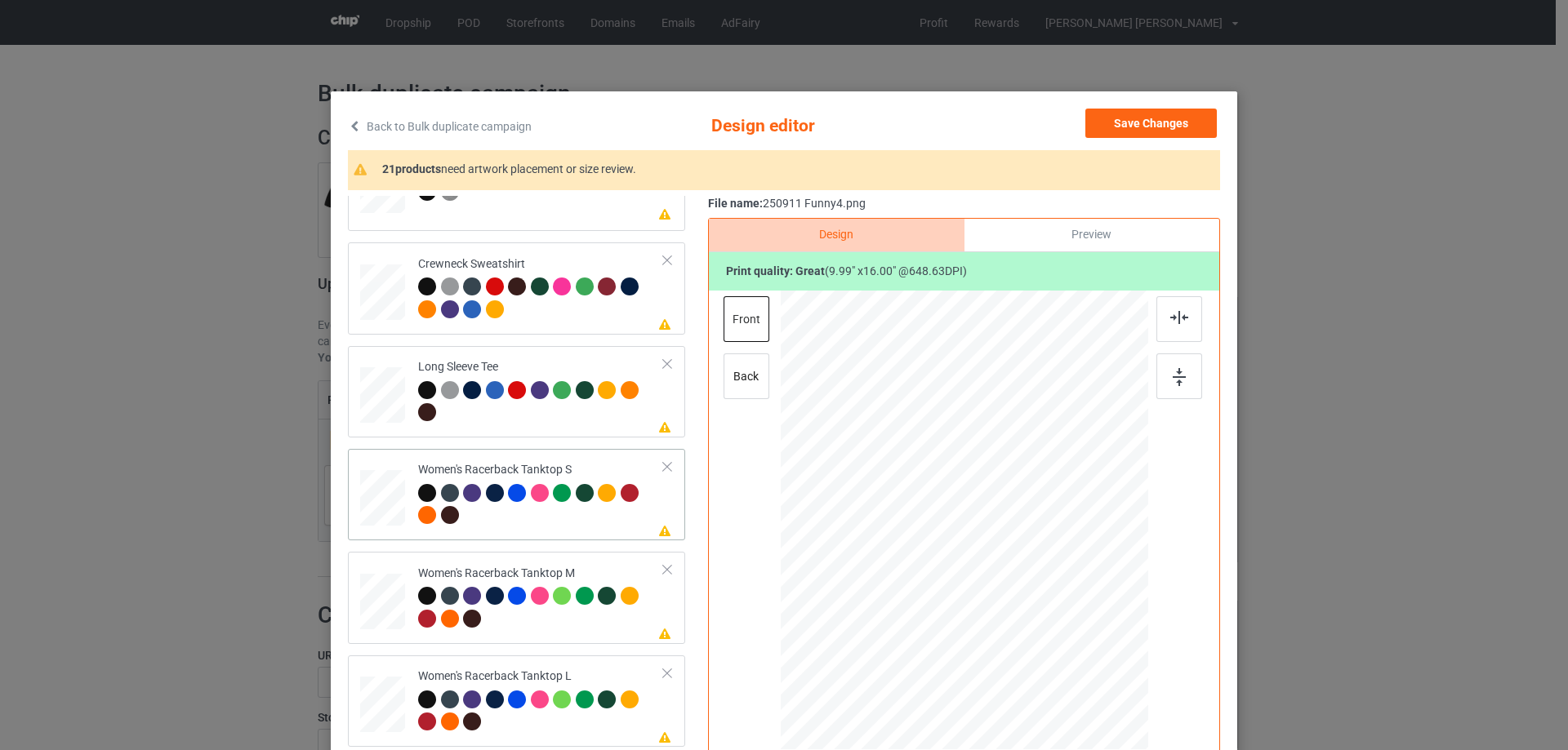
click at [378, 517] on div at bounding box center [382, 498] width 44 height 56
drag, startPoint x: 1067, startPoint y: 694, endPoint x: 1051, endPoint y: 653, distance: 44.0
click at [1051, 653] on div at bounding box center [964, 520] width 357 height 460
drag, startPoint x: 1000, startPoint y: 559, endPoint x: 1002, endPoint y: 606, distance: 47.0
click at [1002, 606] on div at bounding box center [966, 568] width 170 height 272
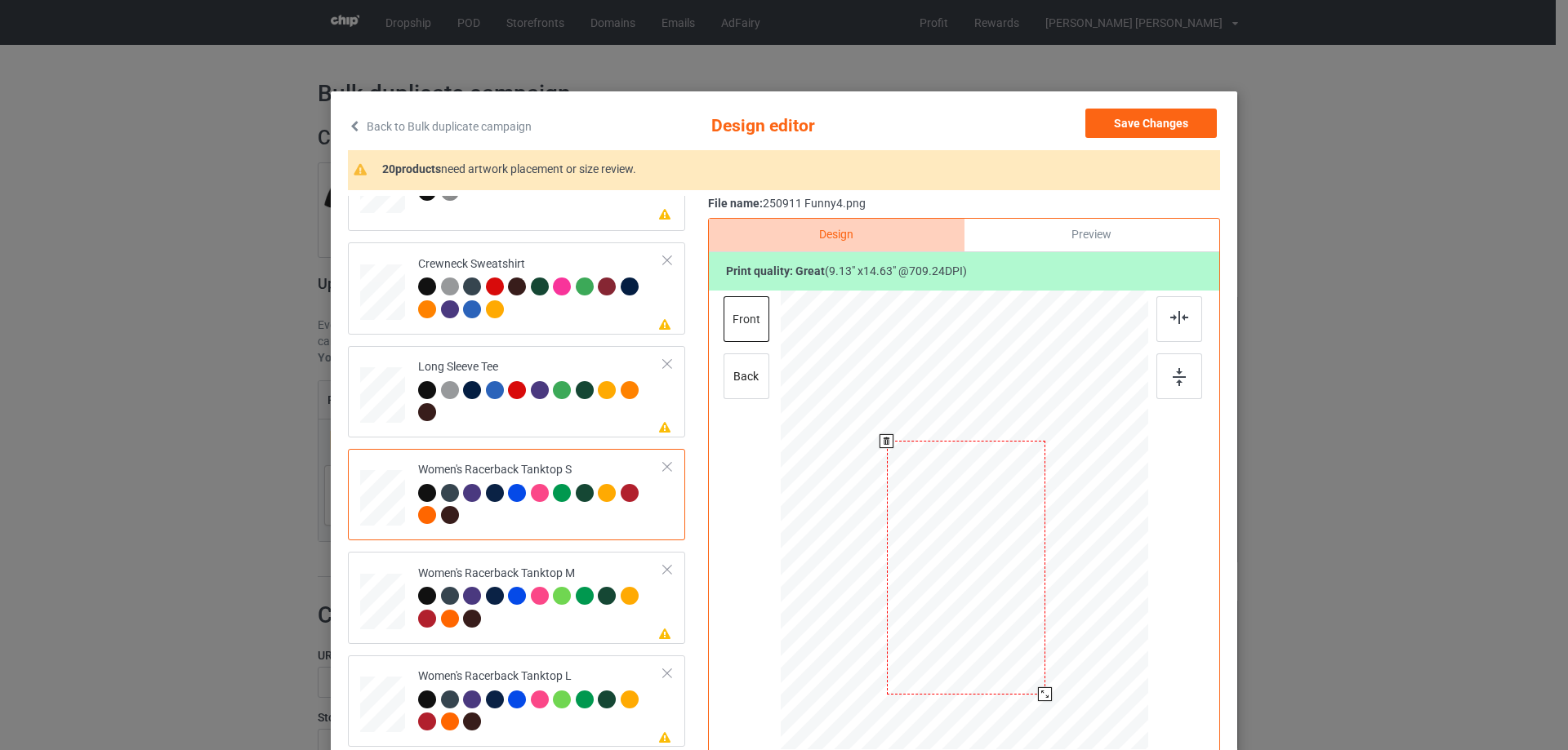
drag, startPoint x: 1049, startPoint y: 703, endPoint x: 1037, endPoint y: 693, distance: 15.6
click at [1037, 695] on div at bounding box center [1044, 694] width 14 height 14
click at [1002, 659] on div at bounding box center [964, 560] width 156 height 251
click at [1178, 316] on img at bounding box center [1179, 318] width 18 height 13
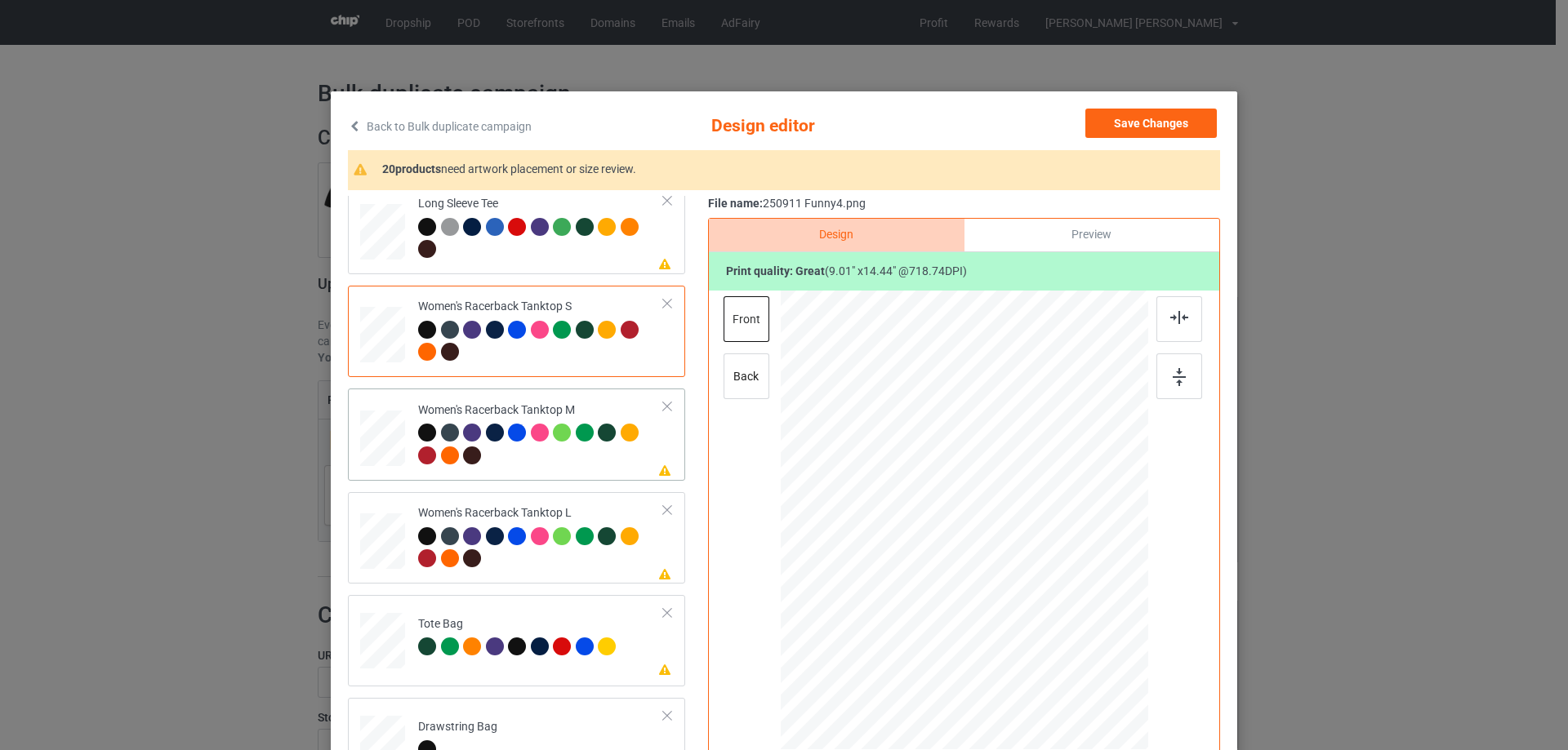
click at [380, 417] on div at bounding box center [382, 439] width 45 height 56
drag, startPoint x: 1069, startPoint y: 702, endPoint x: 995, endPoint y: 549, distance: 170.0
click at [1052, 645] on div at bounding box center [964, 520] width 367 height 460
drag, startPoint x: 999, startPoint y: 592, endPoint x: 994, endPoint y: 604, distance: 13.0
click at [994, 604] on div at bounding box center [963, 568] width 162 height 259
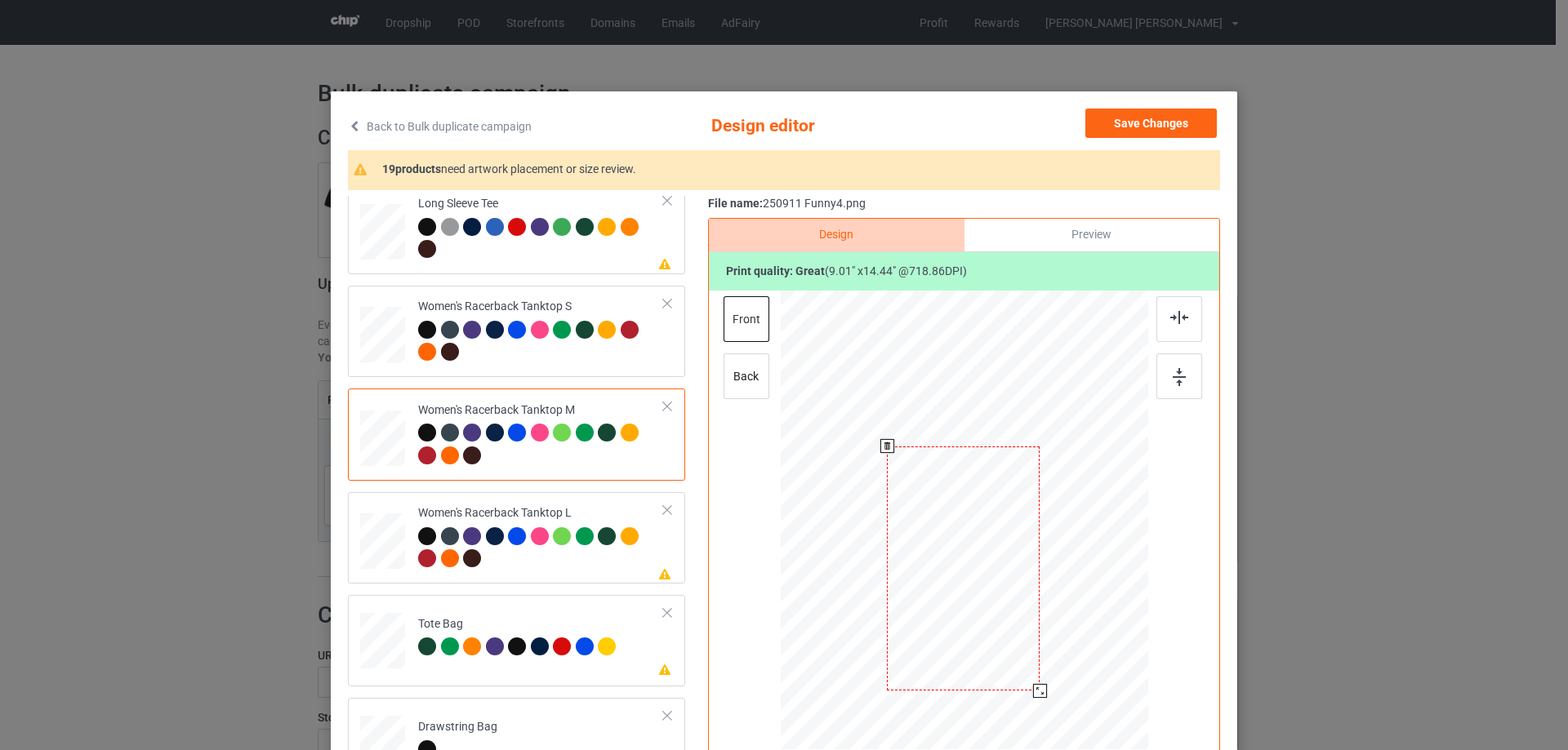
drag, startPoint x: 1041, startPoint y: 701, endPoint x: 1038, endPoint y: 693, distance: 8.5
click at [1038, 693] on div at bounding box center [1040, 691] width 14 height 14
click at [1005, 637] on div at bounding box center [965, 559] width 153 height 245
click at [1176, 330] on div at bounding box center [1178, 318] width 45 height 45
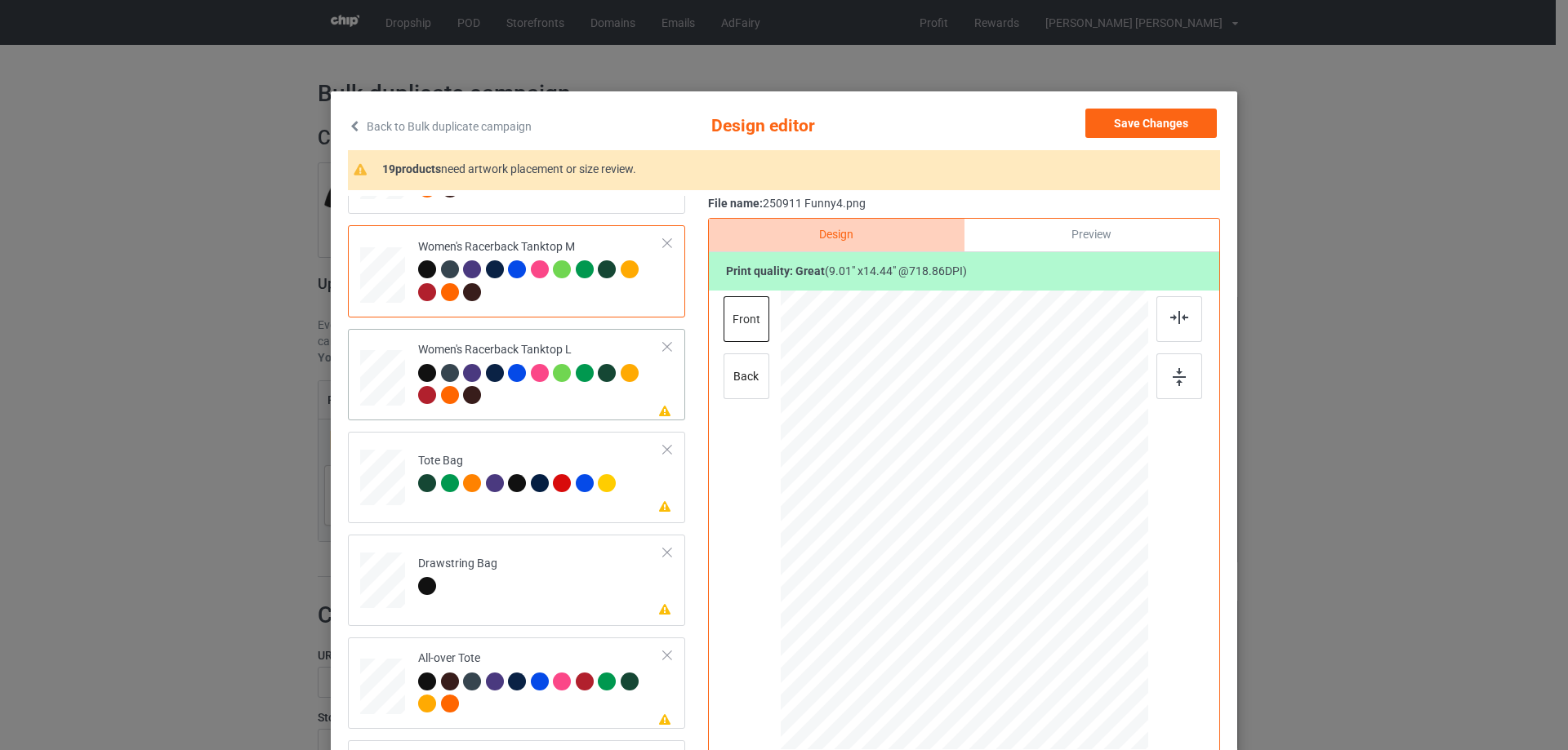
click at [387, 380] on div at bounding box center [382, 378] width 45 height 54
drag, startPoint x: 1072, startPoint y: 701, endPoint x: 1032, endPoint y: 645, distance: 68.8
click at [1032, 645] on div at bounding box center [1038, 640] width 14 height 14
drag, startPoint x: 996, startPoint y: 567, endPoint x: 995, endPoint y: 608, distance: 41.0
click at [995, 608] on div at bounding box center [962, 562] width 149 height 238
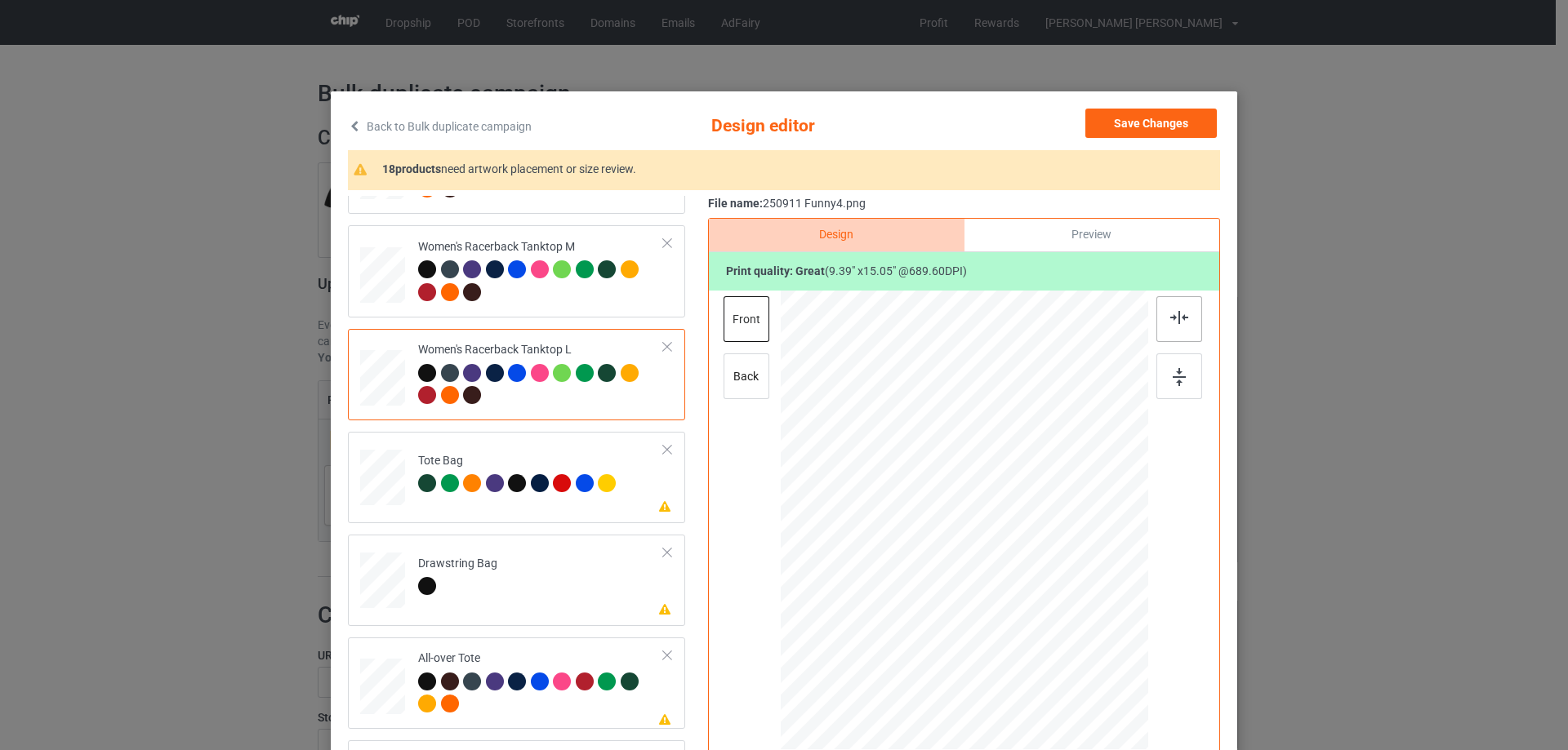
click at [1170, 319] on img at bounding box center [1179, 318] width 18 height 13
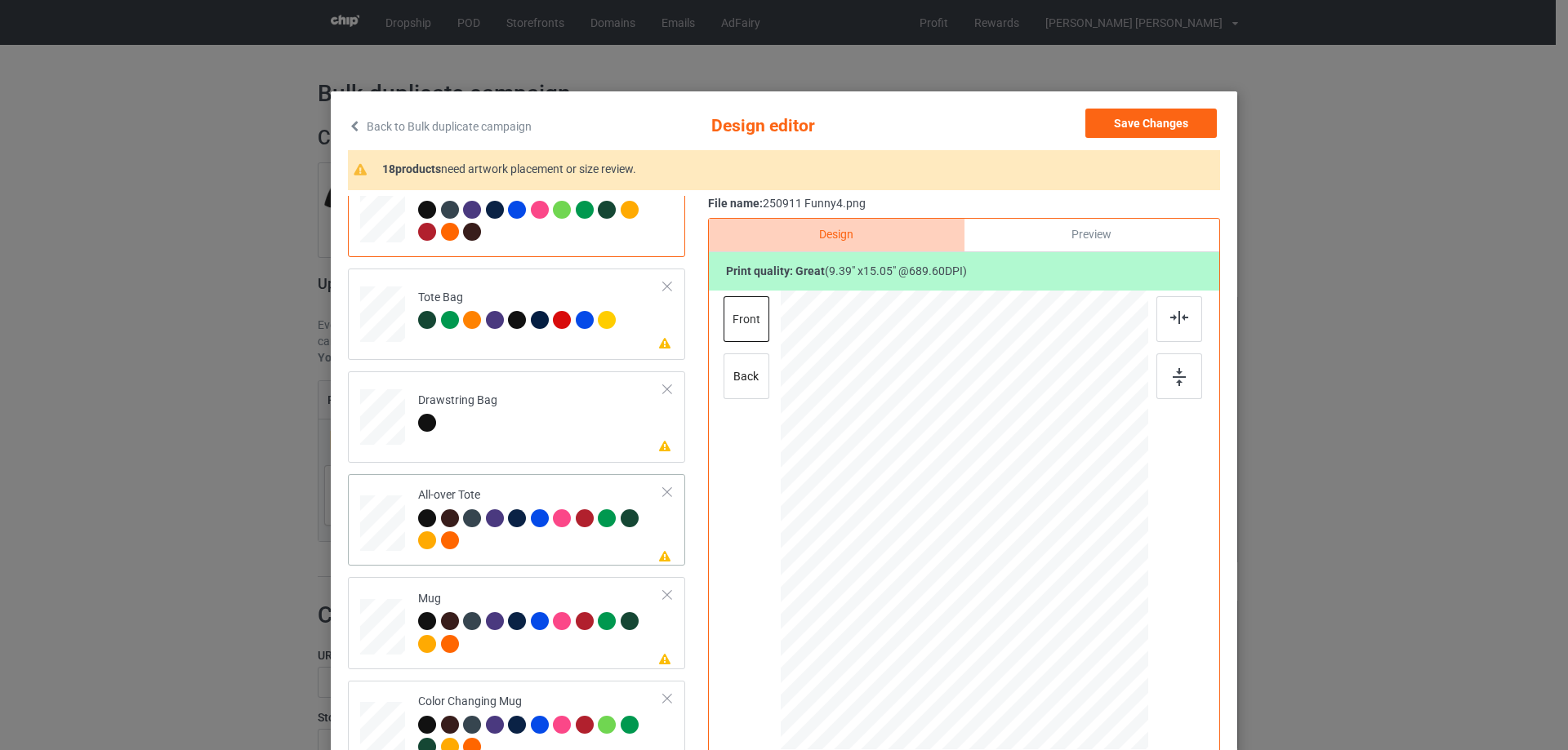
scroll to position [1143, 0]
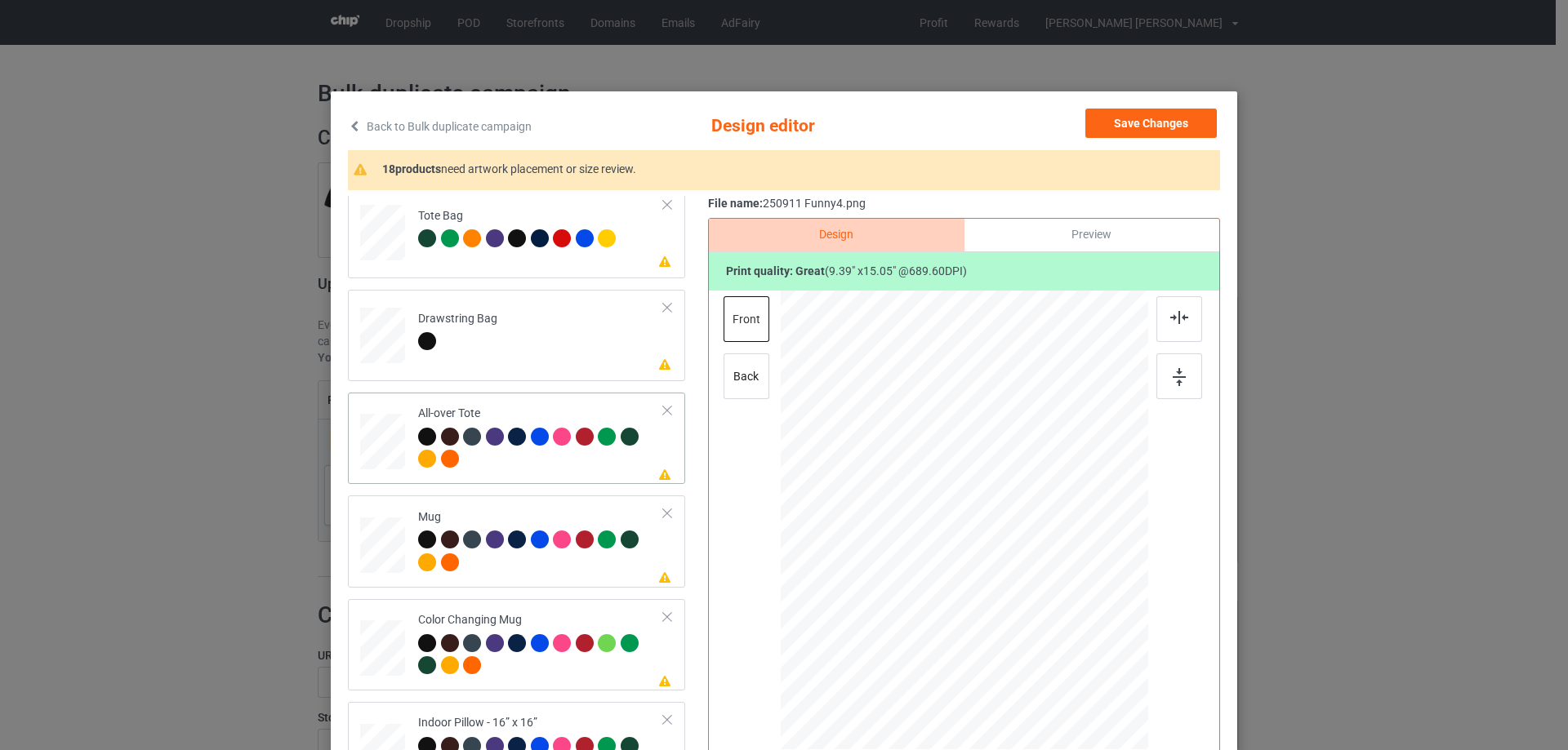
click at [384, 433] on div at bounding box center [382, 442] width 45 height 45
drag, startPoint x: 1067, startPoint y: 698, endPoint x: 1062, endPoint y: 646, distance: 52.2
click at [1062, 646] on div at bounding box center [964, 520] width 367 height 367
click at [1017, 614] on div at bounding box center [964, 513] width 172 height 276
click at [1177, 321] on img at bounding box center [1179, 318] width 18 height 13
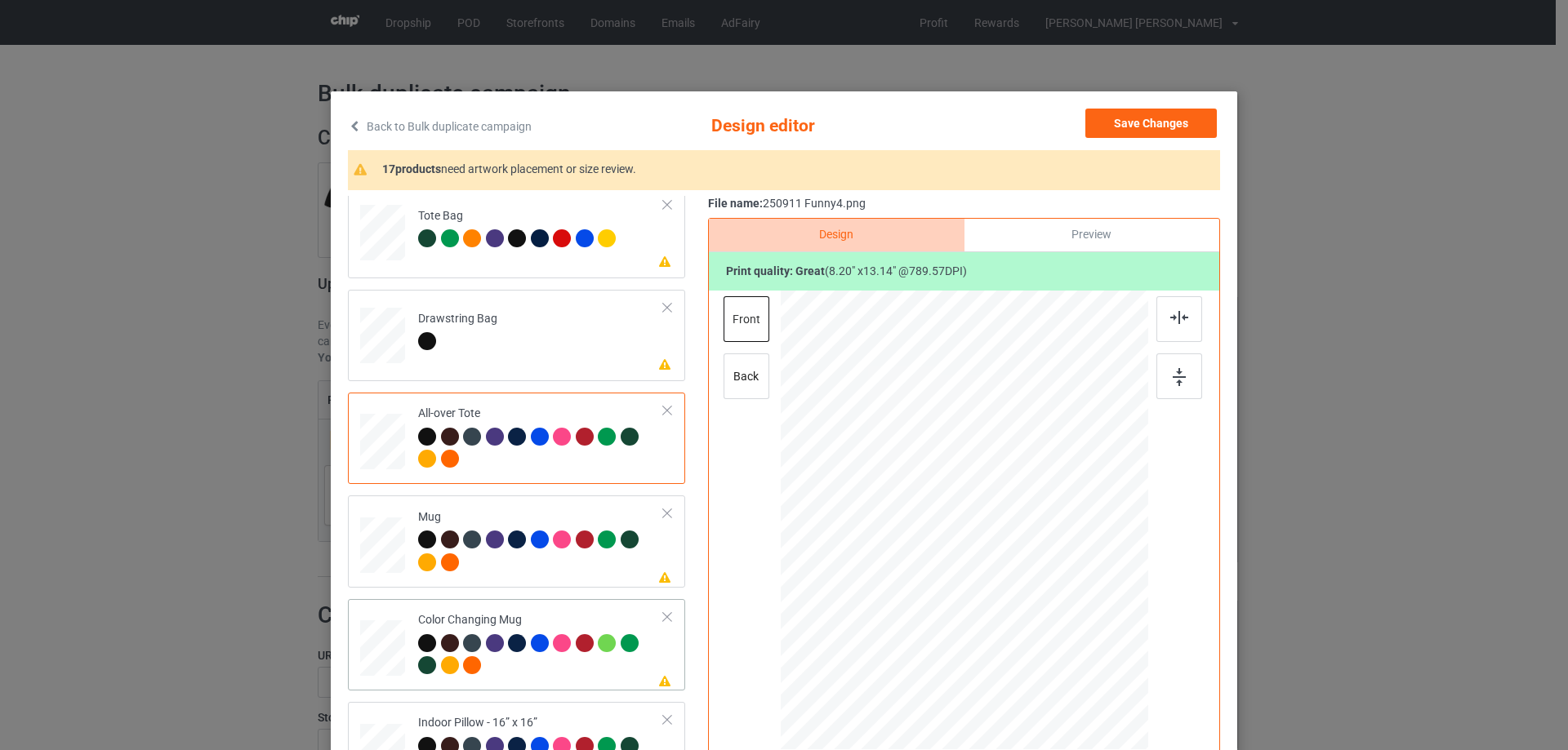
scroll to position [1306, 0]
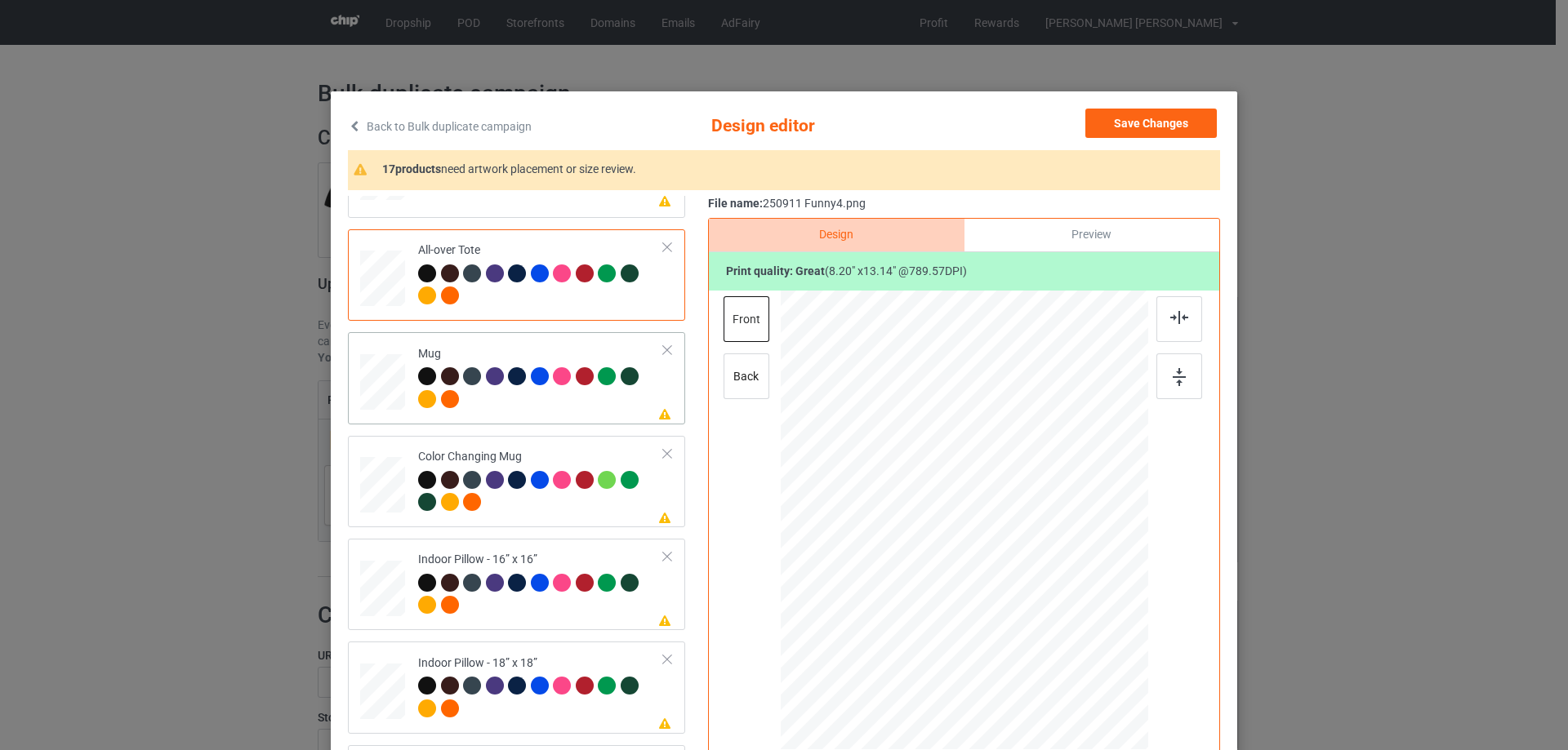
click at [387, 385] on div at bounding box center [382, 382] width 45 height 19
drag, startPoint x: 1068, startPoint y: 696, endPoint x: 1022, endPoint y: 575, distance: 129.4
click at [1022, 575] on div at bounding box center [964, 519] width 367 height 153
drag, startPoint x: 976, startPoint y: 552, endPoint x: 1077, endPoint y: 549, distance: 101.0
click at [1077, 549] on div at bounding box center [1064, 516] width 88 height 141
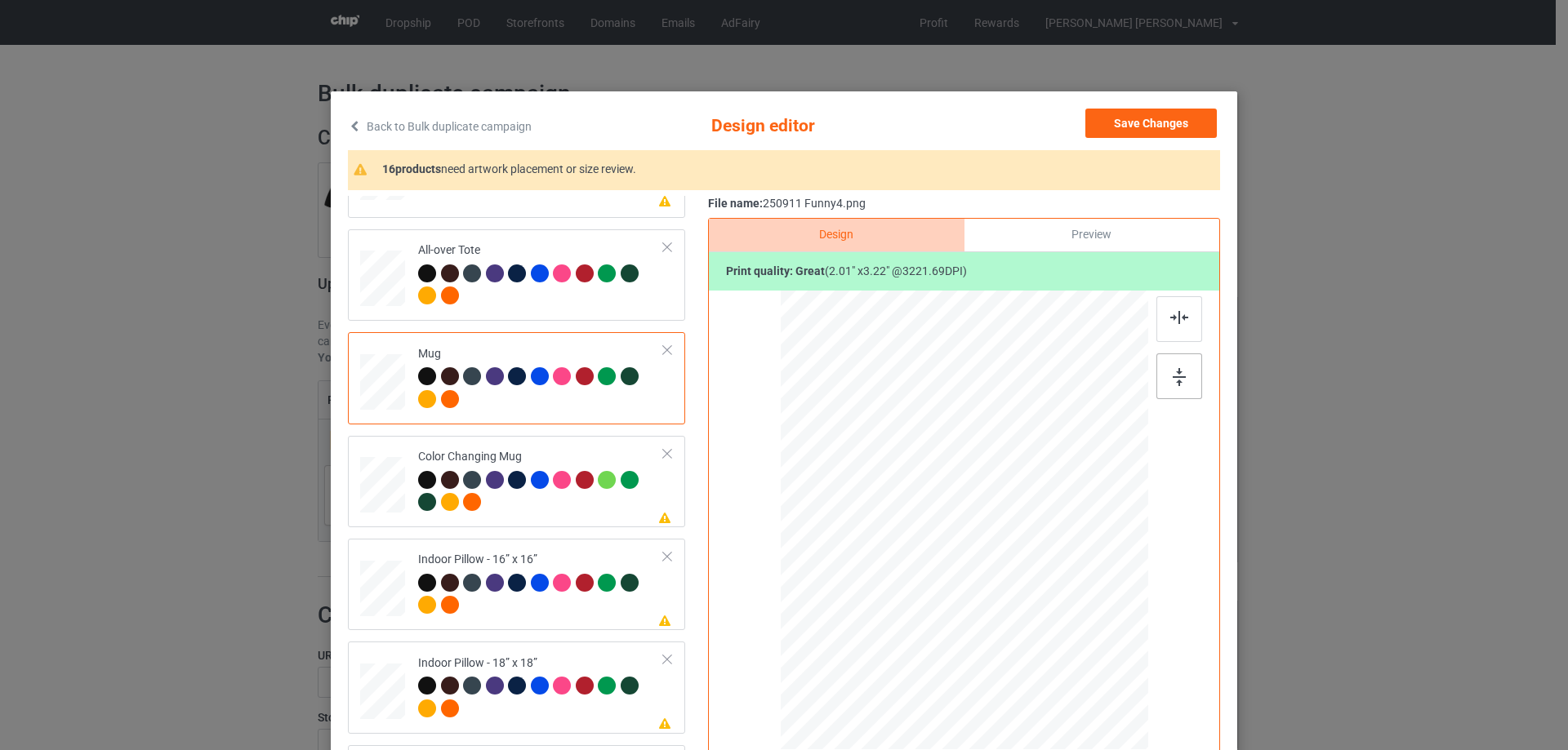
click at [1182, 373] on div at bounding box center [1178, 375] width 45 height 45
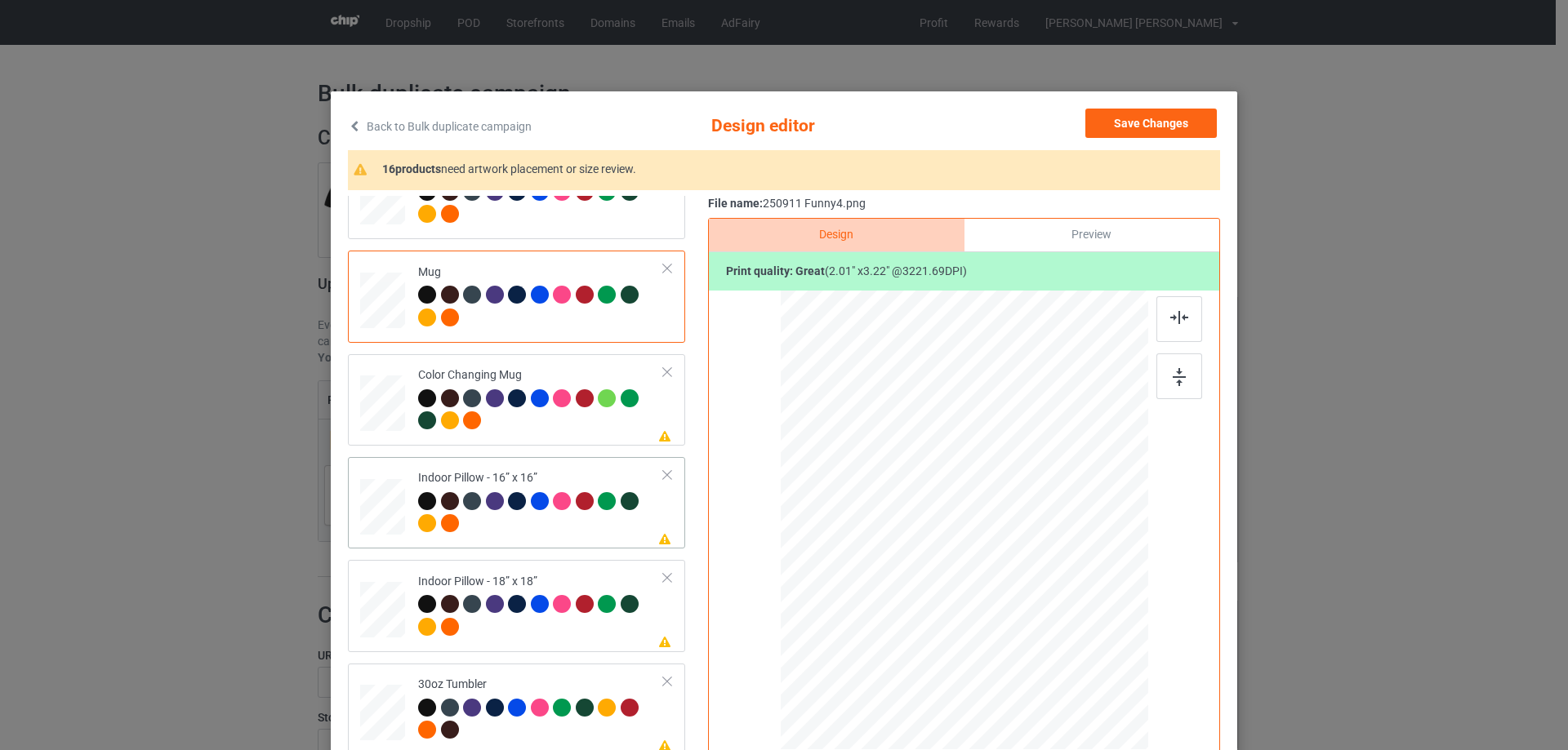
click at [385, 510] on div at bounding box center [382, 507] width 45 height 45
drag, startPoint x: 1056, startPoint y: 669, endPoint x: 1046, endPoint y: 653, distance: 18.9
click at [1046, 653] on div at bounding box center [1048, 657] width 14 height 14
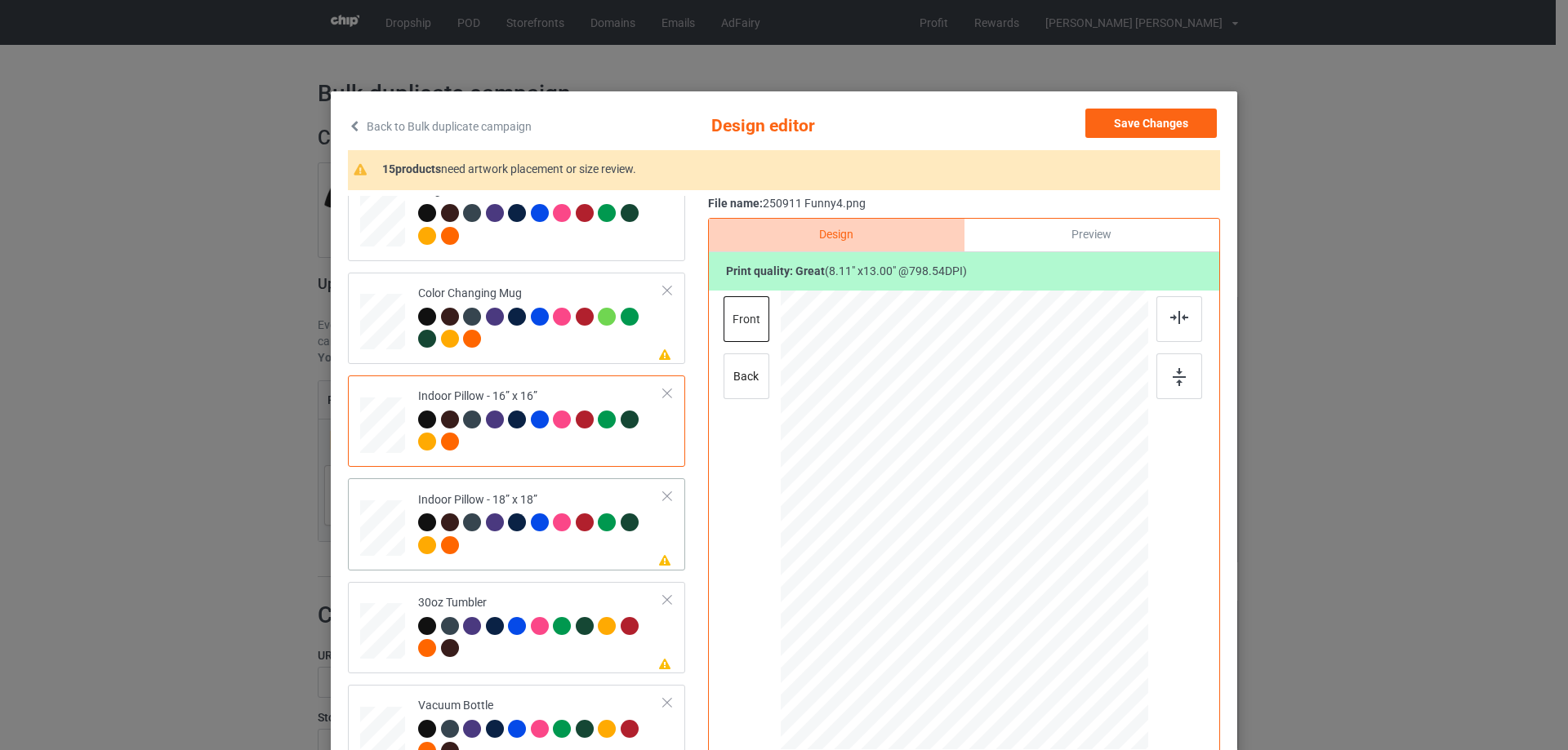
click at [387, 528] on div at bounding box center [382, 528] width 45 height 45
drag, startPoint x: 1065, startPoint y: 697, endPoint x: 1042, endPoint y: 651, distance: 51.4
click at [1042, 651] on div at bounding box center [1046, 653] width 14 height 14
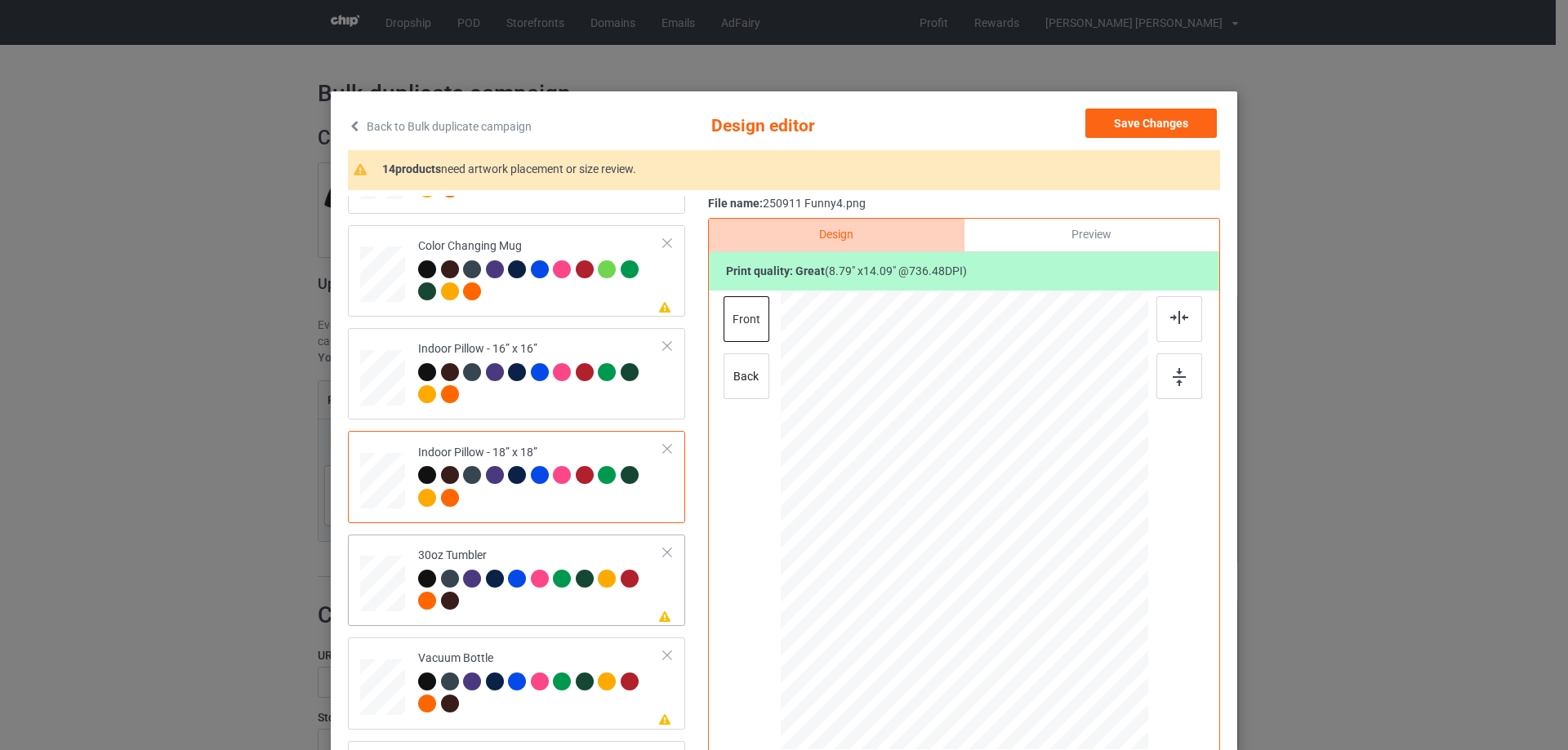
drag, startPoint x: 385, startPoint y: 577, endPoint x: 442, endPoint y: 578, distance: 57.0
click at [387, 578] on div at bounding box center [382, 585] width 43 height 25
drag, startPoint x: 1066, startPoint y: 692, endPoint x: 1024, endPoint y: 589, distance: 111.2
click at [1024, 589] on div at bounding box center [964, 520] width 357 height 197
drag, startPoint x: 963, startPoint y: 564, endPoint x: 875, endPoint y: 564, distance: 88.0
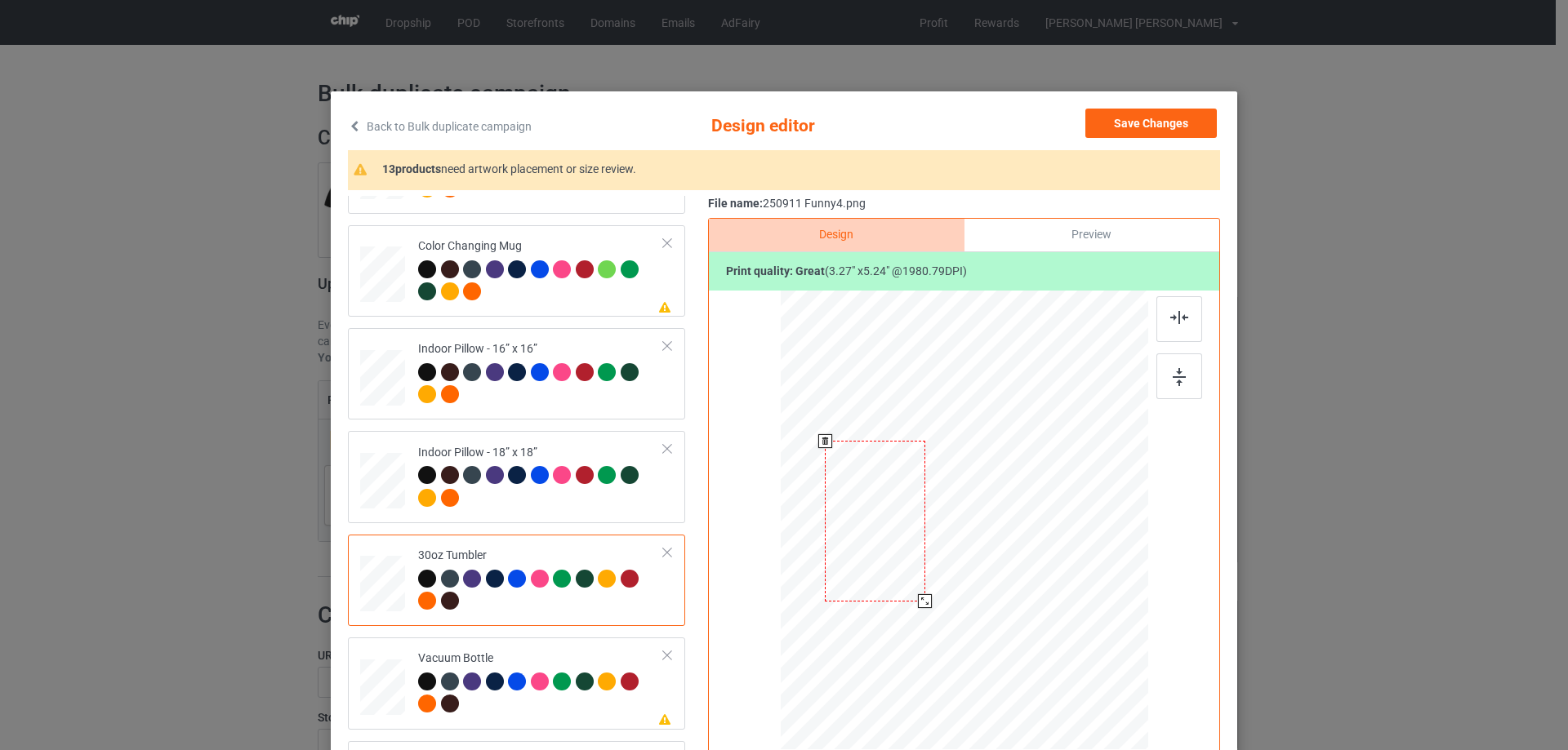
click at [875, 564] on div at bounding box center [875, 521] width 101 height 160
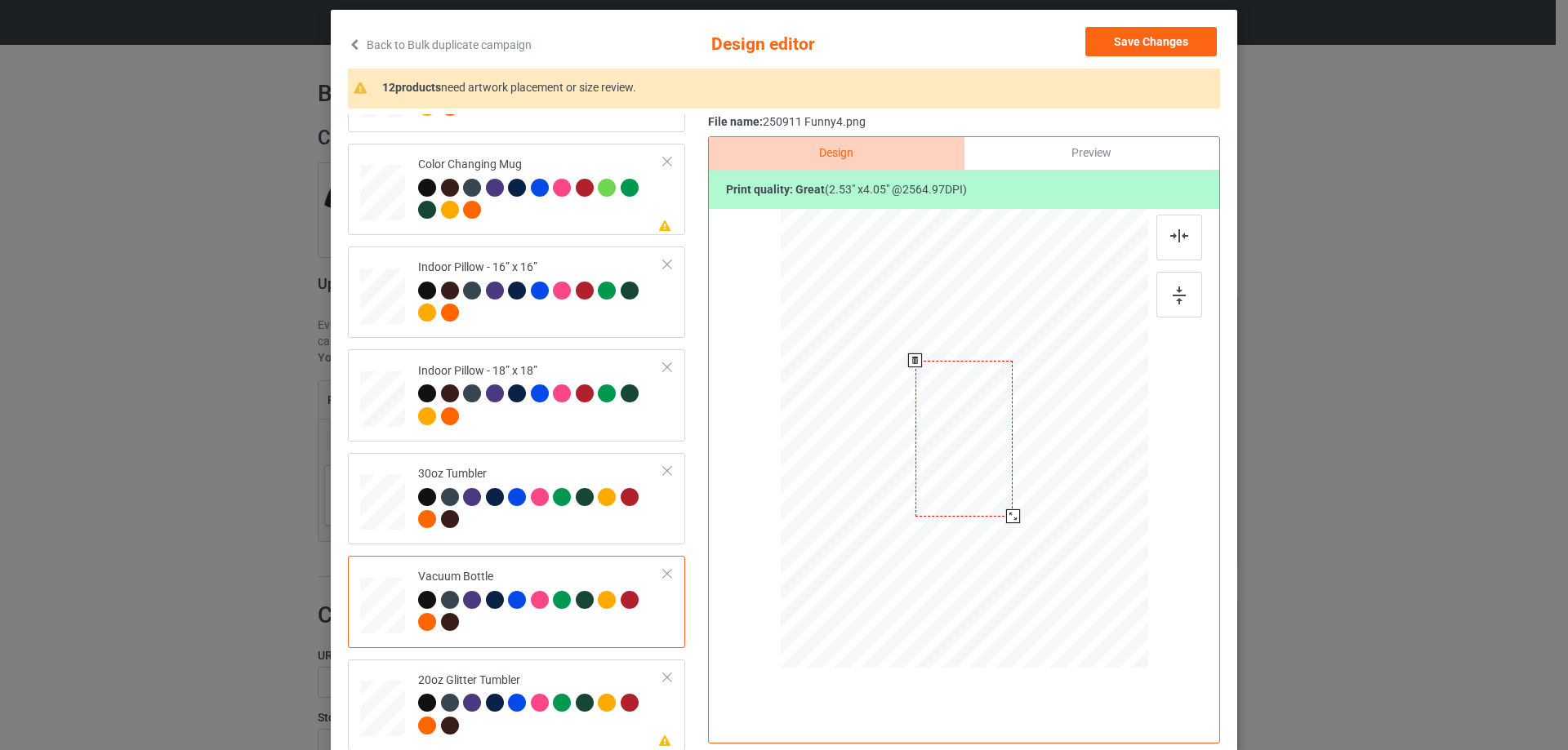
drag, startPoint x: 1065, startPoint y: 606, endPoint x: 1022, endPoint y: 505, distance: 109.8
click at [1022, 505] on div at bounding box center [964, 439] width 352 height 188
drag, startPoint x: 945, startPoint y: 501, endPoint x: 910, endPoint y: 500, distance: 35.0
click at [910, 500] on div at bounding box center [875, 436] width 97 height 156
click at [1175, 297] on img at bounding box center [1179, 295] width 13 height 18
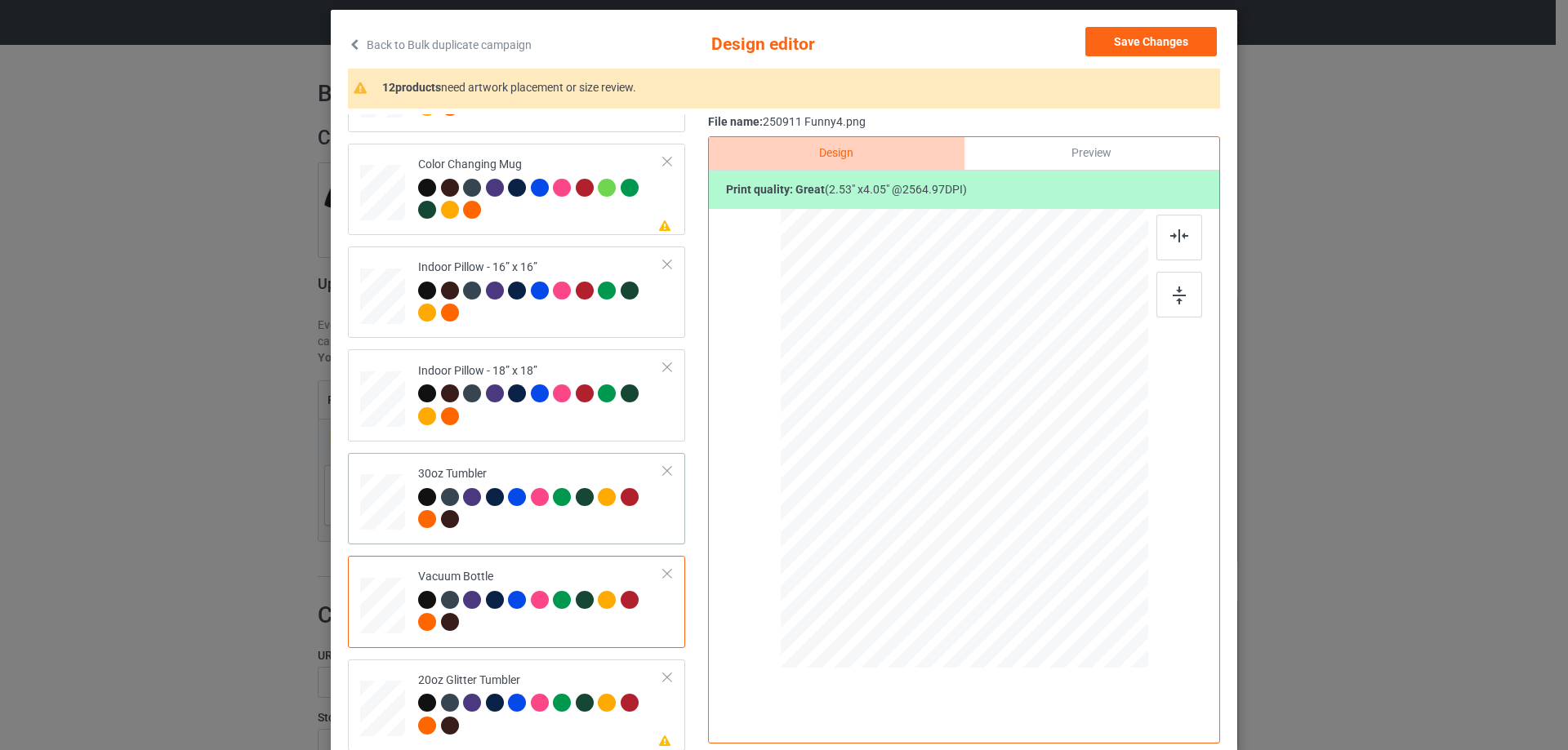
scroll to position [191, 0]
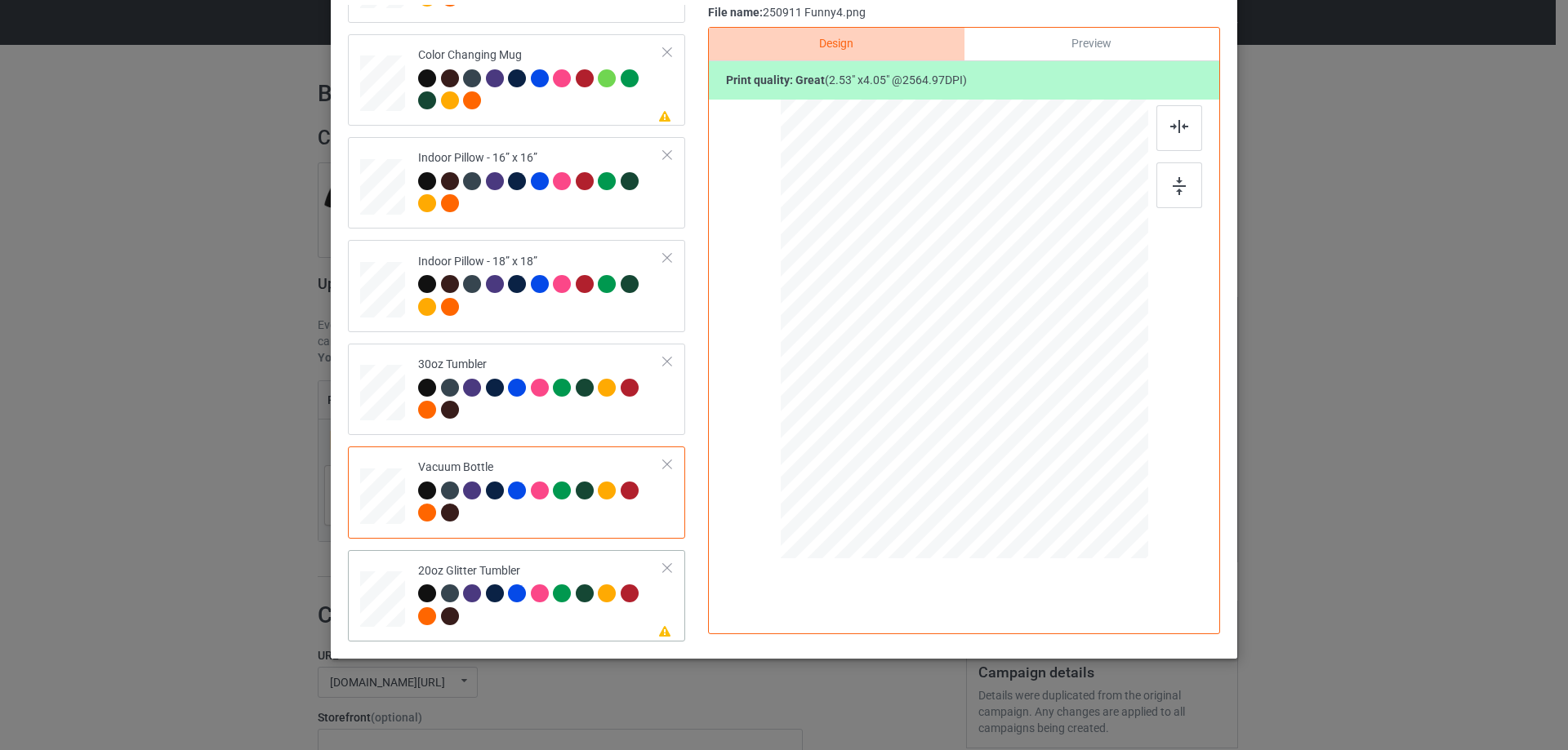
click at [384, 603] on div at bounding box center [382, 599] width 42 height 36
drag, startPoint x: 1065, startPoint y: 496, endPoint x: 1031, endPoint y: 422, distance: 81.4
click at [1032, 422] on div at bounding box center [964, 329] width 347 height 296
drag, startPoint x: 1005, startPoint y: 405, endPoint x: 921, endPoint y: 389, distance: 85.5
click at [923, 389] on div at bounding box center [881, 313] width 124 height 199
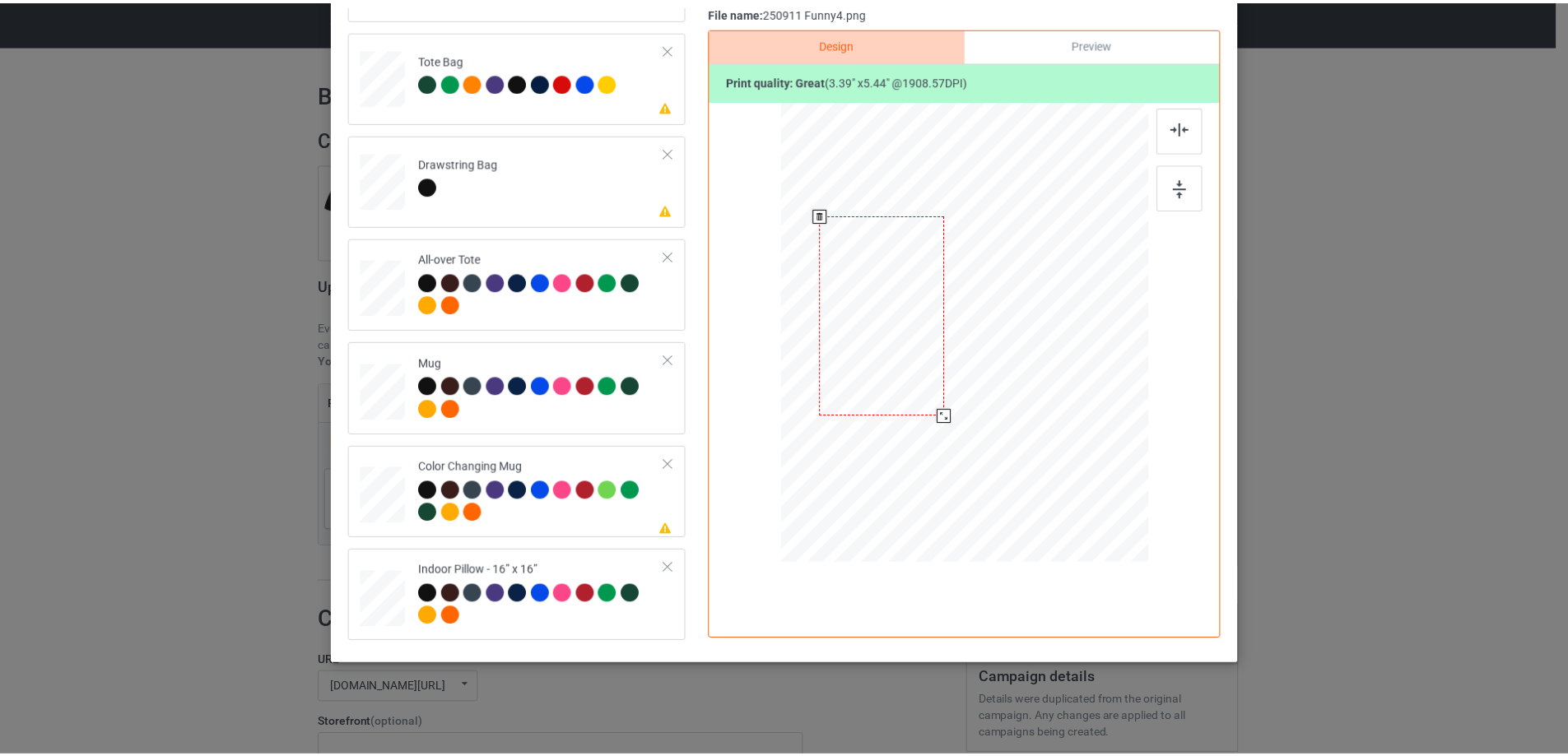
scroll to position [0, 0]
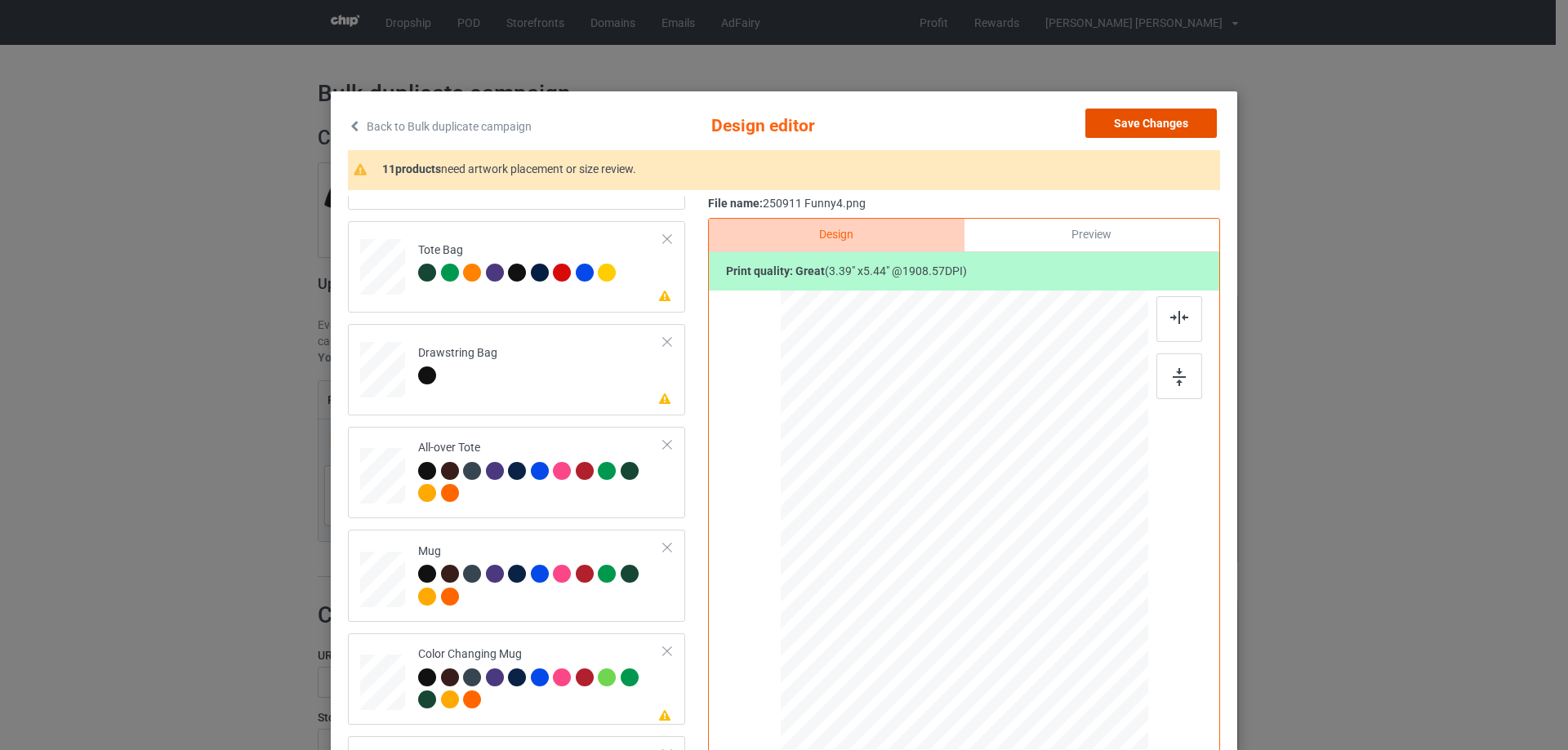
click at [1156, 120] on button "Save Changes" at bounding box center [1150, 124] width 131 height 30
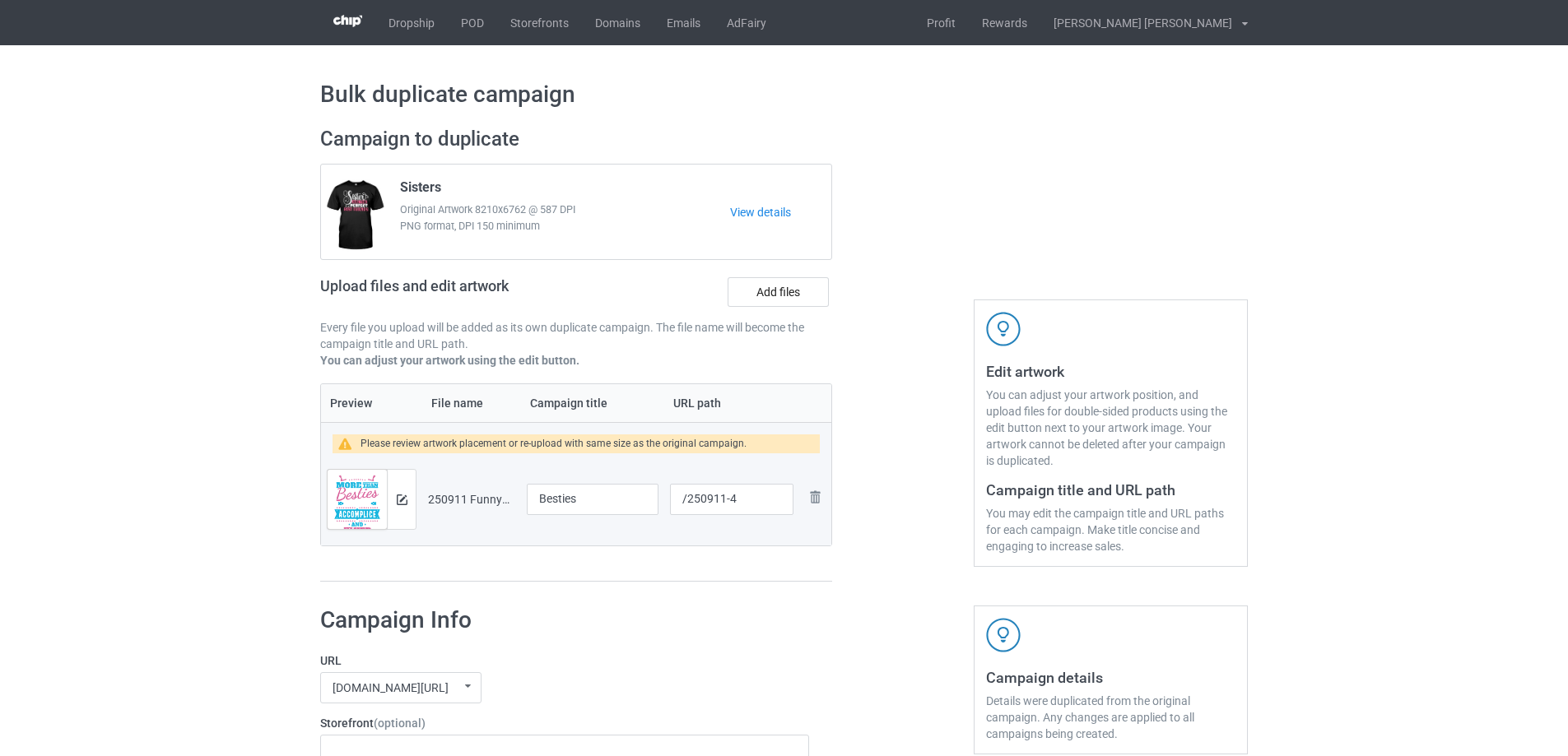
scroll to position [1371, 0]
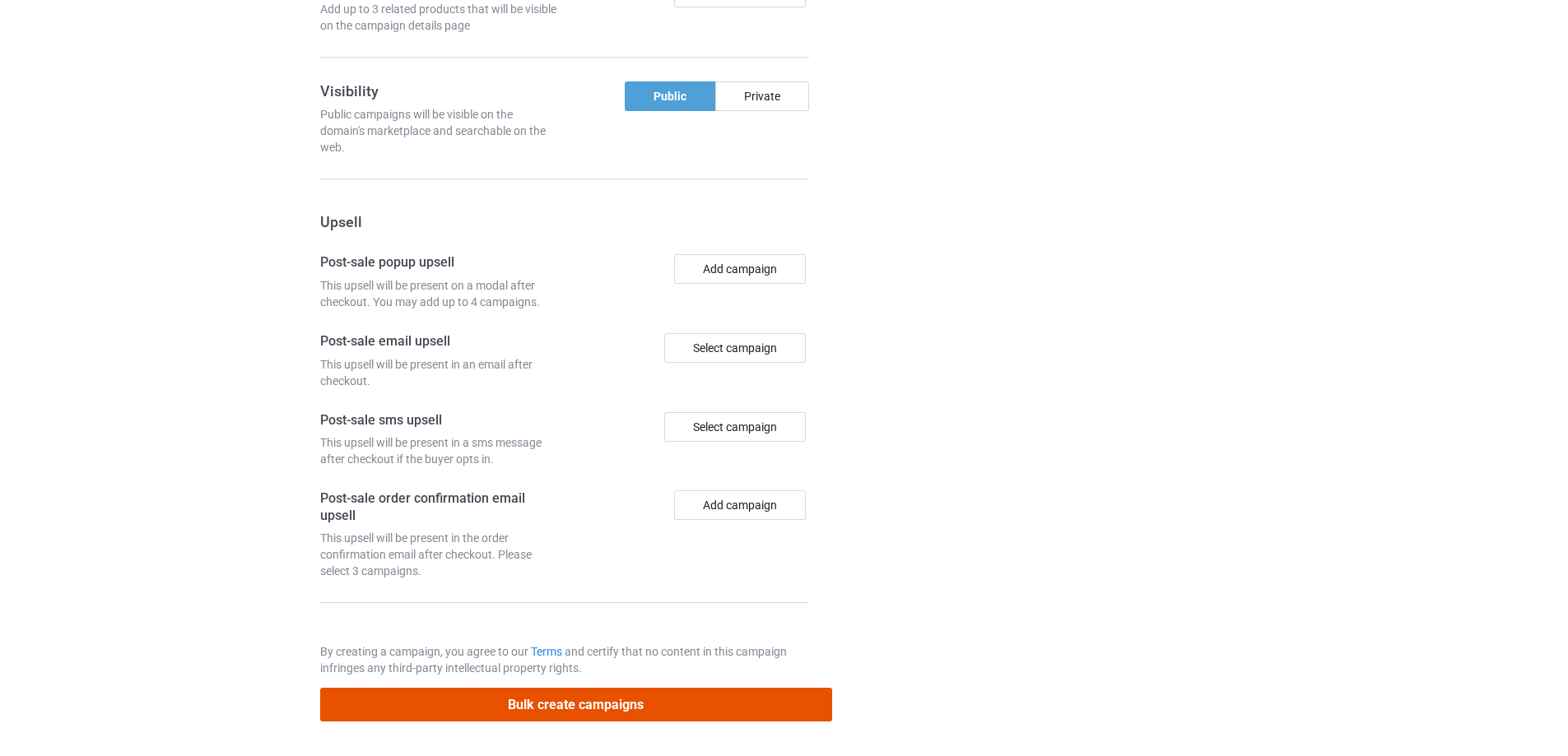
click at [544, 709] on button "Bulk create campaigns" at bounding box center [576, 704] width 512 height 34
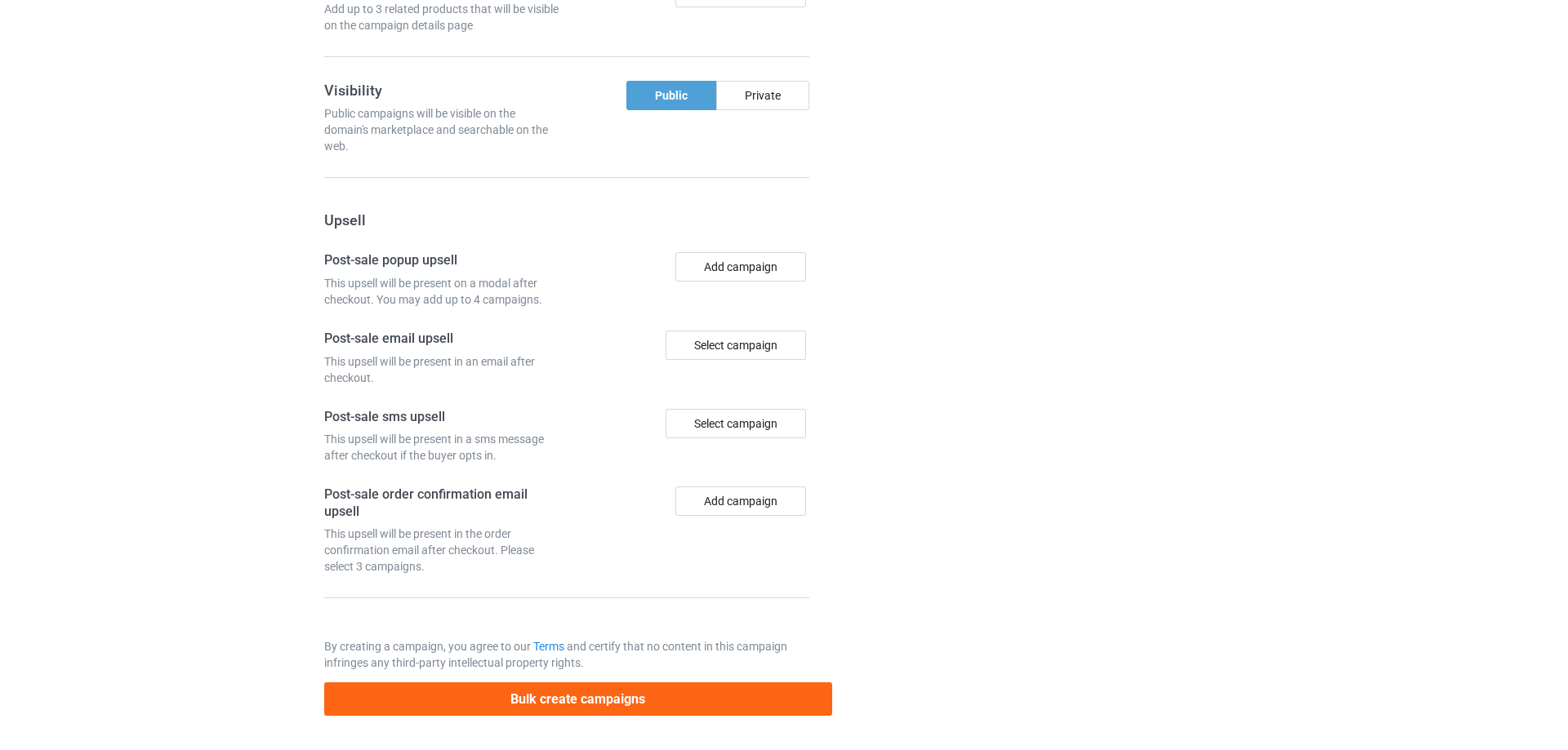
scroll to position [0, 0]
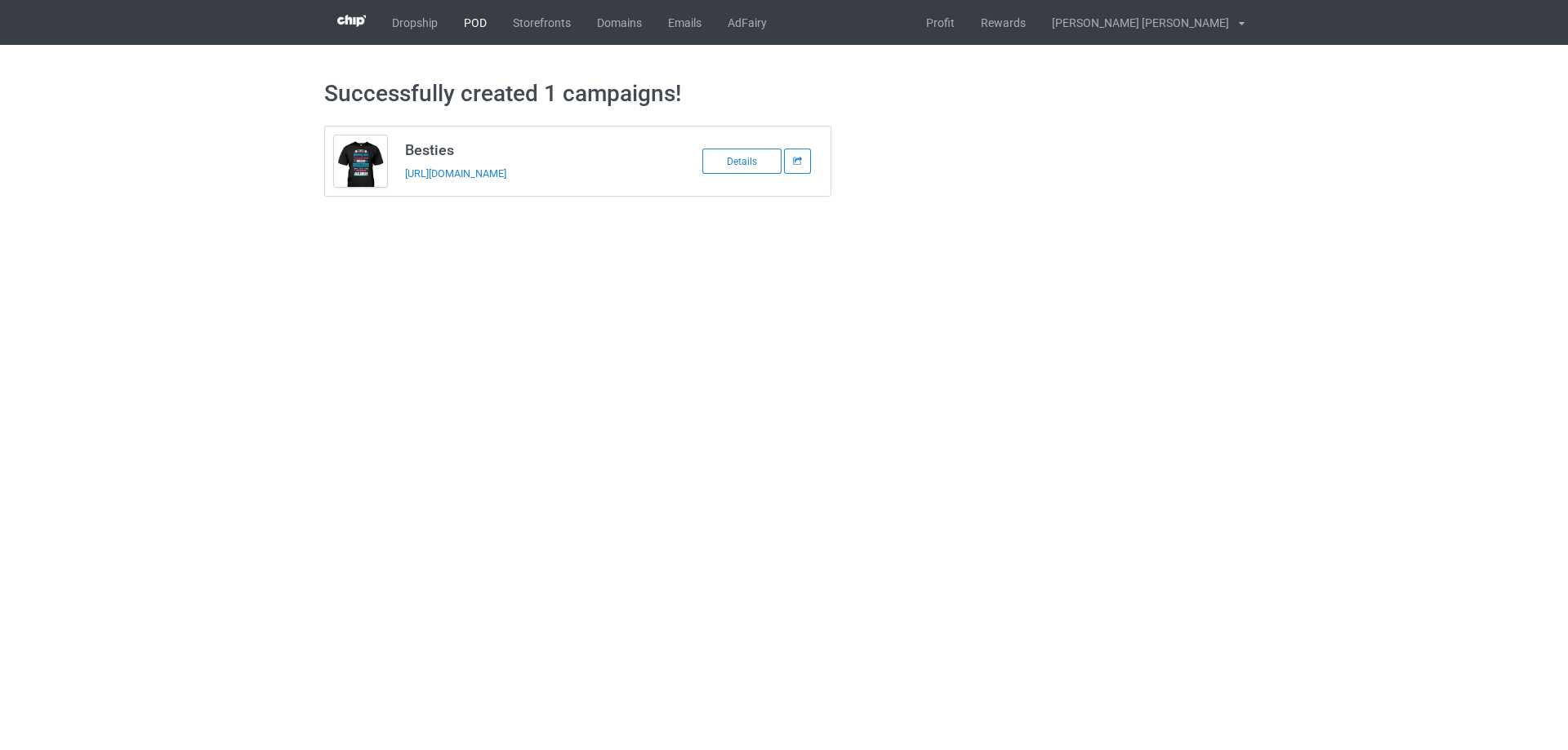
click at [466, 23] on link "POD" at bounding box center [475, 22] width 49 height 45
